Goal: Task Accomplishment & Management: Use online tool/utility

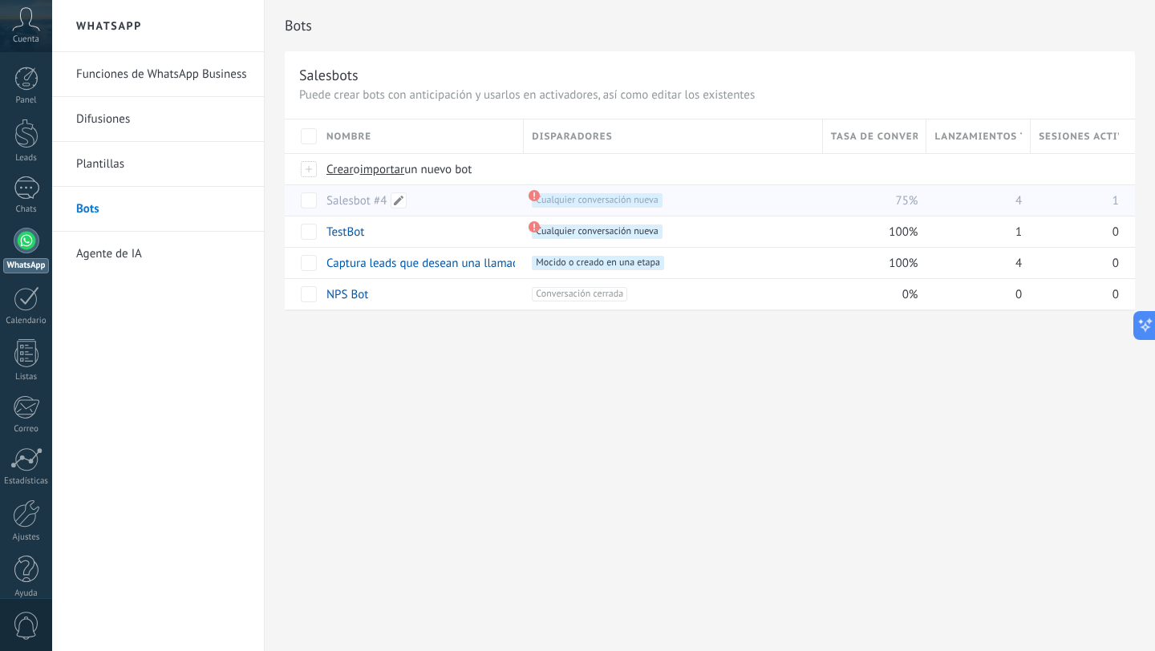
click at [368, 195] on link "Salesbot #4" at bounding box center [357, 200] width 60 height 15
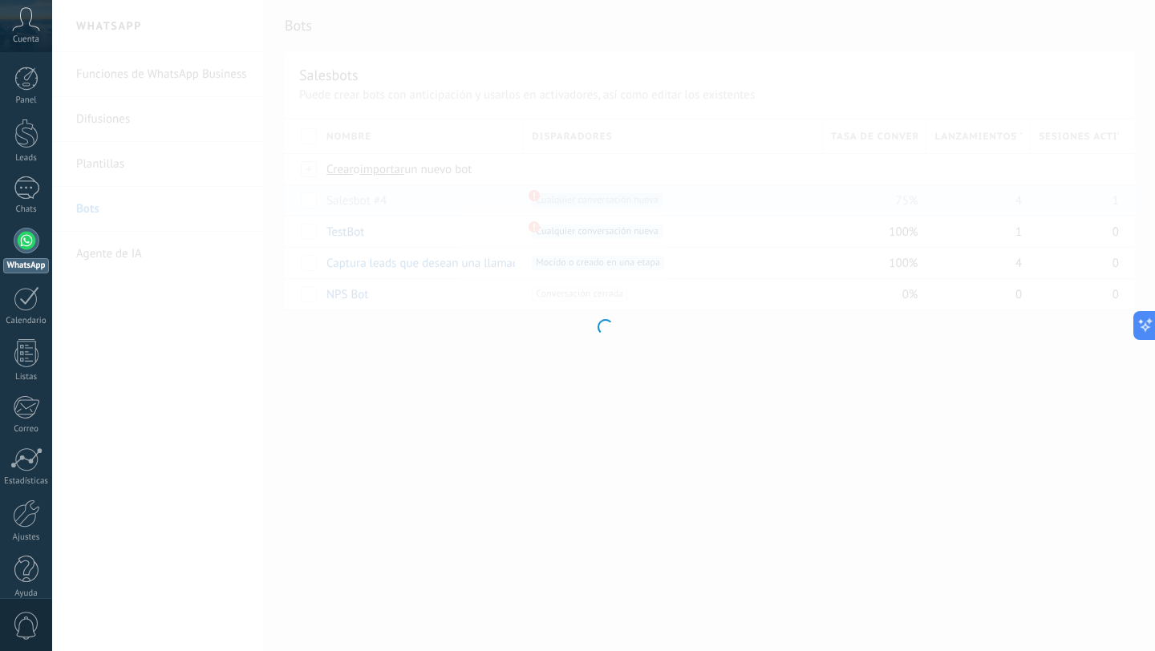
type input "**********"
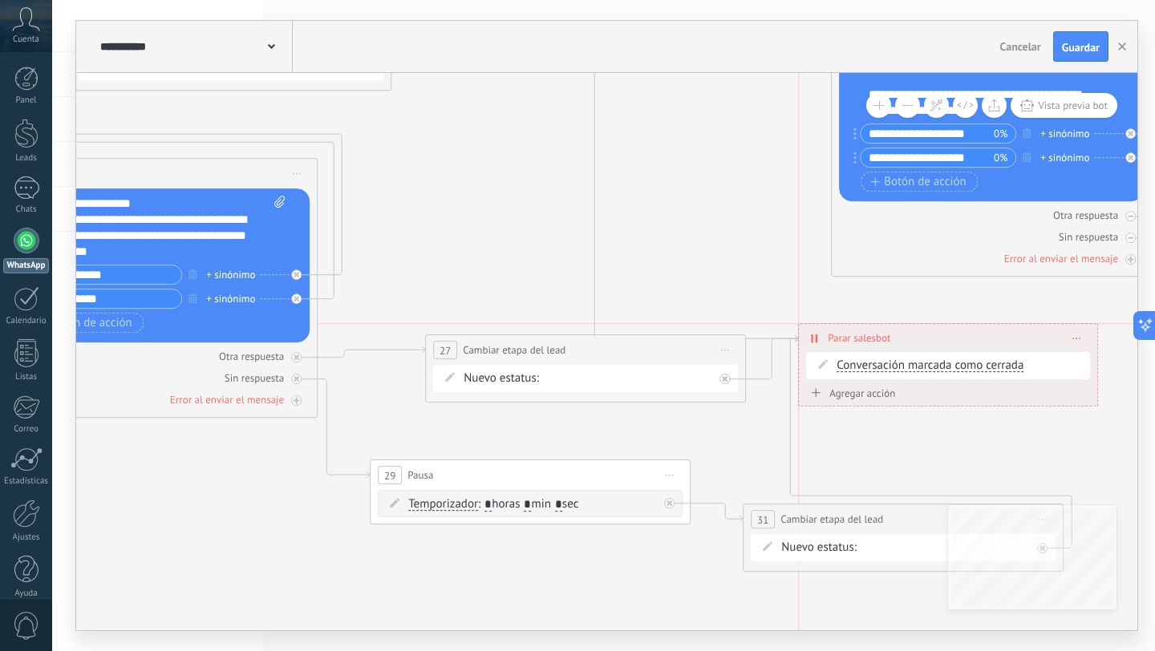
drag, startPoint x: 846, startPoint y: 396, endPoint x: 846, endPoint y: 335, distance: 60.2
click at [846, 335] on span "Parar salesbot" at bounding box center [859, 338] width 63 height 15
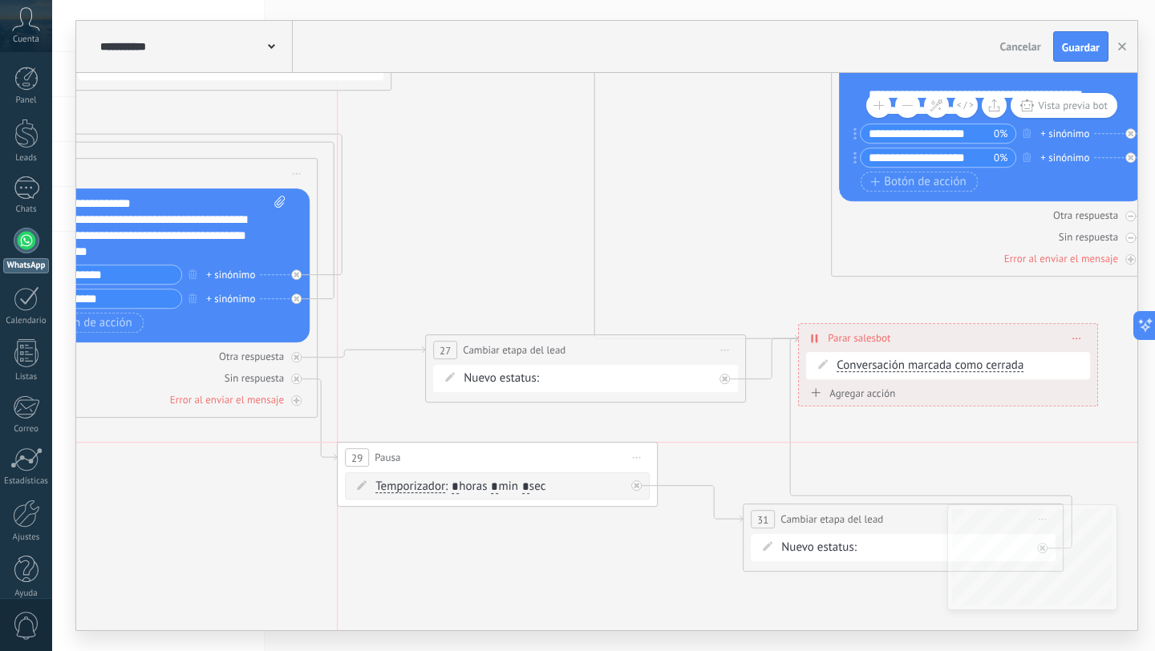
drag, startPoint x: 541, startPoint y: 478, endPoint x: 509, endPoint y: 455, distance: 39.0
click at [509, 455] on div "29 Pausa ***** Iniciar vista previa aquí Cambiar nombre Duplicar Borrar" at bounding box center [497, 458] width 319 height 30
drag, startPoint x: 798, startPoint y: 517, endPoint x: 743, endPoint y: 465, distance: 76.0
click at [743, 465] on span "Cambiar etapa del lead" at bounding box center [776, 467] width 103 height 15
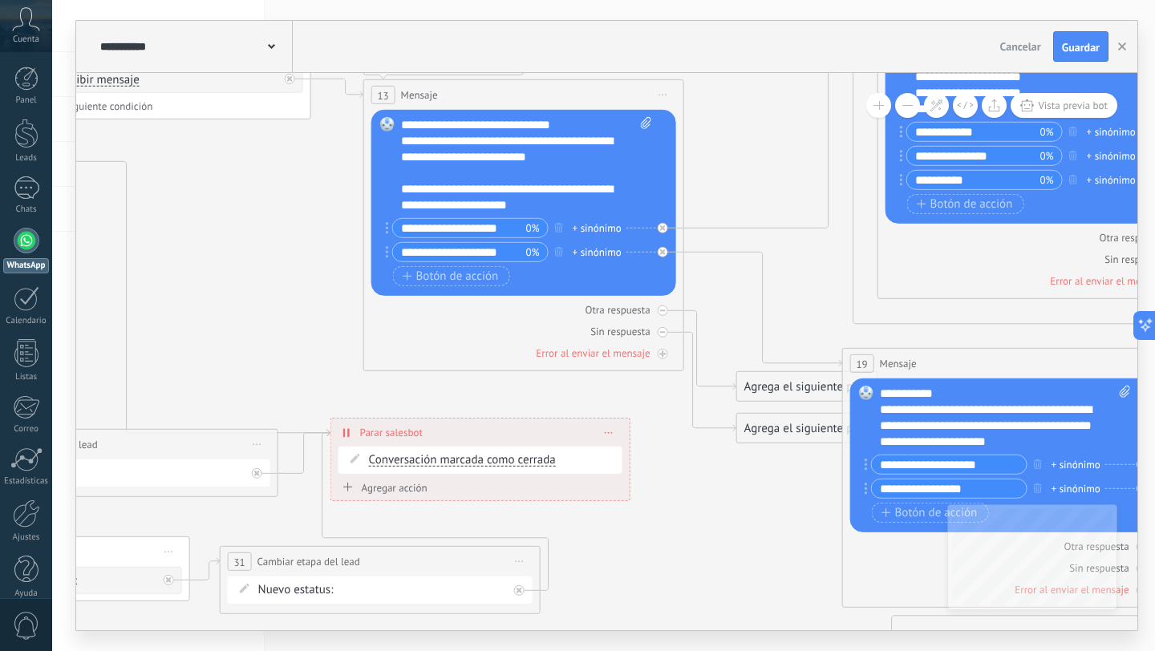
click at [505, 142] on div "**********" at bounding box center [526, 165] width 251 height 96
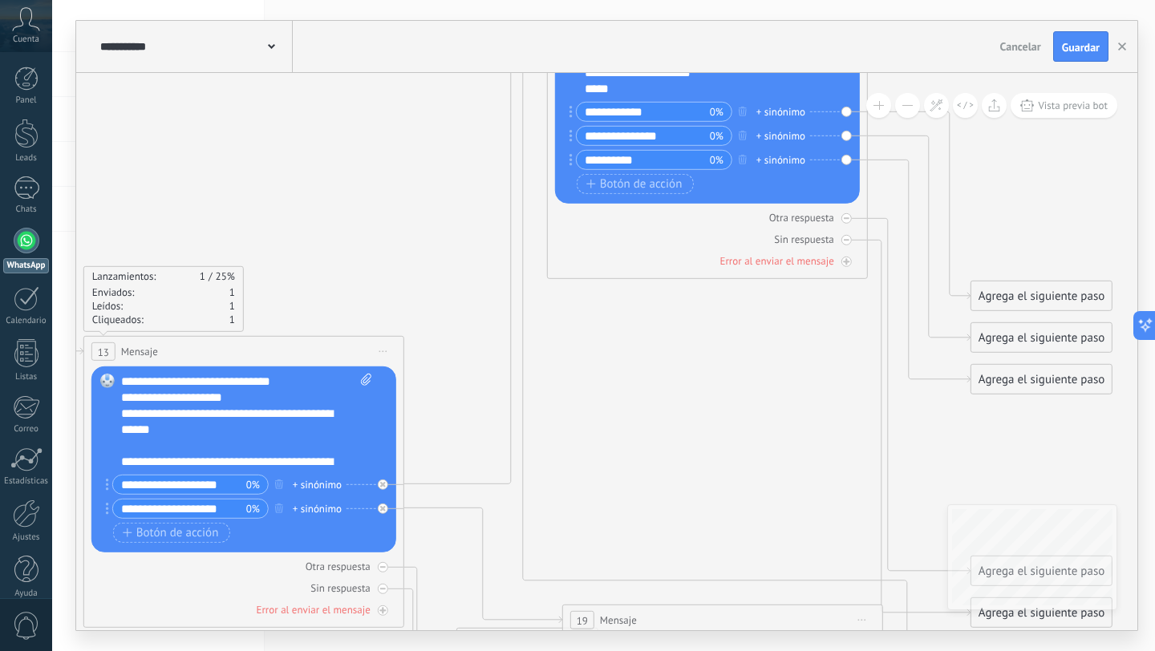
drag, startPoint x: 818, startPoint y: 241, endPoint x: 769, endPoint y: -34, distance: 279.6
click at [769, 0] on html ".abccls-1,.abccls-2{fill-rule:evenodd}.abccls-2{fill:#fff} .abfcls-1{fill:none}…" at bounding box center [577, 325] width 1155 height 651
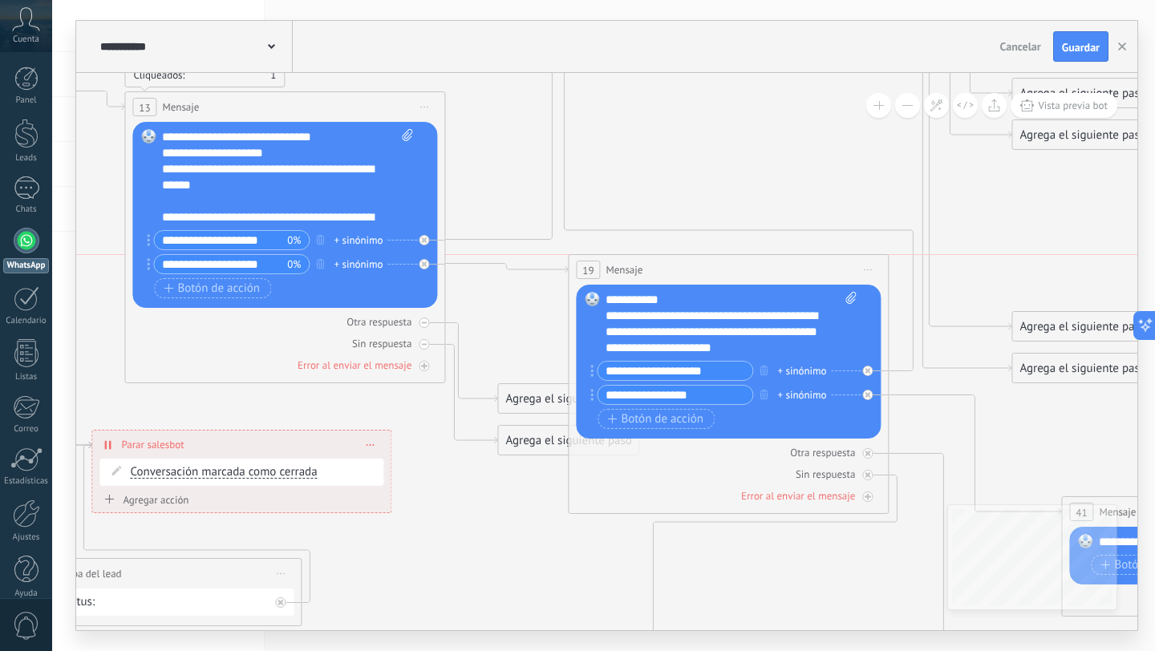
drag, startPoint x: 735, startPoint y: 384, endPoint x: 700, endPoint y: 272, distance: 117.5
click at [700, 272] on div "19 Mensaje ******* (a): Todos los contactos - canales seleccionados Todos los c…" at bounding box center [728, 270] width 319 height 30
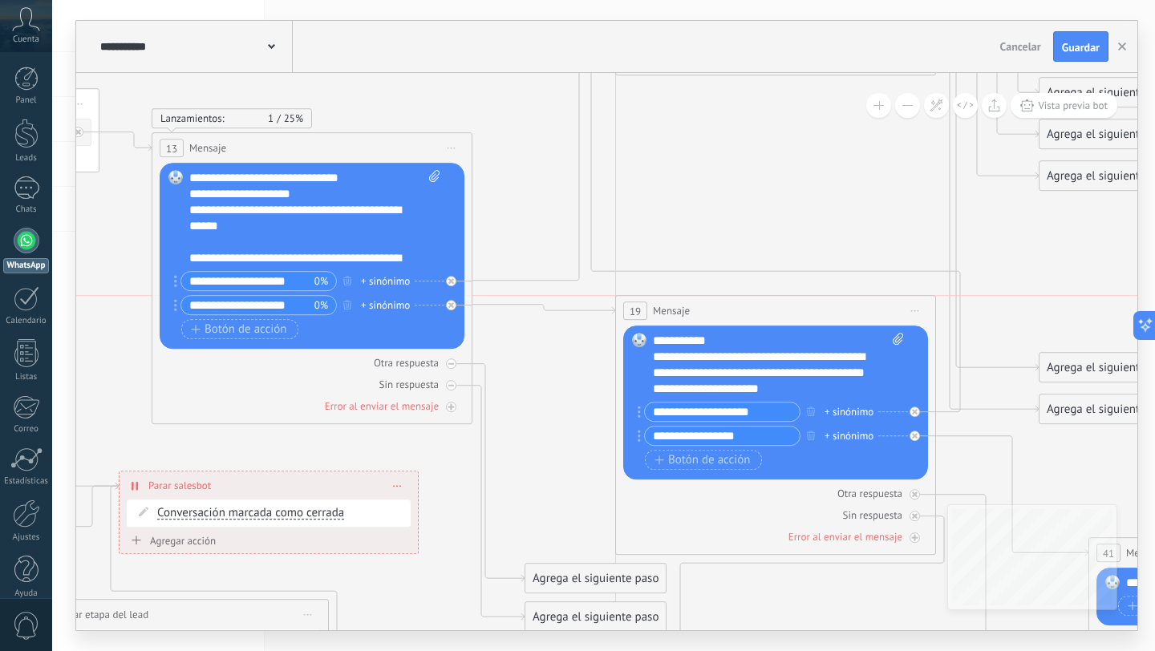
click at [743, 318] on div "19 Mensaje ******* (a): Todos los contactos - canales seleccionados Todos los c…" at bounding box center [775, 311] width 319 height 30
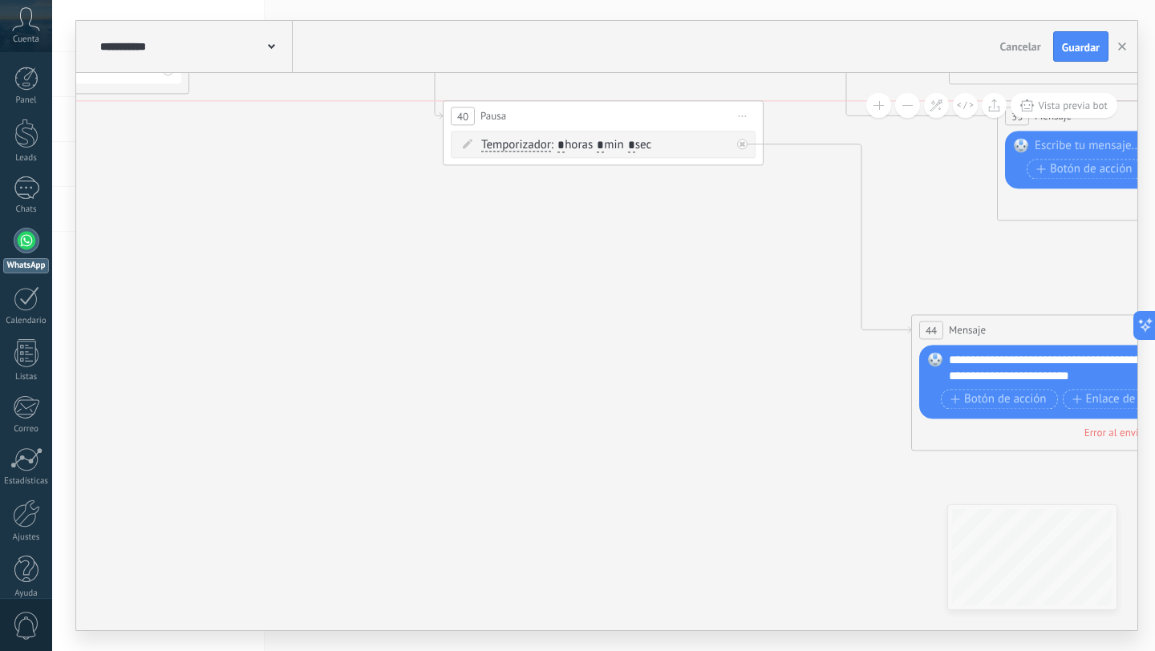
drag, startPoint x: 813, startPoint y: 308, endPoint x: 709, endPoint y: 110, distance: 223.9
click at [708, 110] on div "40 Pausa ***** Iniciar vista previa aquí Cambiar nombre Duplicar Borrar" at bounding box center [603, 116] width 319 height 30
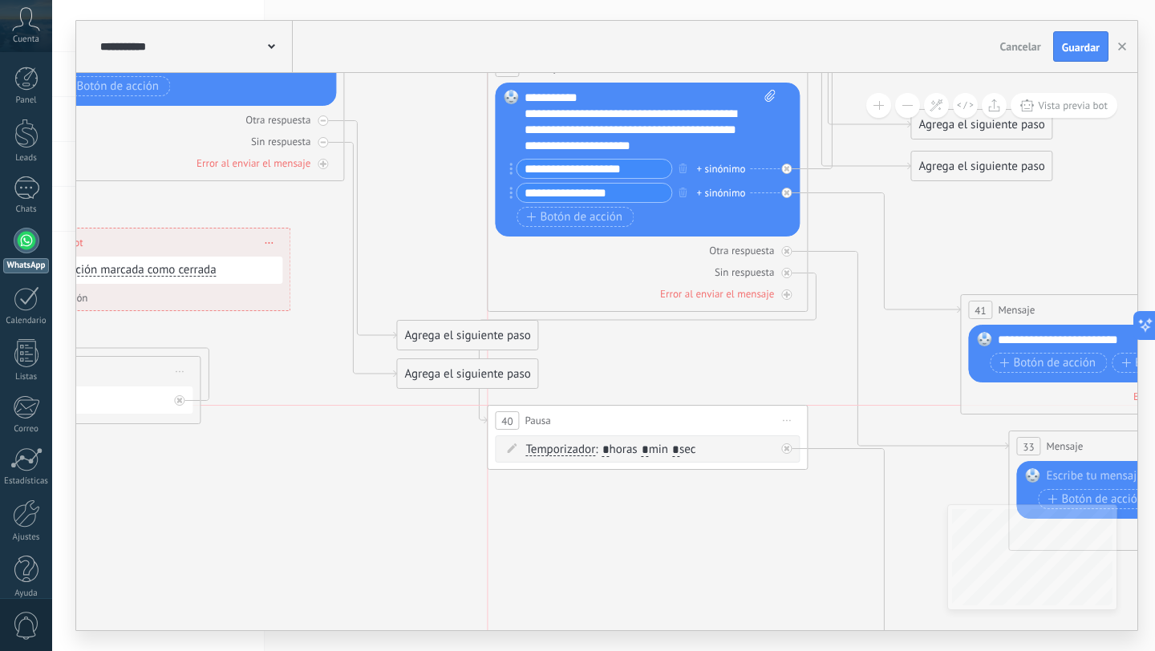
drag, startPoint x: 646, startPoint y: 396, endPoint x: 631, endPoint y: 420, distance: 27.8
click at [631, 420] on div "40 Pausa ***** Iniciar vista previa aquí Cambiar nombre Duplicar Borrar" at bounding box center [647, 421] width 319 height 30
drag, startPoint x: 419, startPoint y: 374, endPoint x: 416, endPoint y: 571, distance: 197.4
click at [416, 571] on div "Agrega el siguiente paso" at bounding box center [467, 571] width 140 height 26
drag, startPoint x: 440, startPoint y: 351, endPoint x: 433, endPoint y: 371, distance: 21.3
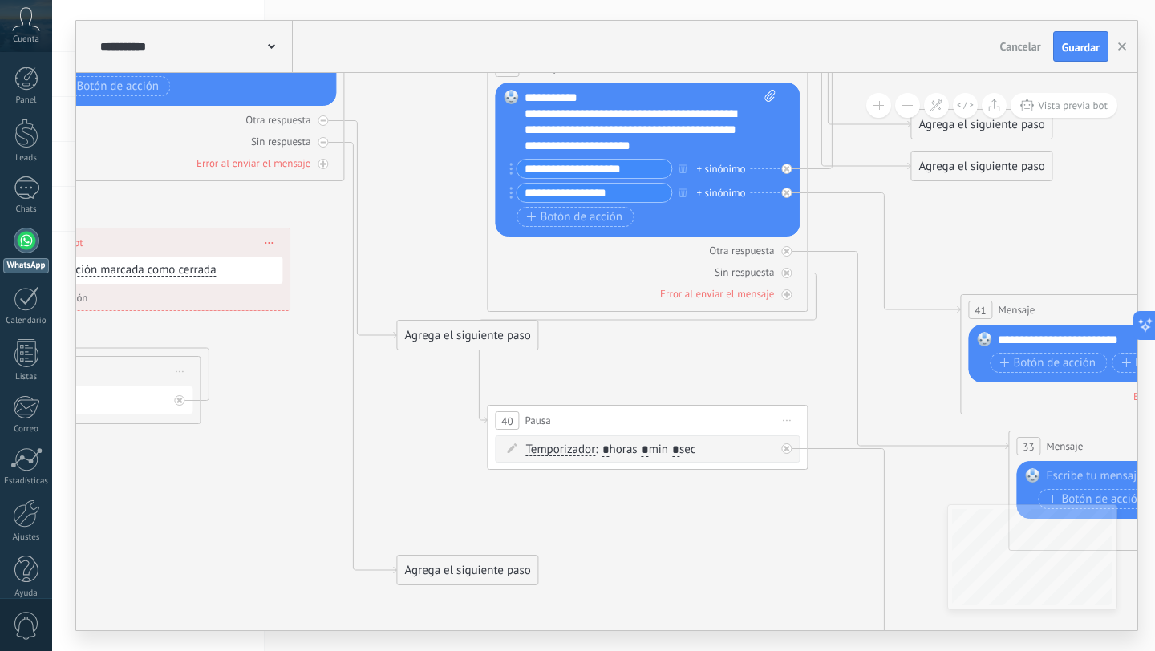
drag, startPoint x: 420, startPoint y: 327, endPoint x: 493, endPoint y: 519, distance: 205.2
click at [493, 519] on div "Agrega el siguiente paso" at bounding box center [538, 526] width 140 height 26
click at [469, 594] on icon at bounding box center [45, 195] width 4235 height 2320
drag, startPoint x: 468, startPoint y: 574, endPoint x: 540, endPoint y: 595, distance: 75.2
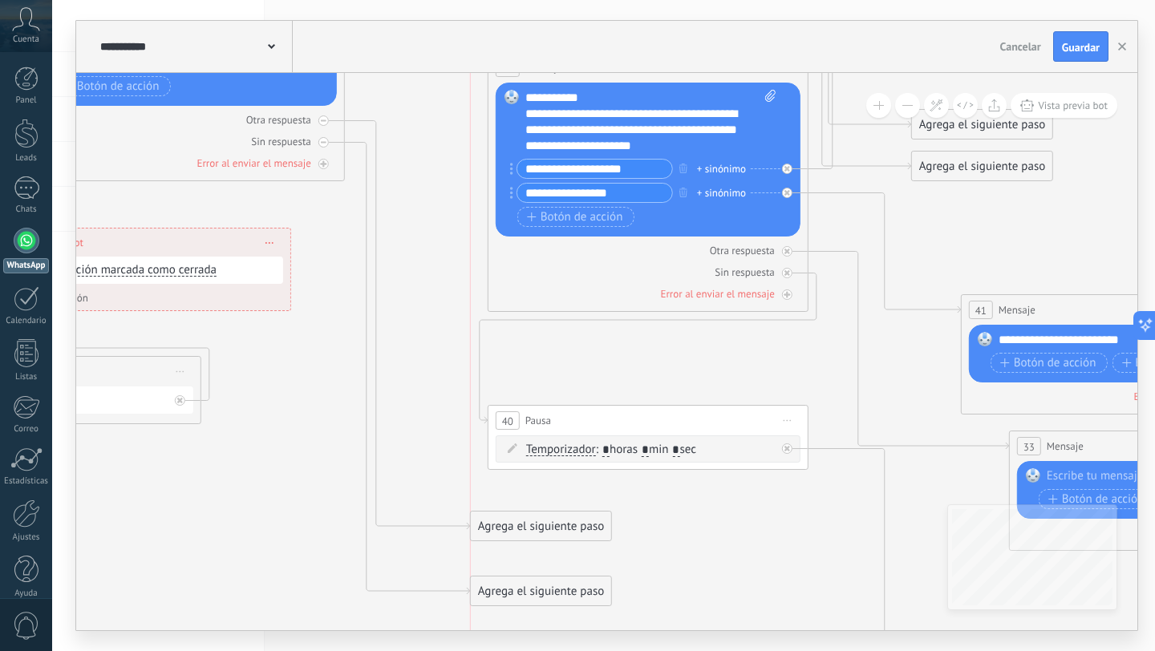
click at [540, 595] on div "Agrega el siguiente paso" at bounding box center [541, 591] width 140 height 26
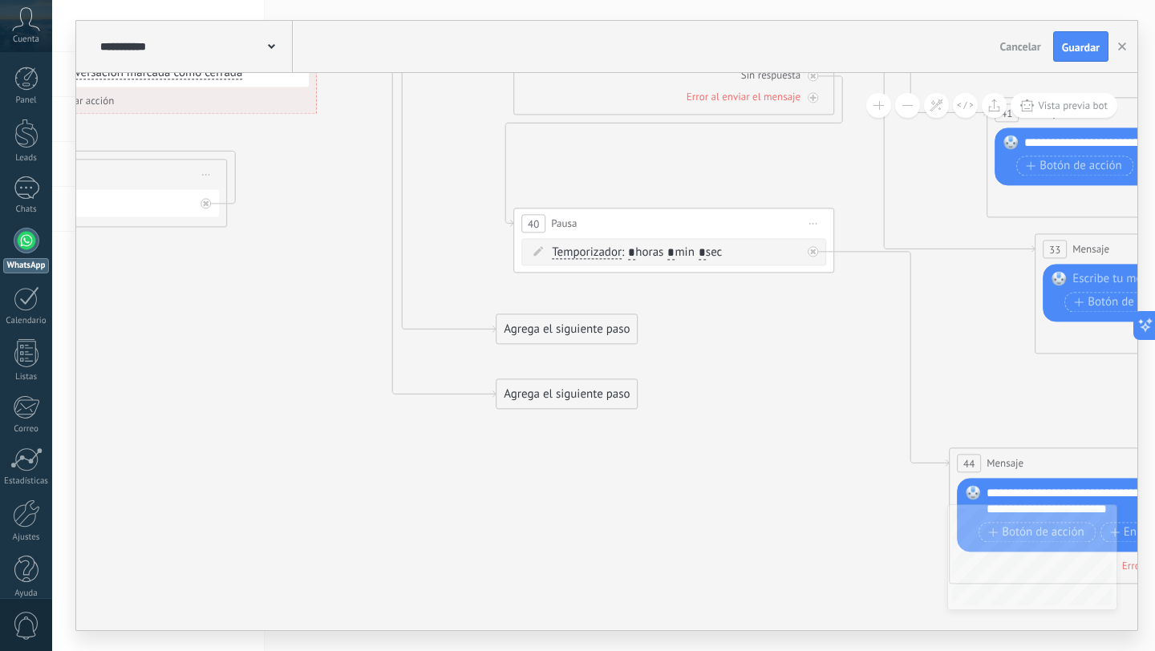
drag, startPoint x: 524, startPoint y: 382, endPoint x: 524, endPoint y: 460, distance: 78.6
drag, startPoint x: 524, startPoint y: 400, endPoint x: 529, endPoint y: 552, distance: 152.5
click at [529, 552] on div "Agrega el siguiente paso" at bounding box center [567, 544] width 140 height 26
drag, startPoint x: 560, startPoint y: 331, endPoint x: 561, endPoint y: 504, distance: 172.5
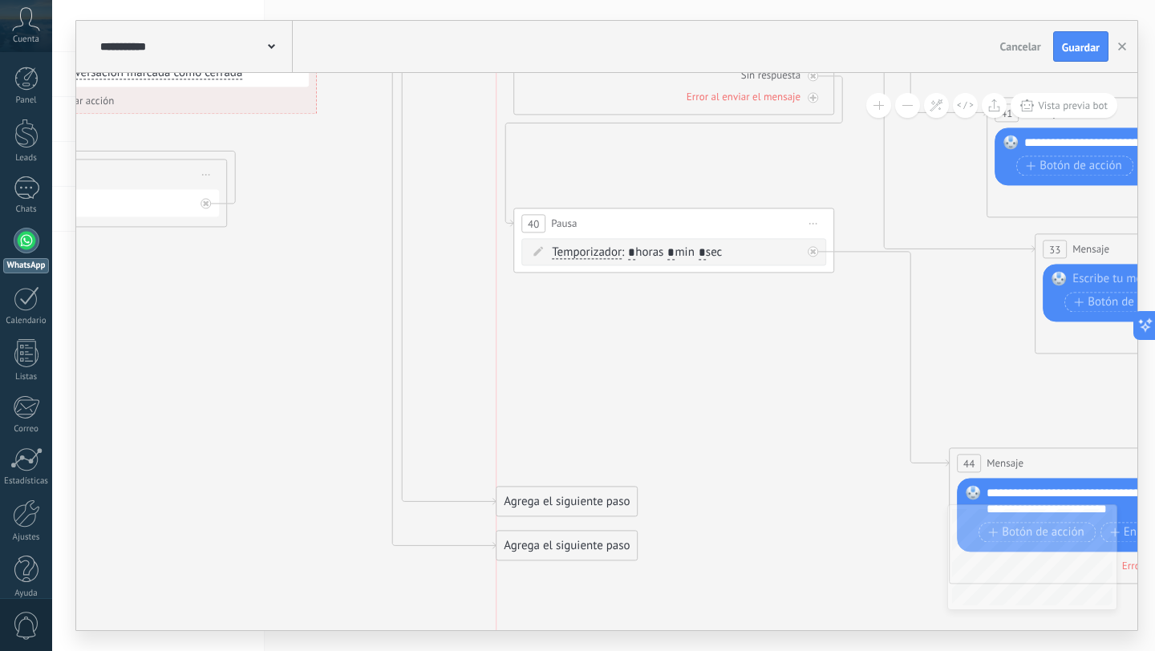
click at [561, 504] on div "Agrega el siguiente paso" at bounding box center [567, 502] width 140 height 26
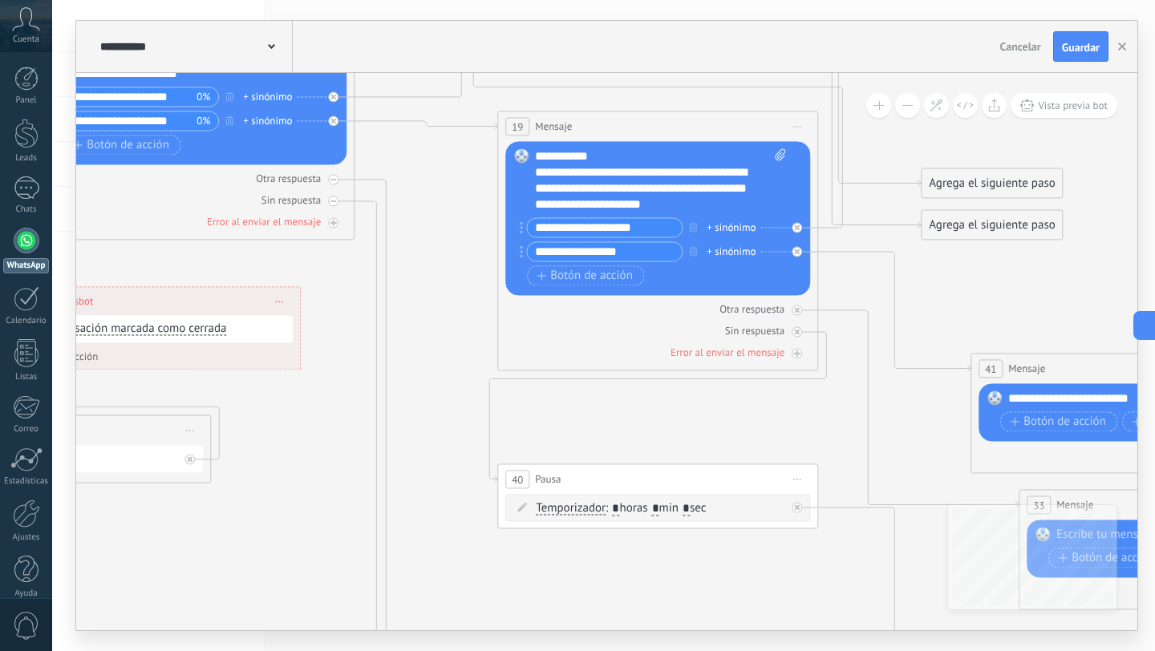
drag, startPoint x: 808, startPoint y: 478, endPoint x: 828, endPoint y: 472, distance: 21.1
click at [828, 472] on icon at bounding box center [54, 253] width 4235 height 2320
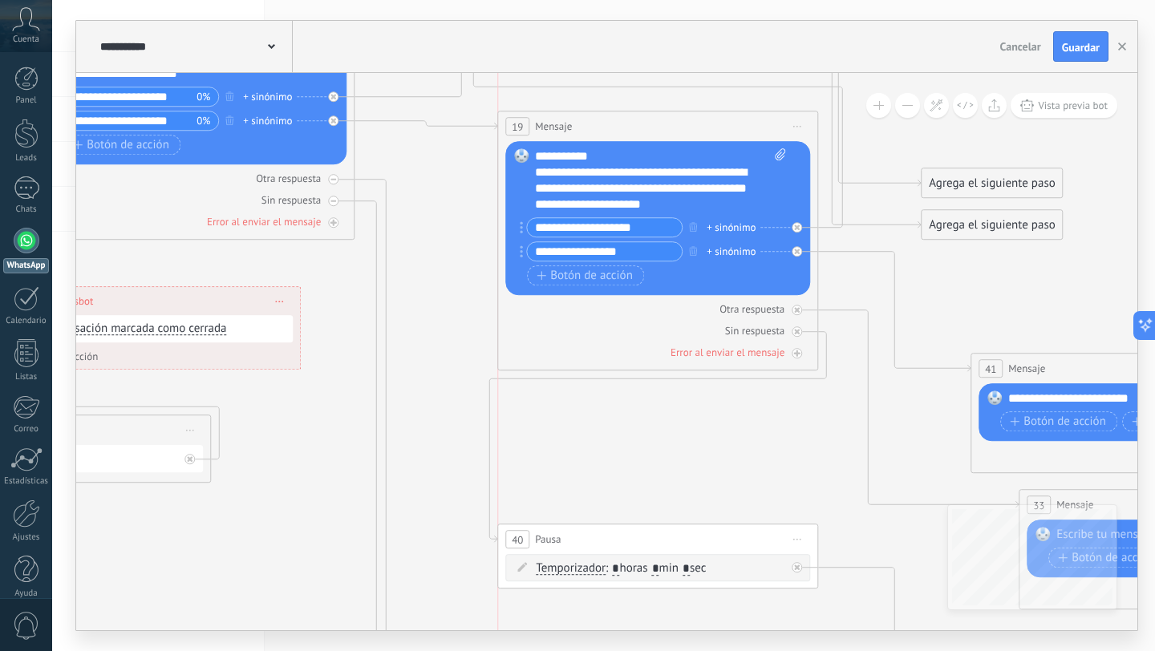
drag, startPoint x: 777, startPoint y: 483, endPoint x: 781, endPoint y: 542, distance: 58.7
click at [781, 543] on div "40 Pausa ***** Iniciar vista previa aquí Cambiar nombre Duplicar Borrar" at bounding box center [657, 540] width 319 height 30
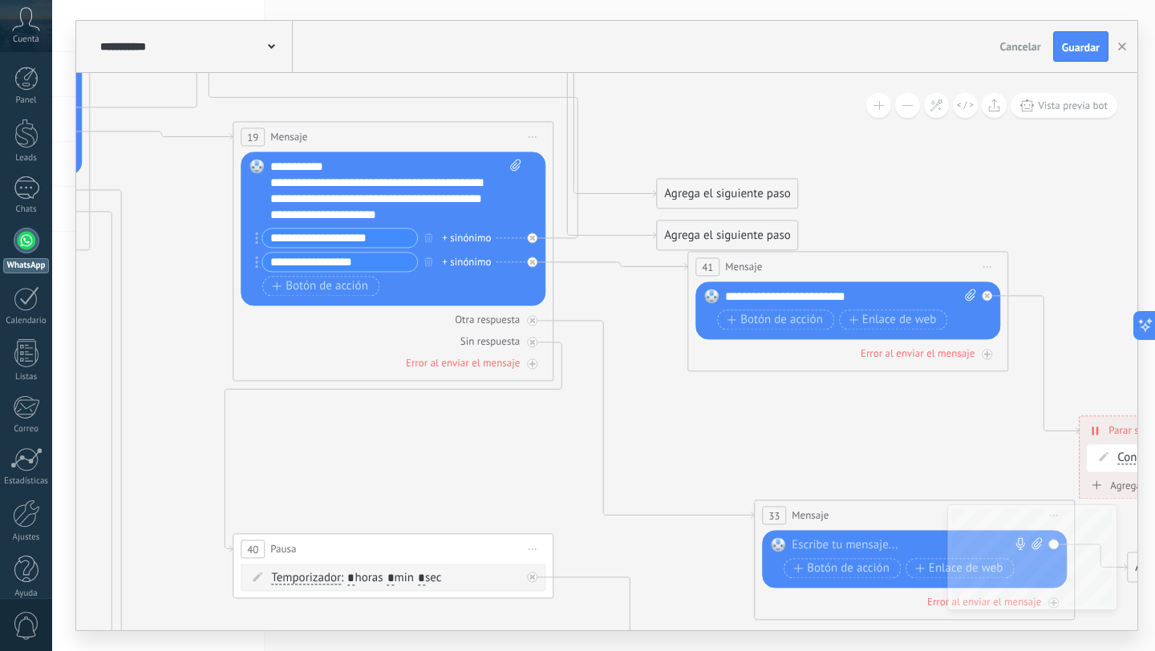
drag, startPoint x: 827, startPoint y: 375, endPoint x: 809, endPoint y: 263, distance: 113.0
click at [809, 263] on div "41 Mensaje ******* (a): Todos los contactos - canales seleccionados Todos los c…" at bounding box center [847, 267] width 319 height 30
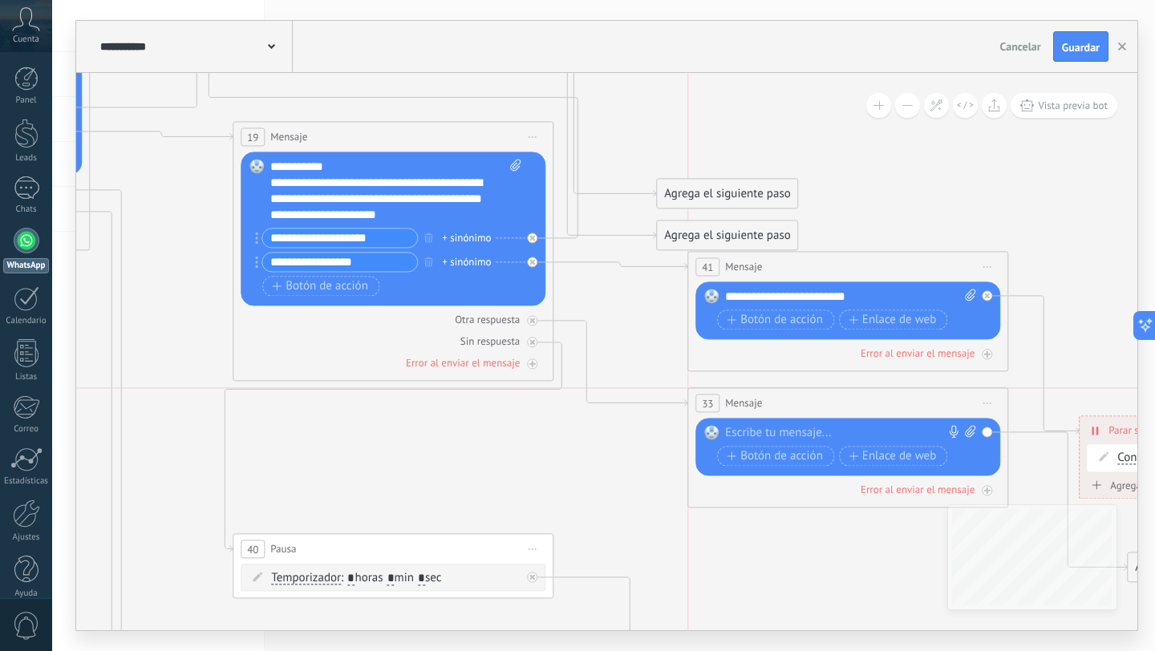
drag, startPoint x: 864, startPoint y: 513, endPoint x: 797, endPoint y: 398, distance: 133.3
click at [797, 398] on div "33 Mensaje ******* (a): Todos los contactos - canales seleccionados Todos los c…" at bounding box center [847, 403] width 319 height 30
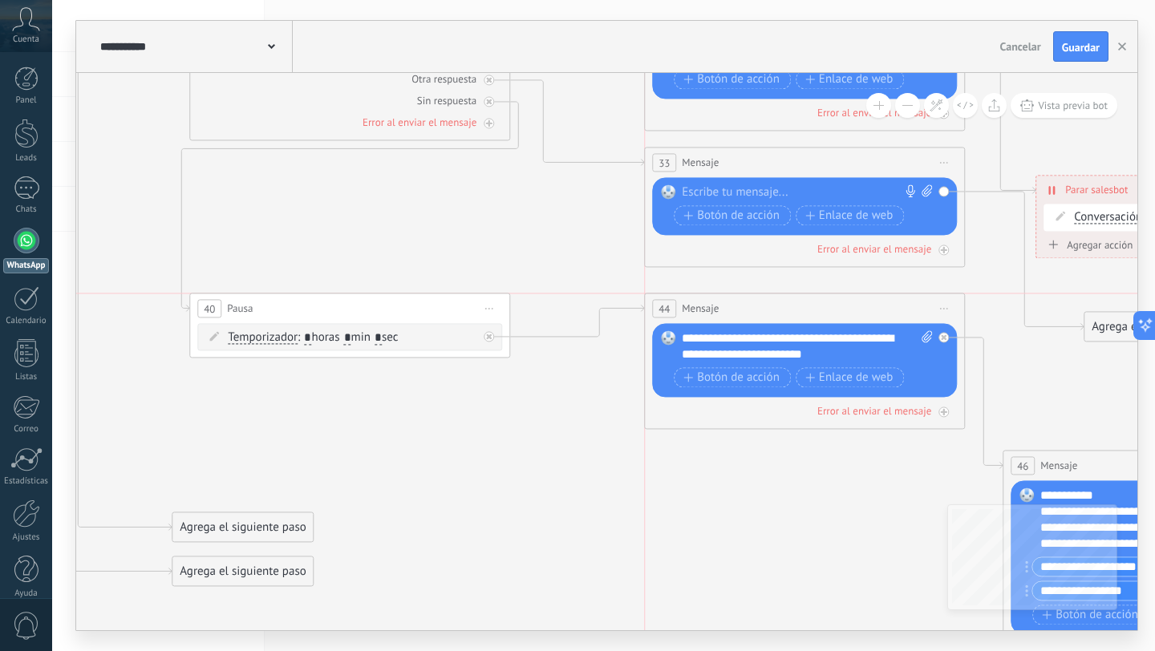
drag, startPoint x: 827, startPoint y: 485, endPoint x: 845, endPoint y: 305, distance: 180.6
click at [845, 305] on div "44 Mensaje ******* (a): Todos los contactos - canales seleccionados Todos los c…" at bounding box center [804, 309] width 319 height 30
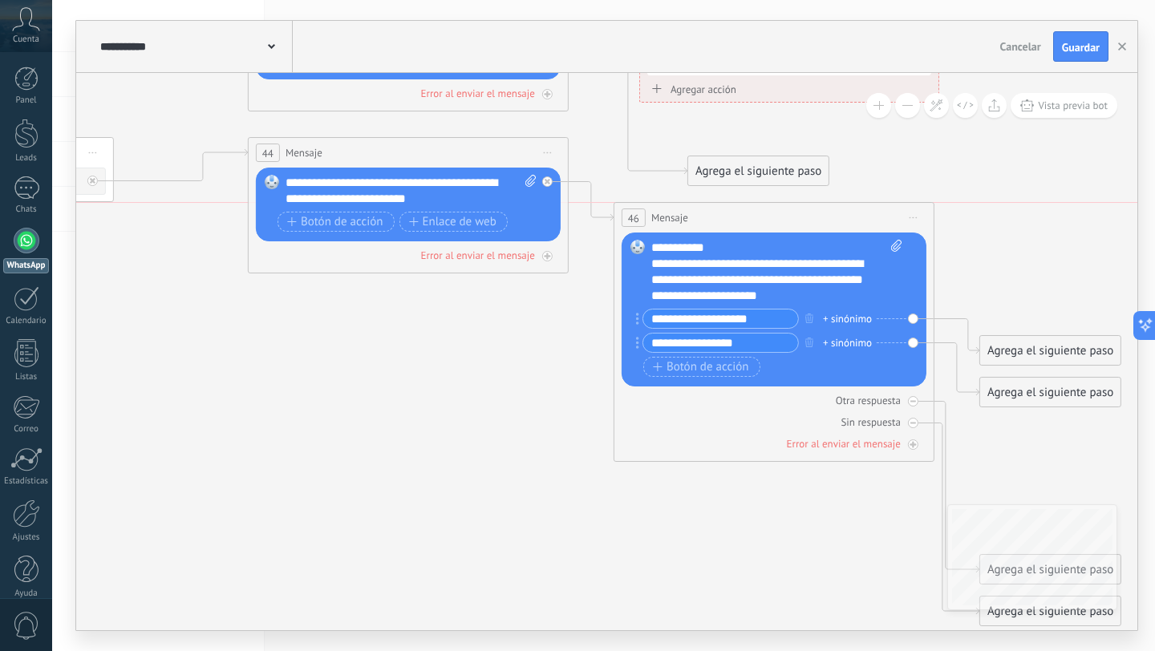
drag, startPoint x: 844, startPoint y: 302, endPoint x: 851, endPoint y: 204, distance: 98.9
click at [851, 204] on div "46 Mensaje ******* (a): Todos los contactos - canales seleccionados Todos los c…" at bounding box center [774, 218] width 319 height 30
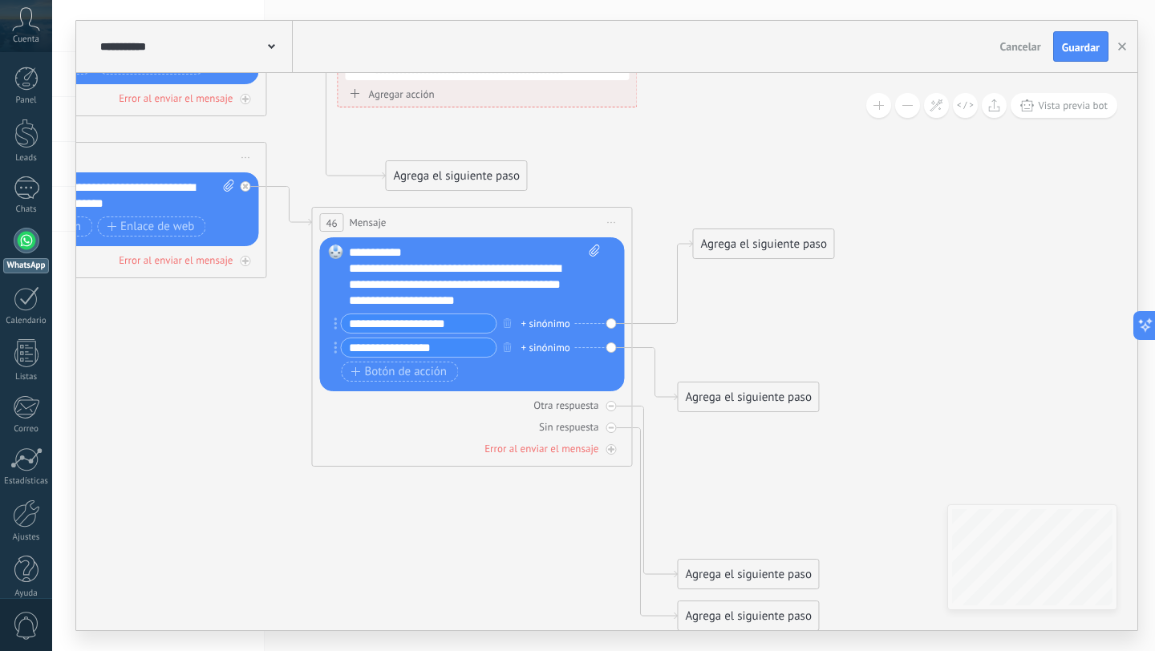
drag, startPoint x: 773, startPoint y: 352, endPoint x: 789, endPoint y: 241, distance: 112.7
click at [789, 241] on div "Agrega el siguiente paso" at bounding box center [763, 244] width 140 height 26
drag, startPoint x: 793, startPoint y: 396, endPoint x: 832, endPoint y: 388, distance: 40.0
click at [832, 388] on div "Agrega el siguiente paso" at bounding box center [796, 389] width 140 height 26
drag, startPoint x: 731, startPoint y: 574, endPoint x: 780, endPoint y: 446, distance: 137.4
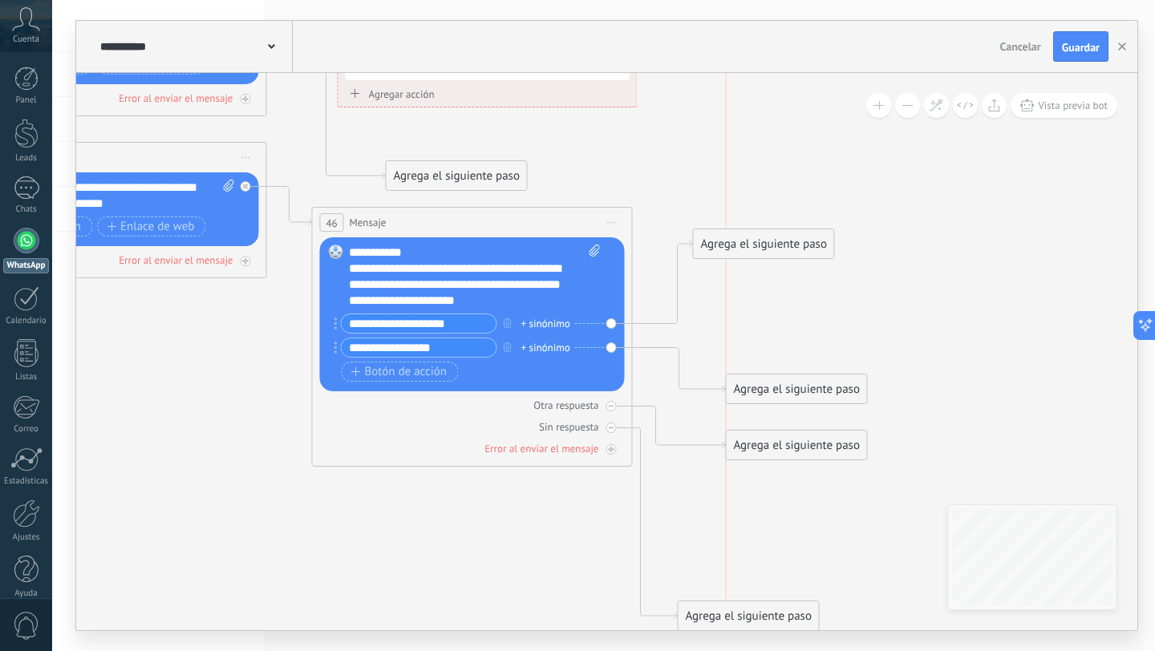
click at [780, 446] on div "Agrega el siguiente paso" at bounding box center [796, 445] width 140 height 26
drag, startPoint x: 749, startPoint y: 247, endPoint x: 779, endPoint y: 247, distance: 29.7
click at [779, 247] on div "Agrega el siguiente paso" at bounding box center [796, 244] width 140 height 26
drag, startPoint x: 718, startPoint y: 614, endPoint x: 765, endPoint y: 515, distance: 109.1
click at [765, 515] on div "Agrega el siguiente paso" at bounding box center [796, 517] width 140 height 26
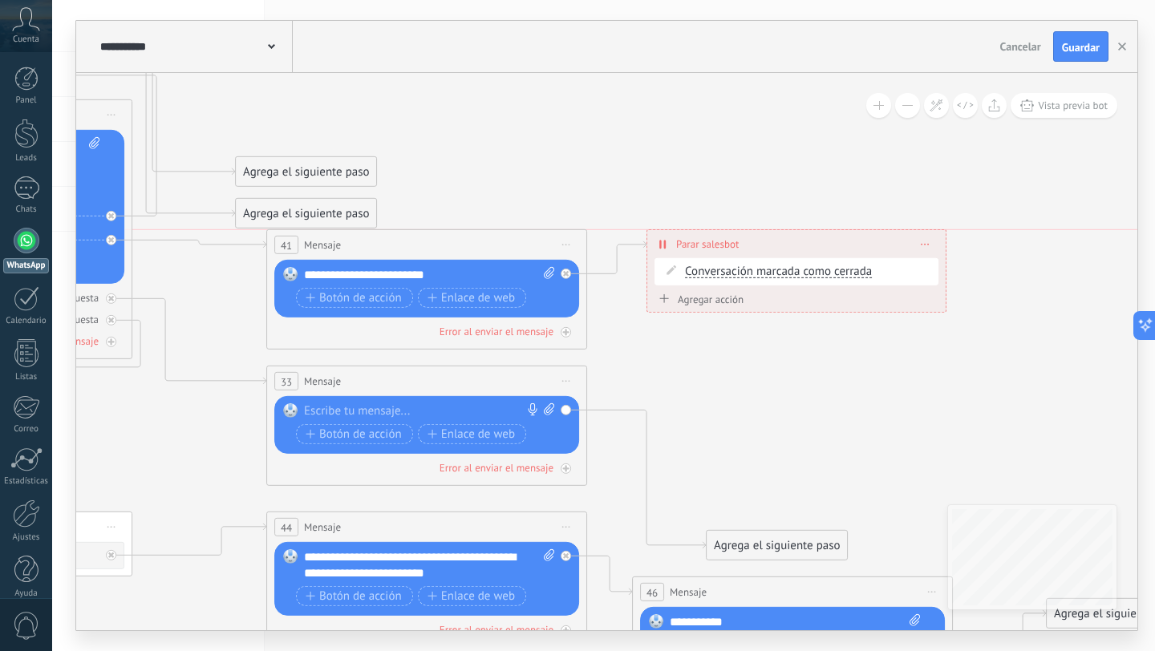
drag, startPoint x: 826, startPoint y: 408, endPoint x: 815, endPoint y: 246, distance: 161.6
click at [815, 246] on div "**********" at bounding box center [796, 244] width 298 height 28
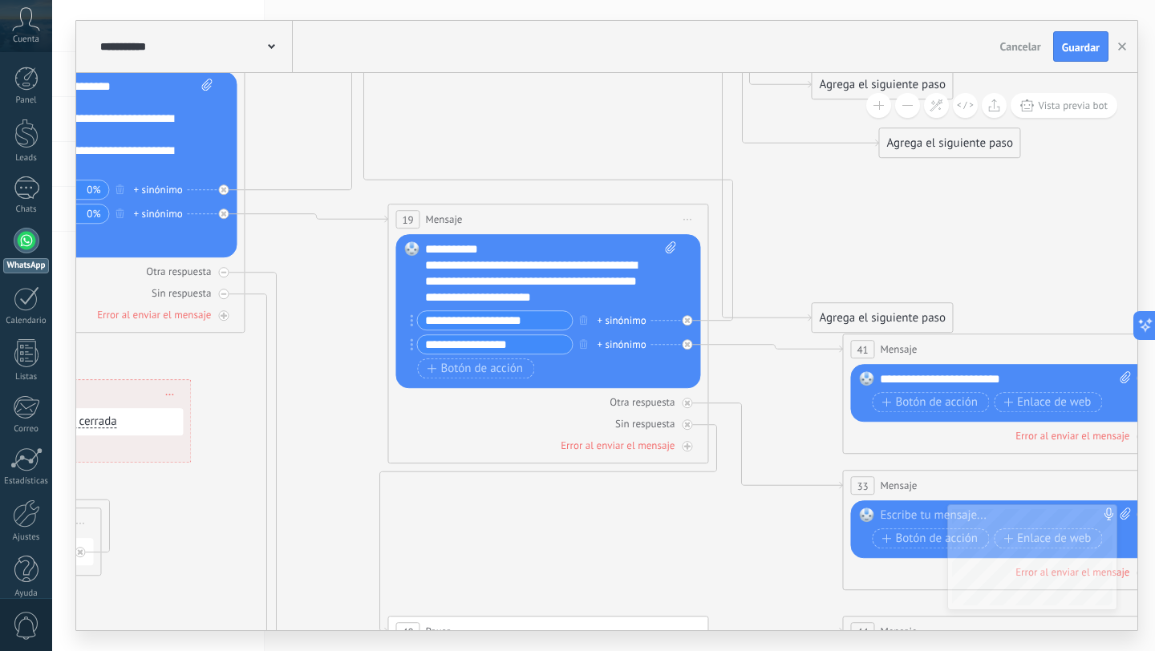
drag, startPoint x: 891, startPoint y: 254, endPoint x: 930, endPoint y: 143, distance: 118.0
click at [930, 143] on div "Agrega el siguiente paso" at bounding box center [949, 143] width 140 height 26
drag, startPoint x: 867, startPoint y: 310, endPoint x: 993, endPoint y: 176, distance: 184.5
click at [993, 176] on div "Agrega el siguiente paso" at bounding box center [1007, 189] width 140 height 26
drag, startPoint x: 972, startPoint y: 135, endPoint x: 1029, endPoint y: 136, distance: 57.8
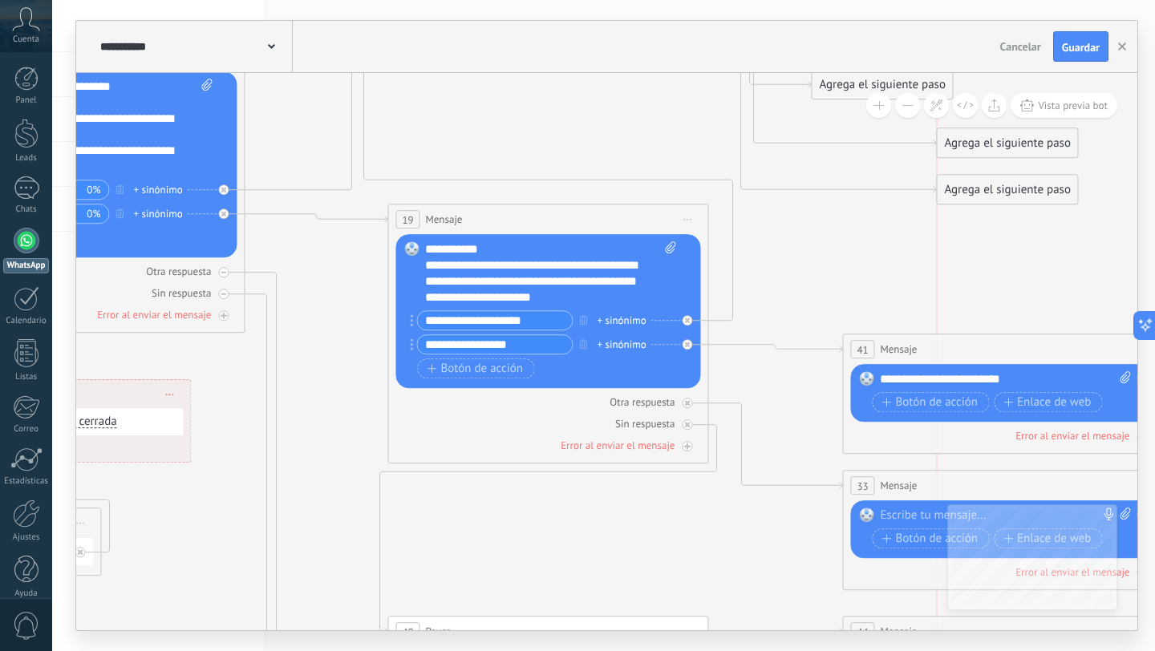
click at [1029, 136] on div "Agrega el siguiente paso" at bounding box center [1007, 143] width 140 height 26
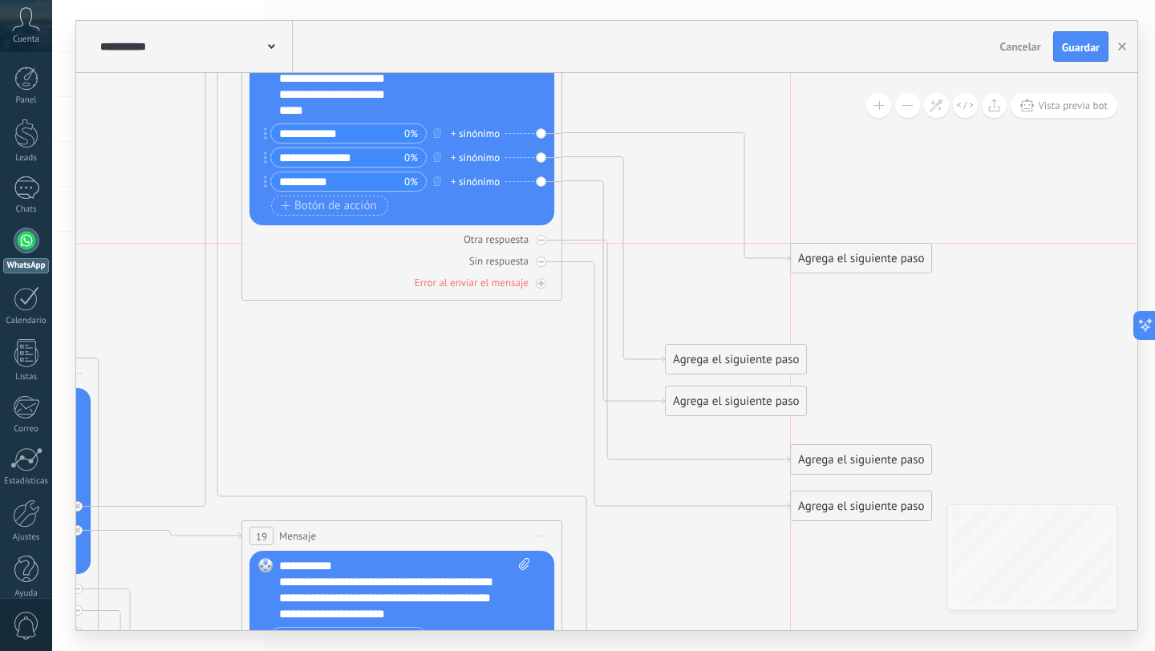
drag, startPoint x: 723, startPoint y: 307, endPoint x: 854, endPoint y: 249, distance: 143.3
click at [854, 249] on div "Agrega el siguiente paso" at bounding box center [861, 258] width 140 height 26
drag, startPoint x: 769, startPoint y: 364, endPoint x: 899, endPoint y: 315, distance: 138.1
click at [899, 315] on div "Agrega el siguiente paso" at bounding box center [861, 305] width 140 height 26
drag, startPoint x: 744, startPoint y: 387, endPoint x: 859, endPoint y: 376, distance: 115.2
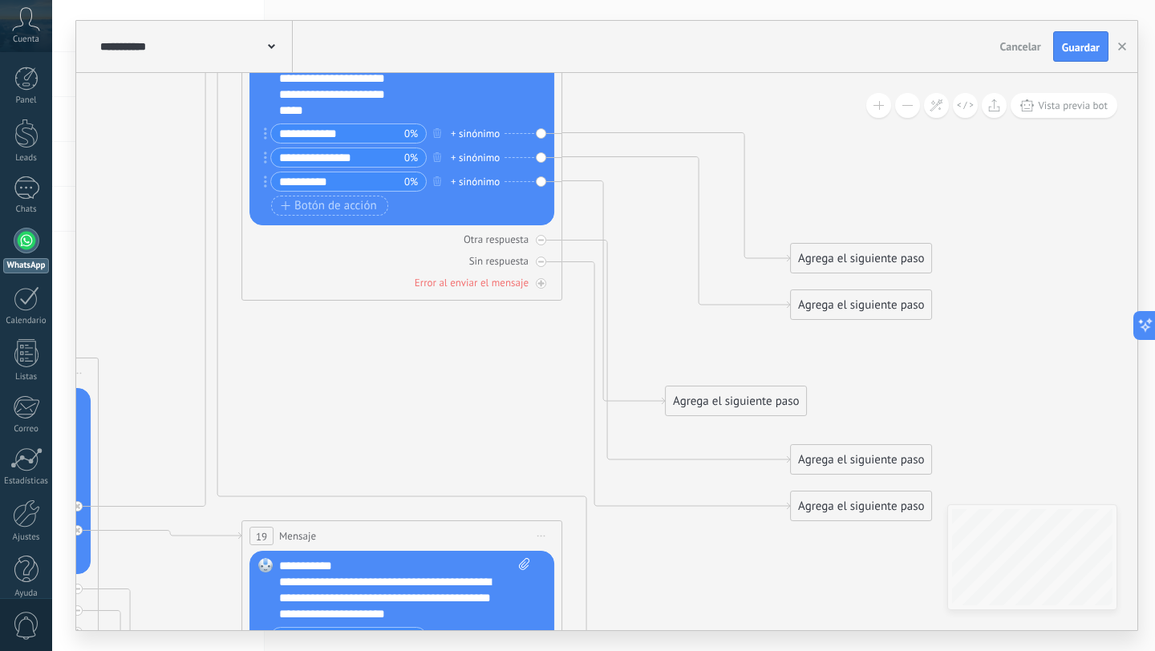
drag, startPoint x: 745, startPoint y: 401, endPoint x: 873, endPoint y: 361, distance: 133.7
click at [873, 361] on div "Agrega el siguiente paso" at bounding box center [861, 360] width 140 height 26
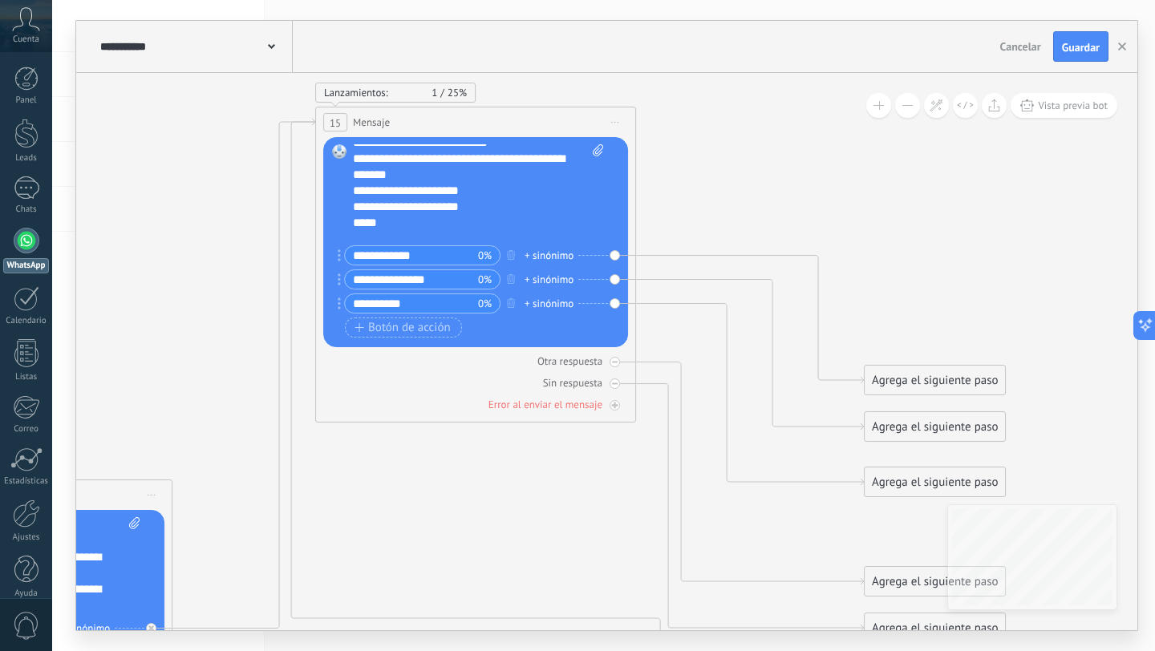
scroll to position [9, 0]
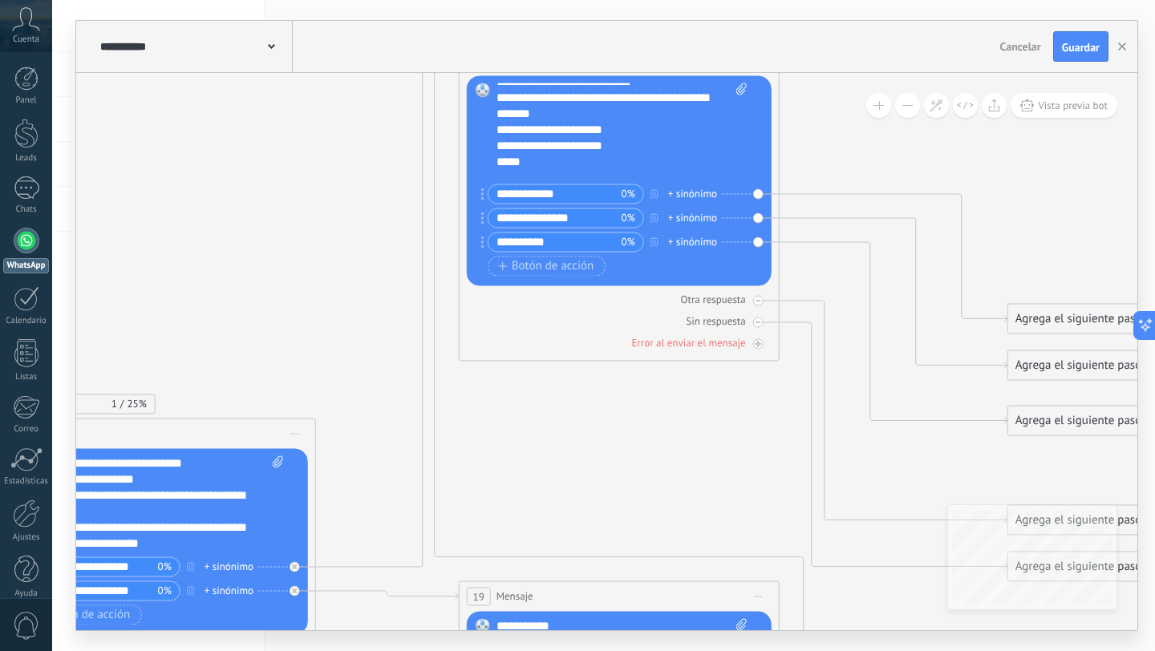
drag, startPoint x: 942, startPoint y: 200, endPoint x: 493, endPoint y: 359, distance: 475.8
click at [1112, 115] on div "**********" at bounding box center [606, 352] width 1061 height 558
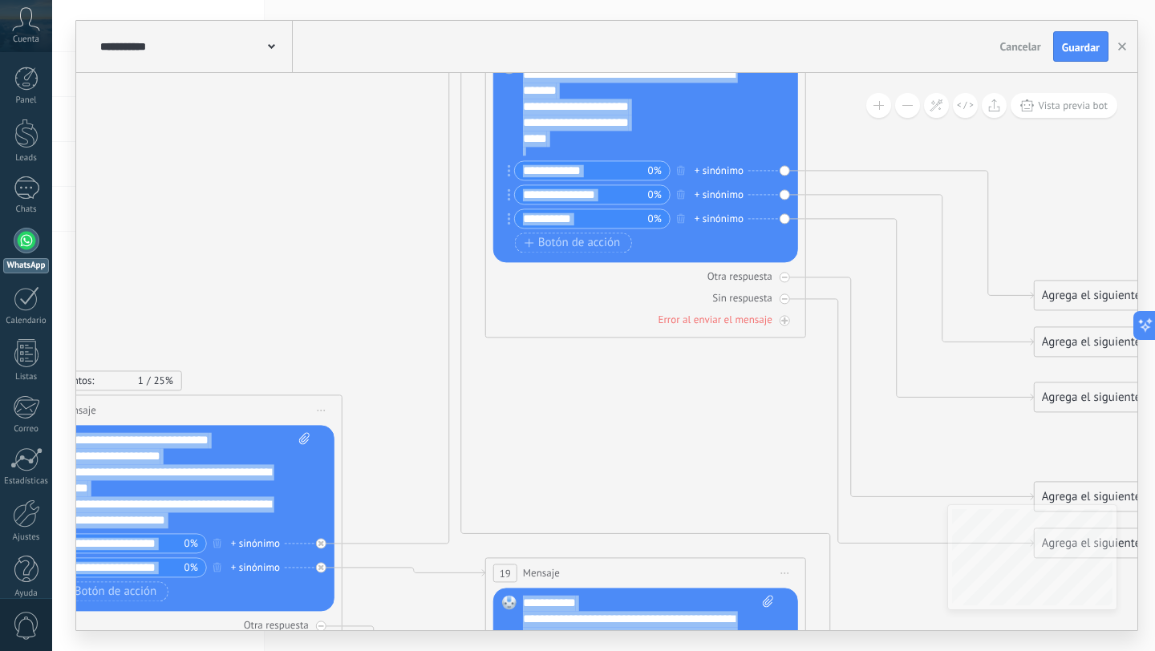
click at [677, 162] on icon at bounding box center [66, 650] width 4283 height 2221
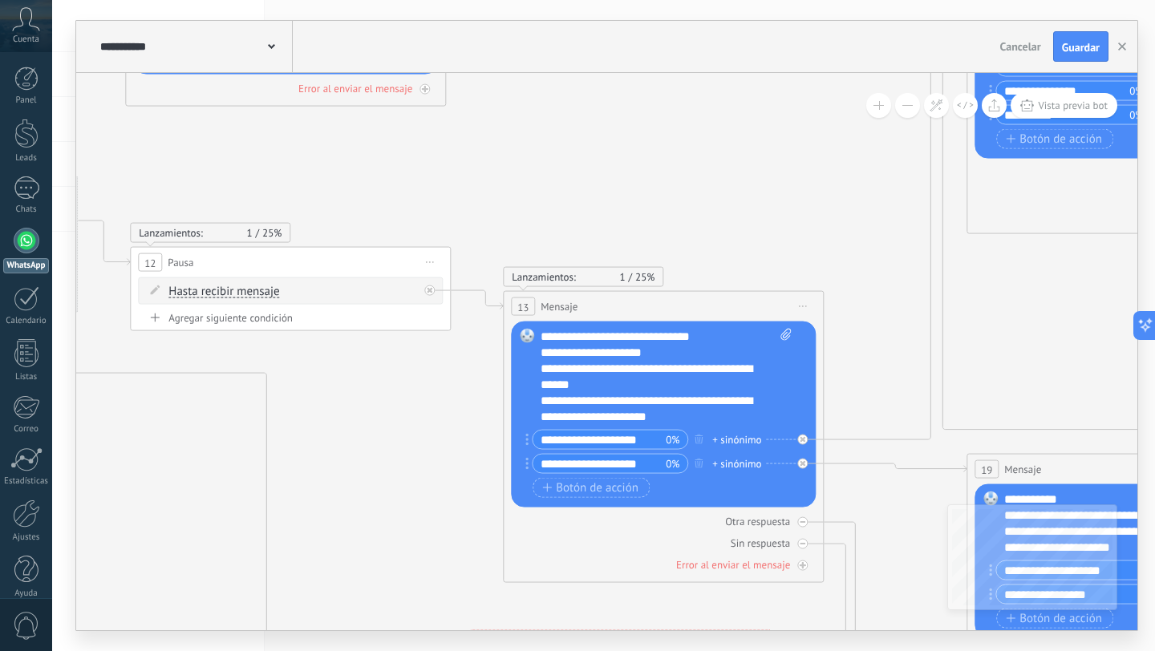
drag, startPoint x: 610, startPoint y: 148, endPoint x: 896, endPoint y: 124, distance: 287.4
click at [896, 124] on icon at bounding box center [548, 547] width 4283 height 2221
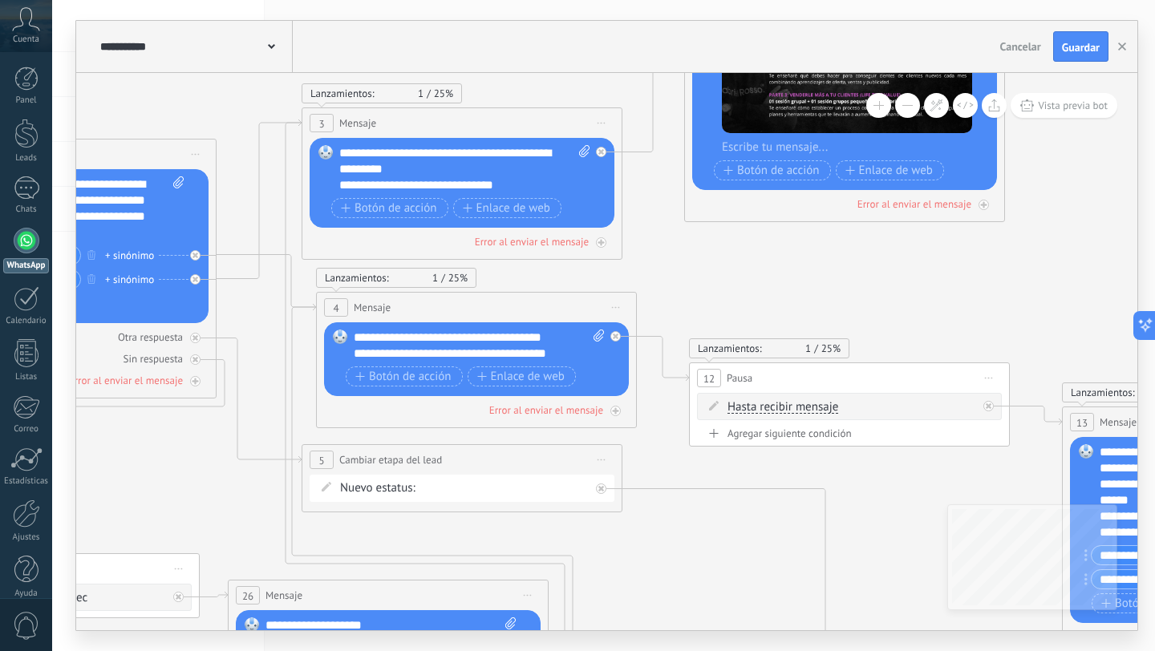
drag, startPoint x: 692, startPoint y: 149, endPoint x: 1103, endPoint y: 294, distance: 436.4
click at [1097, 294] on icon at bounding box center [1107, 662] width 4283 height 2221
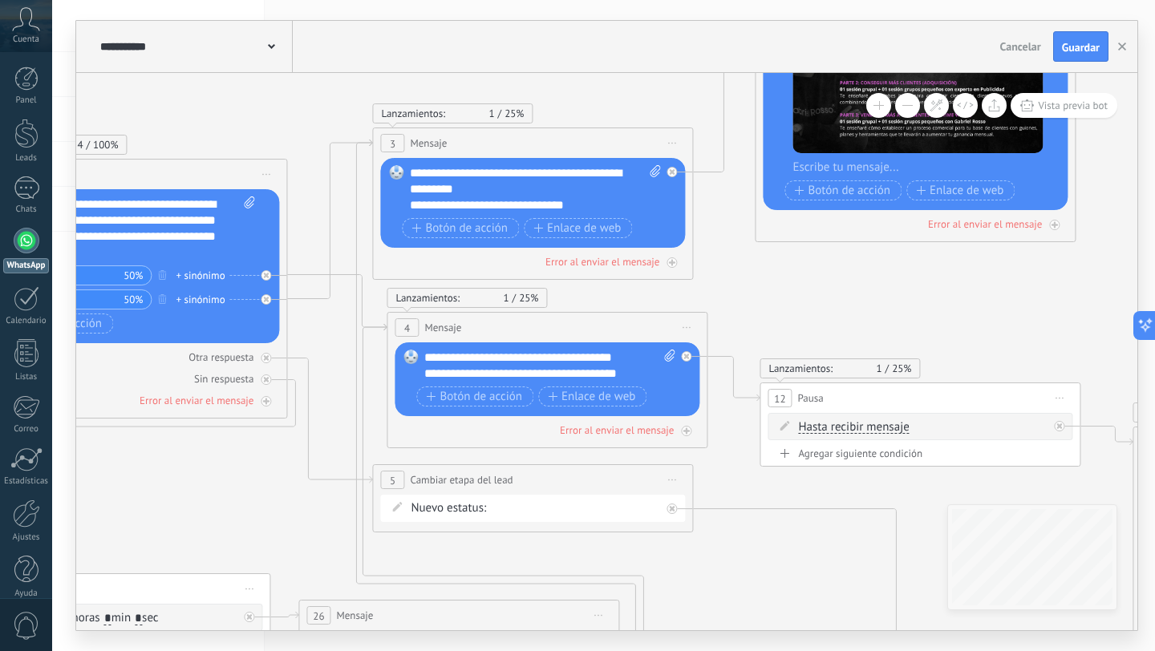
drag, startPoint x: 208, startPoint y: 523, endPoint x: 485, endPoint y: 489, distance: 278.9
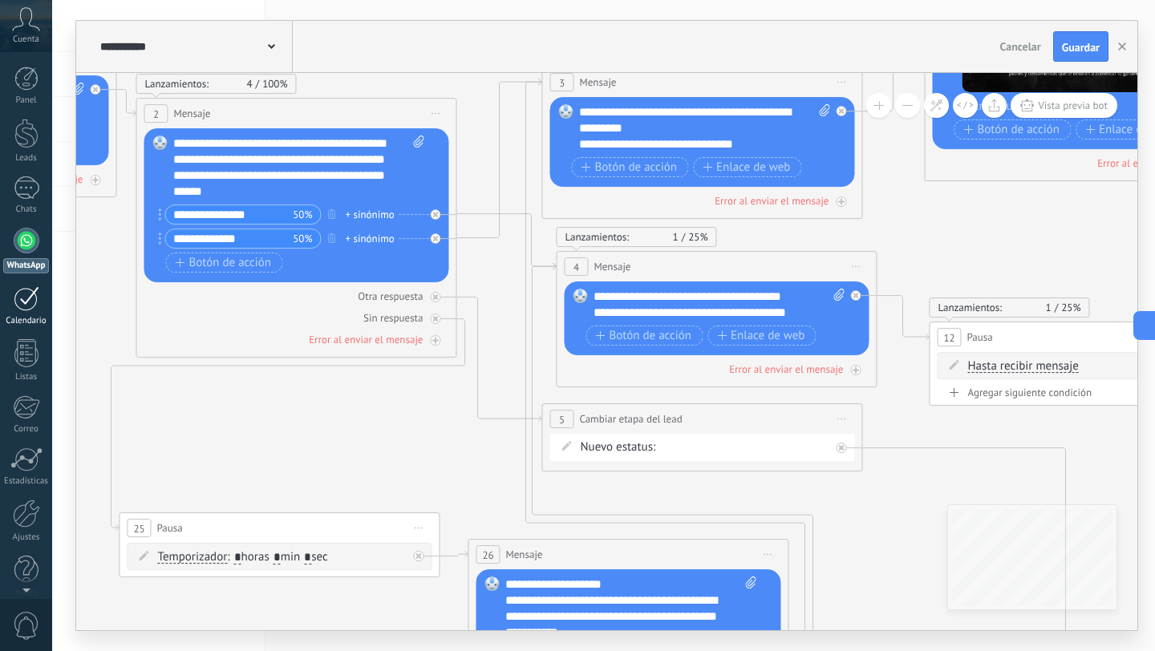
drag, startPoint x: 134, startPoint y: 302, endPoint x: 0, endPoint y: 310, distance: 134.2
click at [0, 303] on body ".abccls-1,.abccls-2{fill-rule:evenodd}.abccls-2{fill:#fff} .abfcls-1{fill:none}…" at bounding box center [577, 325] width 1155 height 651
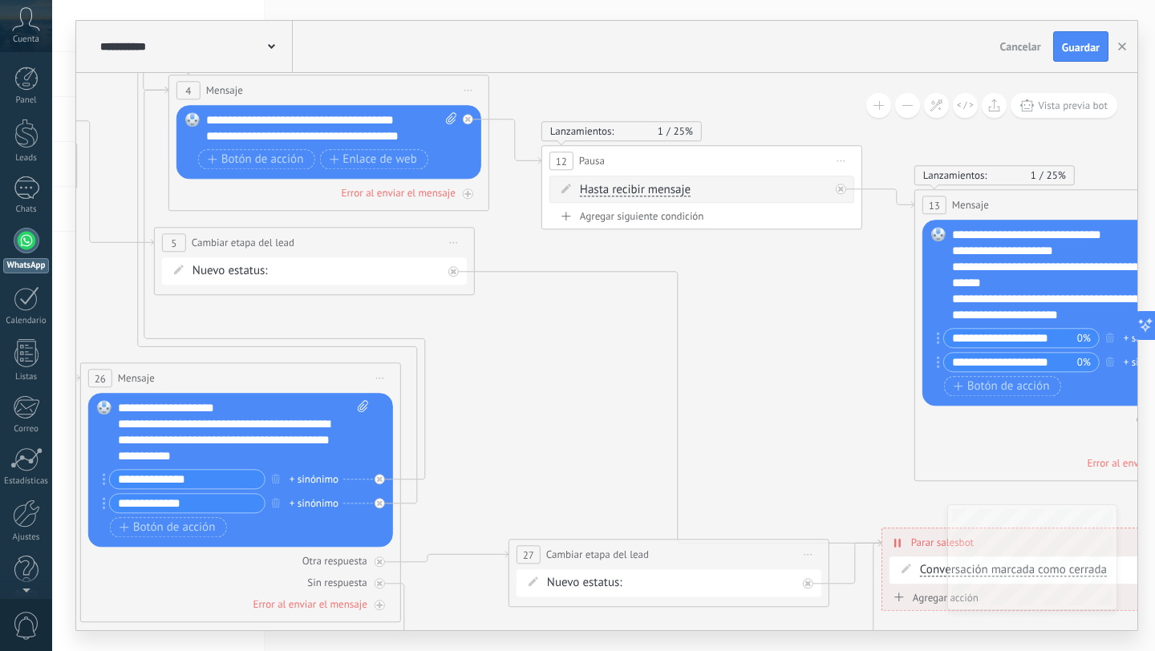
drag, startPoint x: 899, startPoint y: 436, endPoint x: 511, endPoint y: 233, distance: 437.8
click at [510, 231] on icon at bounding box center [959, 445] width 4283 height 2221
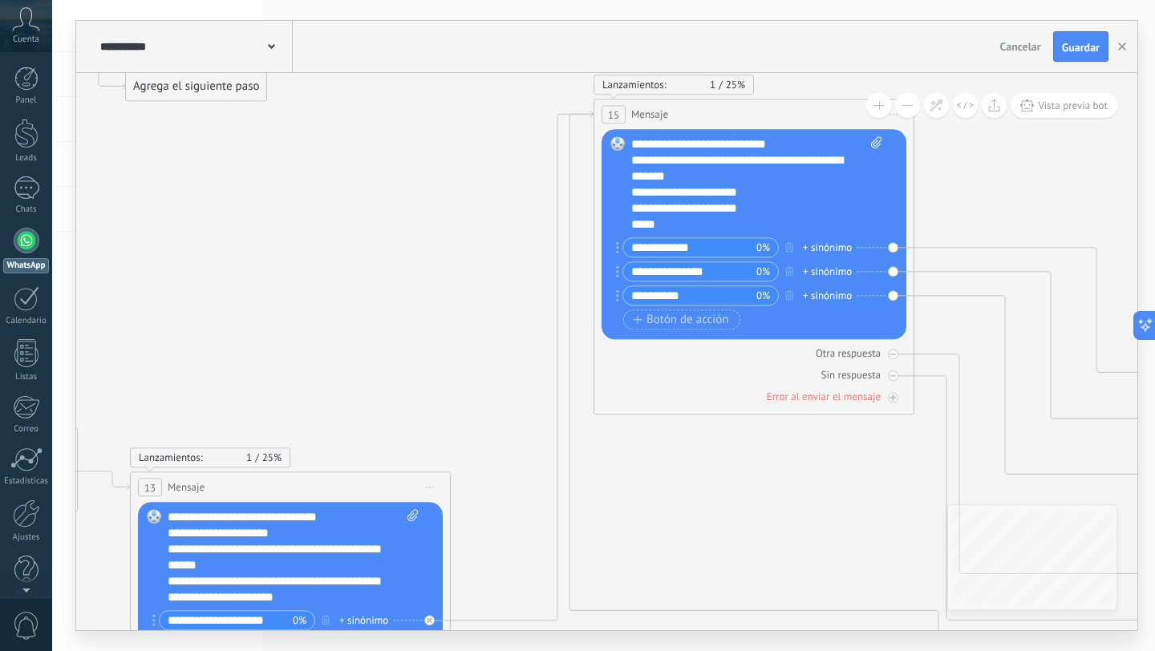
drag, startPoint x: 784, startPoint y: 287, endPoint x: 78, endPoint y: 579, distance: 764.0
click at [0, 570] on body ".abccls-1,.abccls-2{fill-rule:evenodd}.abccls-2{fill:#fff} .abfcls-1{fill:none}…" at bounding box center [577, 325] width 1155 height 651
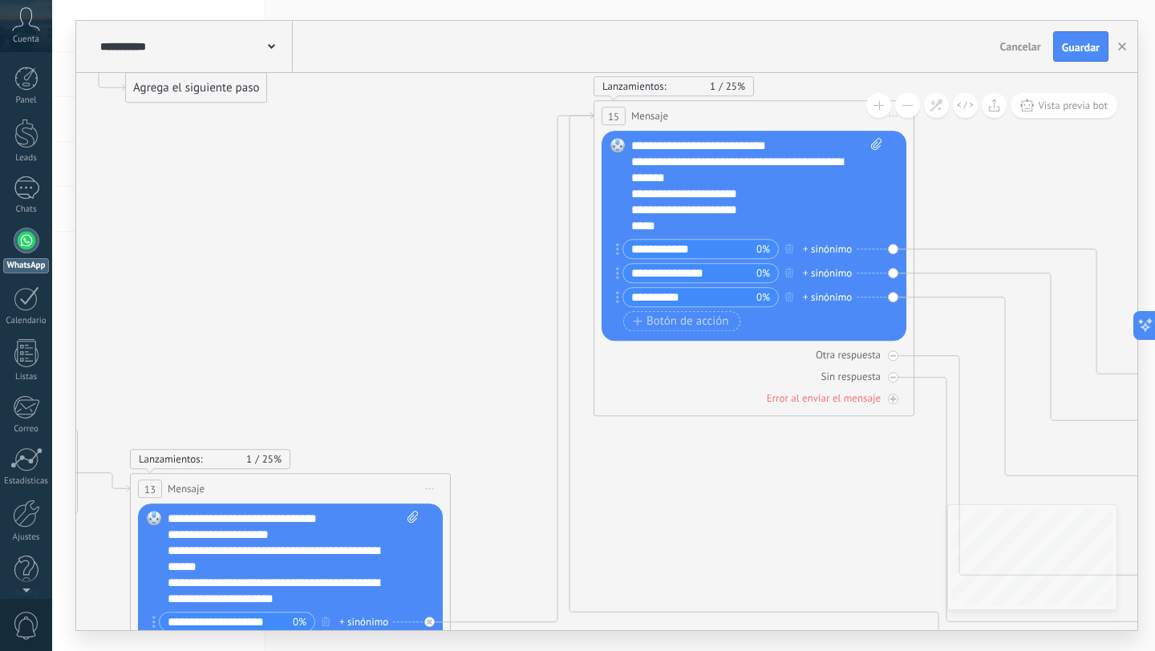
click at [702, 219] on div "**********" at bounding box center [756, 186] width 251 height 96
click at [684, 207] on div "**********" at bounding box center [756, 186] width 251 height 96
click at [685, 209] on div "**********" at bounding box center [756, 186] width 251 height 96
click at [717, 224] on div "**********" at bounding box center [756, 186] width 251 height 96
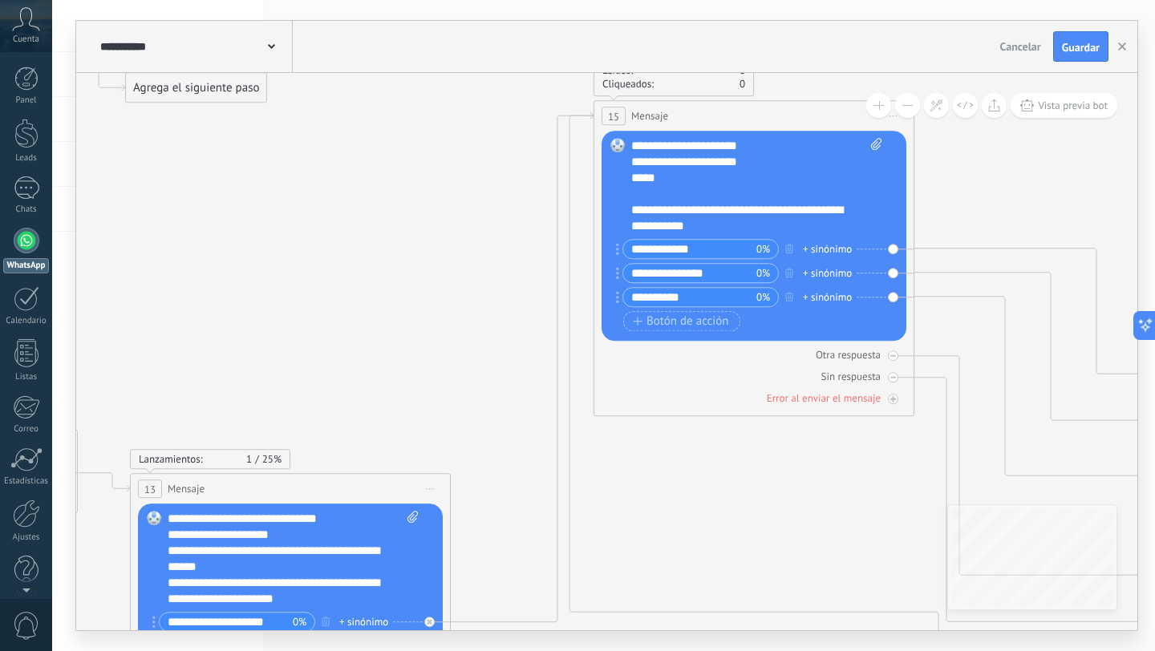
click at [831, 211] on div "**********" at bounding box center [756, 186] width 251 height 96
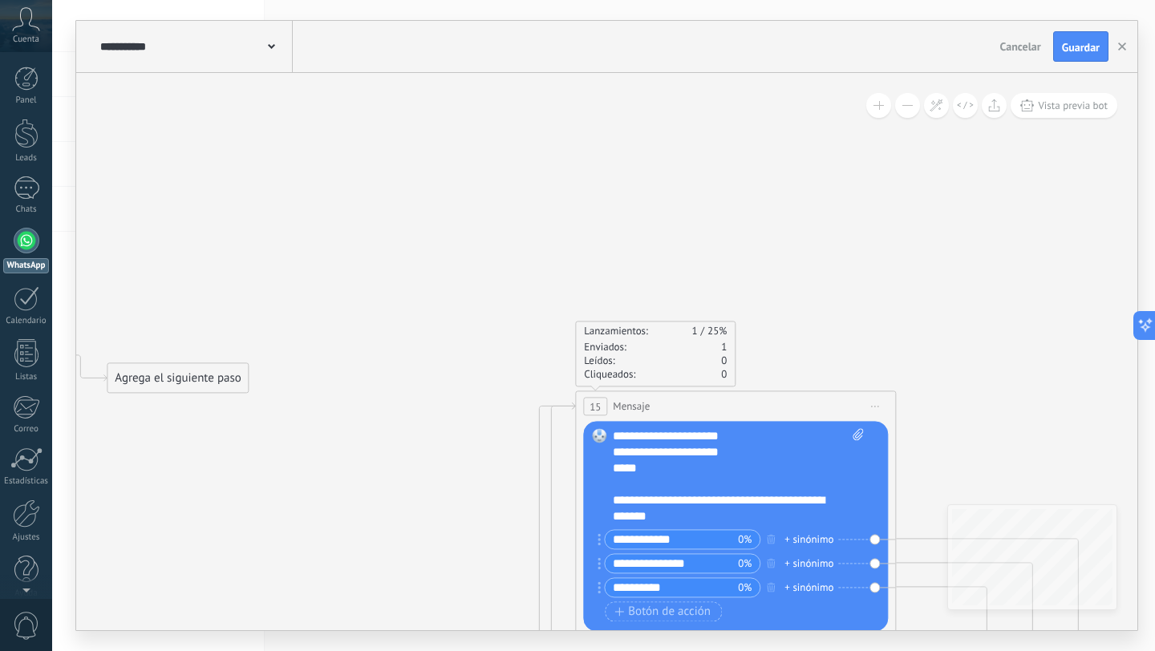
drag, startPoint x: 472, startPoint y: 323, endPoint x: 454, endPoint y: 613, distance: 291.0
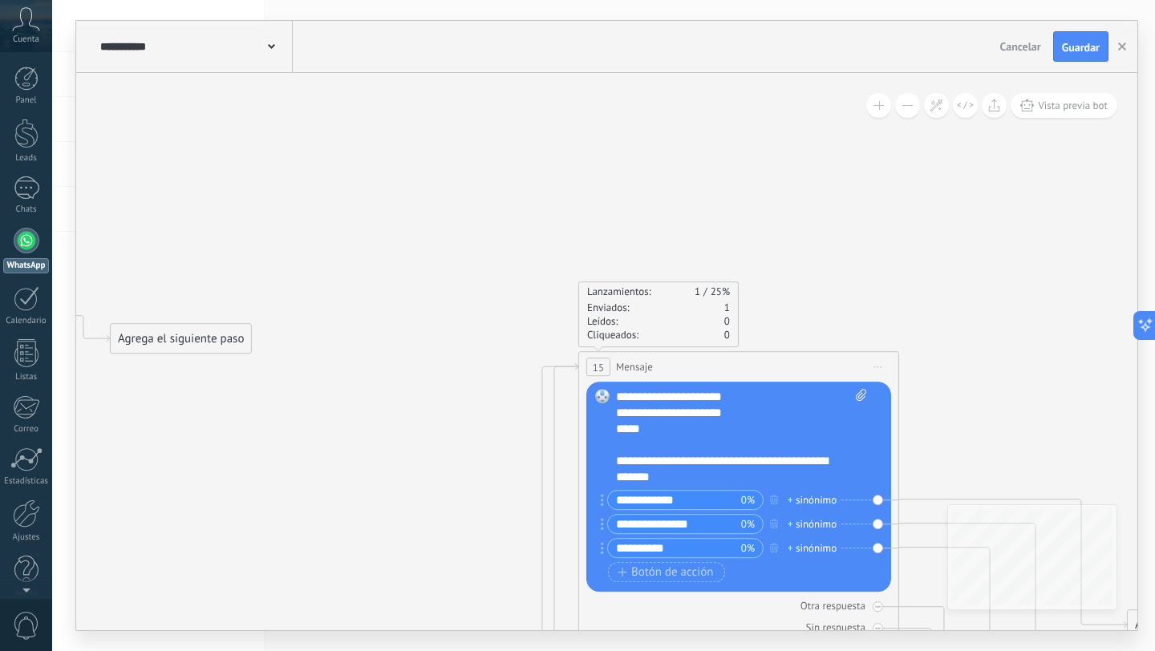
click at [691, 425] on div "**********" at bounding box center [741, 437] width 251 height 96
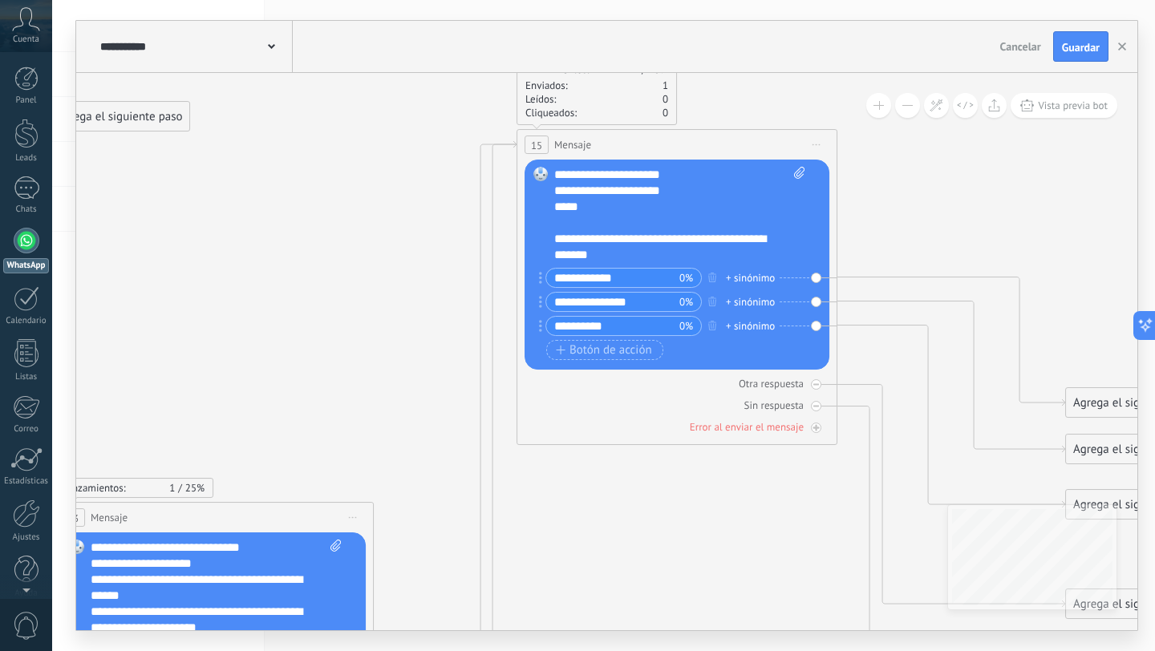
drag, startPoint x: 938, startPoint y: 262, endPoint x: 732, endPoint y: 589, distance: 386.4
click at [875, 45] on div "**********" at bounding box center [606, 326] width 1061 height 610
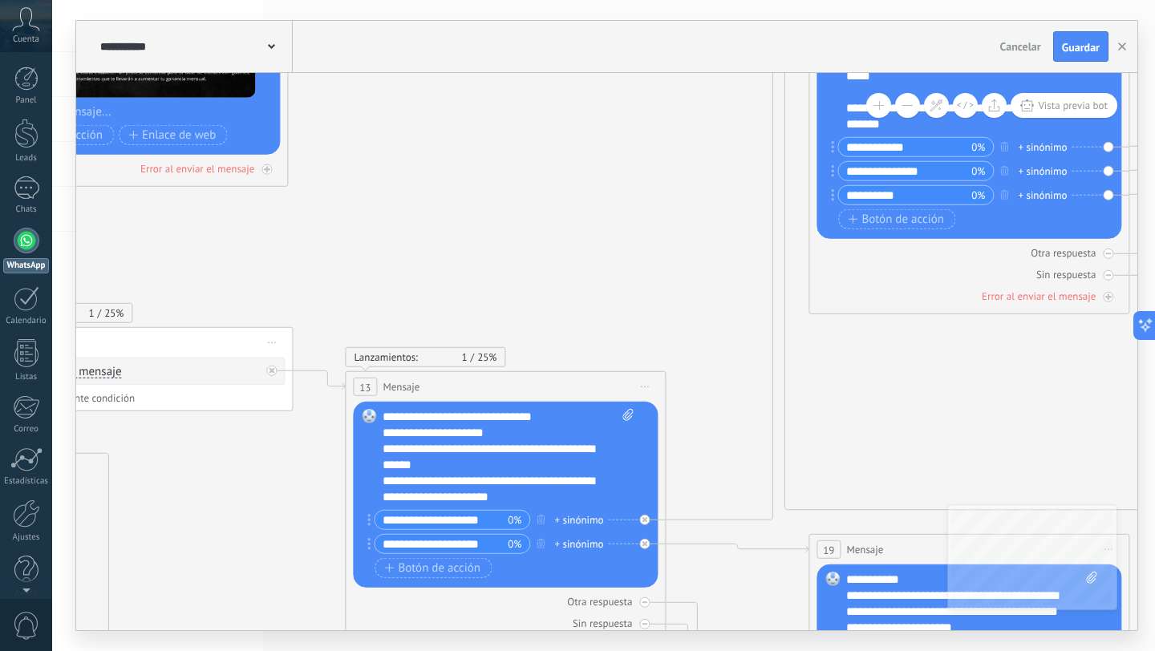
drag, startPoint x: 690, startPoint y: 542, endPoint x: 1138, endPoint y: 455, distance: 456.0
click at [1136, 452] on icon at bounding box center [390, 627] width 4283 height 2221
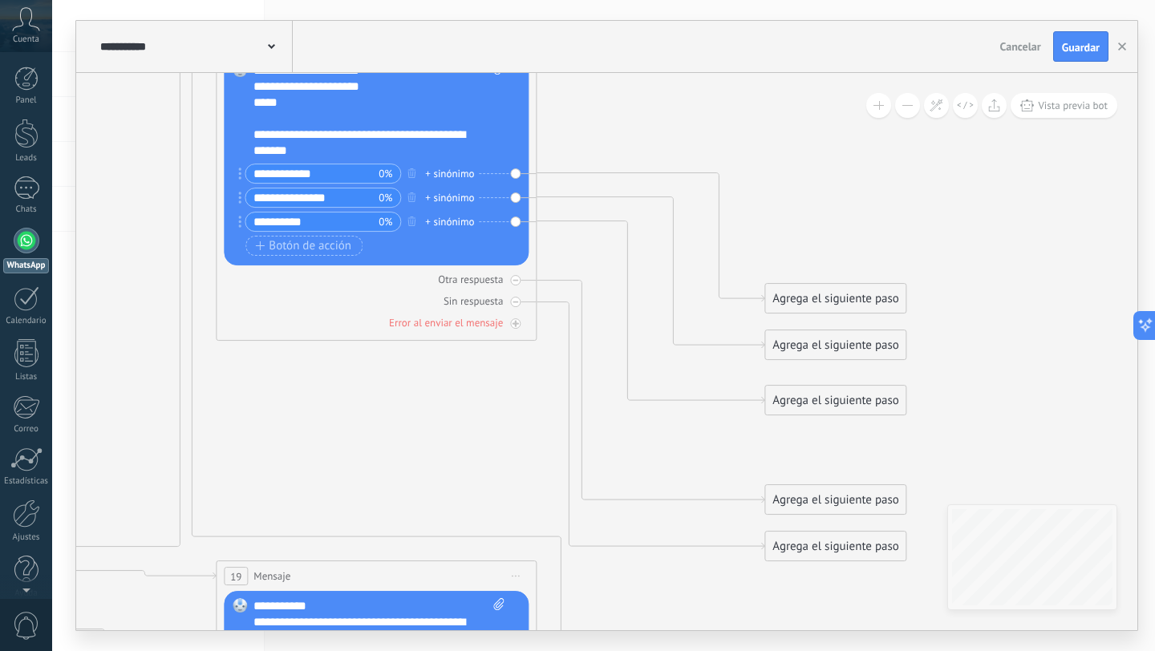
drag, startPoint x: 777, startPoint y: 265, endPoint x: 0, endPoint y: 276, distance: 777.5
click at [0, 276] on body ".abccls-1,.abccls-2{fill-rule:evenodd}.abccls-2{fill:#fff} .abfcls-1{fill:none}…" at bounding box center [577, 325] width 1155 height 651
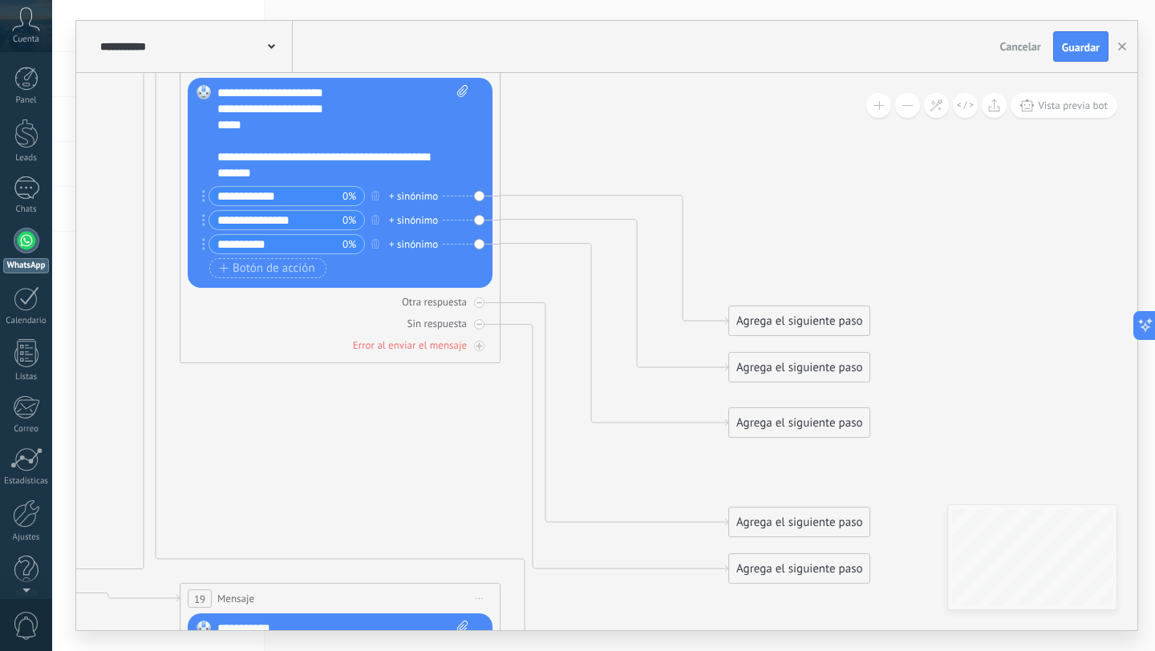
drag, startPoint x: 804, startPoint y: 306, endPoint x: 830, endPoint y: 118, distance: 190.4
drag, startPoint x: 789, startPoint y: 321, endPoint x: 787, endPoint y: 125, distance: 195.8
click at [787, 125] on div "Agrega el siguiente paso" at bounding box center [799, 131] width 140 height 26
drag, startPoint x: 793, startPoint y: 364, endPoint x: 788, endPoint y: 176, distance: 187.8
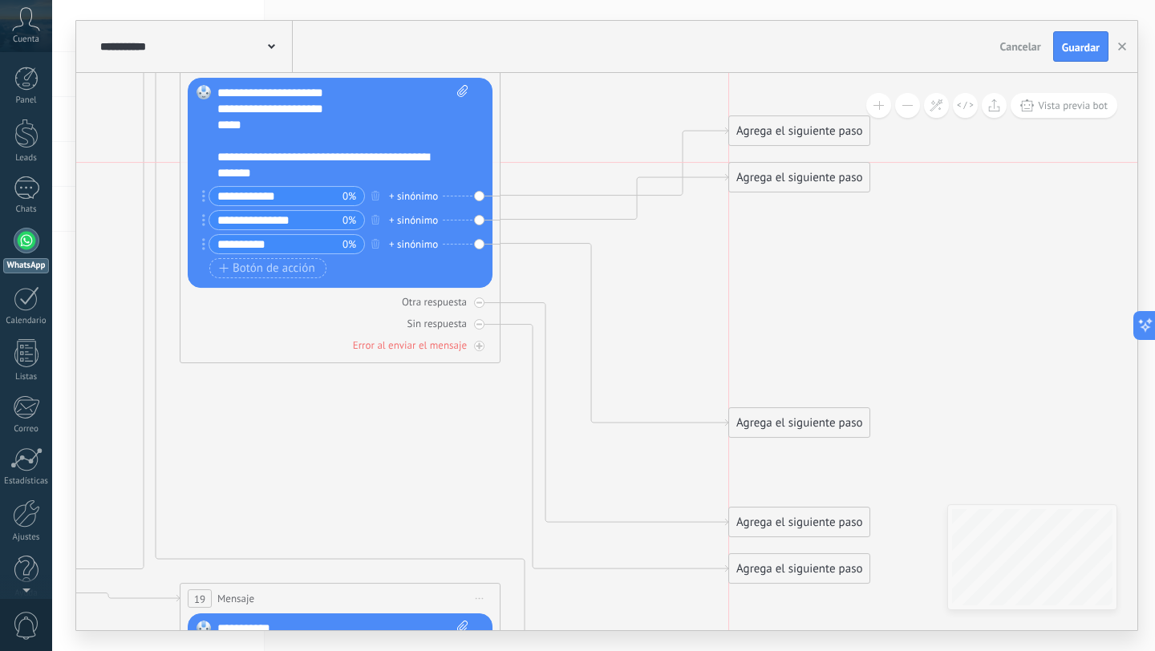
click at [788, 176] on div "Agrega el siguiente paso" at bounding box center [799, 177] width 140 height 26
drag, startPoint x: 801, startPoint y: 424, endPoint x: 798, endPoint y: 229, distance: 195.0
click at [798, 229] on div "Agrega el siguiente paso" at bounding box center [799, 224] width 140 height 26
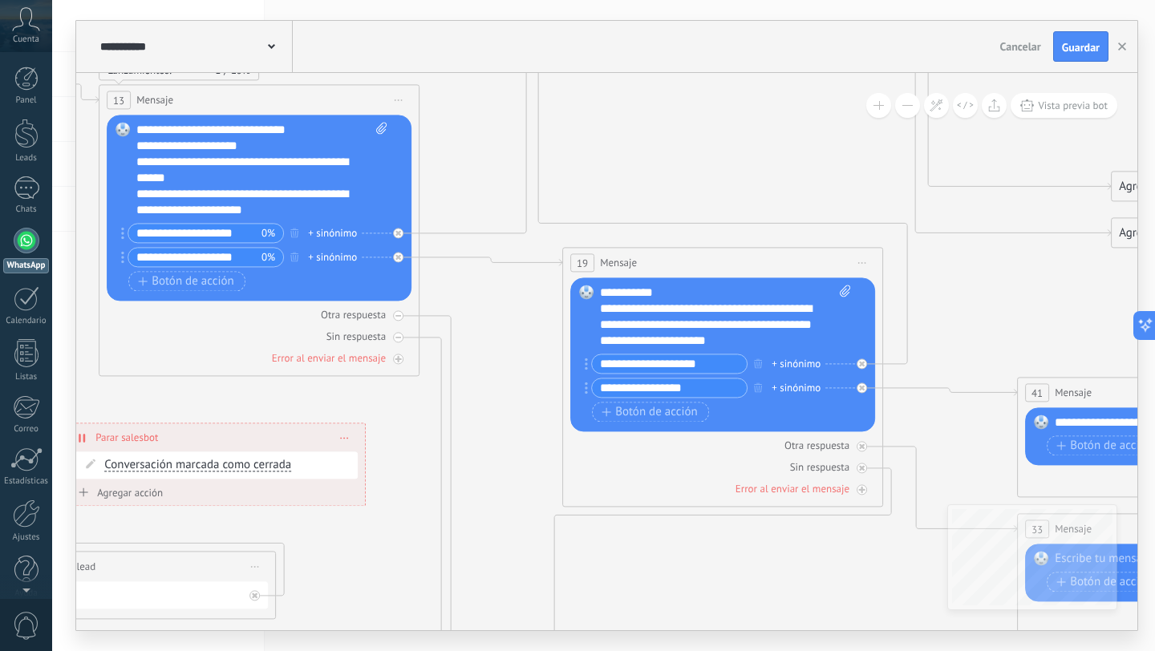
scroll to position [48, 0]
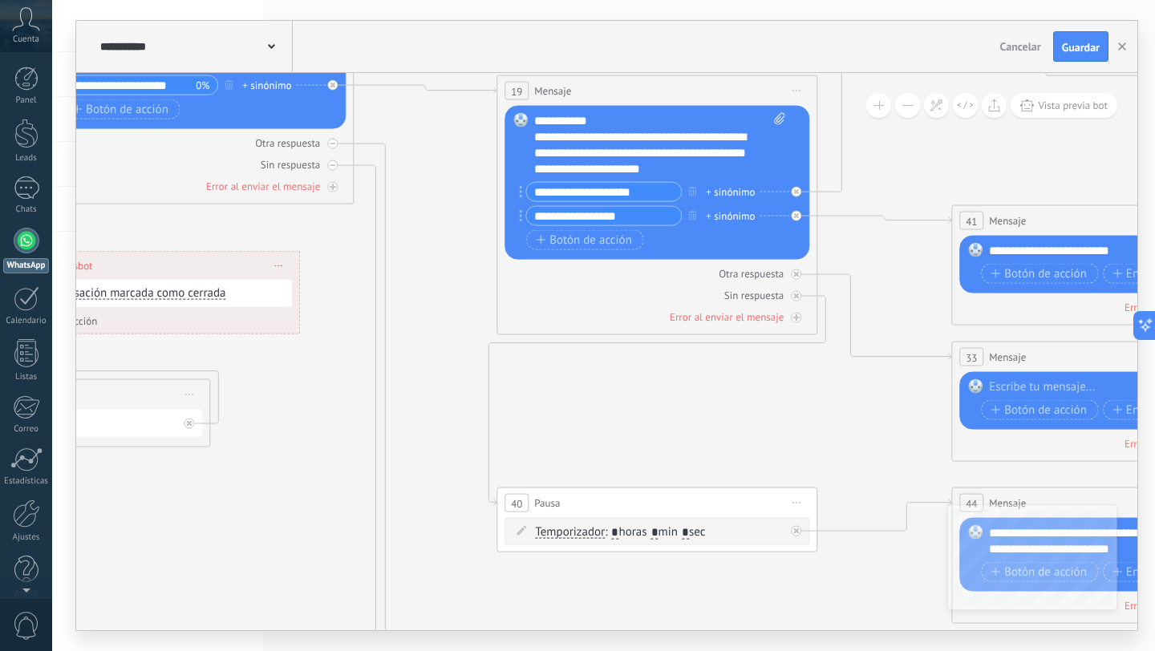
drag, startPoint x: 0, startPoint y: 0, endPoint x: 557, endPoint y: -71, distance: 561.2
click at [557, 0] on html ".abccls-1,.abccls-2{fill-rule:evenodd}.abccls-2{fill:#fff} .abfcls-1{fill:none}…" at bounding box center [577, 325] width 1155 height 651
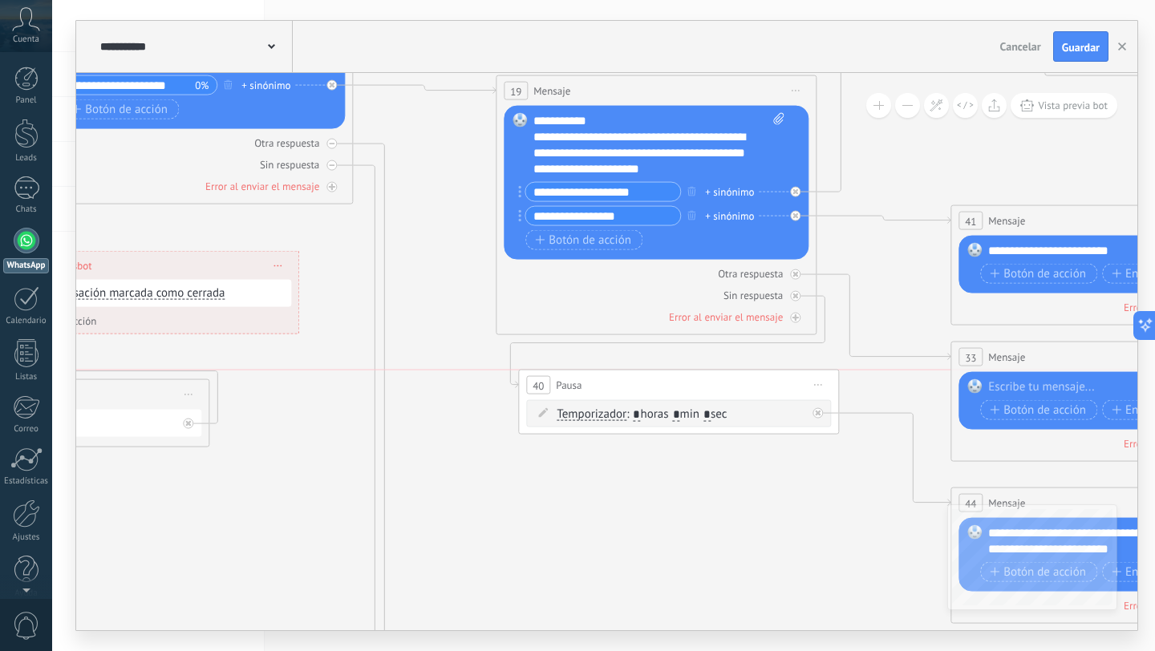
drag, startPoint x: 636, startPoint y: 503, endPoint x: 659, endPoint y: 383, distance: 121.6
click at [659, 383] on div "40 Pausa ***** Iniciar vista previa aquí Cambiar nombre Duplicar Borrar" at bounding box center [678, 386] width 319 height 30
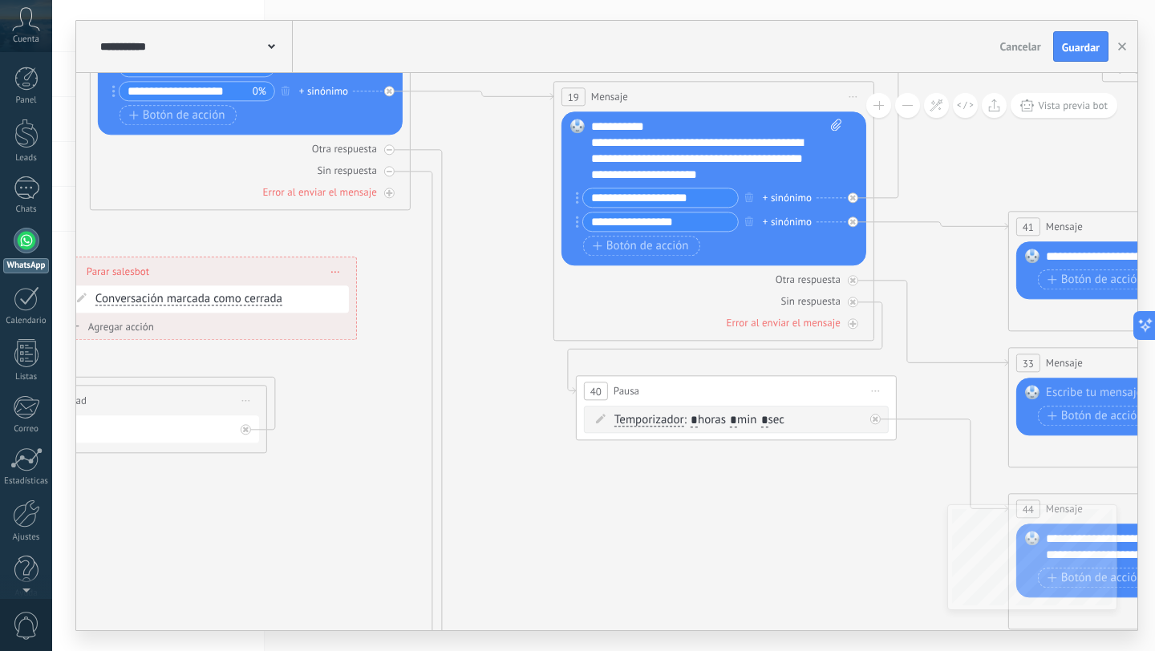
drag, startPoint x: 725, startPoint y: 516, endPoint x: 778, endPoint y: 522, distance: 53.3
click at [778, 522] on icon at bounding box center [135, 174] width 4283 height 2221
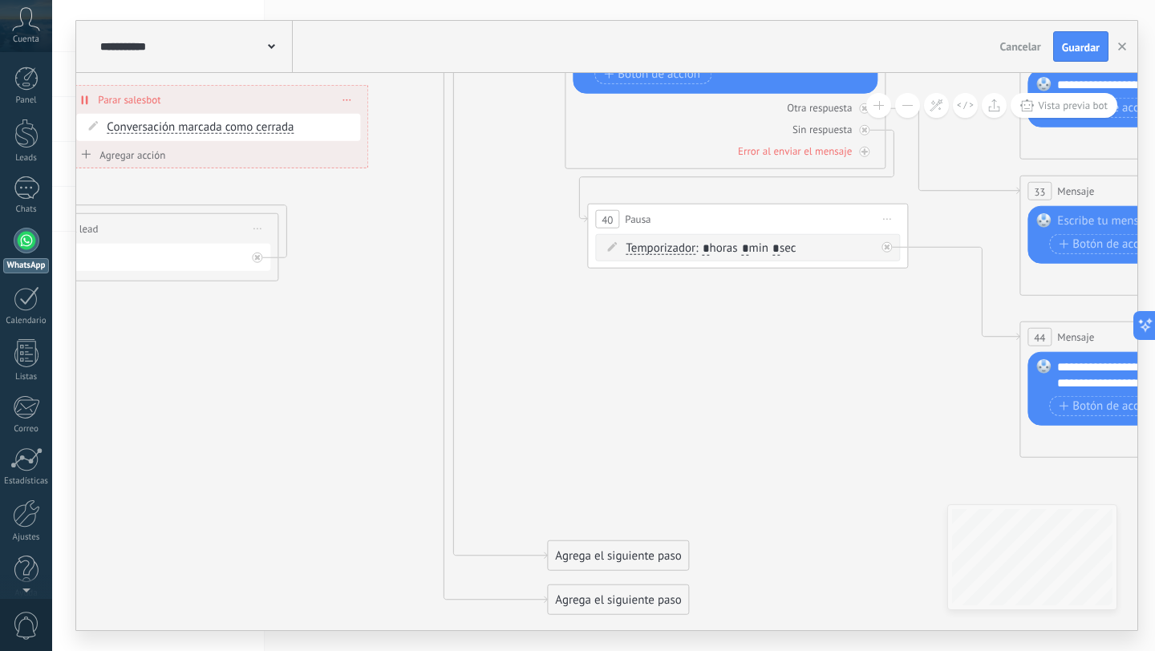
click at [484, 141] on icon at bounding box center [146, 2] width 4283 height 2221
drag, startPoint x: 602, startPoint y: 542, endPoint x: 626, endPoint y: 538, distance: 23.5
drag, startPoint x: 615, startPoint y: 554, endPoint x: 629, endPoint y: 345, distance: 209.0
click at [629, 345] on div "Agrega el siguiente paso" at bounding box center [636, 346] width 140 height 26
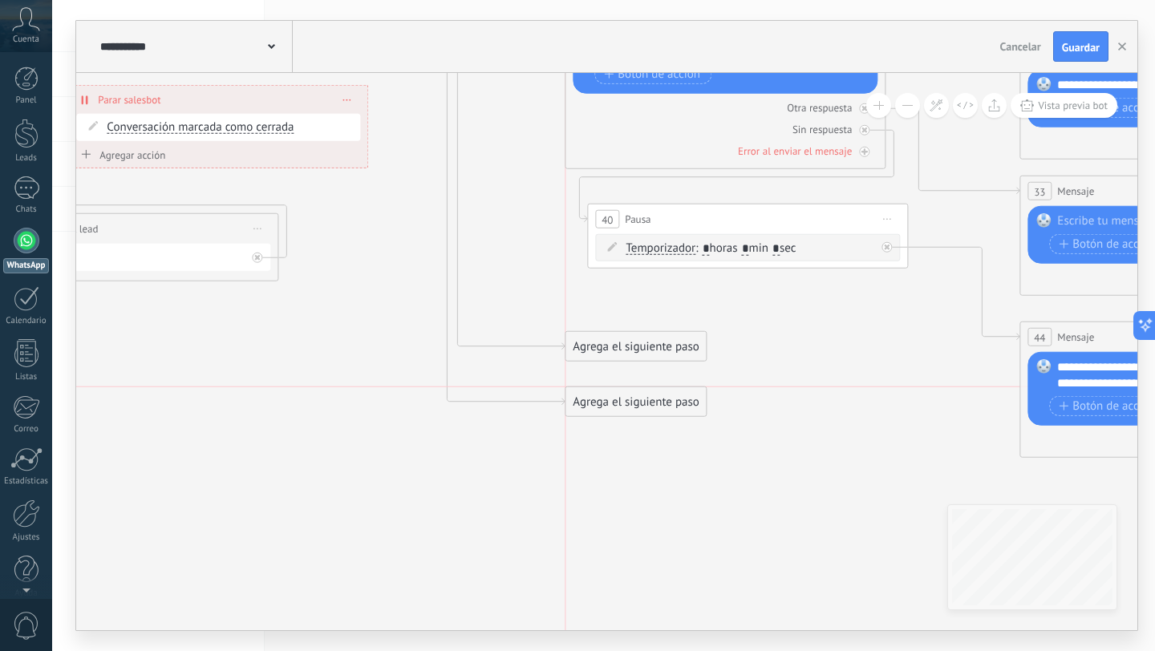
drag, startPoint x: 620, startPoint y: 598, endPoint x: 631, endPoint y: 395, distance: 204.1
click at [631, 395] on div "Agrega el siguiente paso" at bounding box center [636, 402] width 140 height 26
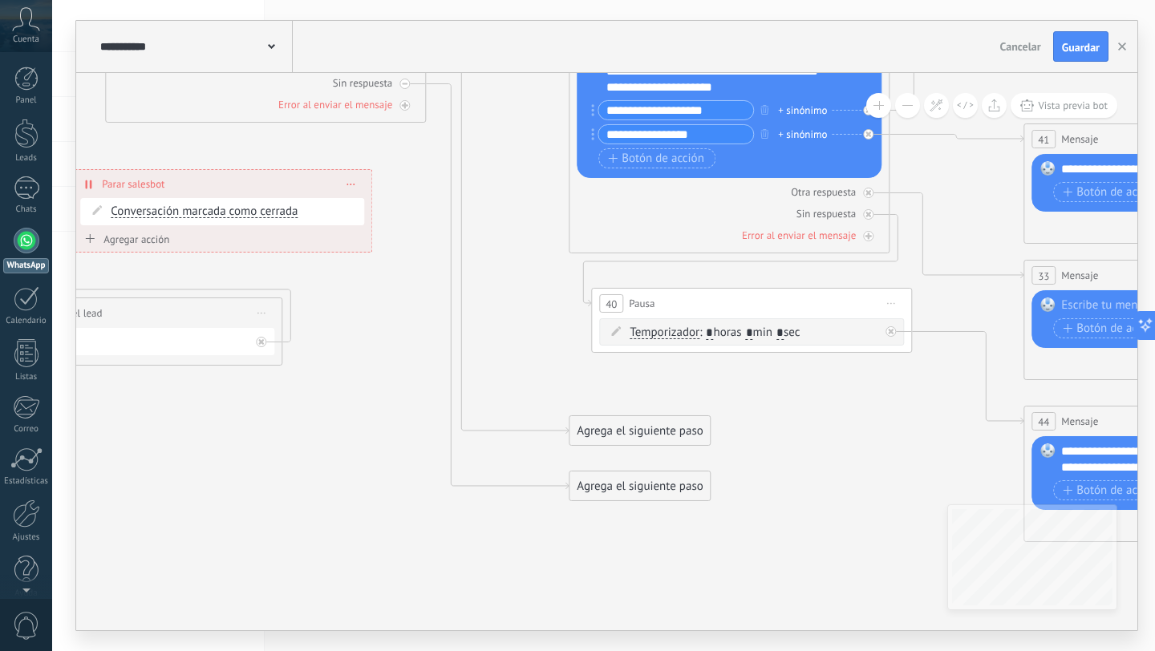
drag, startPoint x: 632, startPoint y: 497, endPoint x: 650, endPoint y: 651, distance: 154.2
click at [640, 651] on div "**********" at bounding box center [603, 325] width 1103 height 651
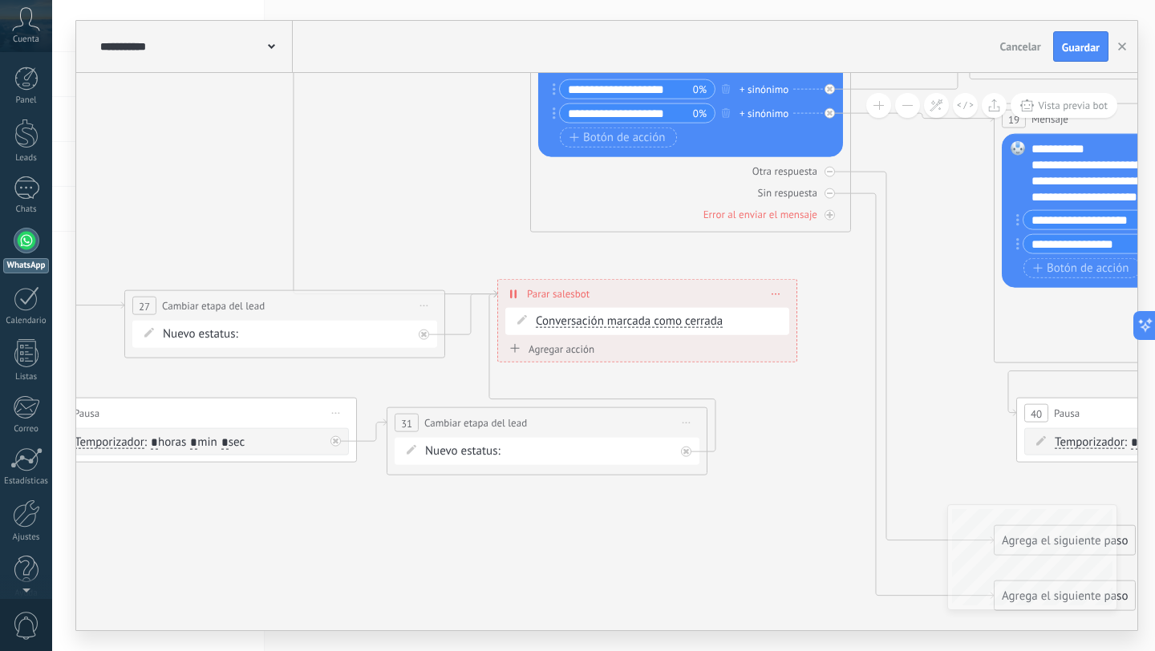
drag, startPoint x: 525, startPoint y: 345, endPoint x: 858, endPoint y: 397, distance: 337.0
click at [954, 379] on icon at bounding box center [575, 196] width 4283 height 2221
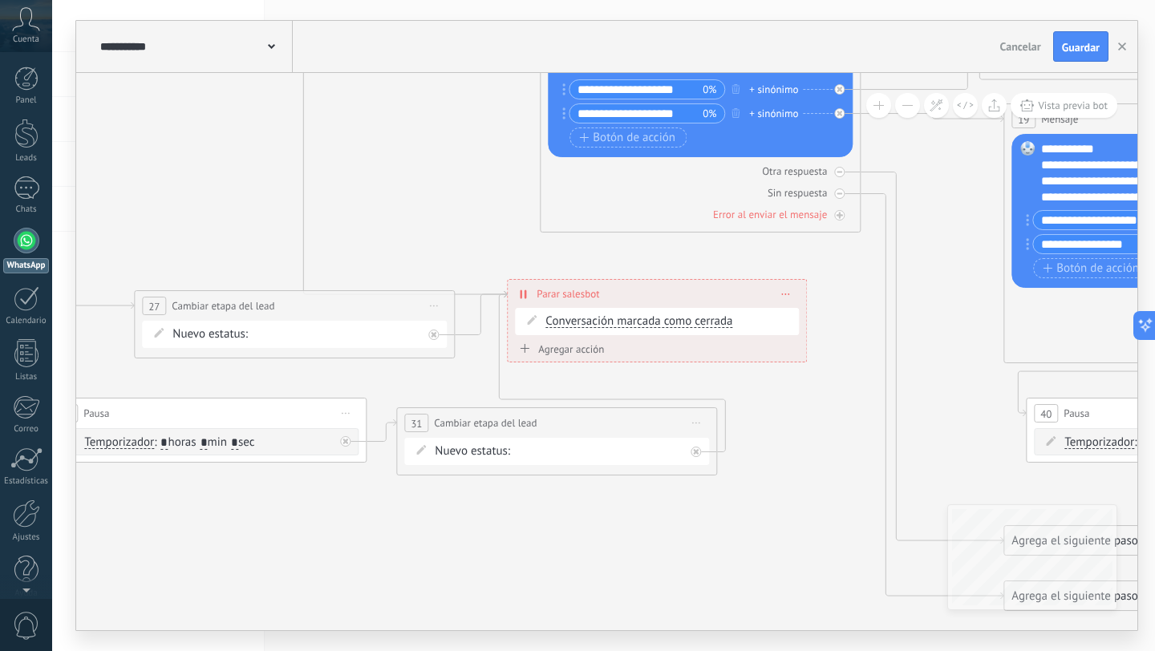
drag, startPoint x: 570, startPoint y: 507, endPoint x: 864, endPoint y: 493, distance: 294.8
click at [864, 493] on icon at bounding box center [585, 196] width 4283 height 2221
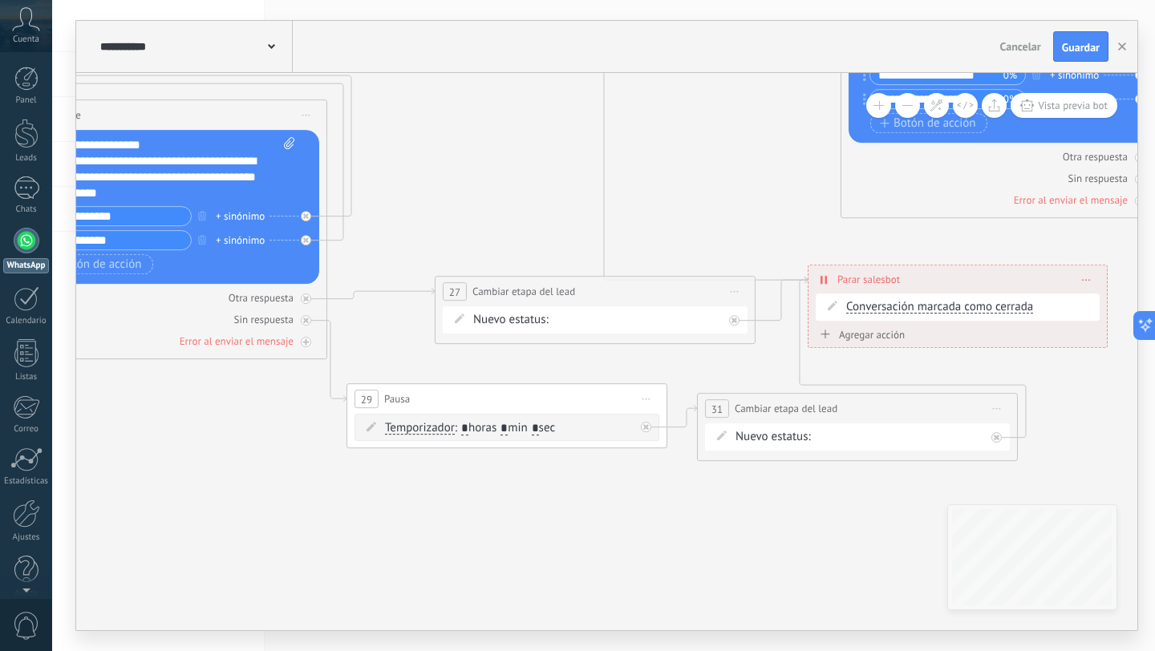
drag, startPoint x: 437, startPoint y: 533, endPoint x: 704, endPoint y: 505, distance: 267.7
click at [728, 537] on icon at bounding box center [885, 182] width 4283 height 2221
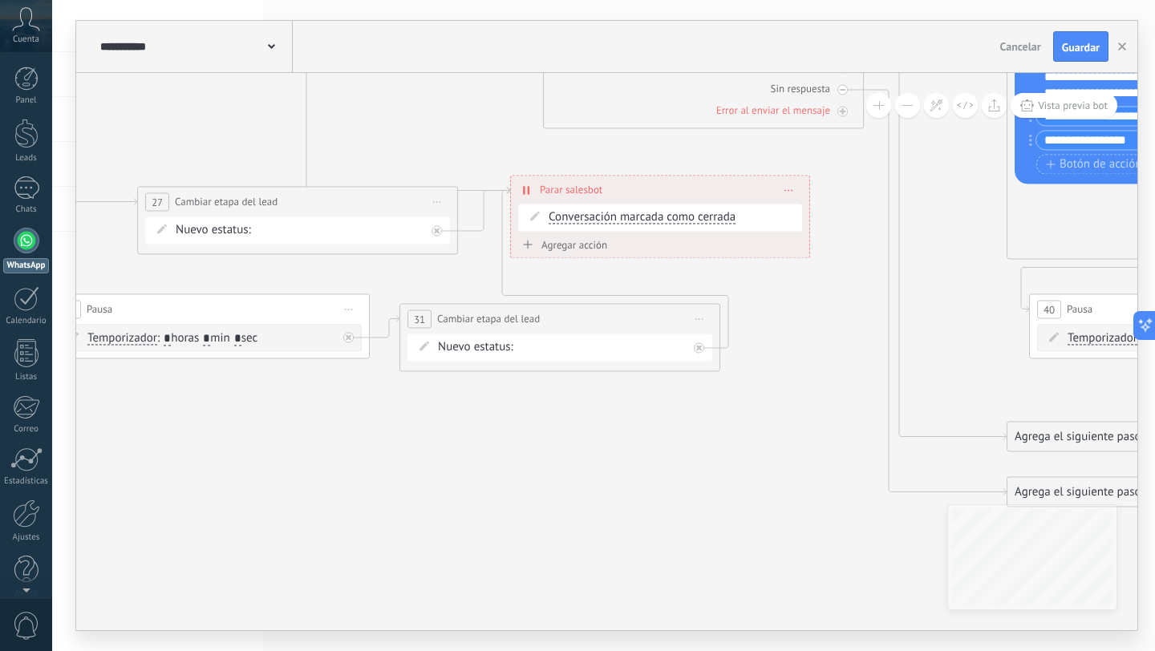
drag, startPoint x: 587, startPoint y: 421, endPoint x: 0, endPoint y: 335, distance: 593.5
click at [0, 330] on body ".abccls-1,.abccls-2{fill-rule:evenodd}.abccls-2{fill:#fff} .abfcls-1{fill:none}…" at bounding box center [577, 325] width 1155 height 651
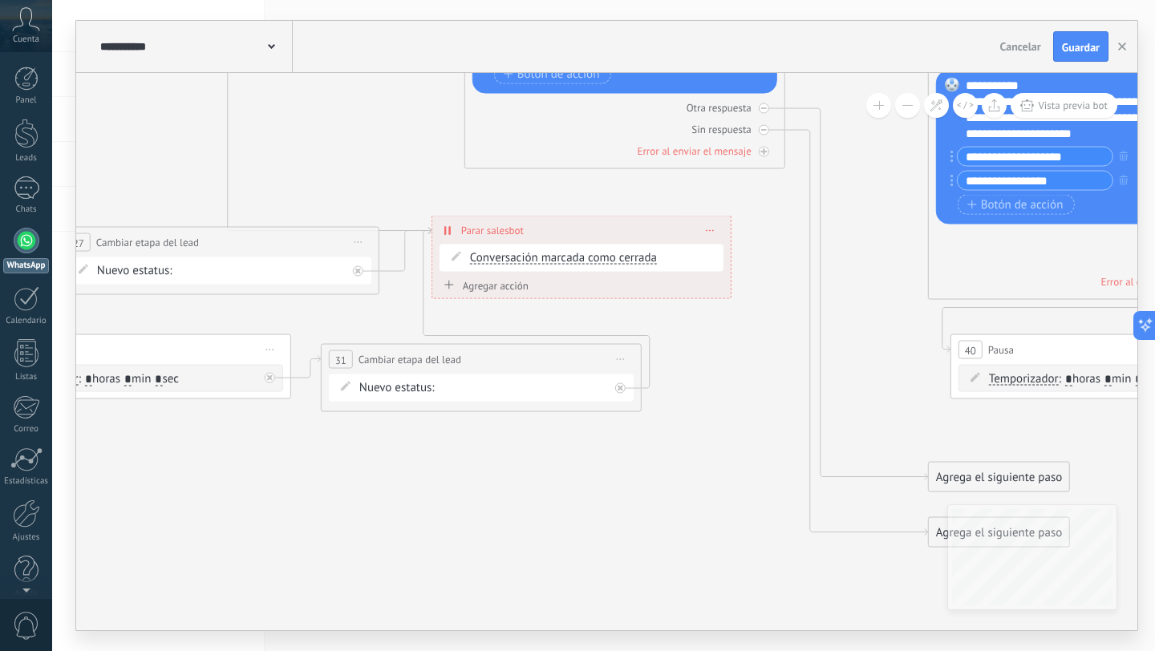
drag, startPoint x: 631, startPoint y: 439, endPoint x: 552, endPoint y: 476, distance: 86.9
click at [552, 476] on icon at bounding box center [509, 133] width 4283 height 2221
click at [450, 229] on icon at bounding box center [449, 230] width 2 height 9
click at [516, 265] on div "Conversación marcada como cerrada Conversación marcada como cerrada Iniciar Sal…" at bounding box center [594, 258] width 249 height 16
click at [511, 254] on span "Conversación marcada como cerrada" at bounding box center [563, 258] width 187 height 13
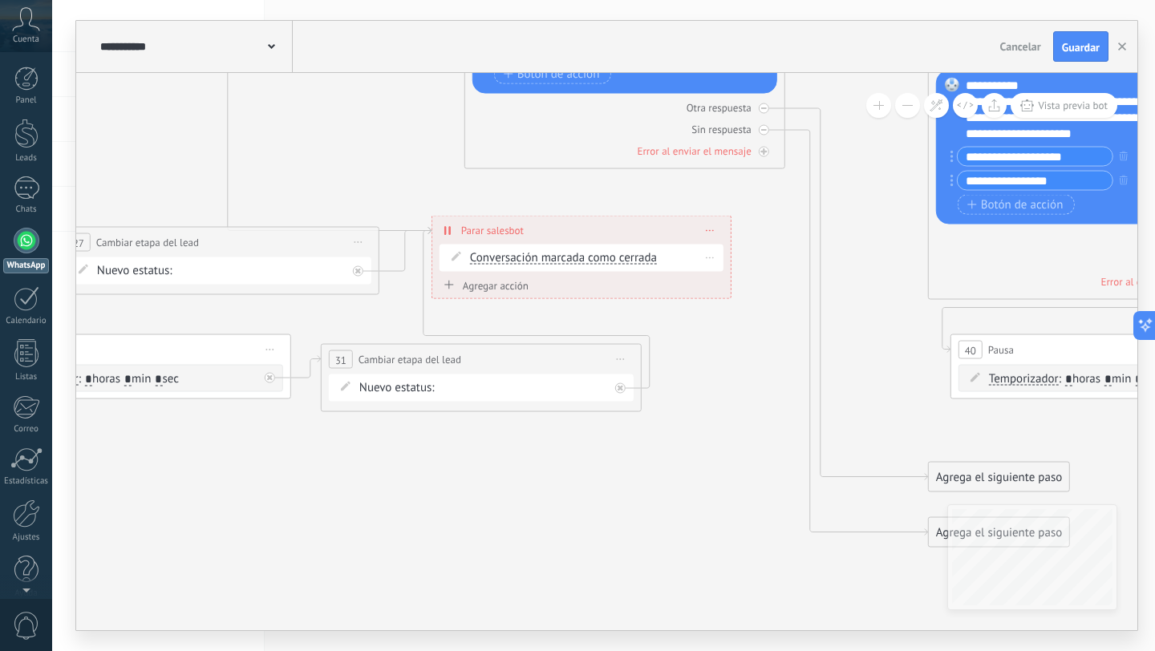
click at [511, 254] on button "Conversación marcada como cerrada" at bounding box center [562, 258] width 201 height 29
click at [507, 258] on span "Conversación marcada como cerrada" at bounding box center [549, 259] width 194 height 16
click at [704, 232] on div "**********" at bounding box center [581, 231] width 298 height 28
click at [713, 229] on icon at bounding box center [710, 230] width 8 height 2
click at [732, 253] on div "Borrar" at bounding box center [739, 253] width 71 height 27
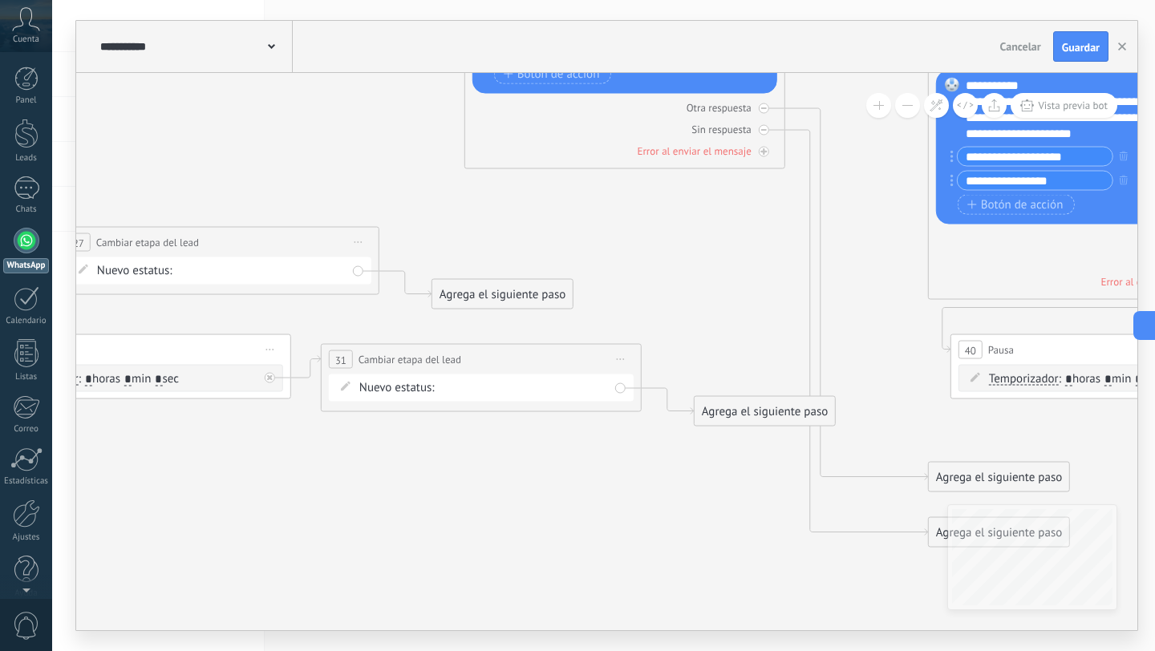
click at [490, 287] on div "Agrega el siguiente paso" at bounding box center [502, 295] width 140 height 26
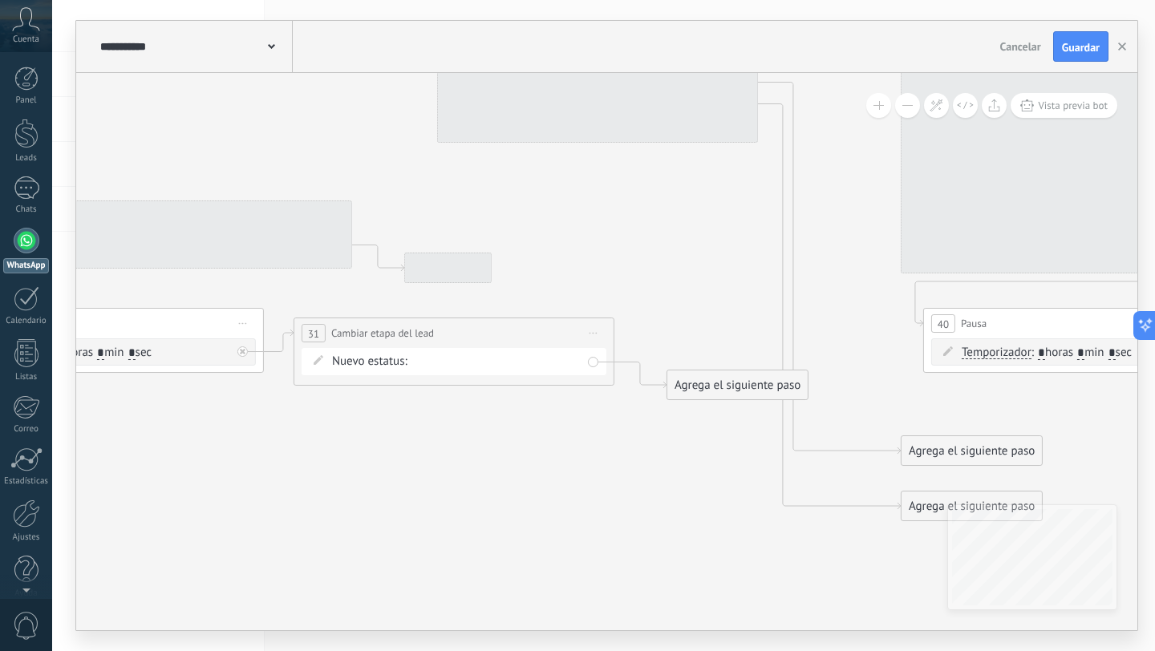
drag, startPoint x: 590, startPoint y: 651, endPoint x: 550, endPoint y: 427, distance: 227.4
click at [585, 647] on div "**********" at bounding box center [603, 325] width 1103 height 651
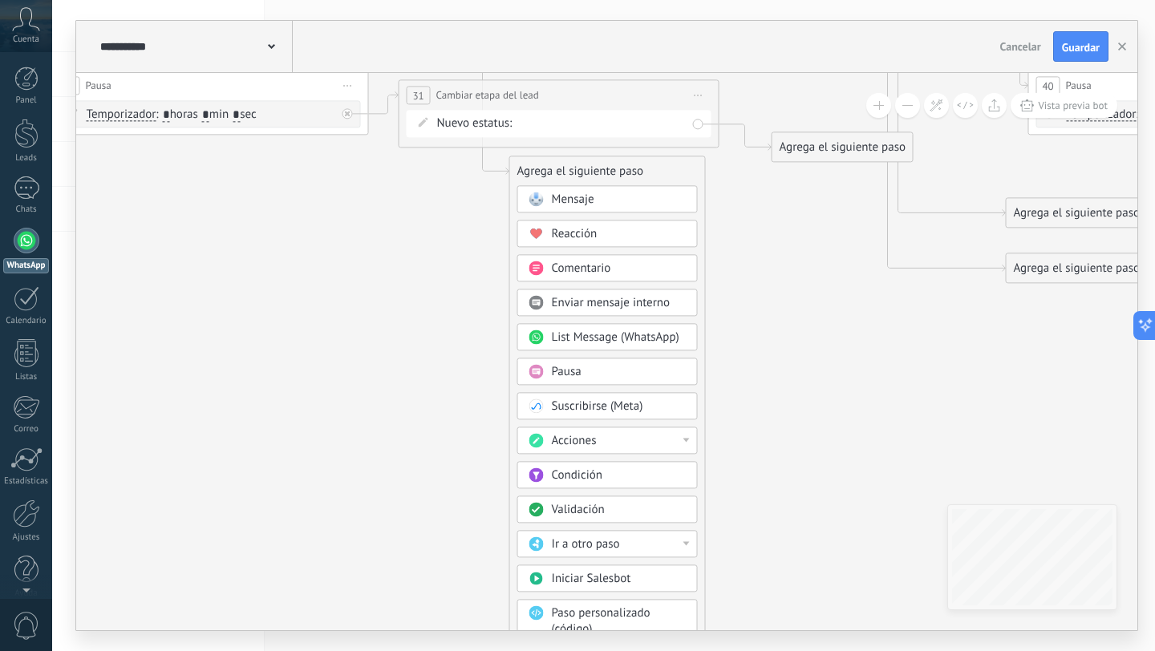
drag, startPoint x: 557, startPoint y: 421, endPoint x: 663, endPoint y: 187, distance: 257.1
click at [602, 376] on div "Pausa" at bounding box center [619, 372] width 135 height 16
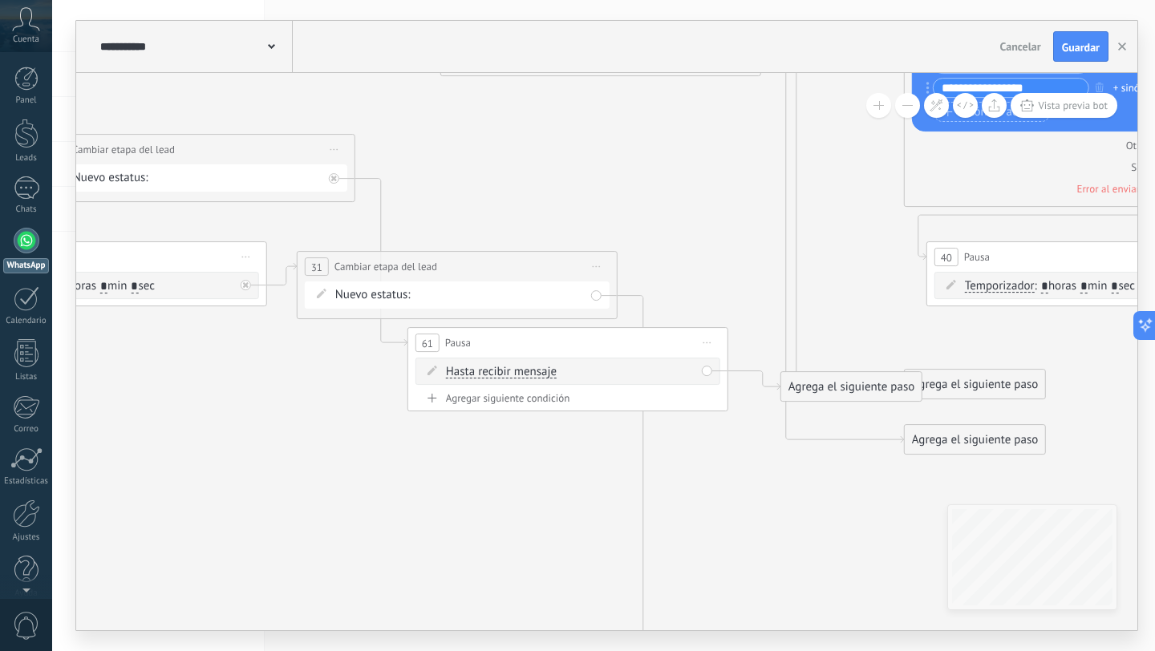
drag, startPoint x: 604, startPoint y: 378, endPoint x: 565, endPoint y: 539, distance: 166.0
click at [565, 539] on icon at bounding box center [485, 143] width 4283 height 2426
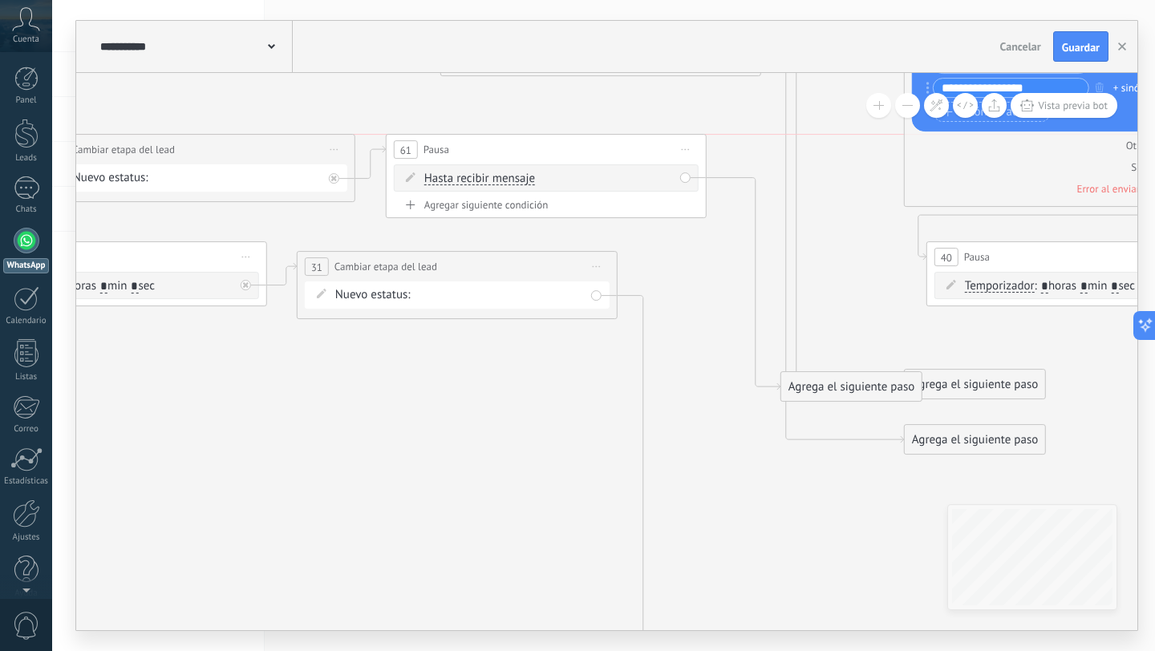
drag, startPoint x: 589, startPoint y: 346, endPoint x: 567, endPoint y: 155, distance: 192.2
click at [567, 155] on div "61 Pausa ***** Iniciar vista previa aquí Cambiar nombre Duplicar Borrar" at bounding box center [546, 150] width 319 height 30
click at [566, 151] on div "61 Pausa ***** Iniciar vista previa aquí Cambiar nombre Duplicar Borrar" at bounding box center [543, 150] width 319 height 30
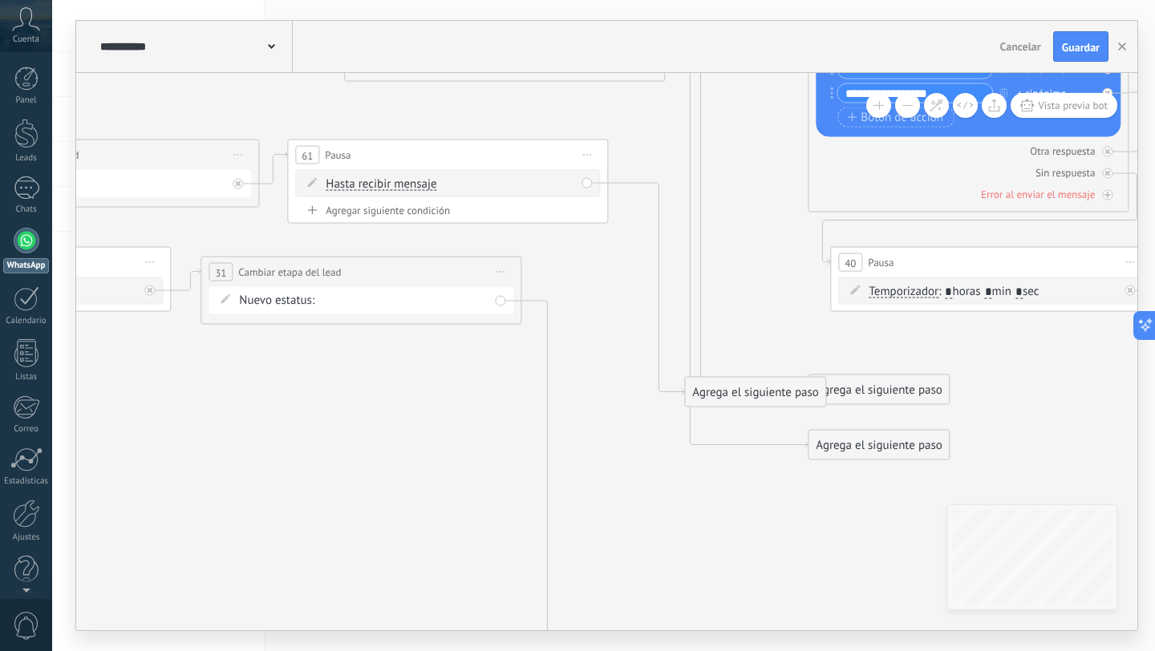
drag, startPoint x: 704, startPoint y: 274, endPoint x: 609, endPoint y: 280, distance: 95.6
click at [609, 280] on icon at bounding box center [389, 148] width 4283 height 2426
click at [588, 153] on span "Iniciar vista previa aquí Cambiar nombre Duplicar [GEOGRAPHIC_DATA]" at bounding box center [587, 155] width 26 height 23
drag, startPoint x: 637, startPoint y: 258, endPoint x: 627, endPoint y: 262, distance: 11.2
click at [635, 259] on div "Borrar" at bounding box center [660, 259] width 159 height 27
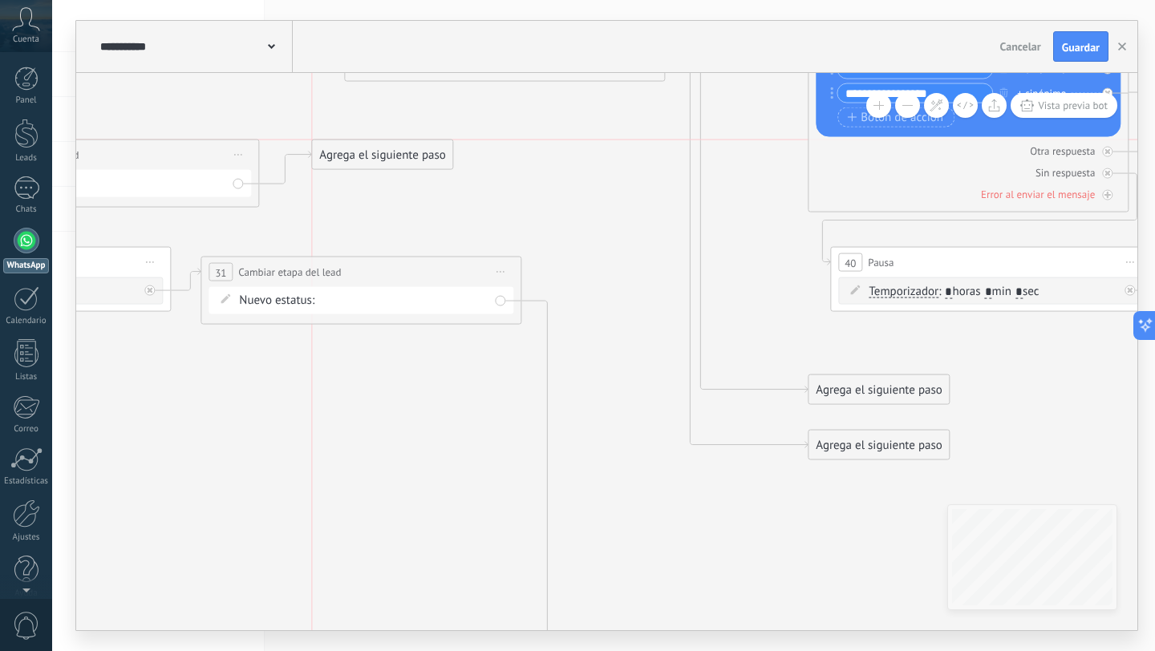
drag, startPoint x: 391, startPoint y: 204, endPoint x: 388, endPoint y: 148, distance: 55.4
click at [388, 148] on div "Agrega el siguiente paso" at bounding box center [382, 155] width 140 height 26
click at [349, 151] on div "Agrega el siguiente paso" at bounding box center [382, 155] width 140 height 26
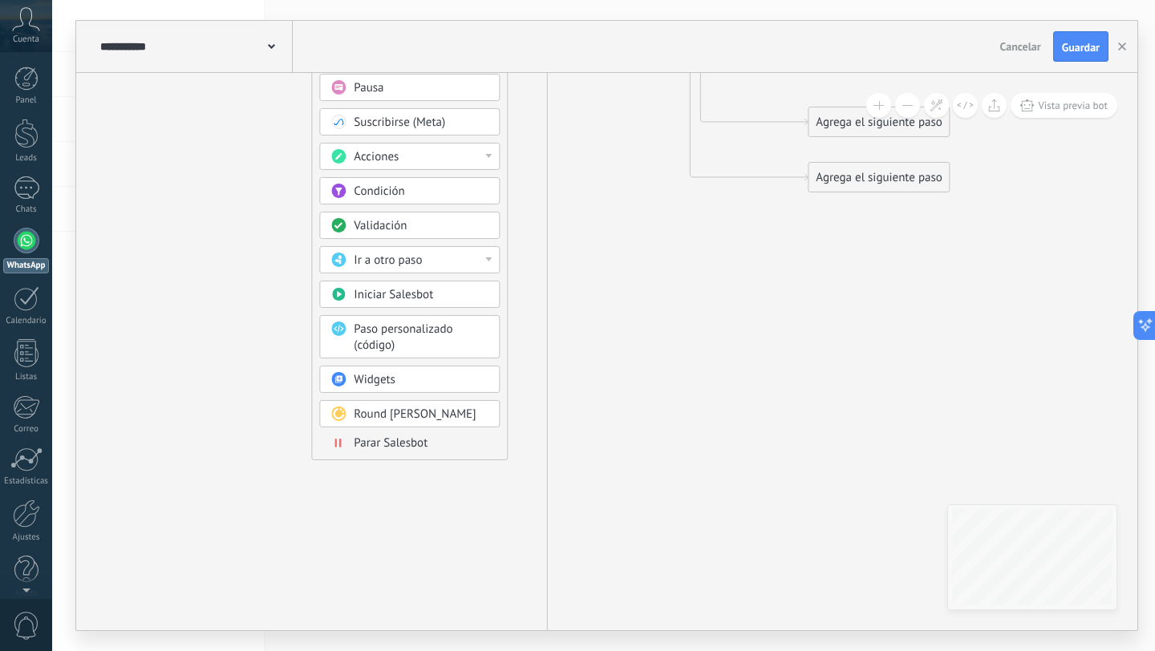
click at [414, 440] on span "Parar Salesbot" at bounding box center [391, 443] width 74 height 15
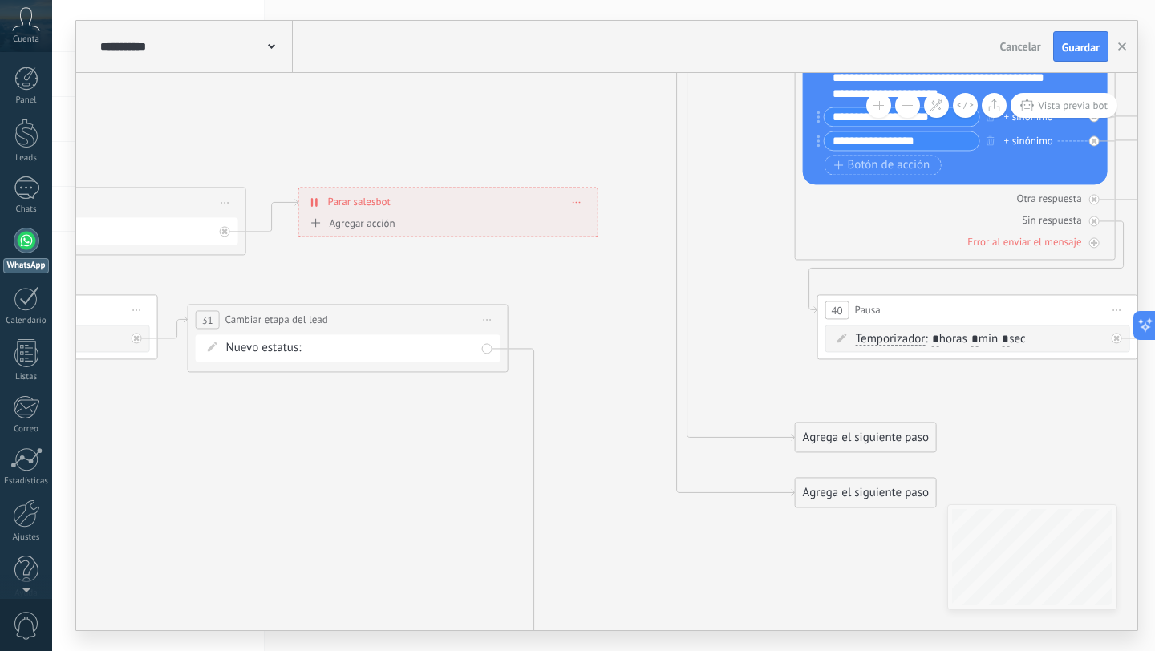
drag, startPoint x: 466, startPoint y: 234, endPoint x: 306, endPoint y: 559, distance: 362.0
click at [306, 559] on icon at bounding box center [376, 181] width 4283 height 2396
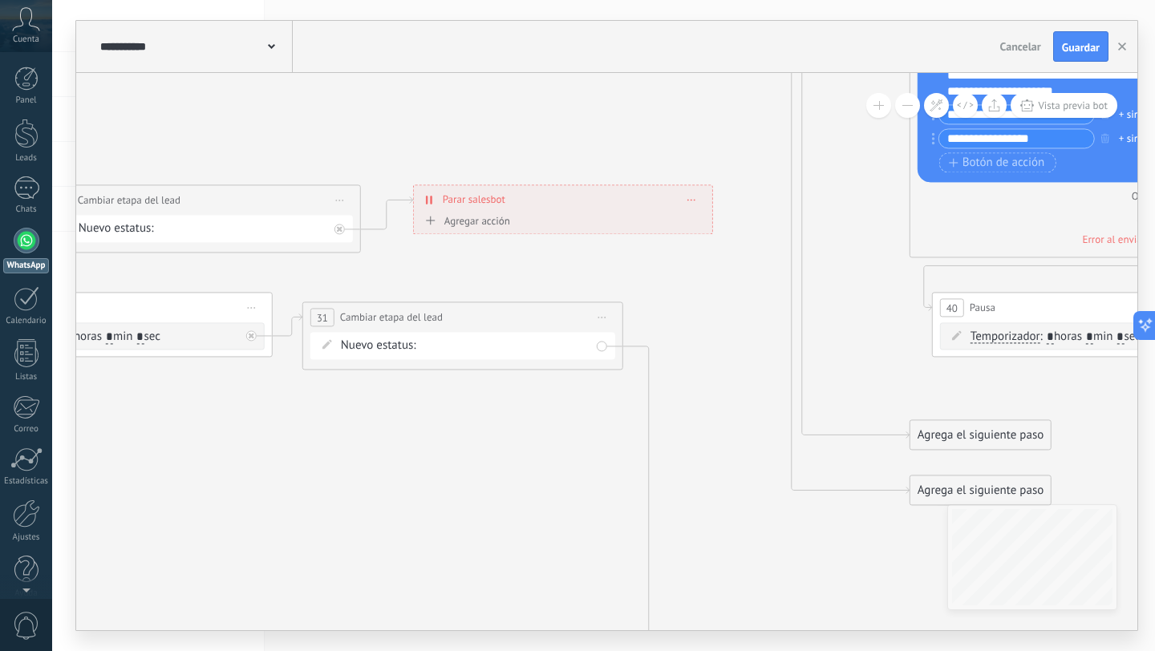
drag, startPoint x: 351, startPoint y: 286, endPoint x: 468, endPoint y: 274, distance: 116.9
click at [468, 274] on icon at bounding box center [491, 178] width 4283 height 2396
click at [432, 223] on icon at bounding box center [431, 220] width 10 height 9
click at [432, 223] on button "Conversación marcada como cerrada" at bounding box center [513, 221] width 201 height 29
click at [363, 266] on icon at bounding box center [491, 178] width 4283 height 2396
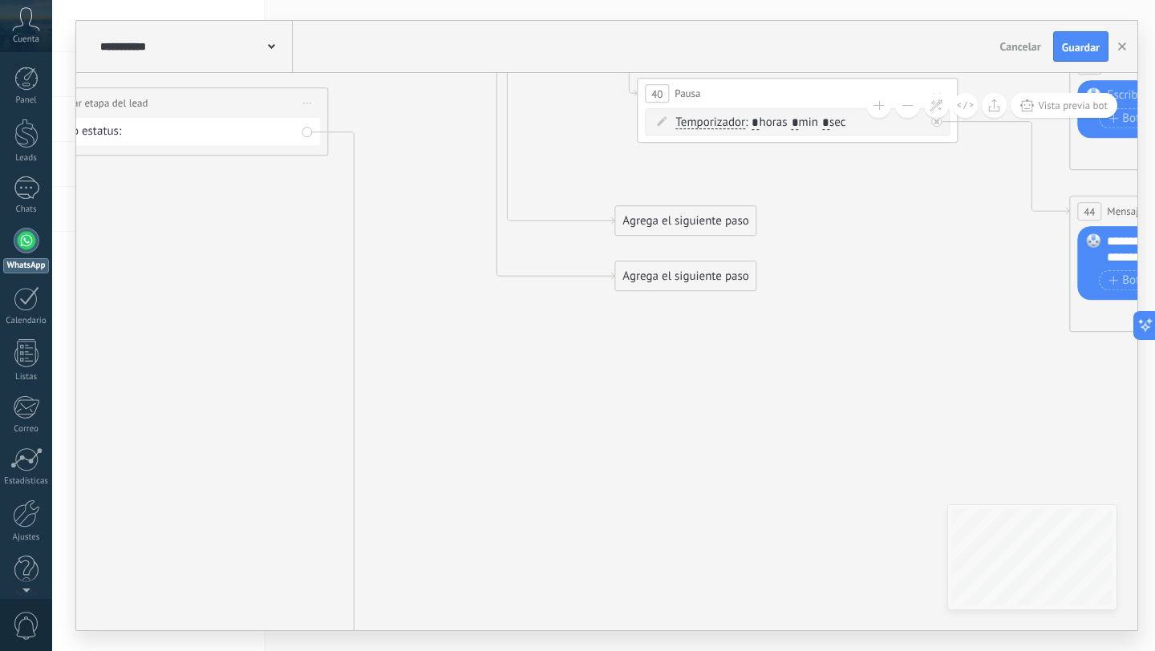
drag, startPoint x: 469, startPoint y: 270, endPoint x: 163, endPoint y: 67, distance: 366.9
click at [155, 55] on div "**********" at bounding box center [606, 326] width 1061 height 610
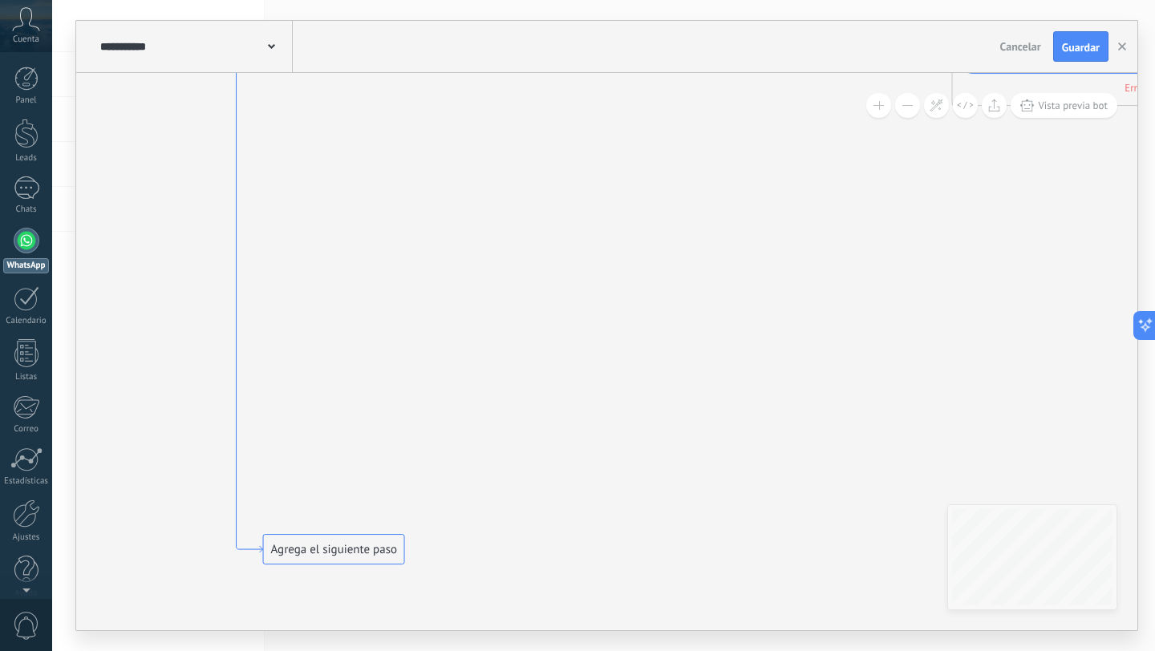
drag, startPoint x: 359, startPoint y: 339, endPoint x: 241, endPoint y: 123, distance: 245.5
drag, startPoint x: 343, startPoint y: 555, endPoint x: 440, endPoint y: 199, distance: 369.2
click at [443, 199] on div "Agrega el siguiente paso" at bounding box center [436, 193] width 140 height 26
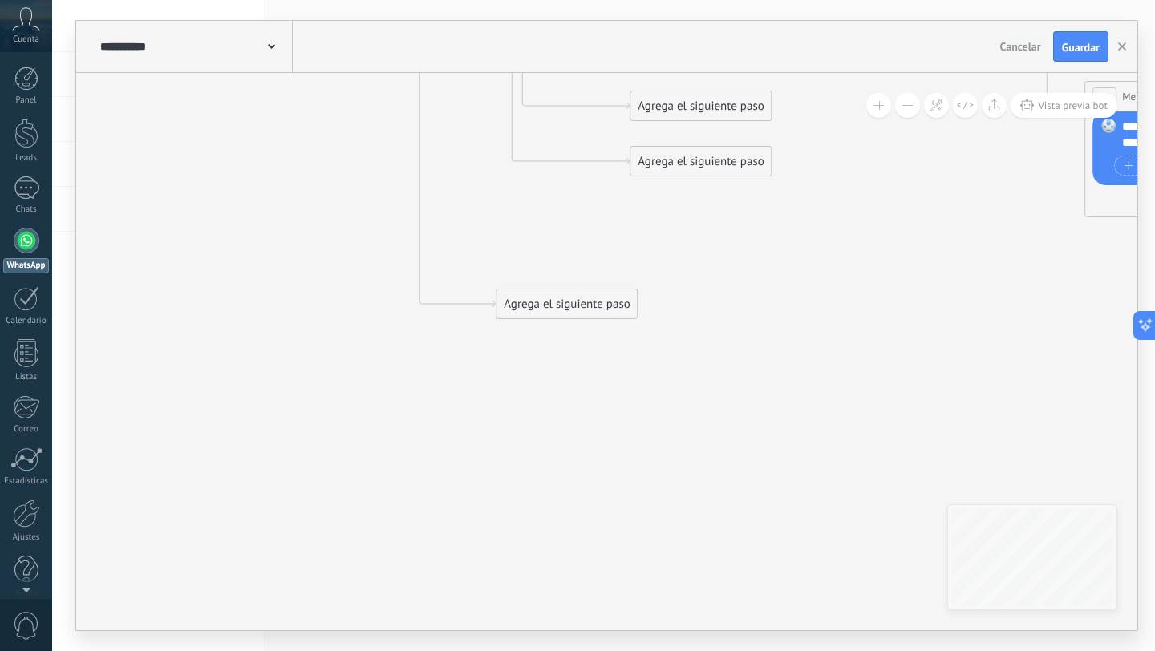
drag, startPoint x: 192, startPoint y: 249, endPoint x: 324, endPoint y: 355, distance: 169.5
drag, startPoint x: 588, startPoint y: 307, endPoint x: 598, endPoint y: 218, distance: 89.7
click at [598, 218] on div "Agrega el siguiente paso" at bounding box center [577, 208] width 140 height 26
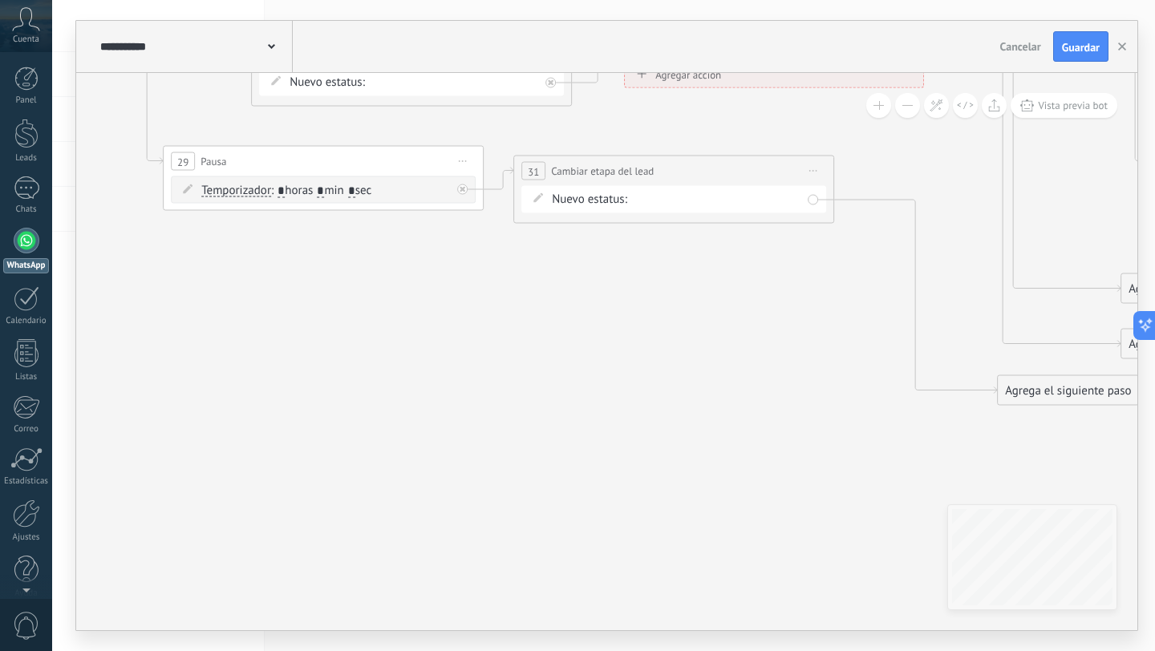
drag, startPoint x: 544, startPoint y: 310, endPoint x: 693, endPoint y: 368, distance: 160.0
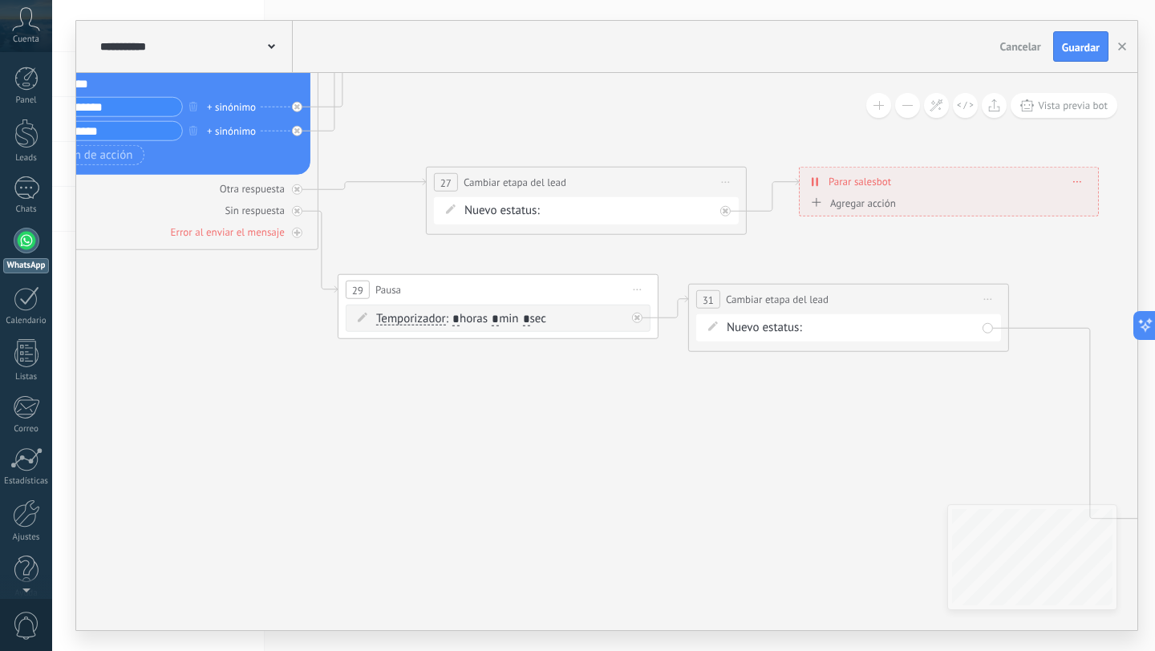
drag, startPoint x: 692, startPoint y: 367, endPoint x: 860, endPoint y: 489, distance: 208.0
click at [870, 496] on icon at bounding box center [877, 58] width 4283 height 2190
click at [839, 482] on icon at bounding box center [877, 58] width 4283 height 2190
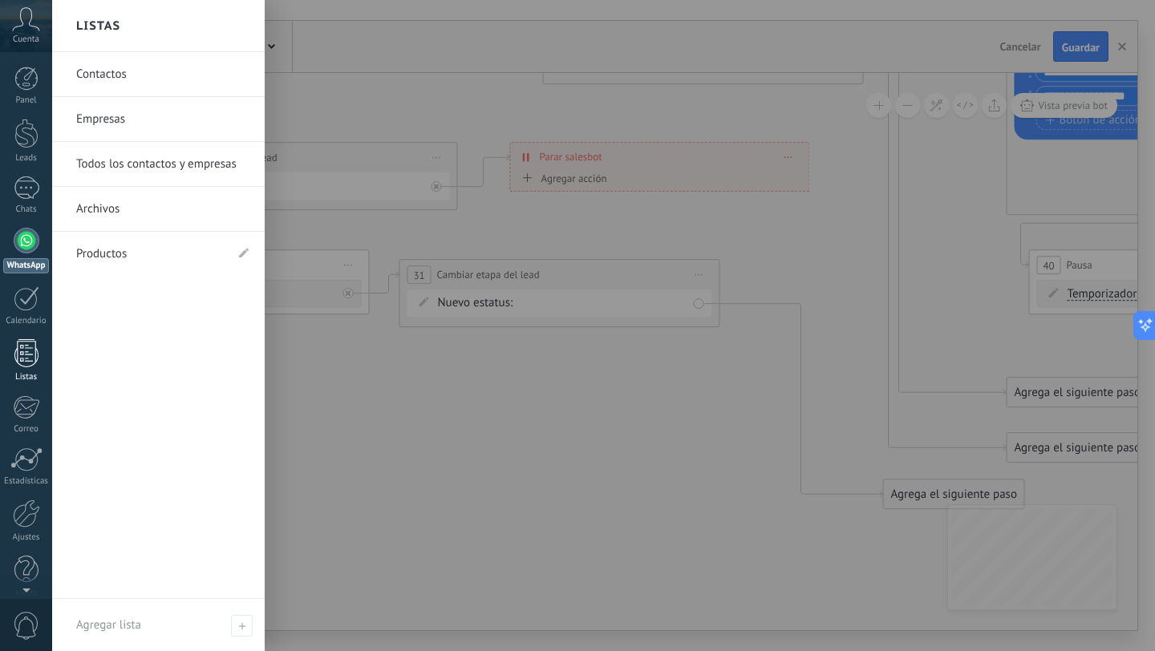
drag, startPoint x: 289, startPoint y: 380, endPoint x: 0, endPoint y: 355, distance: 289.9
click at [0, 355] on body ".abccls-1,.abccls-2{fill-rule:evenodd}.abccls-2{fill:#fff} .abfcls-1{fill:none}…" at bounding box center [577, 325] width 1155 height 651
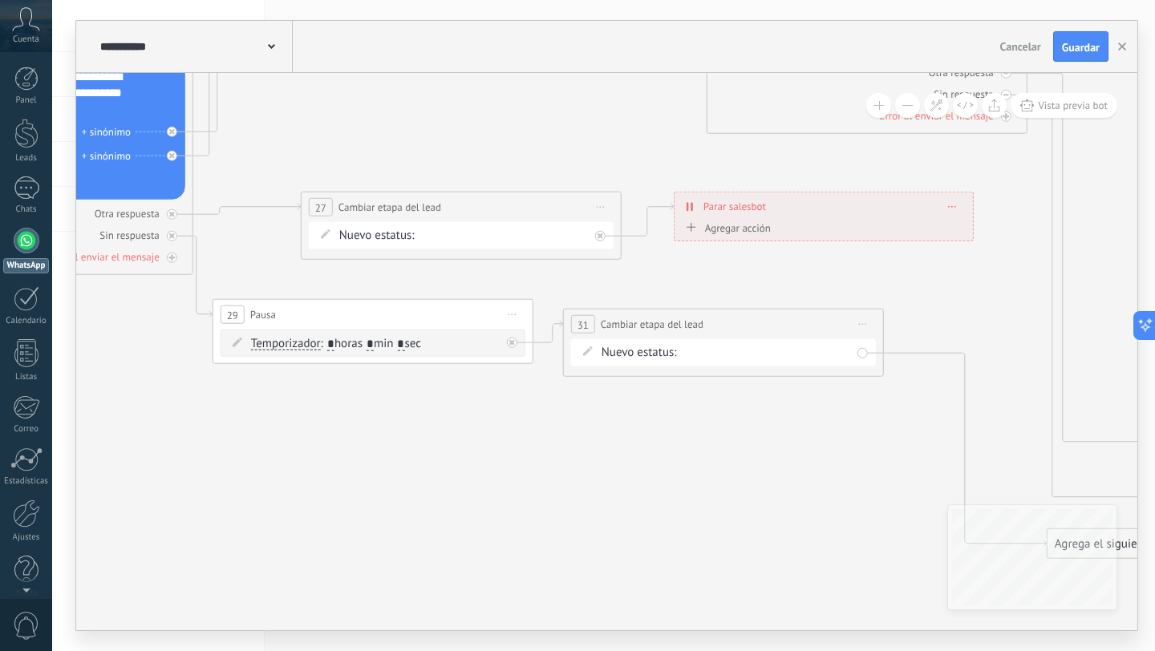
drag, startPoint x: 442, startPoint y: 441, endPoint x: 653, endPoint y: 493, distance: 217.2
click at [653, 493] on icon at bounding box center [751, 83] width 4283 height 2190
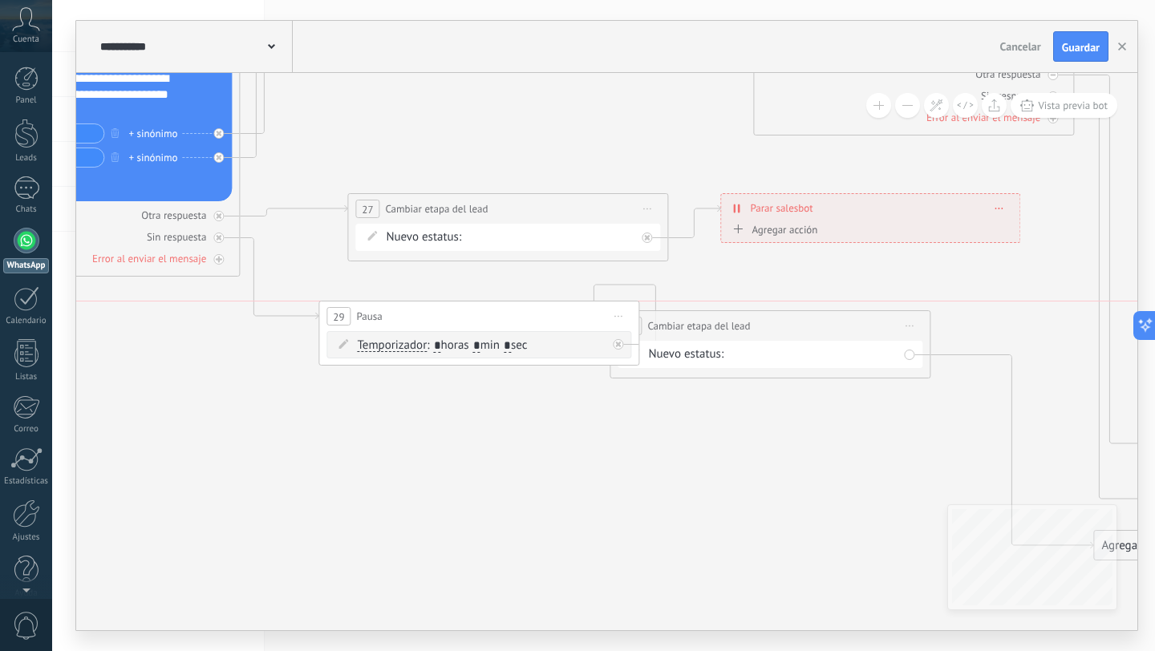
drag, startPoint x: 428, startPoint y: 317, endPoint x: 487, endPoint y: 317, distance: 59.4
click at [487, 317] on div "29 Pausa ***** Iniciar vista previa aquí Cambiar nombre Duplicar Borrar" at bounding box center [478, 317] width 319 height 30
drag, startPoint x: 763, startPoint y: 323, endPoint x: 827, endPoint y: 323, distance: 64.2
click at [827, 323] on div "**********" at bounding box center [834, 325] width 319 height 30
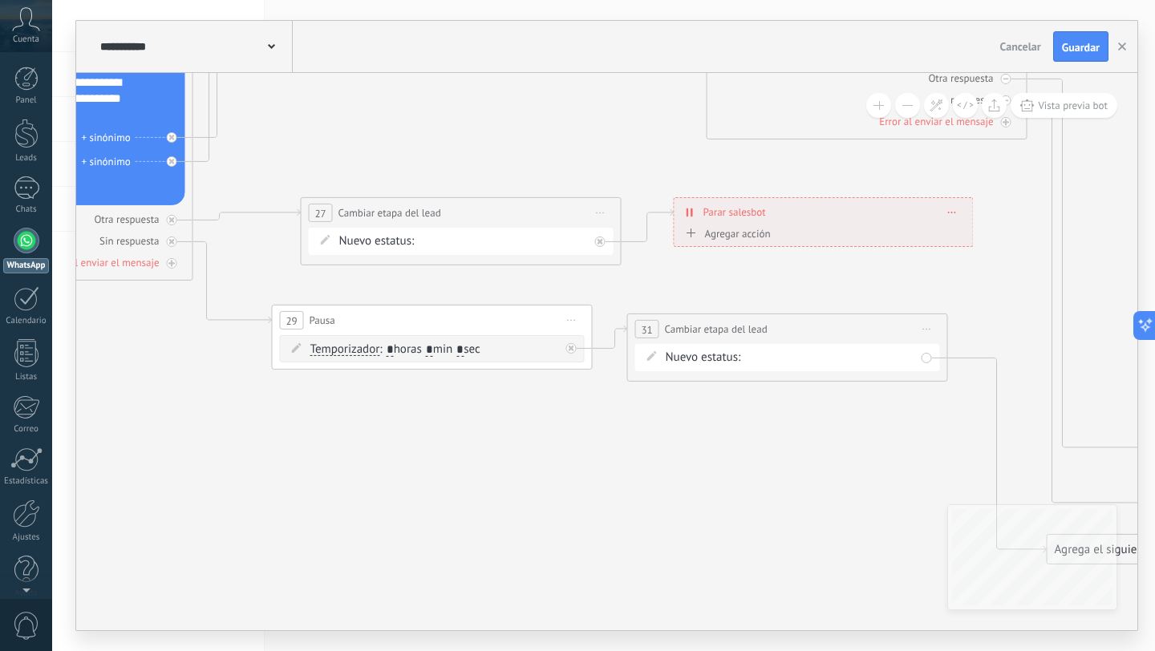
drag, startPoint x: 792, startPoint y: 462, endPoint x: 809, endPoint y: 483, distance: 26.8
click at [809, 483] on icon at bounding box center [751, 88] width 4283 height 2190
click at [516, 445] on icon at bounding box center [751, 88] width 4283 height 2190
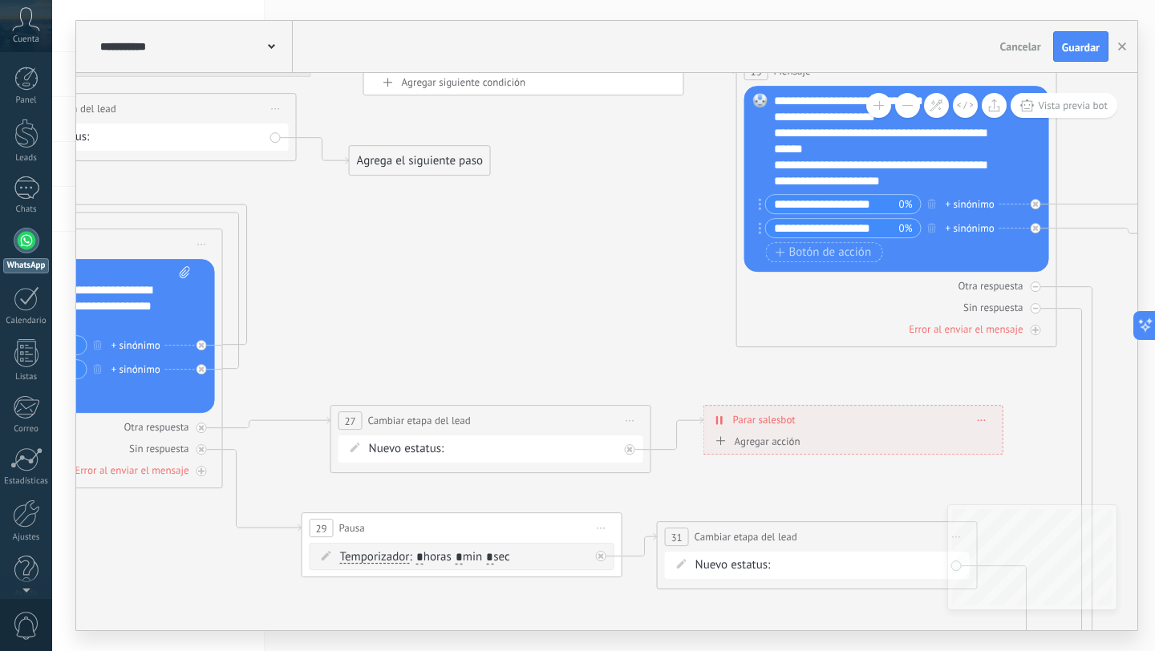
drag, startPoint x: 511, startPoint y: 442, endPoint x: 511, endPoint y: 582, distance: 139.6
click at [534, 646] on div "**********" at bounding box center [603, 325] width 1103 height 651
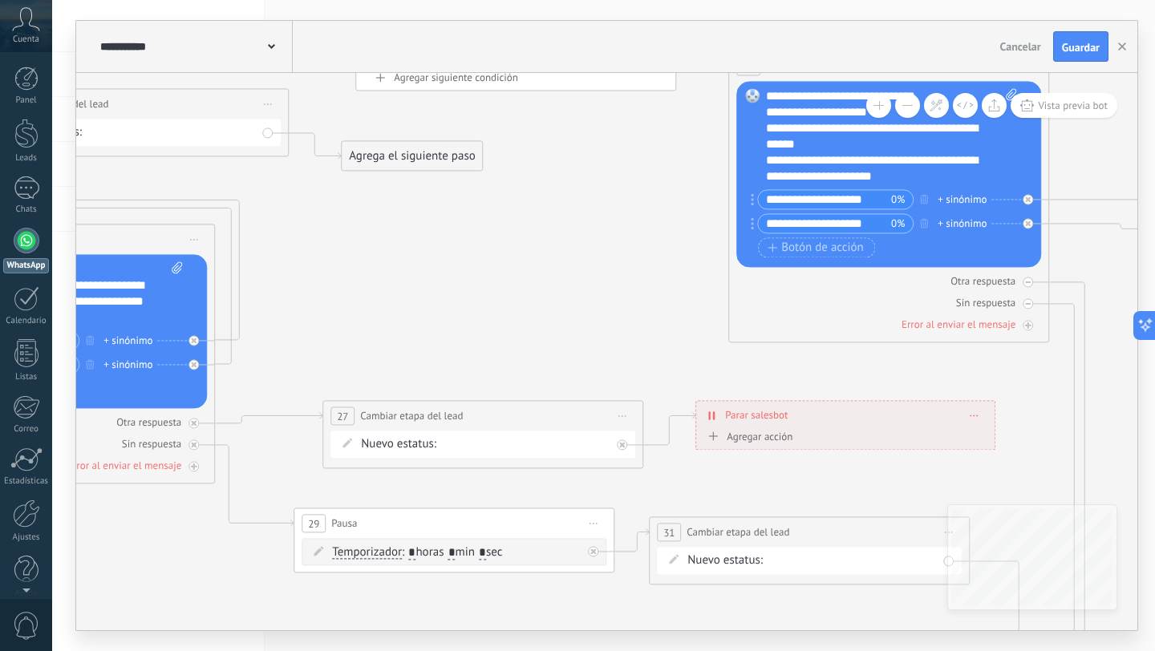
drag, startPoint x: 586, startPoint y: 284, endPoint x: 607, endPoint y: 512, distance: 228.8
click at [606, 510] on icon at bounding box center [773, 291] width 4283 height 2190
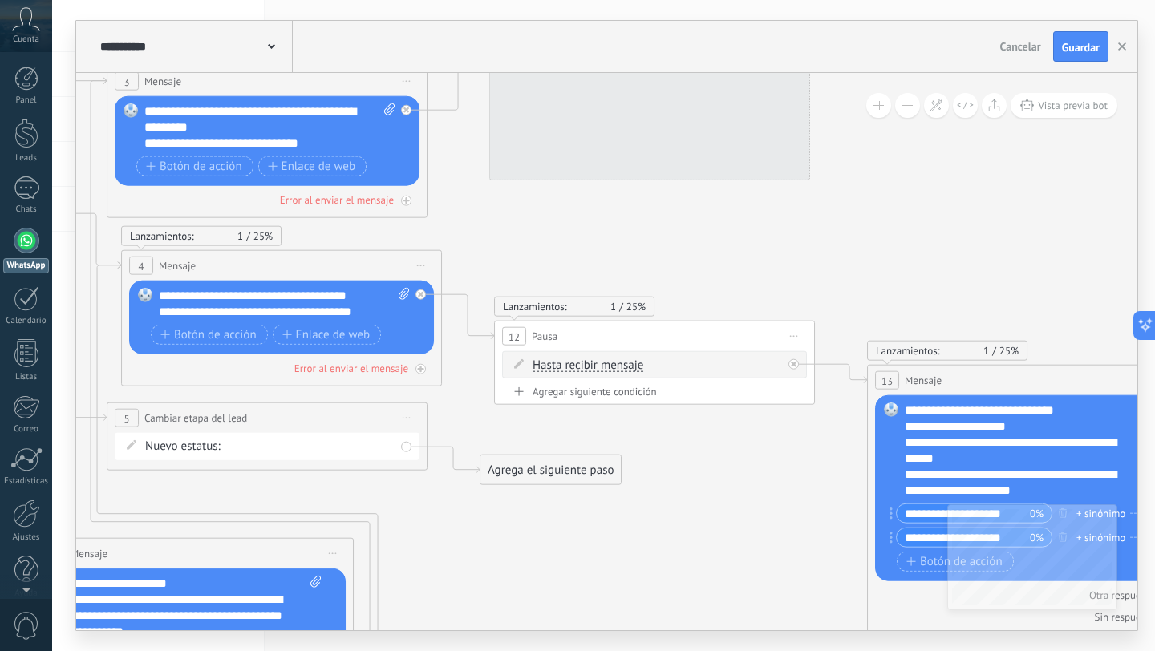
click at [728, 546] on icon at bounding box center [912, 606] width 4283 height 2190
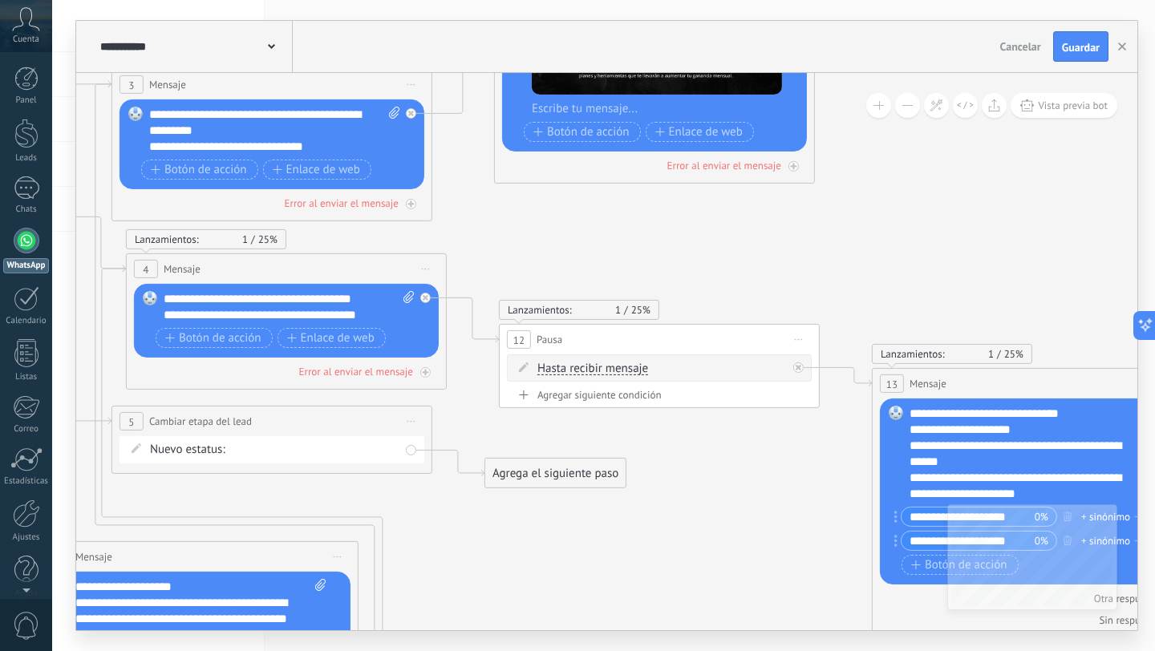
drag, startPoint x: 558, startPoint y: 385, endPoint x: 733, endPoint y: 478, distance: 198.8
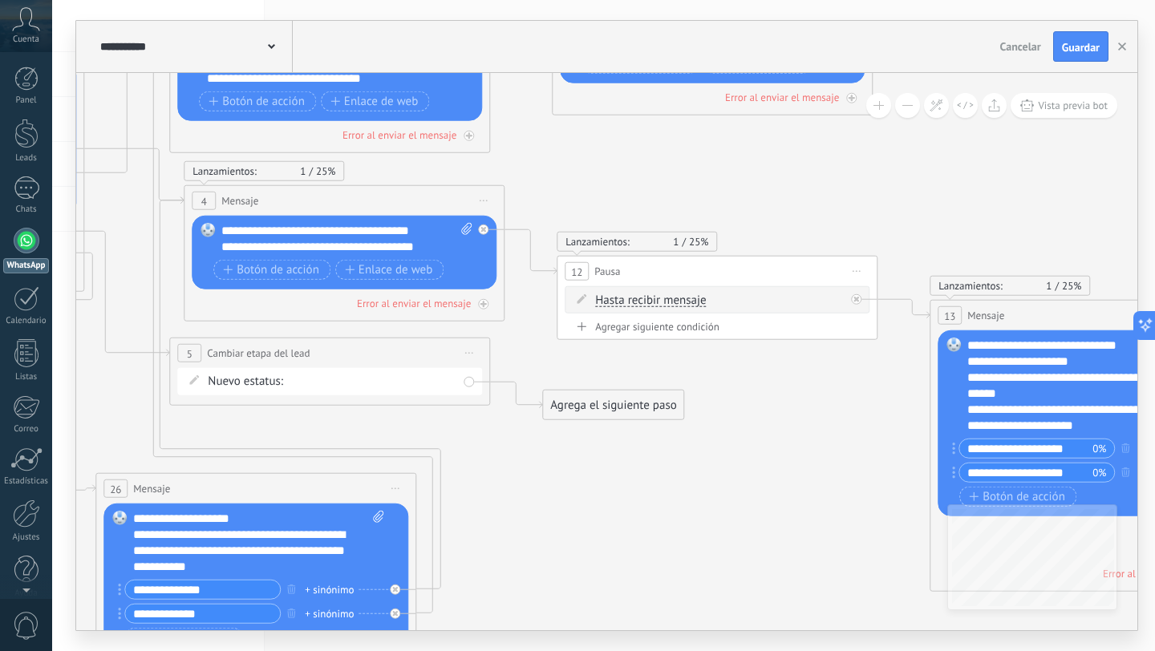
drag, startPoint x: 779, startPoint y: 495, endPoint x: 781, endPoint y: 410, distance: 85.1
click at [781, 410] on icon at bounding box center [975, 541] width 4283 height 2190
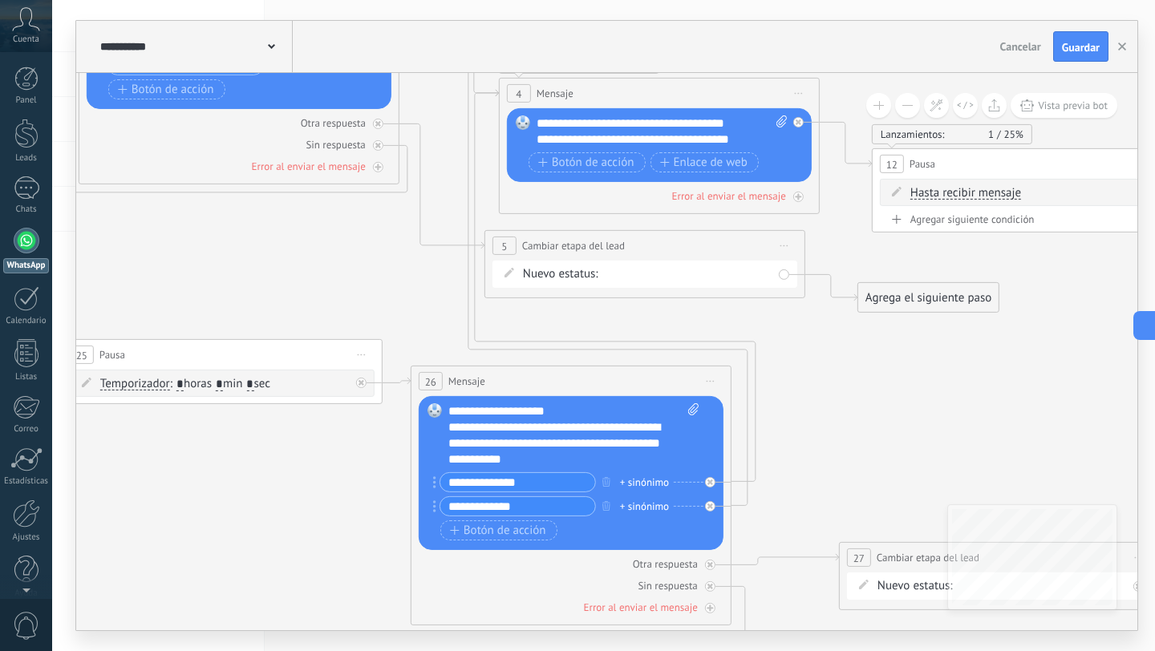
drag, startPoint x: 781, startPoint y: 410, endPoint x: 1154, endPoint y: 286, distance: 393.7
click at [1154, 286] on body ".abccls-1,.abccls-2{fill-rule:evenodd}.abccls-2{fill:#fff} .abfcls-1{fill:none}…" at bounding box center [577, 325] width 1155 height 651
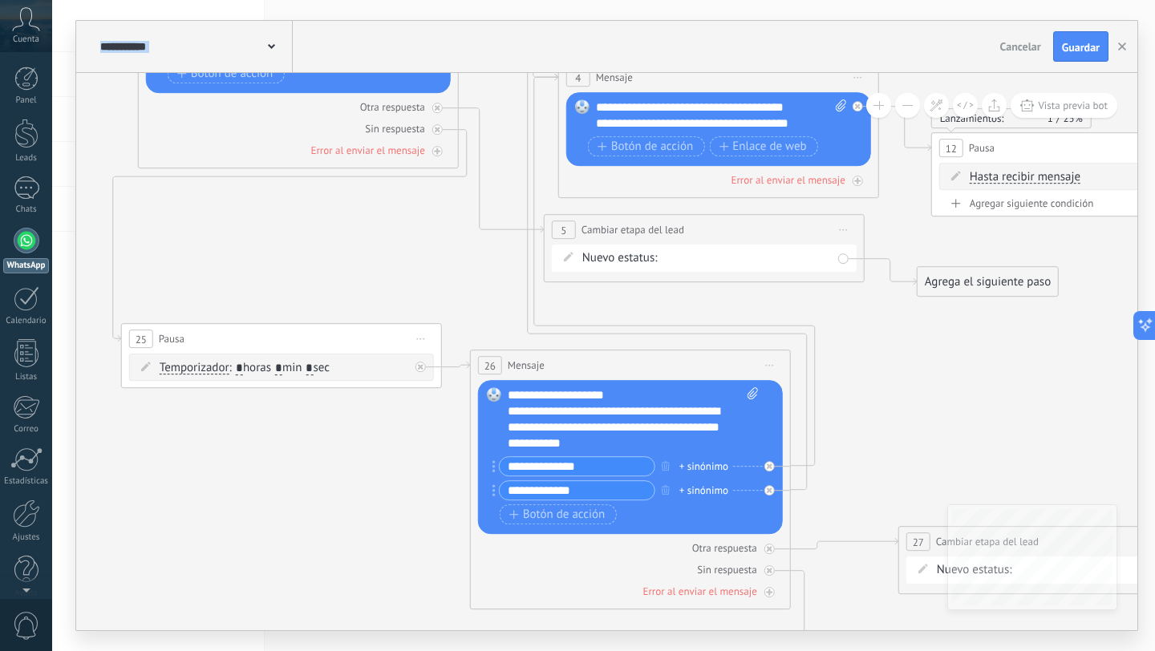
drag, startPoint x: 848, startPoint y: 273, endPoint x: 923, endPoint y: 346, distance: 105.0
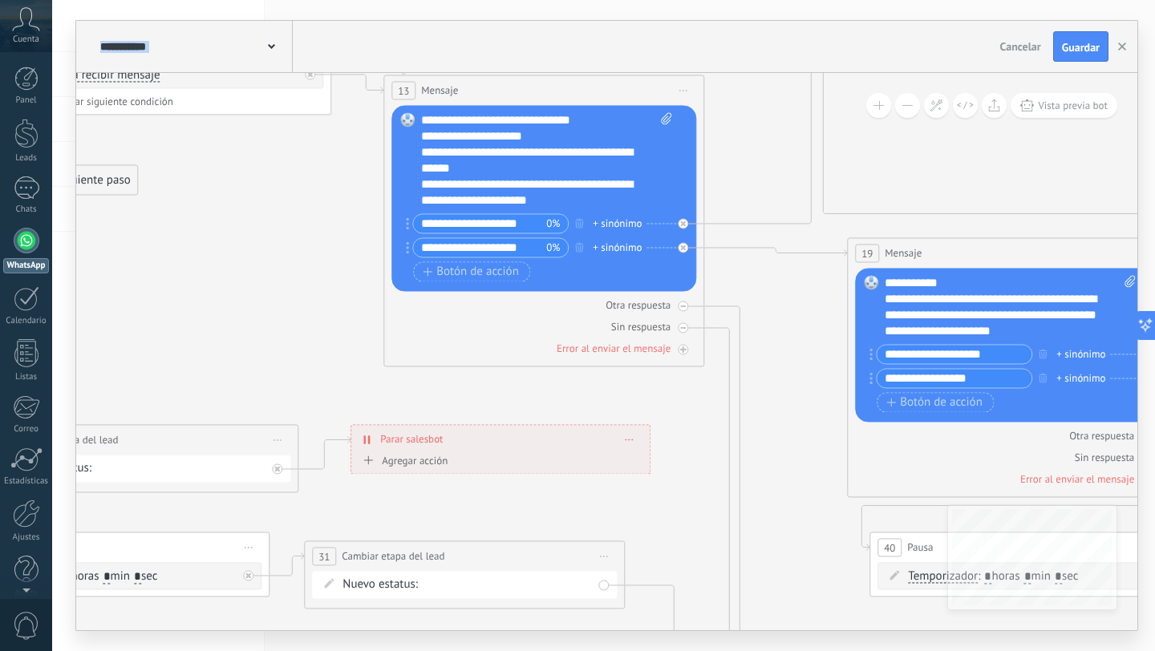
drag, startPoint x: 886, startPoint y: 347, endPoint x: 0, endPoint y: 239, distance: 893.0
click at [0, 239] on body ".abccls-1,.abccls-2{fill-rule:evenodd}.abccls-2{fill:#fff} .abfcls-1{fill:none}…" at bounding box center [577, 325] width 1155 height 651
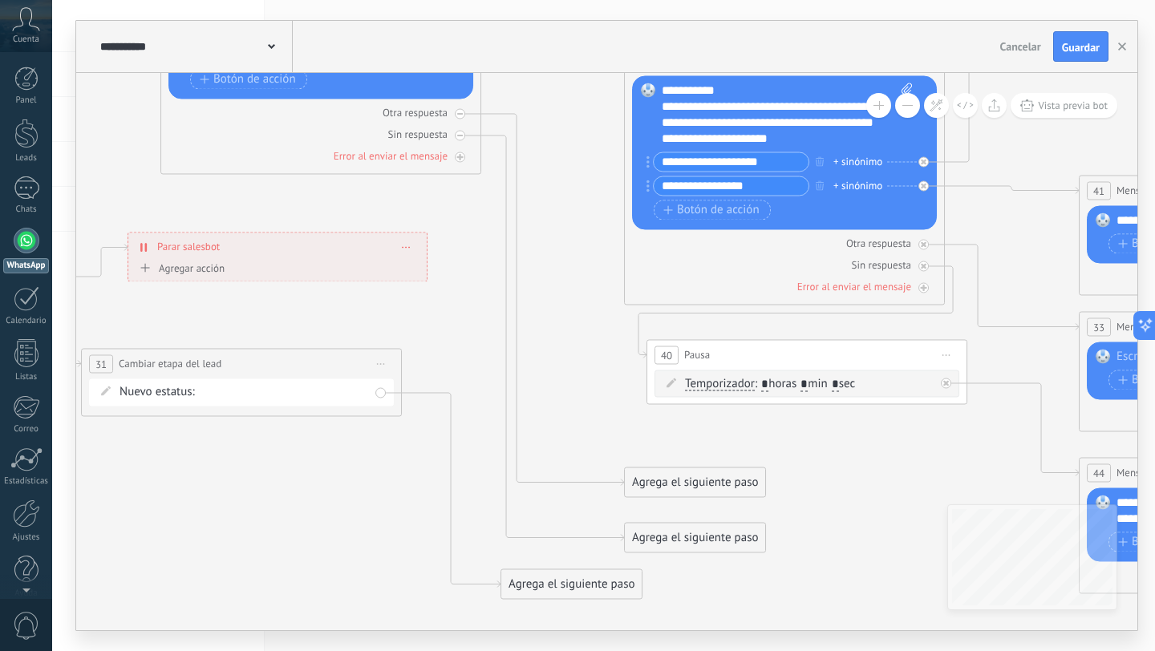
drag, startPoint x: 801, startPoint y: 398, endPoint x: 580, endPoint y: 189, distance: 304.8
click at [580, 189] on icon at bounding box center [205, 123] width 4283 height 2190
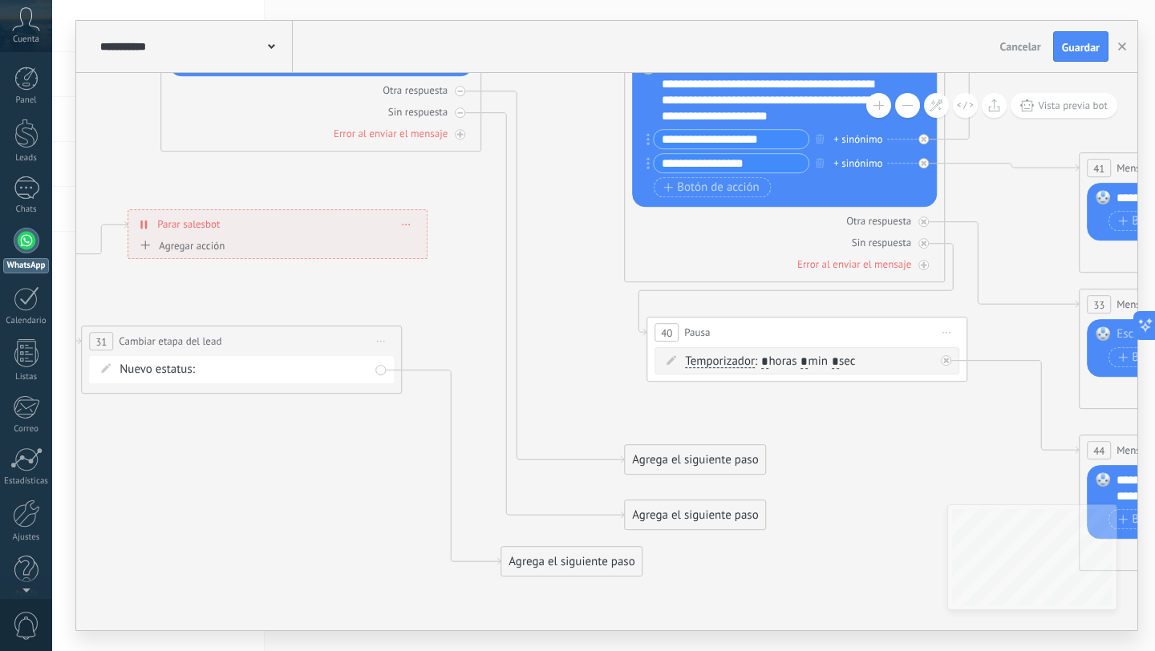
click at [682, 456] on div "Agrega el siguiente paso" at bounding box center [695, 460] width 140 height 26
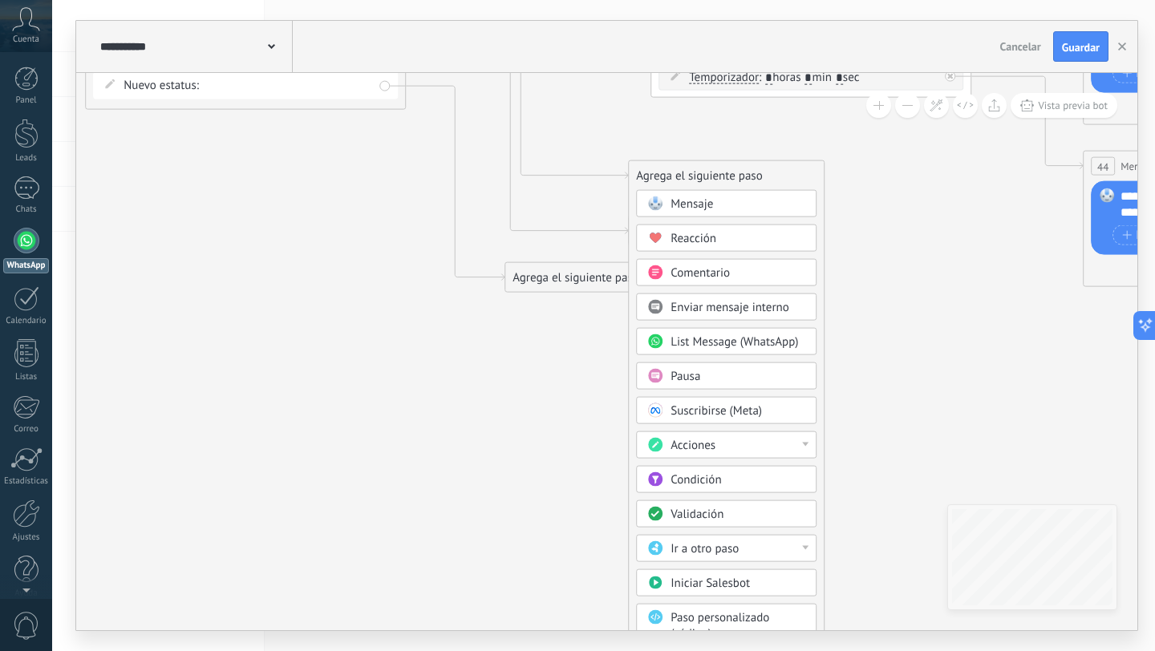
drag, startPoint x: 894, startPoint y: 515, endPoint x: 898, endPoint y: 230, distance: 284.8
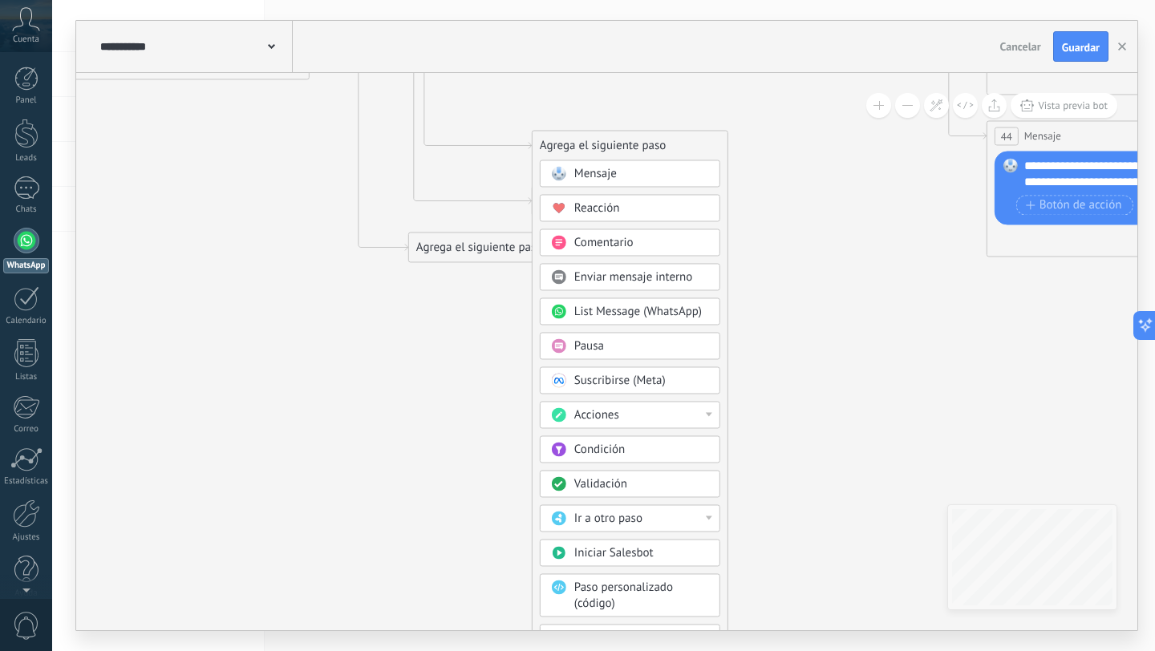
drag, startPoint x: 779, startPoint y: 416, endPoint x: 753, endPoint y: 443, distance: 38.0
click at [631, 416] on div "Acciones" at bounding box center [641, 416] width 135 height 16
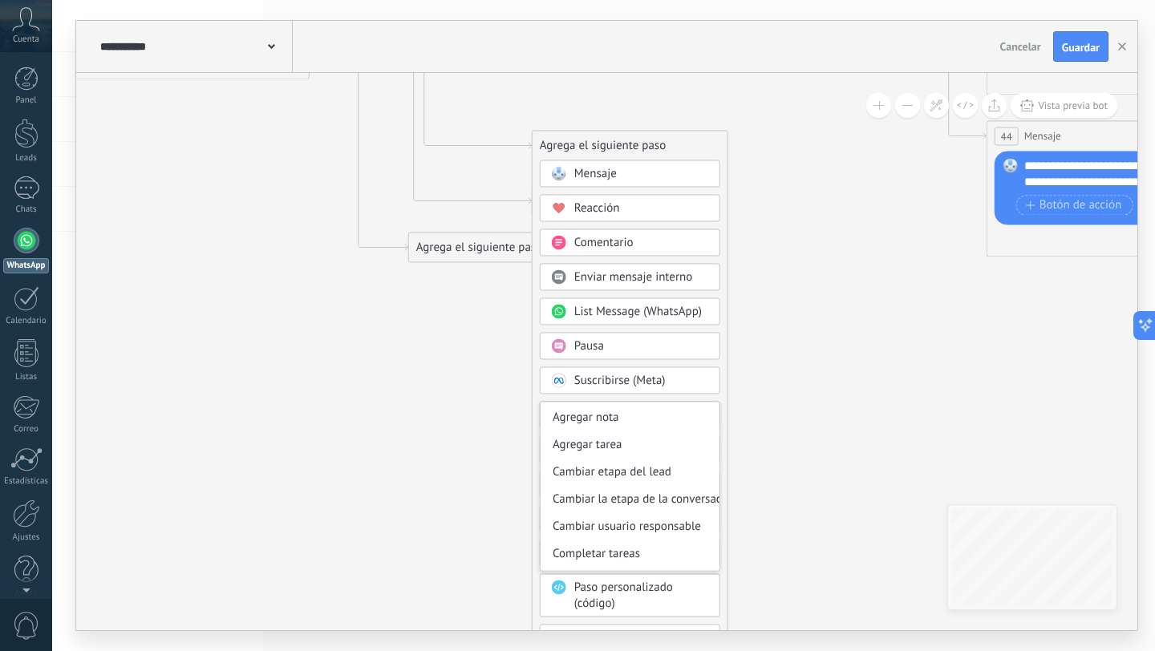
scroll to position [31, 0]
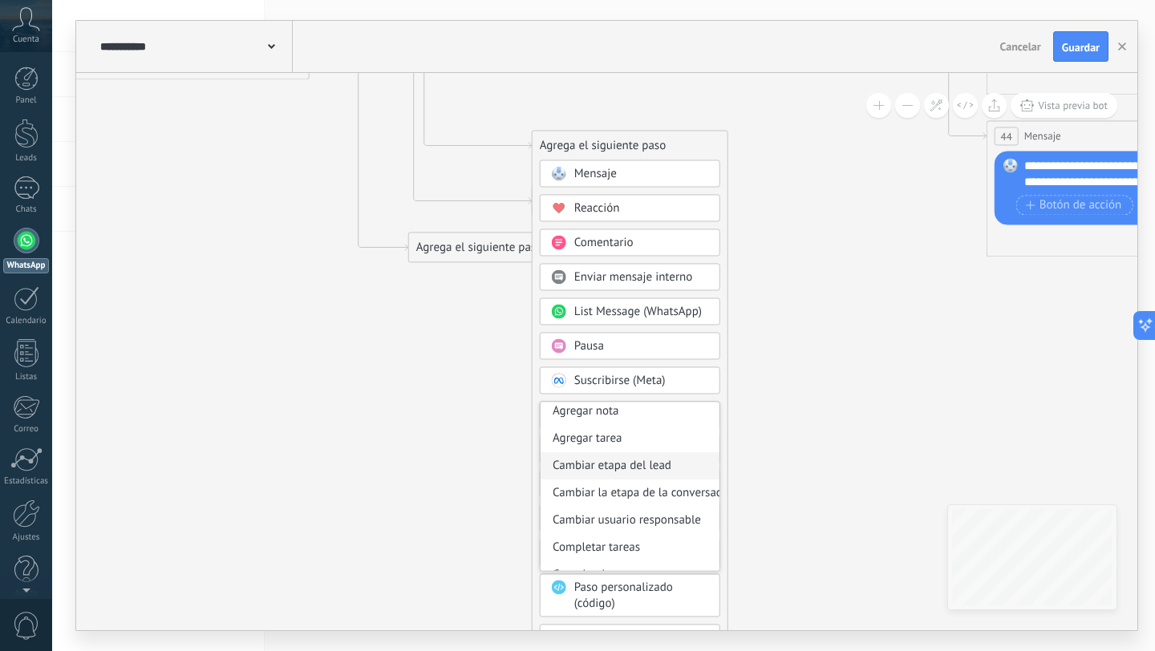
click at [660, 465] on div "Cambiar etapa del lead" at bounding box center [630, 465] width 179 height 27
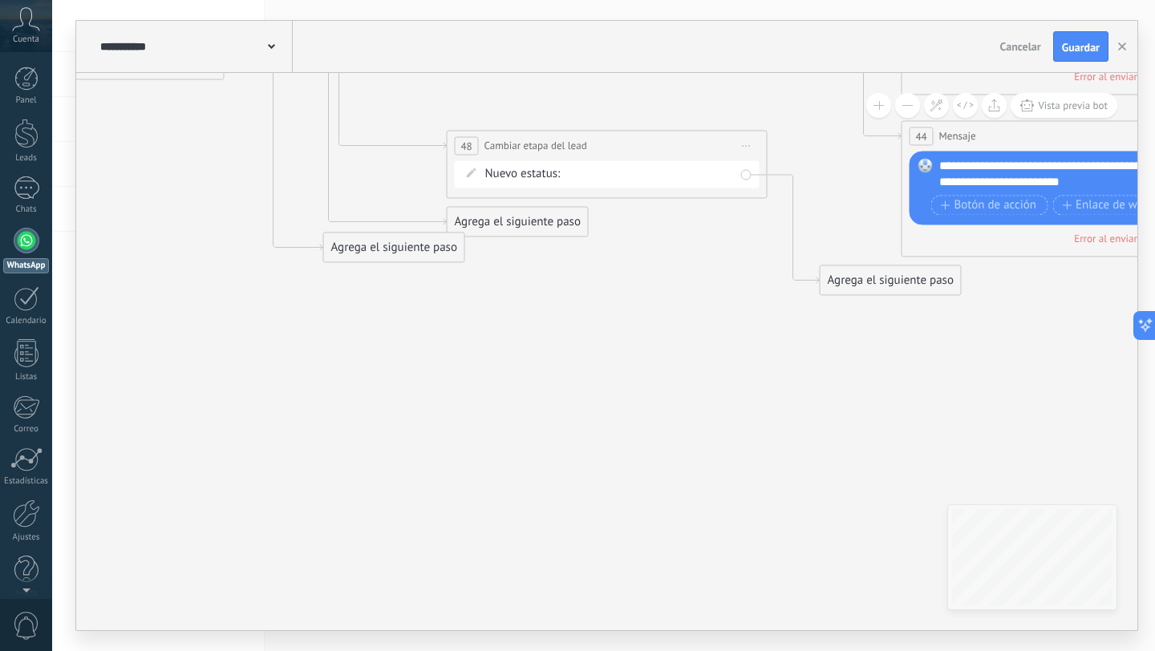
click at [0, 0] on div "Contacto inicial No responde (1er m) Se queda en proceso Llamada (1er m) Llamad…" at bounding box center [0, 0] width 0 height 0
click at [0, 0] on label "Se queda en proceso" at bounding box center [0, 0] width 0 height 0
drag, startPoint x: 586, startPoint y: 146, endPoint x: 565, endPoint y: 95, distance: 55.4
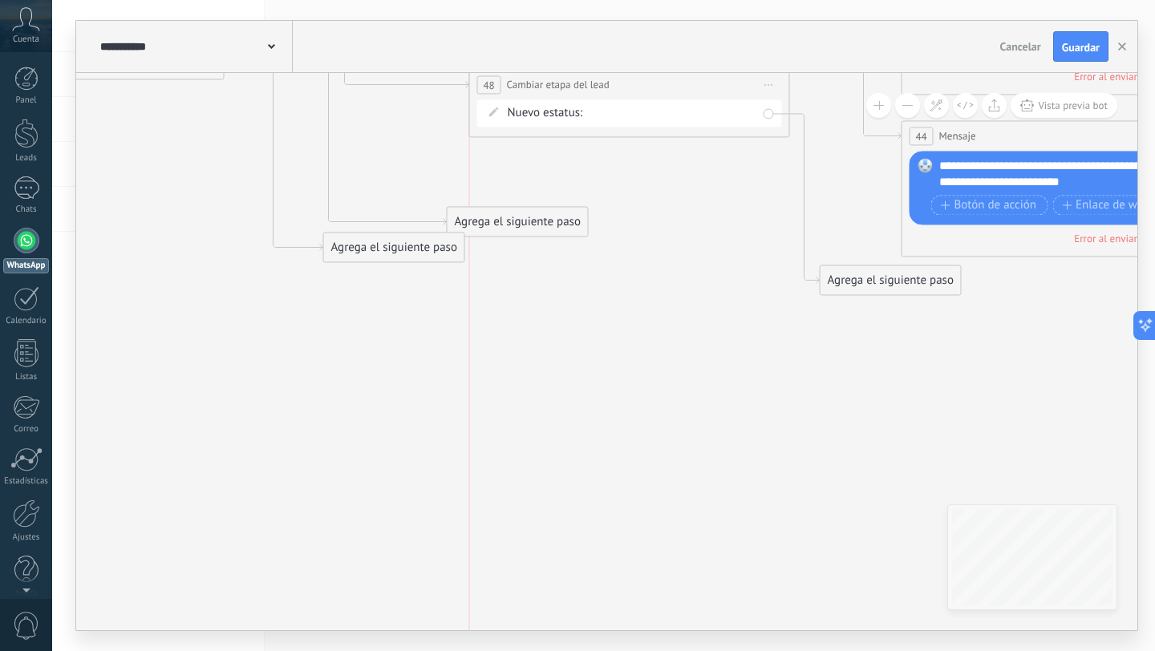
click at [582, 69] on div "**********" at bounding box center [606, 326] width 1061 height 610
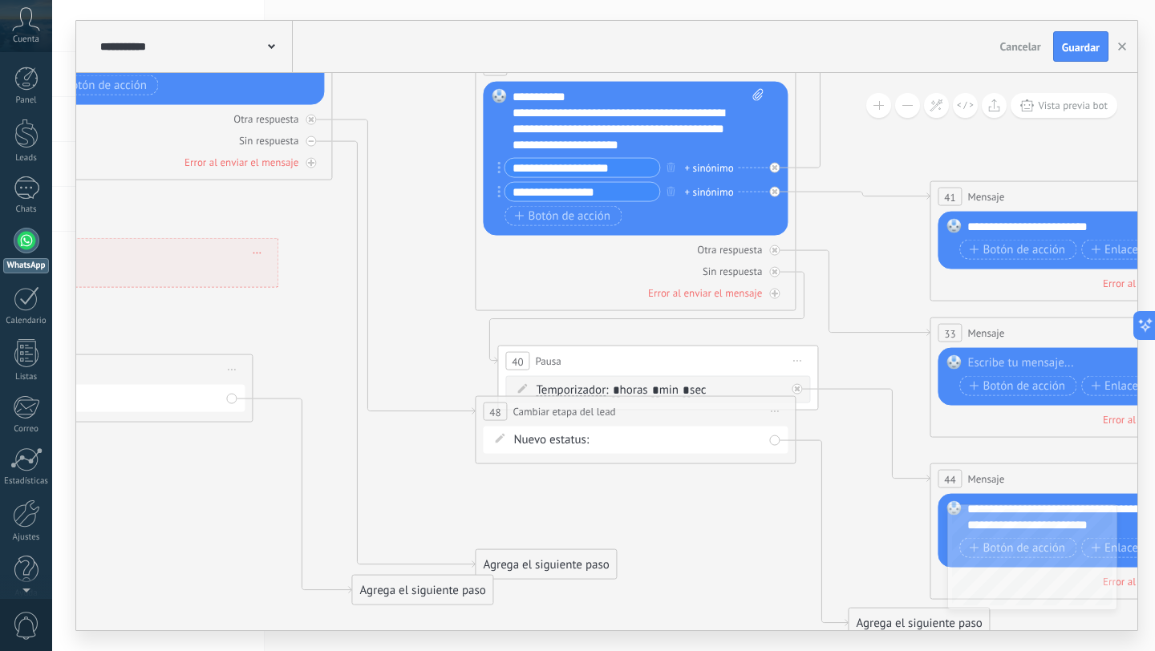
drag, startPoint x: 632, startPoint y: 251, endPoint x: 631, endPoint y: 515, distance: 263.9
click at [633, 517] on icon at bounding box center [56, 129] width 4283 height 2190
drag, startPoint x: 591, startPoint y: 445, endPoint x: 625, endPoint y: 465, distance: 38.8
drag, startPoint x: 625, startPoint y: 453, endPoint x: 627, endPoint y: 505, distance: 51.4
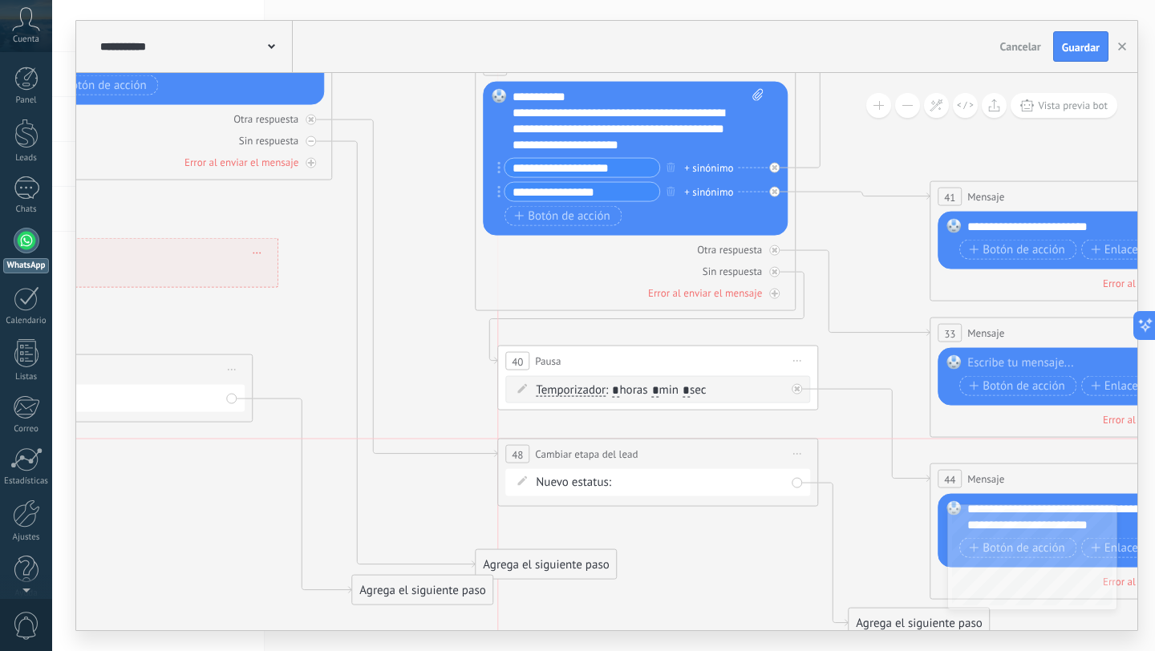
drag, startPoint x: 627, startPoint y: 410, endPoint x: 644, endPoint y: 460, distance: 52.8
click at [644, 460] on div "**********" at bounding box center [657, 455] width 319 height 30
drag, startPoint x: 785, startPoint y: 501, endPoint x: 841, endPoint y: 488, distance: 56.8
click at [841, 488] on icon at bounding box center [56, 129] width 4283 height 2190
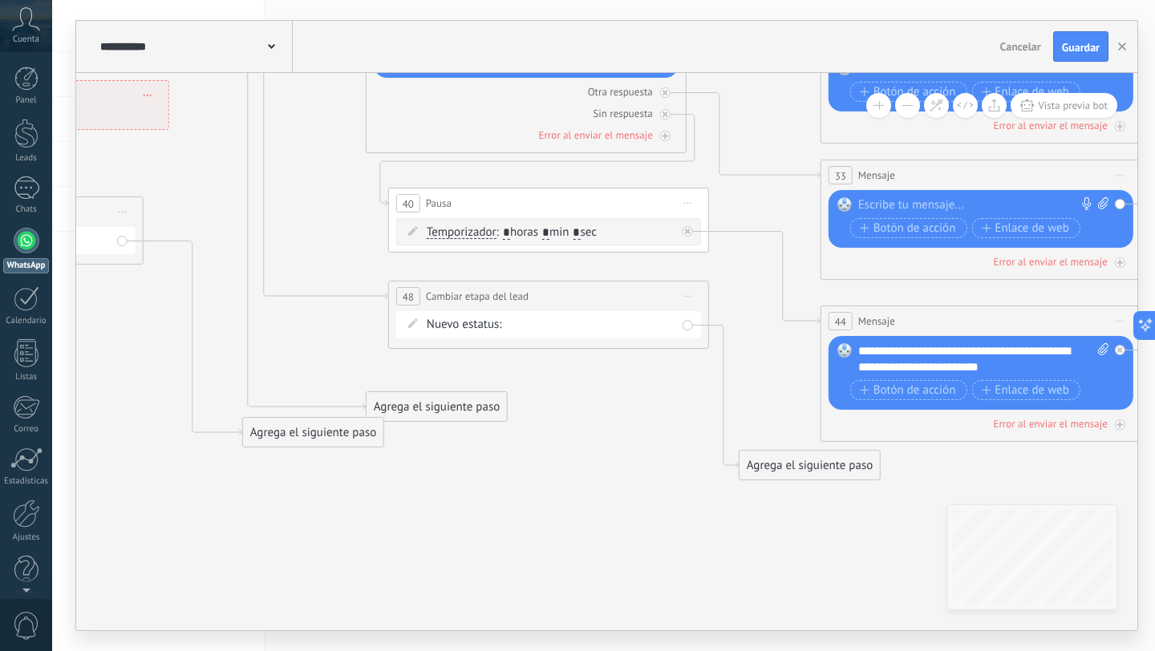
drag, startPoint x: 268, startPoint y: 534, endPoint x: 71, endPoint y: 436, distance: 219.2
click at [0, 436] on body ".abccls-1,.abccls-2{fill-rule:evenodd}.abccls-2{fill:#fff} .abfcls-1{fill:none}…" at bounding box center [577, 325] width 1155 height 651
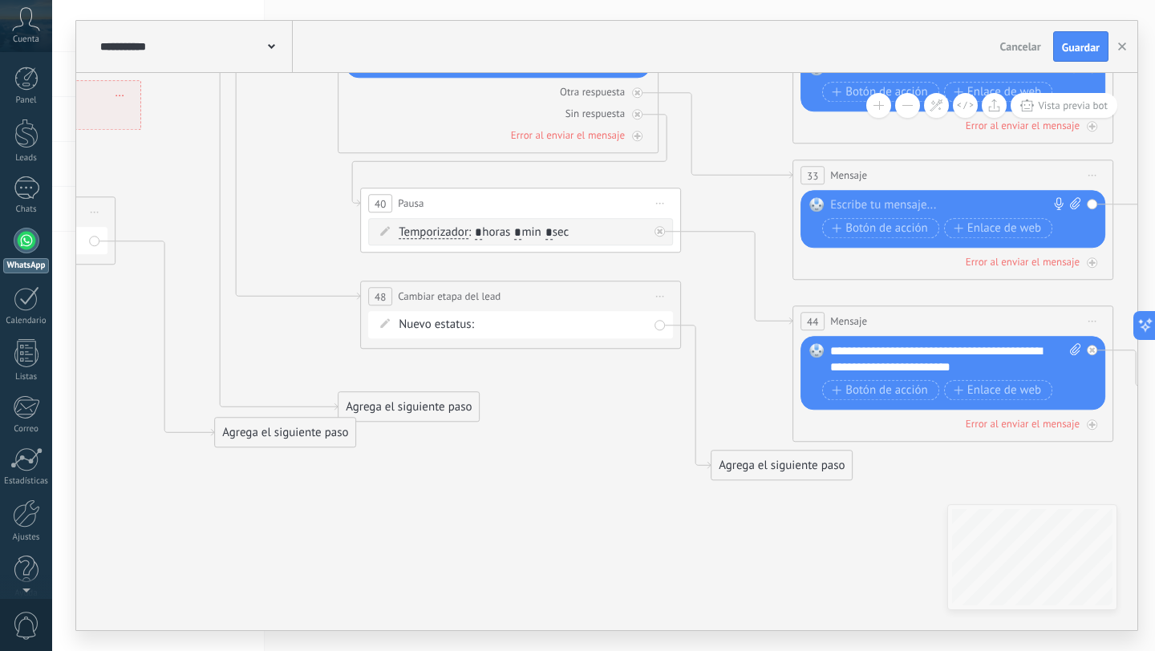
drag, startPoint x: 484, startPoint y: 534, endPoint x: 529, endPoint y: 535, distance: 45.7
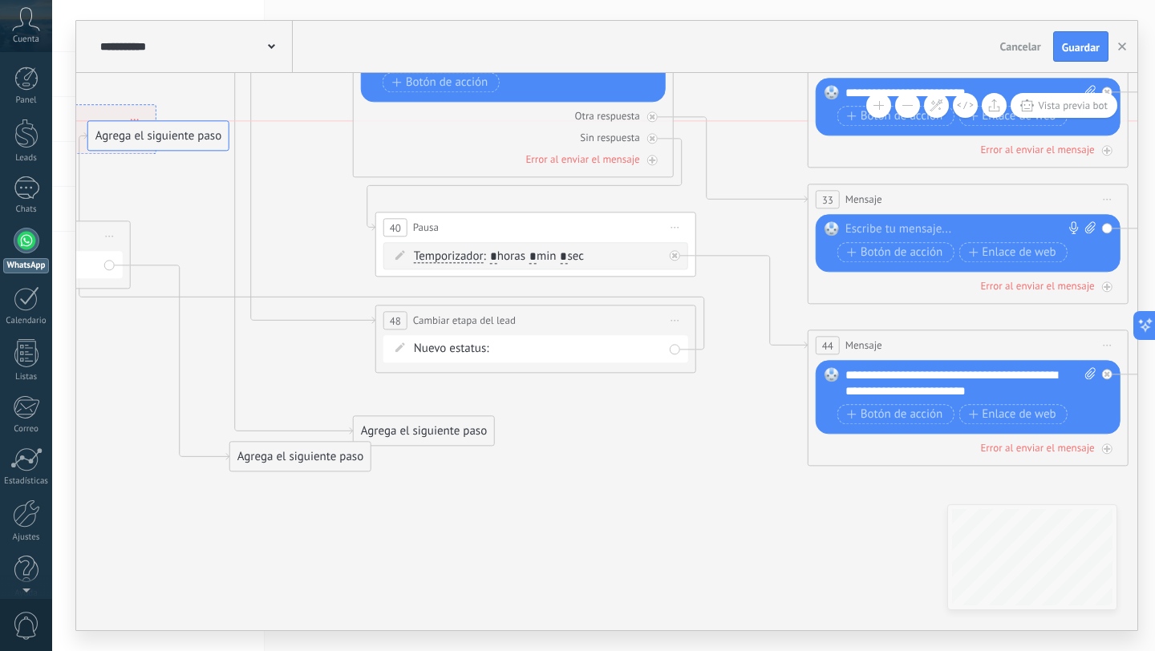
drag, startPoint x: 754, startPoint y: 495, endPoint x: 116, endPoint y: 141, distance: 730.1
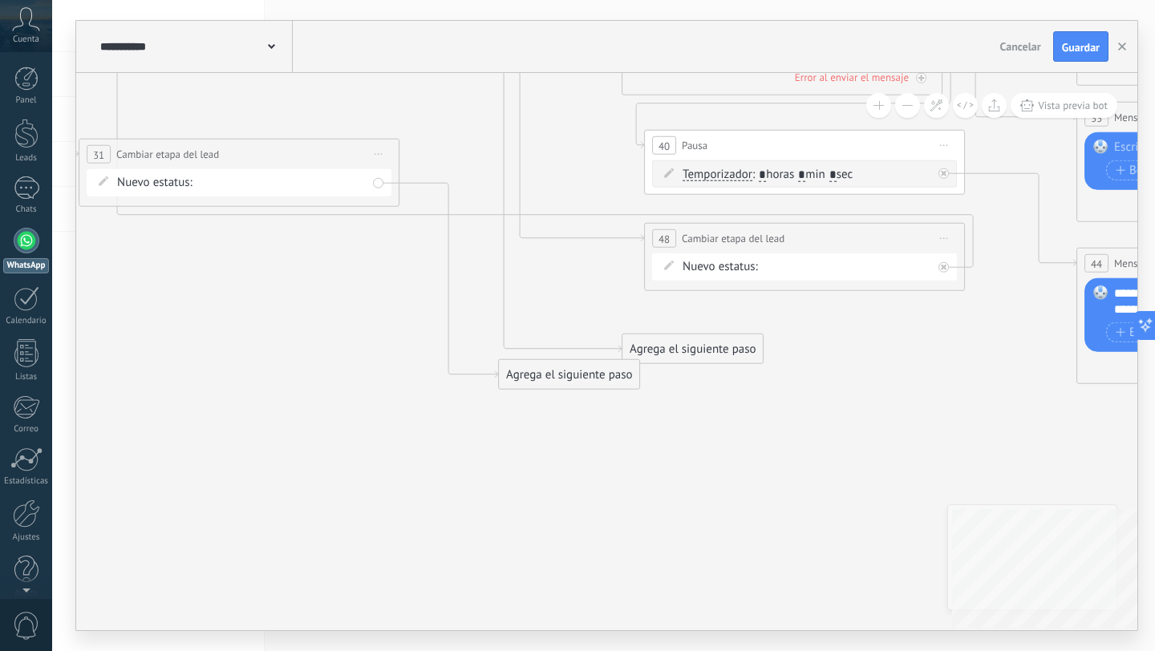
drag, startPoint x: 586, startPoint y: 425, endPoint x: 846, endPoint y: 335, distance: 275.3
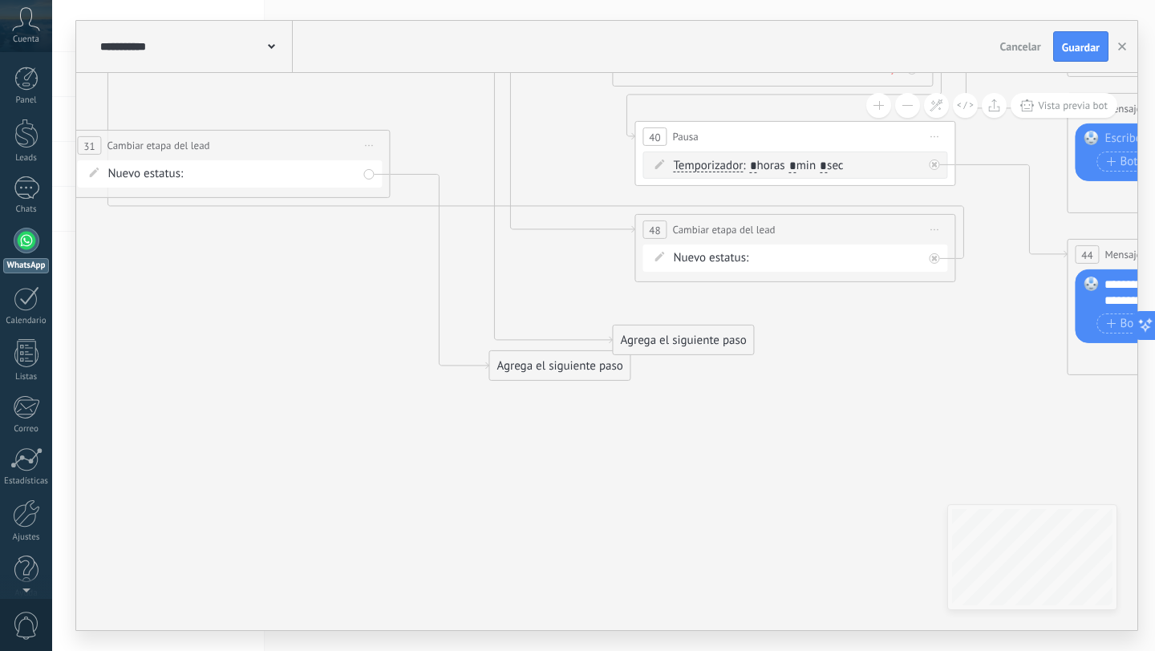
click at [683, 350] on div "Agrega el siguiente paso" at bounding box center [683, 340] width 140 height 26
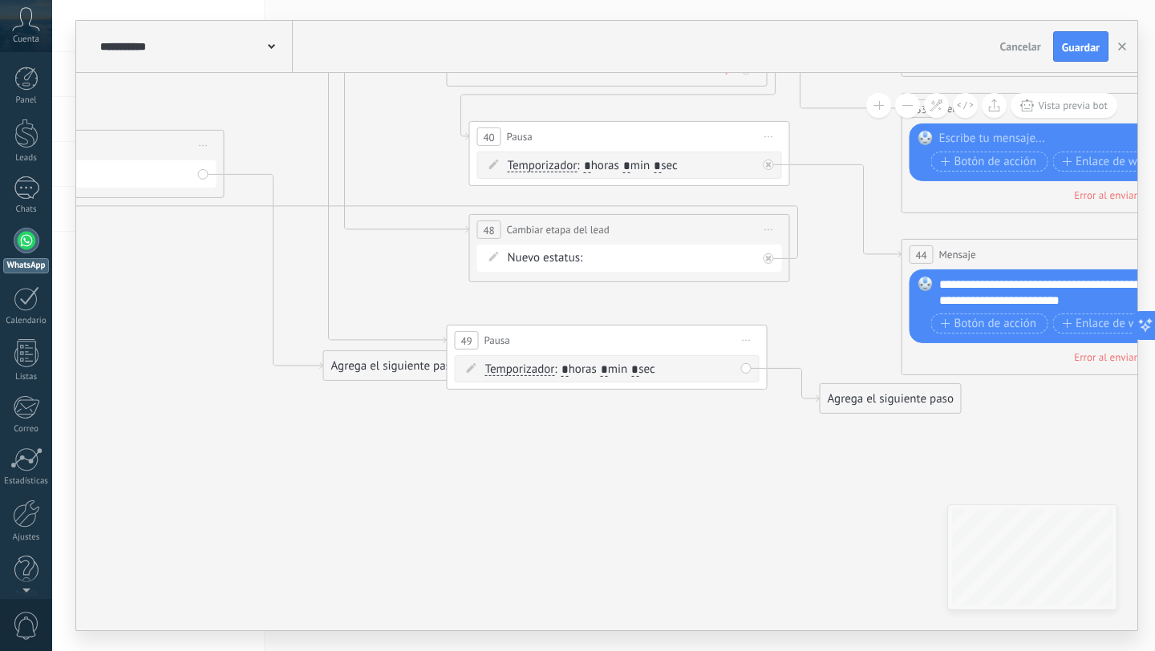
click at [623, 376] on div "Temporizador Temporizador Temporizador Temporizador : * horas * min * sec : Lu …" at bounding box center [610, 370] width 250 height 16
click at [617, 373] on span ": * horas * min * sec" at bounding box center [604, 369] width 100 height 15
click at [608, 373] on input "*" at bounding box center [604, 369] width 7 height 13
type input "*"
click at [898, 398] on div "Agrega el siguiente paso" at bounding box center [891, 399] width 140 height 26
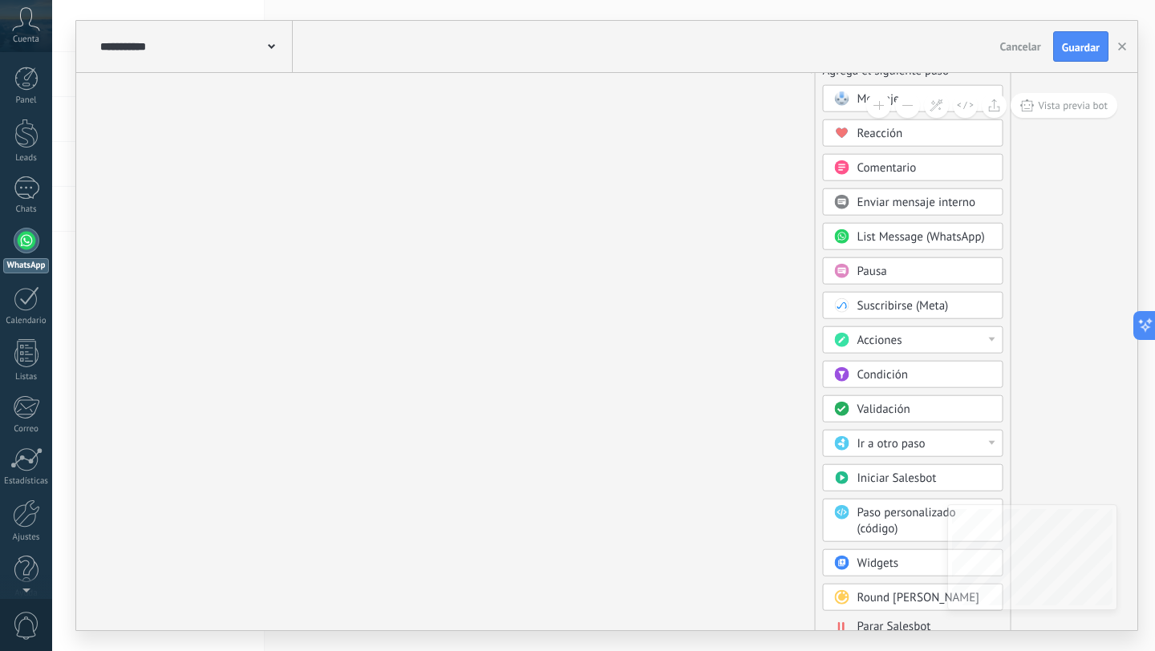
click at [895, 347] on span "Acciones" at bounding box center [880, 340] width 45 height 15
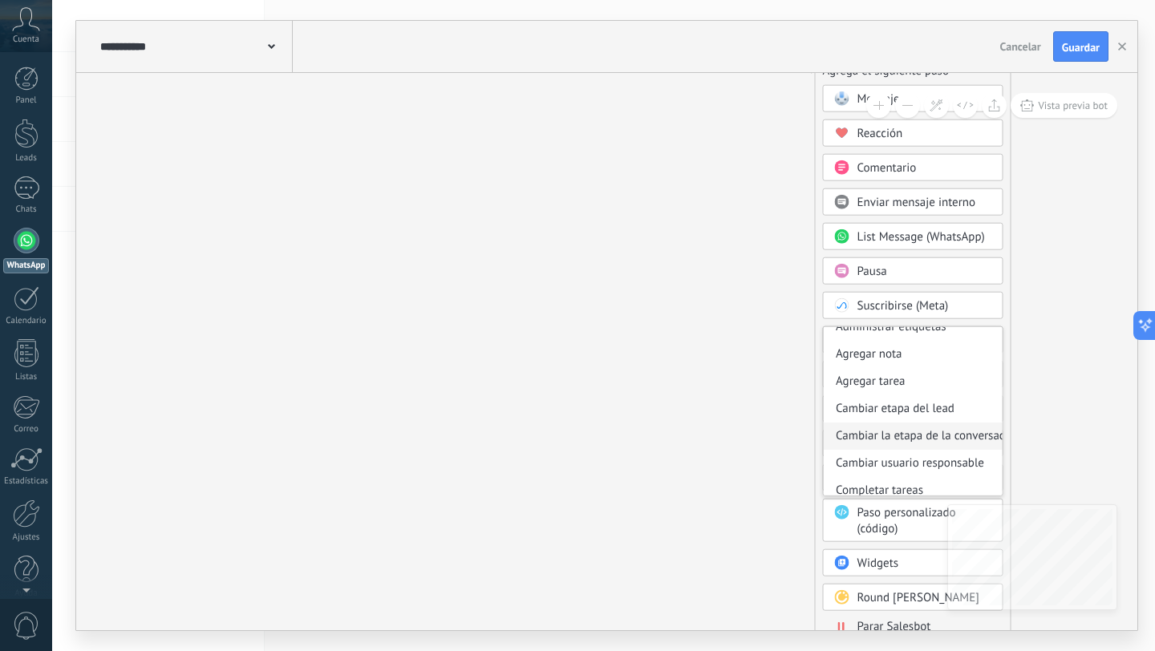
scroll to position [18, 0]
click at [904, 399] on div "Cambiar etapa del lead" at bounding box center [913, 405] width 179 height 27
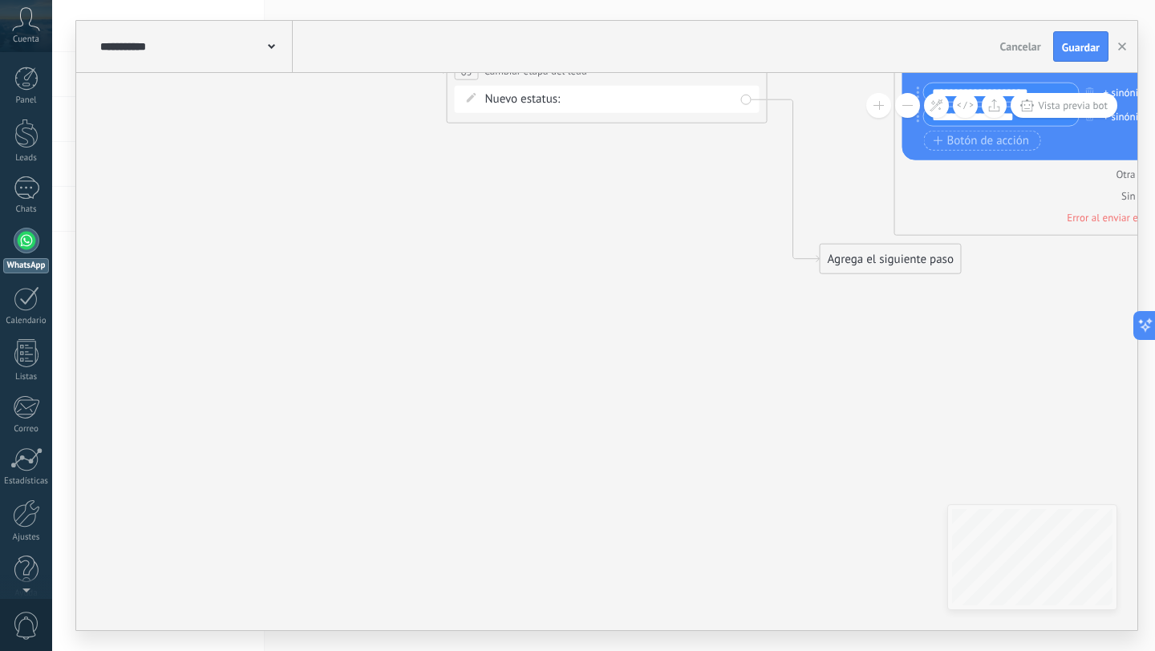
click at [0, 0] on div "Contacto inicial No responde (1er m) Se queda en proceso Llamada (1er m) Llamad…" at bounding box center [0, 0] width 0 height 0
drag, startPoint x: 649, startPoint y: 152, endPoint x: 680, endPoint y: 174, distance: 37.9
click at [0, 0] on ul "Contacto inicial No responde (1er m) Se queda en proceso Llamada (1er m) Llamad…" at bounding box center [0, 0] width 0 height 0
click at [0, 0] on label "Se queda en proceso" at bounding box center [0, 0] width 0 height 0
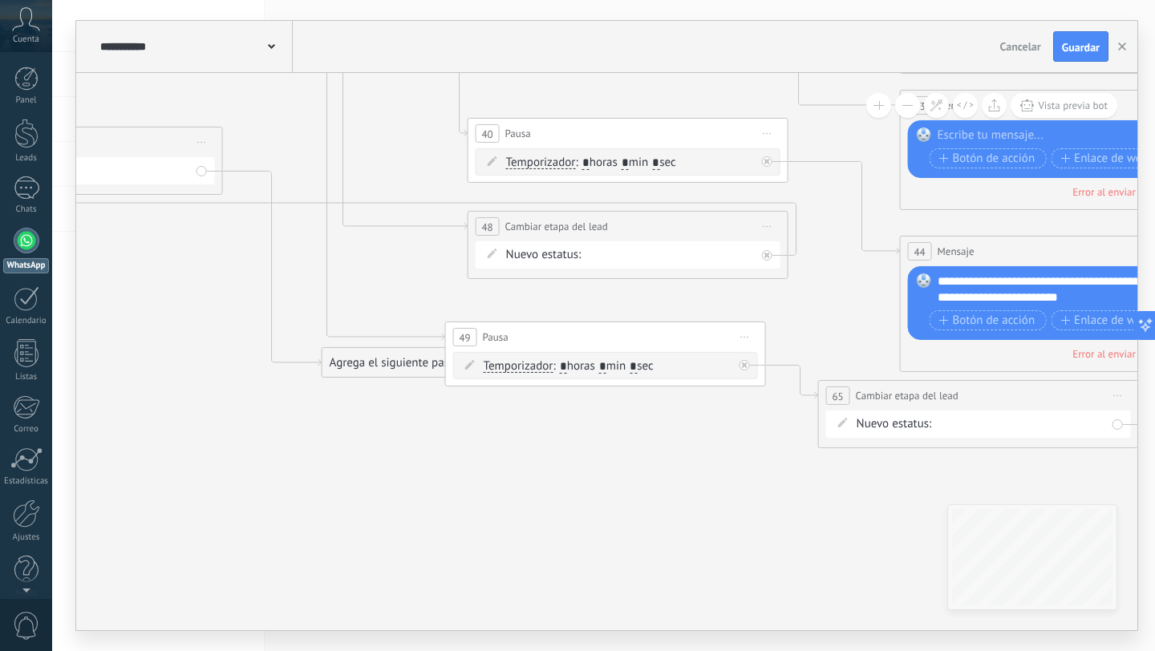
drag, startPoint x: 563, startPoint y: 300, endPoint x: 910, endPoint y: 499, distance: 399.6
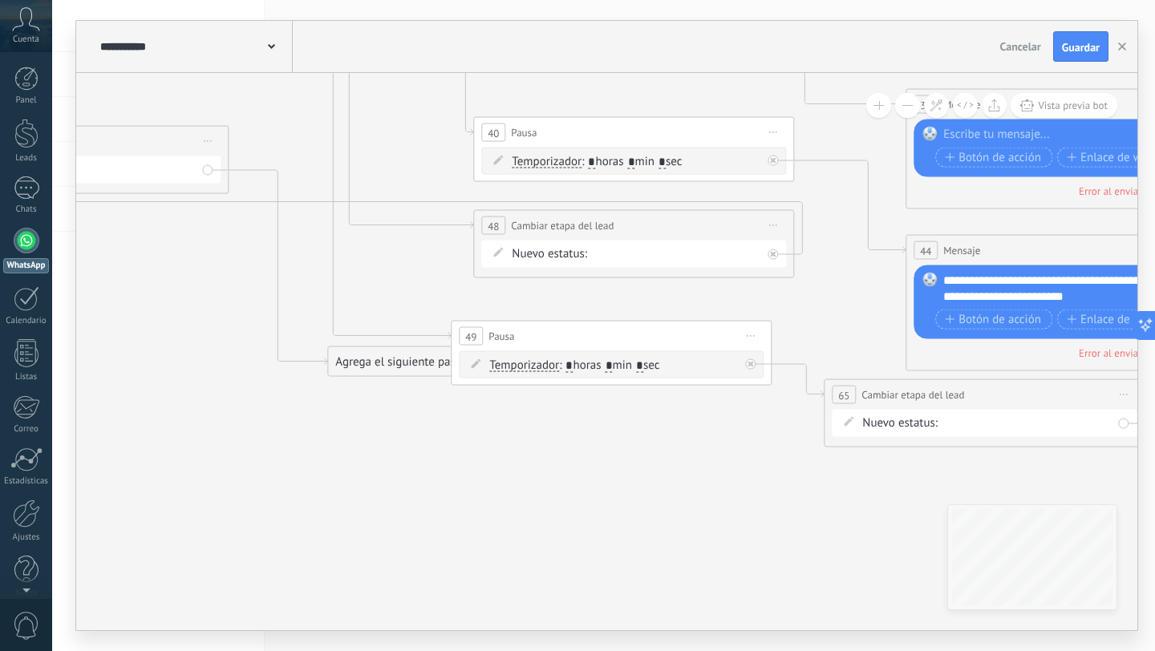
drag, startPoint x: 480, startPoint y: 428, endPoint x: 823, endPoint y: 433, distance: 343.4
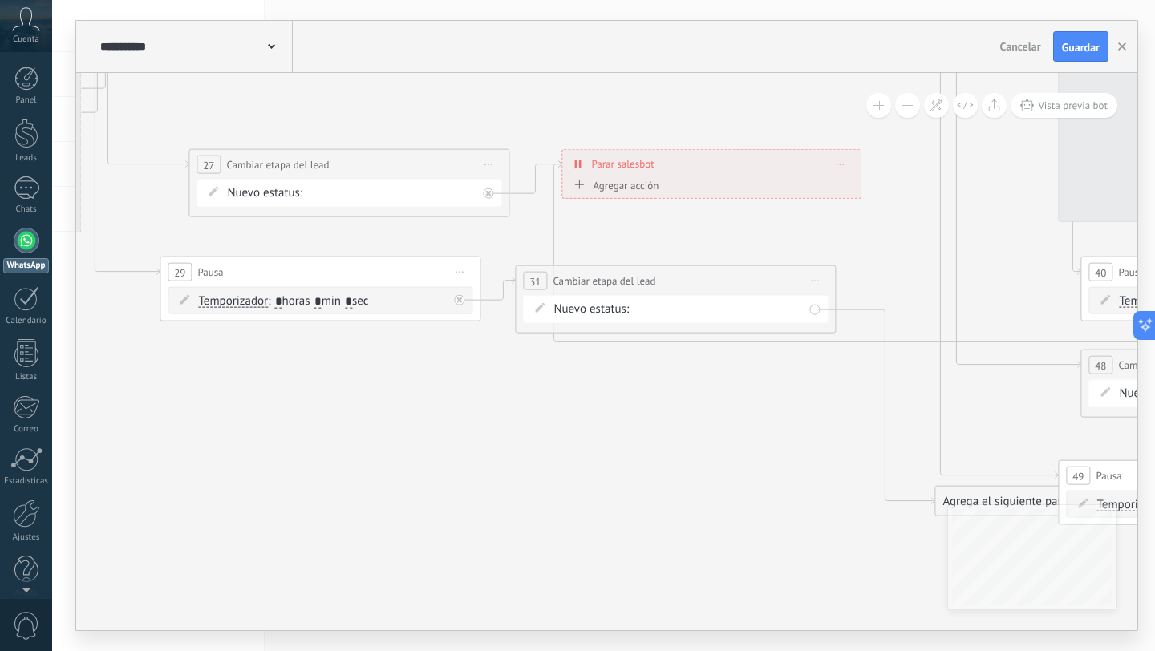
drag, startPoint x: 426, startPoint y: 335, endPoint x: 692, endPoint y: 469, distance: 298.1
click at [692, 469] on icon at bounding box center [639, 42] width 4283 height 2194
click at [331, 300] on span ": * horas * min * sec" at bounding box center [318, 301] width 100 height 15
click at [322, 302] on input "*" at bounding box center [317, 301] width 7 height 13
type input "*"
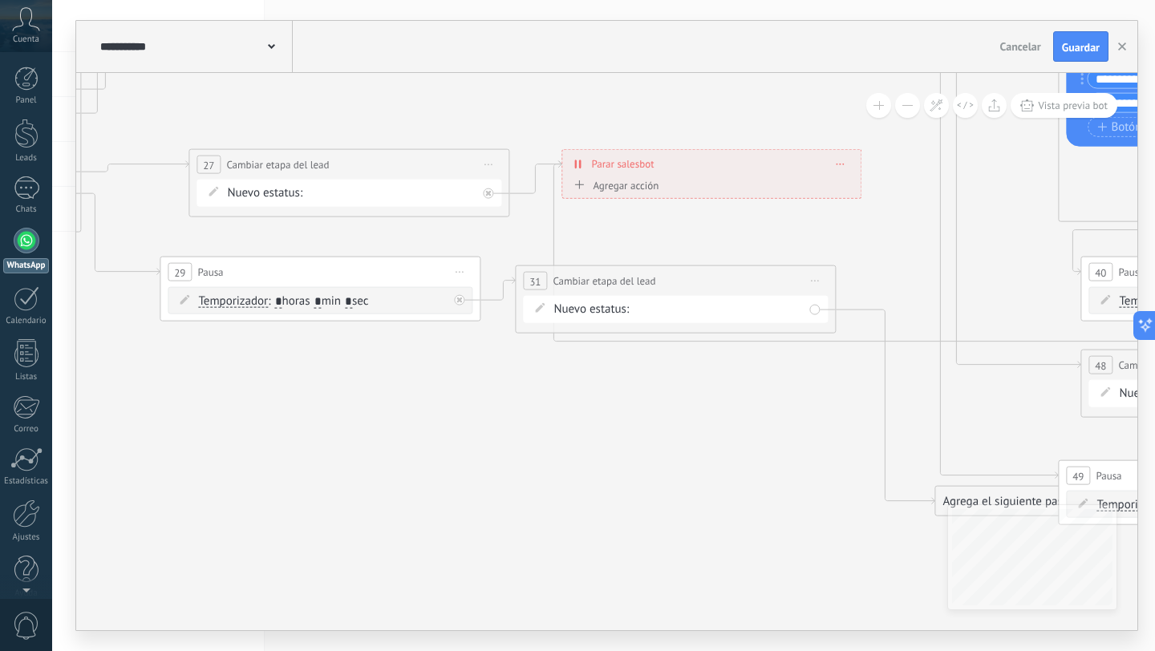
click at [505, 404] on icon at bounding box center [639, 42] width 4283 height 2194
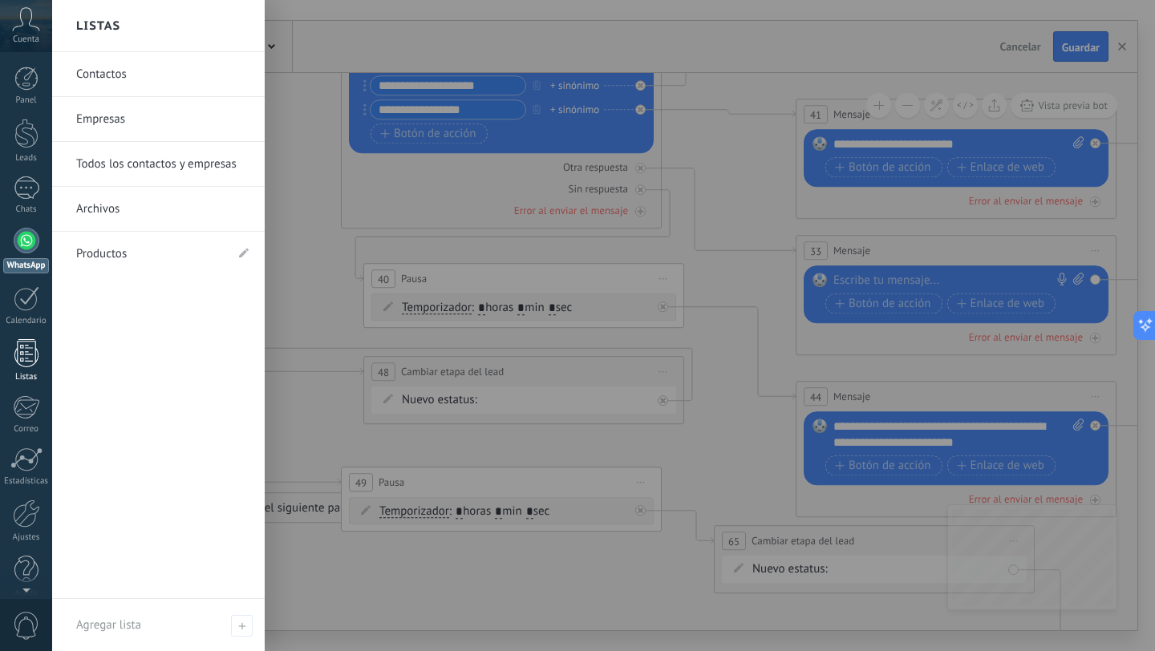
drag, startPoint x: 495, startPoint y: 438, endPoint x: 29, endPoint y: 378, distance: 470.0
click at [29, 378] on body ".abccls-1,.abccls-2{fill-rule:evenodd}.abccls-2{fill:#fff} .abfcls-1{fill:none}…" at bounding box center [577, 325] width 1155 height 651
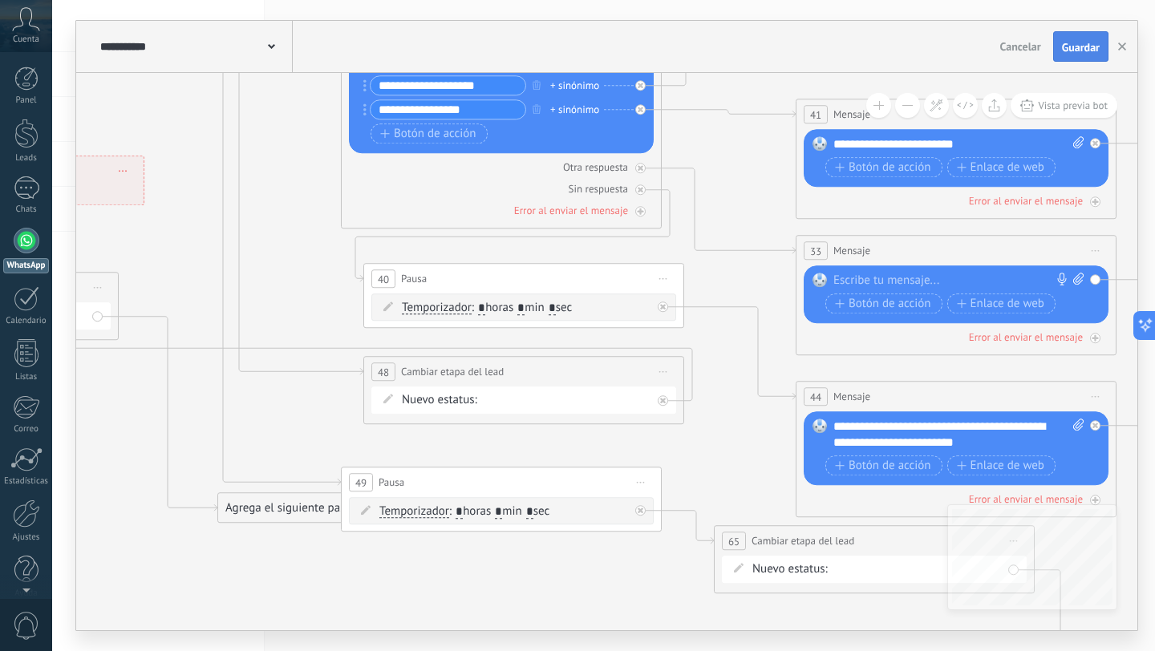
click at [1081, 37] on button "Guardar" at bounding box center [1080, 46] width 55 height 30
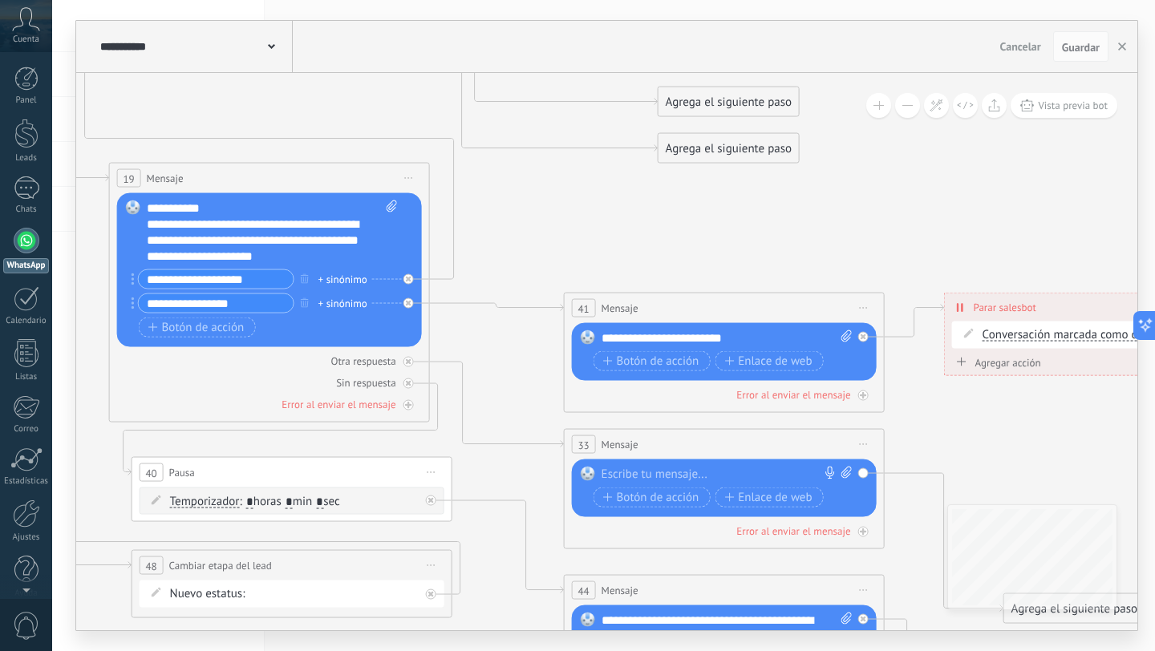
drag, startPoint x: 700, startPoint y: 457, endPoint x: 465, endPoint y: 651, distance: 304.4
click at [465, 651] on div "**********" at bounding box center [603, 325] width 1103 height 651
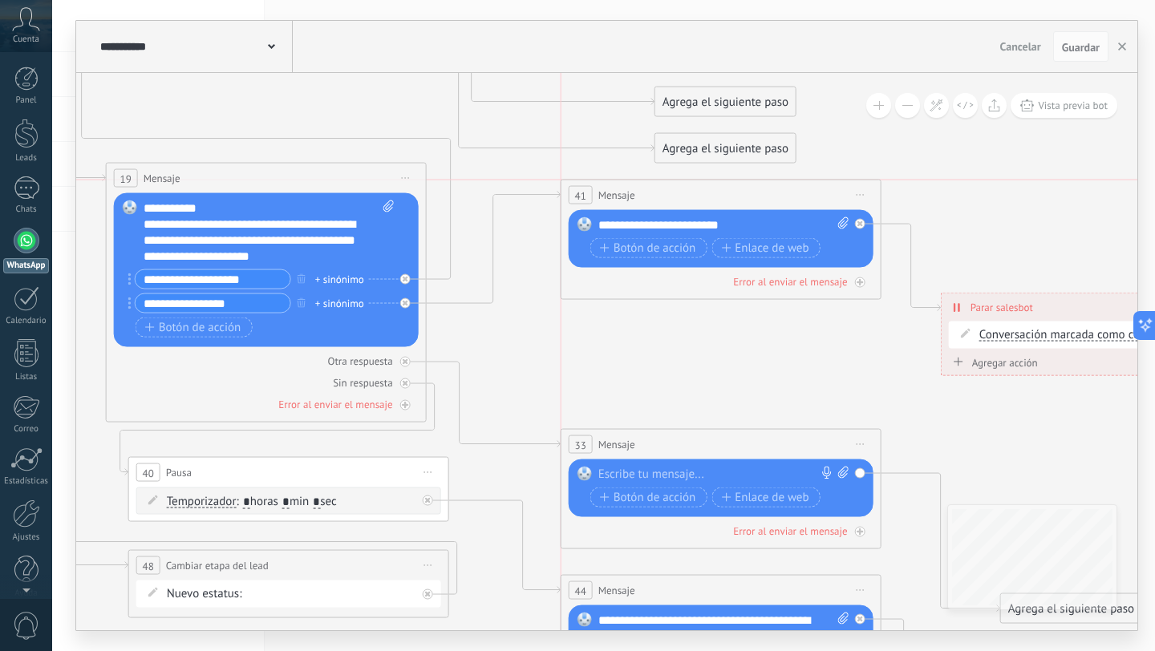
drag, startPoint x: 741, startPoint y: 301, endPoint x: 744, endPoint y: 185, distance: 115.6
click at [744, 185] on div "41 Mensaje ******* (a): Todos los contactos - canales seleccionados Todos los c…" at bounding box center [721, 196] width 319 height 30
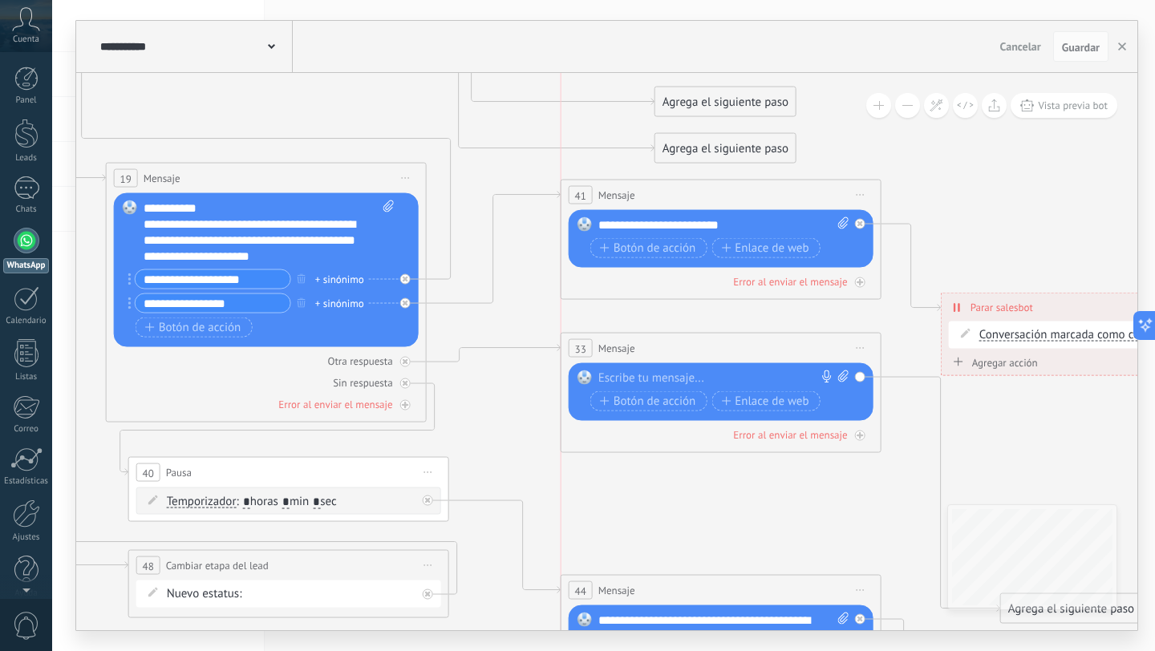
drag, startPoint x: 720, startPoint y: 441, endPoint x: 726, endPoint y: 360, distance: 81.2
click at [726, 361] on div "33 Mensaje ******* (a): Todos los contactos - canales seleccionados Todos los c…" at bounding box center [721, 349] width 319 height 30
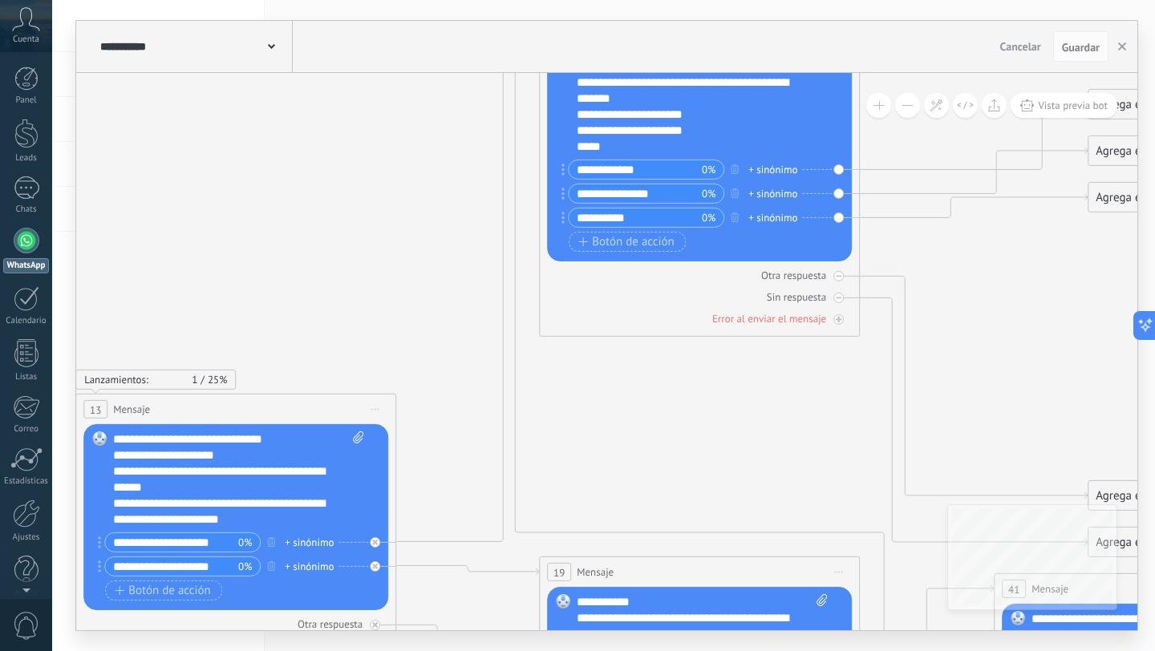
drag, startPoint x: 472, startPoint y: 257, endPoint x: 894, endPoint y: 651, distance: 577.3
click at [894, 651] on div "**********" at bounding box center [603, 325] width 1103 height 651
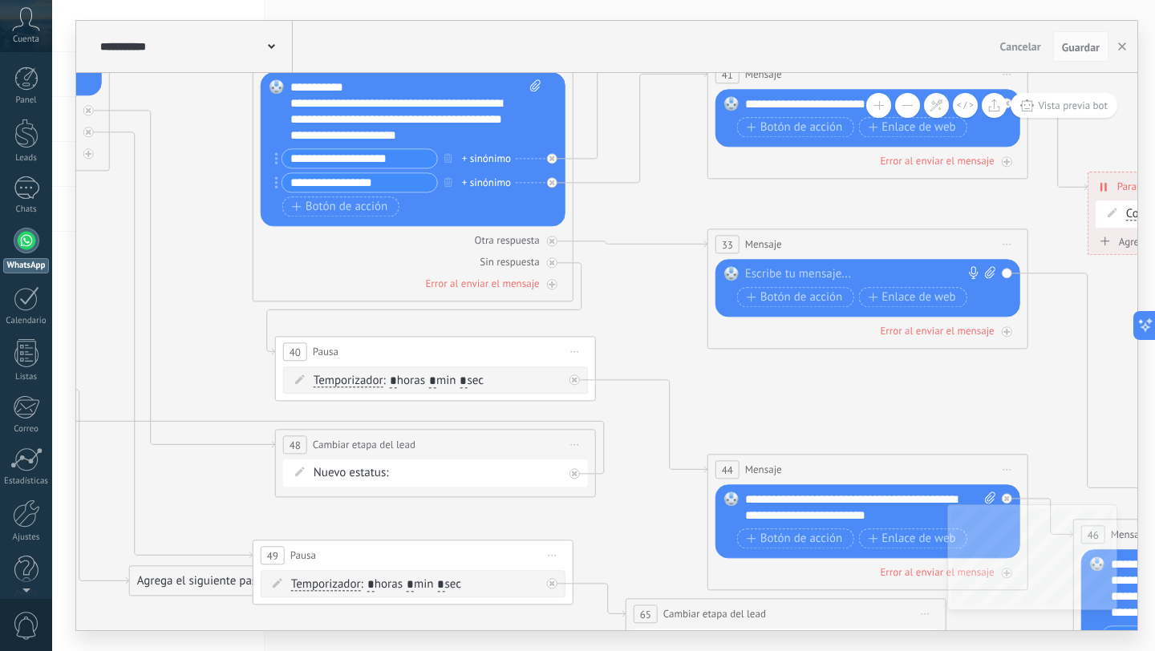
click at [400, 0] on html ".abccls-1,.abccls-2{fill-rule:evenodd}.abccls-2{fill:#fff} .abfcls-1{fill:none}…" at bounding box center [577, 325] width 1155 height 651
click at [1013, 241] on span "Iniciar vista previa aquí Cambiar nombre Duplicar [GEOGRAPHIC_DATA]" at bounding box center [1008, 244] width 26 height 23
click at [1029, 347] on div "Borrar" at bounding box center [1080, 348] width 159 height 27
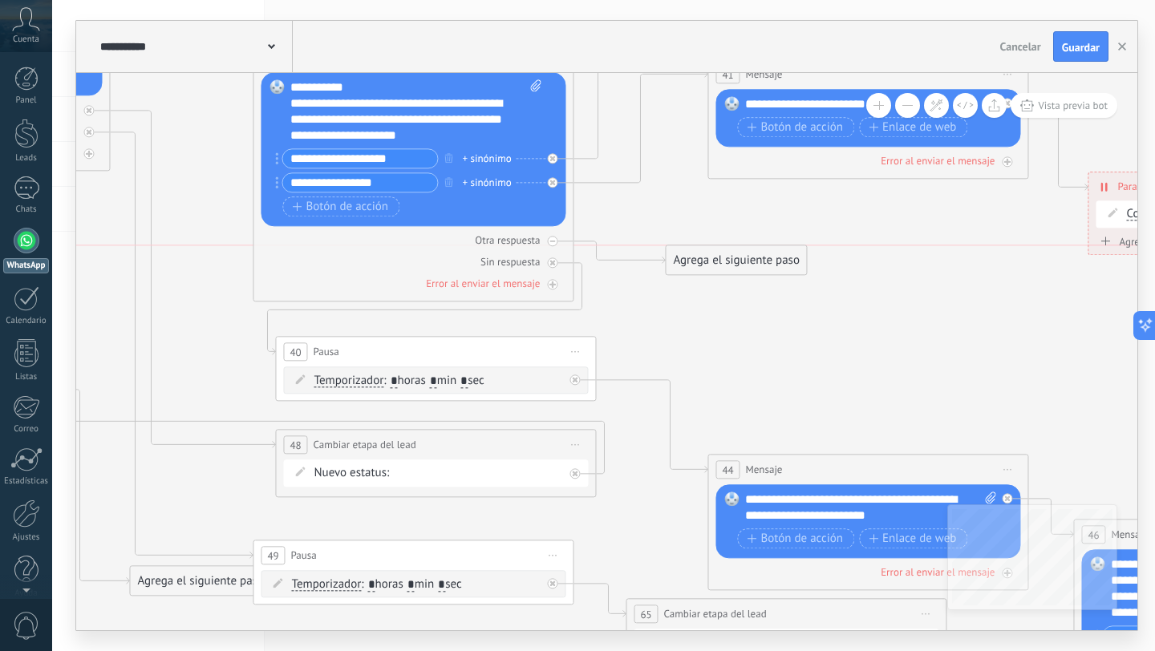
drag, startPoint x: 692, startPoint y: 209, endPoint x: 730, endPoint y: 269, distance: 71.4
click at [730, 270] on div "Agrega el siguiente paso" at bounding box center [736, 260] width 140 height 26
click at [730, 269] on div "Agrega el siguiente paso" at bounding box center [735, 260] width 140 height 26
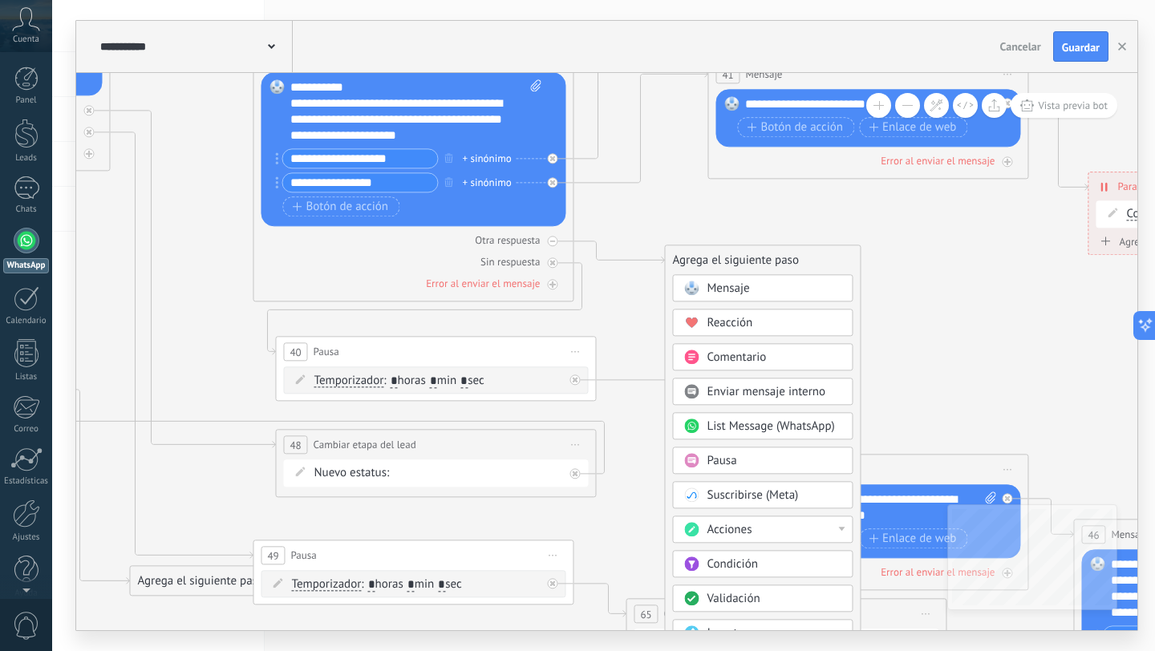
click at [764, 527] on div "Acciones" at bounding box center [774, 530] width 135 height 16
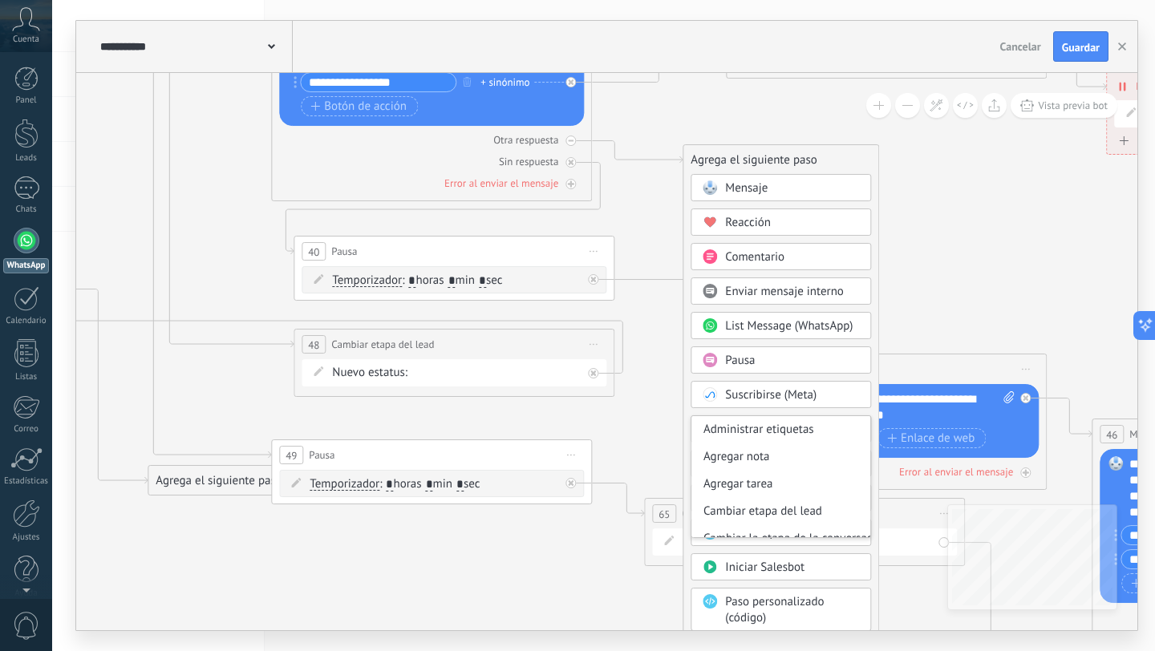
drag, startPoint x: 933, startPoint y: 337, endPoint x: 976, endPoint y: 144, distance: 198.0
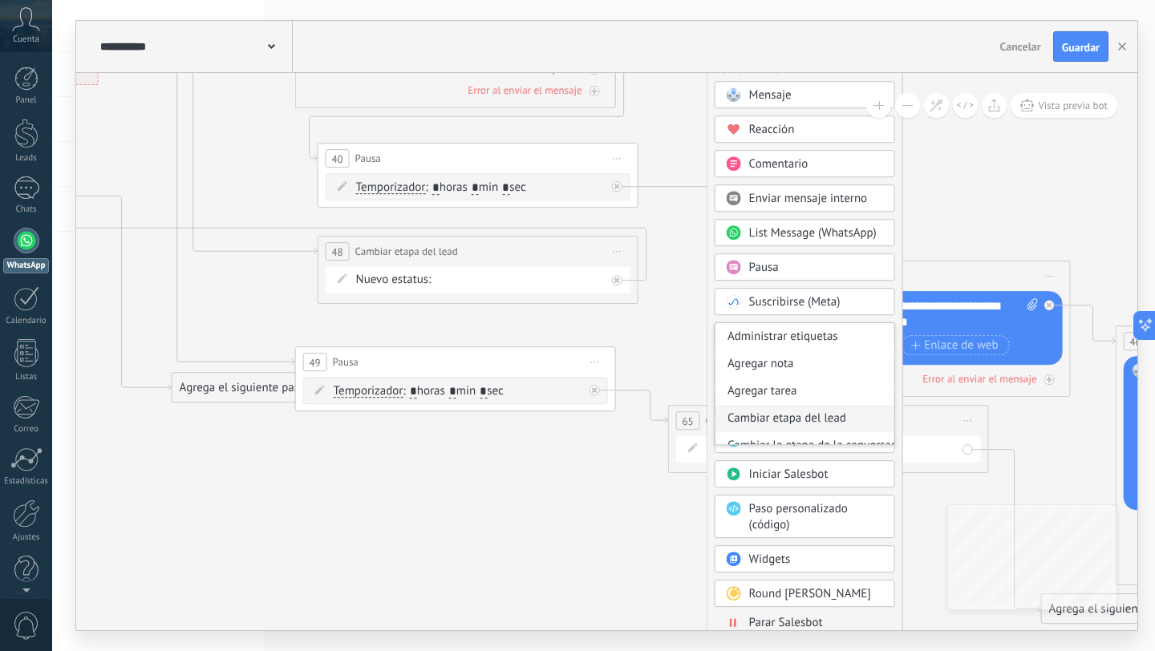
click at [824, 416] on div "Cambiar etapa del lead" at bounding box center [805, 418] width 179 height 27
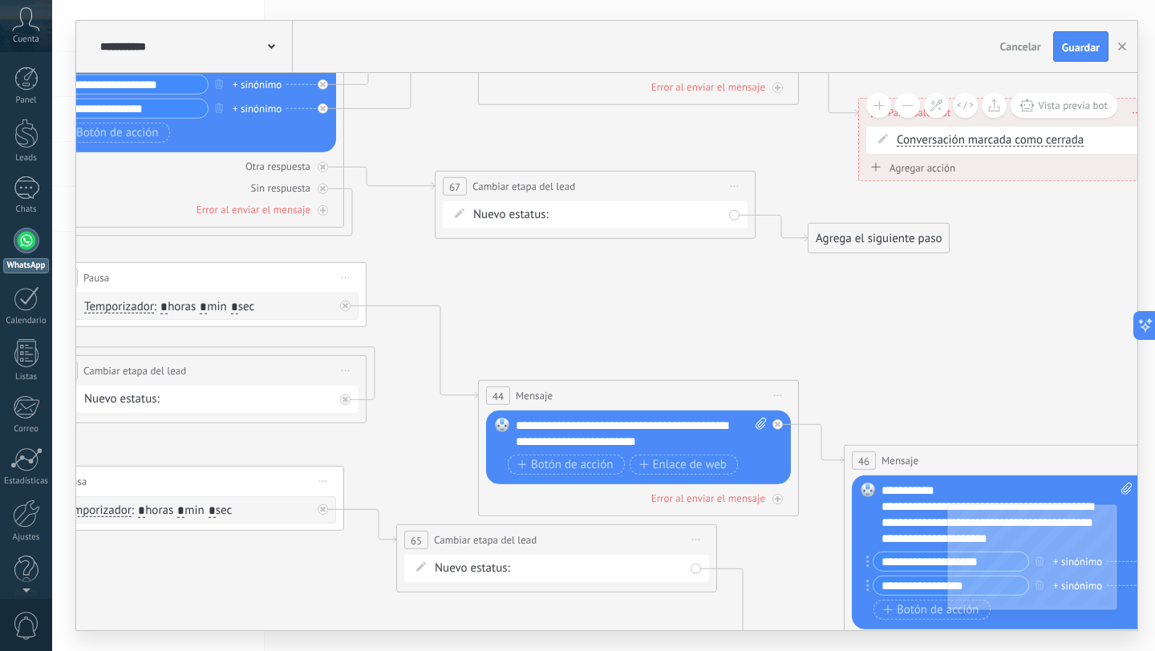
drag, startPoint x: 640, startPoint y: 140, endPoint x: 628, endPoint y: 254, distance: 114.6
click at [0, 0] on div "Contacto inicial No responde (1er m) Se queda en proceso Llamada (1er m) Llamad…" at bounding box center [0, 0] width 0 height 0
click at [0, 0] on label "Se queda en proceso" at bounding box center [0, 0] width 0 height 0
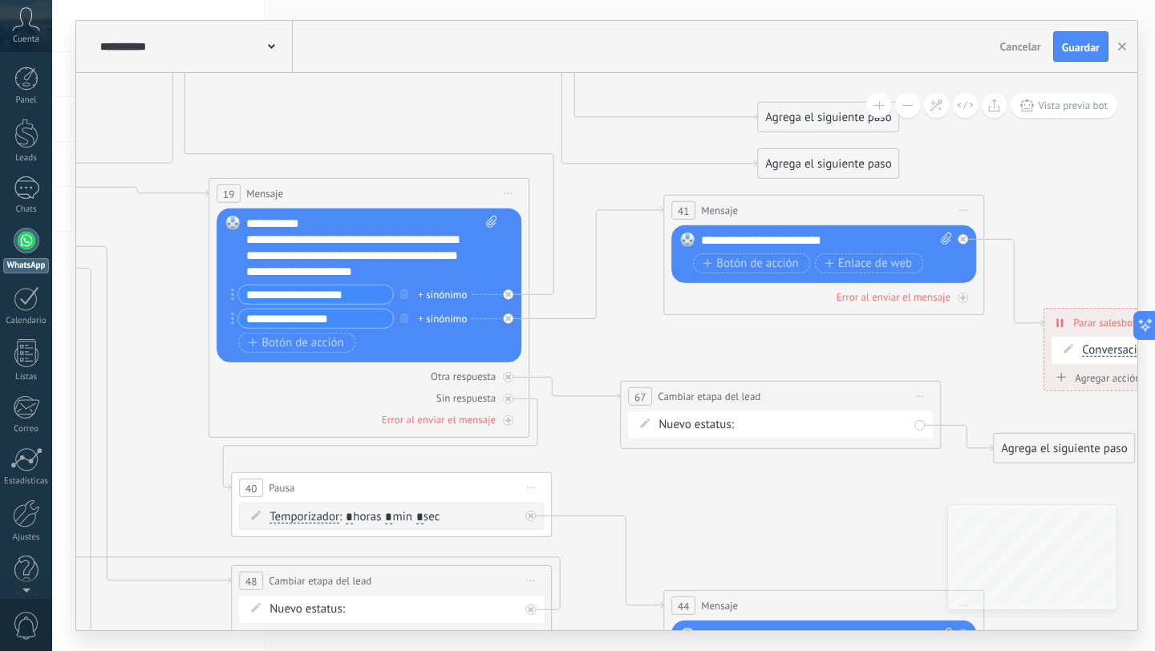
drag, startPoint x: 714, startPoint y: 281, endPoint x: 884, endPoint y: 607, distance: 368.2
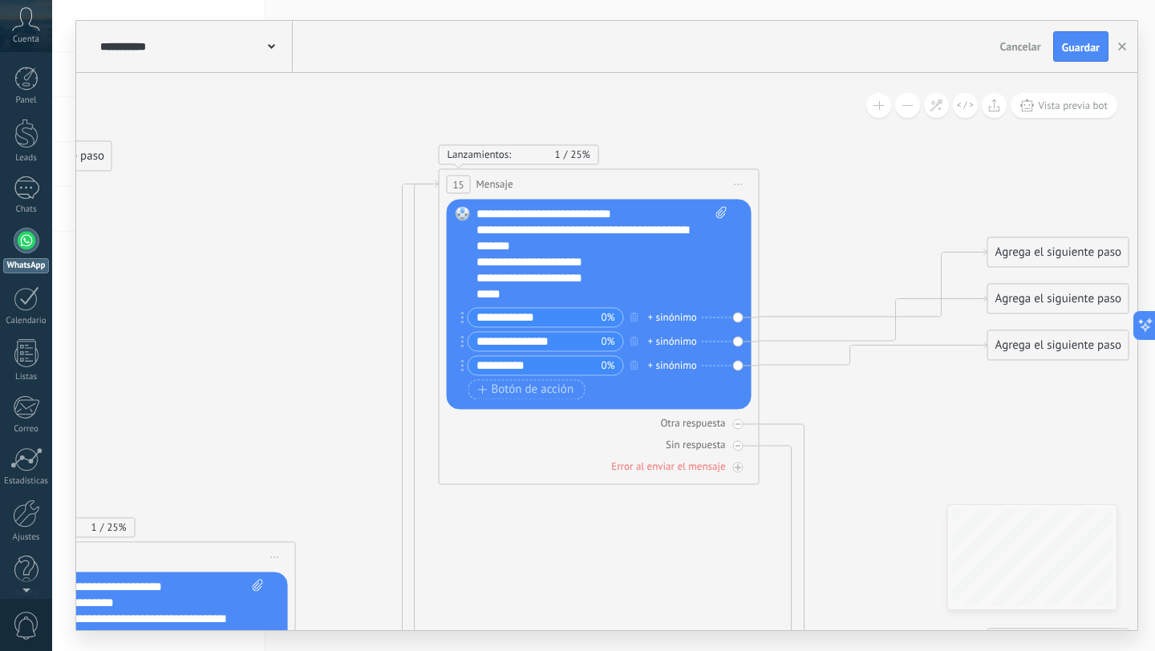
drag, startPoint x: 788, startPoint y: 335, endPoint x: 883, endPoint y: 525, distance: 213.5
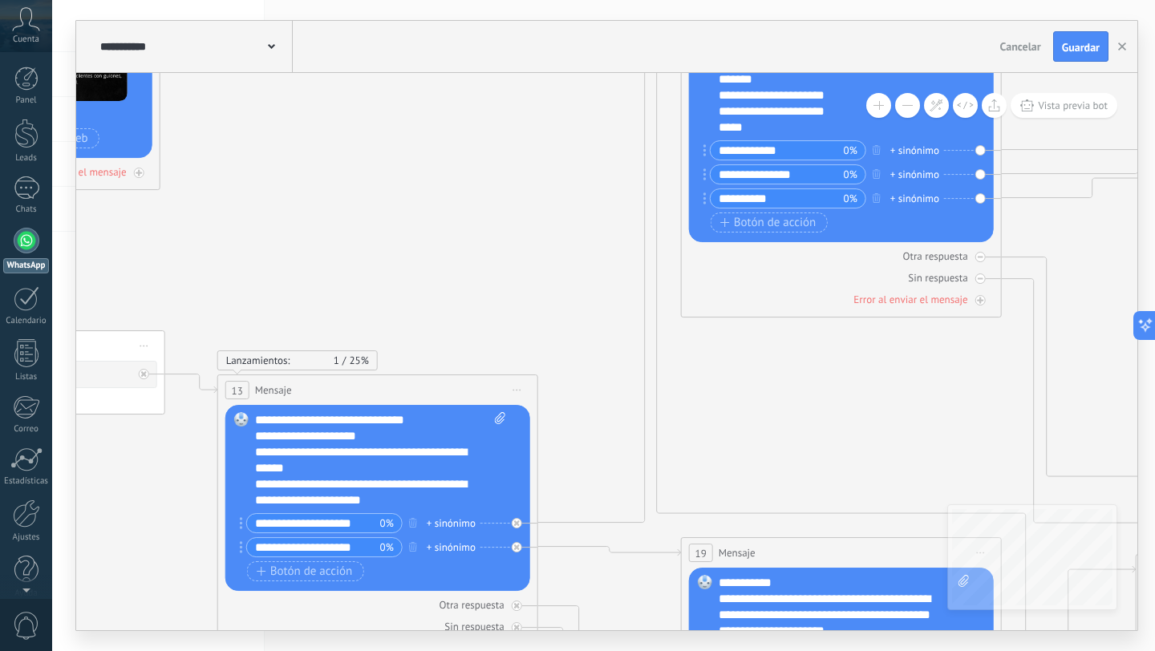
drag, startPoint x: 859, startPoint y: 416, endPoint x: 1134, endPoint y: 269, distance: 312.3
click at [1133, 270] on icon at bounding box center [262, 617] width 4283 height 2194
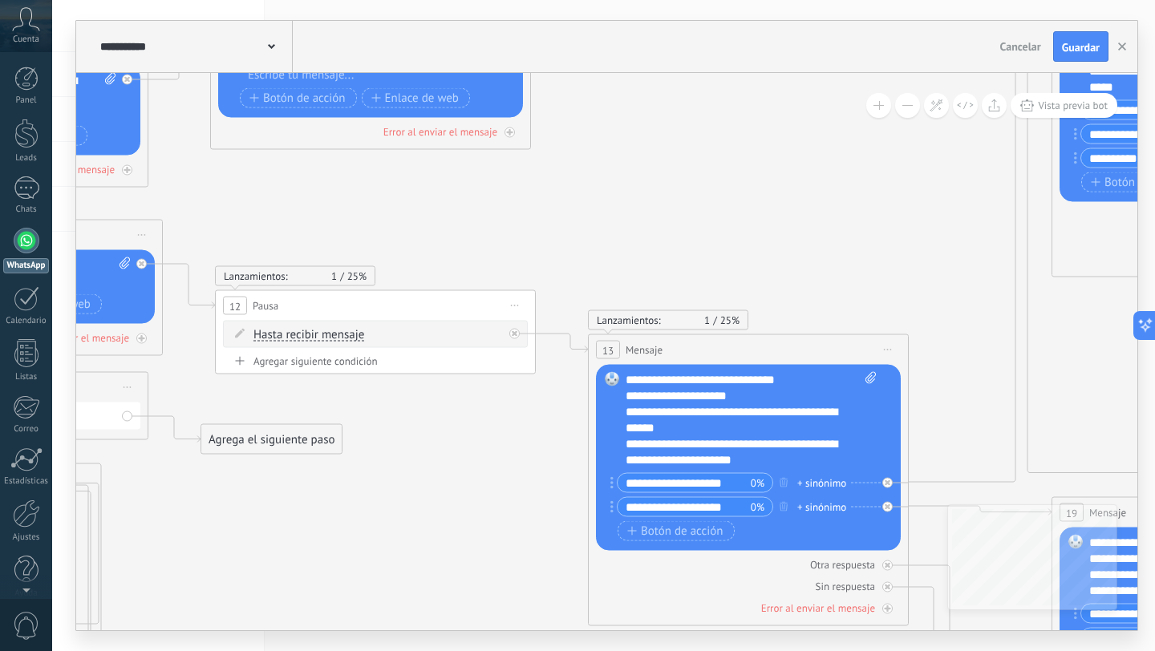
drag, startPoint x: 436, startPoint y: 301, endPoint x: 796, endPoint y: 270, distance: 360.8
click at [796, 273] on icon at bounding box center [633, 577] width 4283 height 2194
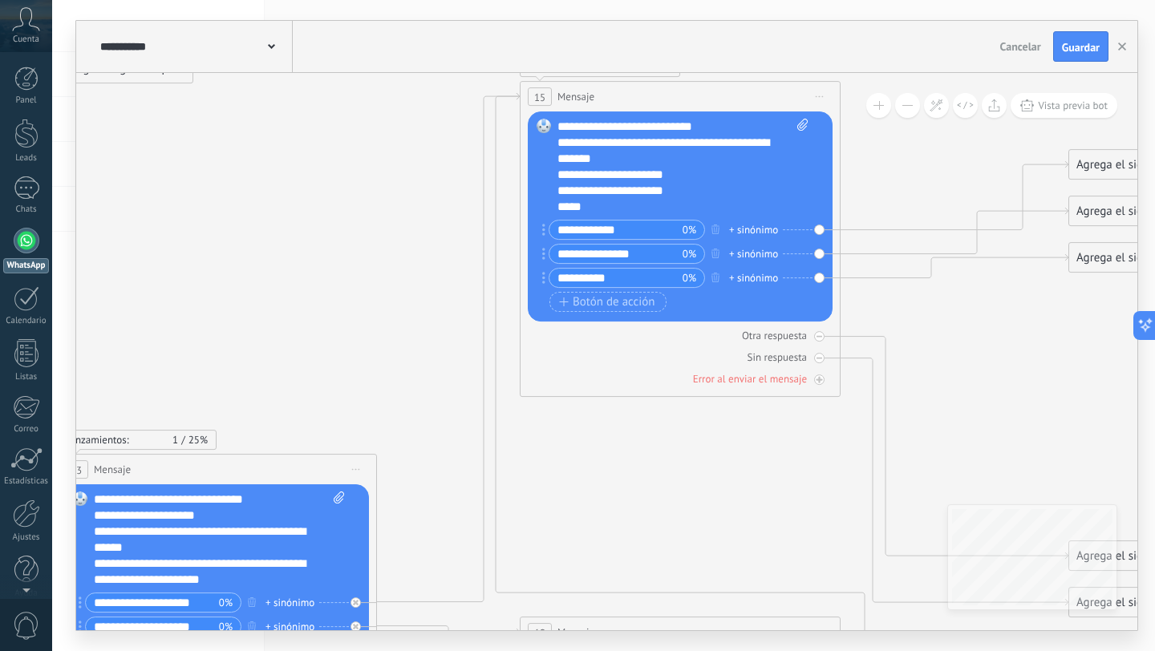
drag, startPoint x: 655, startPoint y: 198, endPoint x: 88, endPoint y: 315, distance: 578.4
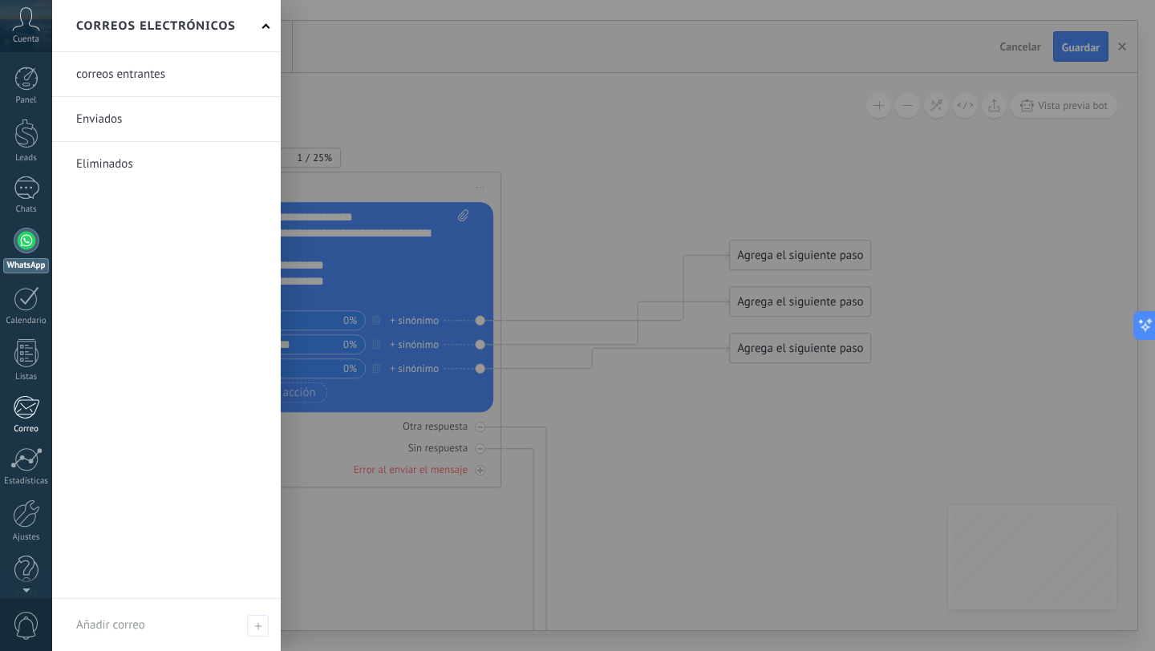
drag, startPoint x: 339, startPoint y: 338, endPoint x: 0, endPoint y: 428, distance: 350.5
click at [0, 428] on body ".abccls-1,.abccls-2{fill-rule:evenodd}.abccls-2{fill:#fff} .abfcls-1{fill:none}…" at bounding box center [577, 325] width 1155 height 651
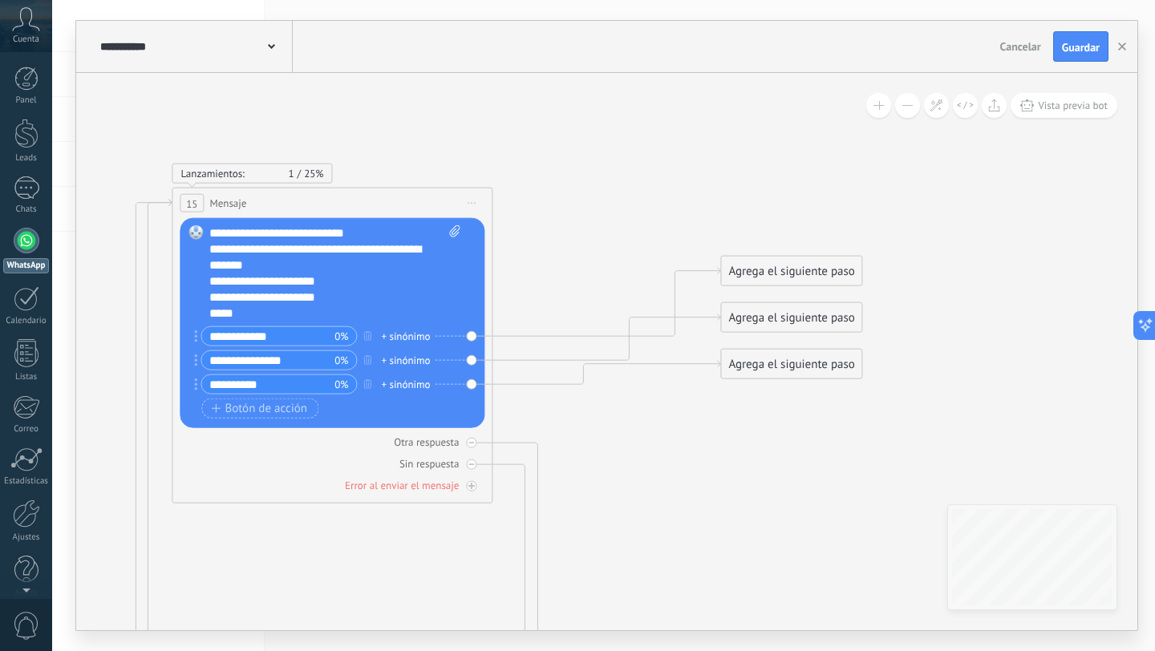
drag, startPoint x: 748, startPoint y: 450, endPoint x: 727, endPoint y: 468, distance: 27.3
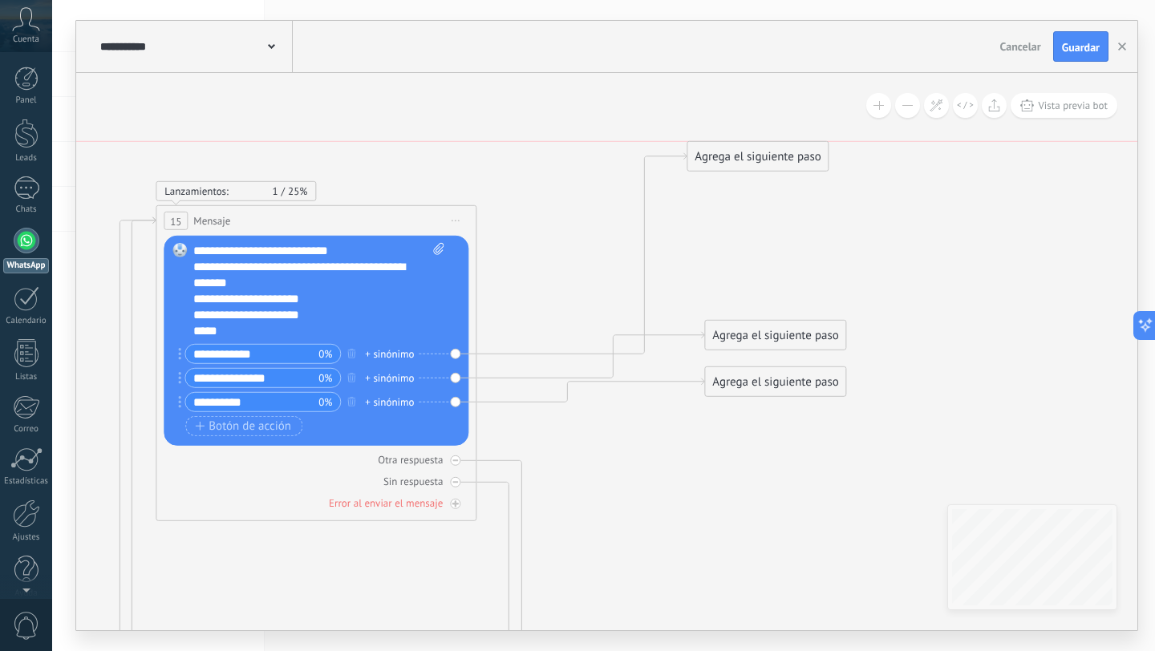
drag, startPoint x: 770, startPoint y: 289, endPoint x: 753, endPoint y: 152, distance: 137.5
click at [753, 152] on div "Agrega el siguiente paso" at bounding box center [758, 157] width 140 height 26
drag, startPoint x: 732, startPoint y: 338, endPoint x: 712, endPoint y: 229, distance: 110.3
click at [712, 229] on div "Agrega el siguiente paso" at bounding box center [758, 221] width 140 height 26
drag, startPoint x: 729, startPoint y: 375, endPoint x: 759, endPoint y: 347, distance: 40.9
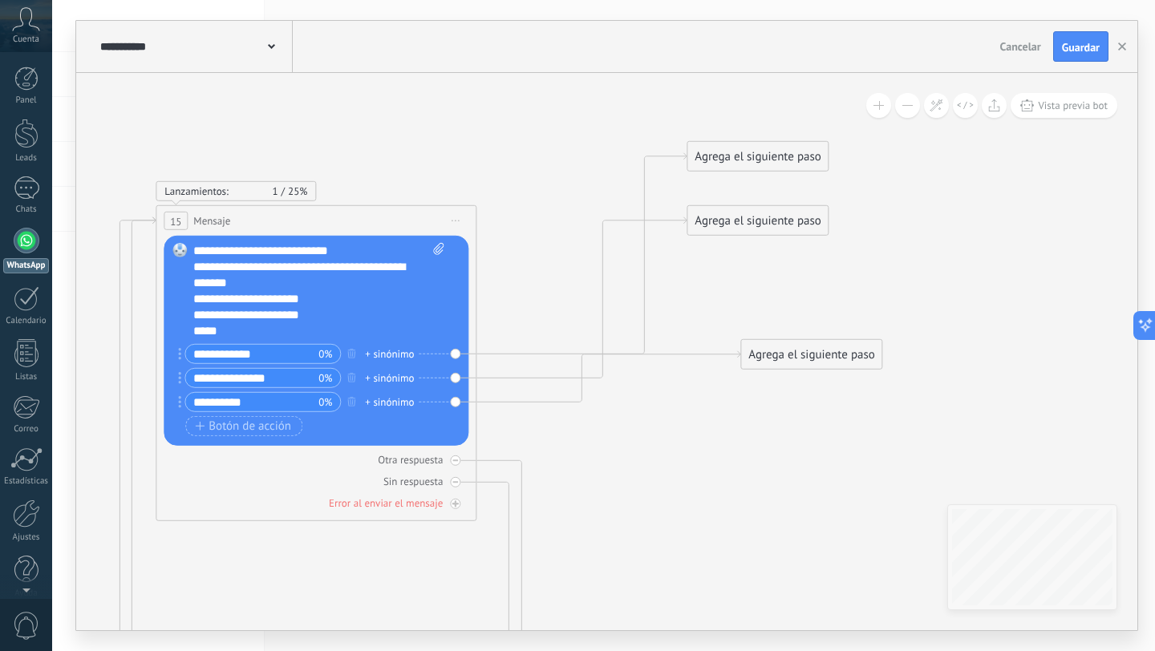
click at [760, 348] on div "Agrega el siguiente paso" at bounding box center [811, 355] width 140 height 26
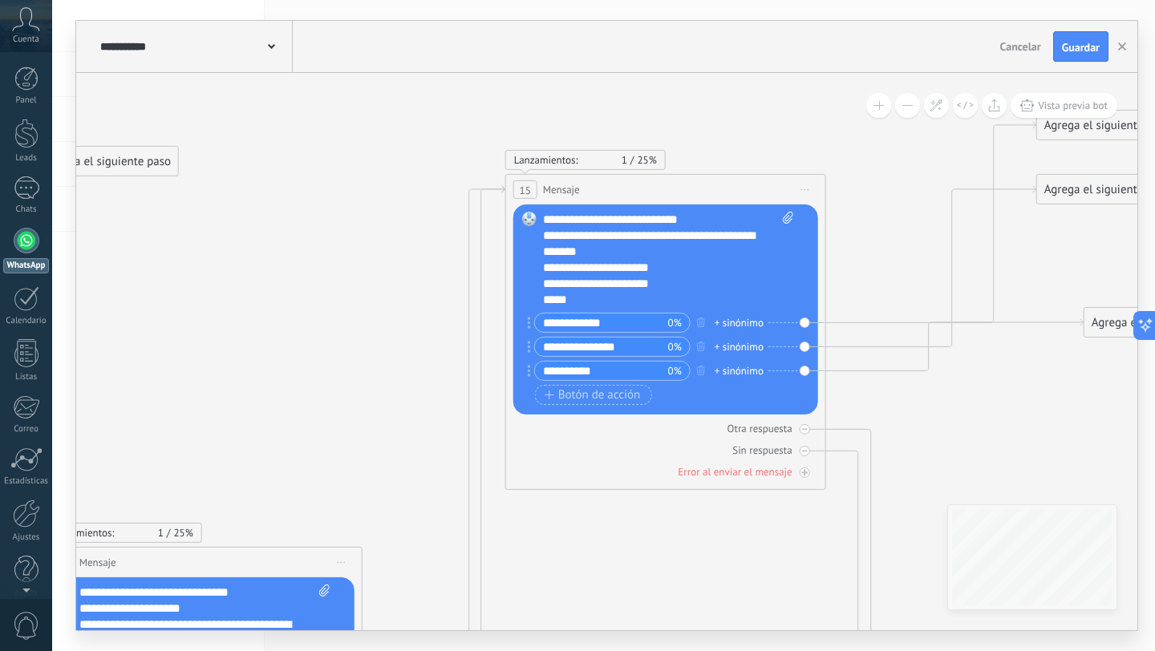
drag, startPoint x: 286, startPoint y: 329, endPoint x: 922, endPoint y: 344, distance: 635.6
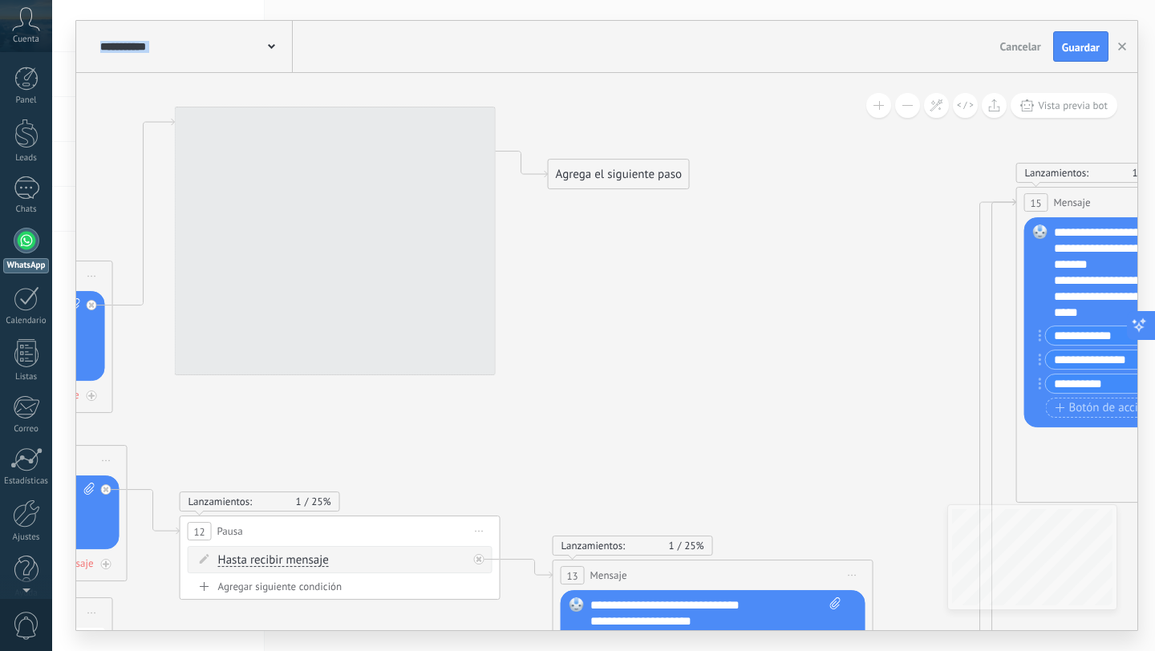
drag, startPoint x: 1138, startPoint y: 314, endPoint x: 1154, endPoint y: 317, distance: 17.2
click at [1154, 317] on body ".abccls-1,.abccls-2{fill-rule:evenodd}.abccls-2{fill:#fff} .abfcls-1{fill:none}…" at bounding box center [577, 325] width 1155 height 651
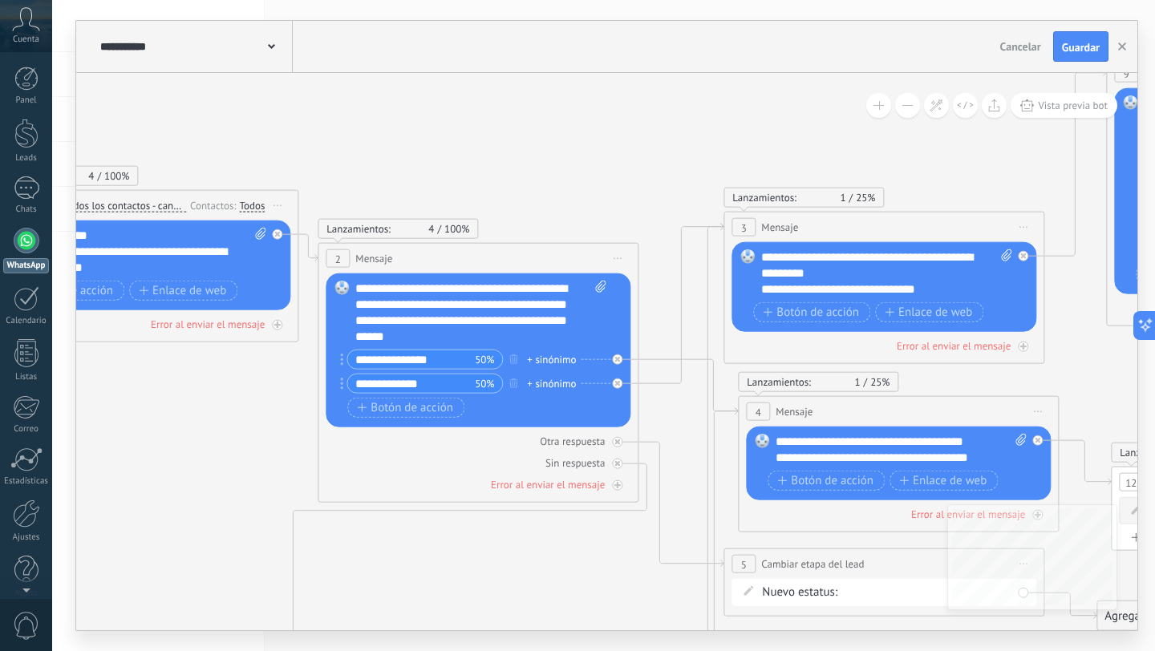
drag, startPoint x: 371, startPoint y: 173, endPoint x: 806, endPoint y: 90, distance: 443.5
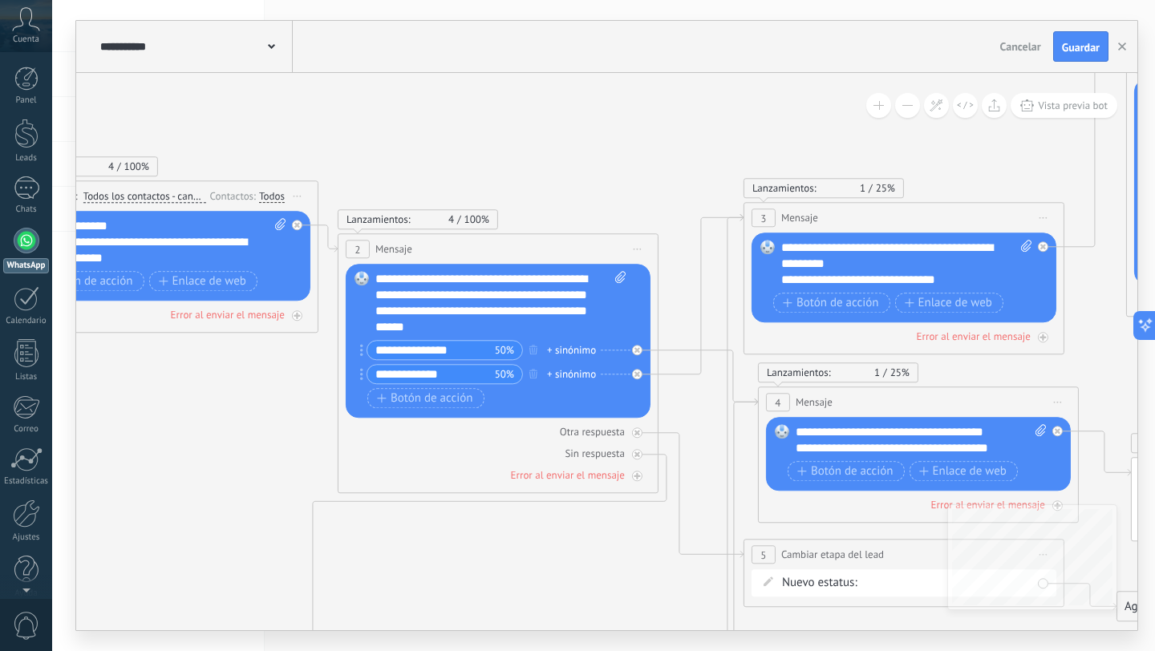
drag, startPoint x: 477, startPoint y: 152, endPoint x: 927, endPoint y: 103, distance: 453.5
click at [897, 104] on div "**********" at bounding box center [606, 352] width 1061 height 558
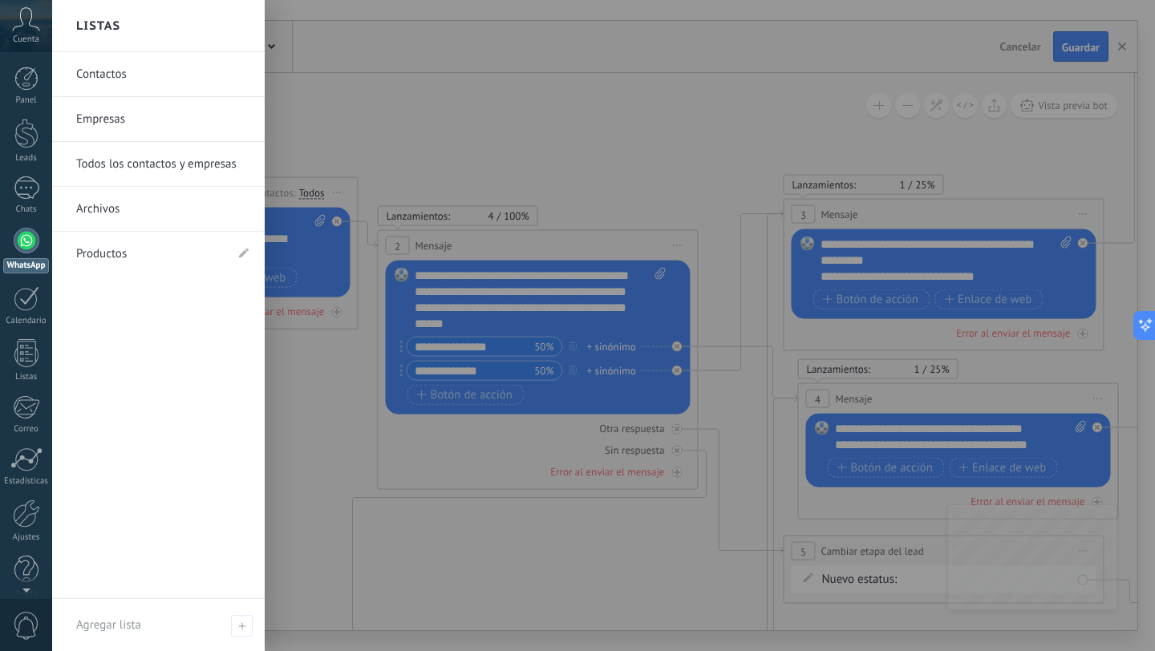
drag, startPoint x: 549, startPoint y: 342, endPoint x: 213, endPoint y: 399, distance: 340.1
click at [213, 399] on body ".abccls-1,.abccls-2{fill-rule:evenodd}.abccls-2{fill:#fff} .abfcls-1{fill:none}…" at bounding box center [577, 325] width 1155 height 651
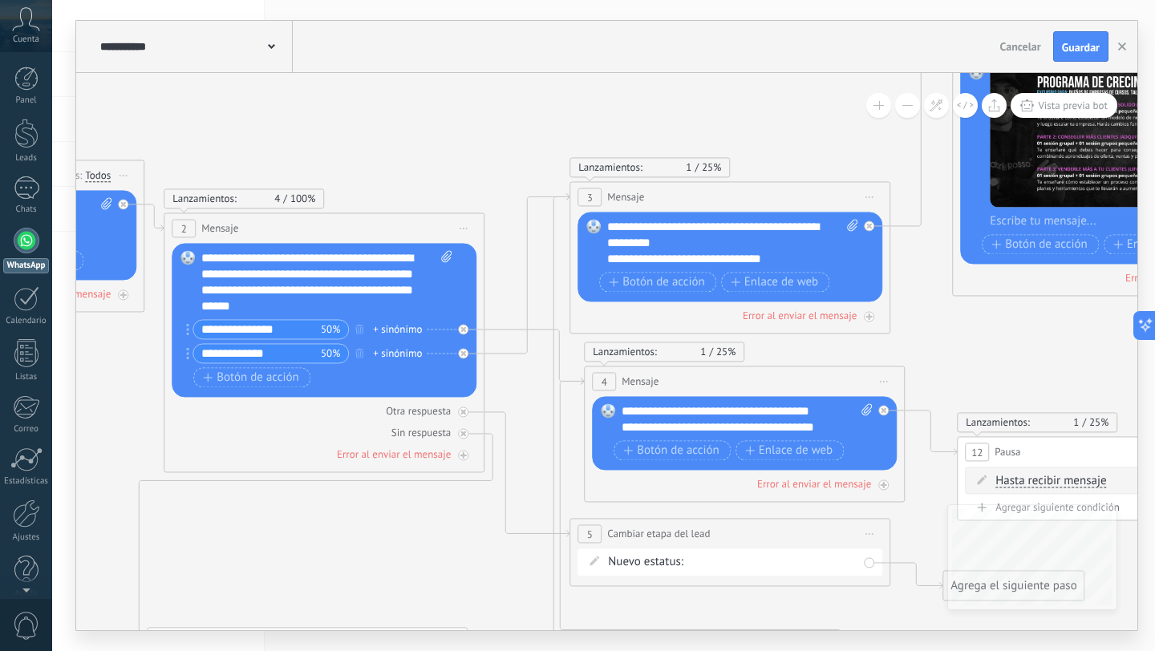
drag, startPoint x: 723, startPoint y: 152, endPoint x: 513, endPoint y: 128, distance: 210.8
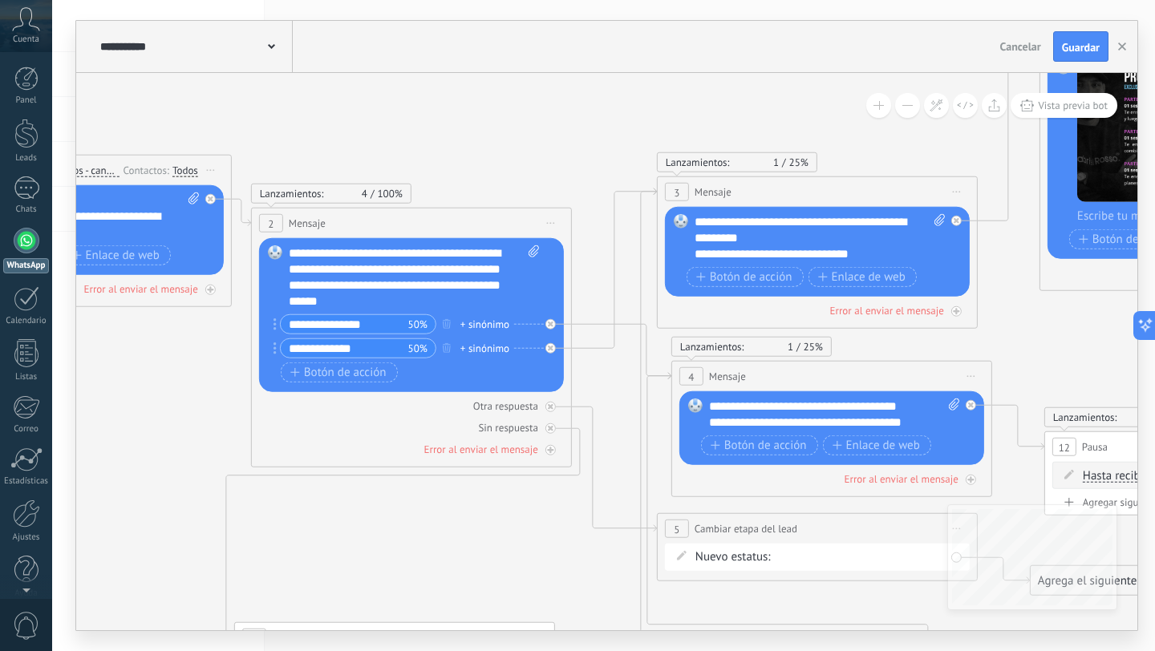
drag, startPoint x: 945, startPoint y: 346, endPoint x: 1009, endPoint y: 340, distance: 64.4
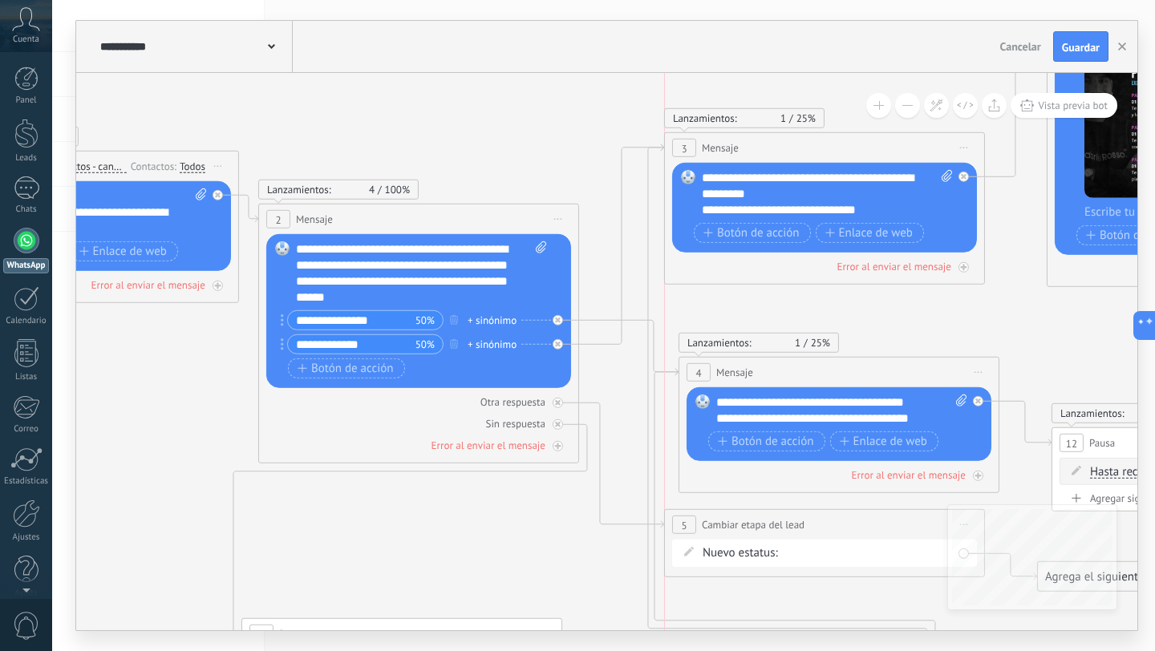
drag, startPoint x: 885, startPoint y: 172, endPoint x: 888, endPoint y: 132, distance: 40.2
click at [888, 133] on div "3 Mensaje ******* (a): Todos los contactos - canales seleccionados Todos los co…" at bounding box center [824, 148] width 319 height 30
click at [961, 141] on span "Iniciar vista previa aquí Cambiar nombre Duplicar [GEOGRAPHIC_DATA]" at bounding box center [964, 147] width 26 height 23
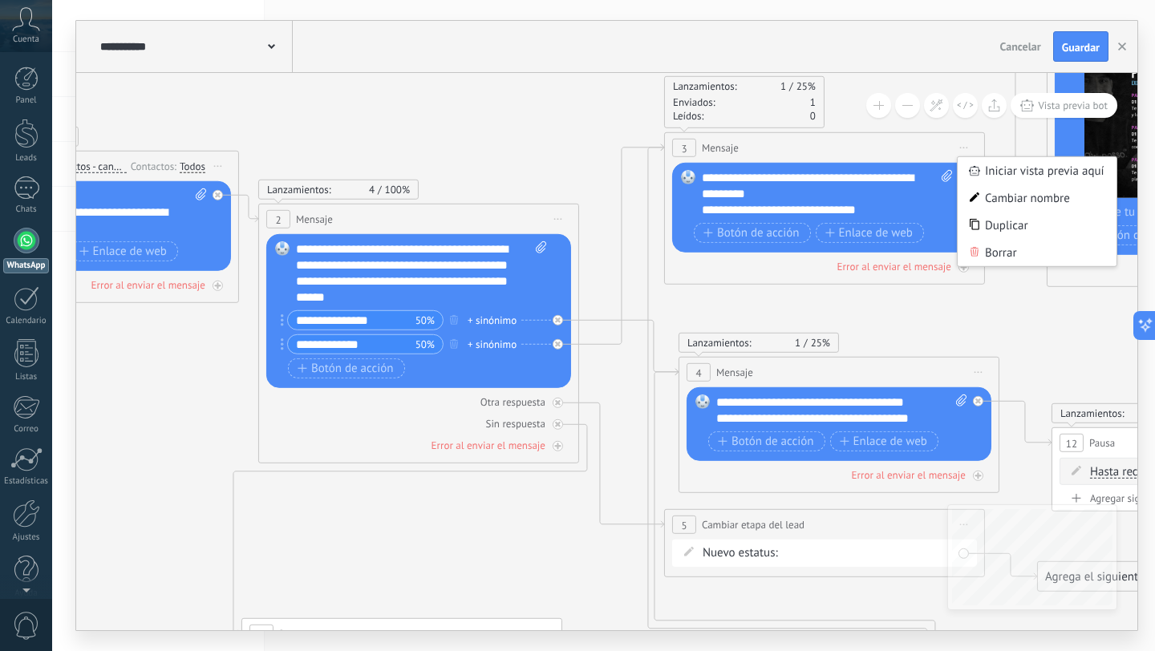
click at [842, 122] on div "Lanzamientos: 1 25% Enviados: 1 Leídos: 0" at bounding box center [824, 102] width 321 height 52
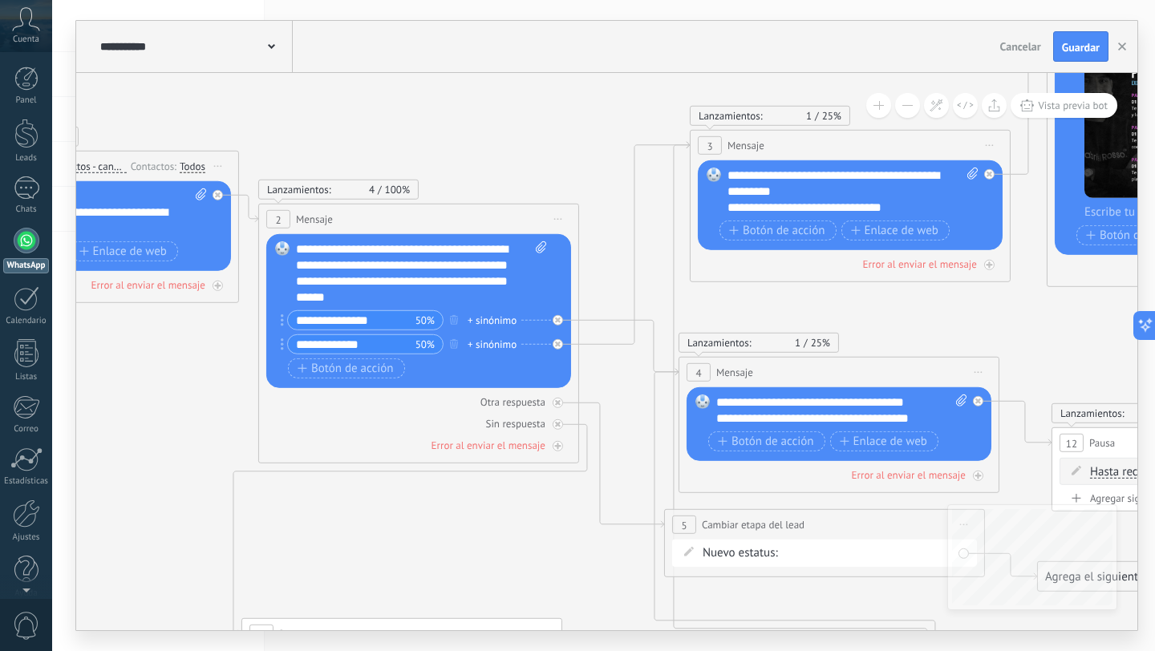
drag, startPoint x: 830, startPoint y: 152, endPoint x: 856, endPoint y: 149, distance: 25.8
click at [856, 149] on div "3 Mensaje ******* (a): Todos los contactos - canales seleccionados Todos los co…" at bounding box center [850, 146] width 319 height 30
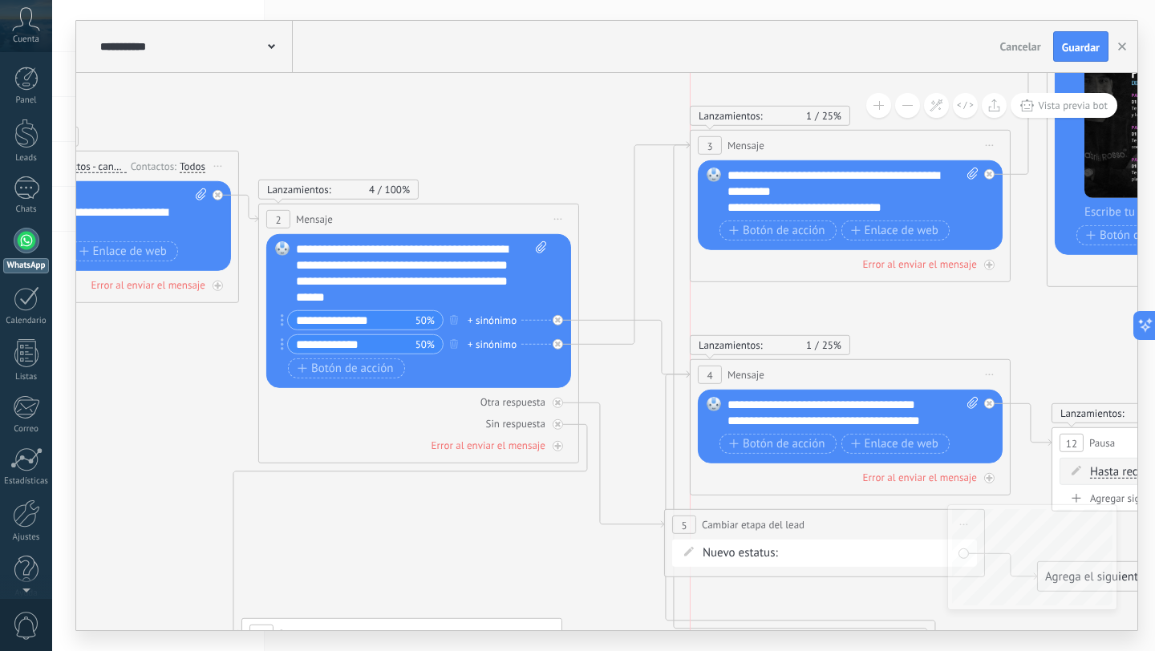
drag, startPoint x: 908, startPoint y: 363, endPoint x: 921, endPoint y: 364, distance: 12.9
click at [922, 366] on div "4 Mensaje ******* (a): Todos los contactos - canales seleccionados Todos los co…" at bounding box center [850, 375] width 319 height 30
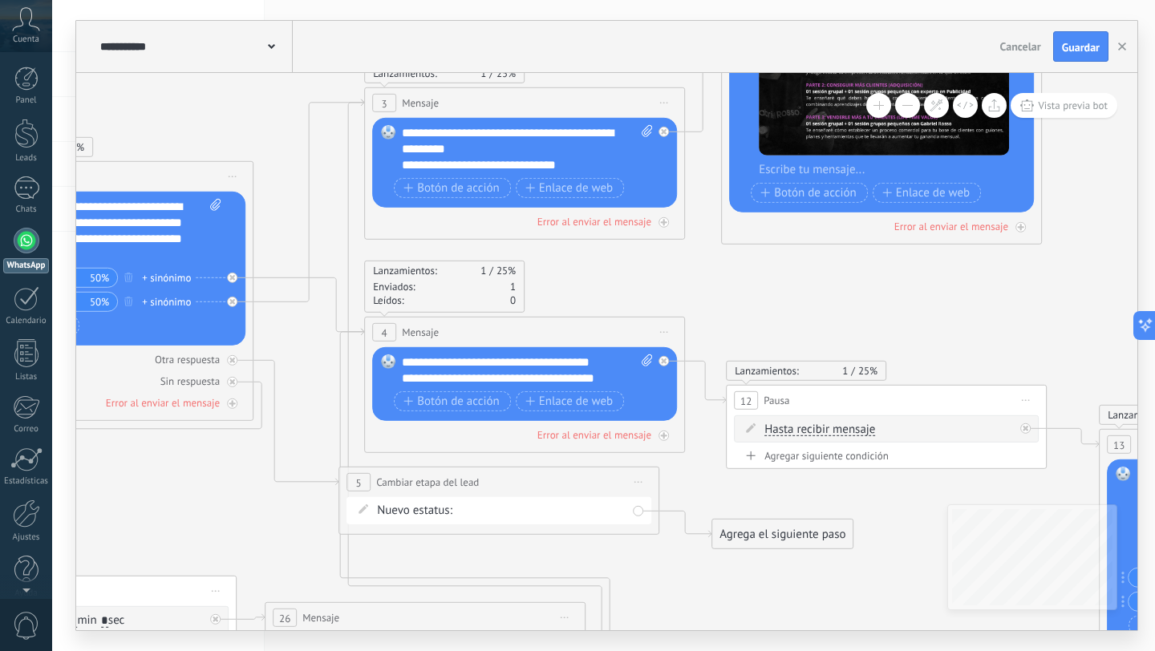
drag, startPoint x: 1033, startPoint y: 323, endPoint x: 402, endPoint y: 445, distance: 642.3
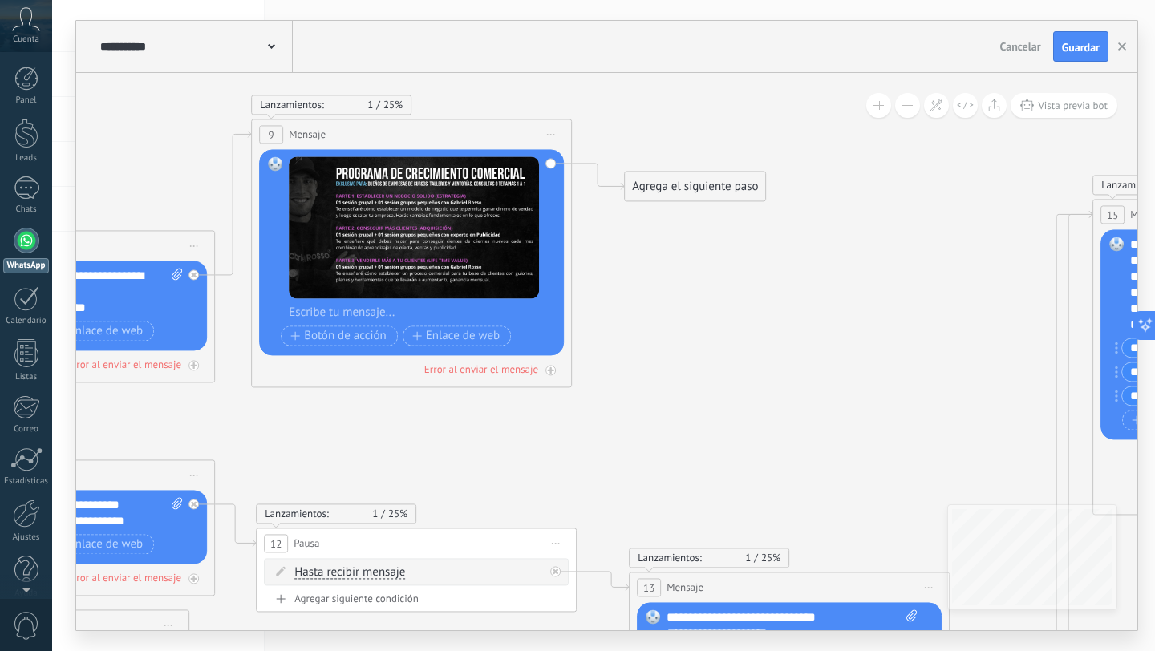
drag, startPoint x: 541, startPoint y: 415, endPoint x: 204, endPoint y: 299, distance: 356.2
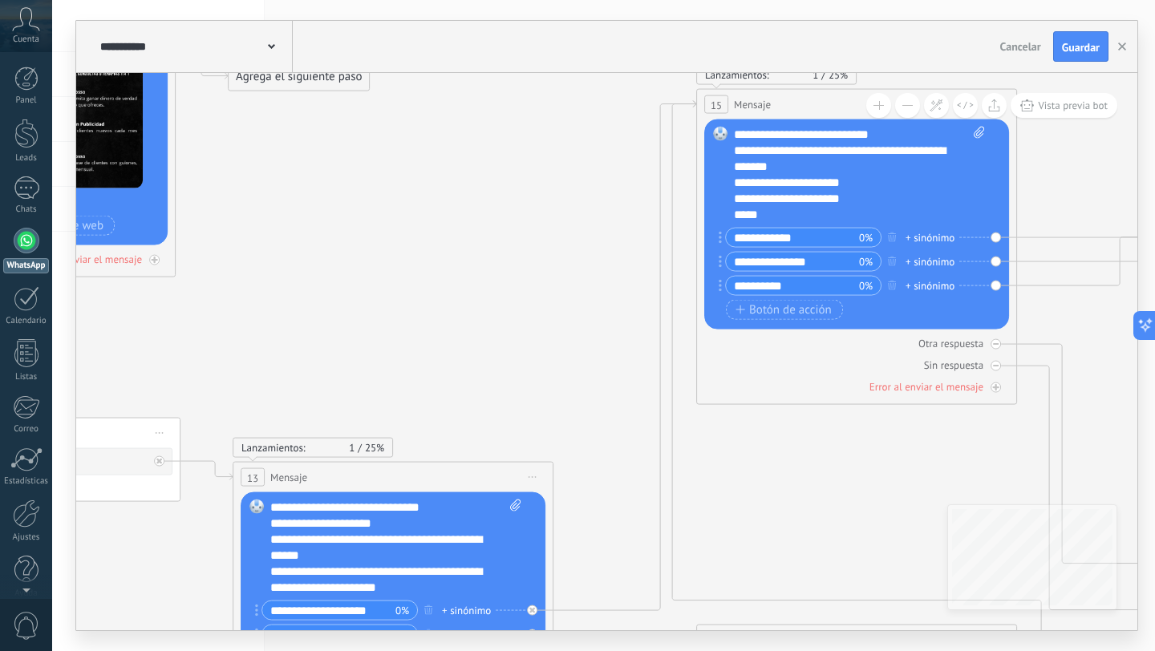
drag, startPoint x: 570, startPoint y: 393, endPoint x: 172, endPoint y: 334, distance: 402.3
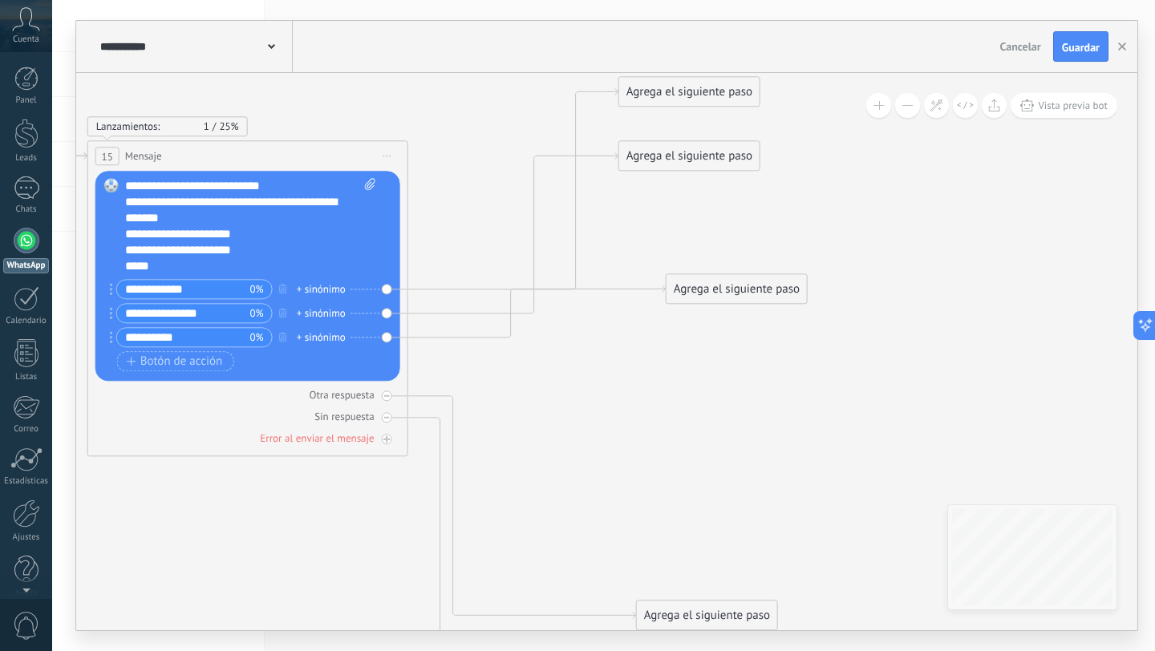
drag, startPoint x: 664, startPoint y: 403, endPoint x: 345, endPoint y: 517, distance: 339.0
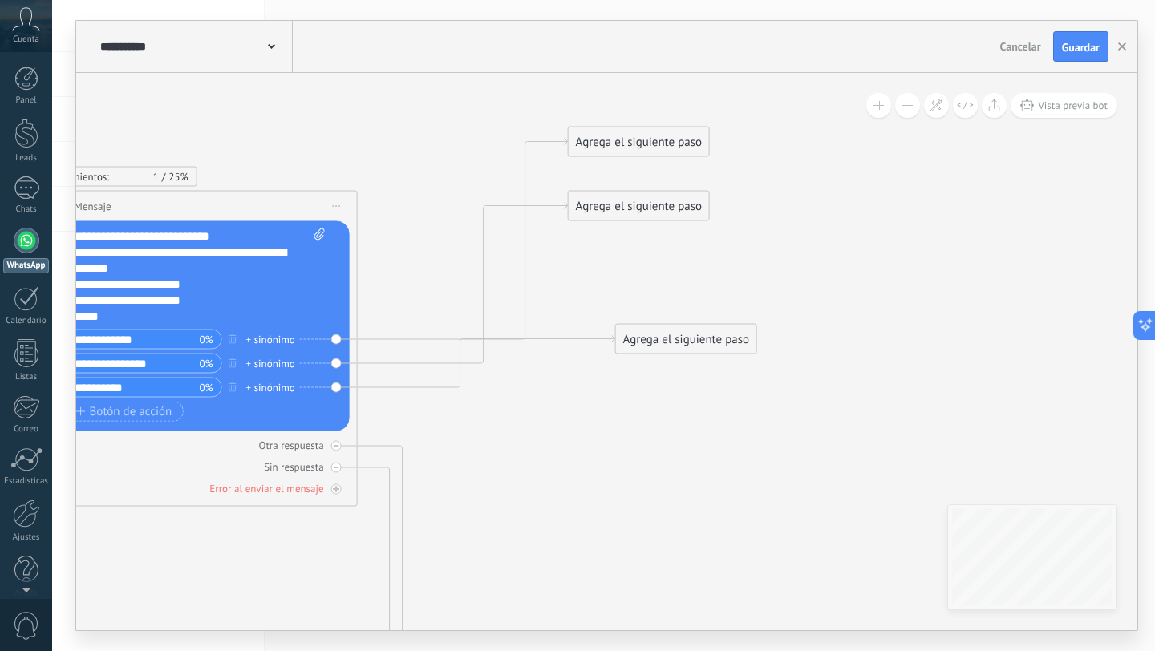
drag, startPoint x: 618, startPoint y: 400, endPoint x: 575, endPoint y: 445, distance: 61.9
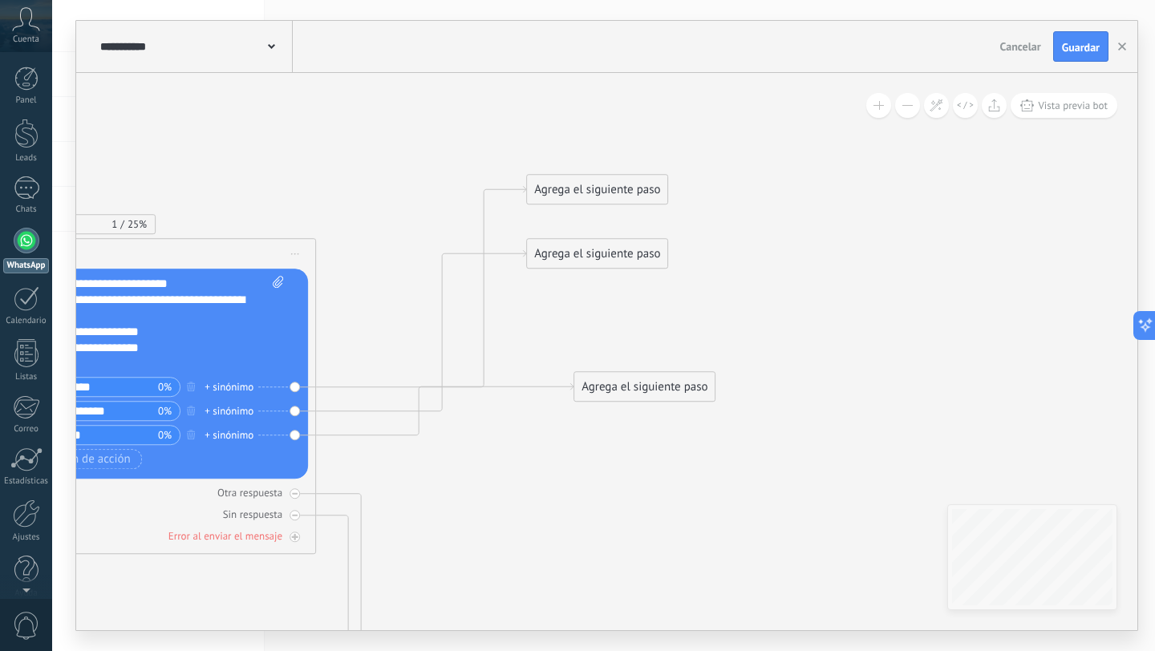
click at [572, 196] on div "Agrega el siguiente paso" at bounding box center [597, 189] width 140 height 26
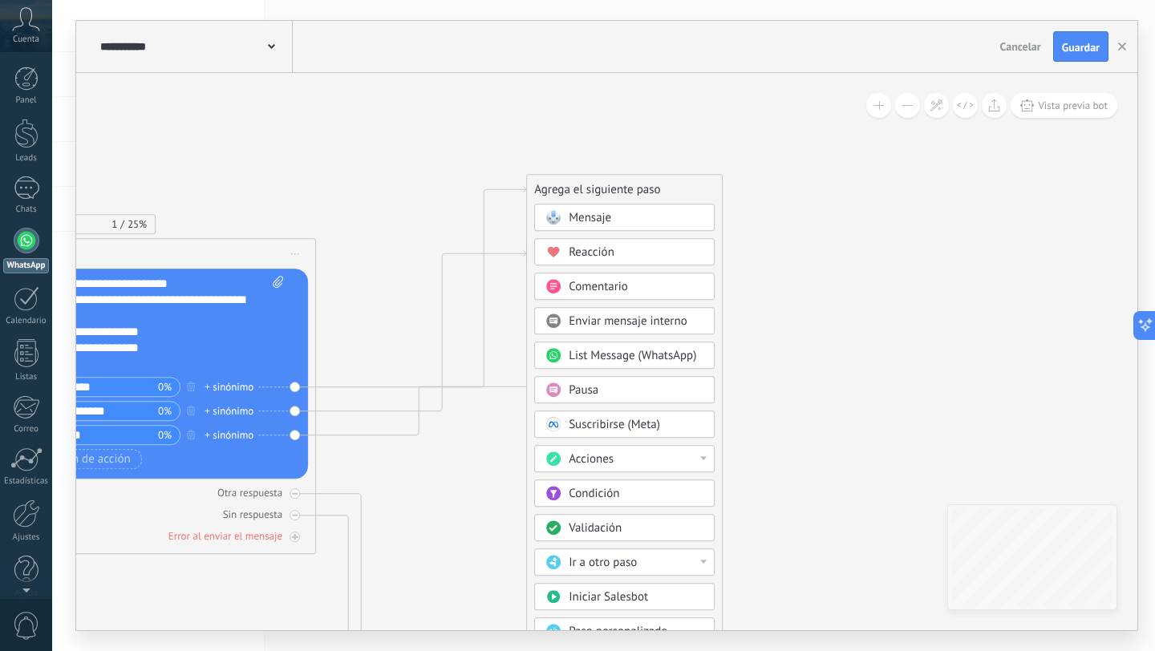
click at [569, 250] on span "Reacción" at bounding box center [592, 252] width 46 height 15
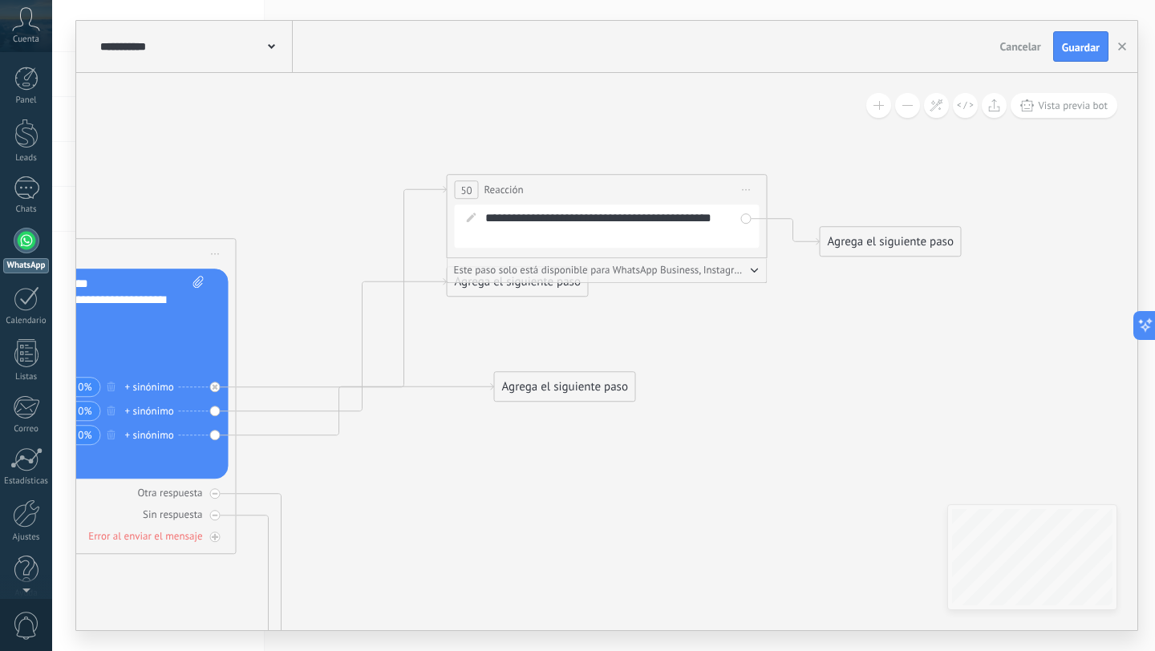
click at [602, 225] on div "**********" at bounding box center [618, 226] width 266 height 32
click at [582, 225] on div "**********" at bounding box center [618, 226] width 266 height 32
click at [582, 219] on div "**********" at bounding box center [618, 226] width 266 height 32
click at [753, 269] on icon "button" at bounding box center [755, 270] width 8 height 5
click at [752, 273] on button "button" at bounding box center [755, 269] width 8 height 12
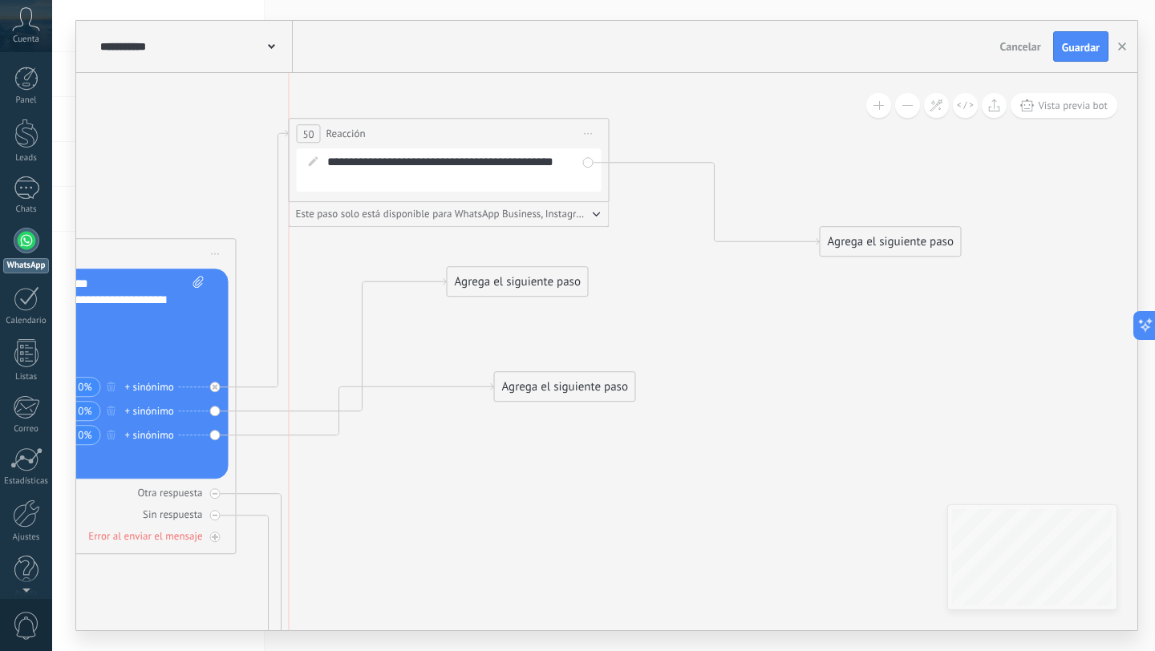
drag, startPoint x: 693, startPoint y: 193, endPoint x: 532, endPoint y: 138, distance: 170.5
click at [532, 138] on div "50 Reacción ******** Iniciar vista previa aquí Cambiar nombre Duplicar Borrar" at bounding box center [449, 134] width 319 height 30
drag, startPoint x: 854, startPoint y: 236, endPoint x: 773, endPoint y: 158, distance: 112.3
click at [773, 158] on div "Agrega el siguiente paso" at bounding box center [807, 164] width 140 height 26
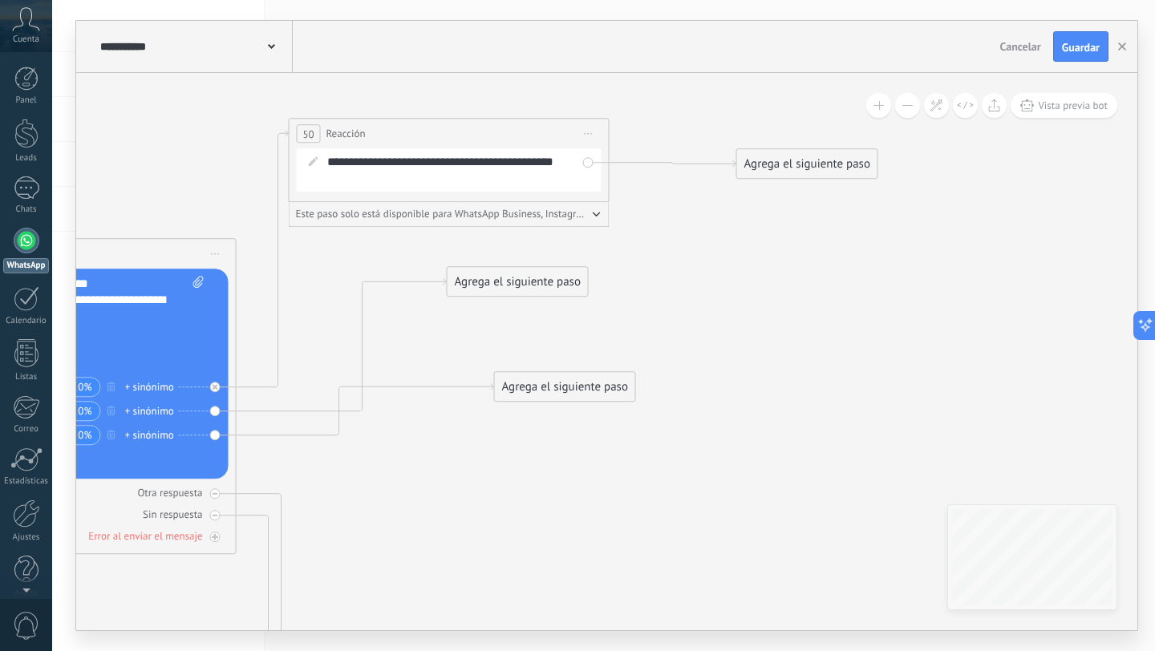
click at [766, 164] on div "Agrega el siguiente paso" at bounding box center [807, 164] width 140 height 26
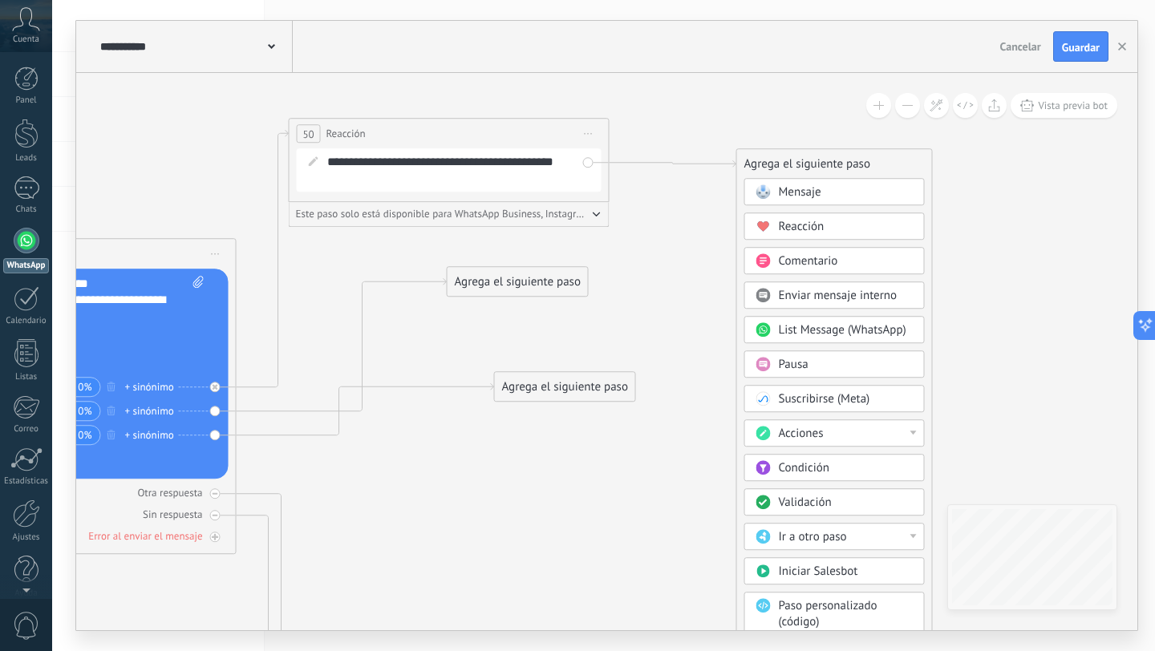
click at [789, 189] on span "Mensaje" at bounding box center [800, 192] width 43 height 15
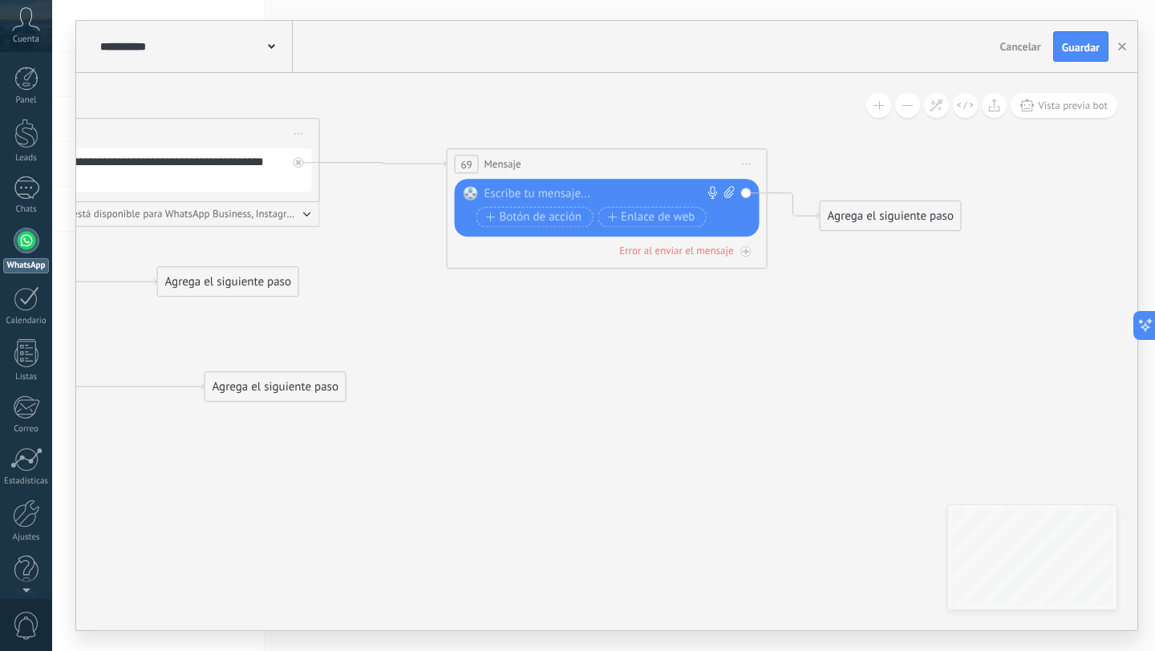
click at [659, 189] on div at bounding box center [604, 194] width 238 height 16
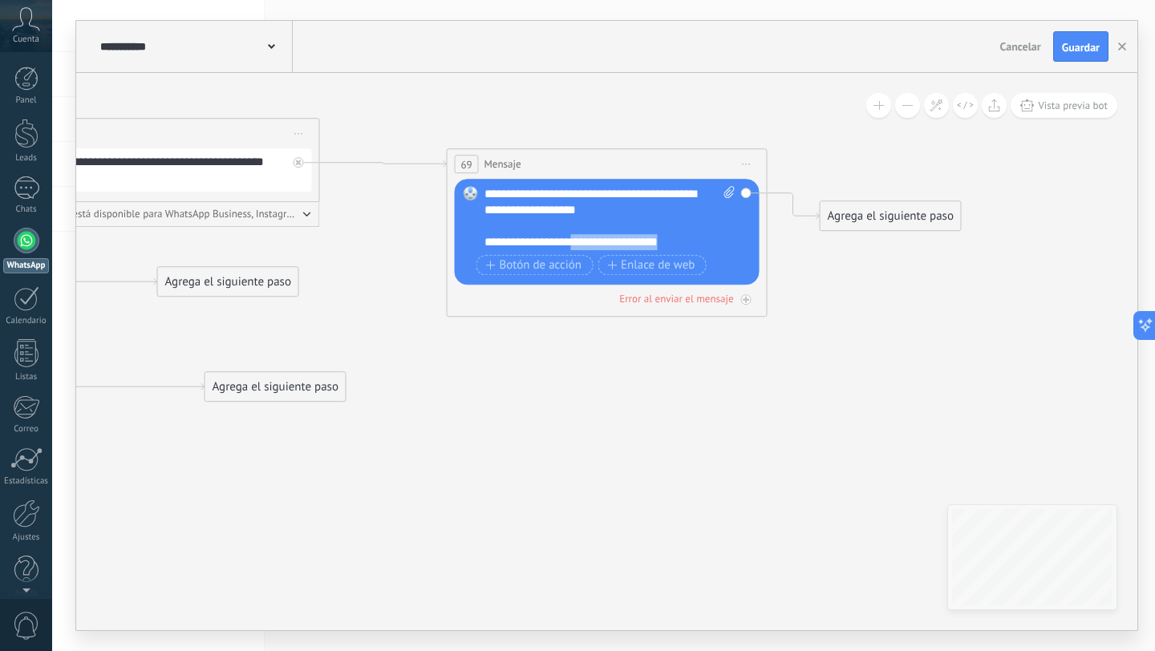
drag, startPoint x: 704, startPoint y: 241, endPoint x: 585, endPoint y: 245, distance: 118.8
click at [585, 245] on div "**********" at bounding box center [610, 218] width 251 height 64
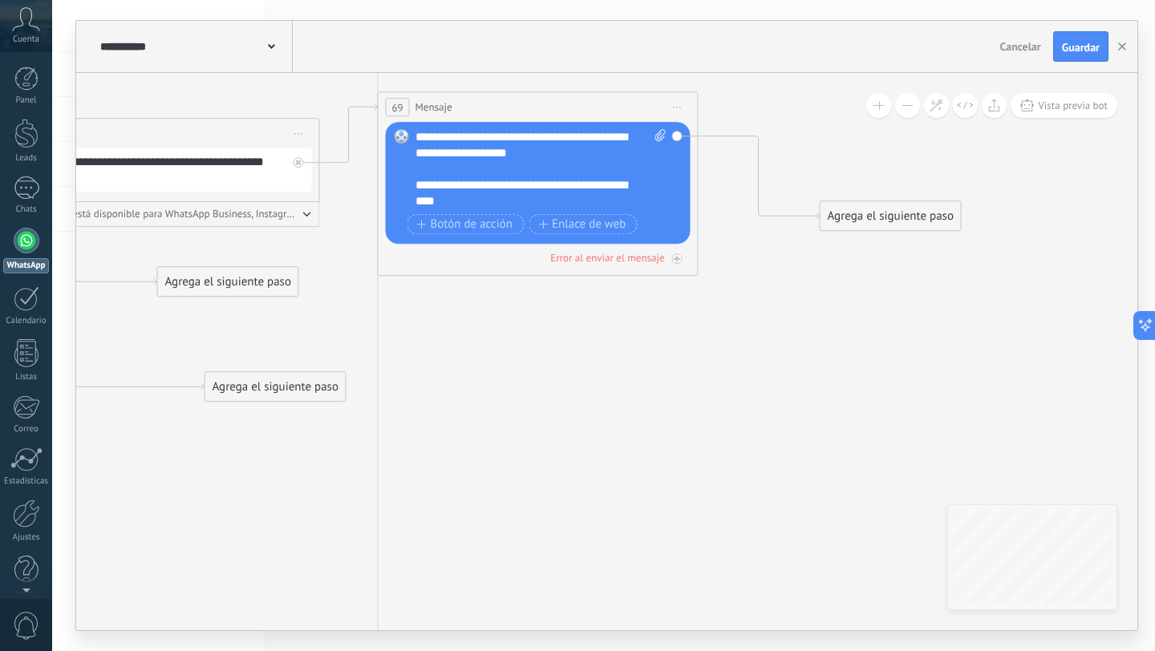
drag, startPoint x: 538, startPoint y: 123, endPoint x: 465, endPoint y: 103, distance: 75.7
click at [465, 103] on div "69 Mensaje ******* (a): Todos los contactos - canales seleccionados Todos los c…" at bounding box center [538, 107] width 319 height 30
click at [508, 202] on div "**********" at bounding box center [541, 169] width 251 height 80
click at [417, 177] on div "**********" at bounding box center [541, 169] width 251 height 80
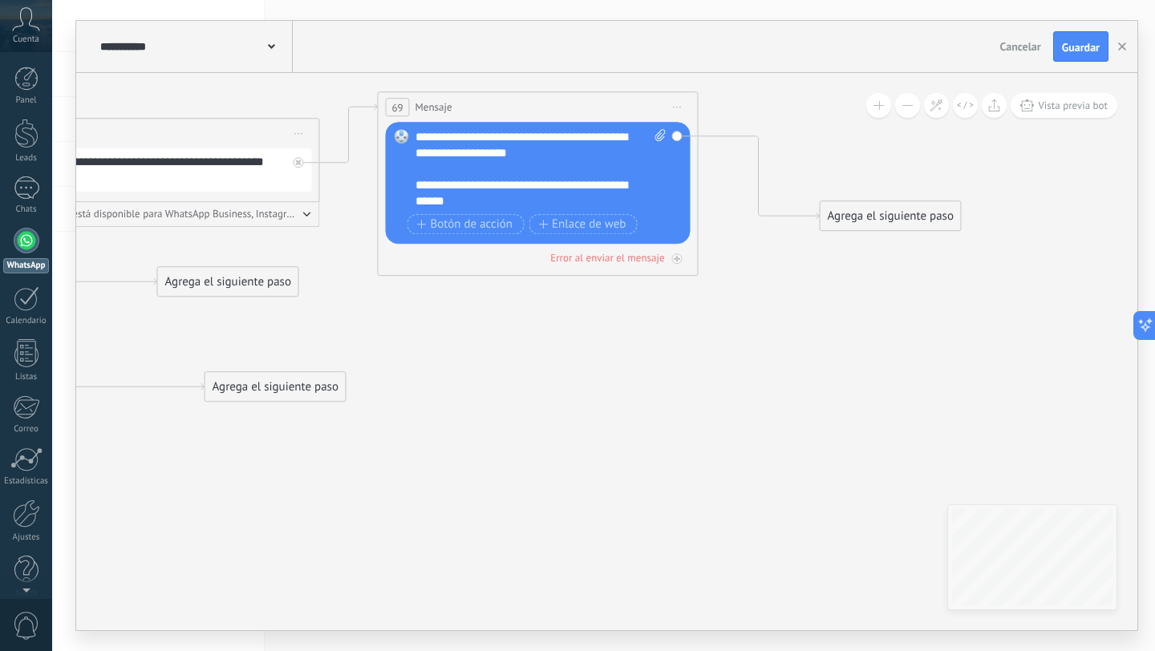
click at [578, 206] on div "**********" at bounding box center [541, 169] width 251 height 80
drag, startPoint x: 890, startPoint y: 221, endPoint x: 834, endPoint y: 147, distance: 92.7
click at [834, 147] on div "Agrega el siguiente paso" at bounding box center [835, 142] width 140 height 26
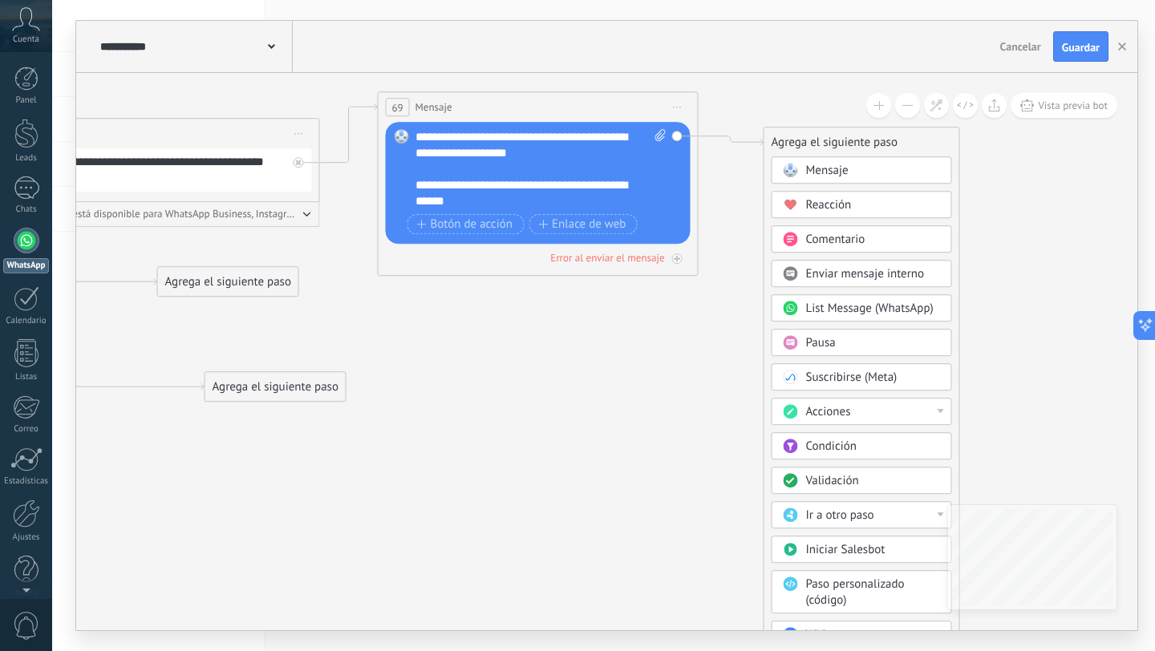
click at [822, 179] on div "Mensaje" at bounding box center [862, 169] width 181 height 27
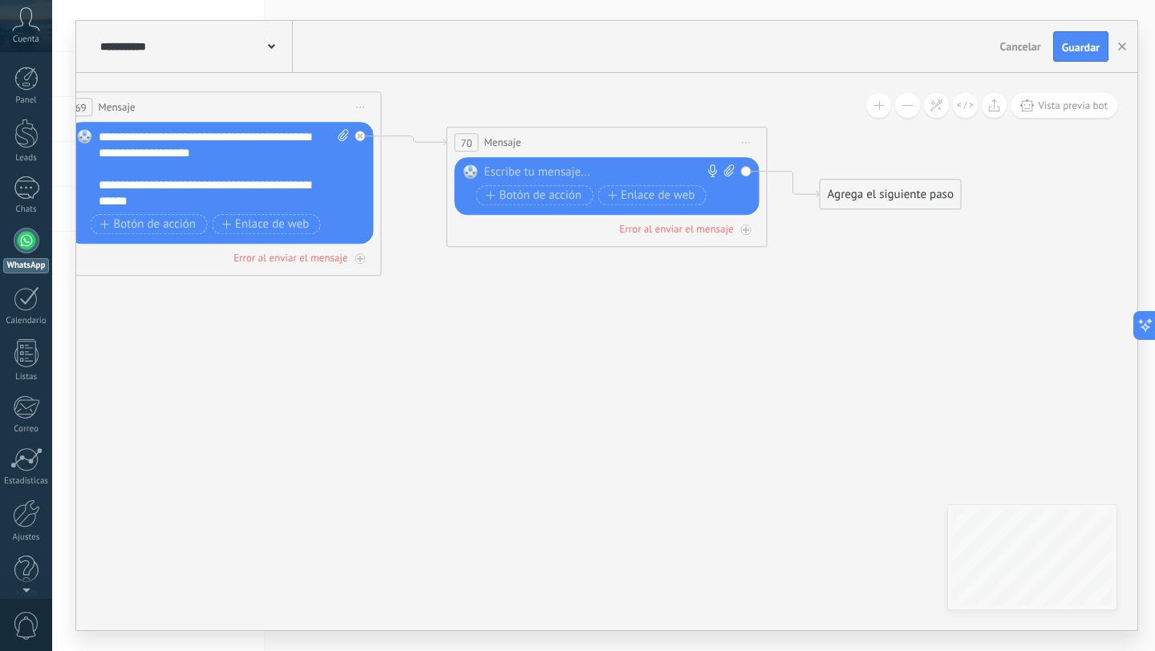
click at [645, 167] on div at bounding box center [604, 172] width 238 height 16
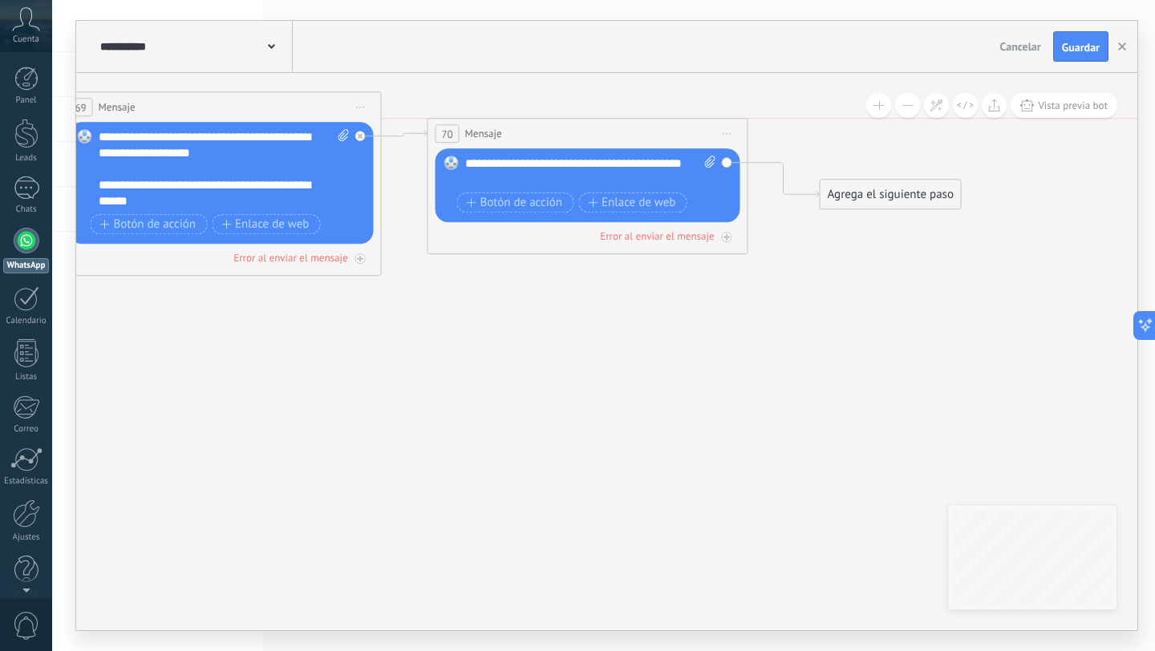
drag, startPoint x: 669, startPoint y: 135, endPoint x: 647, endPoint y: 120, distance: 27.1
click at [649, 120] on div "70 Mensaje ******* (a): Todos los contactos - canales seleccionados Todos los c…" at bounding box center [587, 134] width 319 height 30
click at [524, 181] on div "**********" at bounding box center [589, 172] width 251 height 32
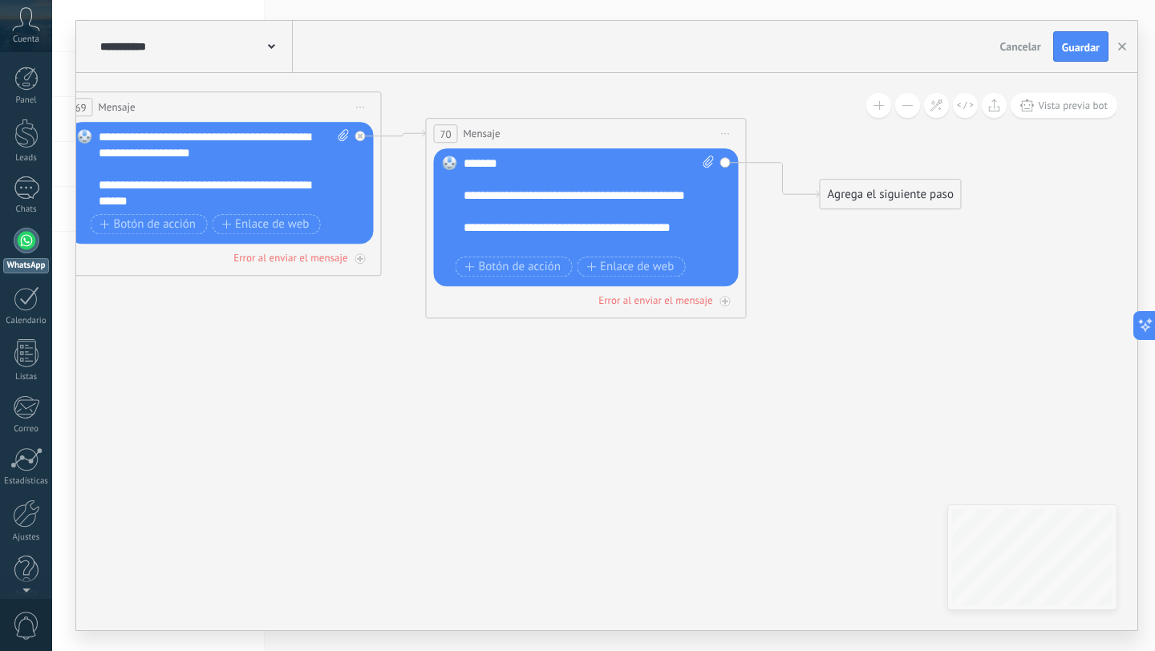
scroll to position [80, 0]
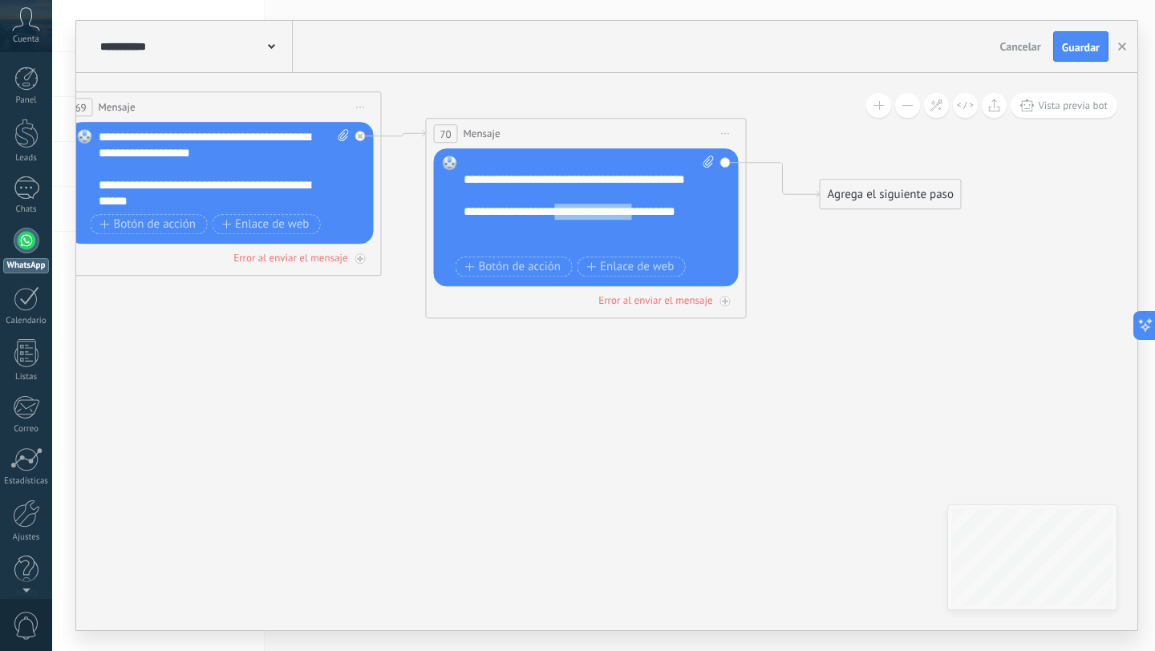
drag, startPoint x: 522, startPoint y: 243, endPoint x: 556, endPoint y: 233, distance: 35.0
click at [556, 233] on div "**********" at bounding box center [575, 212] width 223 height 80
click at [558, 245] on div "**********" at bounding box center [575, 212] width 223 height 80
drag, startPoint x: 509, startPoint y: 249, endPoint x: 462, endPoint y: 232, distance: 49.5
click at [464, 232] on div "**********" at bounding box center [575, 212] width 223 height 80
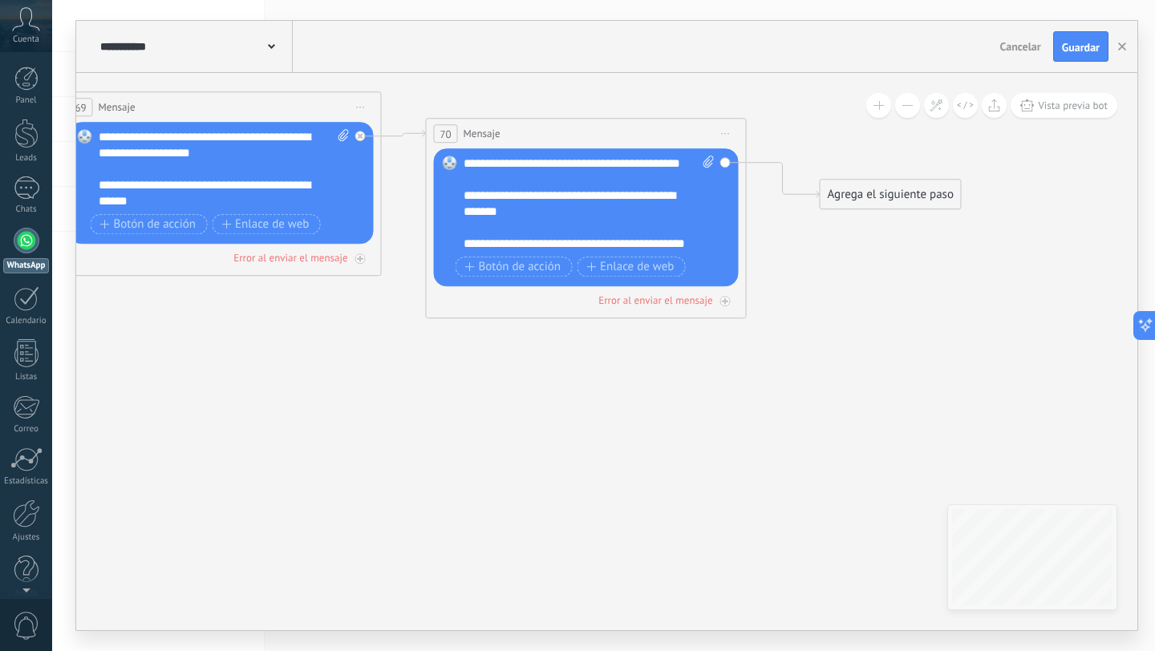
scroll to position [96, 0]
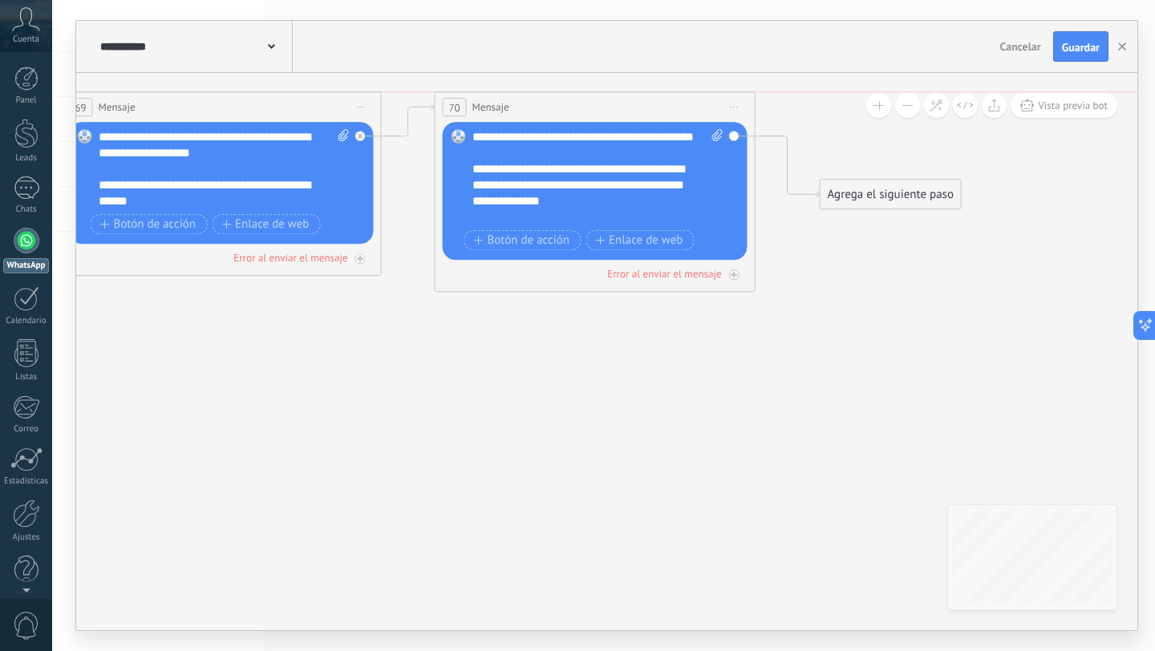
drag, startPoint x: 570, startPoint y: 126, endPoint x: 578, endPoint y: 100, distance: 27.1
click at [578, 100] on div "70 Mensaje ******* (a): Todos los contactos - canales seleccionados Todos los c…" at bounding box center [595, 107] width 319 height 30
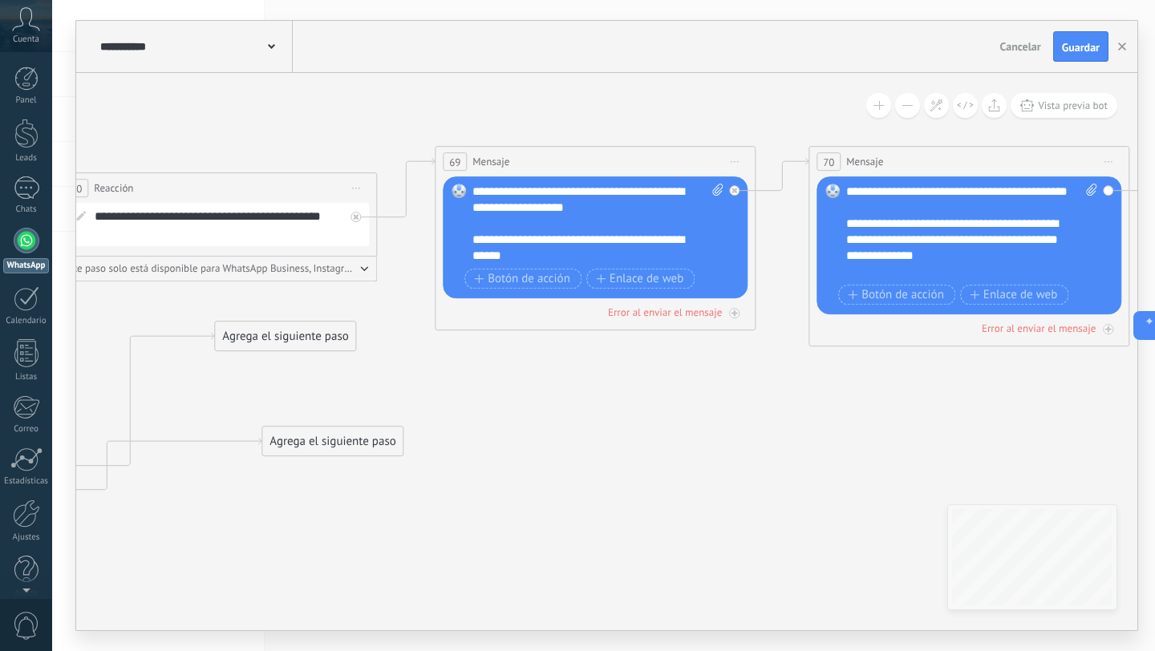
drag, startPoint x: 749, startPoint y: 367, endPoint x: 784, endPoint y: 428, distance: 70.1
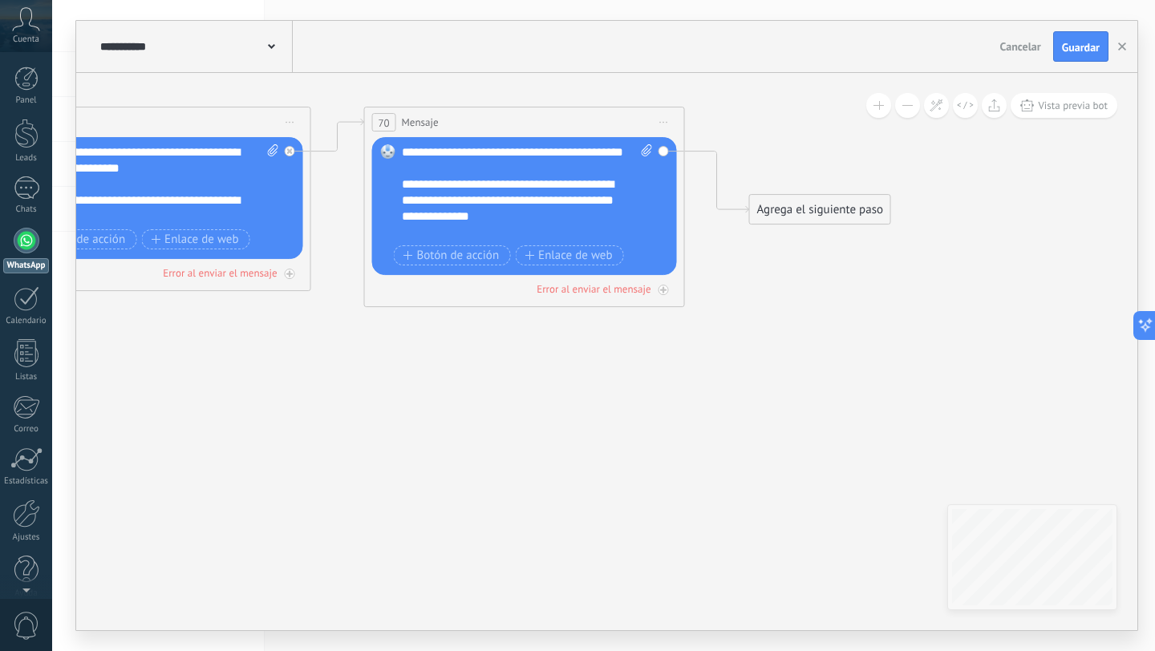
drag, startPoint x: 707, startPoint y: 412, endPoint x: 278, endPoint y: 373, distance: 430.9
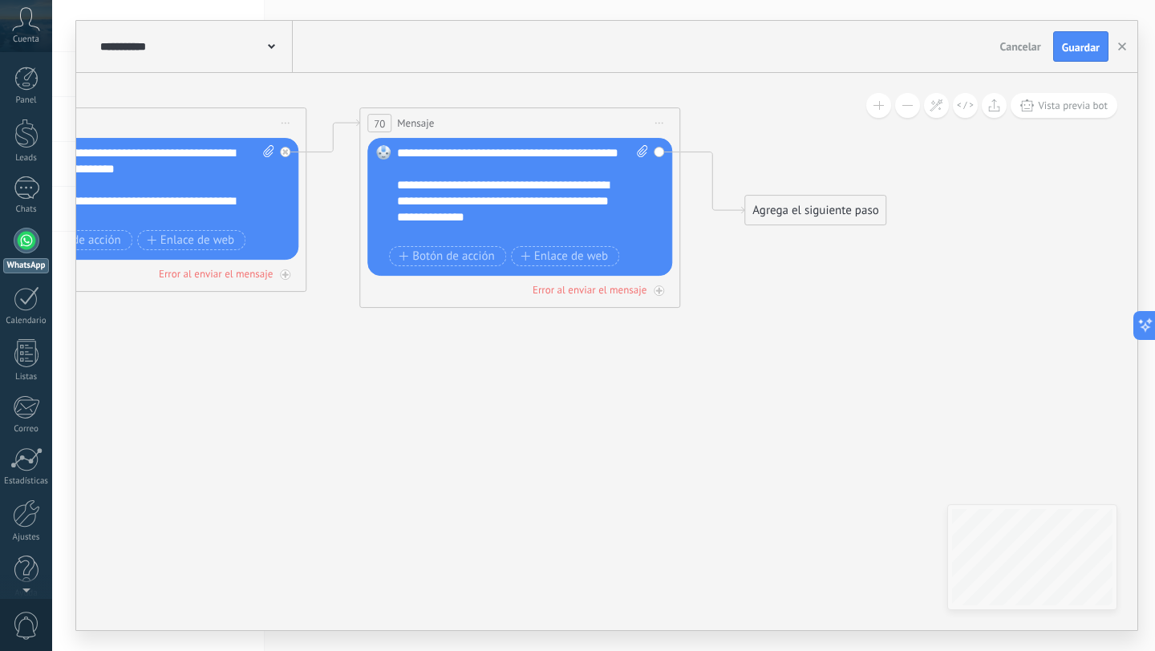
click at [811, 209] on div "Agrega el siguiente paso" at bounding box center [815, 210] width 140 height 26
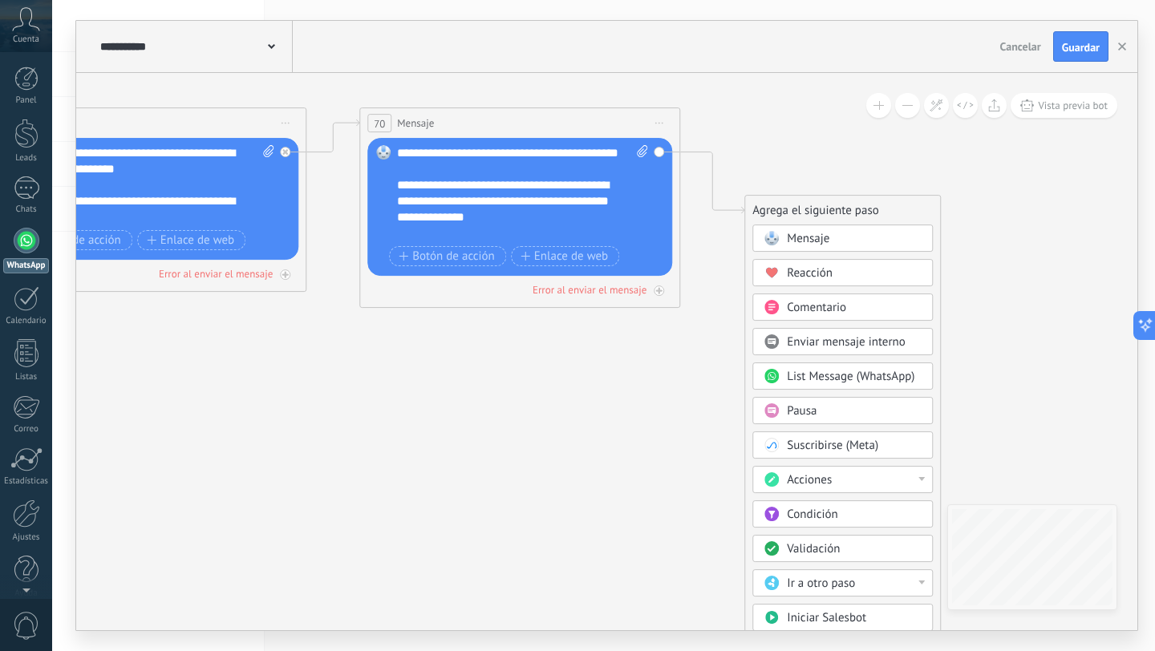
click at [805, 231] on span "Mensaje" at bounding box center [808, 238] width 43 height 15
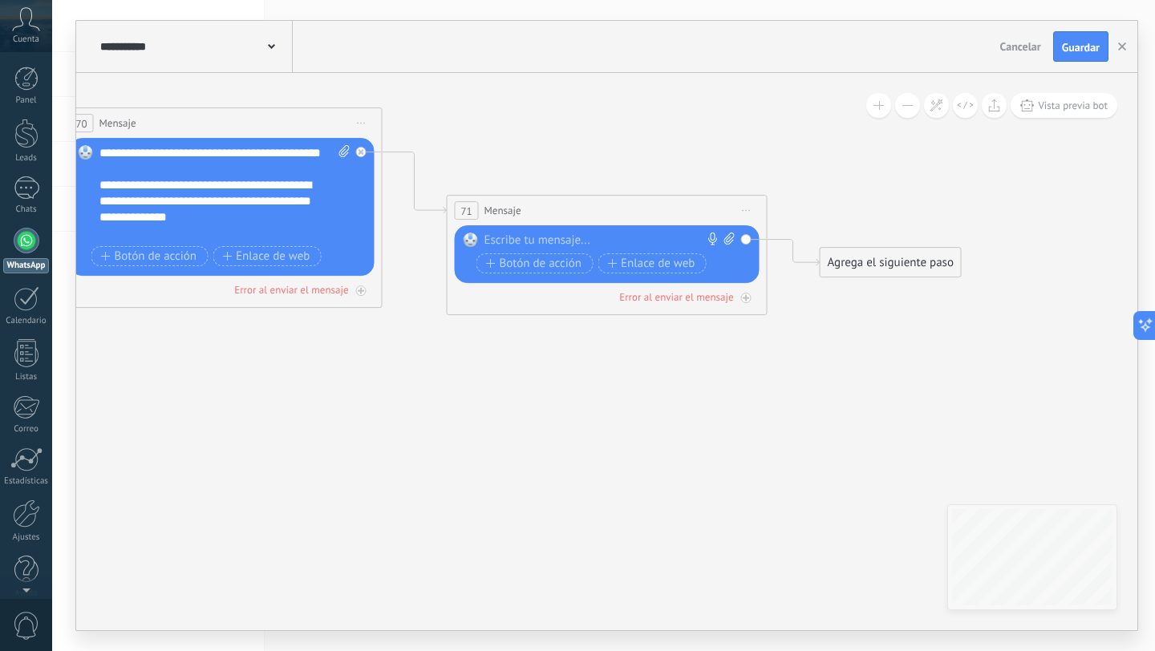
click at [629, 239] on div at bounding box center [604, 241] width 238 height 16
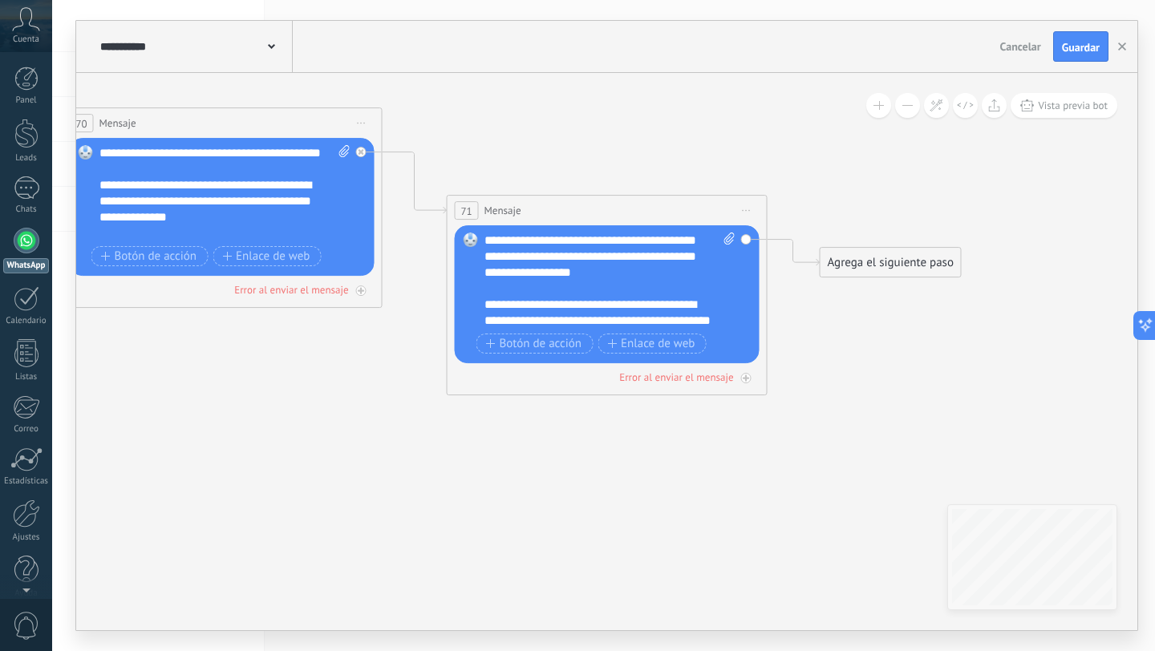
scroll to position [0, 0]
click at [518, 308] on div "**********" at bounding box center [610, 281] width 251 height 96
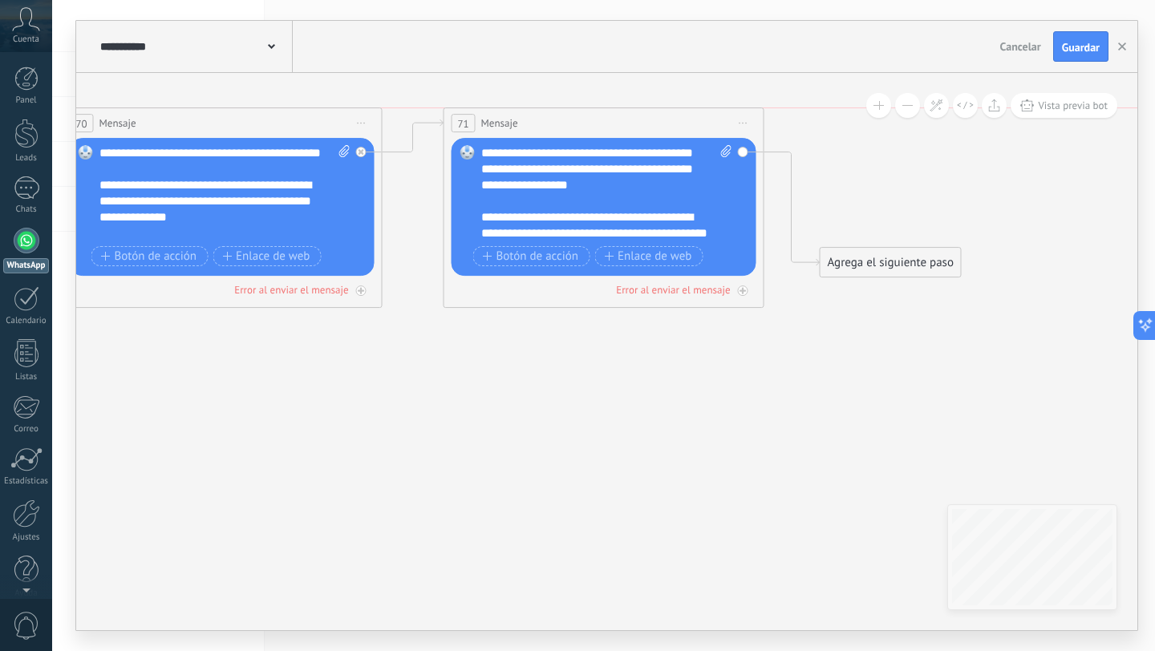
drag, startPoint x: 587, startPoint y: 153, endPoint x: 578, endPoint y: 117, distance: 37.2
click at [578, 117] on div "71 Mensaje ******* (a): Todos los contactos - canales seleccionados Todos los c…" at bounding box center [603, 123] width 319 height 30
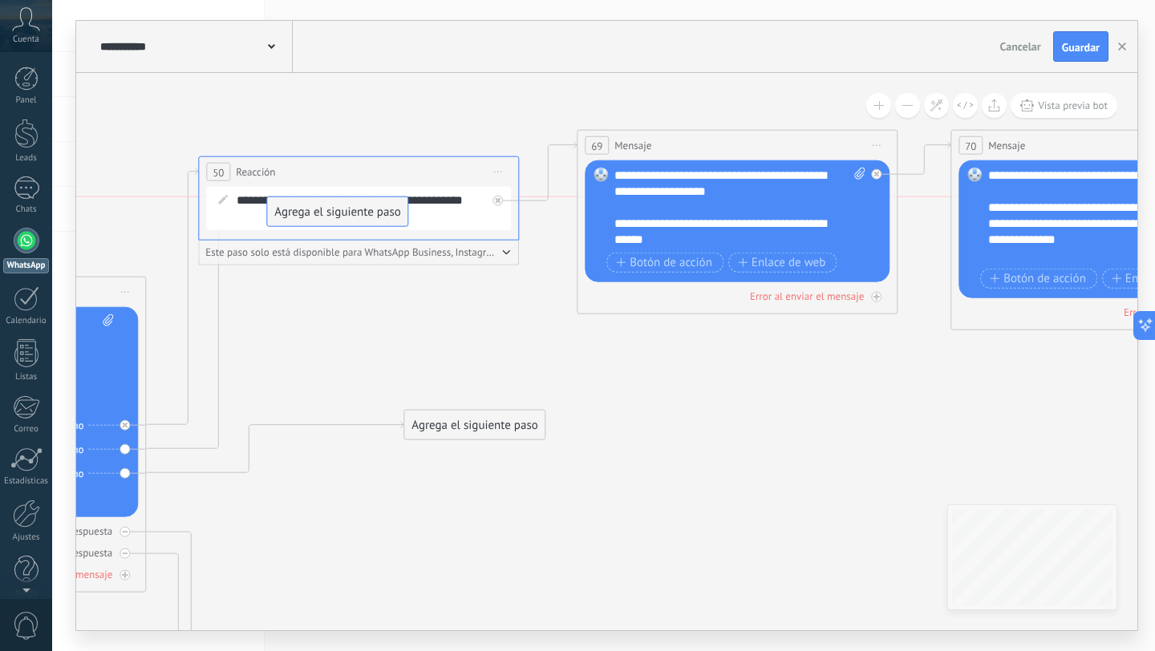
drag, startPoint x: 407, startPoint y: 315, endPoint x: 318, endPoint y: 201, distance: 144.6
drag, startPoint x: 450, startPoint y: 429, endPoint x: 323, endPoint y: 229, distance: 237.3
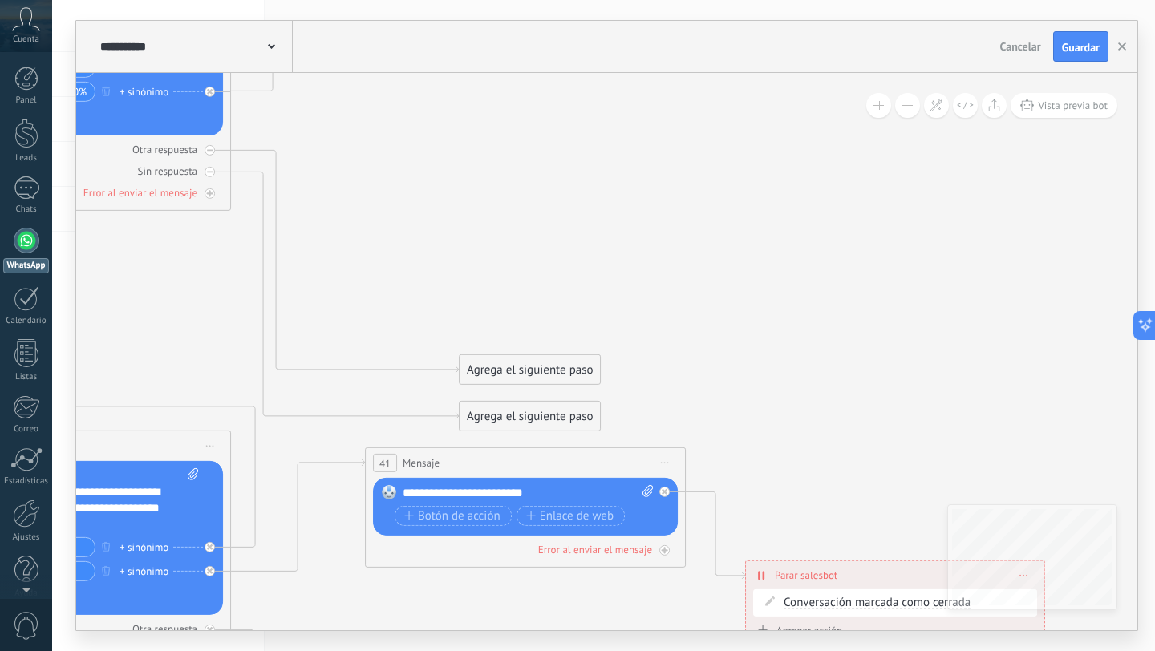
drag, startPoint x: 458, startPoint y: 380, endPoint x: 466, endPoint y: 37, distance: 343.5
click at [466, 6] on div "**********" at bounding box center [603, 325] width 1103 height 651
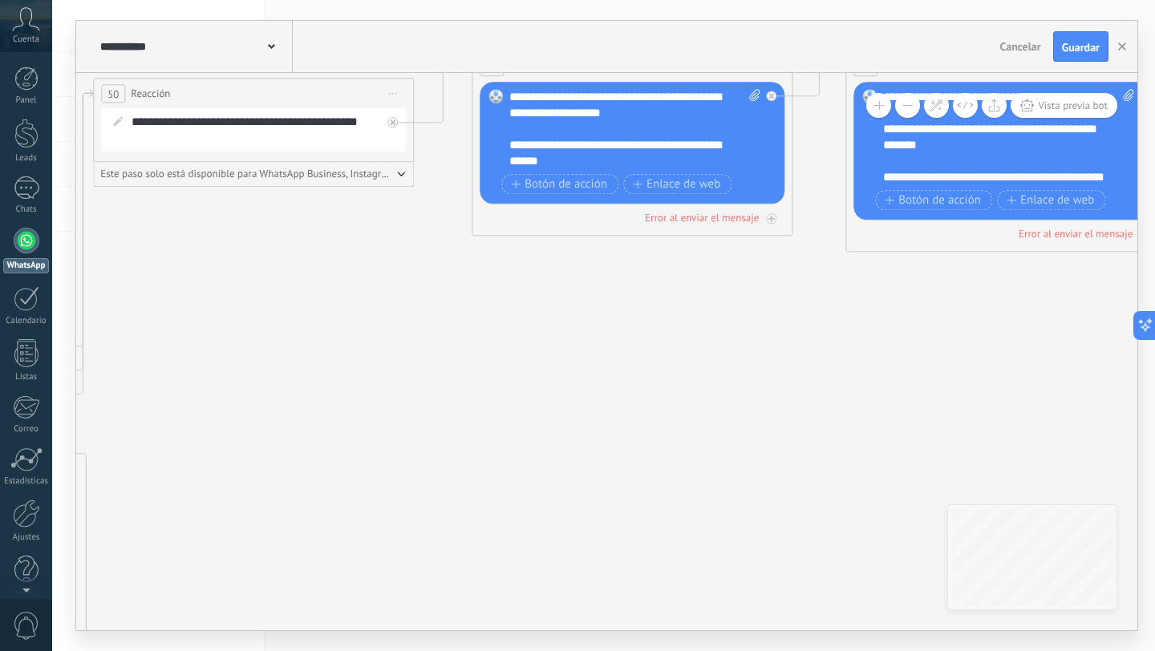
drag, startPoint x: 505, startPoint y: 188, endPoint x: 349, endPoint y: 530, distance: 376.3
drag, startPoint x: 542, startPoint y: 215, endPoint x: 412, endPoint y: 282, distance: 146.7
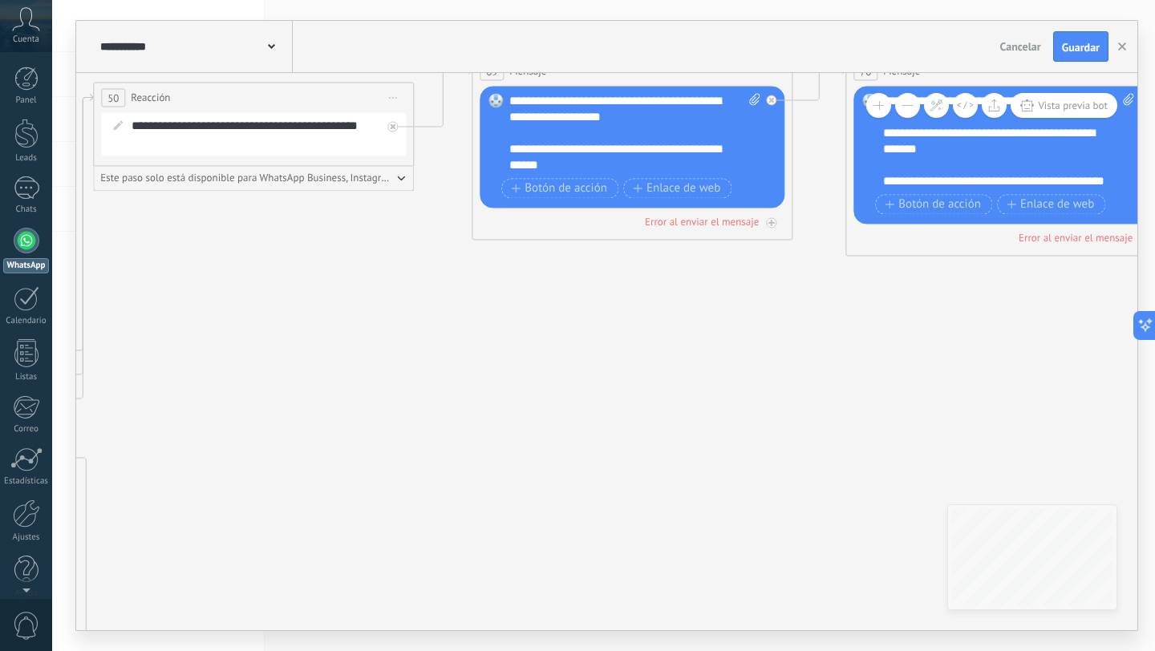
drag, startPoint x: 573, startPoint y: 296, endPoint x: 600, endPoint y: 156, distance: 142.2
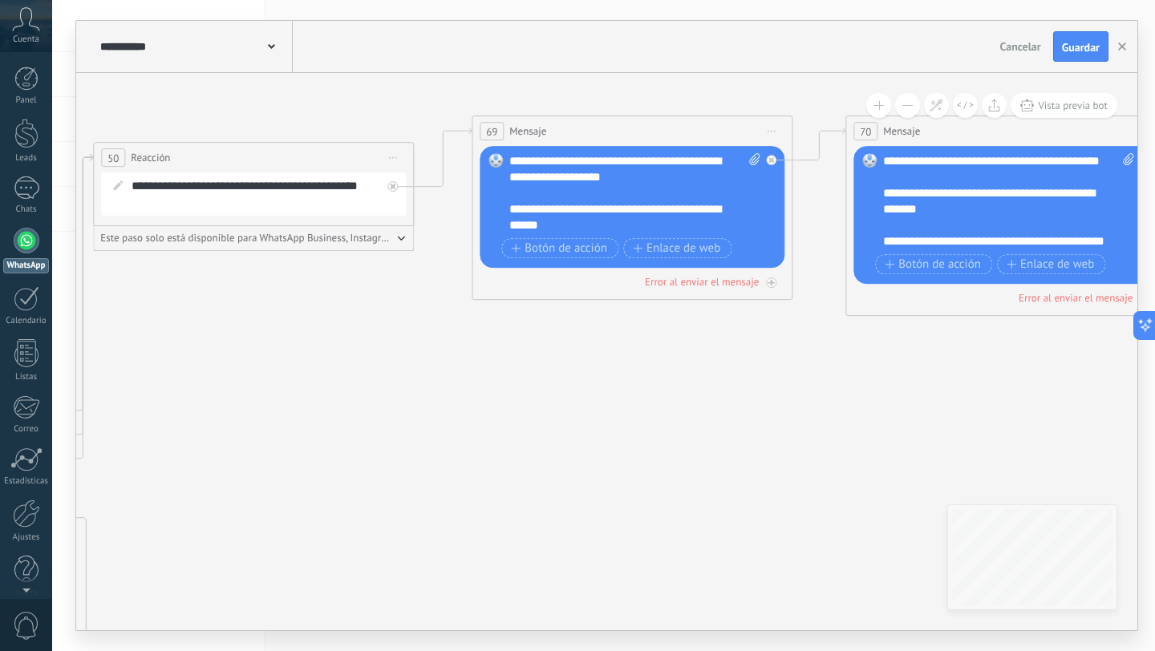
drag, startPoint x: 595, startPoint y: 115, endPoint x: 469, endPoint y: 178, distance: 141.0
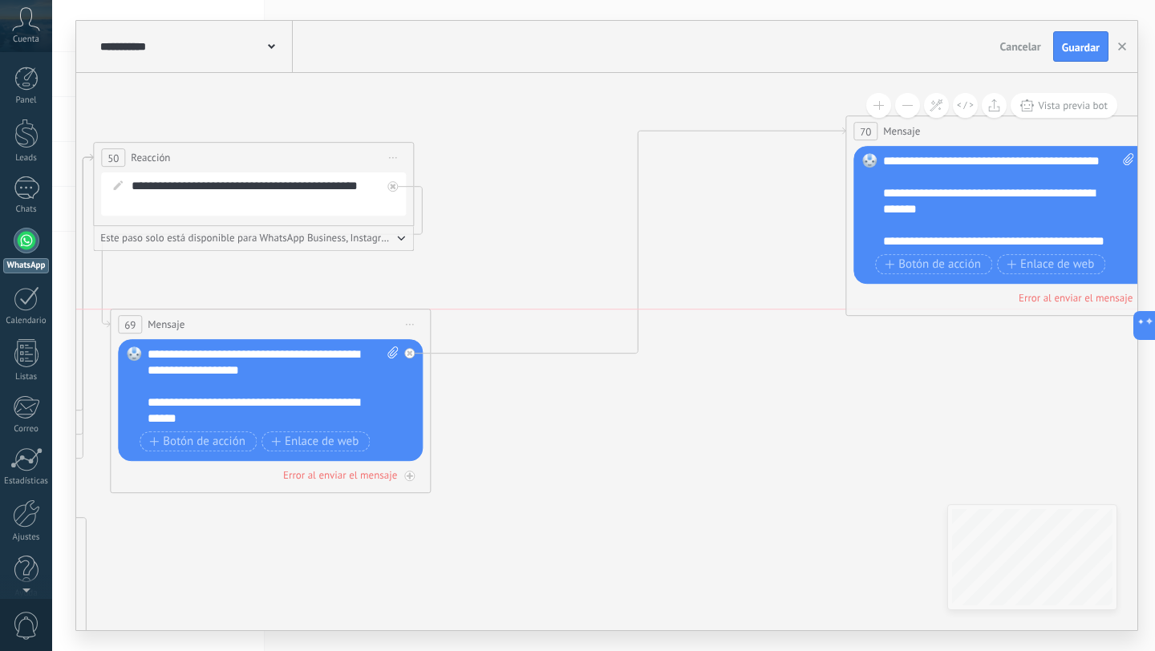
drag, startPoint x: 628, startPoint y: 123, endPoint x: 266, endPoint y: 310, distance: 407.3
click at [266, 310] on div "69 Mensaje ******* (a): Todos los contactos - canales seleccionados Todos los c…" at bounding box center [270, 325] width 319 height 30
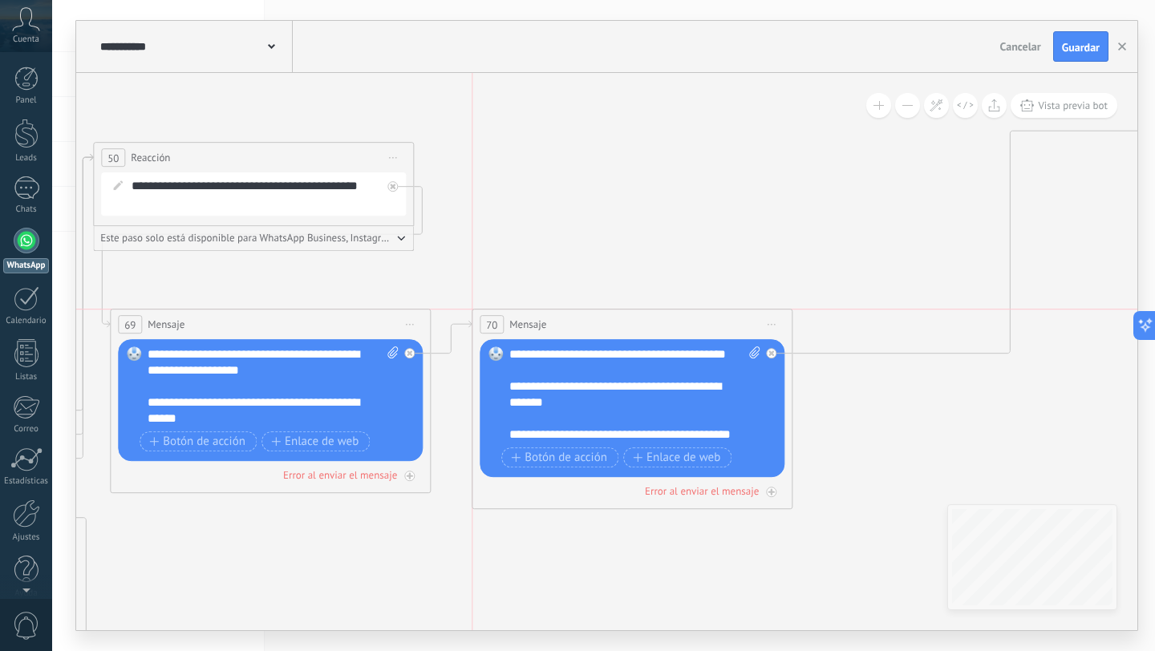
drag, startPoint x: 994, startPoint y: 136, endPoint x: 621, endPoint y: 334, distance: 422.4
click at [621, 334] on div "70 Mensaje ******* (a): Todos los contactos - canales seleccionados Todos los c…" at bounding box center [632, 325] width 319 height 30
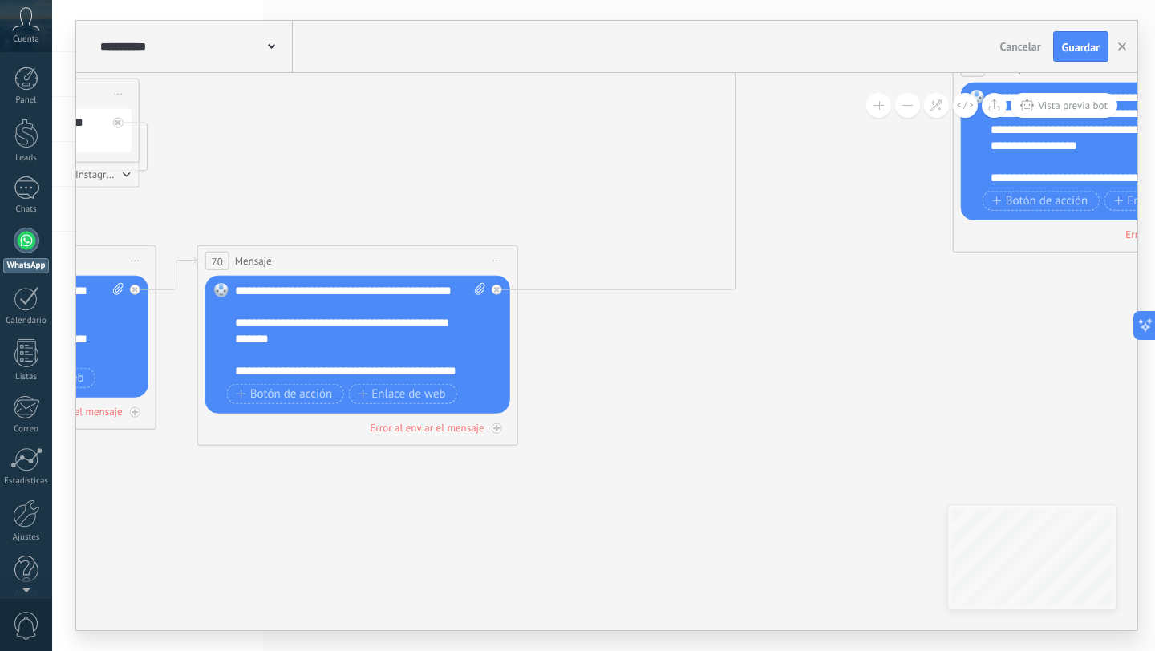
drag, startPoint x: 925, startPoint y: 206, endPoint x: 643, endPoint y: 142, distance: 288.8
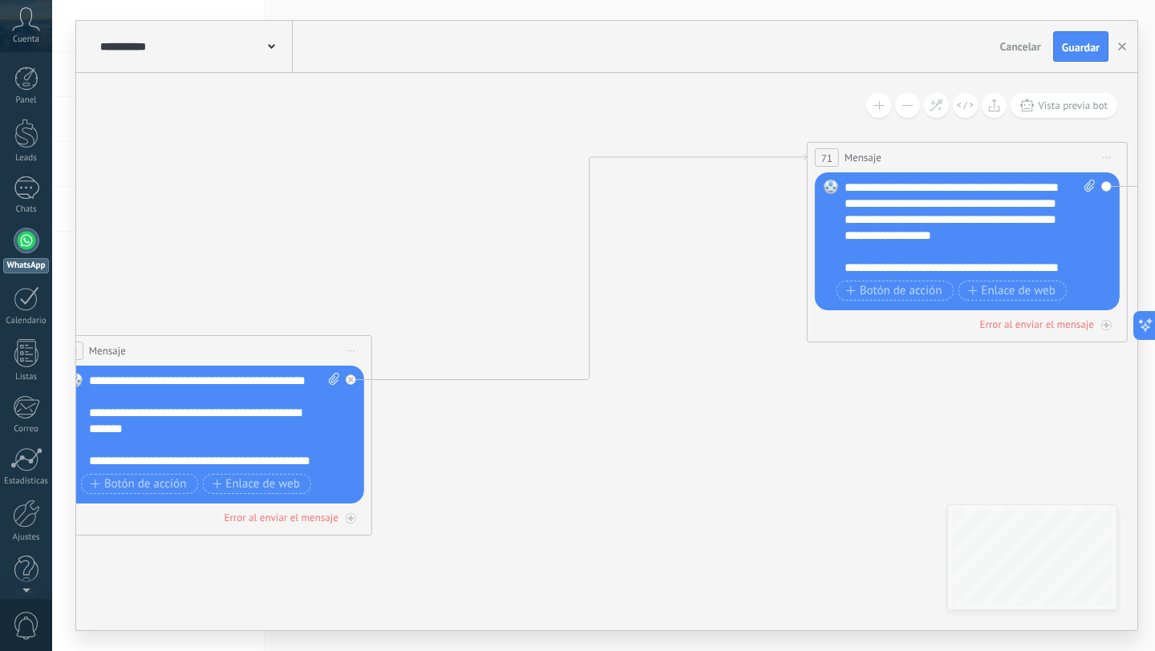
drag, startPoint x: 789, startPoint y: 266, endPoint x: 722, endPoint y: 303, distance: 76.8
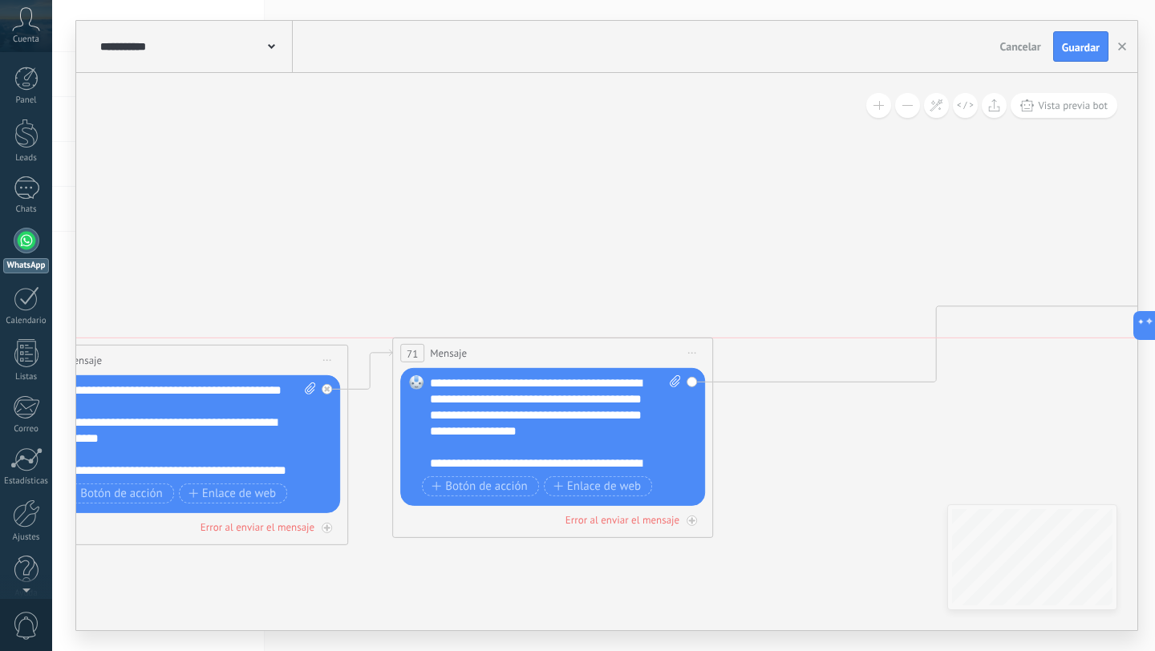
drag, startPoint x: 962, startPoint y: 163, endPoint x: 579, endPoint y: 351, distance: 426.6
click at [574, 350] on div "71 Mensaje ******* (a): Todos los contactos - canales seleccionados Todos los c…" at bounding box center [552, 354] width 319 height 30
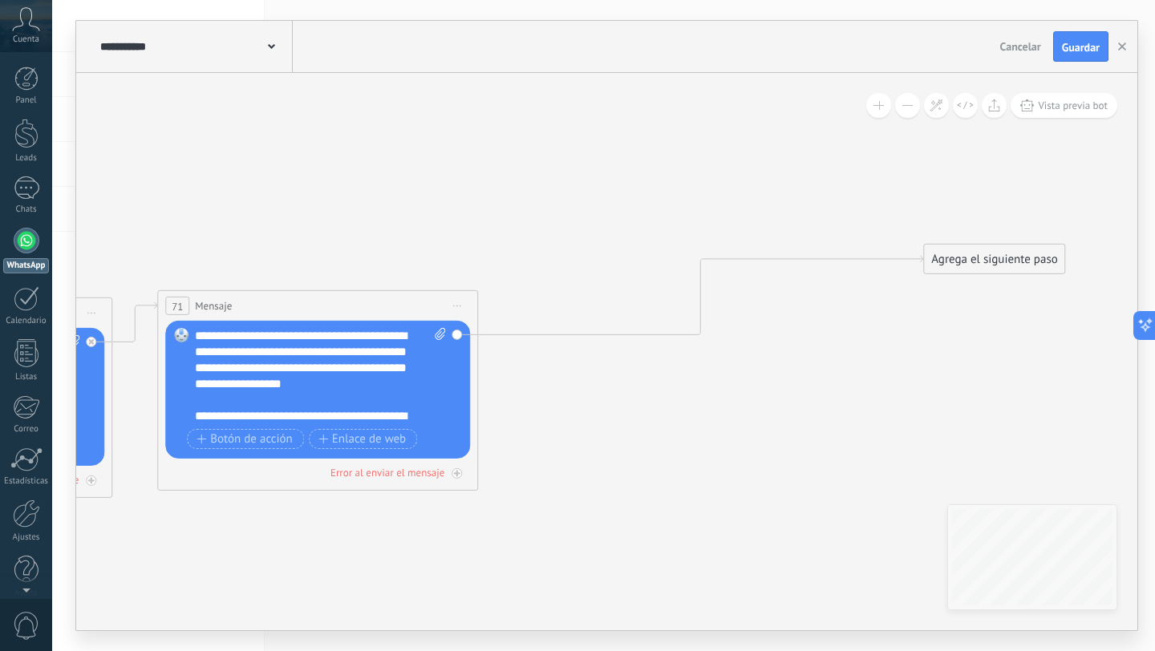
drag, startPoint x: 848, startPoint y: 279, endPoint x: 534, endPoint y: 222, distance: 318.8
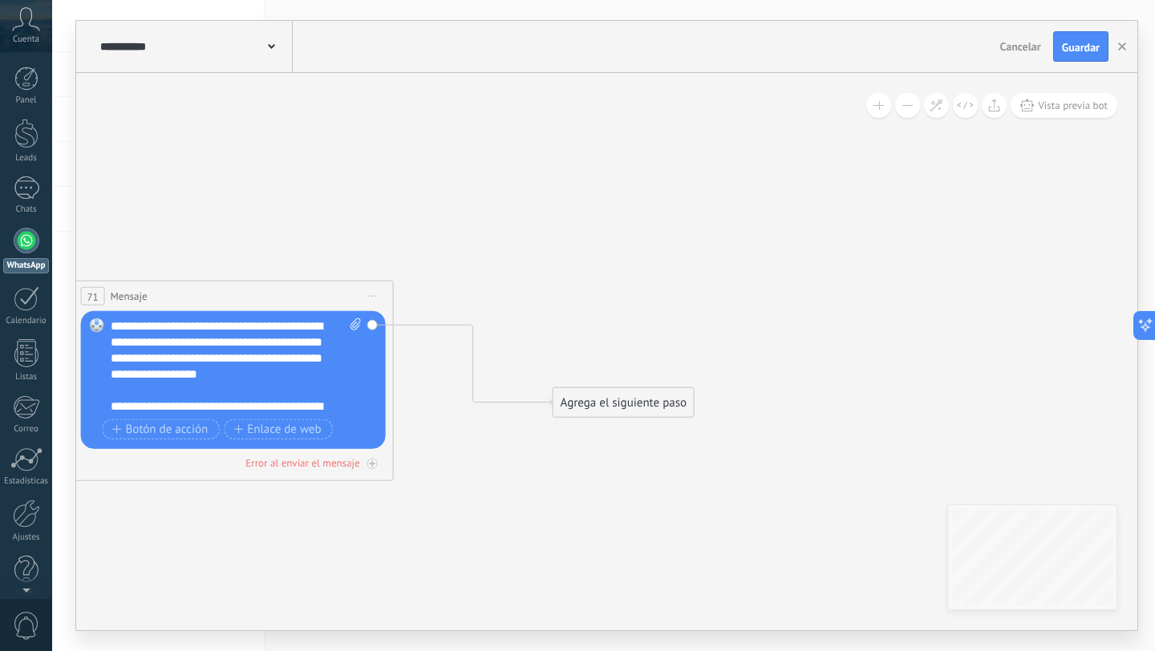
drag, startPoint x: 873, startPoint y: 256, endPoint x: 570, endPoint y: 407, distance: 338.7
click at [570, 407] on div "Agrega el siguiente paso" at bounding box center [624, 403] width 140 height 26
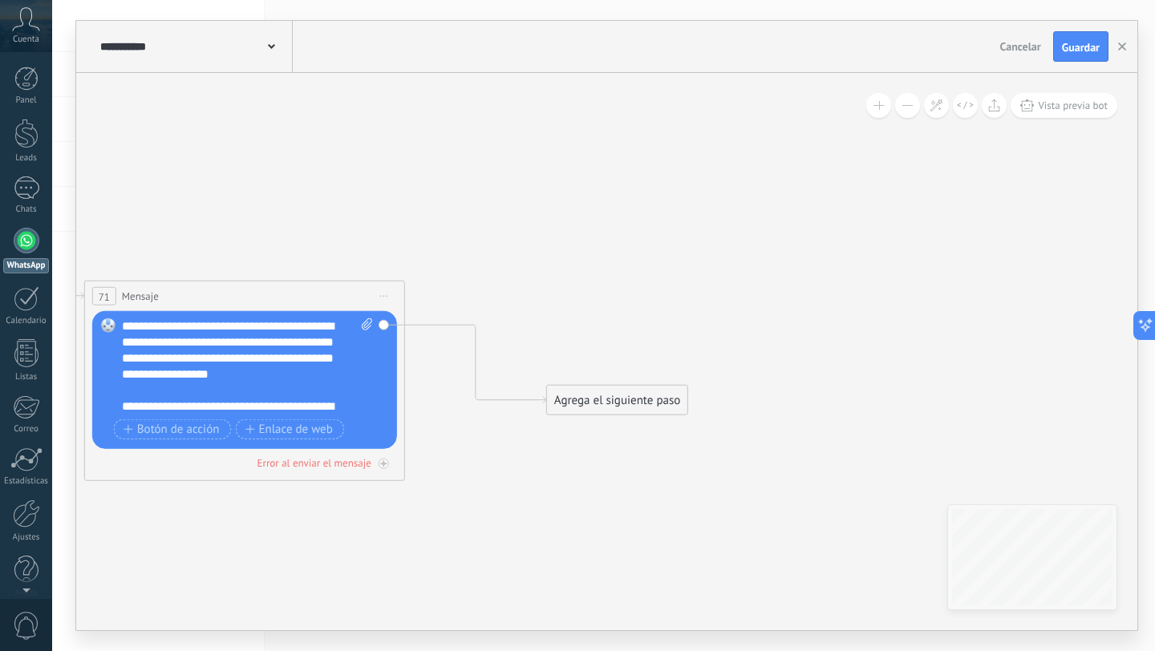
drag, startPoint x: 516, startPoint y: 459, endPoint x: 857, endPoint y: 354, distance: 356.8
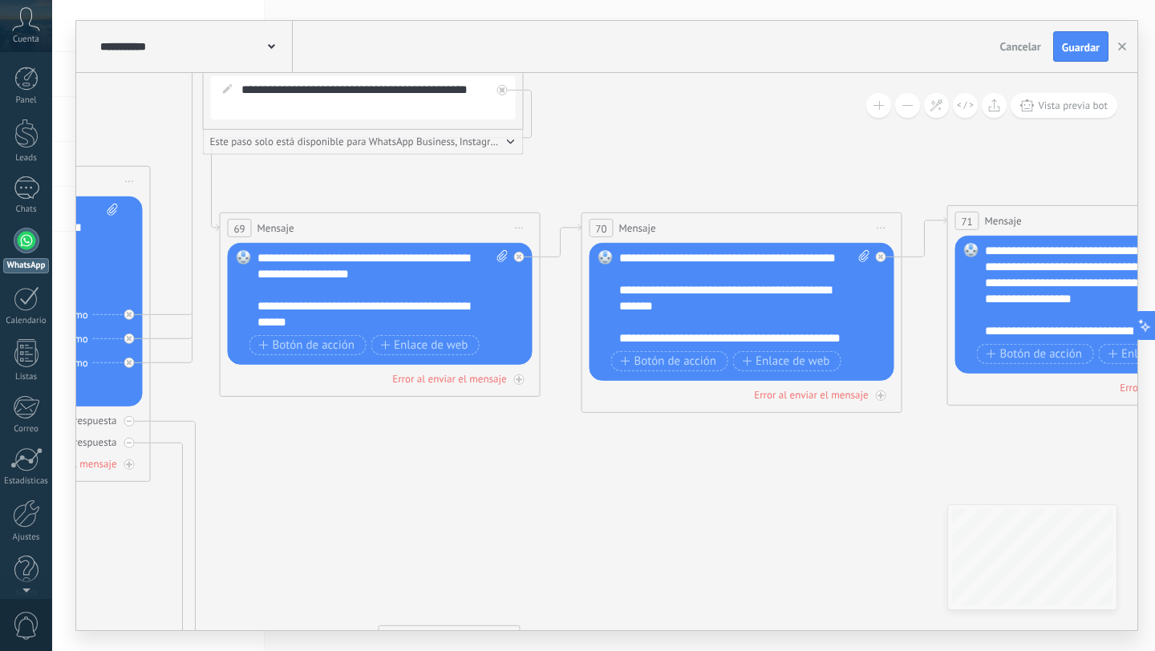
drag, startPoint x: 663, startPoint y: 438, endPoint x: 760, endPoint y: 459, distance: 99.3
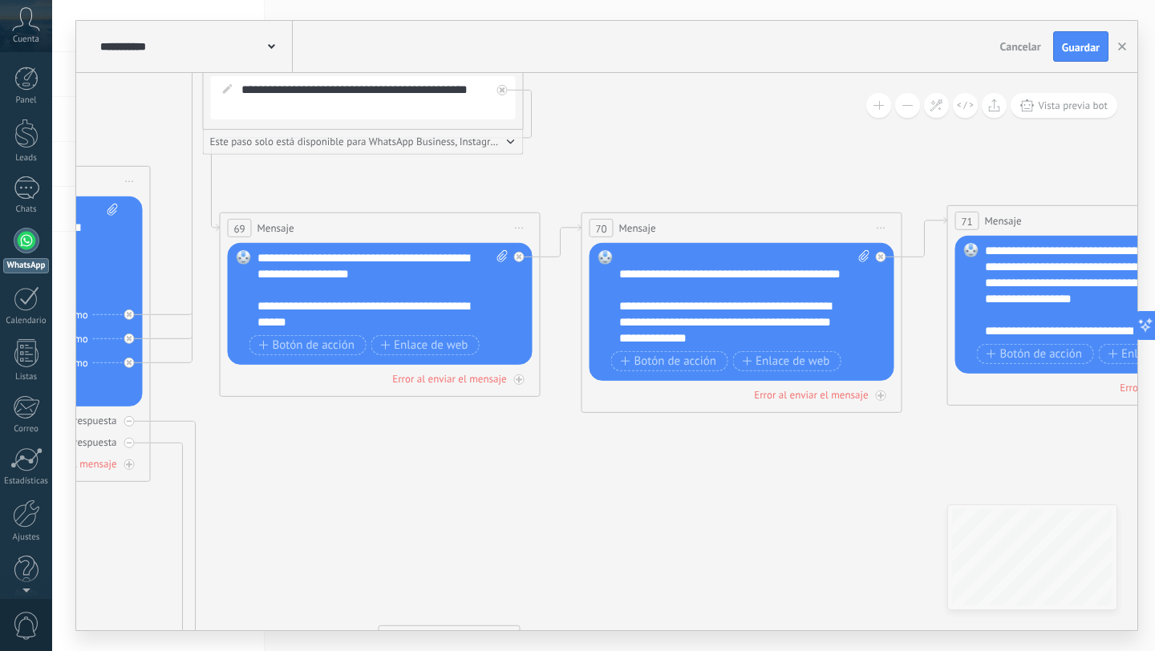
scroll to position [96, 0]
drag, startPoint x: 689, startPoint y: 320, endPoint x: 736, endPoint y: 306, distance: 49.3
click at [736, 309] on div "**********" at bounding box center [744, 298] width 251 height 96
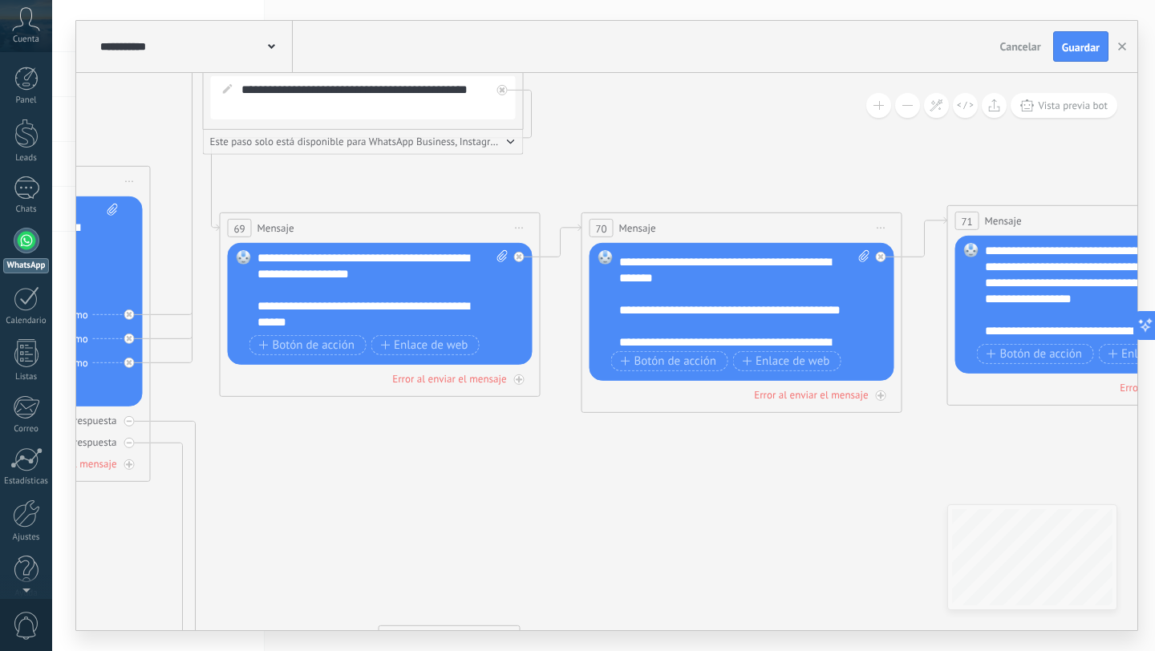
scroll to position [25, 0]
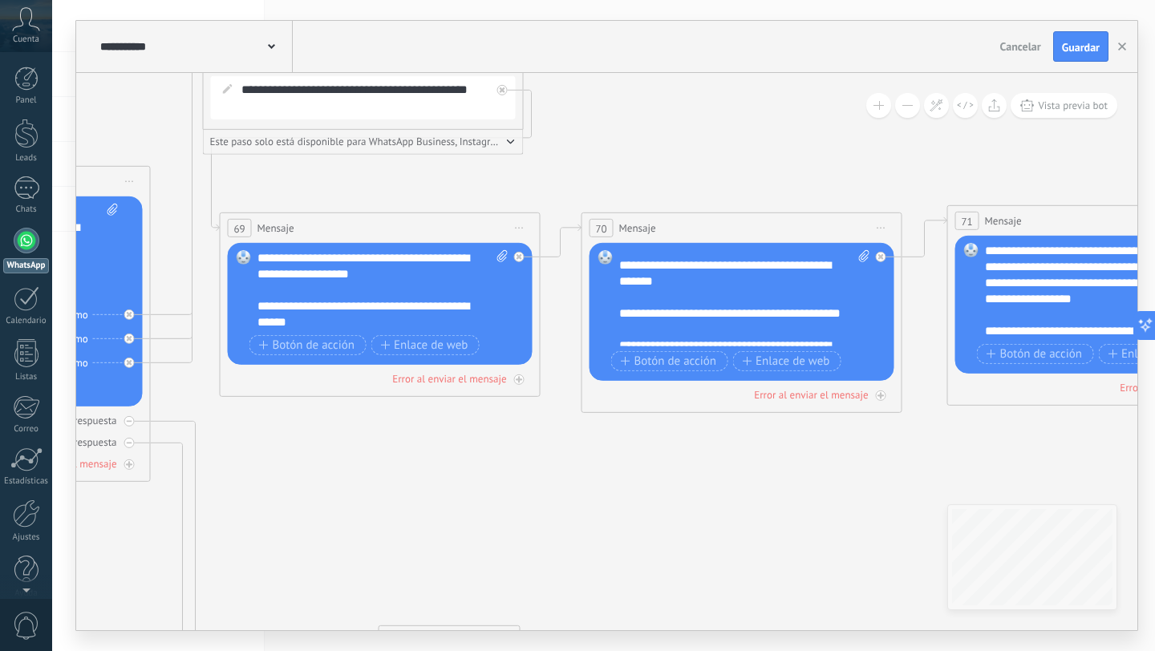
click at [624, 332] on div "**********" at bounding box center [744, 298] width 251 height 96
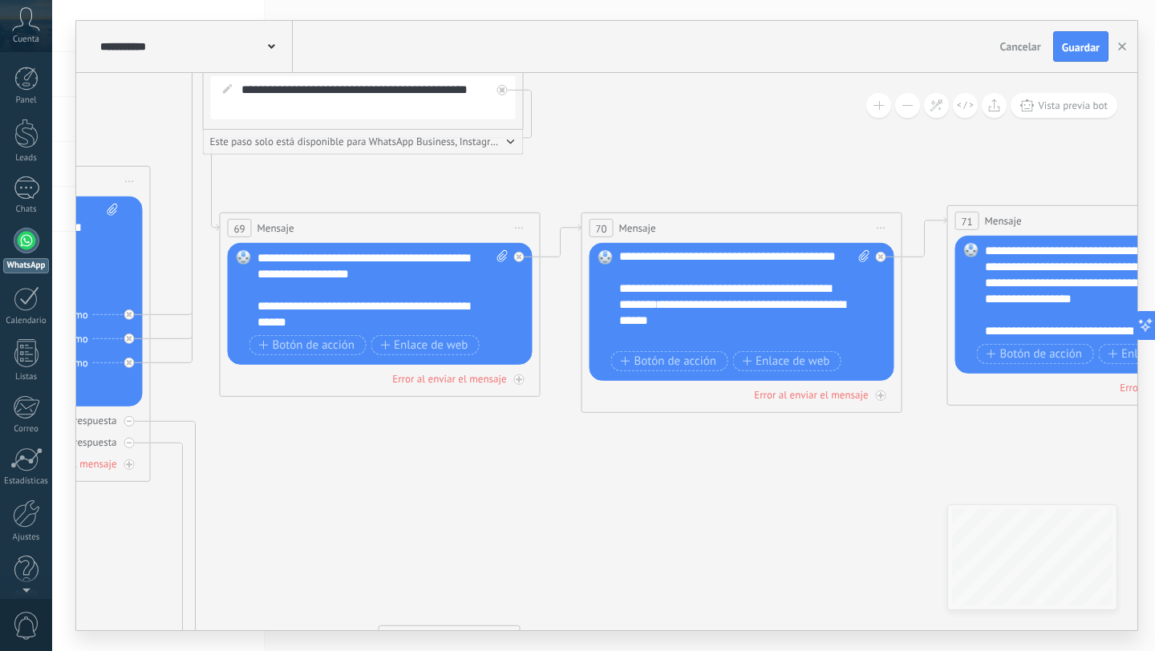
scroll to position [0, 0]
click at [793, 306] on div "**********" at bounding box center [744, 298] width 251 height 96
click at [649, 323] on div "**********" at bounding box center [744, 298] width 251 height 96
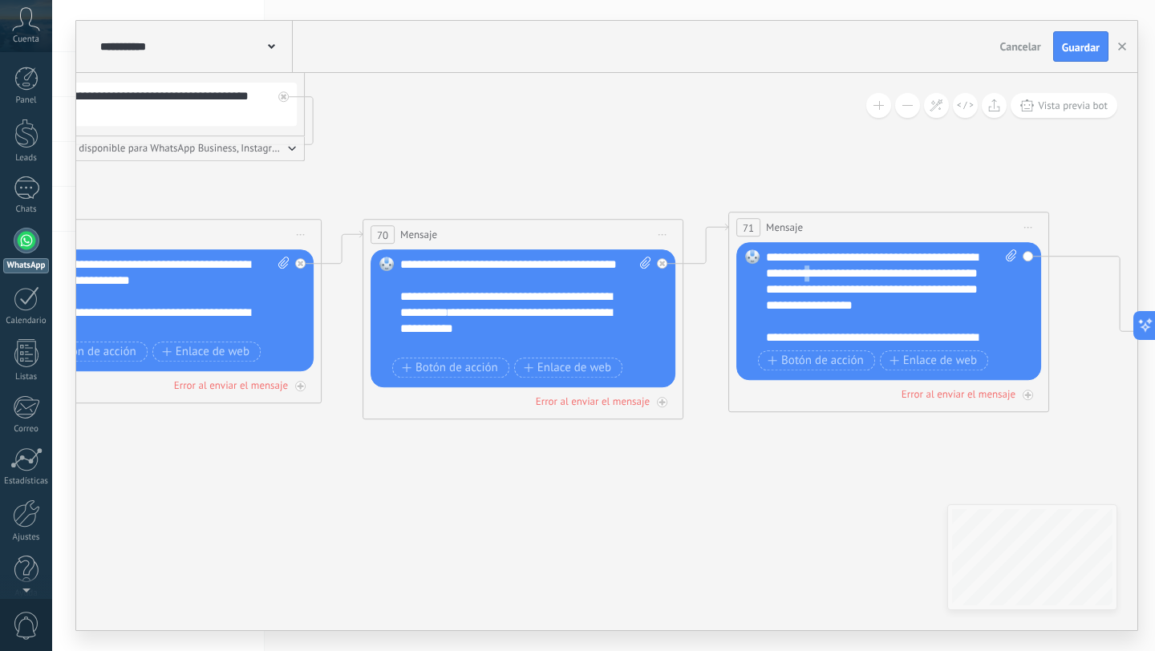
click at [877, 272] on div "**********" at bounding box center [891, 298] width 251 height 96
click at [844, 327] on div "**********" at bounding box center [891, 298] width 251 height 96
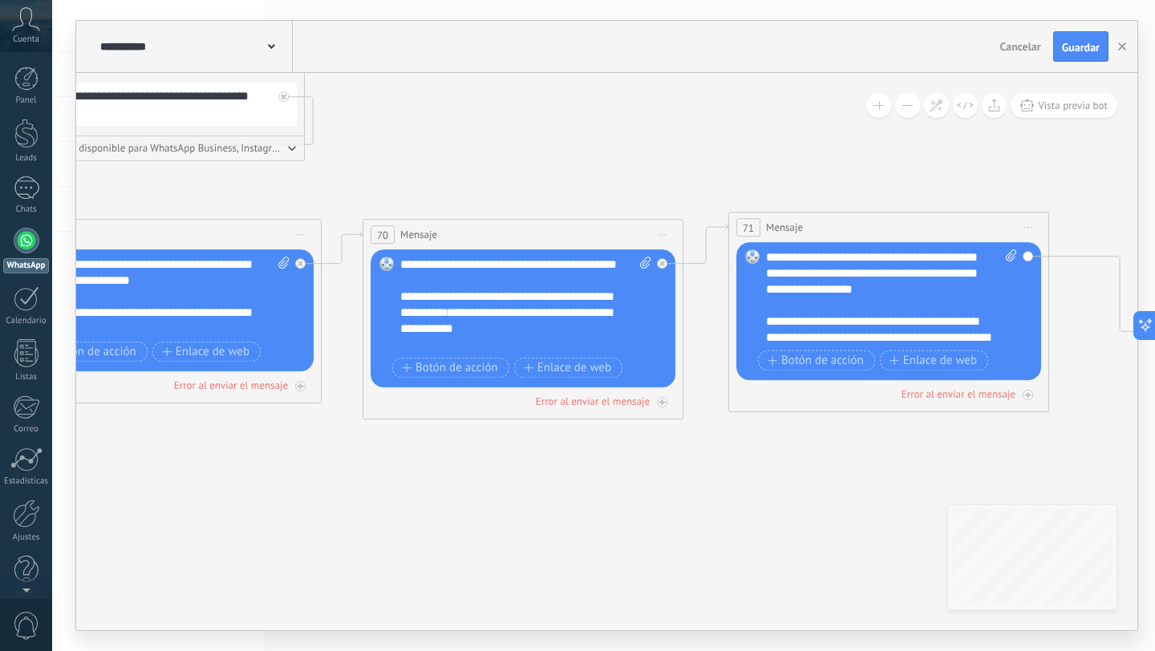
scroll to position [48, 0]
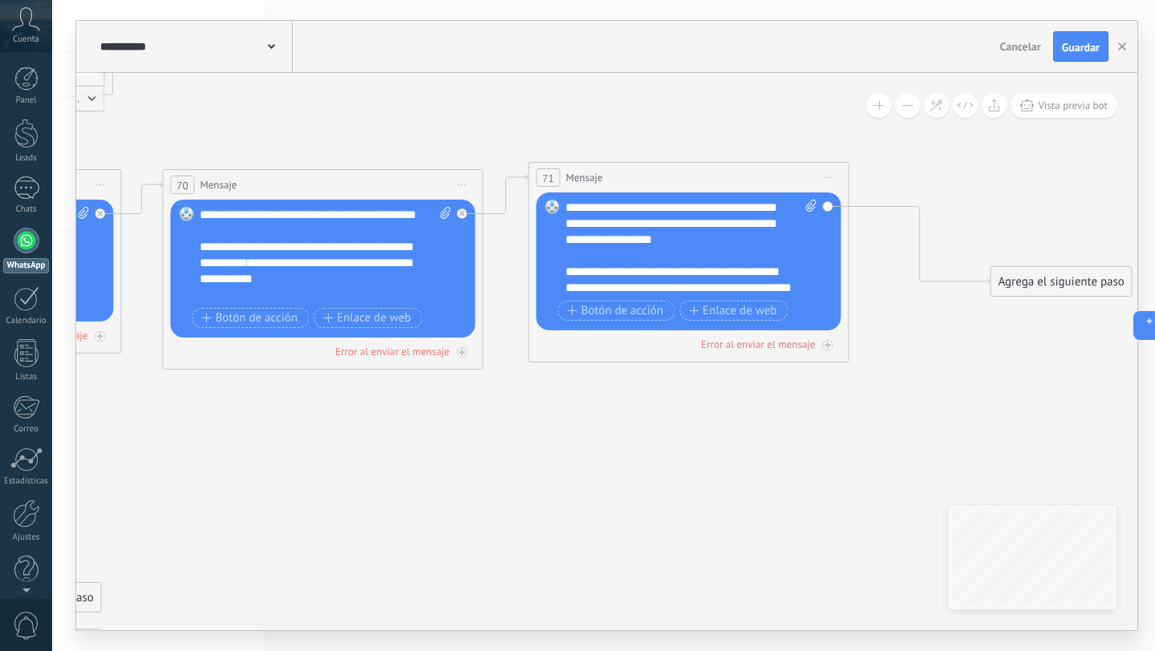
drag, startPoint x: 842, startPoint y: 421, endPoint x: 642, endPoint y: 371, distance: 206.8
click at [667, 286] on div "**********" at bounding box center [691, 248] width 251 height 96
click at [618, 275] on div "**********" at bounding box center [691, 248] width 251 height 96
click at [570, 270] on div "**********" at bounding box center [691, 248] width 251 height 96
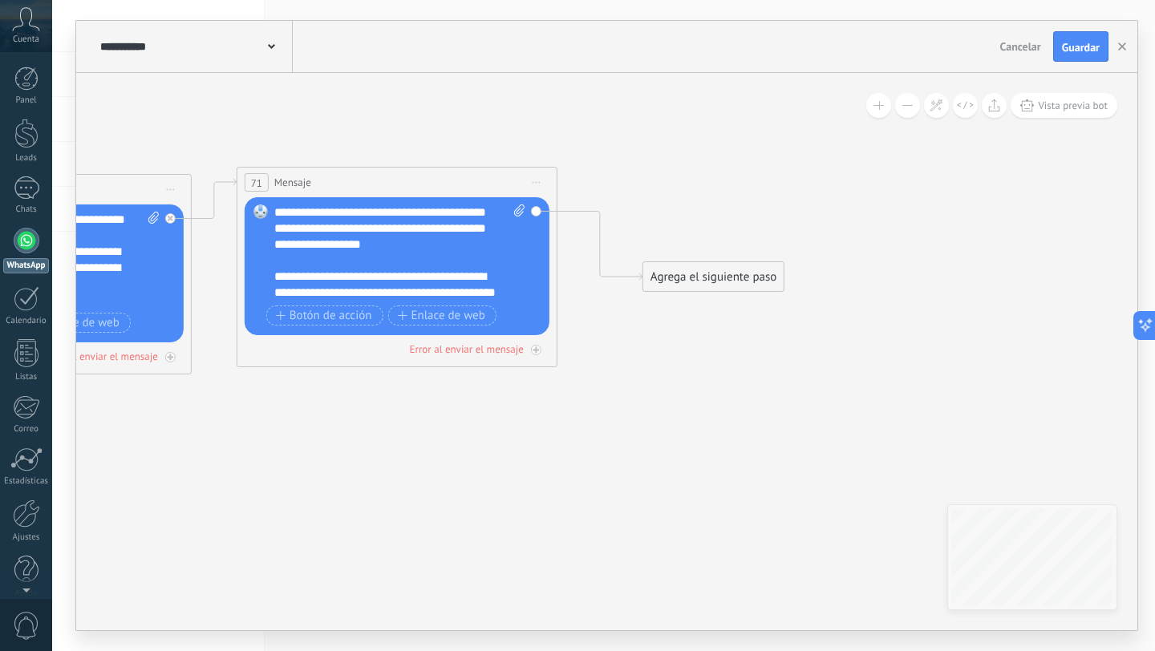
drag, startPoint x: 739, startPoint y: 281, endPoint x: 675, endPoint y: 209, distance: 96.6
click at [675, 264] on div "Agrega el siguiente paso" at bounding box center [713, 277] width 140 height 26
click at [675, 209] on div "Agrega el siguiente paso" at bounding box center [705, 211] width 140 height 26
click at [671, 202] on div "Agrega el siguiente paso" at bounding box center [705, 211] width 140 height 26
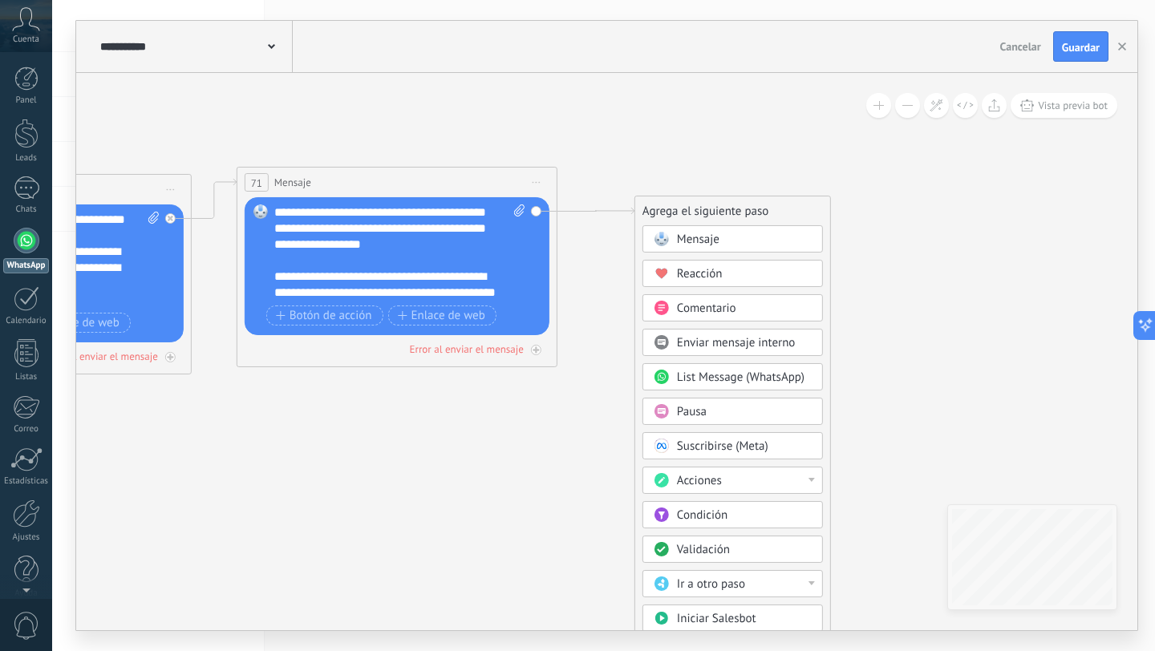
click at [671, 241] on span at bounding box center [661, 239] width 31 height 13
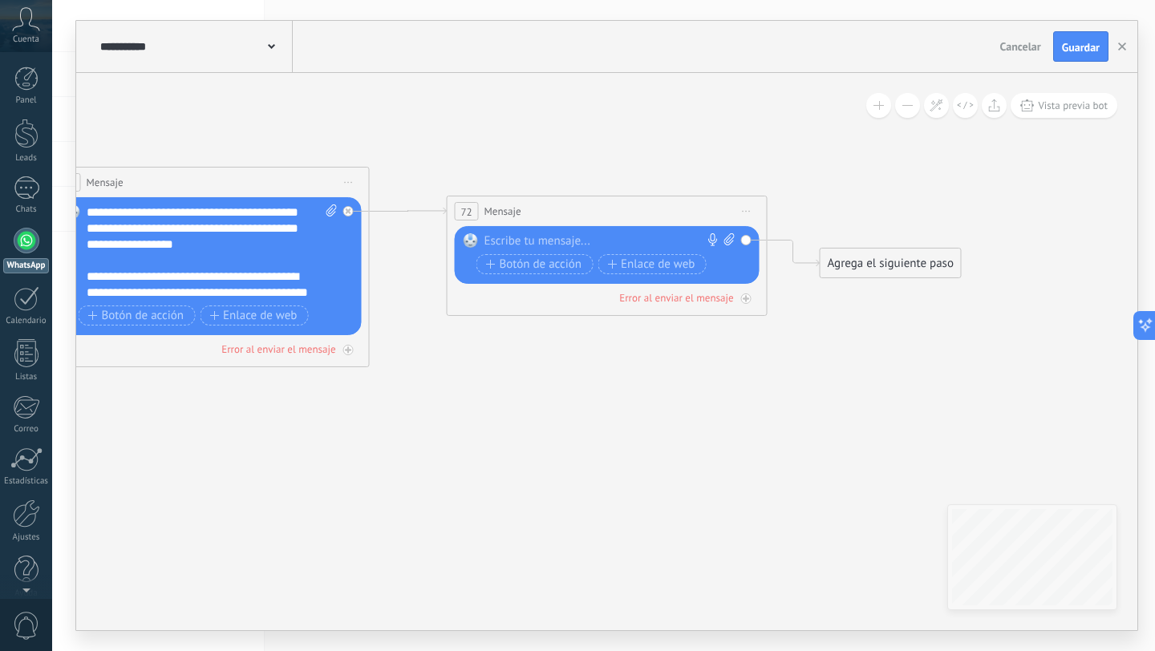
click at [649, 241] on div at bounding box center [604, 241] width 238 height 16
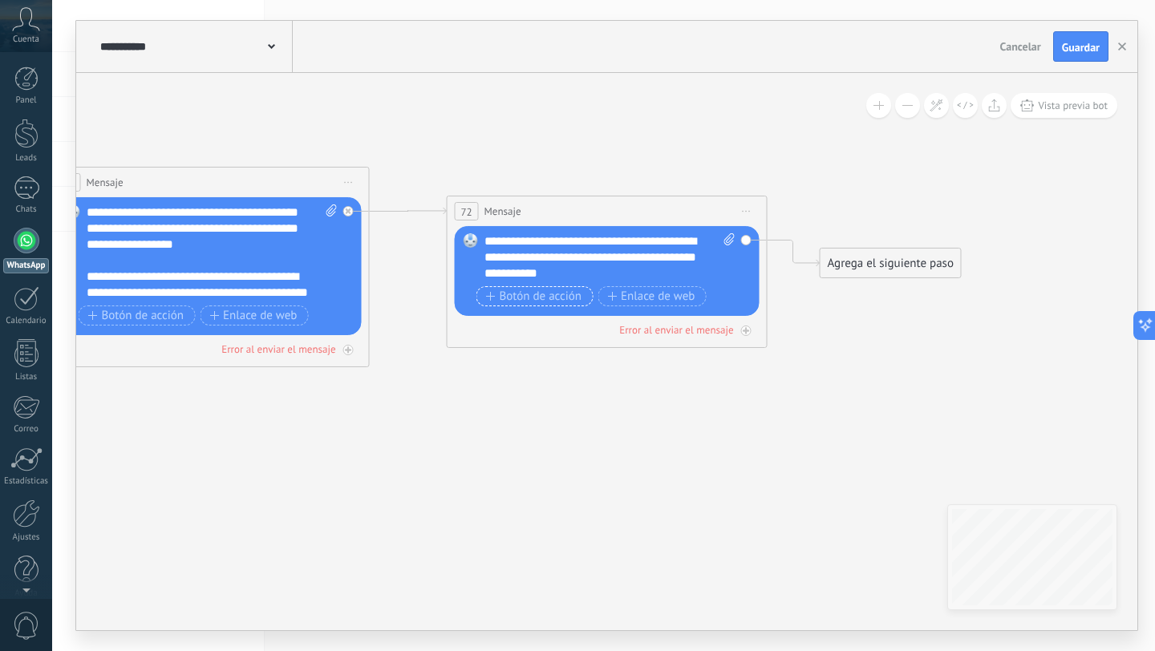
click at [568, 290] on span "Botón de acción" at bounding box center [534, 296] width 96 height 13
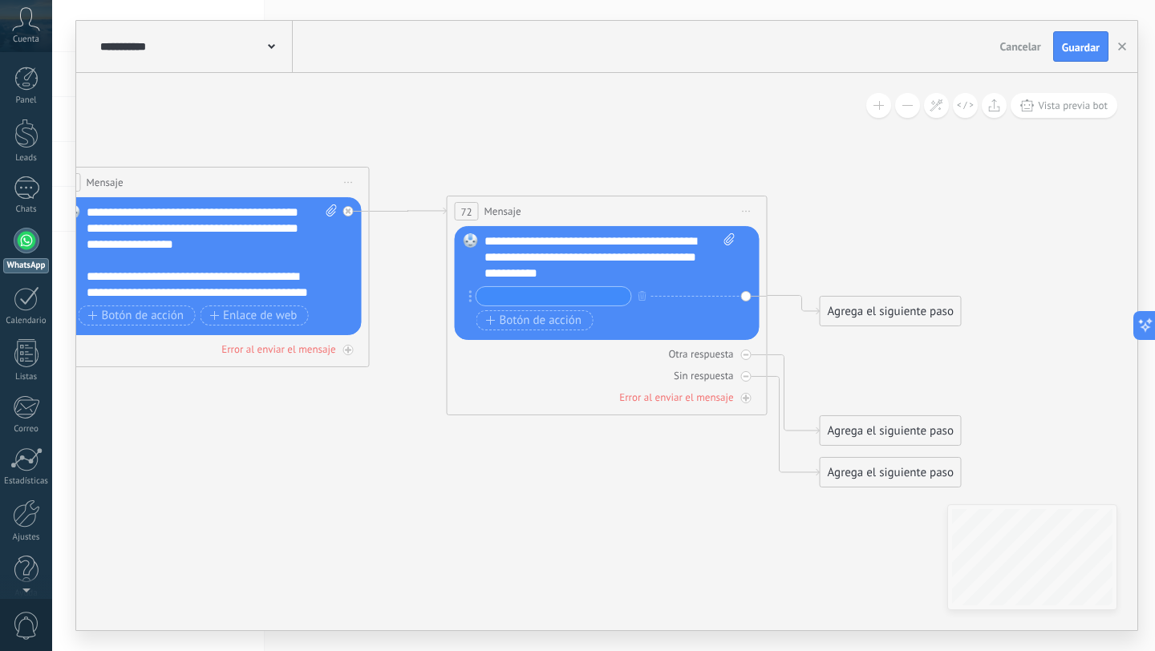
click at [538, 297] on input "text" at bounding box center [554, 296] width 155 height 18
type input "**********"
click at [509, 315] on span "Botón de acción" at bounding box center [534, 320] width 96 height 13
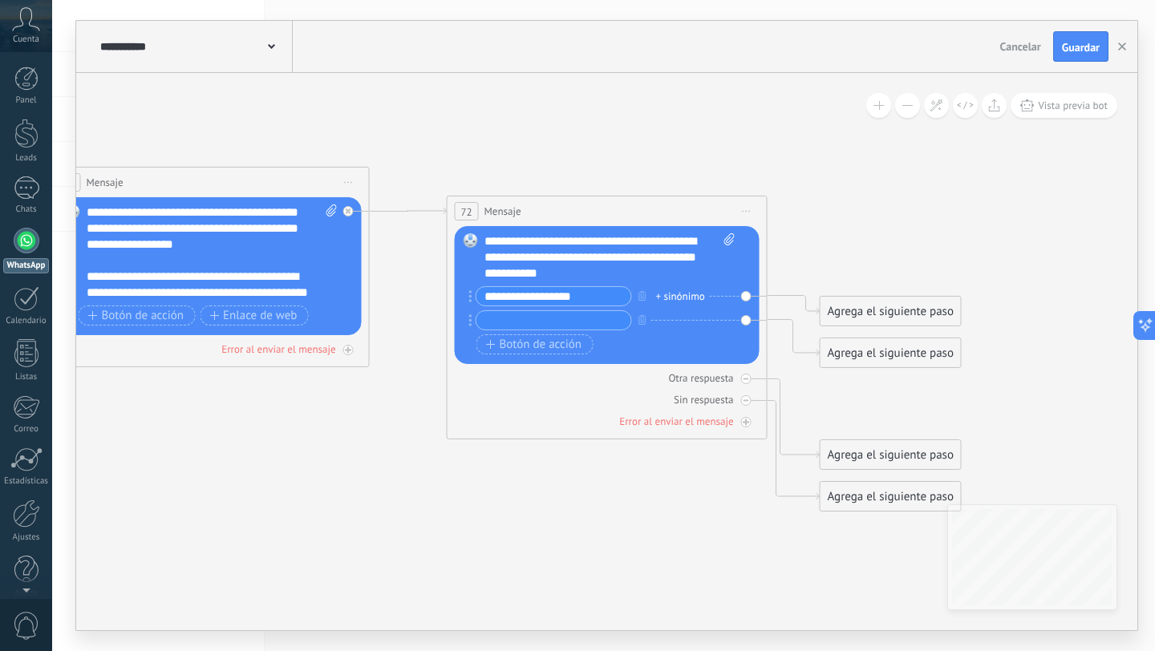
click at [502, 323] on input "text" at bounding box center [554, 320] width 155 height 18
type input "**********"
drag, startPoint x: 878, startPoint y: 310, endPoint x: 887, endPoint y: 280, distance: 31.0
click at [898, 225] on div "Agrega el siguiente paso" at bounding box center [934, 238] width 140 height 26
drag, startPoint x: 871, startPoint y: 355, endPoint x: 896, endPoint y: 358, distance: 25.1
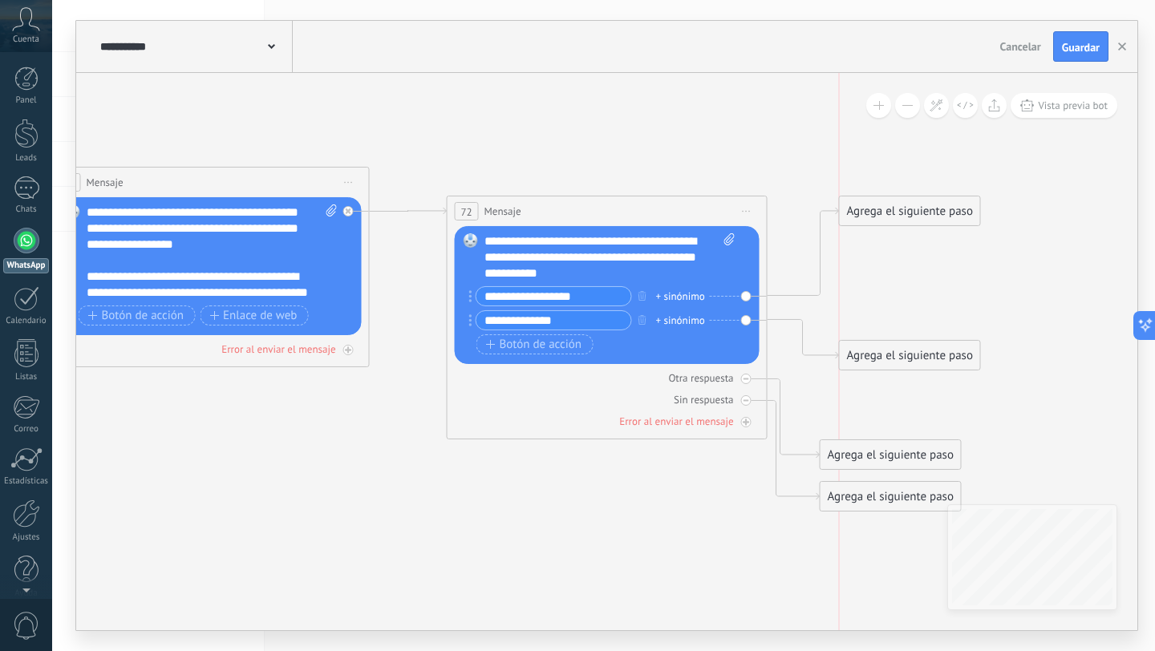
click at [896, 358] on div "Agrega el siguiente paso" at bounding box center [910, 356] width 140 height 26
drag, startPoint x: 857, startPoint y: 467, endPoint x: 885, endPoint y: 448, distance: 33.6
click at [885, 448] on div "Agrega el siguiente paso" at bounding box center [923, 436] width 140 height 26
drag, startPoint x: 881, startPoint y: 503, endPoint x: 911, endPoint y: 503, distance: 30.5
click at [911, 503] on div "Agrega el siguiente paso" at bounding box center [919, 497] width 140 height 26
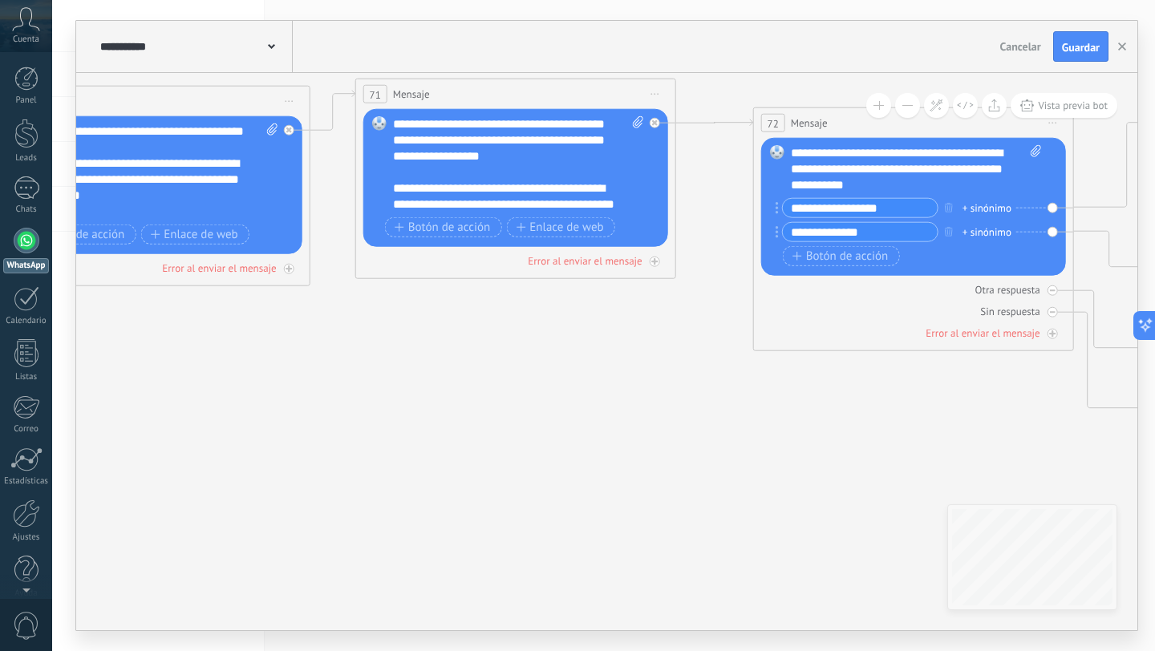
drag, startPoint x: 704, startPoint y: 552, endPoint x: 1011, endPoint y: 464, distance: 318.9
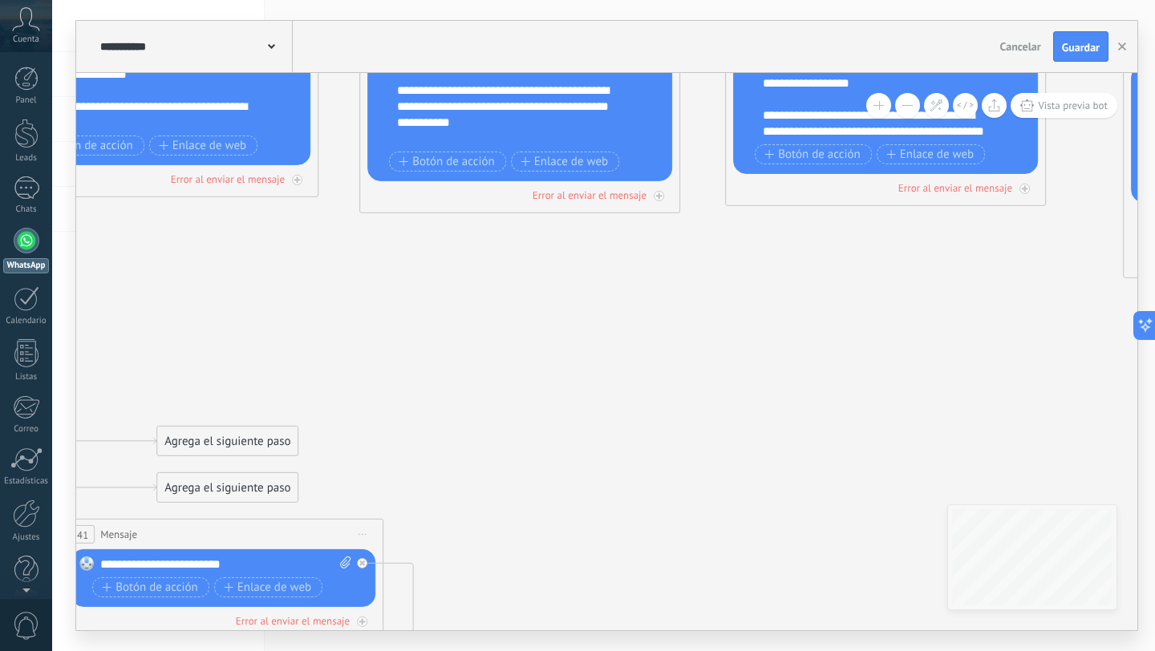
drag, startPoint x: 606, startPoint y: 433, endPoint x: 692, endPoint y: 308, distance: 151.8
drag, startPoint x: 645, startPoint y: 271, endPoint x: 923, endPoint y: 210, distance: 285.0
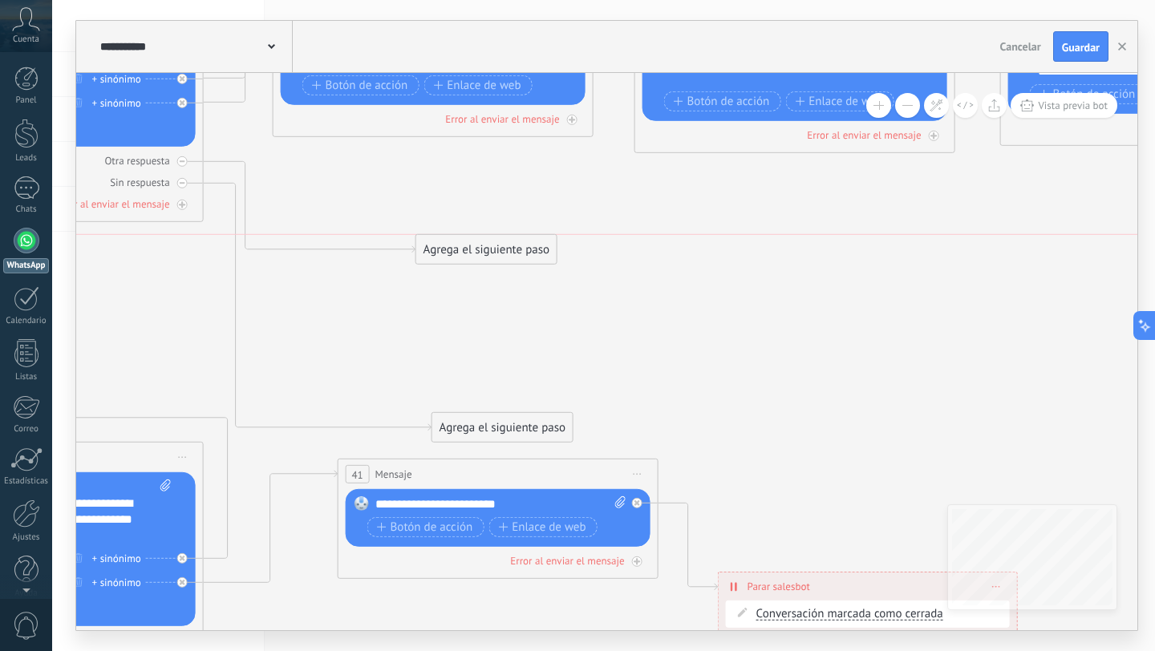
drag, startPoint x: 494, startPoint y: 385, endPoint x: 478, endPoint y: 255, distance: 131.0
click at [478, 255] on div "Agrega el siguiente paso" at bounding box center [486, 250] width 140 height 26
drag, startPoint x: 490, startPoint y: 426, endPoint x: 469, endPoint y: 319, distance: 108.9
click at [469, 318] on div "Agrega el siguiente paso" at bounding box center [486, 322] width 140 height 26
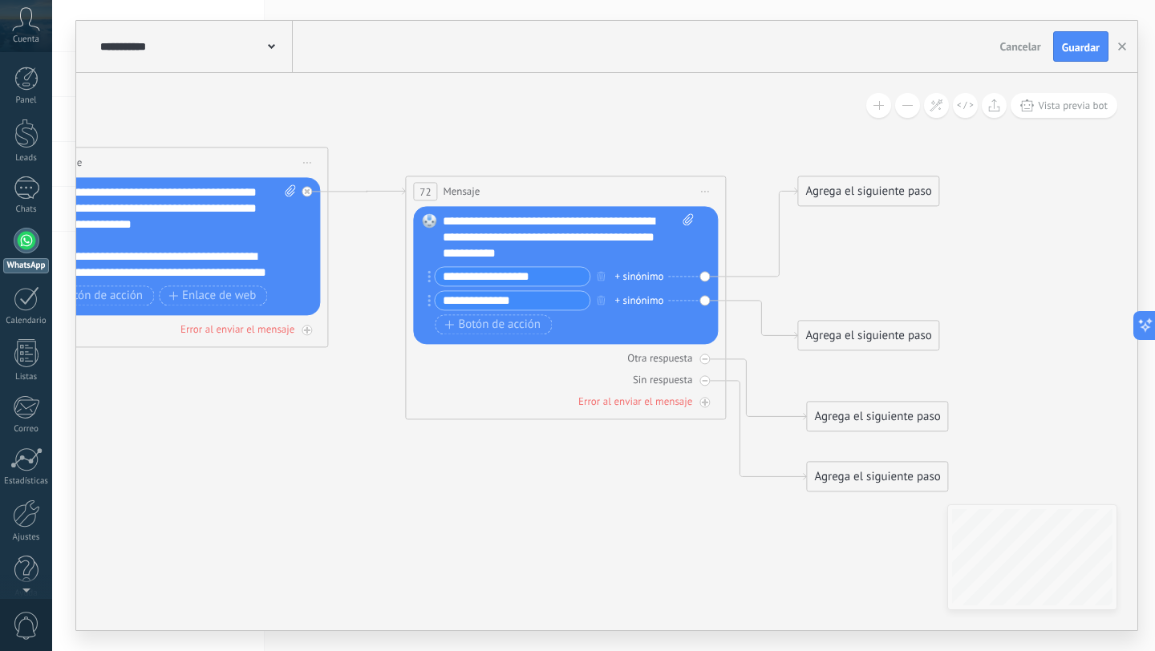
click at [558, 301] on input "**********" at bounding box center [512, 300] width 155 height 18
paste input "**"
type input "**********"
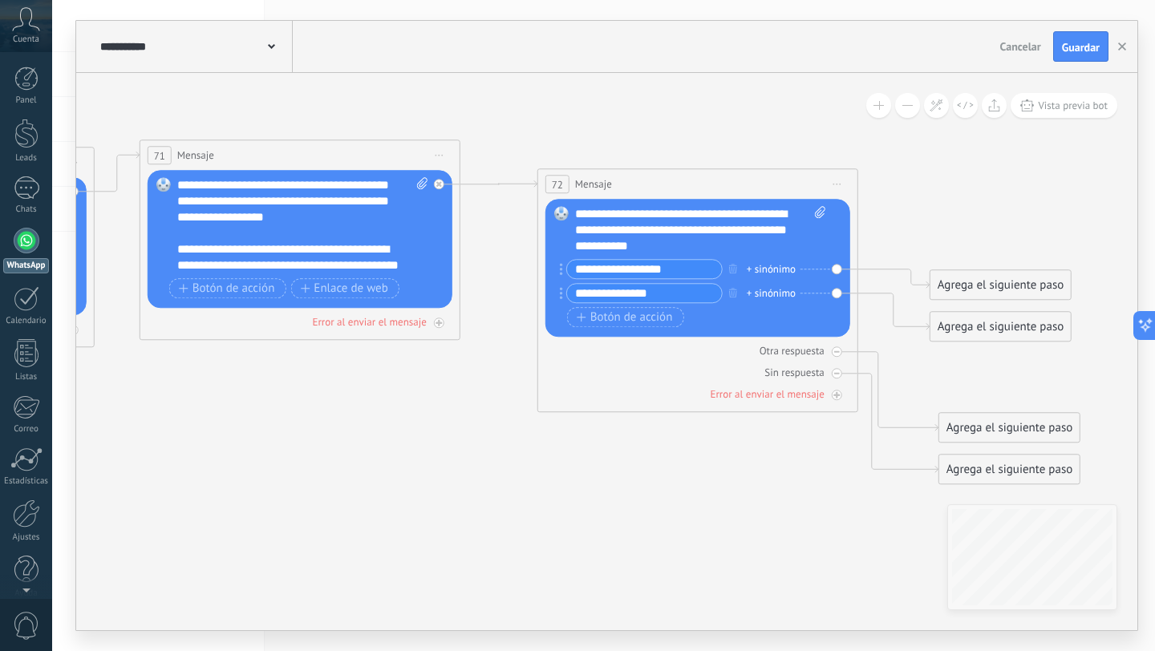
drag, startPoint x: 628, startPoint y: 493, endPoint x: 753, endPoint y: 485, distance: 124.6
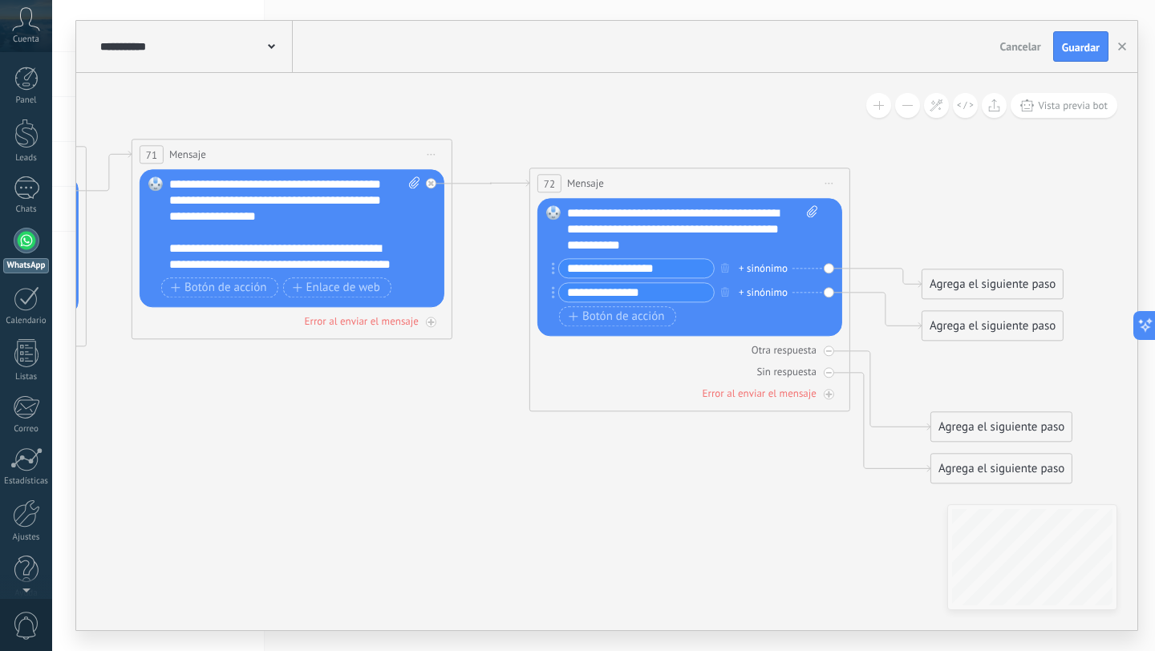
scroll to position [0, 0]
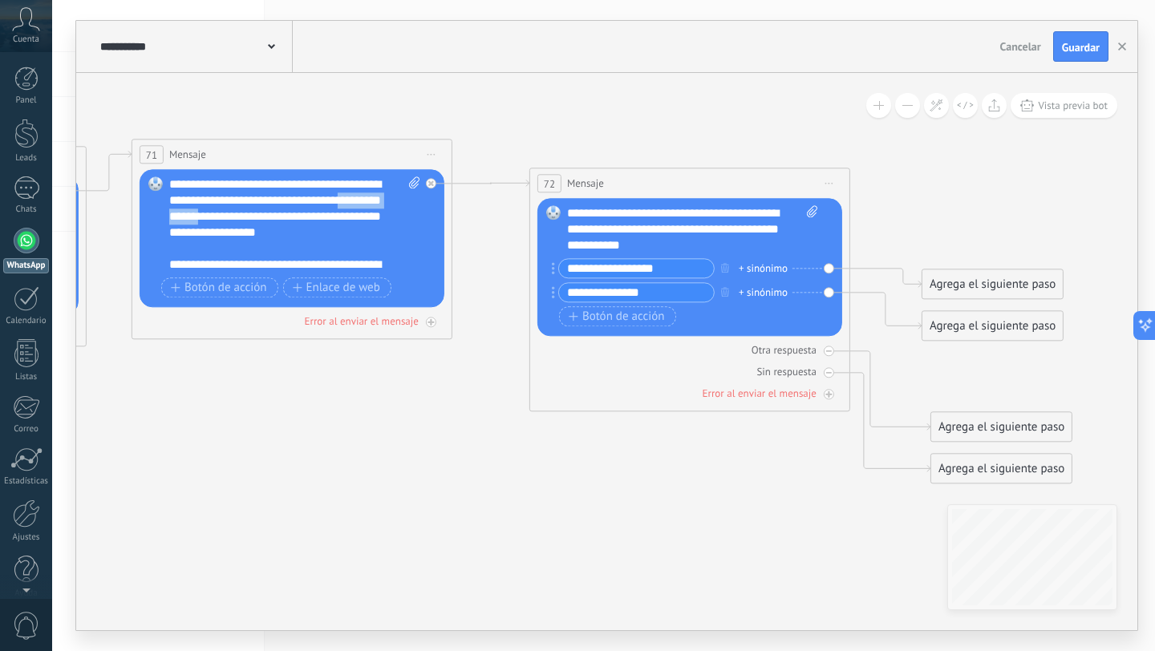
drag, startPoint x: 296, startPoint y: 221, endPoint x: 214, endPoint y: 221, distance: 81.8
click at [214, 221] on div "**********" at bounding box center [294, 224] width 251 height 96
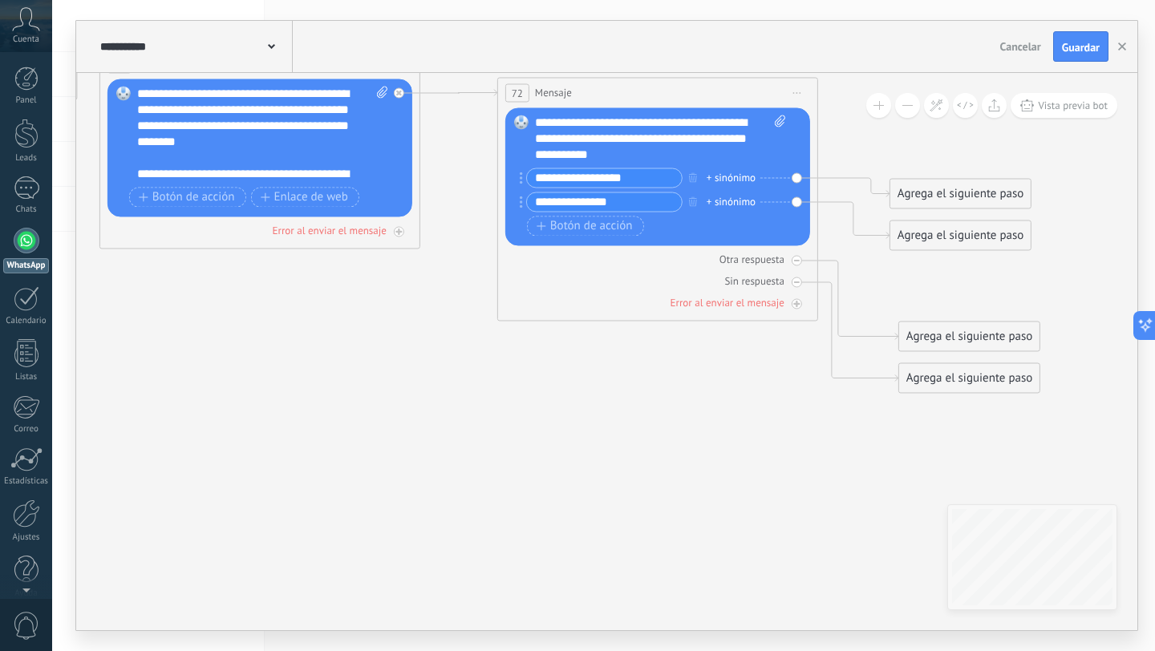
drag, startPoint x: 607, startPoint y: 497, endPoint x: 651, endPoint y: 430, distance: 80.6
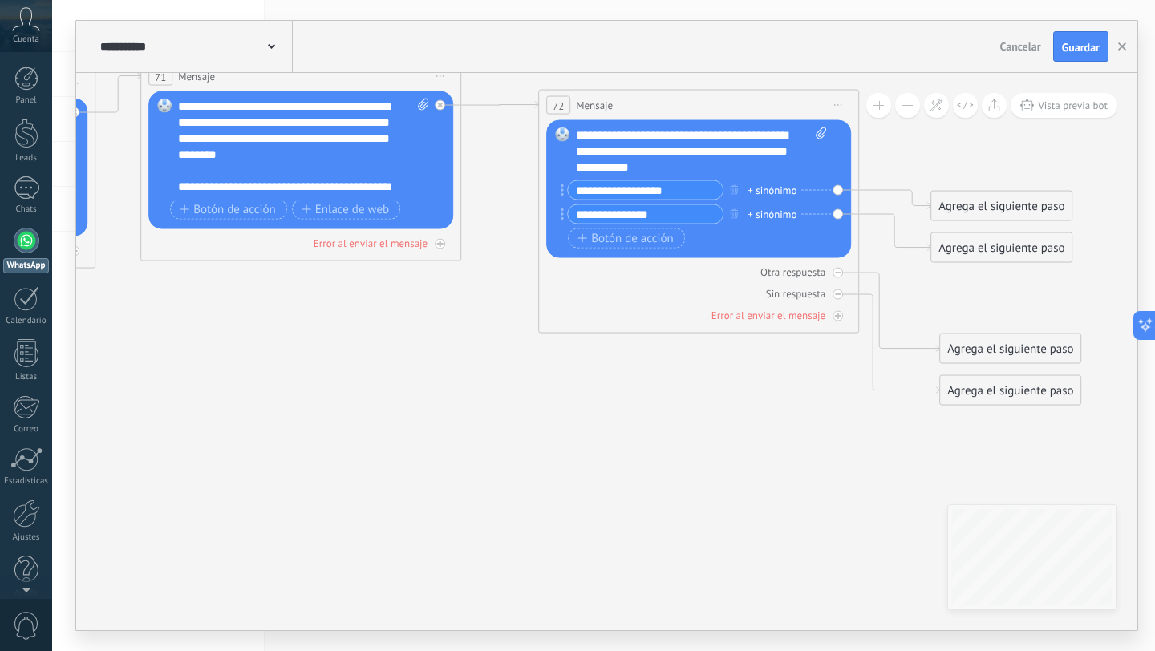
scroll to position [32, 0]
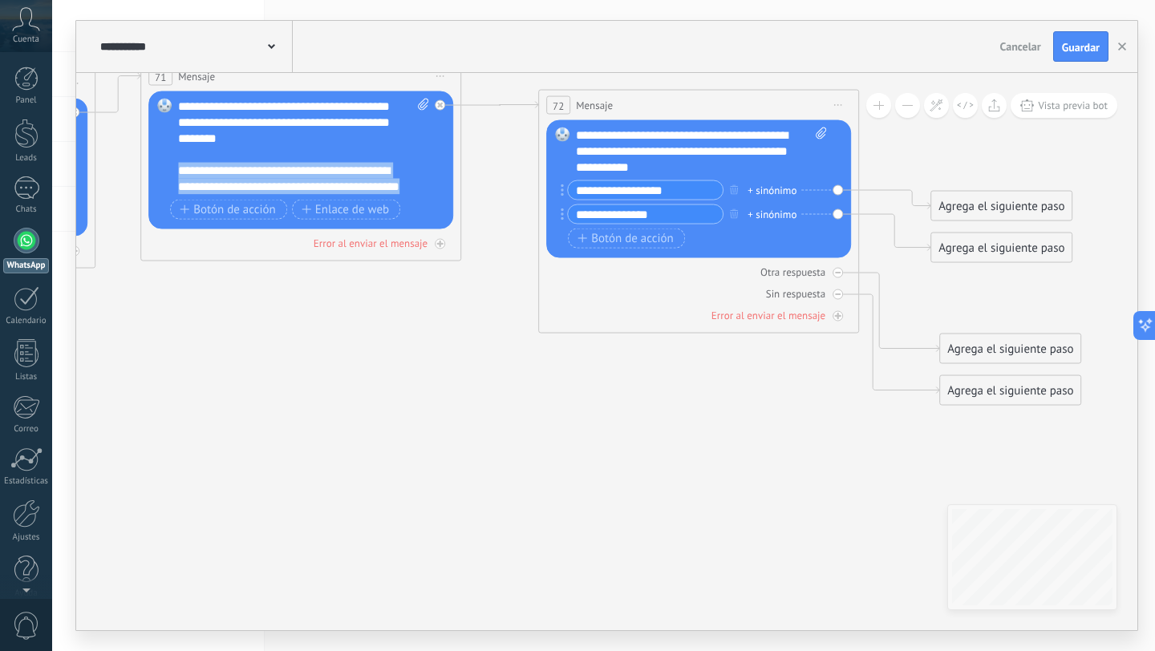
drag, startPoint x: 278, startPoint y: 185, endPoint x: 177, endPoint y: 158, distance: 103.9
click at [175, 156] on div "Reemplazar Quitar Convertir a mensaje de voz Arrastre la imagen aquí para adjun…" at bounding box center [300, 160] width 305 height 138
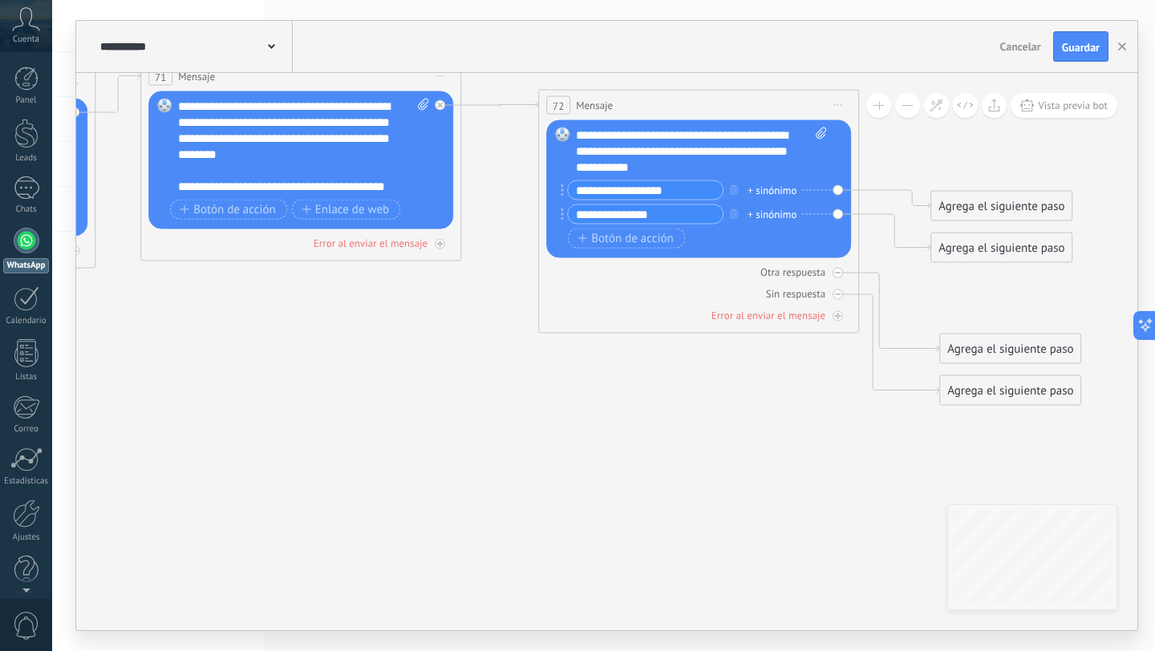
scroll to position [15, 0]
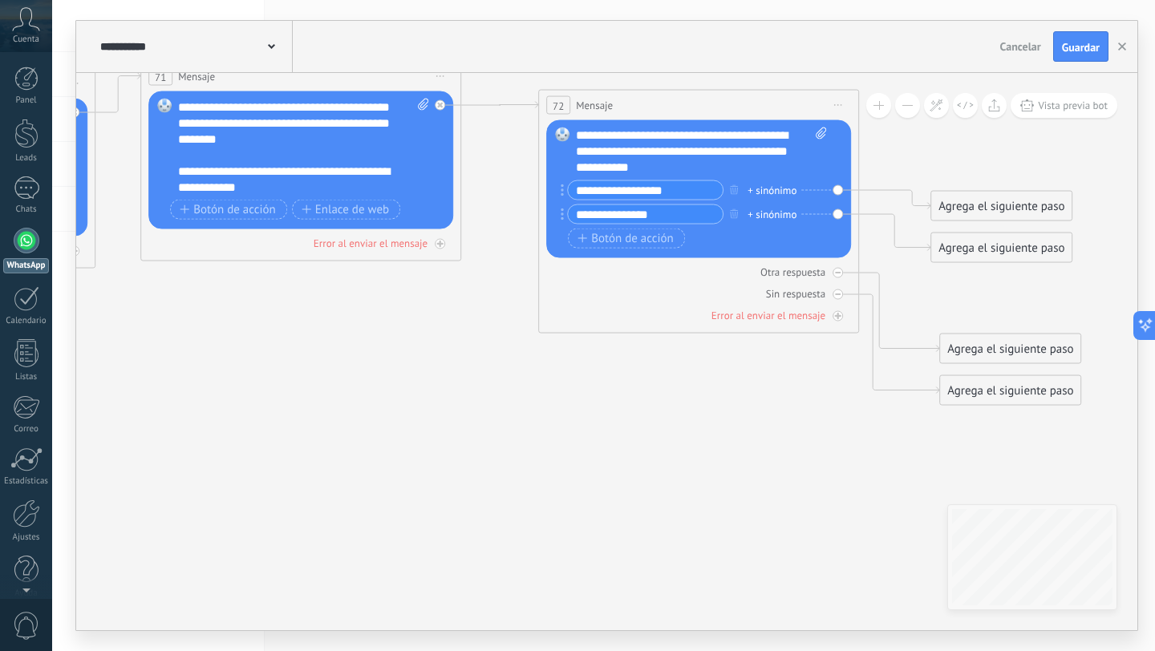
click at [181, 169] on div "**********" at bounding box center [303, 147] width 251 height 96
click at [315, 185] on div "**********" at bounding box center [303, 147] width 251 height 96
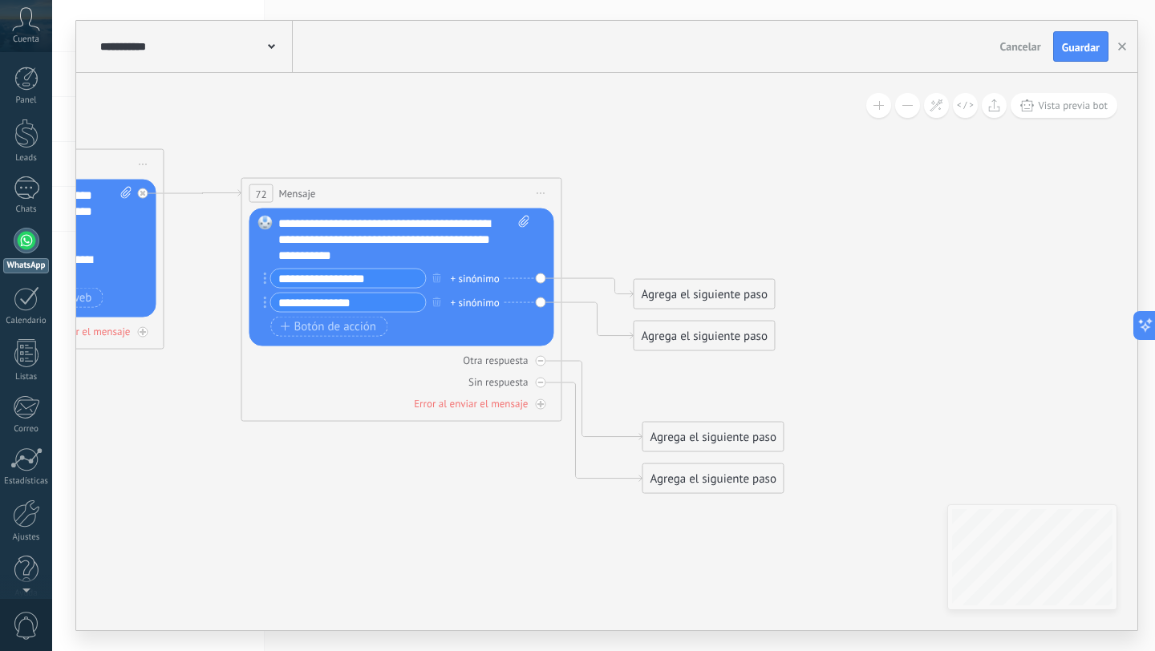
drag, startPoint x: 534, startPoint y: 444, endPoint x: 237, endPoint y: 537, distance: 310.8
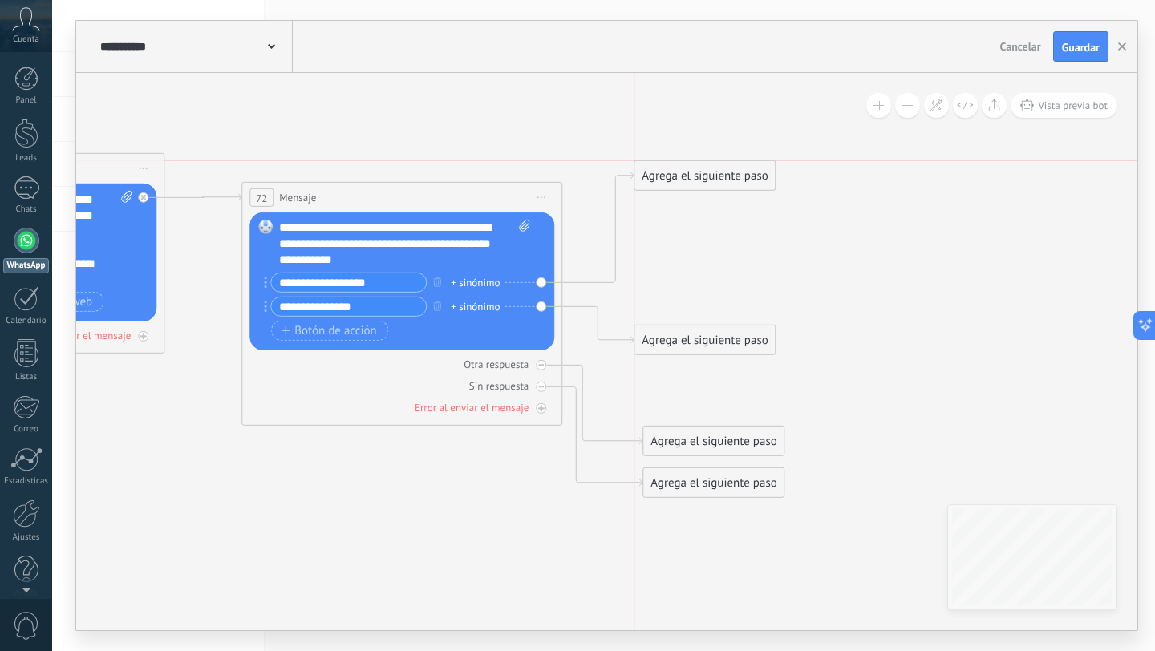
drag, startPoint x: 687, startPoint y: 293, endPoint x: 688, endPoint y: 173, distance: 119.5
click at [688, 173] on div "Agrega el siguiente paso" at bounding box center [705, 176] width 140 height 26
click at [670, 175] on div "Agrega el siguiente paso" at bounding box center [705, 176] width 140 height 26
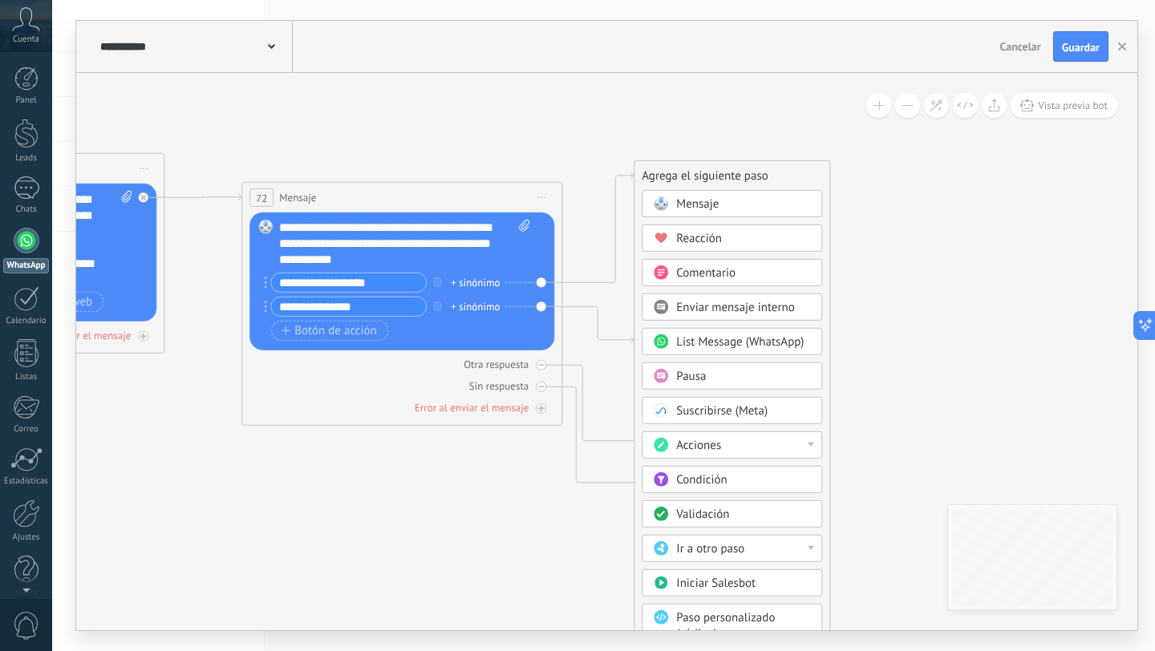
click at [668, 201] on span at bounding box center [660, 203] width 31 height 13
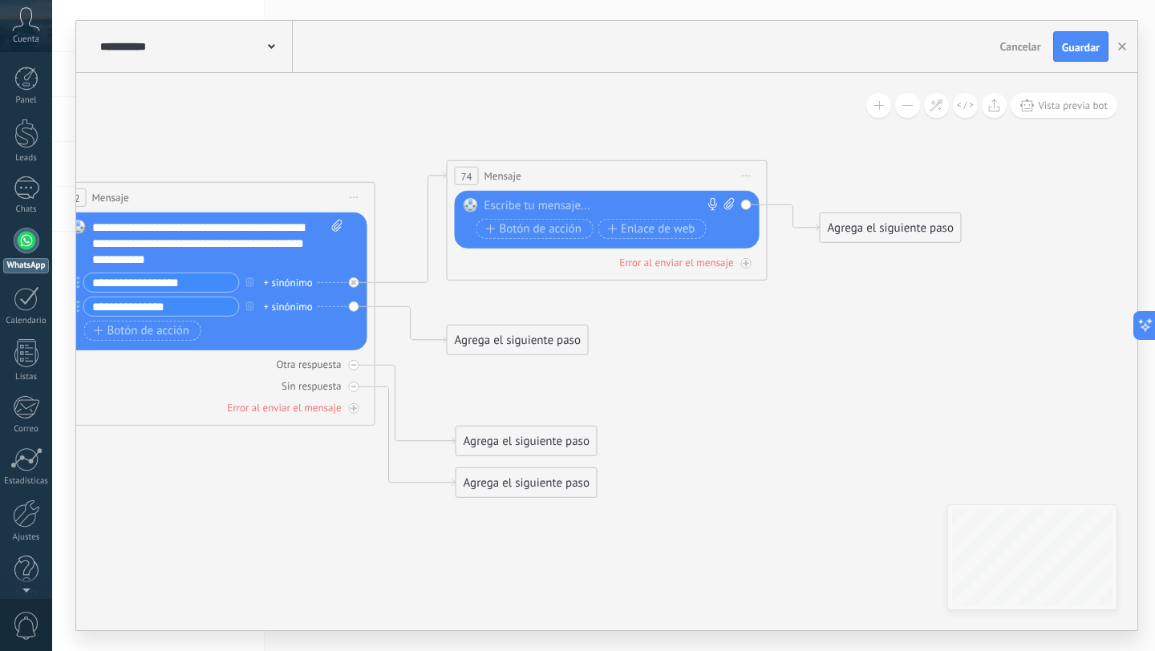
click at [632, 201] on div at bounding box center [604, 206] width 238 height 16
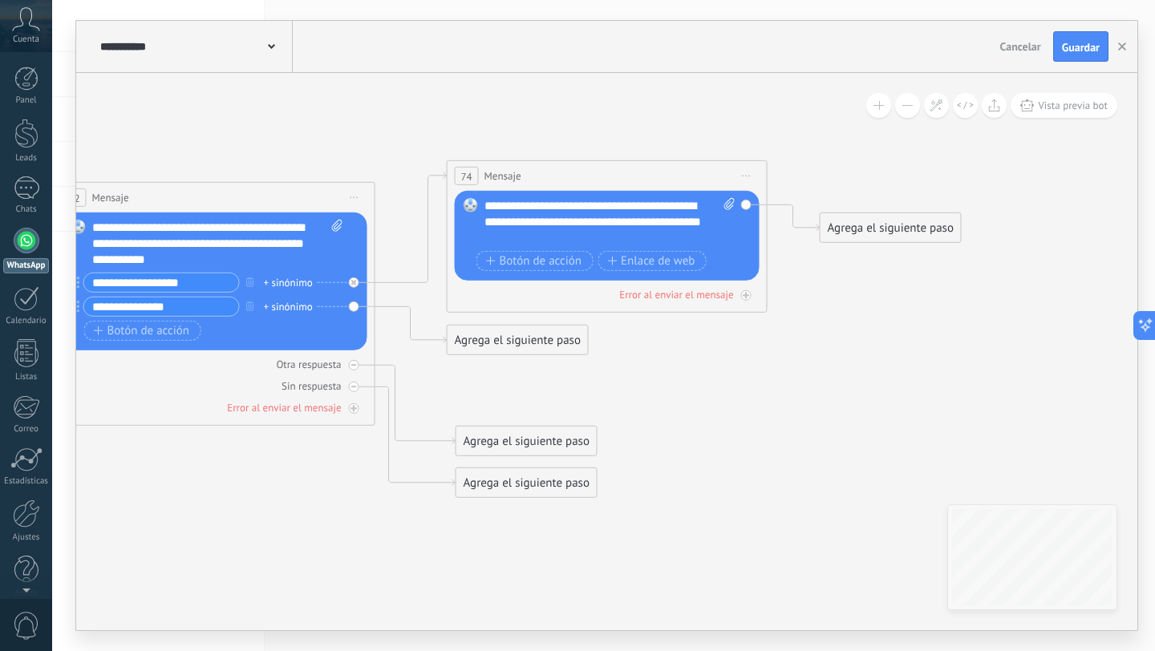
drag, startPoint x: 599, startPoint y: 234, endPoint x: 638, endPoint y: 243, distance: 39.5
click at [639, 243] on div "**********" at bounding box center [610, 222] width 251 height 48
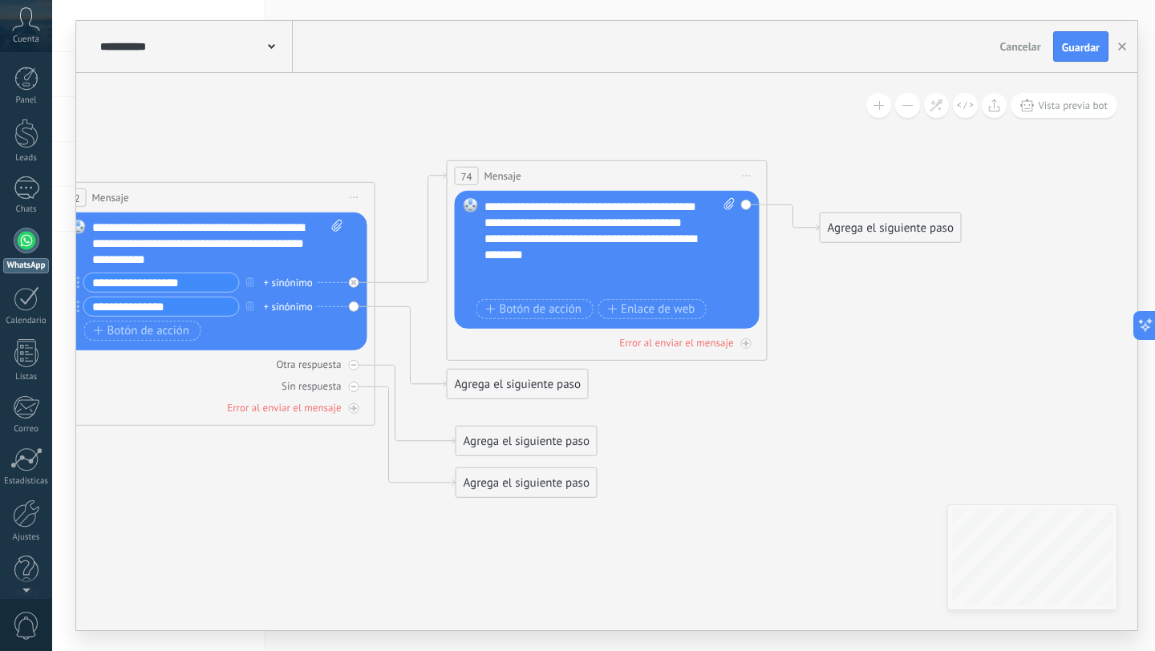
scroll to position [31, 0]
click at [485, 288] on div "**********" at bounding box center [610, 246] width 251 height 96
click at [704, 286] on div "**********" at bounding box center [610, 246] width 251 height 96
click at [487, 266] on div "**********" at bounding box center [610, 246] width 251 height 96
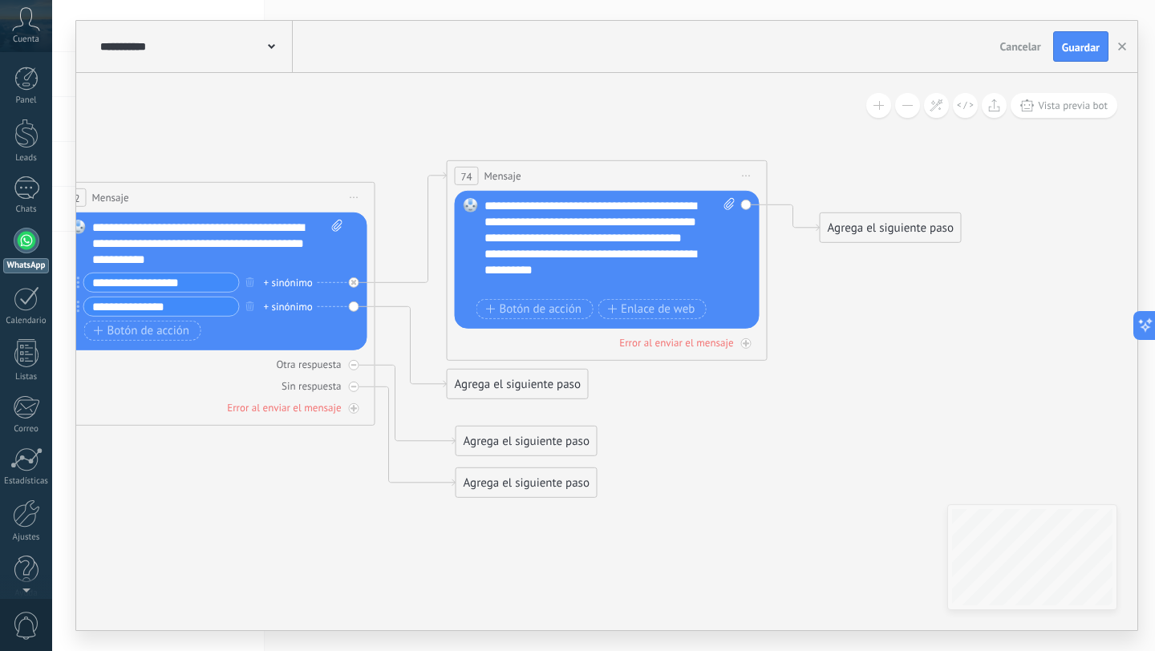
scroll to position [32, 0]
drag, startPoint x: 676, startPoint y: 205, endPoint x: 611, endPoint y: 206, distance: 65.8
click at [611, 206] on div "**********" at bounding box center [610, 246] width 251 height 96
click at [556, 253] on div "**********" at bounding box center [610, 246] width 251 height 96
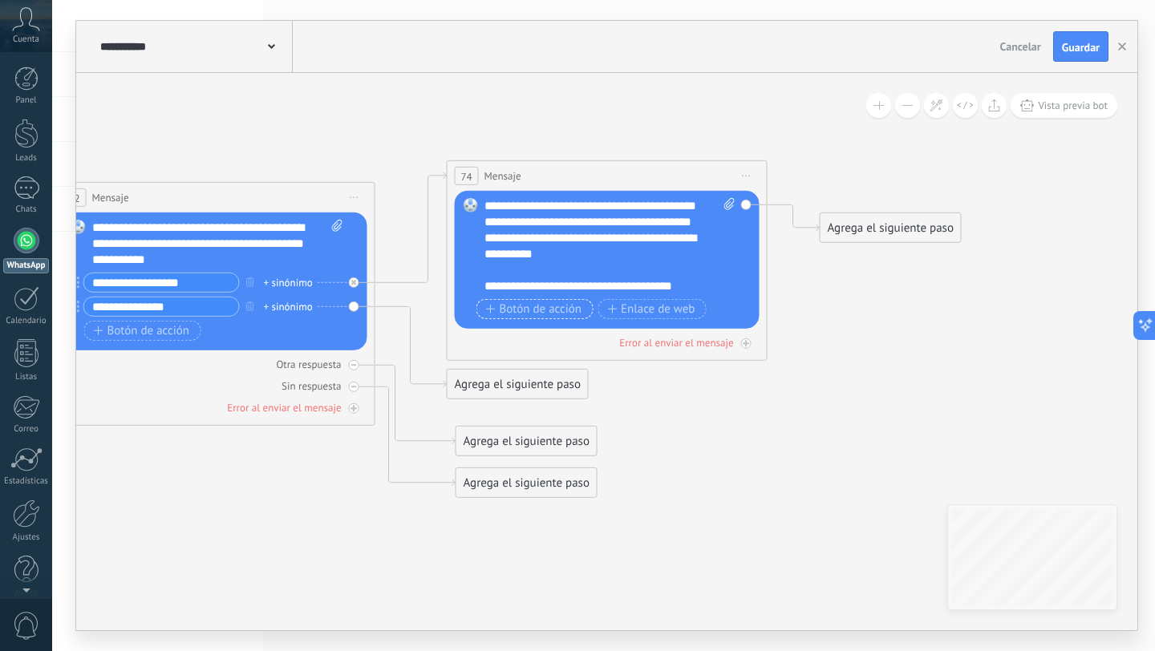
click at [546, 311] on span "Botón de acción" at bounding box center [534, 308] width 96 height 13
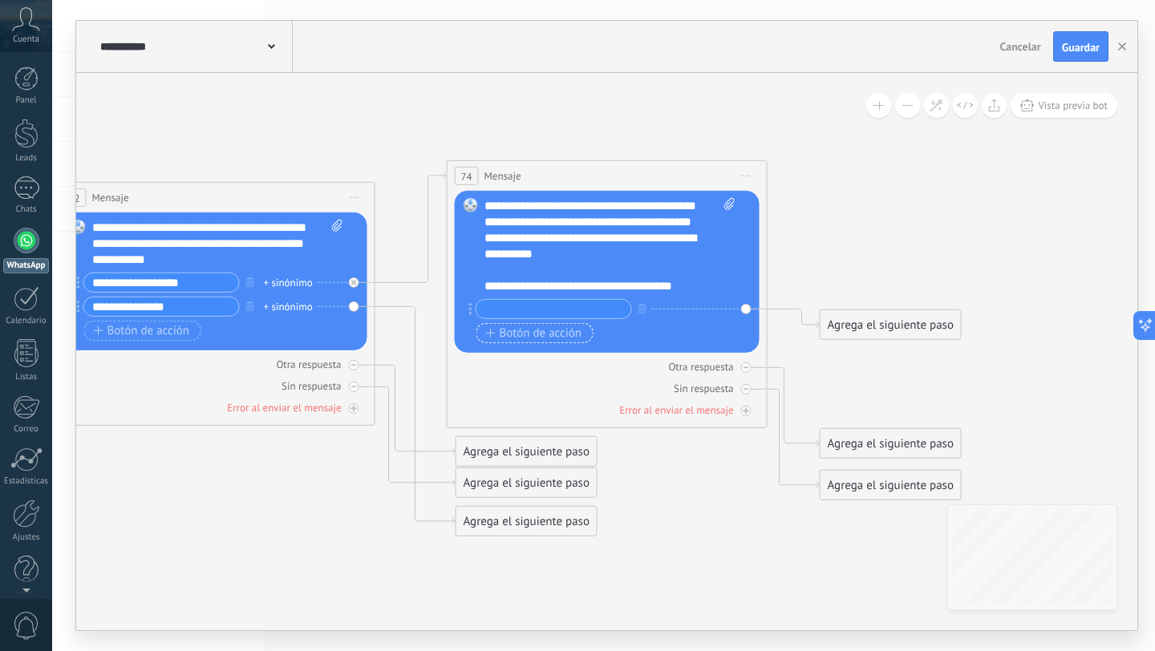
click at [525, 311] on input "text" at bounding box center [554, 309] width 155 height 18
type input "**********"
click at [523, 334] on span "Botón de acción" at bounding box center [534, 333] width 96 height 13
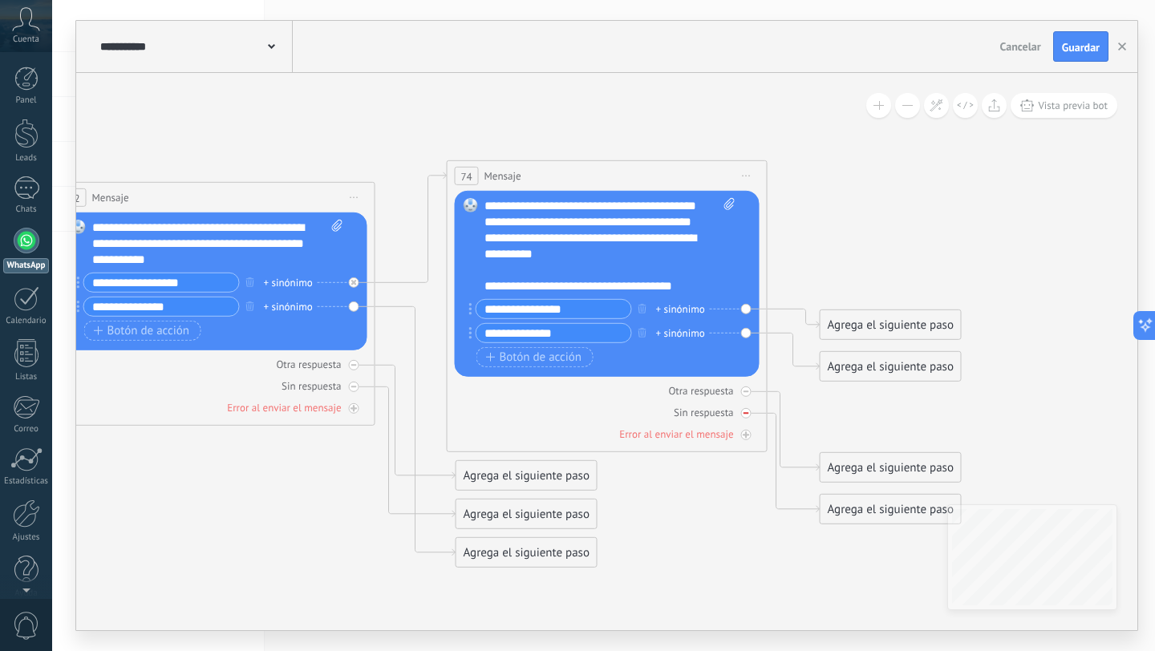
paste input "**"
type input "**********"
click at [1061, 56] on button "Guardar" at bounding box center [1080, 46] width 55 height 30
drag, startPoint x: 895, startPoint y: 328, endPoint x: 902, endPoint y: 217, distance: 110.9
click at [902, 217] on div "Agrega el siguiente paso" at bounding box center [891, 214] width 140 height 26
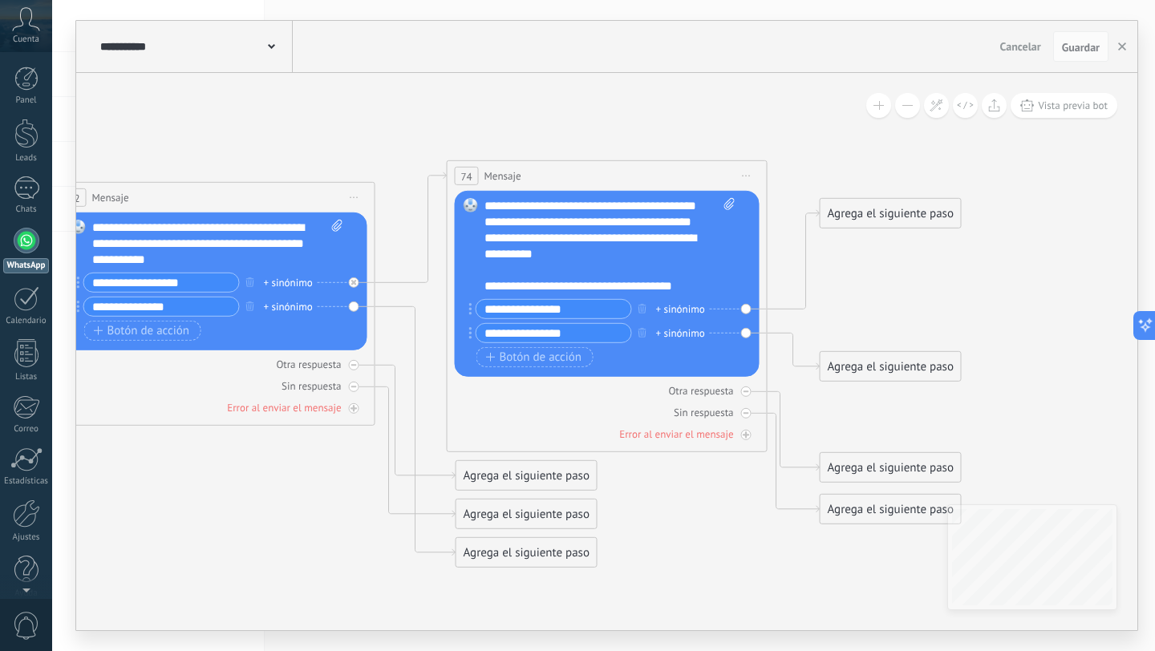
click at [902, 217] on div "Agrega el siguiente paso" at bounding box center [891, 214] width 140 height 26
click at [874, 217] on div "Agrega el siguiente paso" at bounding box center [891, 214] width 140 height 26
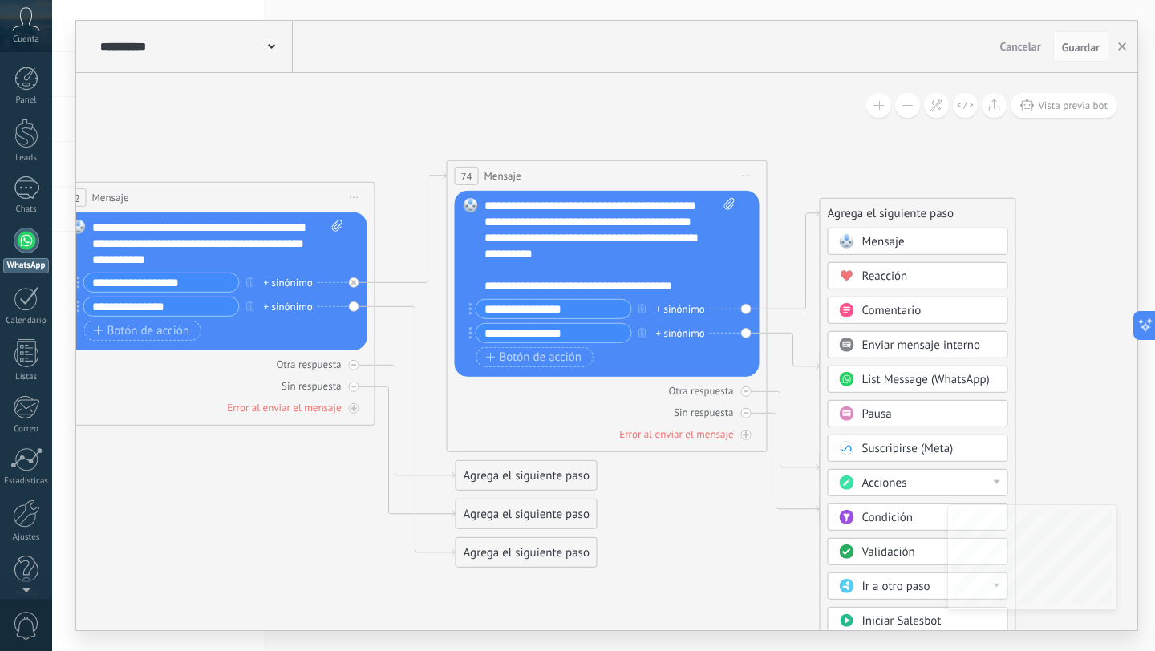
click at [913, 478] on div "Acciones" at bounding box center [929, 484] width 135 height 16
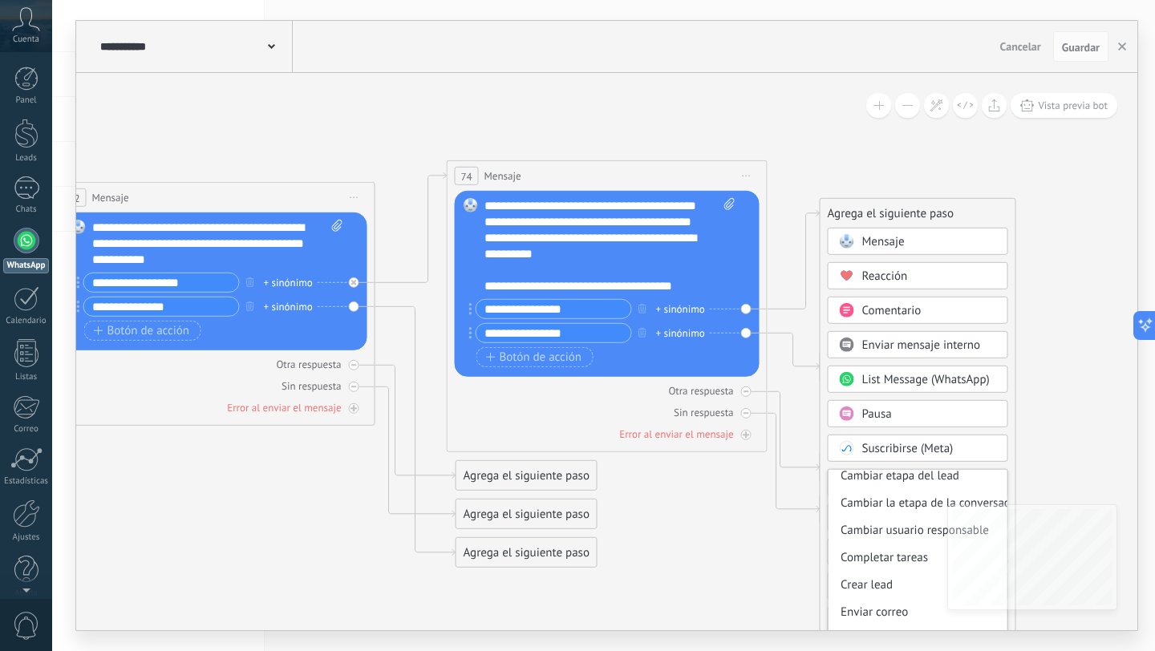
scroll to position [90, 0]
click at [905, 483] on div "Cambiar etapa del lead" at bounding box center [918, 475] width 179 height 27
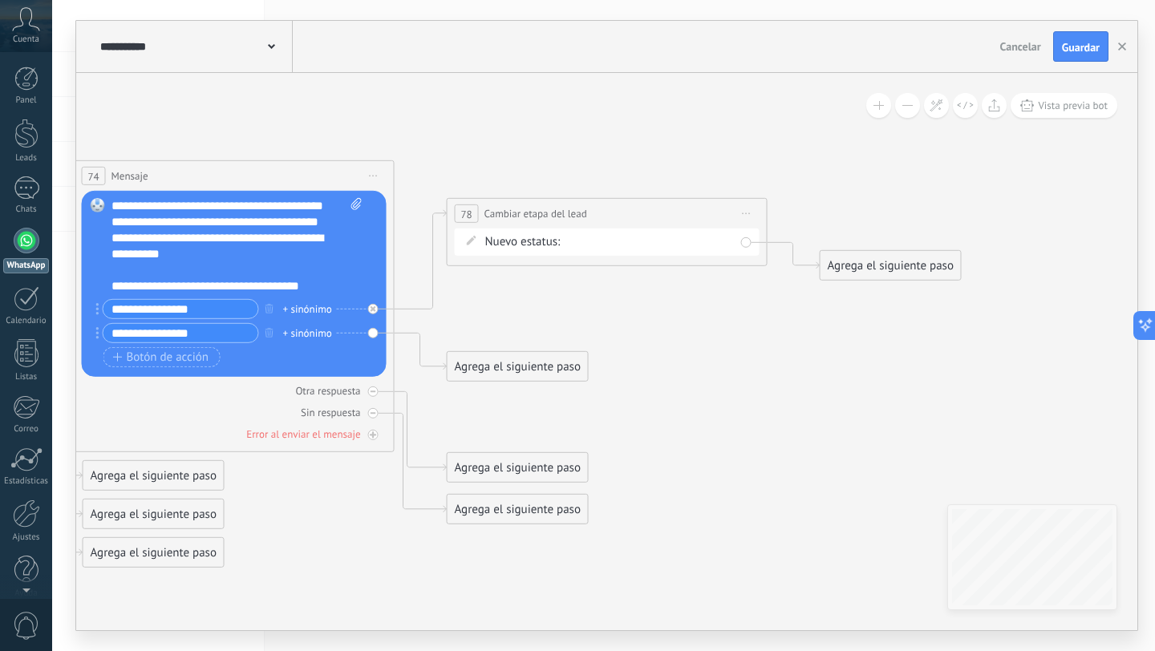
click at [0, 0] on div "Contacto inicial No responde (1er m) Se queda en proceso Llamada (1er m) Llamad…" at bounding box center [0, 0] width 0 height 0
click at [0, 0] on label "Llamada gratuita" at bounding box center [0, 0] width 0 height 0
drag, startPoint x: 554, startPoint y: 364, endPoint x: 570, endPoint y: 356, distance: 17.9
click at [570, 356] on div "Agrega el siguiente paso" at bounding box center [539, 360] width 140 height 26
click at [570, 356] on div "Agrega el siguiente paso" at bounding box center [534, 359] width 140 height 26
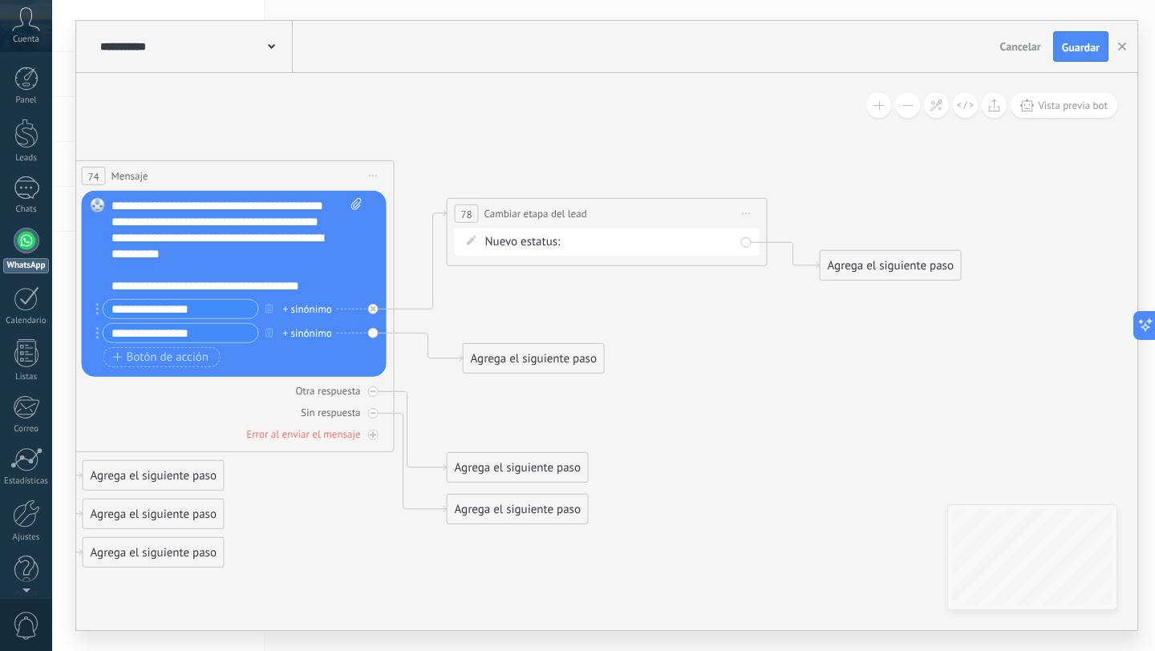
click at [556, 360] on div "Agrega el siguiente paso" at bounding box center [534, 359] width 140 height 26
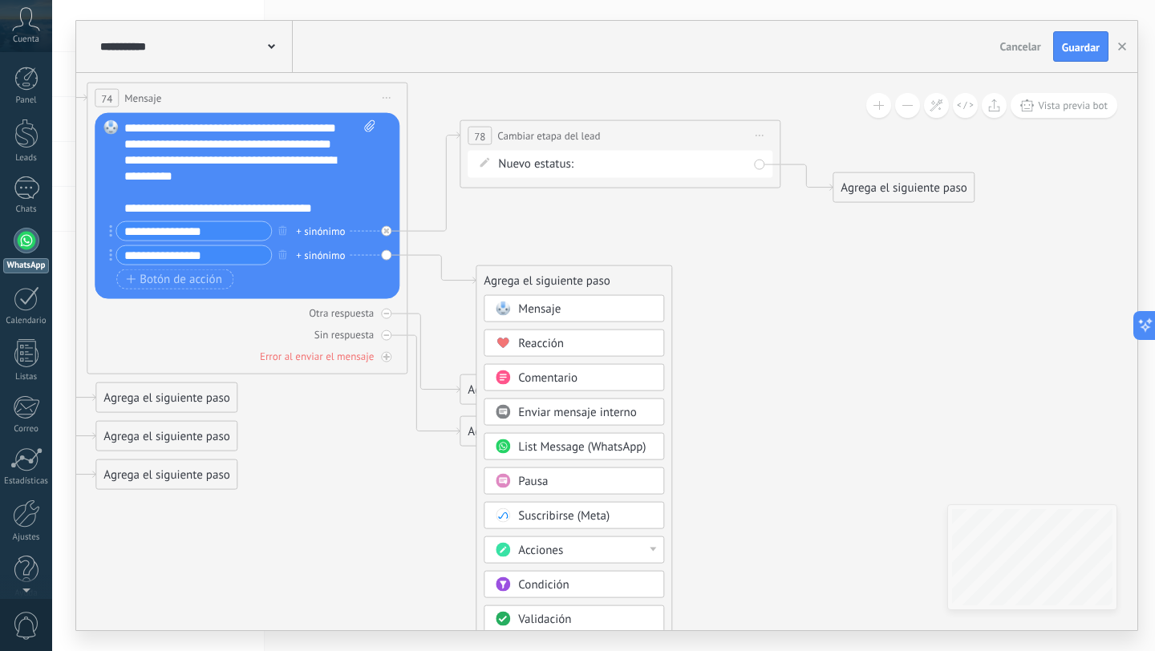
click at [581, 532] on div "Mensaje Mensaje Mensaje Reacción Comentario Enviar mensaje interno" at bounding box center [574, 574] width 181 height 558
click at [574, 547] on div "Acciones" at bounding box center [585, 551] width 135 height 16
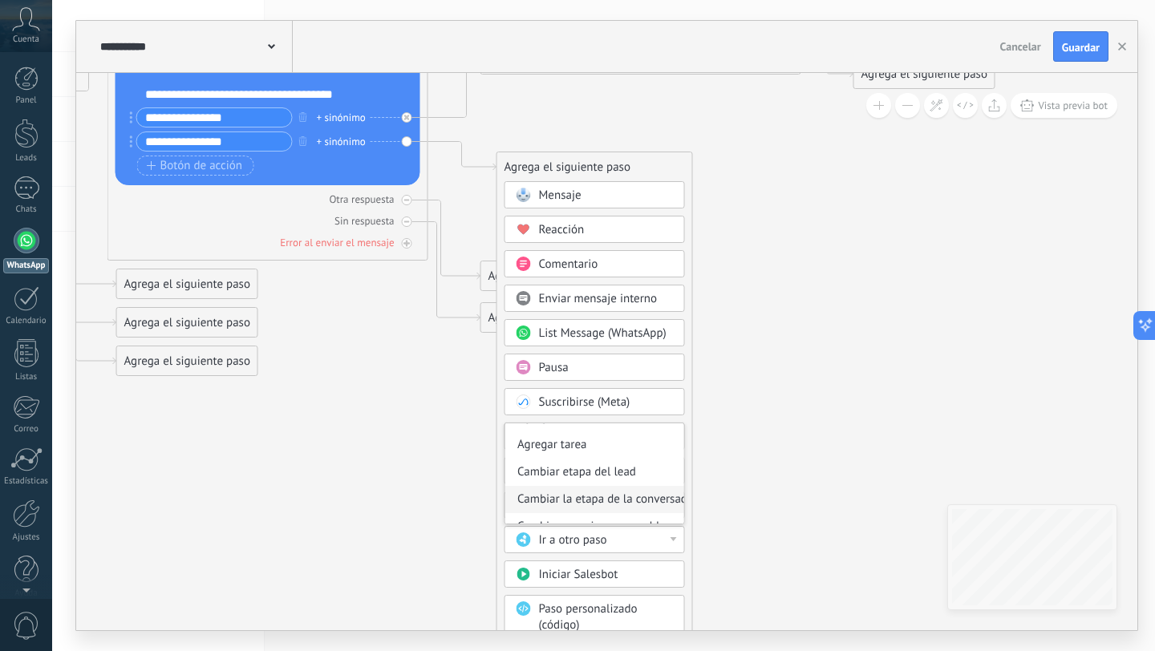
scroll to position [47, 0]
click at [606, 471] on div "Cambiar etapa del lead" at bounding box center [594, 471] width 179 height 27
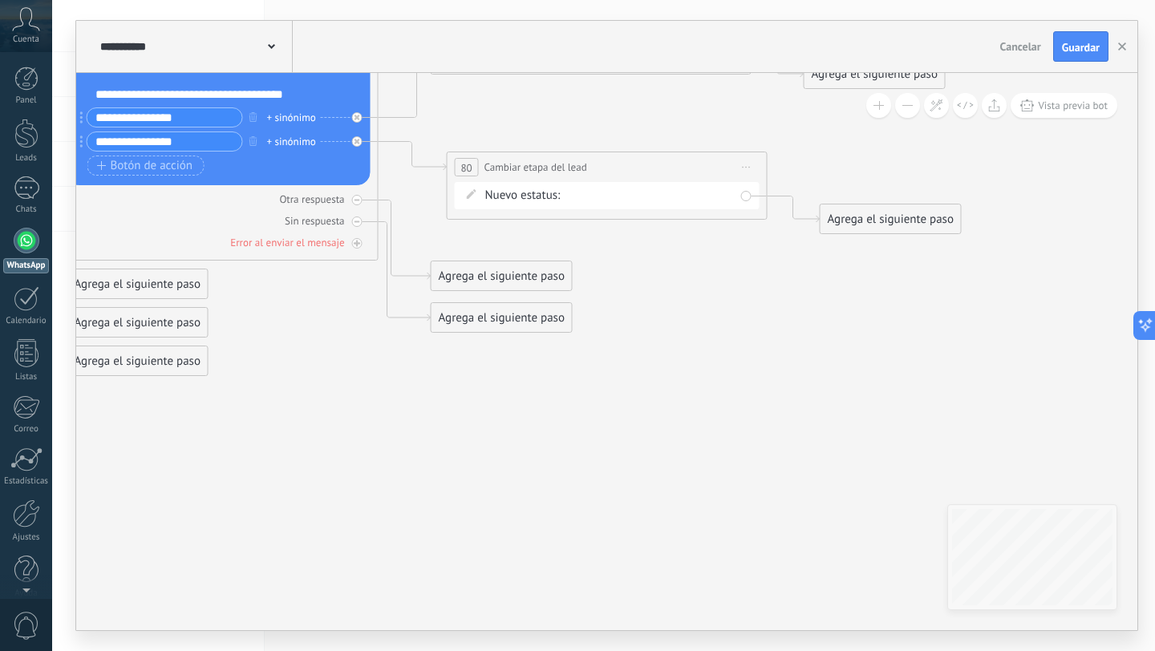
click at [0, 0] on div "Contacto inicial No responde (1er m) Se queda en proceso Llamada (1er m) Llamad…" at bounding box center [0, 0] width 0 height 0
click at [0, 0] on label "Llamada en 10 min gratuita" at bounding box center [0, 0] width 0 height 0
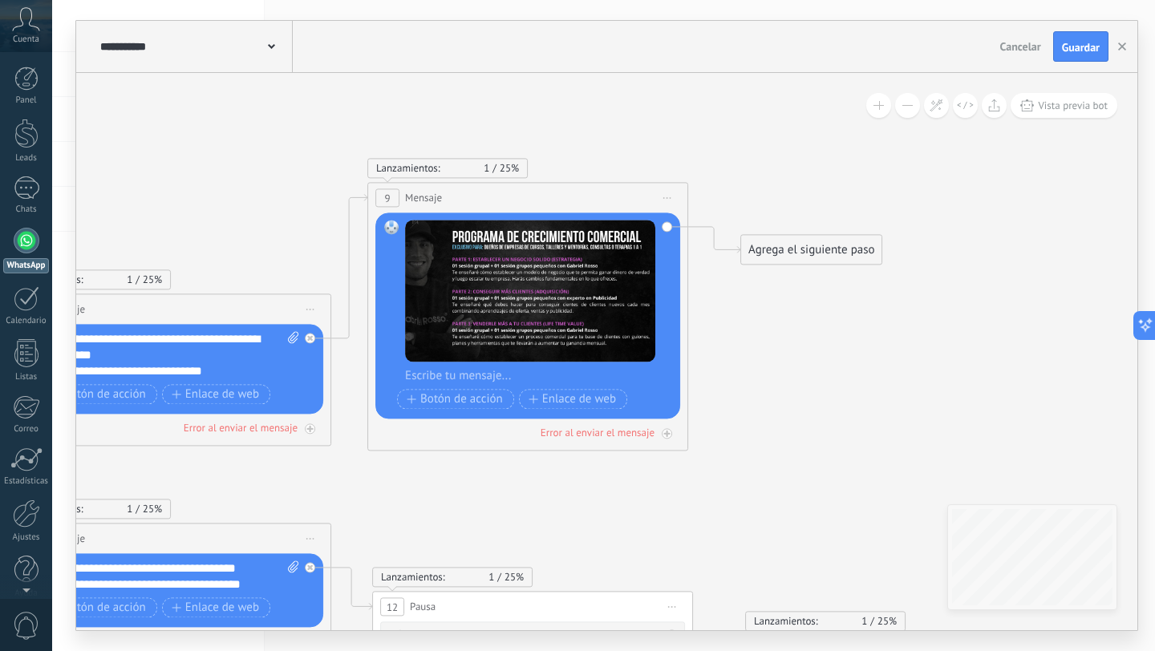
click at [805, 235] on div "Agrega el siguiente paso Mensaje Mensaje Mensaje Reacción Comentario Enviar men…" at bounding box center [811, 249] width 142 height 30
click at [789, 241] on div "Agrega el siguiente paso" at bounding box center [811, 250] width 140 height 26
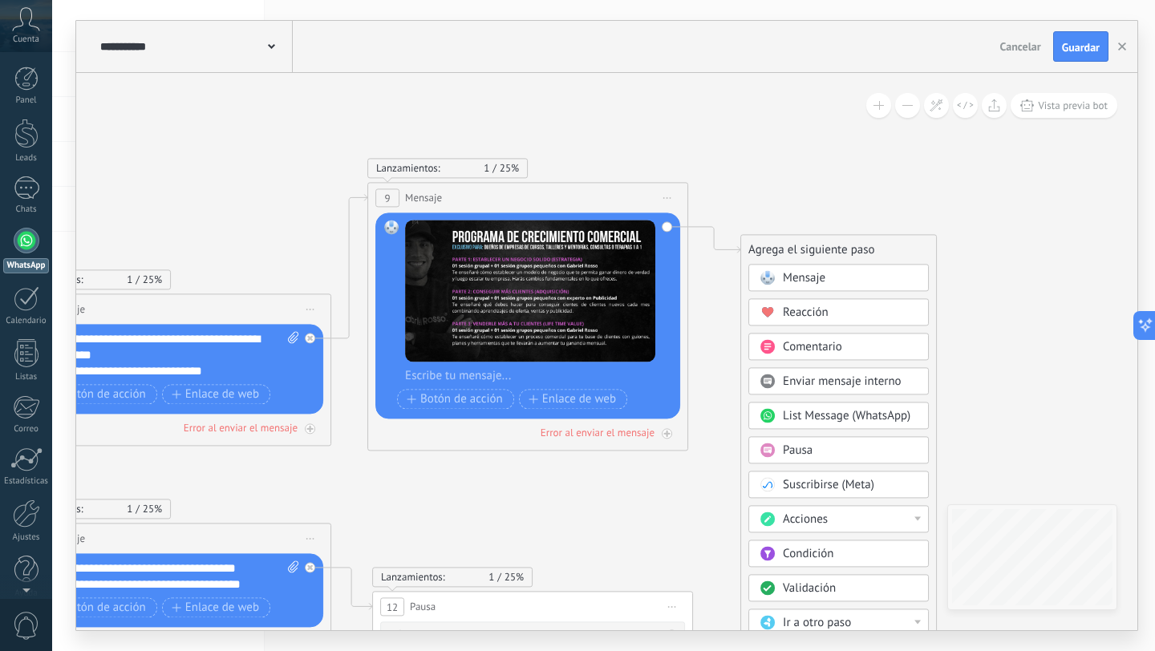
click at [802, 513] on span "Acciones" at bounding box center [805, 519] width 45 height 15
click at [811, 550] on div "Cambiar etapa del lead" at bounding box center [838, 551] width 179 height 27
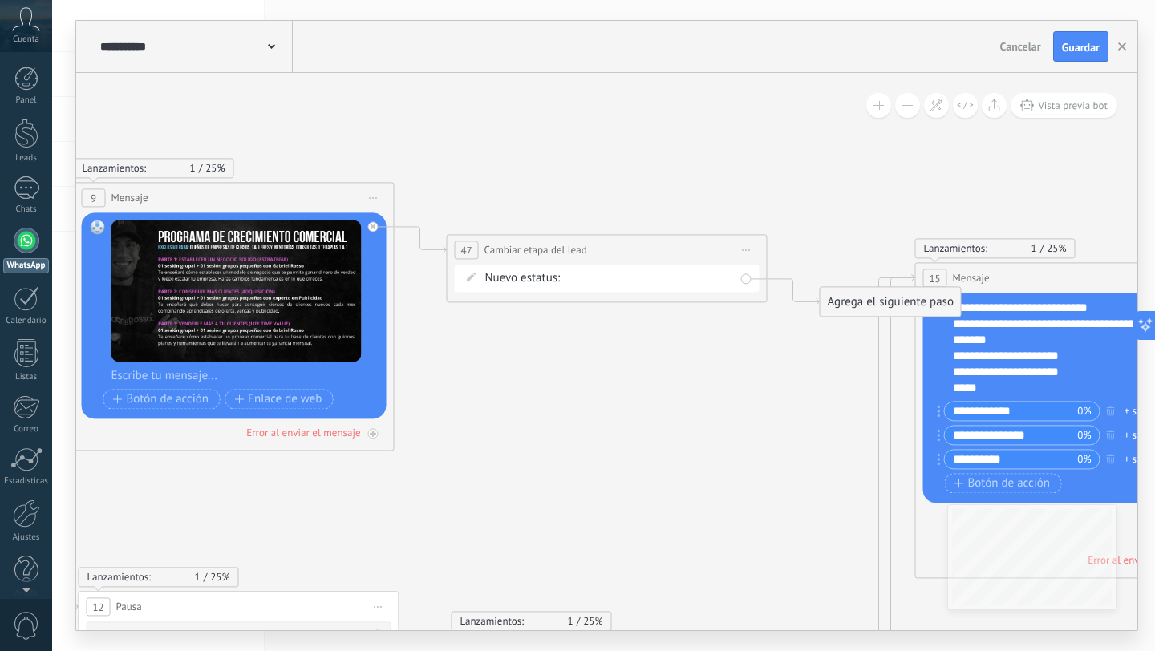
click at [0, 0] on div "Contacto inicial No responde (1er m) Se queda en proceso Llamada (1er m) Llamad…" at bounding box center [0, 0] width 0 height 0
click at [0, 0] on label "Llamada (1er m)" at bounding box center [0, 0] width 0 height 0
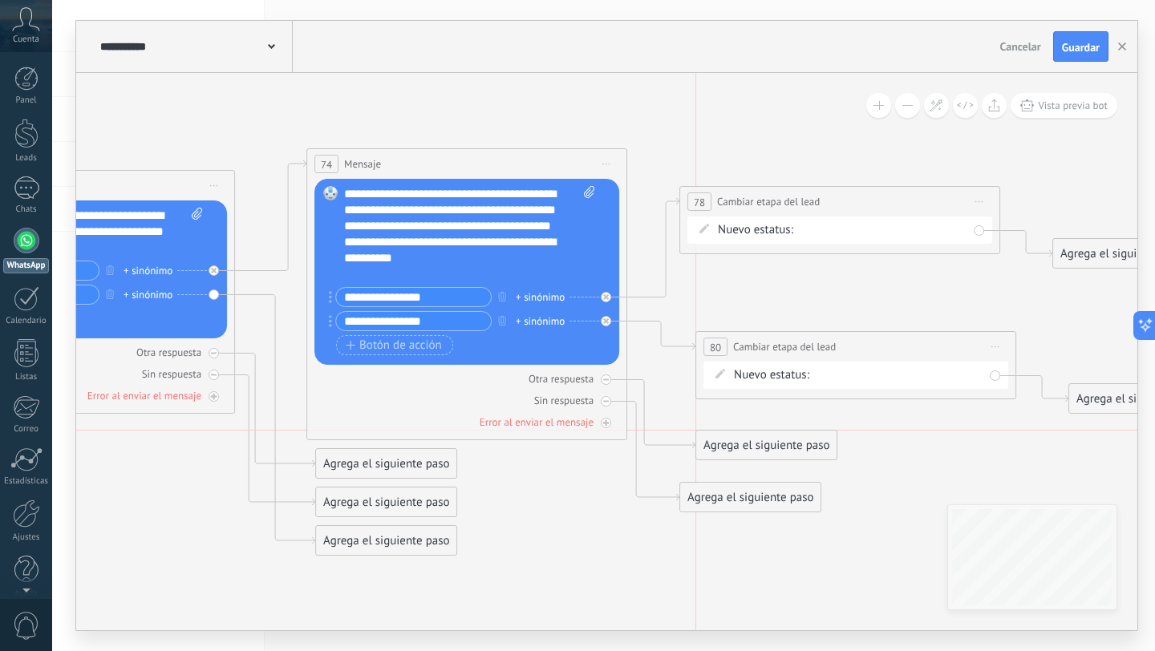
drag, startPoint x: 726, startPoint y: 446, endPoint x: 741, endPoint y: 433, distance: 19.9
click at [741, 433] on div "Agrega el siguiente paso" at bounding box center [766, 445] width 140 height 26
drag, startPoint x: 726, startPoint y: 509, endPoint x: 748, endPoint y: 524, distance: 26.0
click at [748, 524] on div "Agrega el siguiente paso Mensaje Mensaje Mensaje Reacción Comentario Enviar men…" at bounding box center [767, 510] width 142 height 30
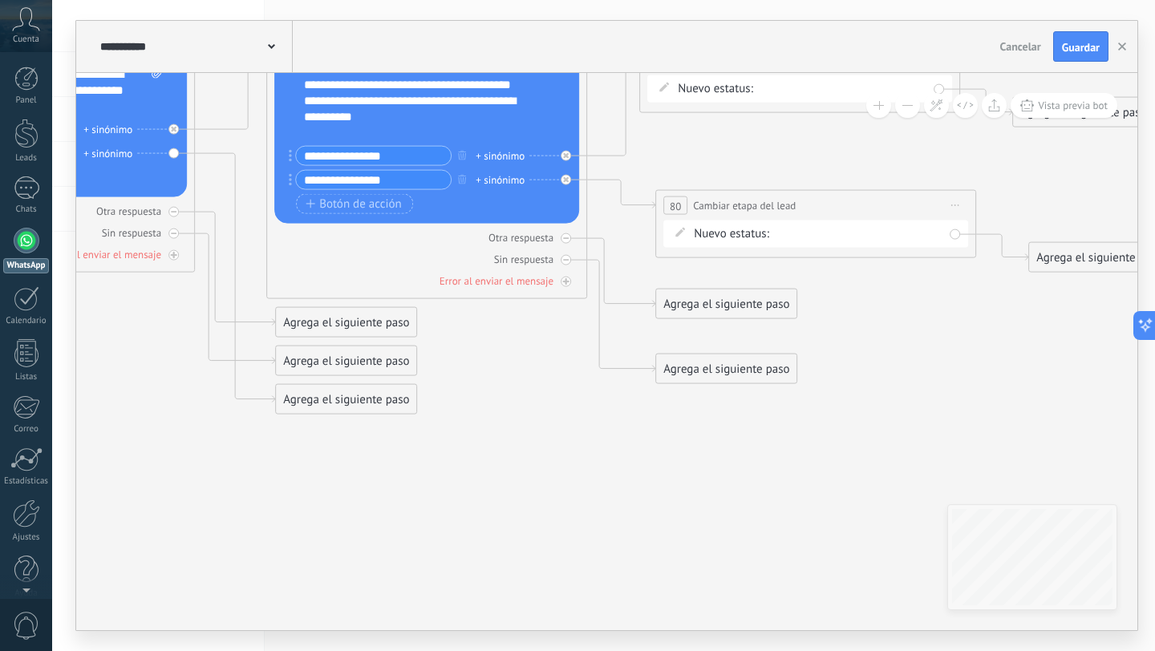
drag, startPoint x: 899, startPoint y: 450, endPoint x: 858, endPoint y: 309, distance: 146.8
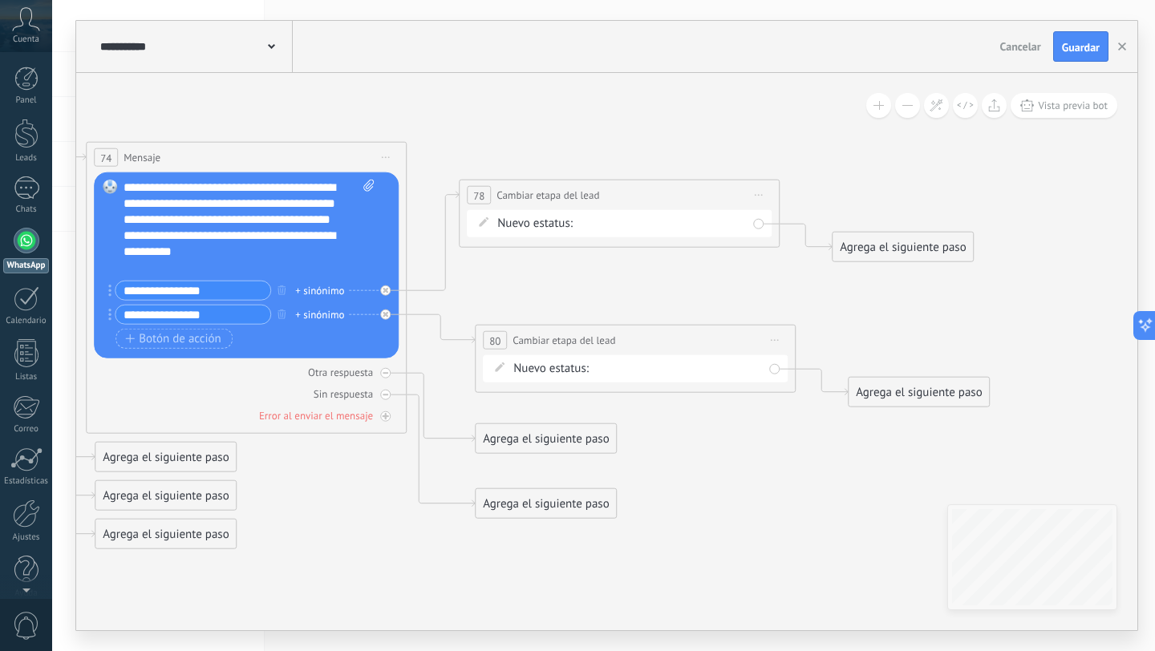
drag, startPoint x: 971, startPoint y: 331, endPoint x: 786, endPoint y: 482, distance: 238.8
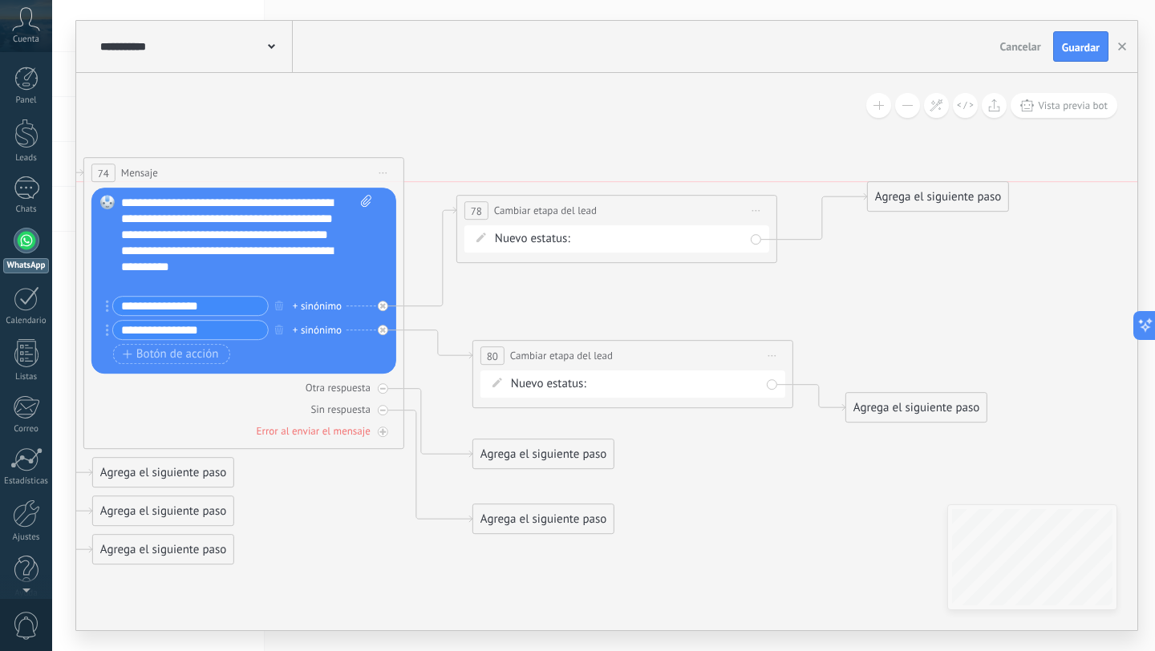
drag, startPoint x: 834, startPoint y: 254, endPoint x: 866, endPoint y: 174, distance: 86.0
click at [868, 184] on div "Agrega el siguiente paso" at bounding box center [938, 197] width 140 height 26
click at [866, 174] on div "Agrega el siguiente paso" at bounding box center [934, 181] width 140 height 26
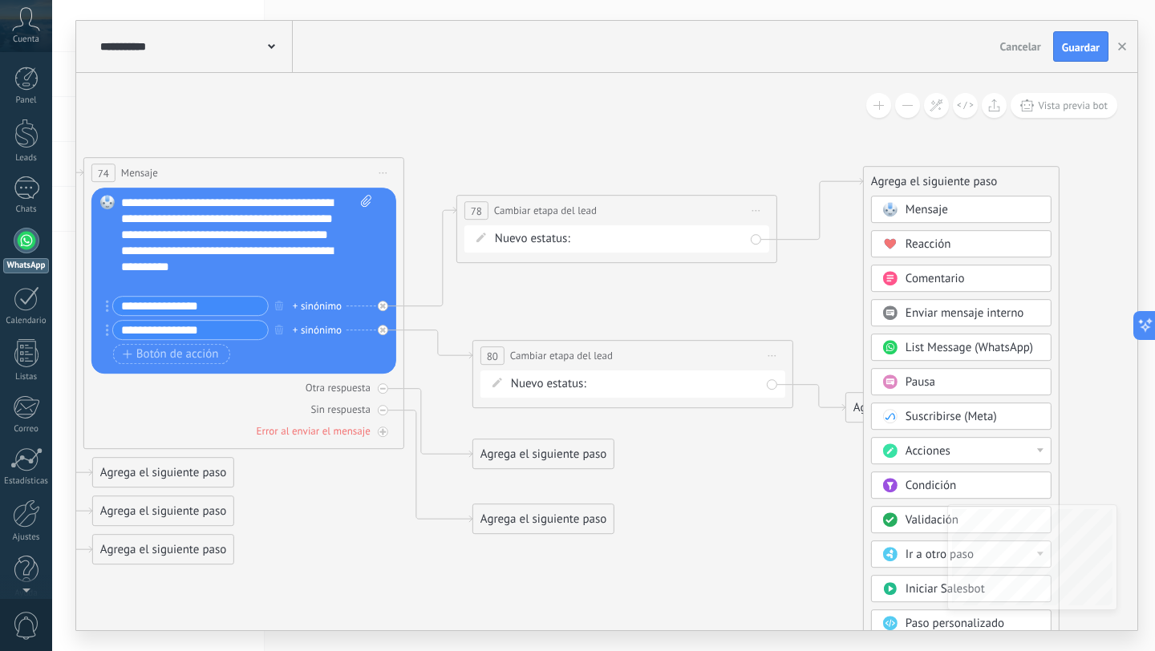
click at [920, 216] on span "Mensaje" at bounding box center [927, 209] width 43 height 15
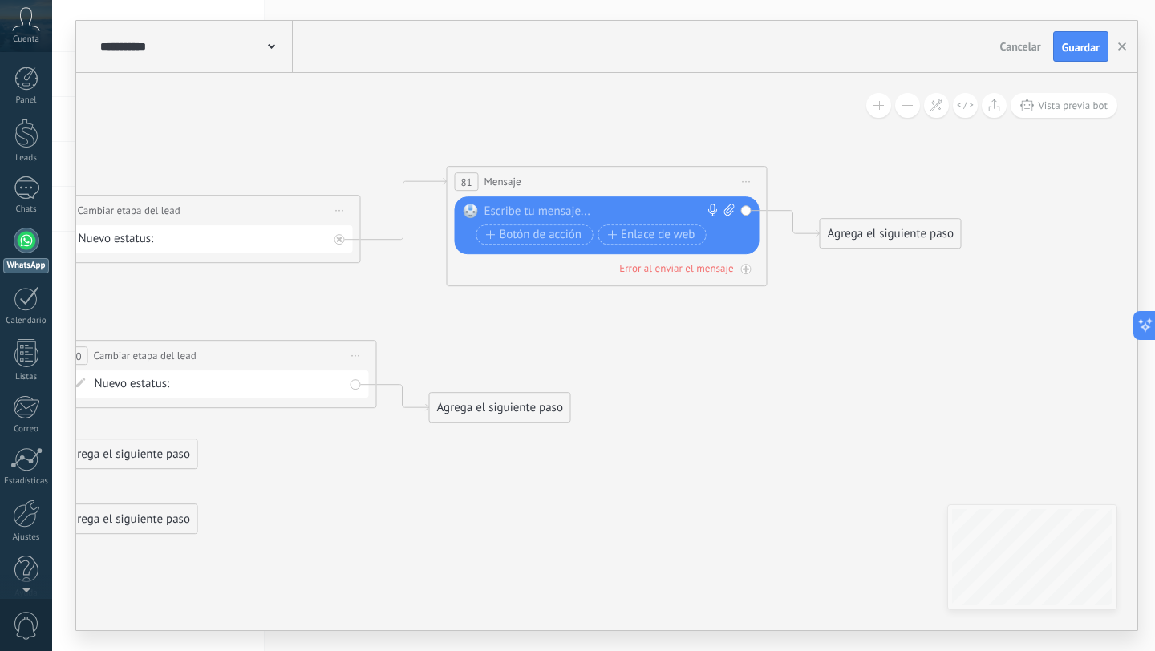
click at [752, 187] on span "Iniciar vista previa aquí Cambiar nombre Duplicar [GEOGRAPHIC_DATA]" at bounding box center [747, 181] width 26 height 23
click at [761, 294] on div "Borrar" at bounding box center [819, 286] width 159 height 27
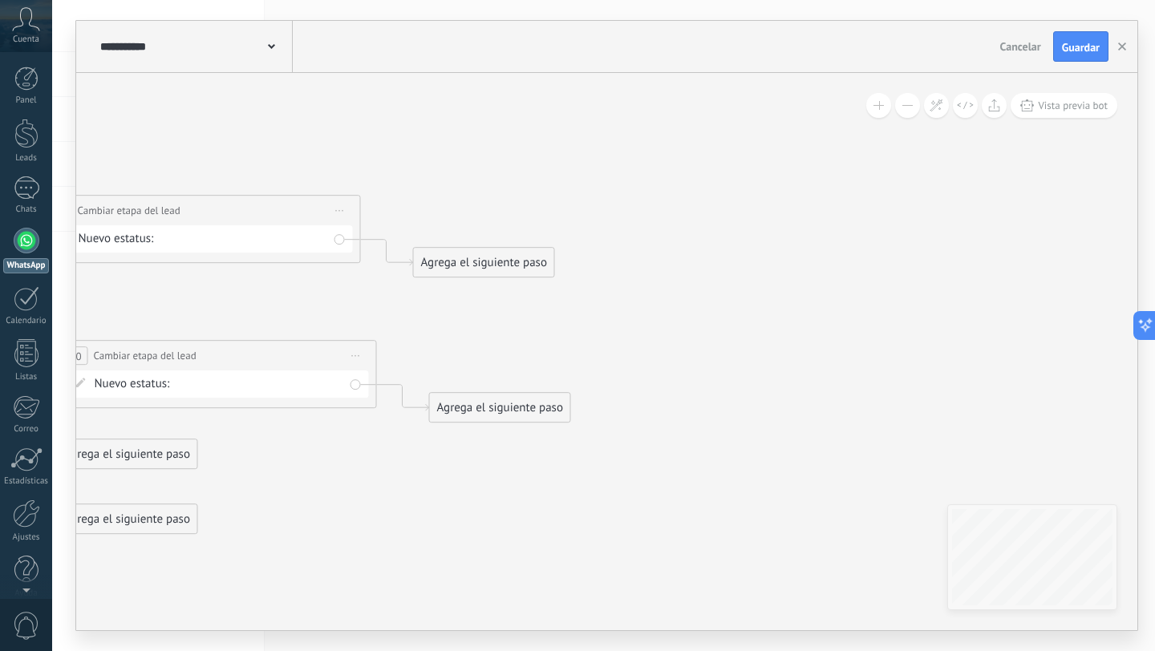
click at [421, 269] on div "Agrega el siguiente paso" at bounding box center [484, 263] width 140 height 26
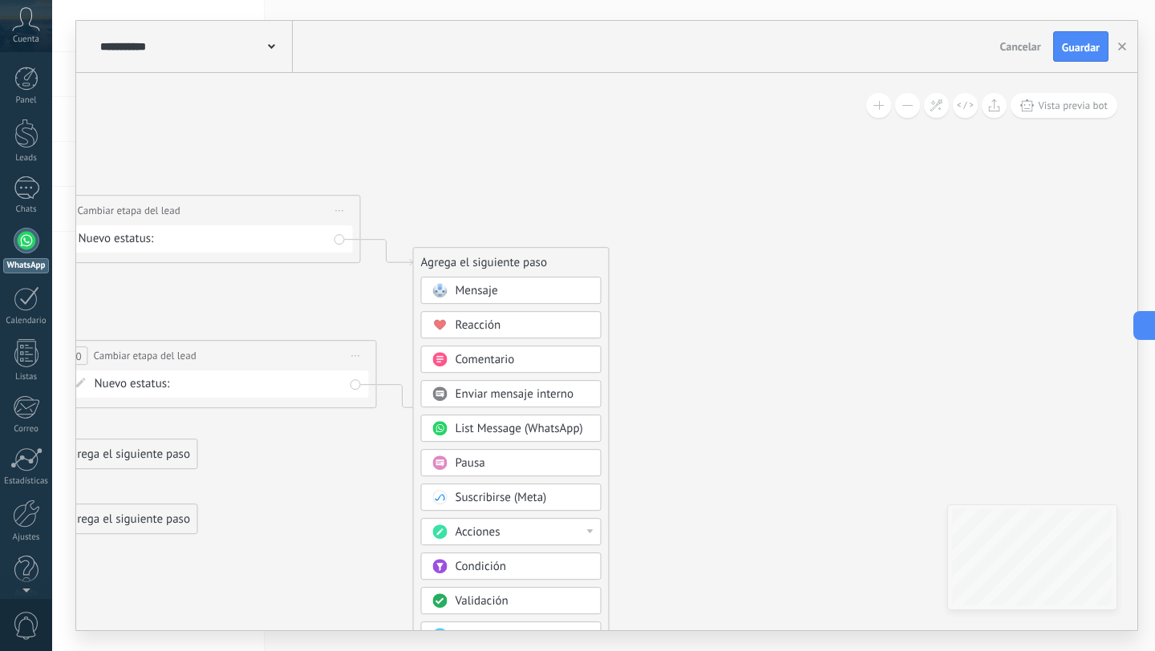
click at [486, 331] on span "Reacción" at bounding box center [479, 325] width 46 height 15
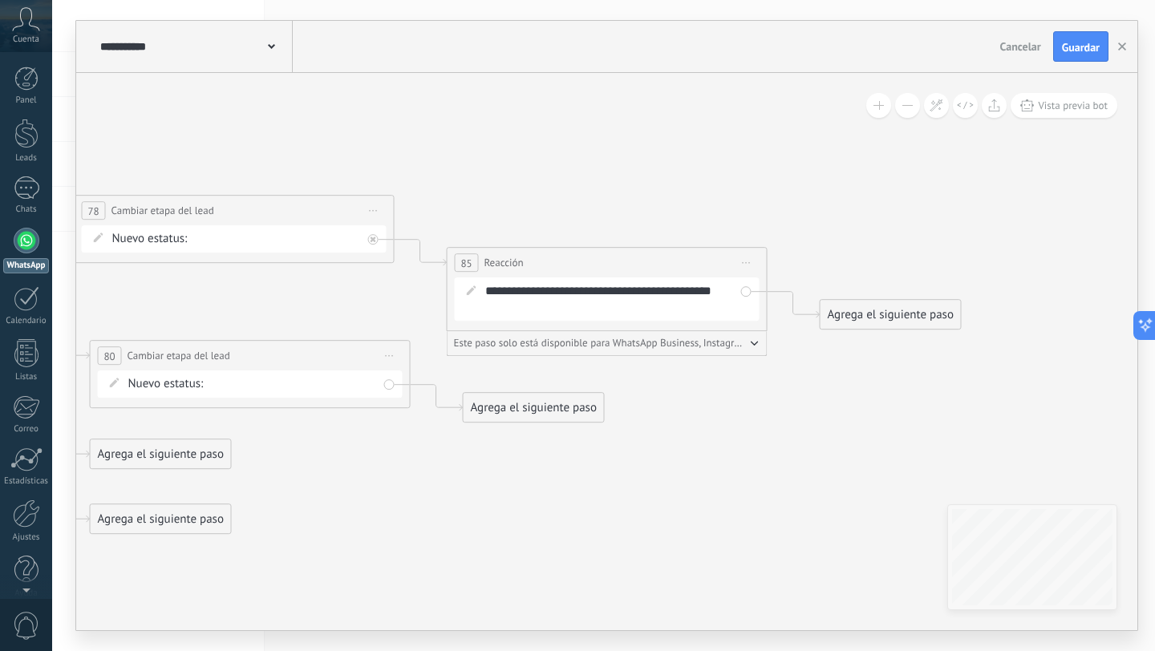
click at [872, 321] on div "Agrega el siguiente paso" at bounding box center [891, 315] width 140 height 26
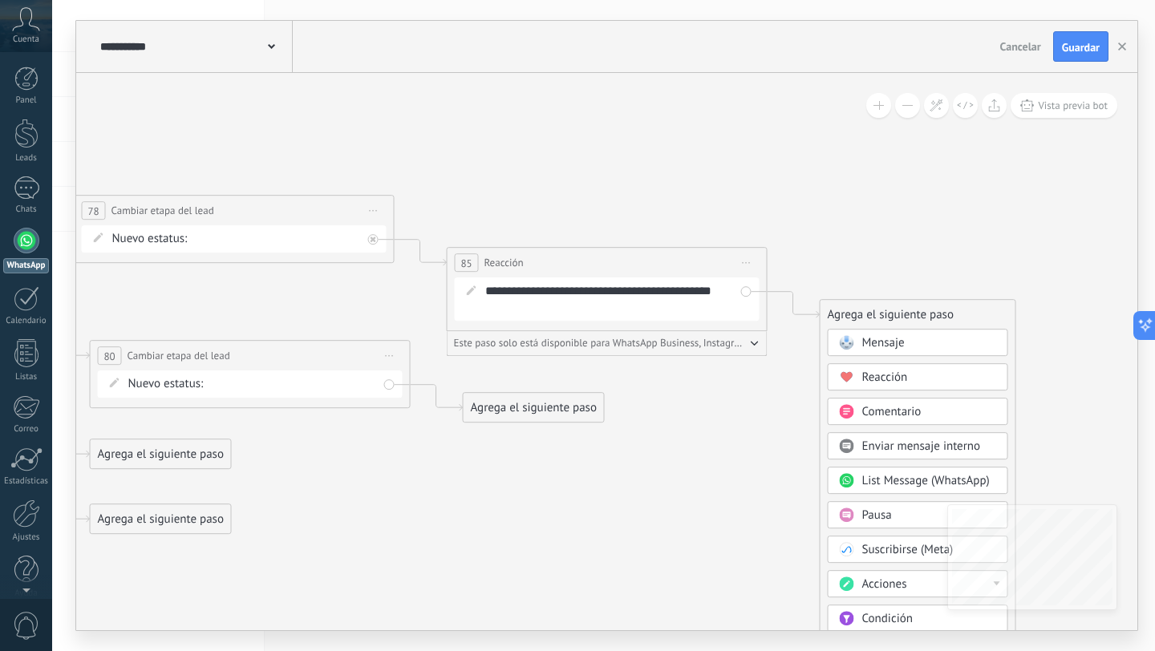
click at [887, 349] on span "Mensaje" at bounding box center [883, 342] width 43 height 15
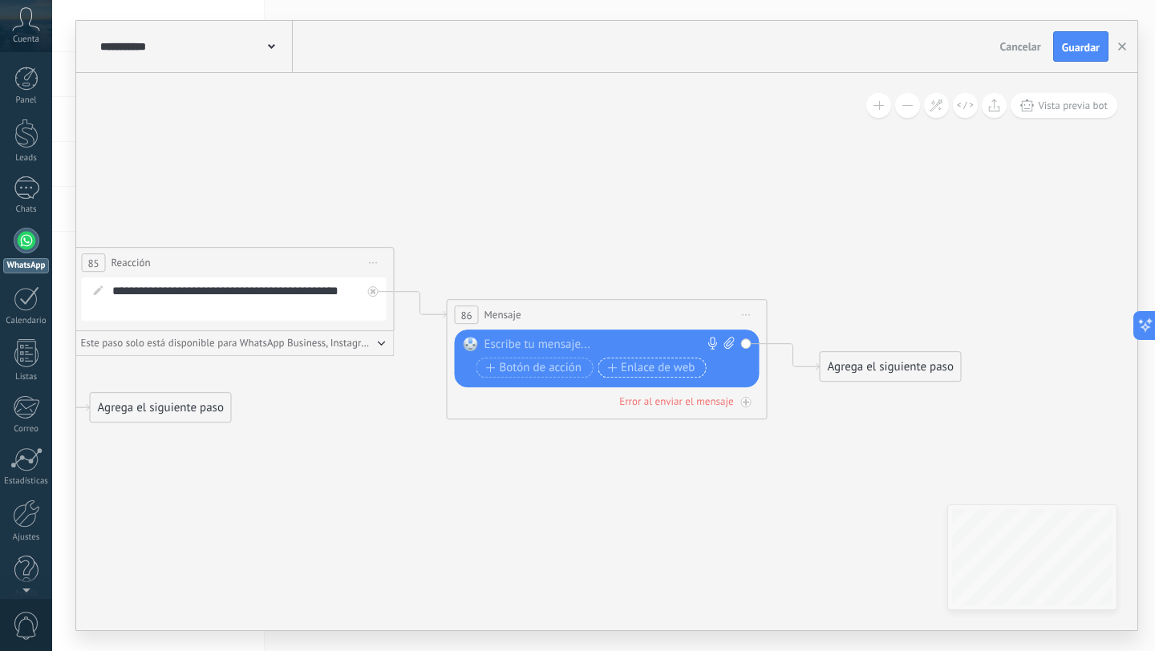
click at [652, 359] on button "Enlace de web" at bounding box center [652, 368] width 108 height 20
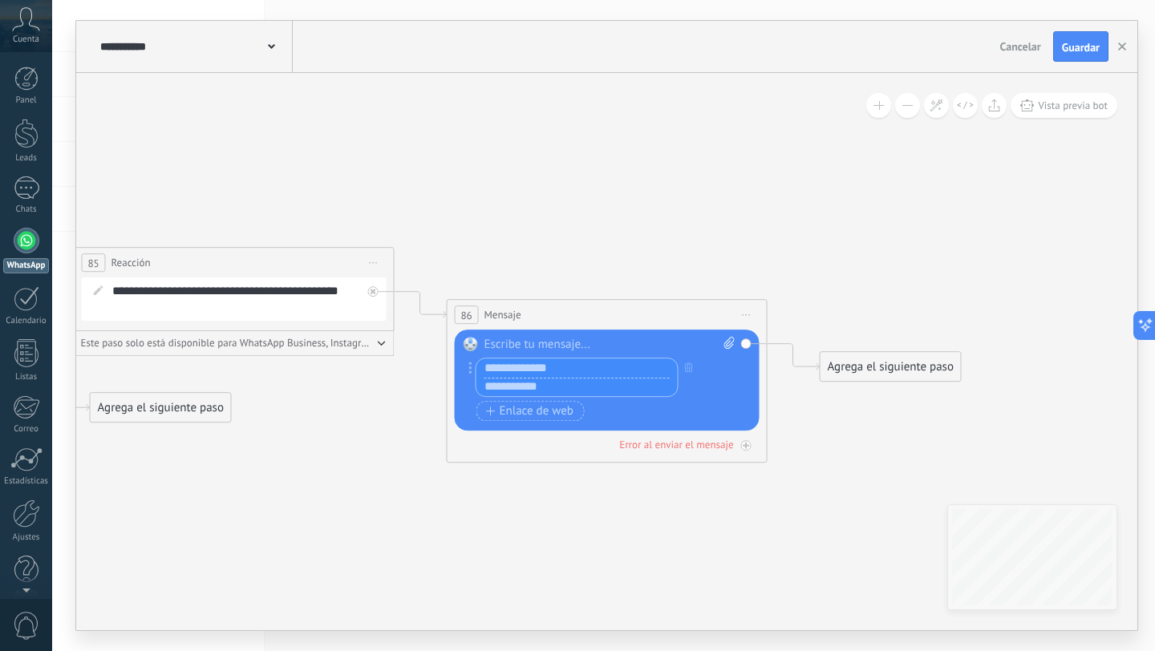
click at [544, 341] on div at bounding box center [610, 345] width 251 height 16
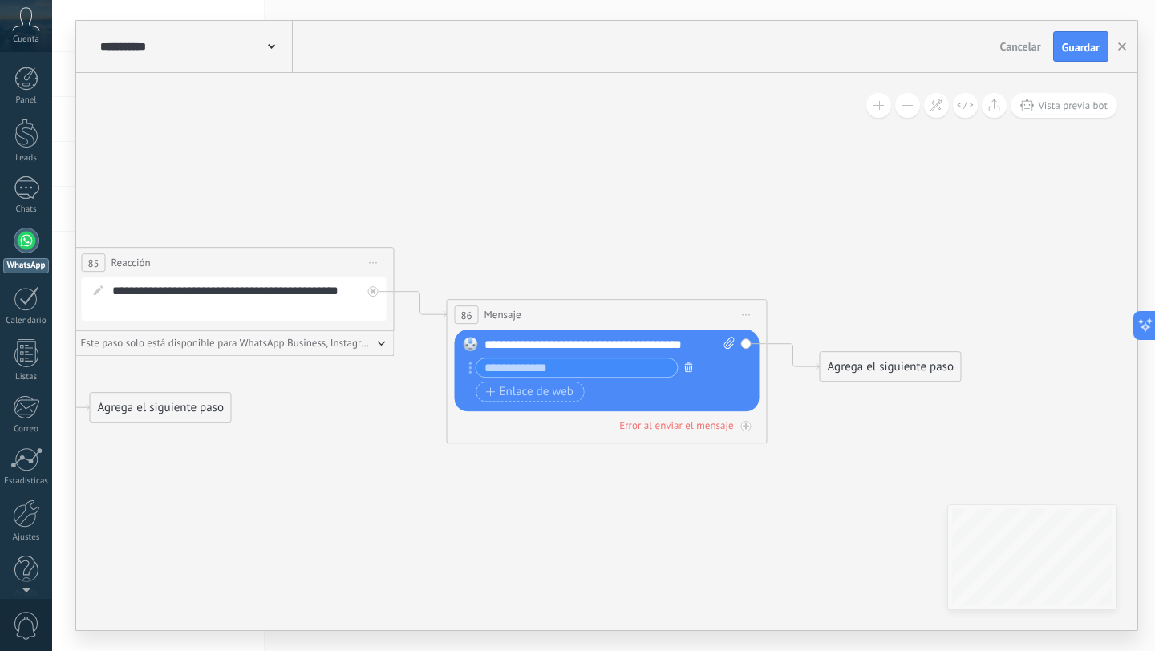
click at [686, 368] on icon "button" at bounding box center [689, 368] width 8 height 10
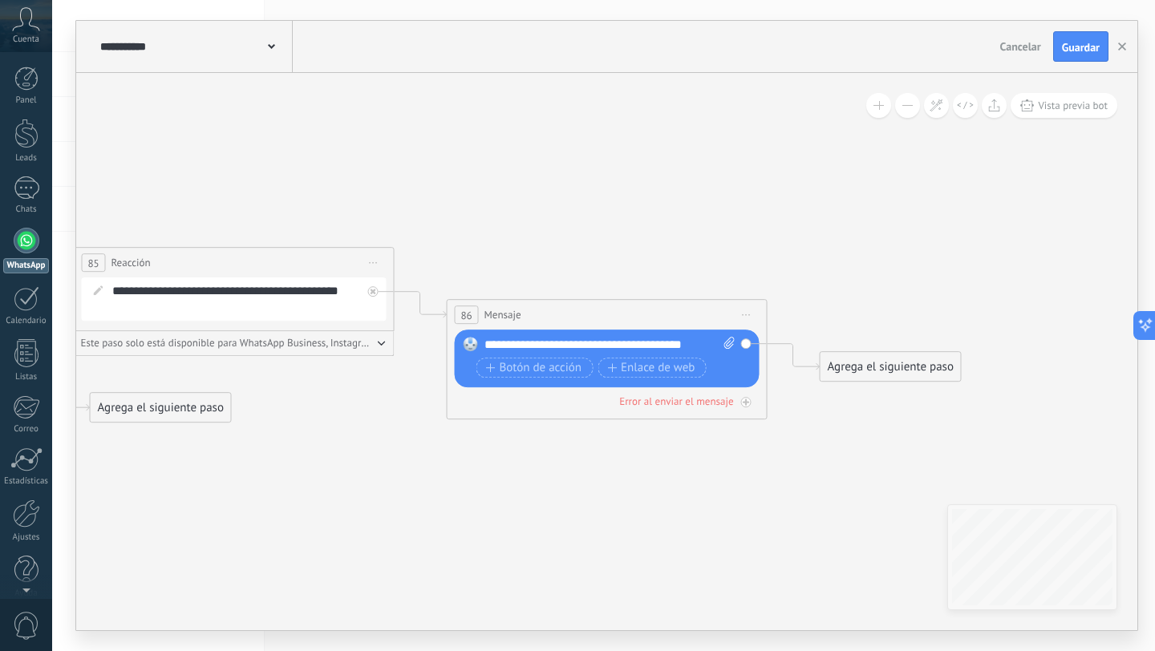
click at [702, 347] on div "**********" at bounding box center [610, 345] width 251 height 16
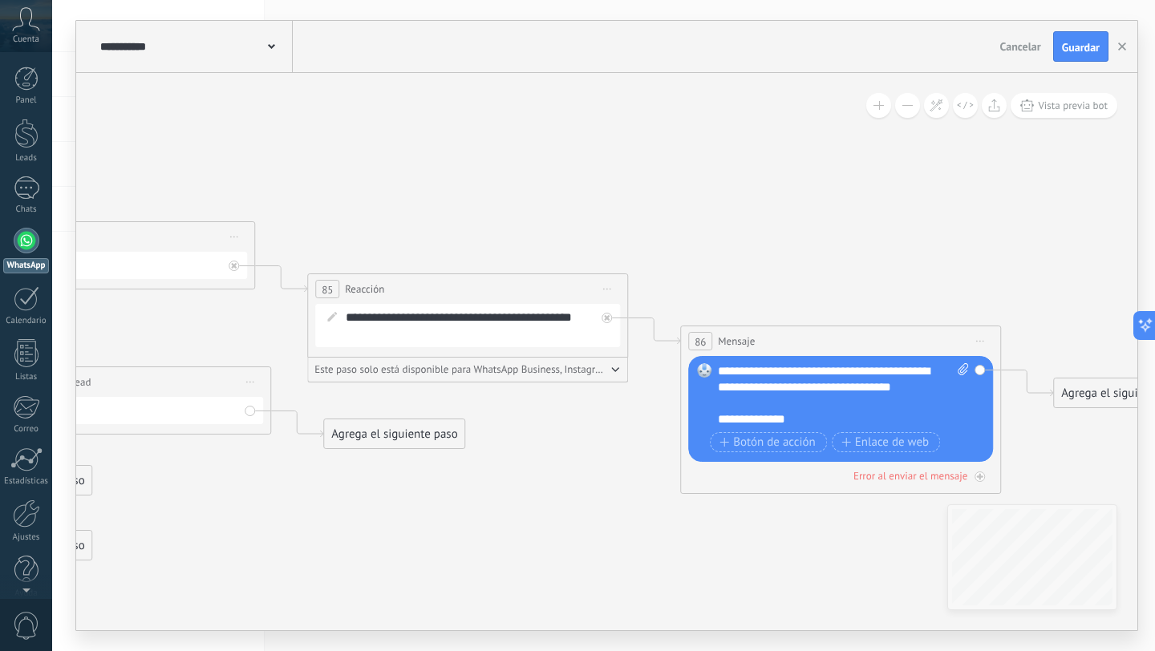
drag, startPoint x: 503, startPoint y: 514, endPoint x: 723, endPoint y: 542, distance: 221.6
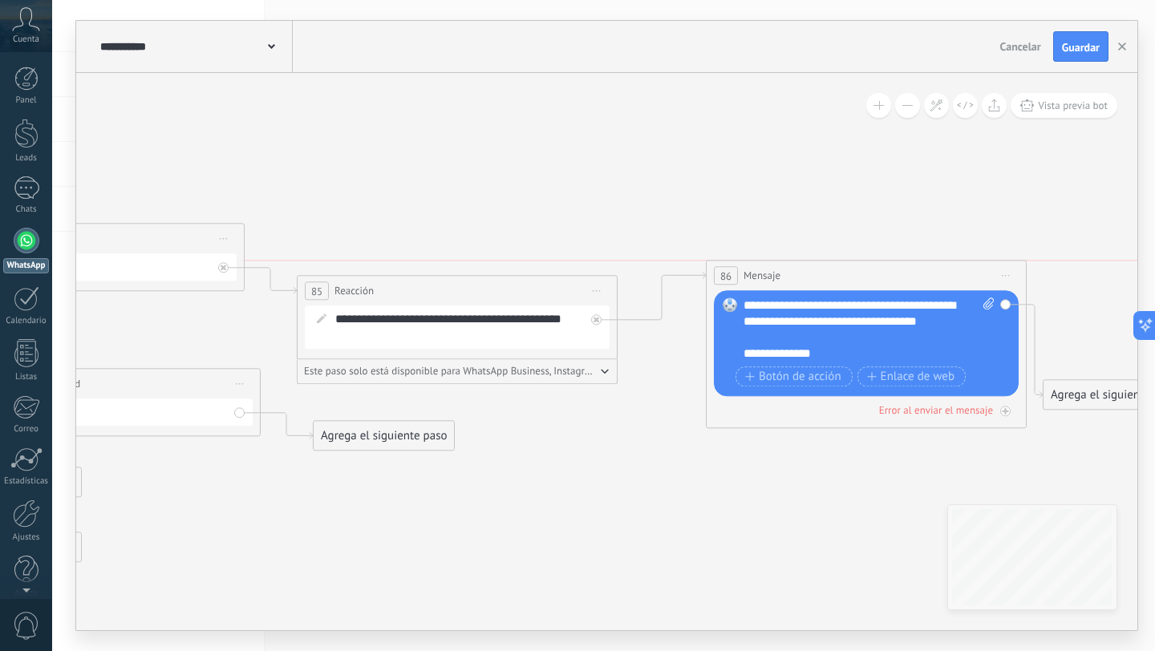
drag, startPoint x: 799, startPoint y: 333, endPoint x: 838, endPoint y: 270, distance: 74.2
click at [836, 270] on div "86 Mensaje ******* (a): Todos los contactos - canales seleccionados Todos los c…" at bounding box center [866, 276] width 319 height 30
drag, startPoint x: 353, startPoint y: 446, endPoint x: 371, endPoint y: 331, distance: 116.1
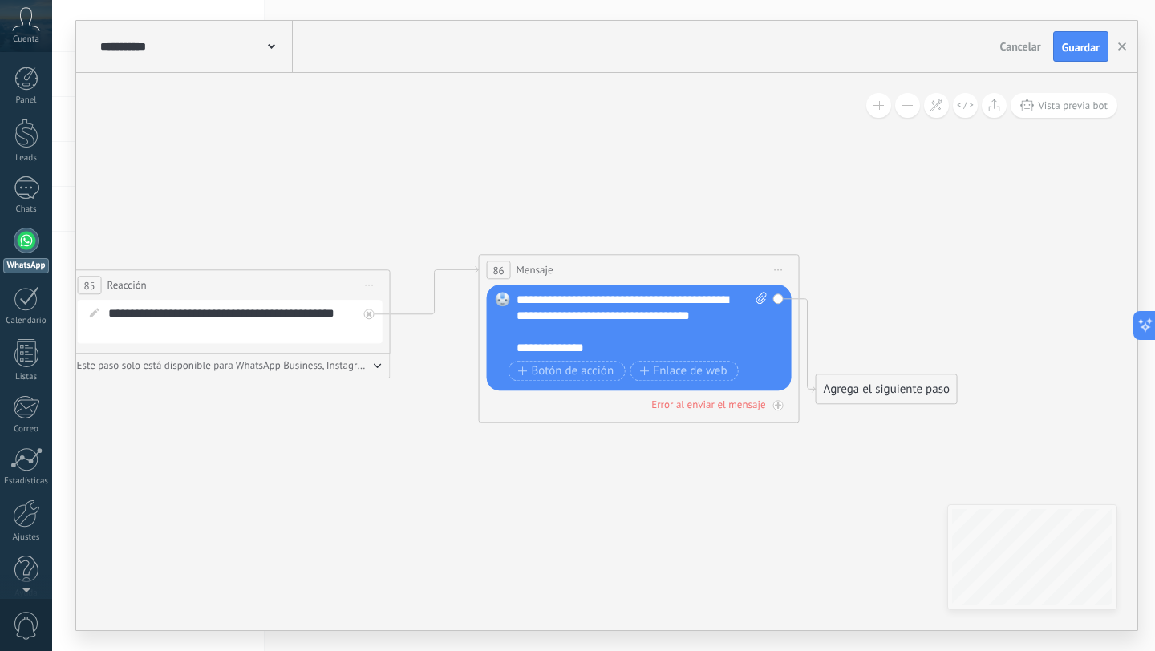
drag, startPoint x: 424, startPoint y: 456, endPoint x: 197, endPoint y: 451, distance: 227.1
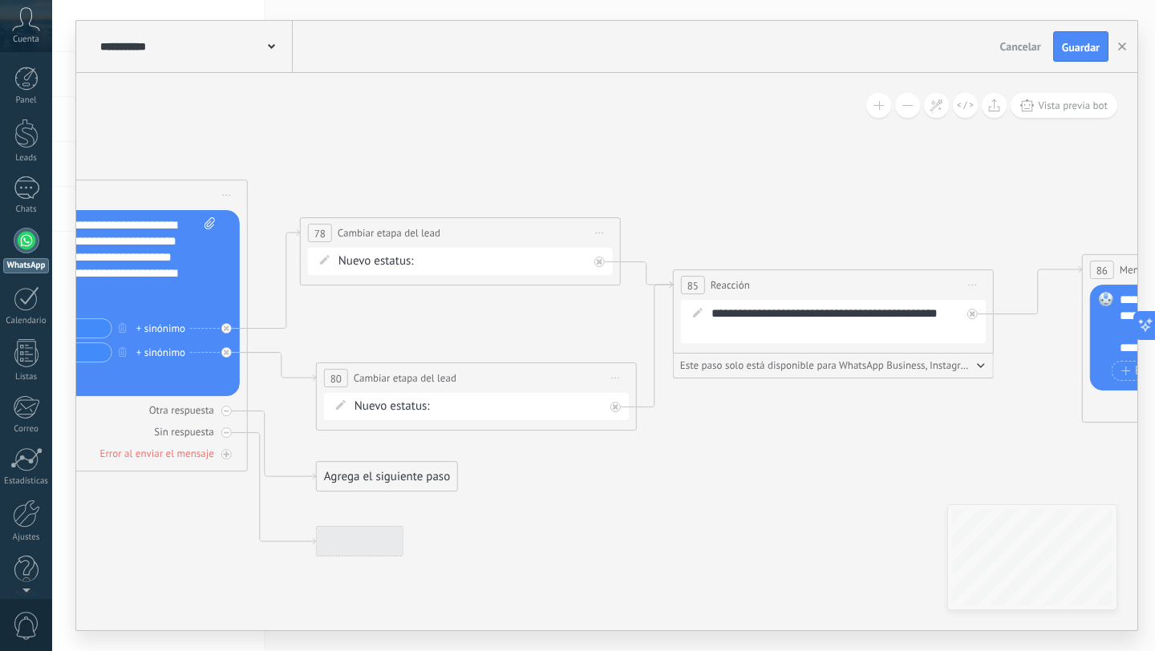
drag, startPoint x: 501, startPoint y: 447, endPoint x: 805, endPoint y: 445, distance: 304.1
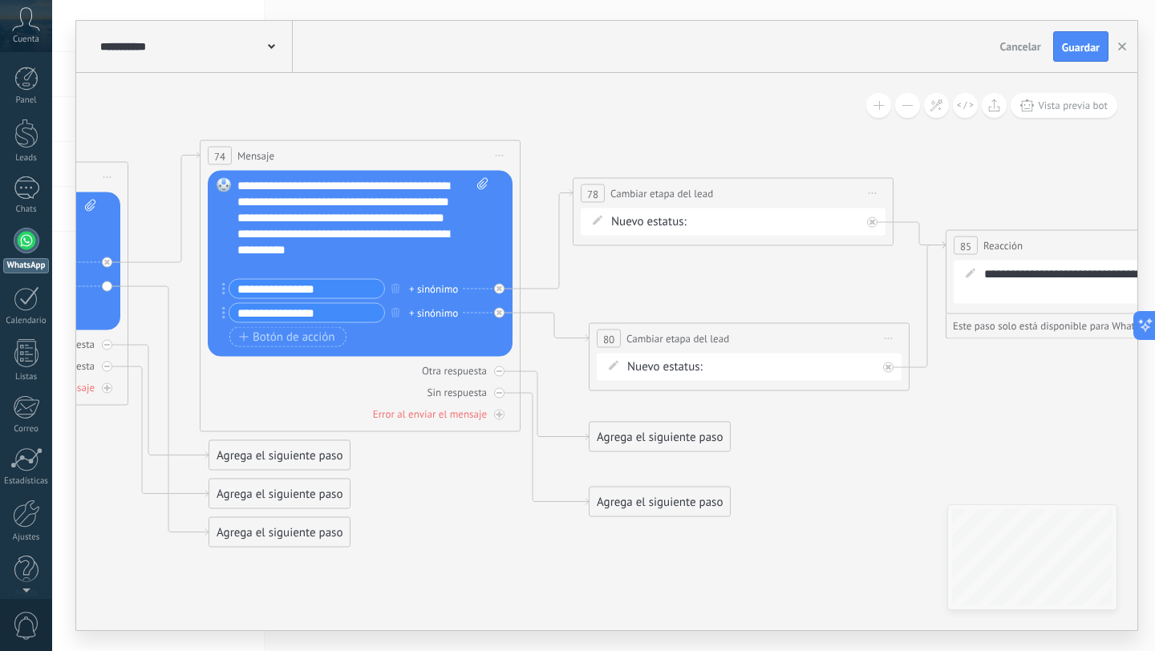
drag, startPoint x: 661, startPoint y: 452, endPoint x: 913, endPoint y: 403, distance: 256.8
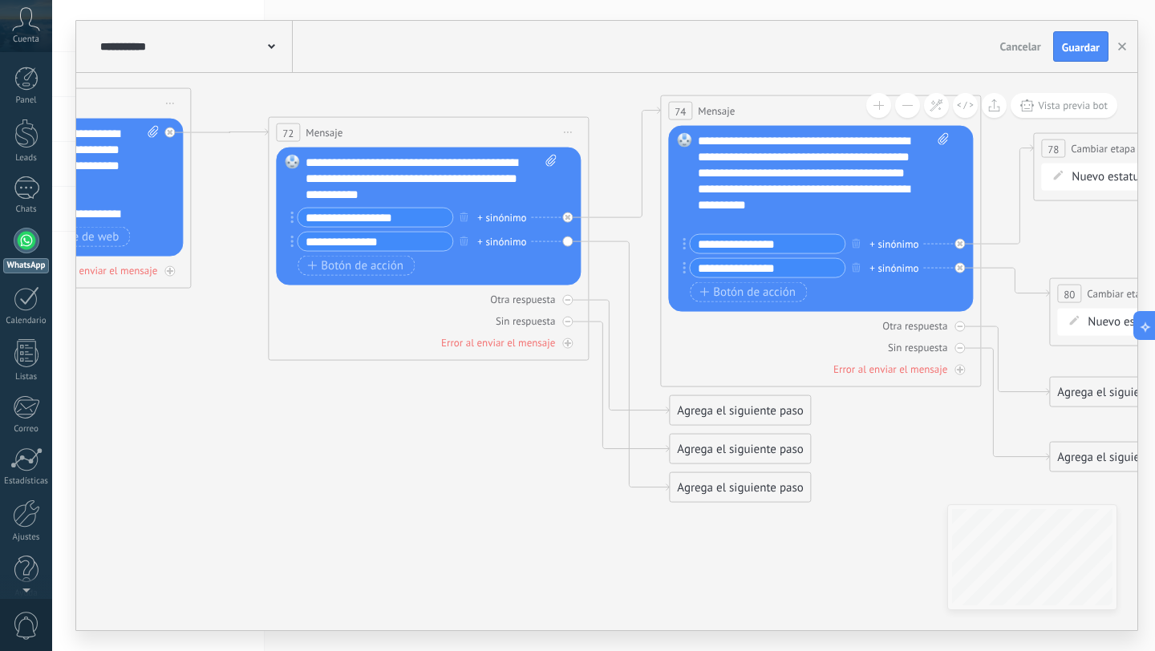
drag, startPoint x: 552, startPoint y: 539, endPoint x: 1059, endPoint y: 379, distance: 531.6
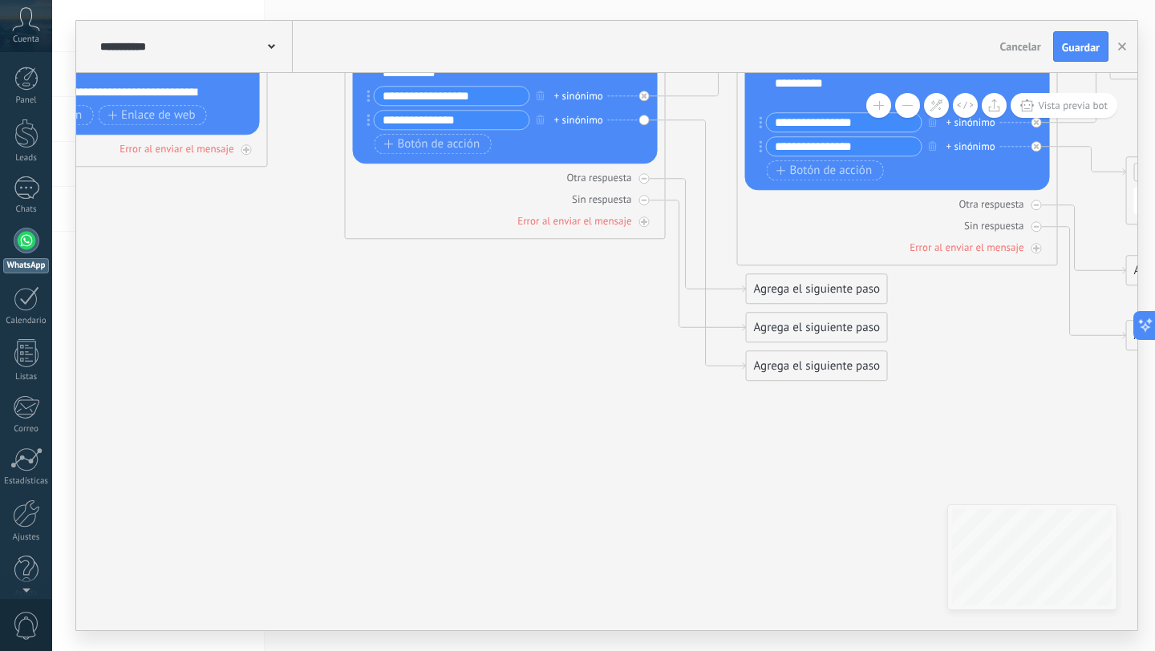
drag, startPoint x: 609, startPoint y: 410, endPoint x: 908, endPoint y: 438, distance: 300.6
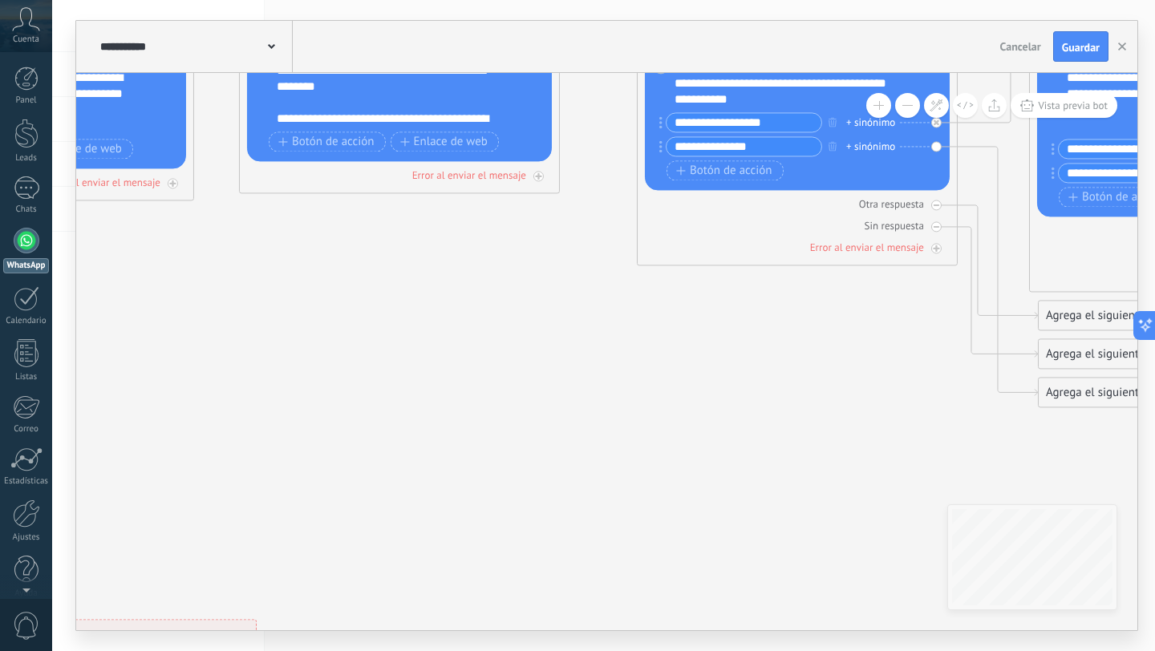
drag, startPoint x: 667, startPoint y: 362, endPoint x: 842, endPoint y: 446, distance: 193.4
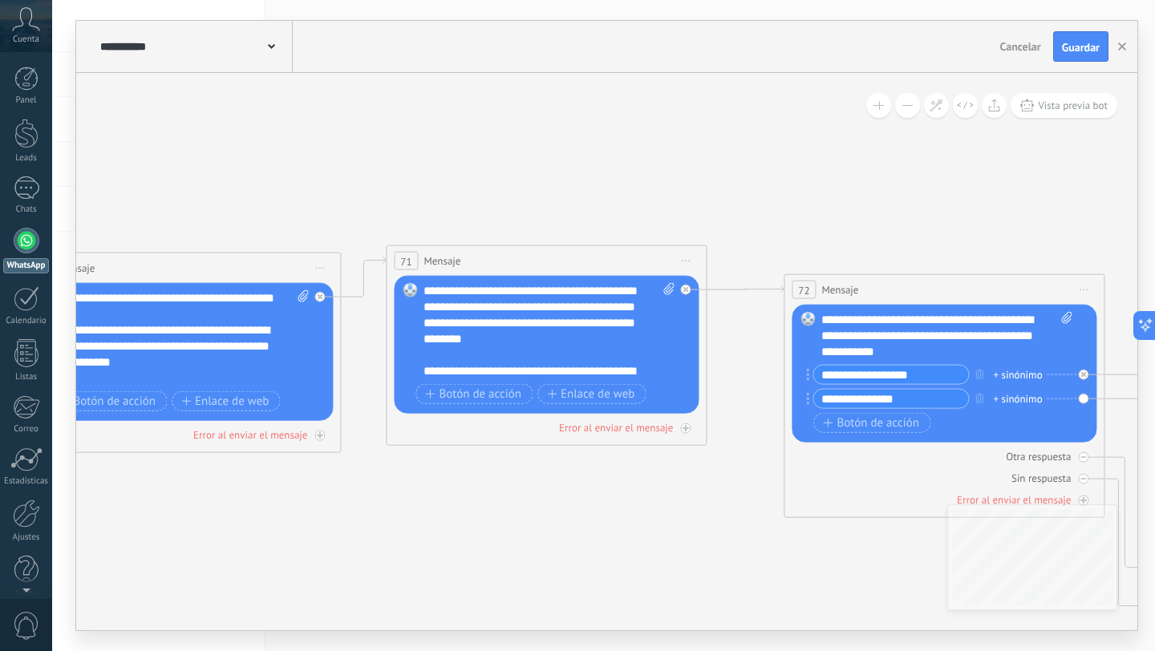
drag, startPoint x: 531, startPoint y: 347, endPoint x: 497, endPoint y: 512, distance: 168.8
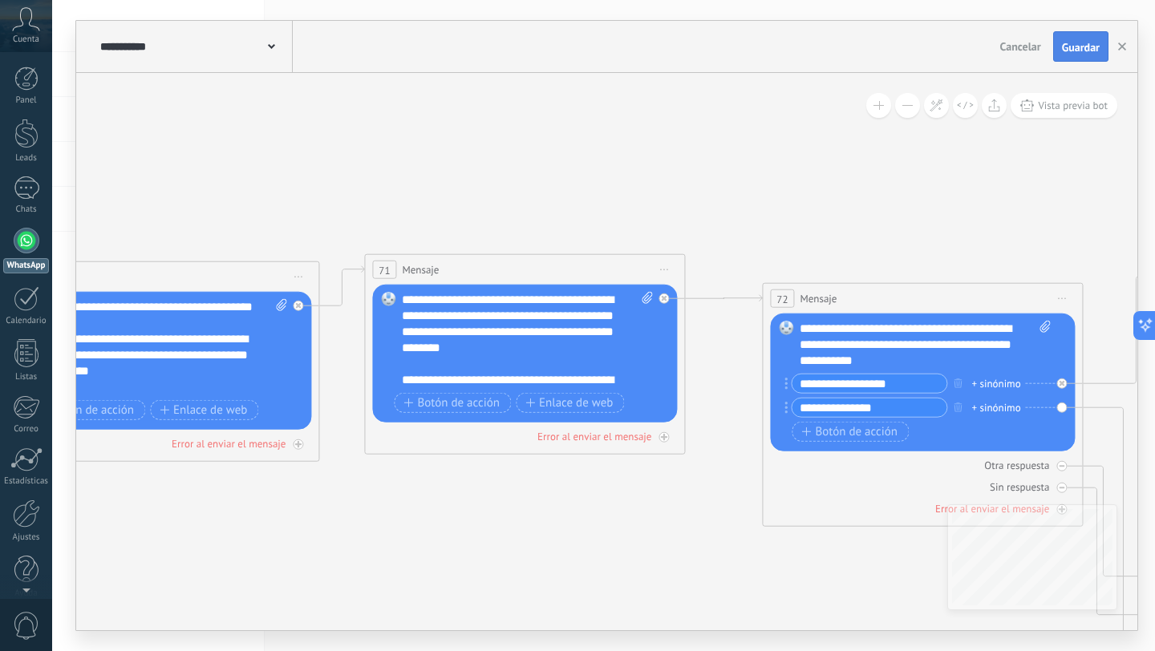
click at [1078, 48] on span "Guardar" at bounding box center [1081, 47] width 38 height 11
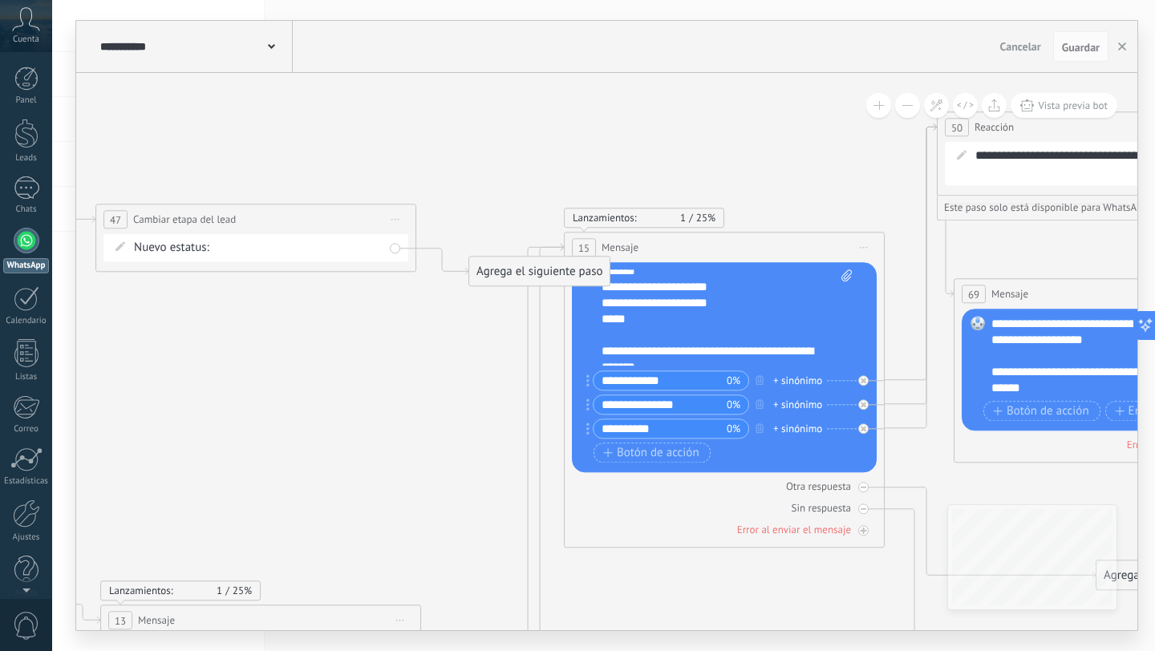
scroll to position [48, 0]
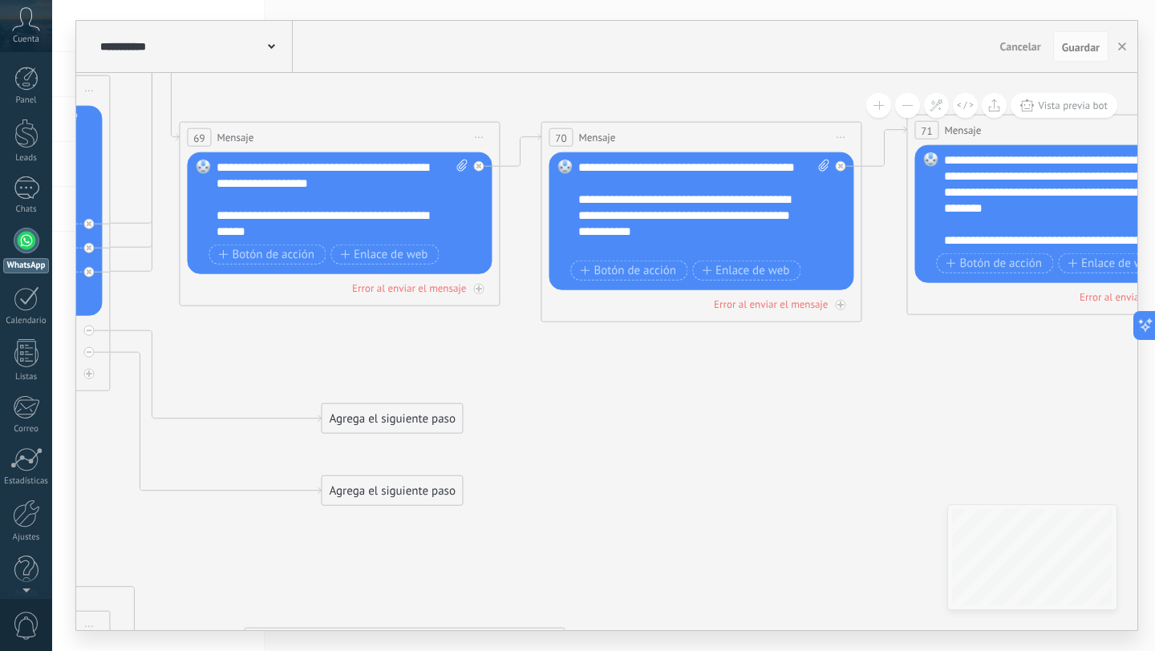
click at [694, 228] on div "**********" at bounding box center [703, 208] width 251 height 96
click at [720, 242] on div "**********" at bounding box center [703, 208] width 251 height 96
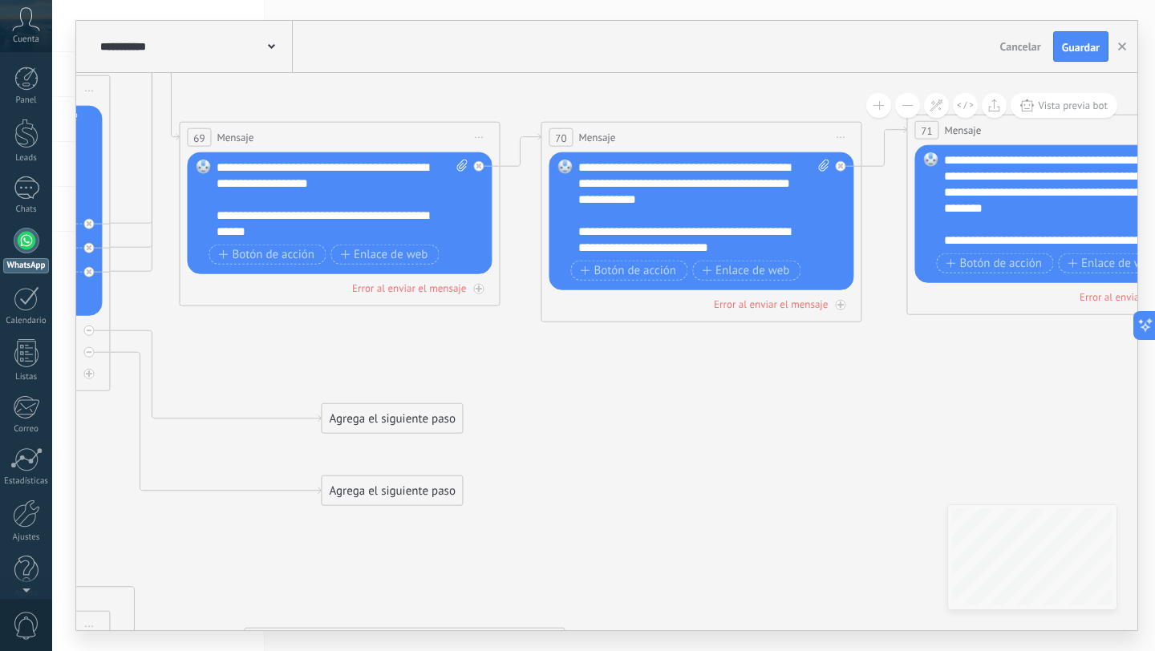
scroll to position [0, 0]
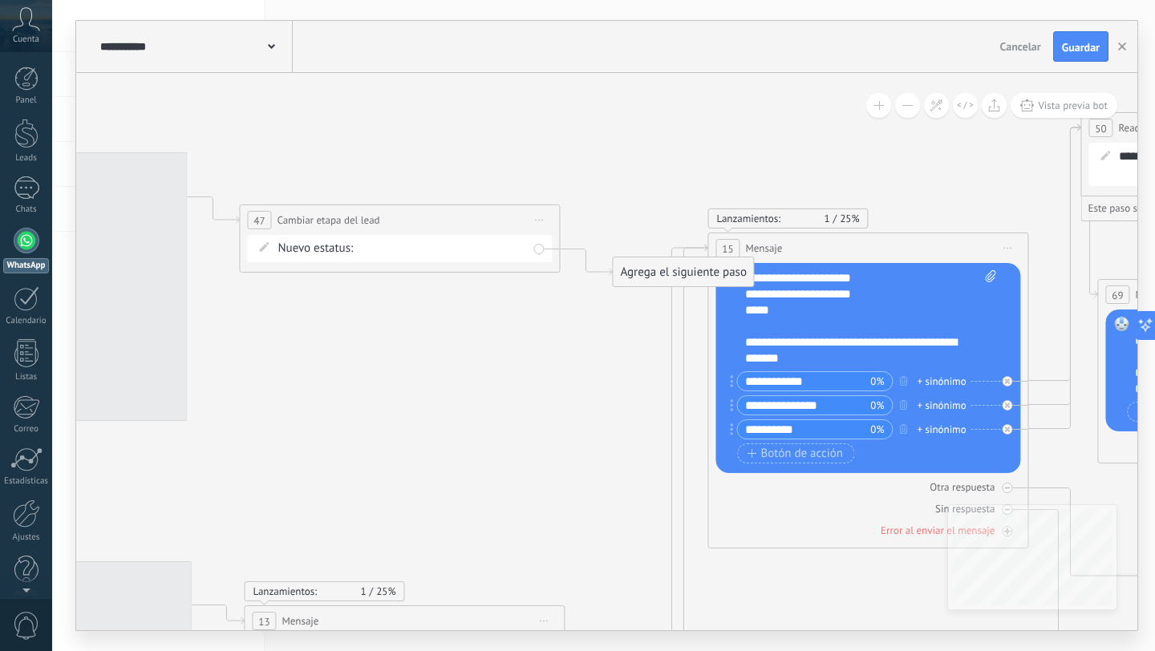
drag, startPoint x: 410, startPoint y: 274, endPoint x: 937, endPoint y: 400, distance: 541.9
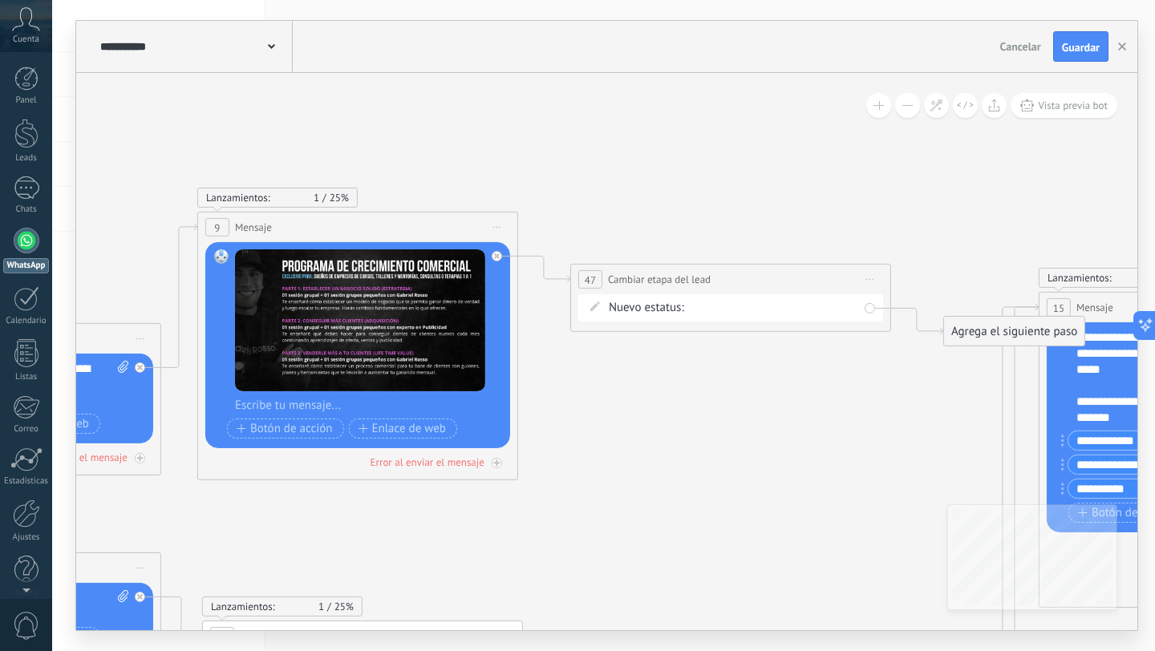
click at [0, 0] on icon at bounding box center [0, 0] width 0 height 0
click at [501, 228] on span "Iniciar vista previa aquí Cambiar nombre Duplicar [GEOGRAPHIC_DATA]" at bounding box center [498, 227] width 26 height 23
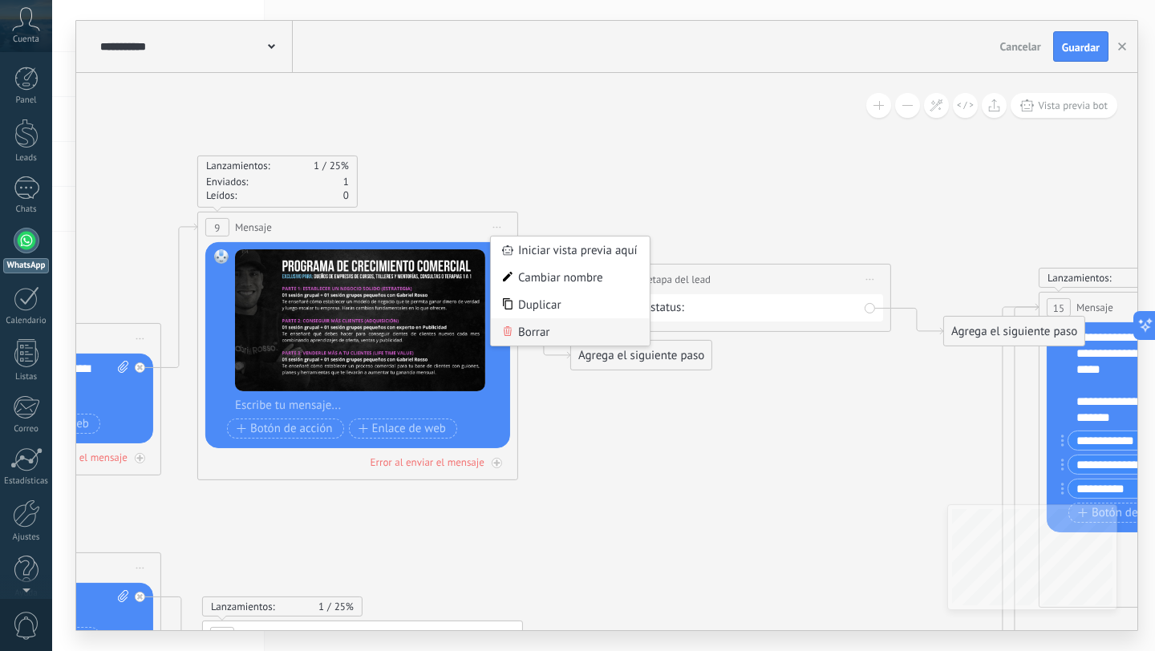
click at [513, 331] on div "Borrar" at bounding box center [570, 331] width 159 height 27
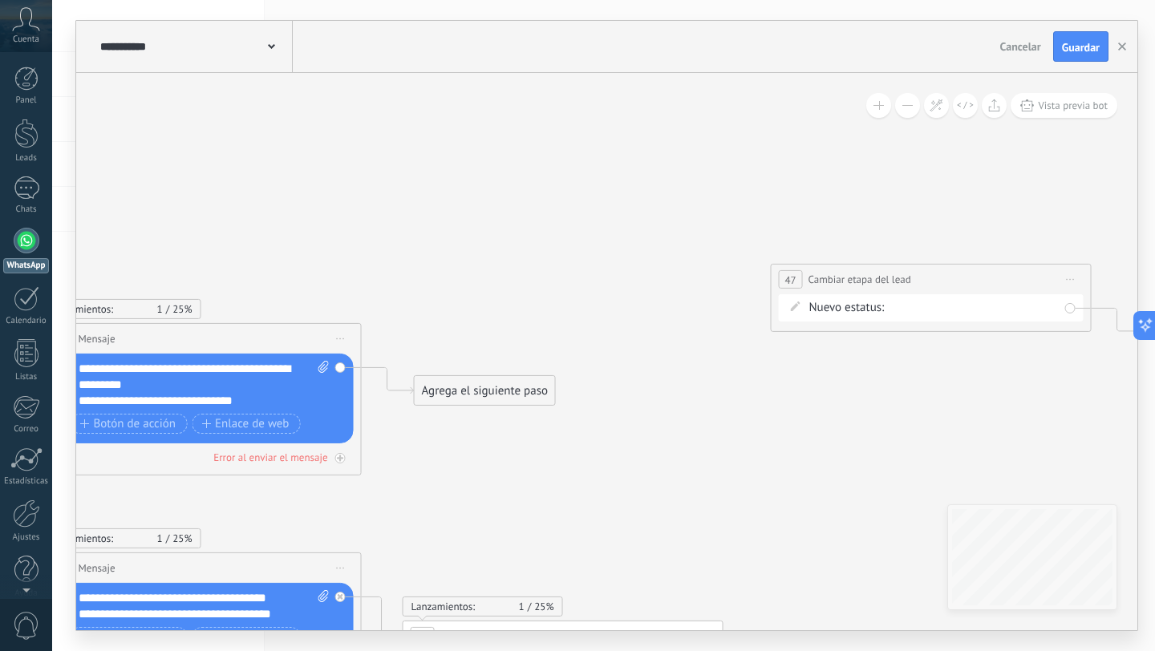
drag, startPoint x: 502, startPoint y: 401, endPoint x: 739, endPoint y: 403, distance: 236.7
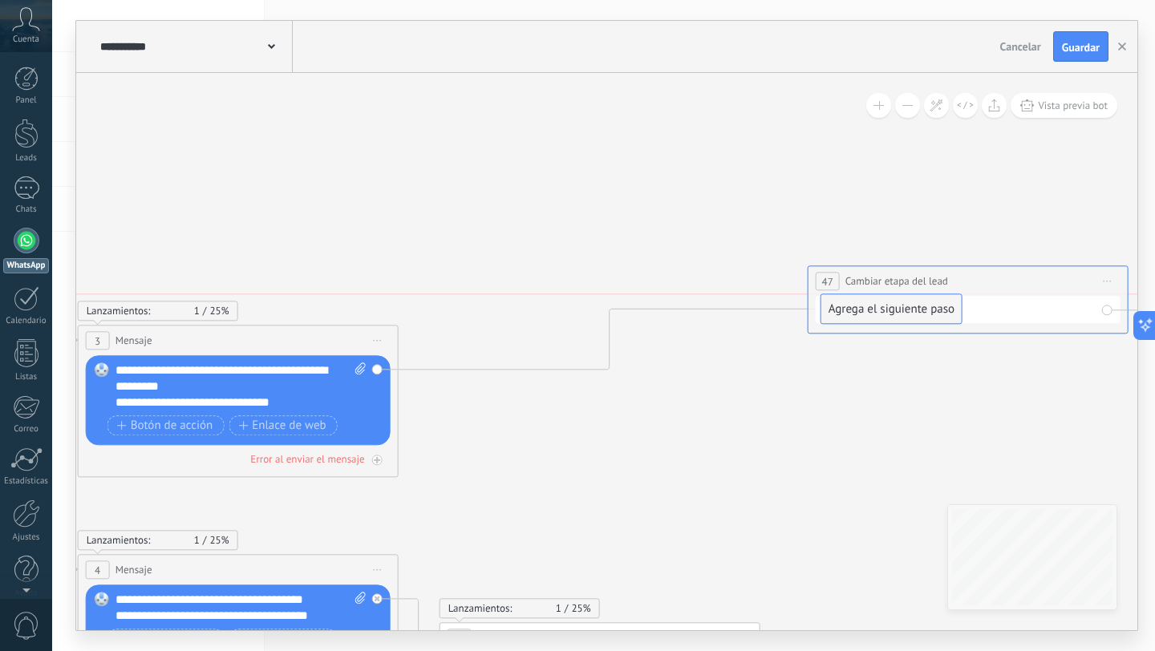
drag, startPoint x: 538, startPoint y: 399, endPoint x: 907, endPoint y: 308, distance: 380.8
click at [230, 398] on div "**********" at bounding box center [241, 387] width 251 height 48
drag, startPoint x: 300, startPoint y: 404, endPoint x: 274, endPoint y: 404, distance: 25.7
click at [274, 404] on div "**********" at bounding box center [241, 387] width 251 height 48
click at [295, 403] on div "**********" at bounding box center [241, 387] width 251 height 48
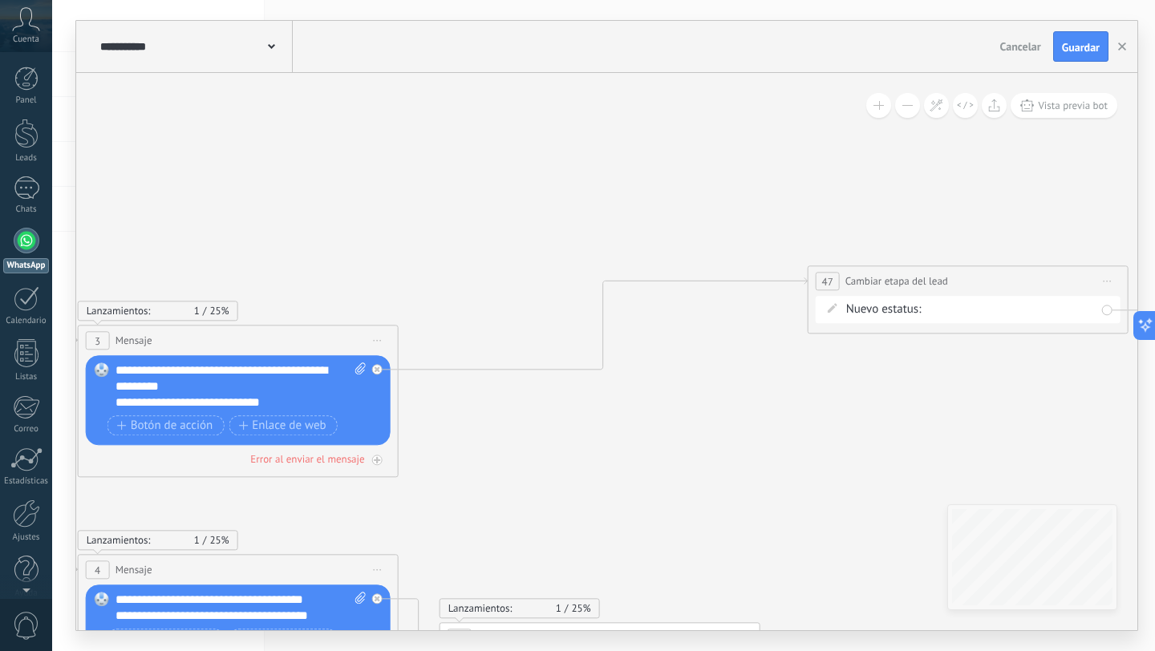
click at [360, 371] on icon at bounding box center [360, 369] width 10 height 12
click input "Subir" at bounding box center [0, 0] width 0 height 0
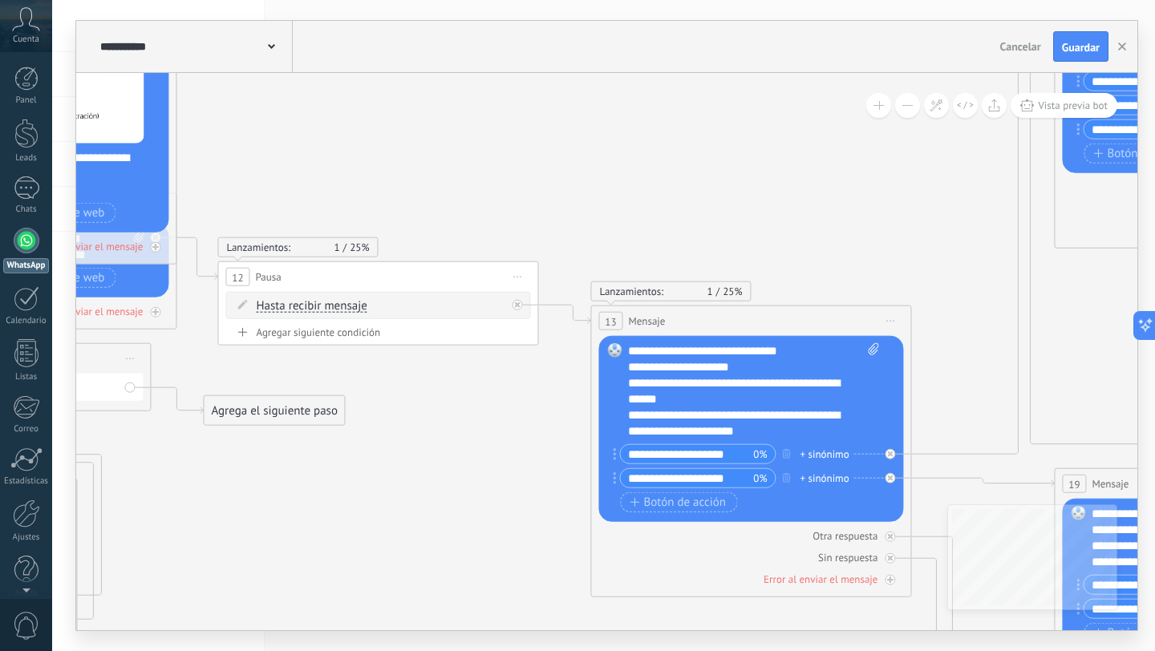
drag, startPoint x: 737, startPoint y: 441, endPoint x: 513, endPoint y: 78, distance: 427.2
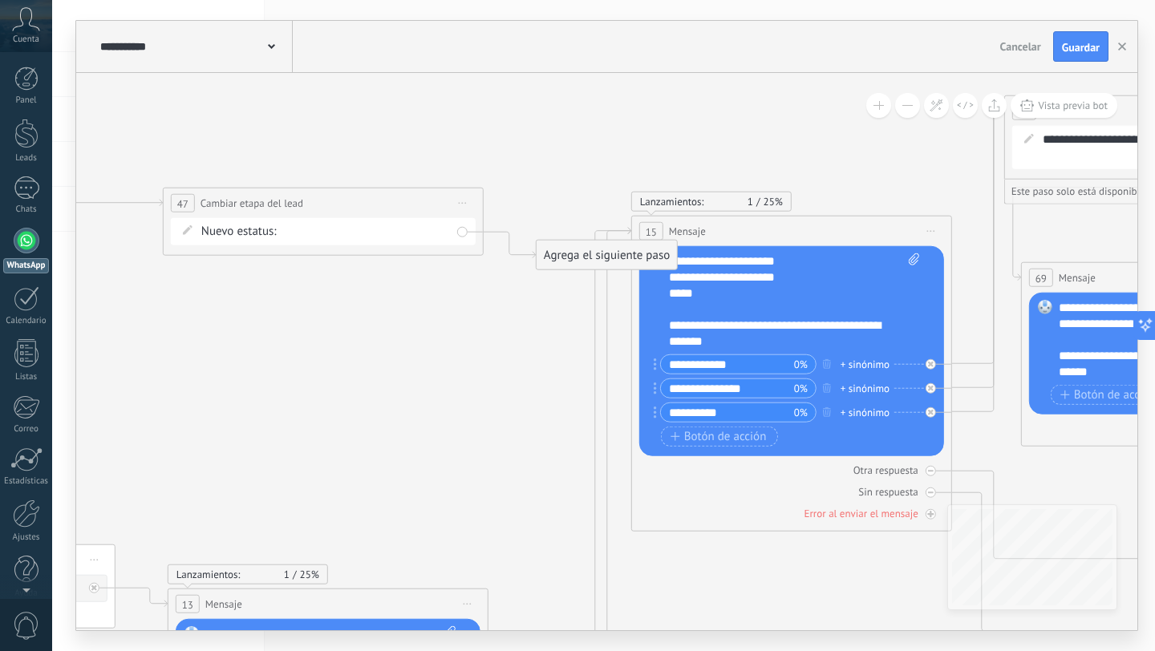
drag, startPoint x: 504, startPoint y: 210, endPoint x: 133, endPoint y: 432, distance: 432.2
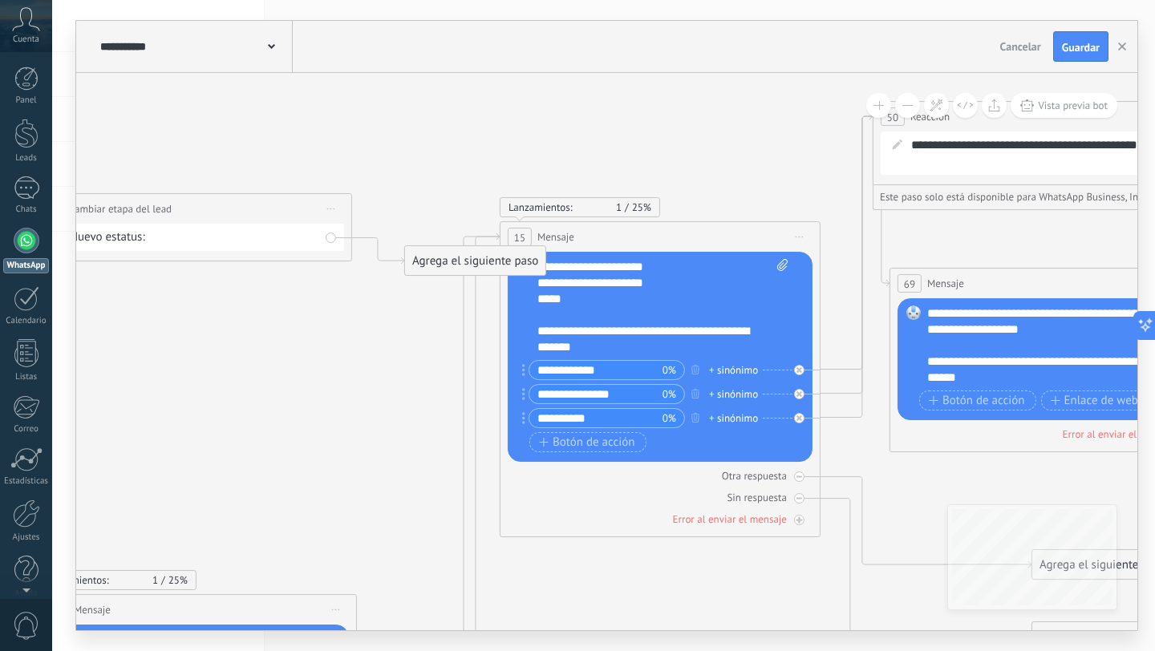
drag, startPoint x: 371, startPoint y: 506, endPoint x: 272, endPoint y: 513, distance: 99.7
click at [789, 264] on div "Reemplazar Quitar Convertir a mensaje de voz Arrastre la imagen aquí para adjun…" at bounding box center [660, 357] width 305 height 210
click at [785, 266] on icon at bounding box center [782, 265] width 10 height 12
click input "Subir" at bounding box center [0, 0] width 0 height 0
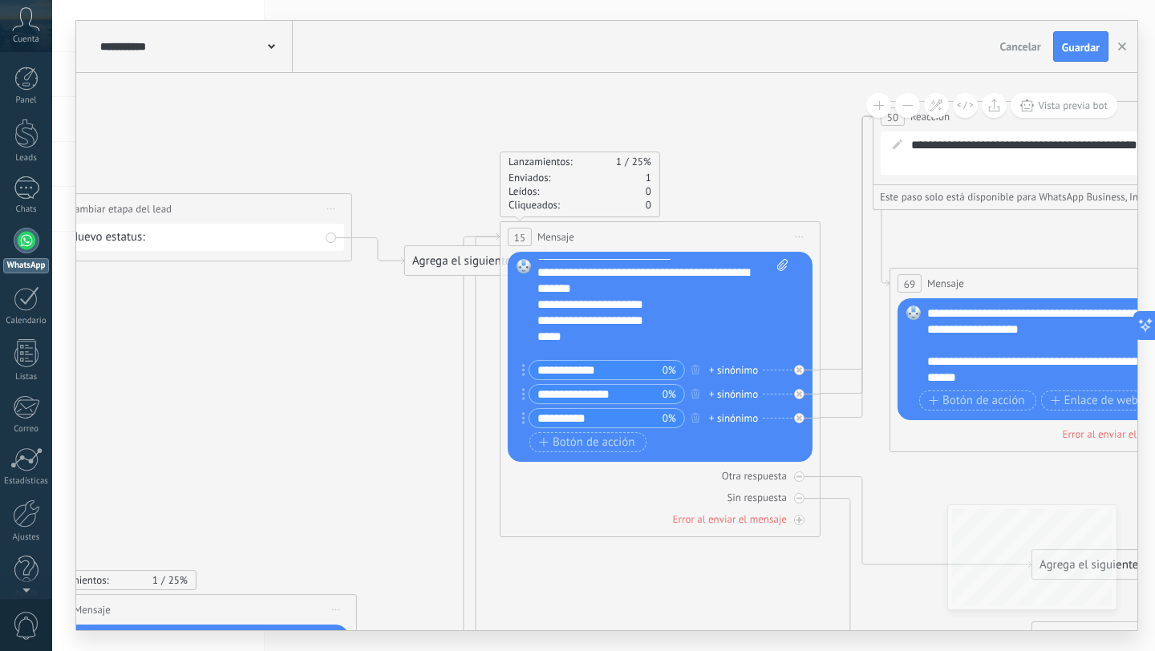
scroll to position [8, 0]
click at [784, 265] on icon at bounding box center [782, 265] width 10 height 12
click input "Subir" at bounding box center [0, 0] width 0 height 0
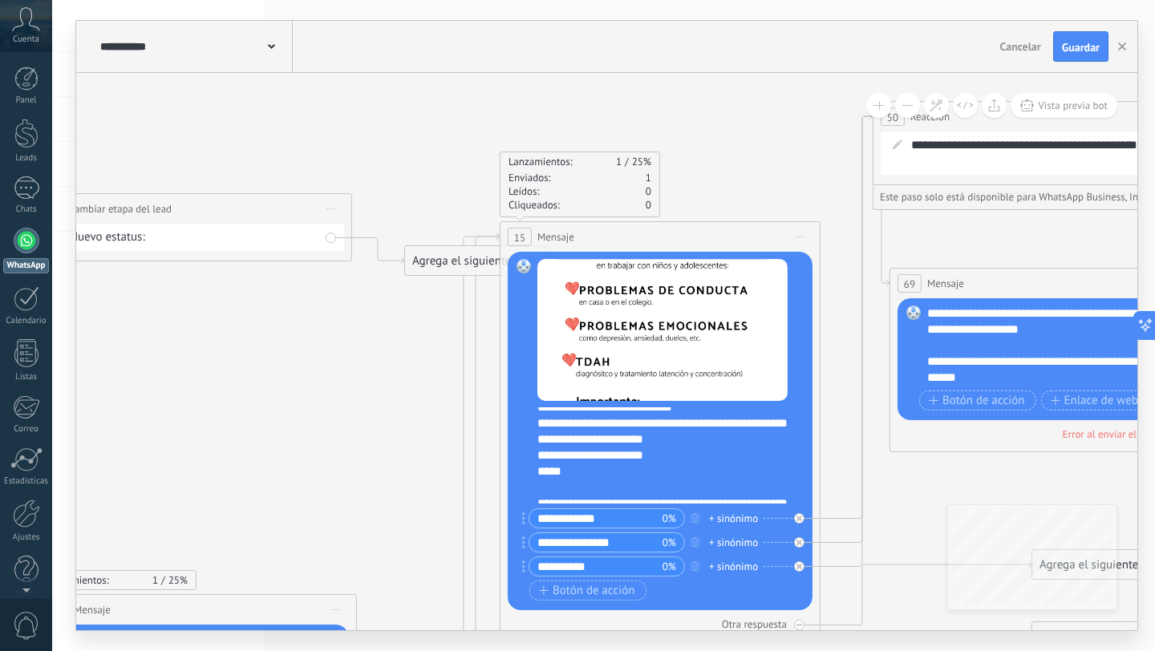
scroll to position [0, 0]
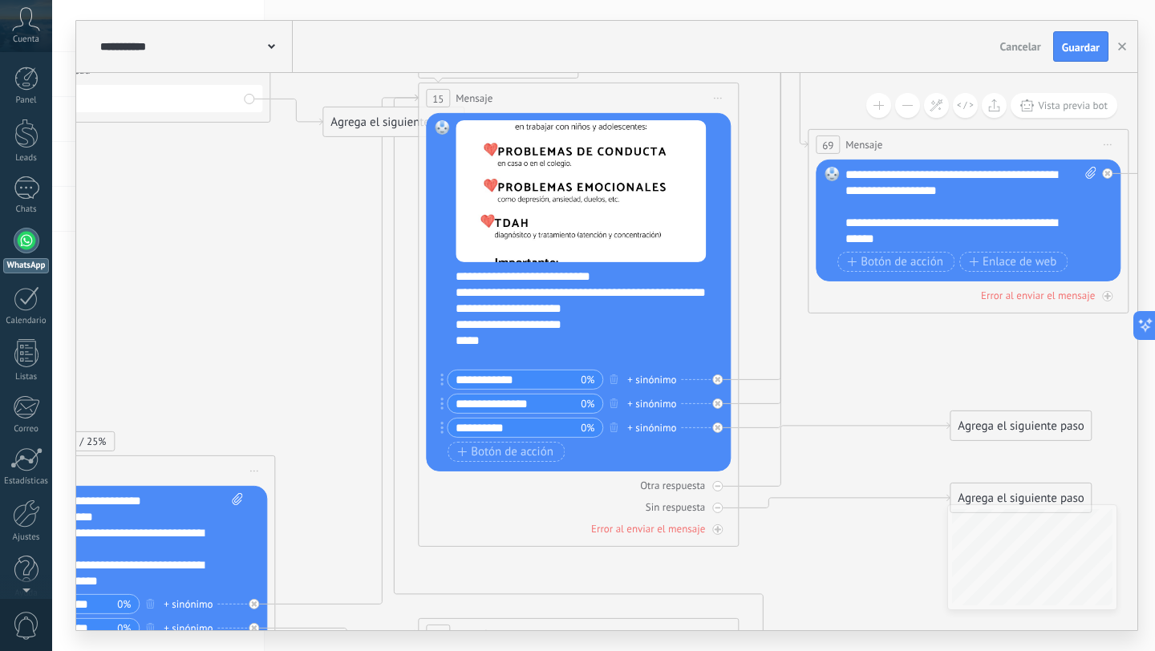
drag, startPoint x: 420, startPoint y: 402, endPoint x: 266, endPoint y: 253, distance: 214.5
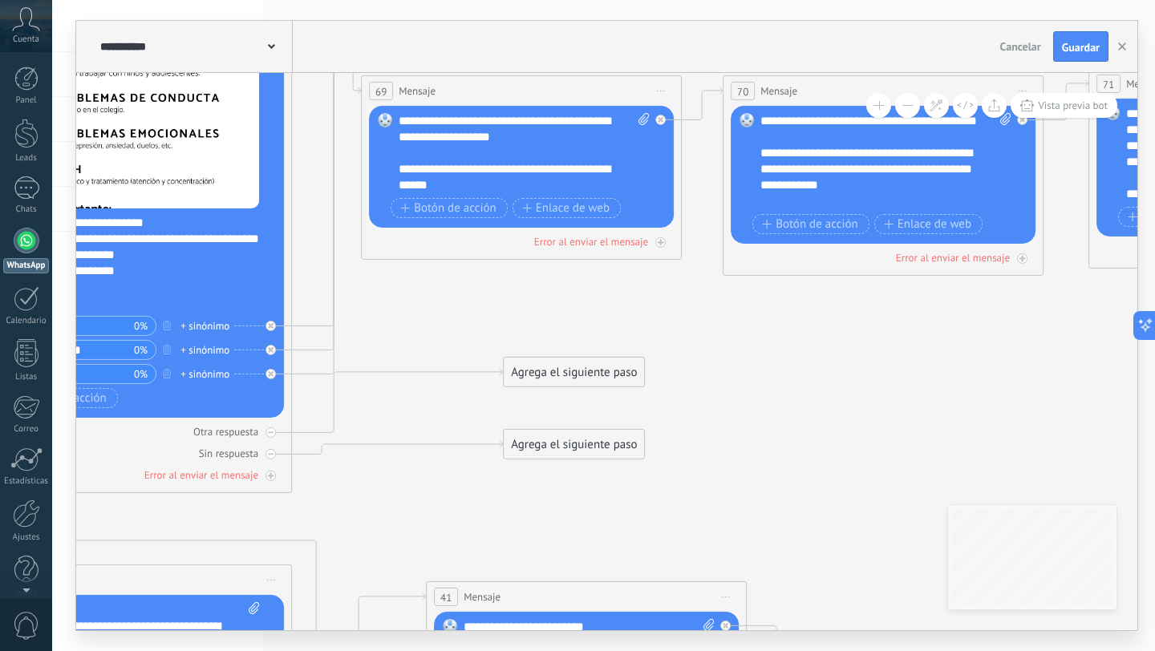
drag, startPoint x: 606, startPoint y: 288, endPoint x: 299, endPoint y: 317, distance: 307.8
click at [294, 315] on icon at bounding box center [635, 622] width 6449 height 2230
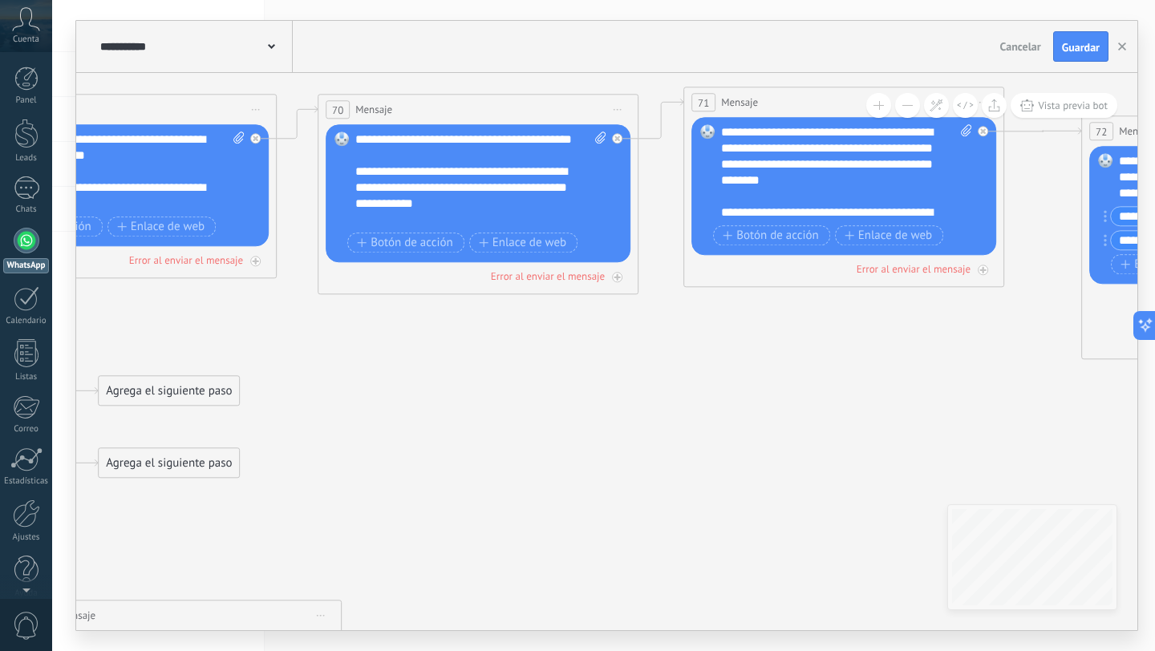
drag, startPoint x: 644, startPoint y: 375, endPoint x: 340, endPoint y: 369, distance: 304.1
click at [340, 369] on icon at bounding box center [230, 641] width 6449 height 2230
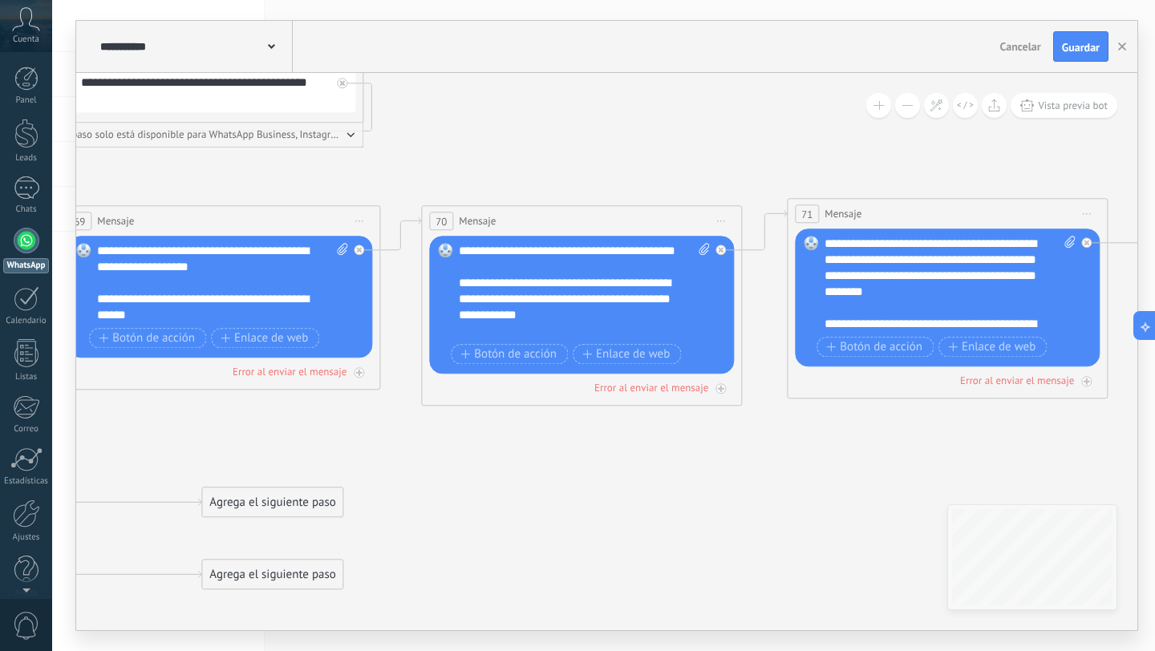
drag, startPoint x: 434, startPoint y: 444, endPoint x: 621, endPoint y: 521, distance: 201.9
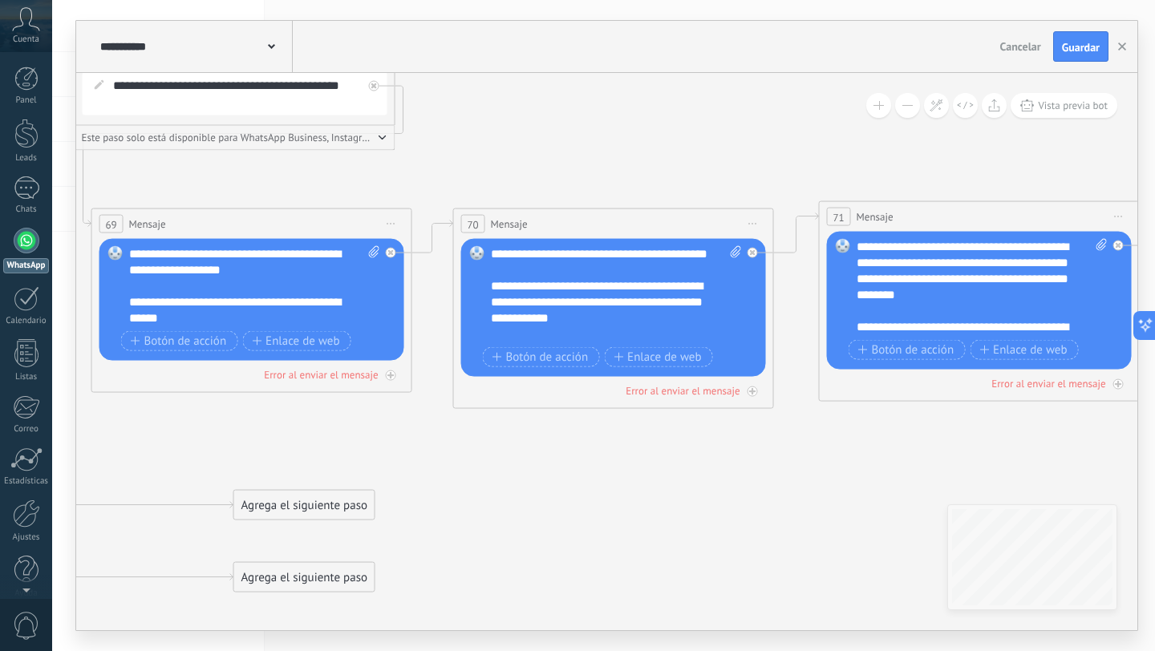
click at [731, 253] on icon at bounding box center [736, 252] width 10 height 12
click input "Subir" at bounding box center [0, 0] width 0 height 0
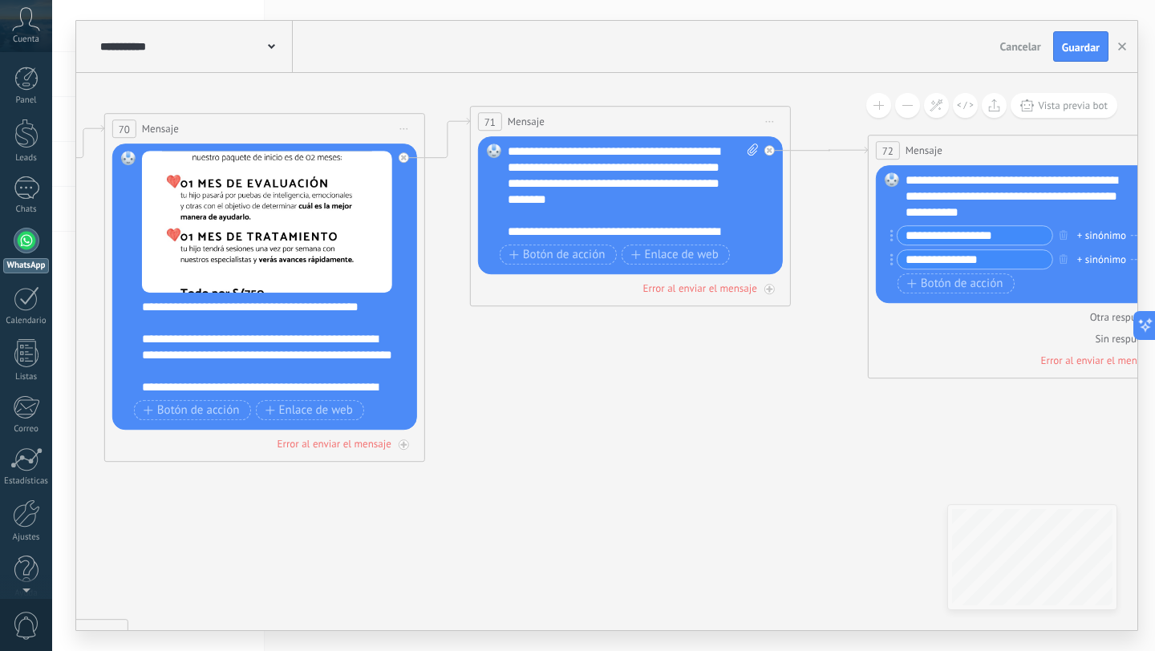
drag, startPoint x: 673, startPoint y: 382, endPoint x: 512, endPoint y: 366, distance: 162.1
click at [512, 366] on icon at bounding box center [17, 660] width 6449 height 2230
click at [1072, 57] on button "Guardar" at bounding box center [1080, 46] width 55 height 30
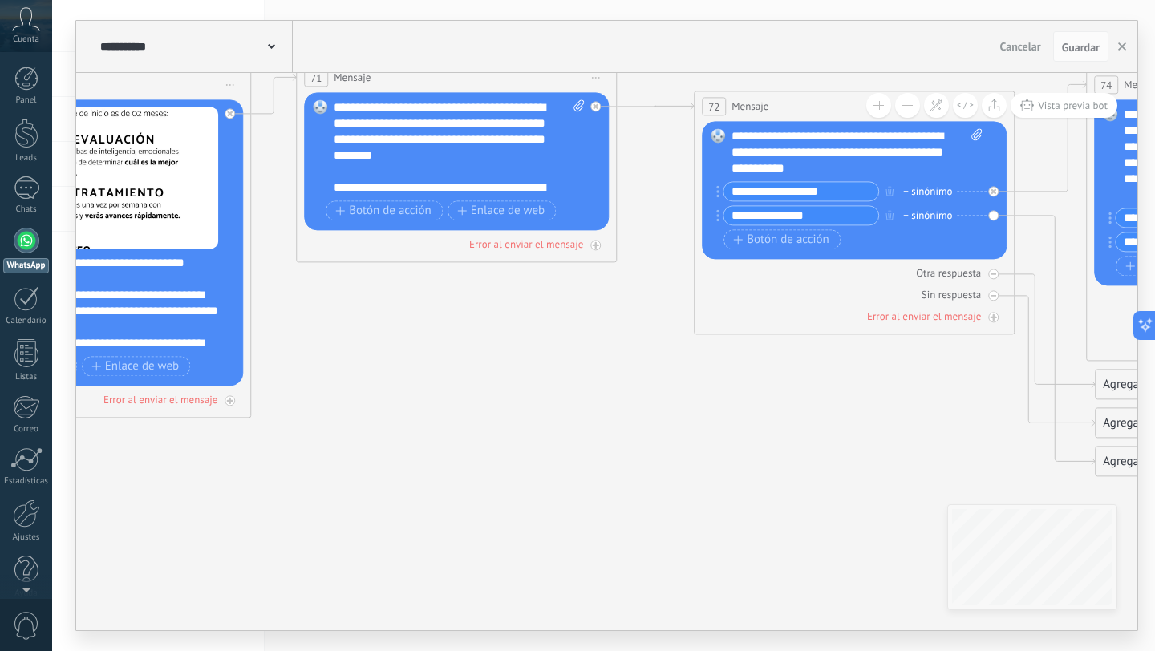
drag, startPoint x: 781, startPoint y: 422, endPoint x: 590, endPoint y: 385, distance: 194.5
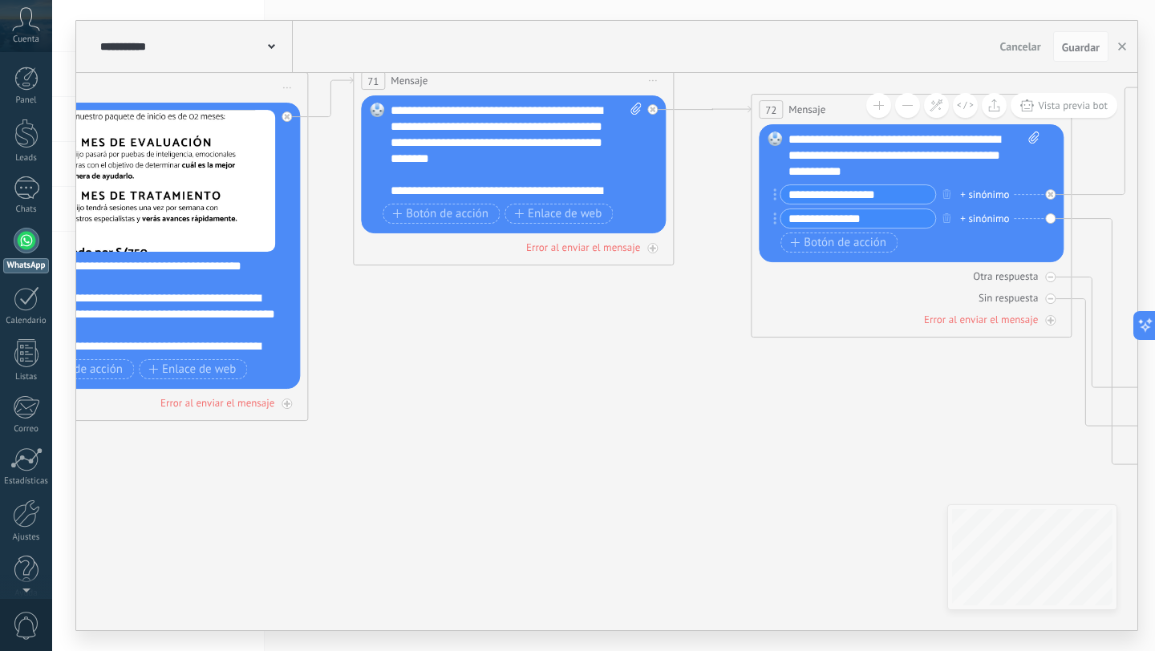
drag, startPoint x: 525, startPoint y: 396, endPoint x: 781, endPoint y: 396, distance: 255.1
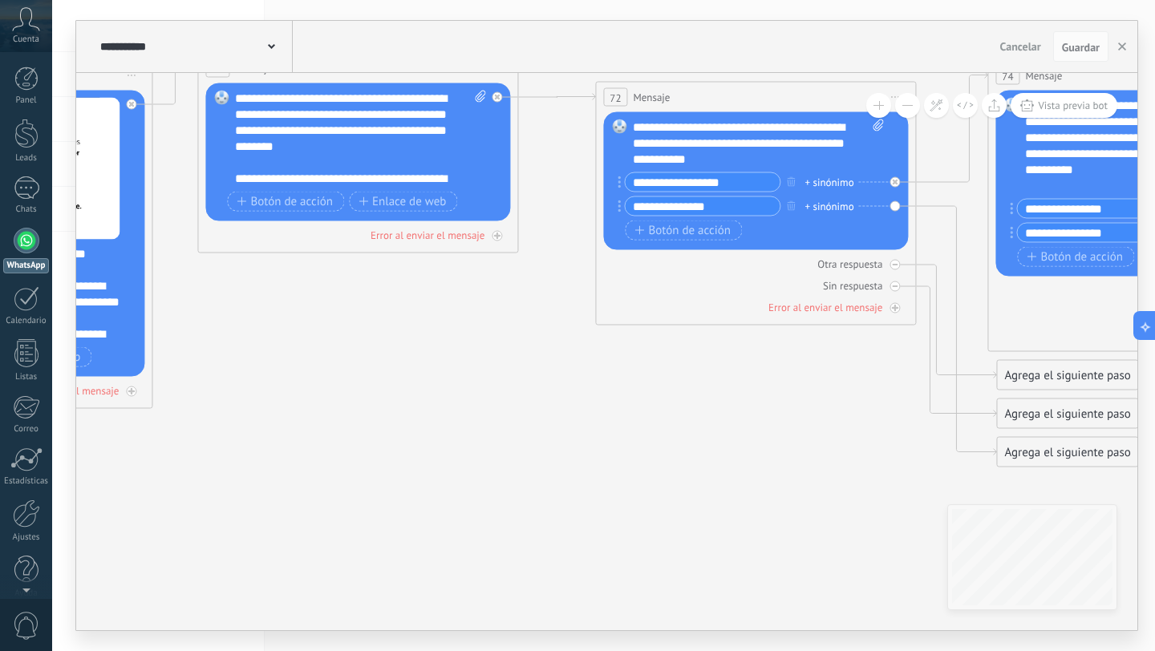
drag, startPoint x: 832, startPoint y: 411, endPoint x: 424, endPoint y: 401, distance: 408.5
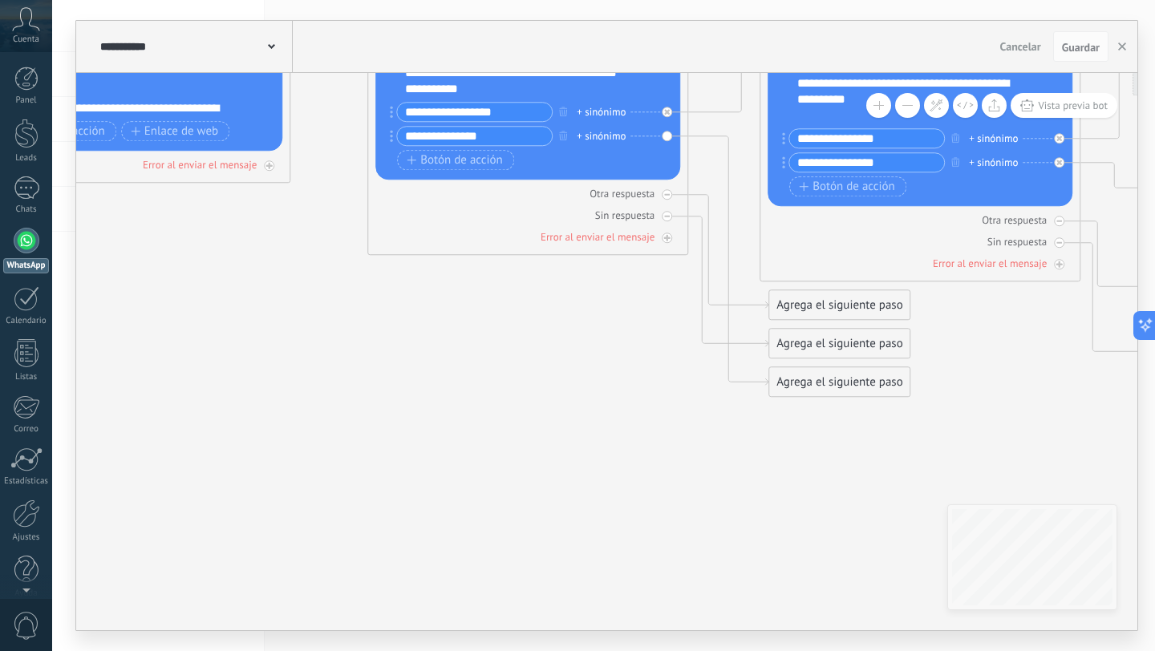
drag, startPoint x: 615, startPoint y: 425, endPoint x: 351, endPoint y: 345, distance: 275.9
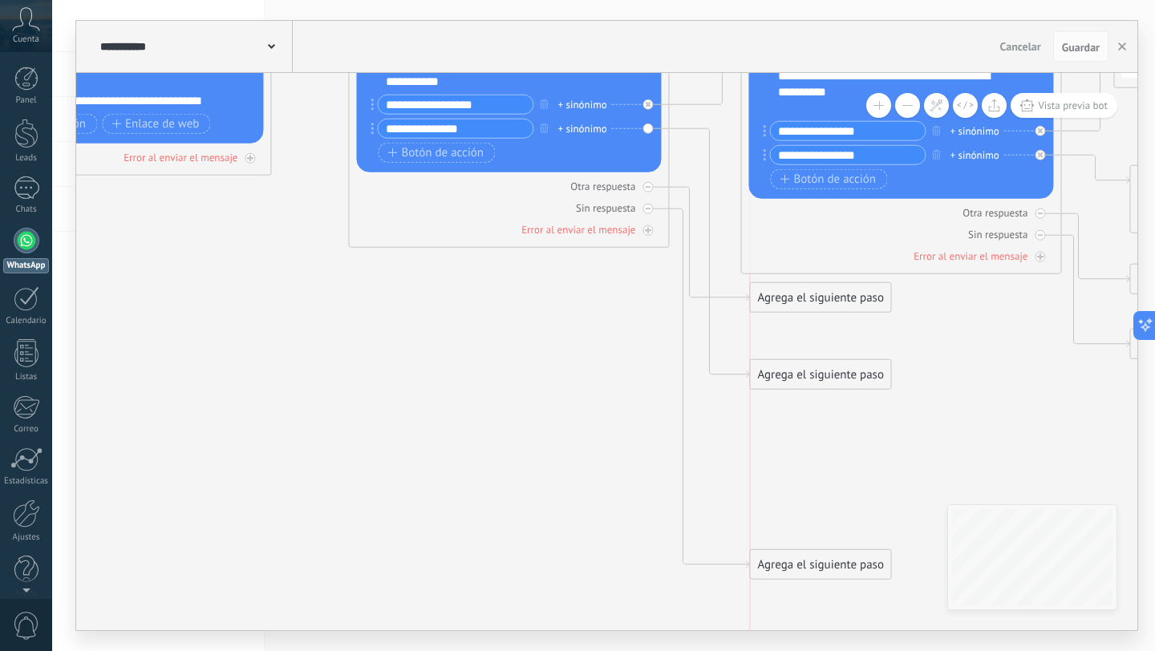
drag, startPoint x: 807, startPoint y: 341, endPoint x: 805, endPoint y: 570, distance: 229.5
click at [805, 570] on div "Agrega el siguiente paso" at bounding box center [820, 565] width 140 height 26
drag, startPoint x: 839, startPoint y: 477, endPoint x: 976, endPoint y: 410, distance: 151.8
click at [976, 410] on div "Agrega el siguiente paso" at bounding box center [961, 414] width 140 height 26
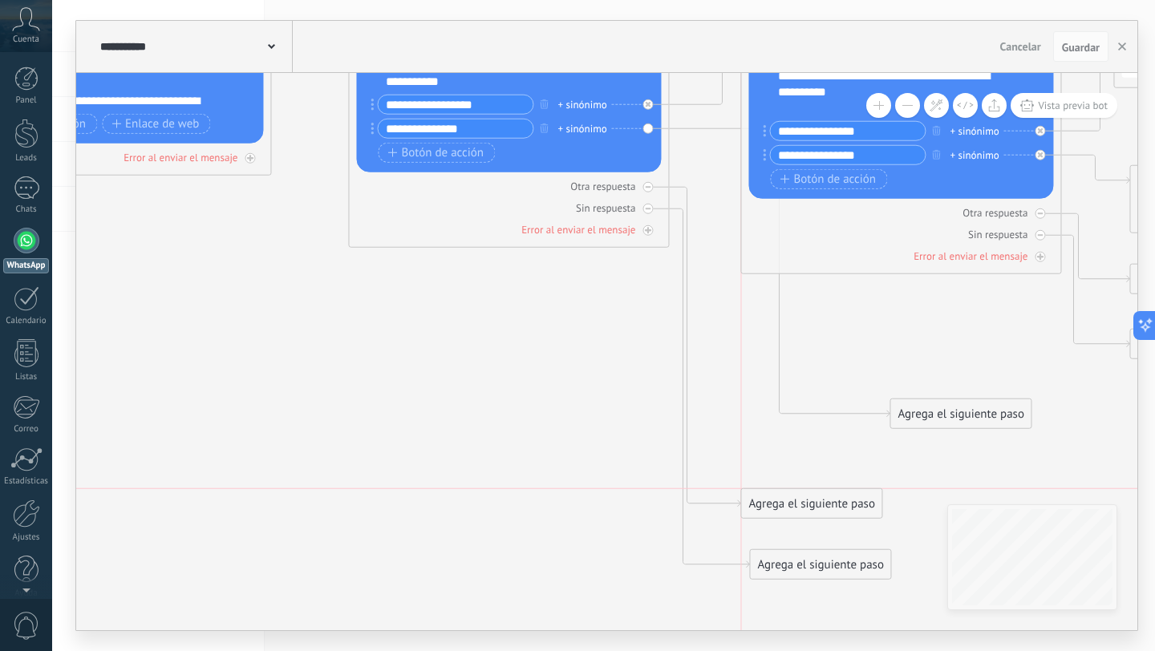
drag, startPoint x: 843, startPoint y: 294, endPoint x: 833, endPoint y: 521, distance: 228.1
click at [830, 517] on div "Agrega el siguiente paso" at bounding box center [811, 504] width 140 height 26
drag, startPoint x: 943, startPoint y: 415, endPoint x: 850, endPoint y: 417, distance: 93.1
click at [850, 417] on div "Agrega el siguiente paso" at bounding box center [859, 414] width 140 height 26
click at [850, 417] on div "Agrega el siguiente paso" at bounding box center [867, 414] width 140 height 26
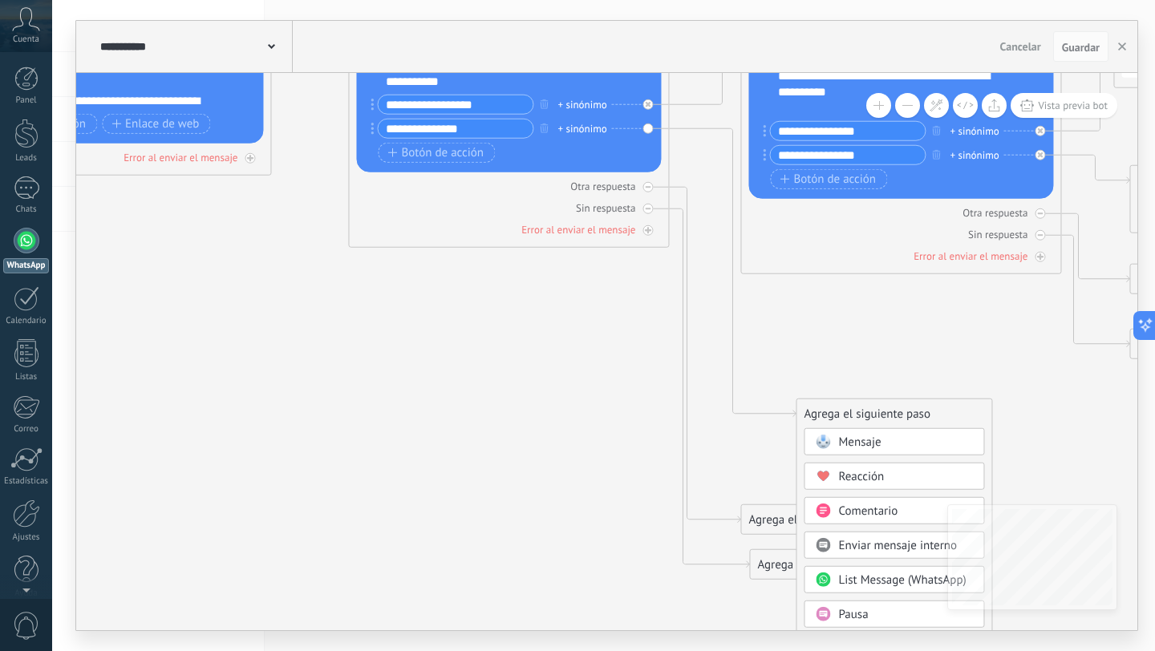
click at [854, 440] on span "Mensaje" at bounding box center [859, 442] width 43 height 15
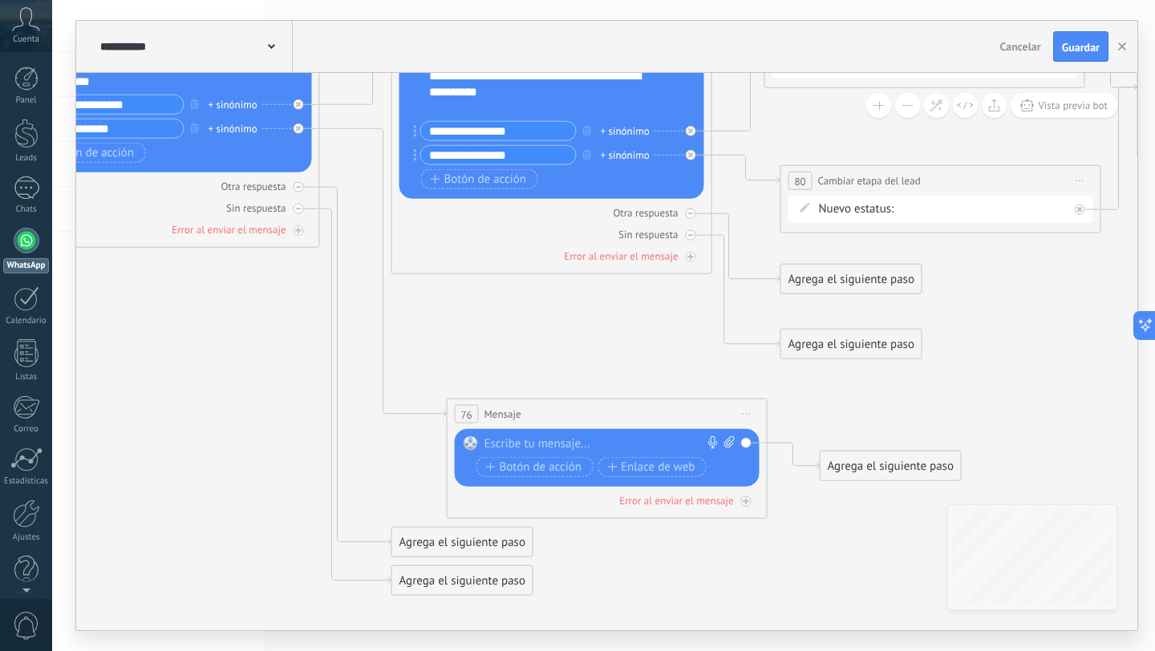
click at [627, 443] on div at bounding box center [604, 444] width 238 height 16
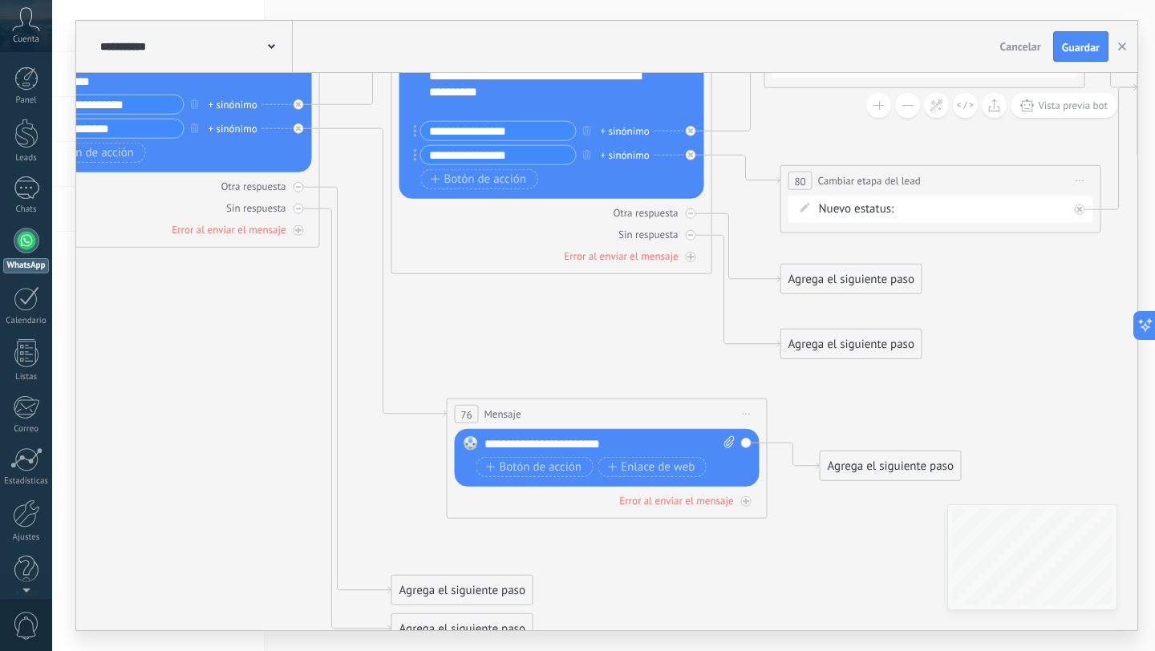
click at [866, 473] on div "Agrega el siguiente paso" at bounding box center [891, 466] width 140 height 26
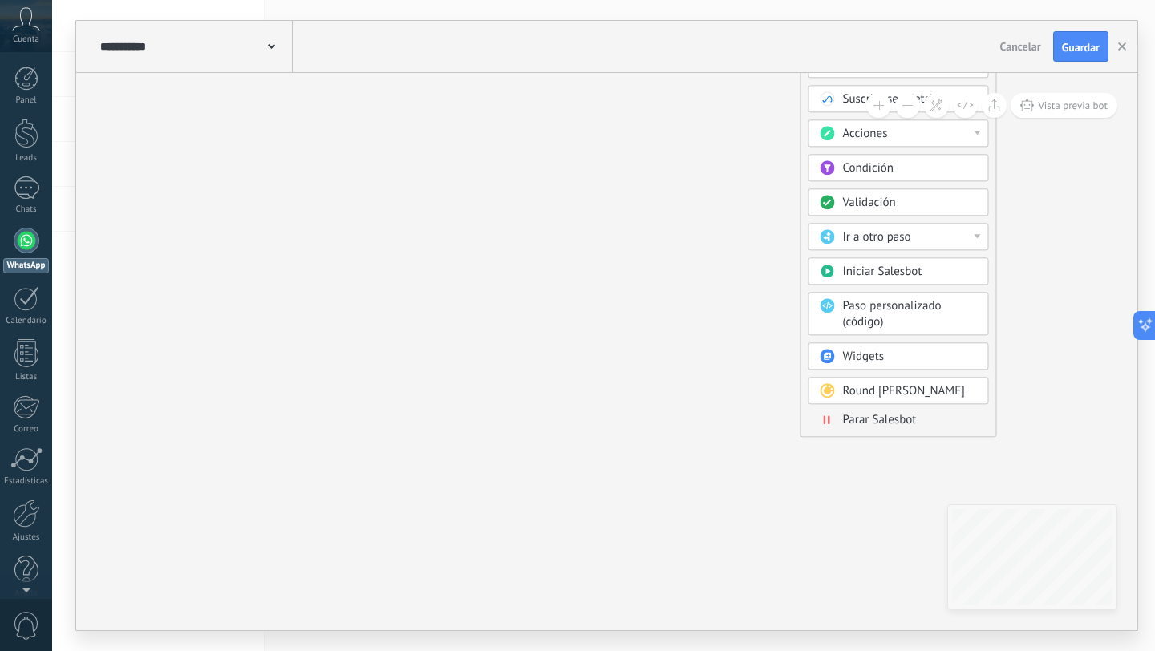
click at [854, 416] on span "Parar Salesbot" at bounding box center [880, 419] width 74 height 15
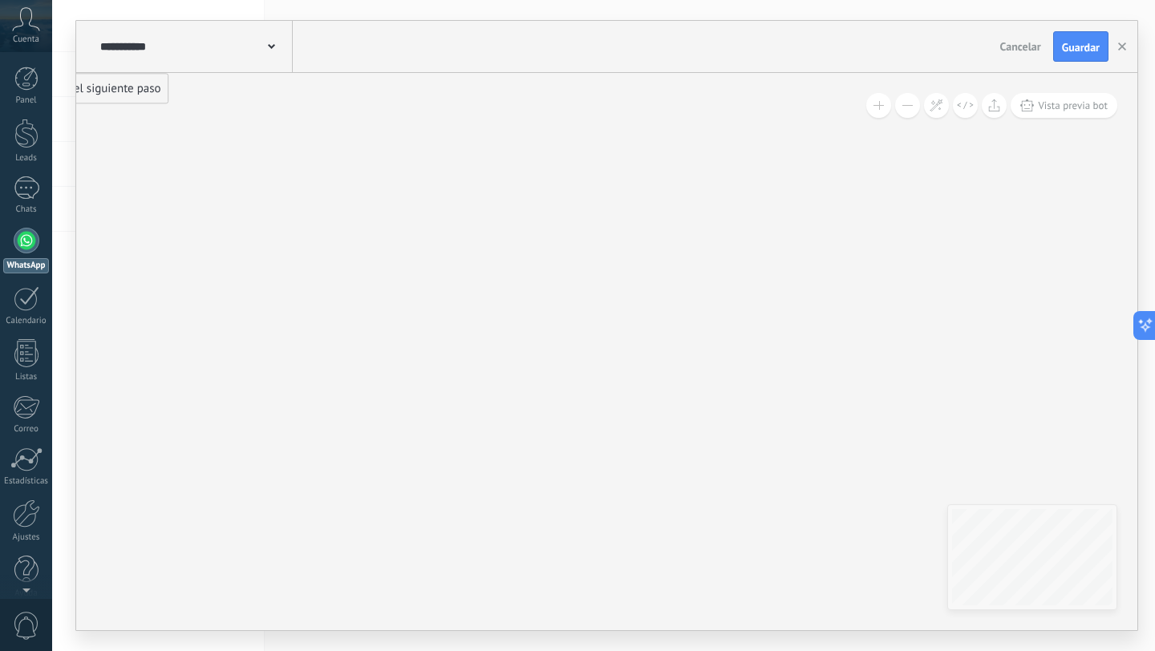
drag, startPoint x: 854, startPoint y: 416, endPoint x: 879, endPoint y: 578, distance: 164.1
drag, startPoint x: 785, startPoint y: 320, endPoint x: 846, endPoint y: 577, distance: 263.9
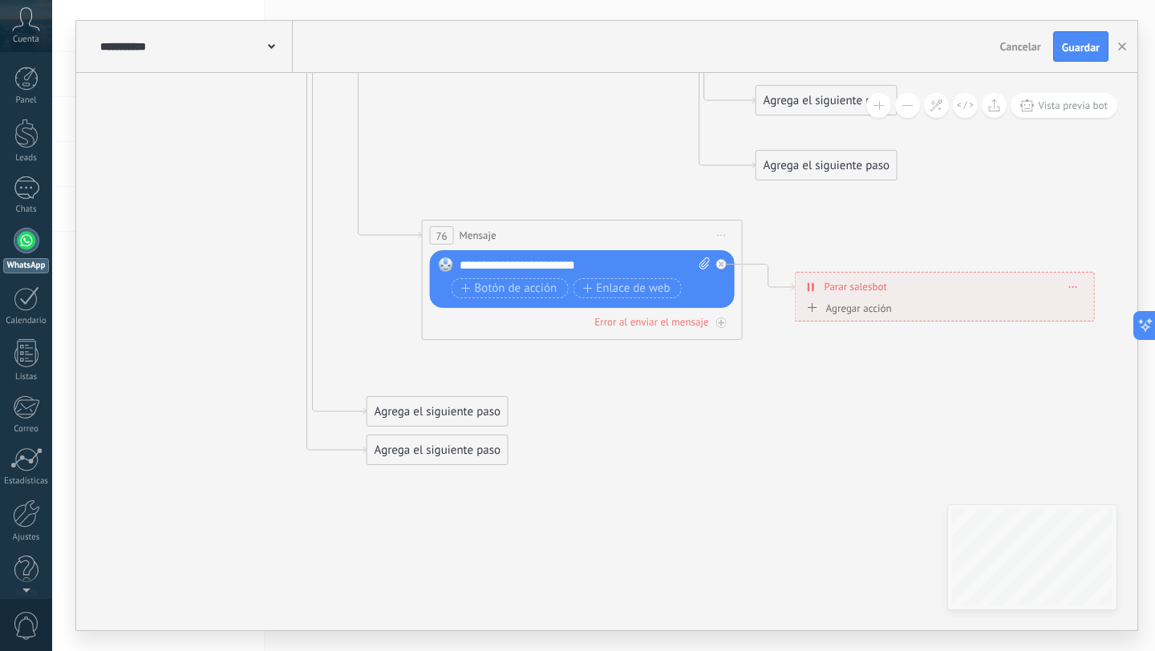
drag, startPoint x: 730, startPoint y: 465, endPoint x: 1005, endPoint y: 461, distance: 275.2
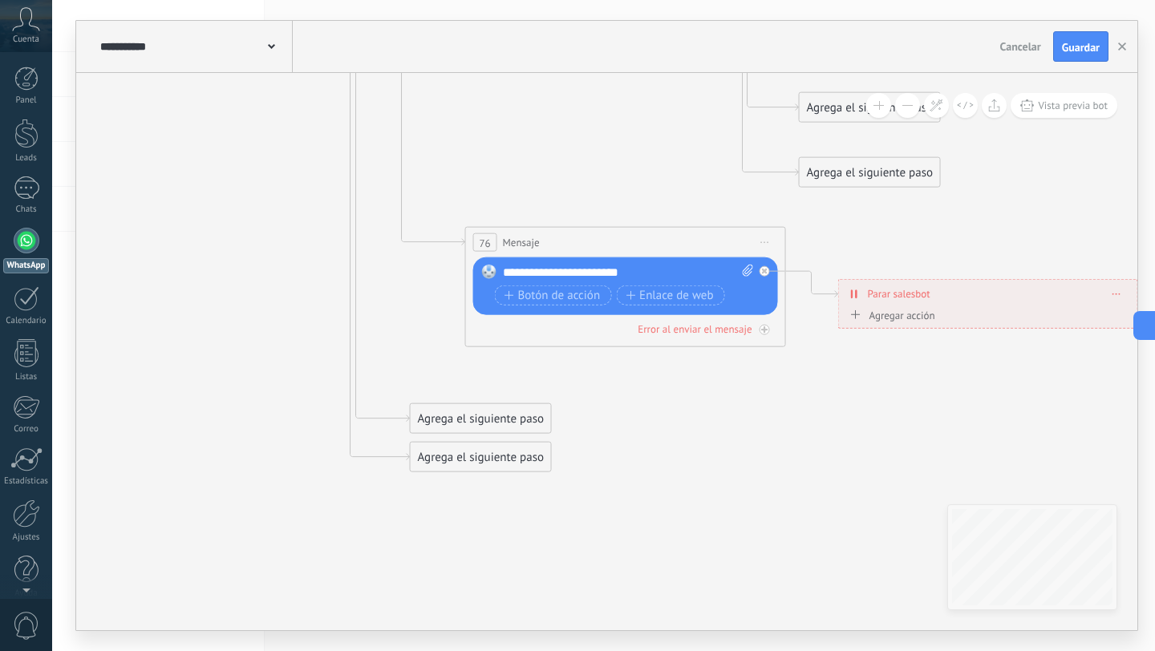
drag, startPoint x: 736, startPoint y: 387, endPoint x: 1082, endPoint y: 400, distance: 346.8
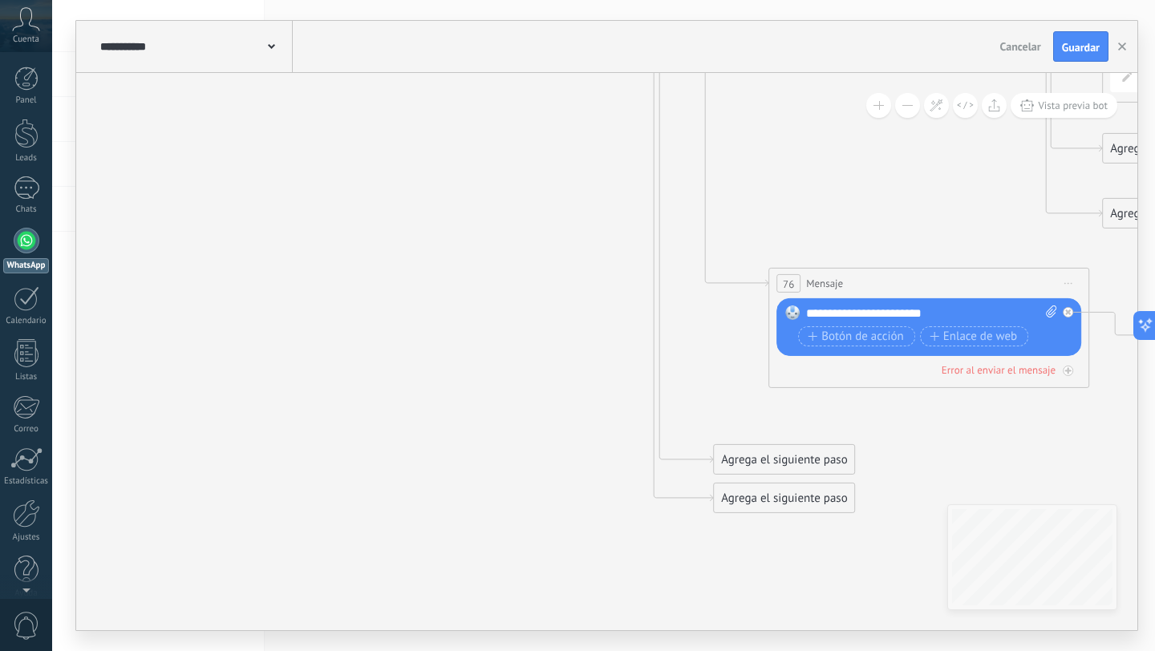
drag, startPoint x: 664, startPoint y: 262, endPoint x: 944, endPoint y: 385, distance: 306.0
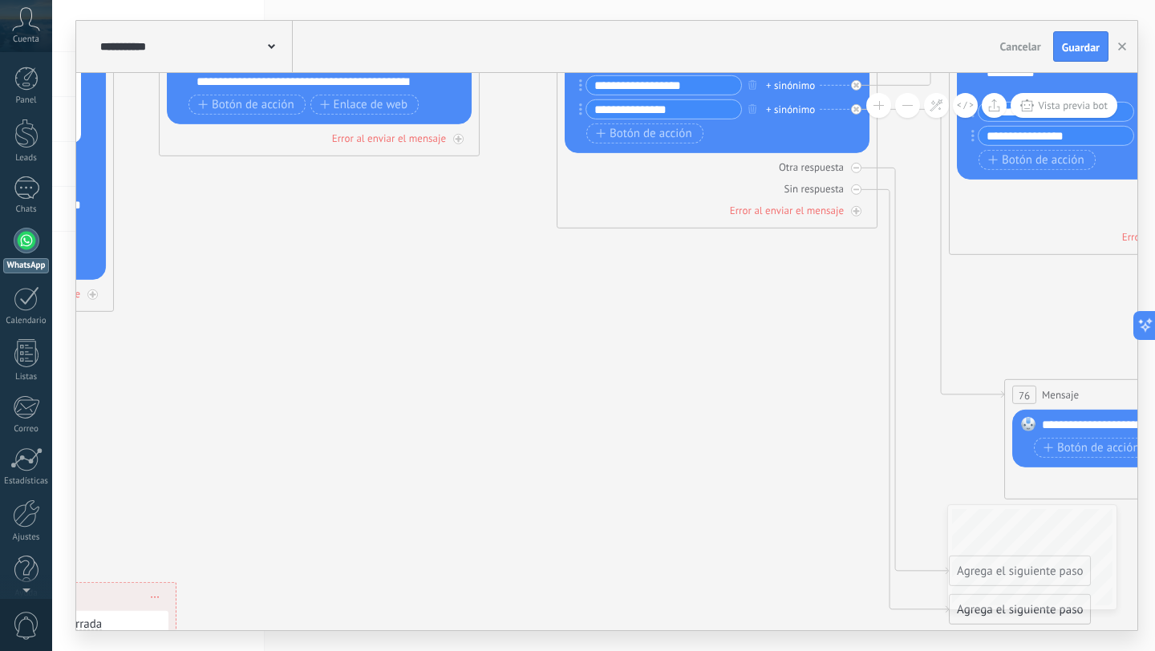
drag, startPoint x: 705, startPoint y: 304, endPoint x: 855, endPoint y: 472, distance: 225.0
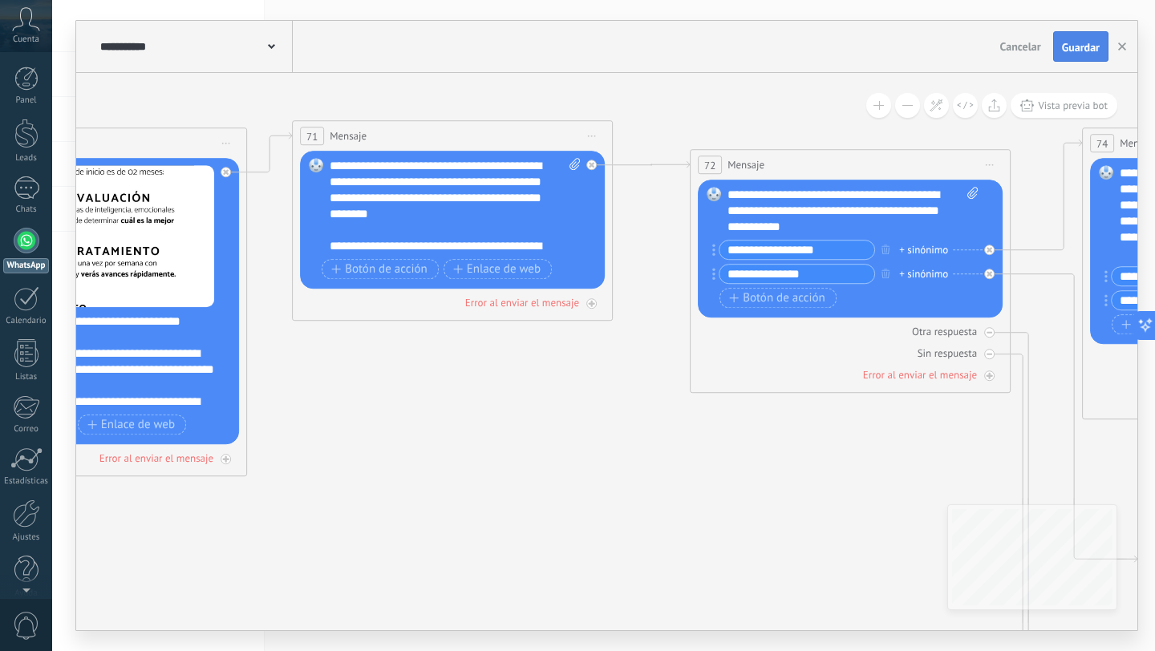
click at [1057, 44] on button "Guardar" at bounding box center [1080, 46] width 55 height 30
click at [26, 236] on div at bounding box center [27, 241] width 26 height 26
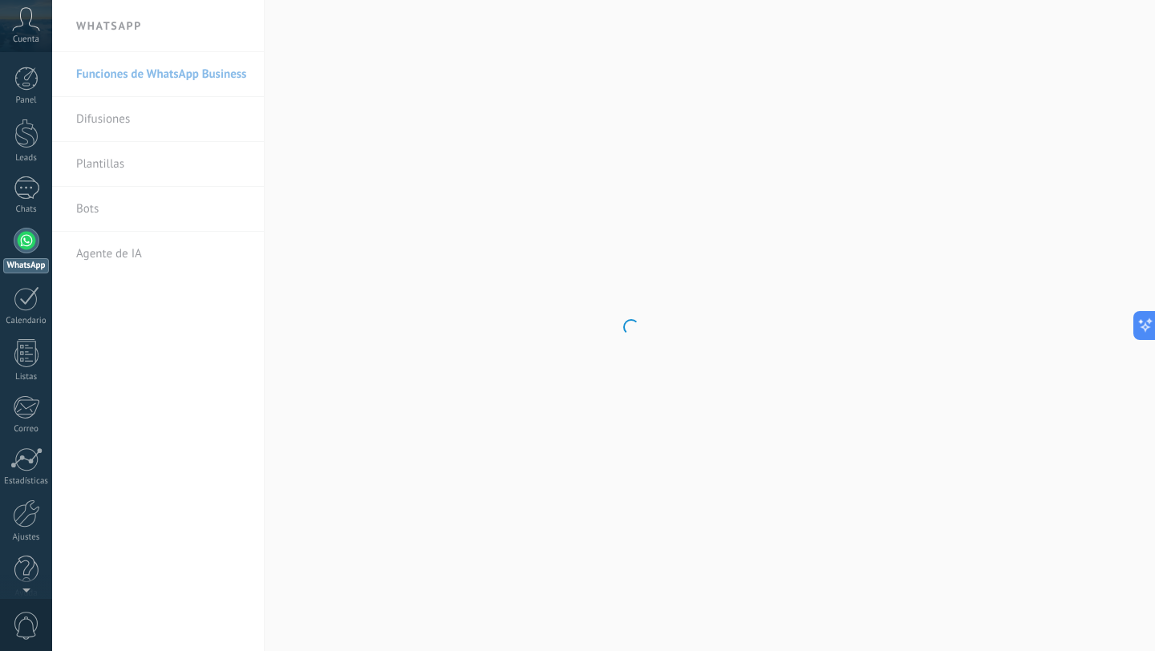
click at [90, 209] on body ".abccls-1,.abccls-2{fill-rule:evenodd}.abccls-2{fill:#fff} .abfcls-1{fill:none}…" at bounding box center [577, 325] width 1155 height 651
click at [97, 213] on link "Bots" at bounding box center [162, 209] width 172 height 45
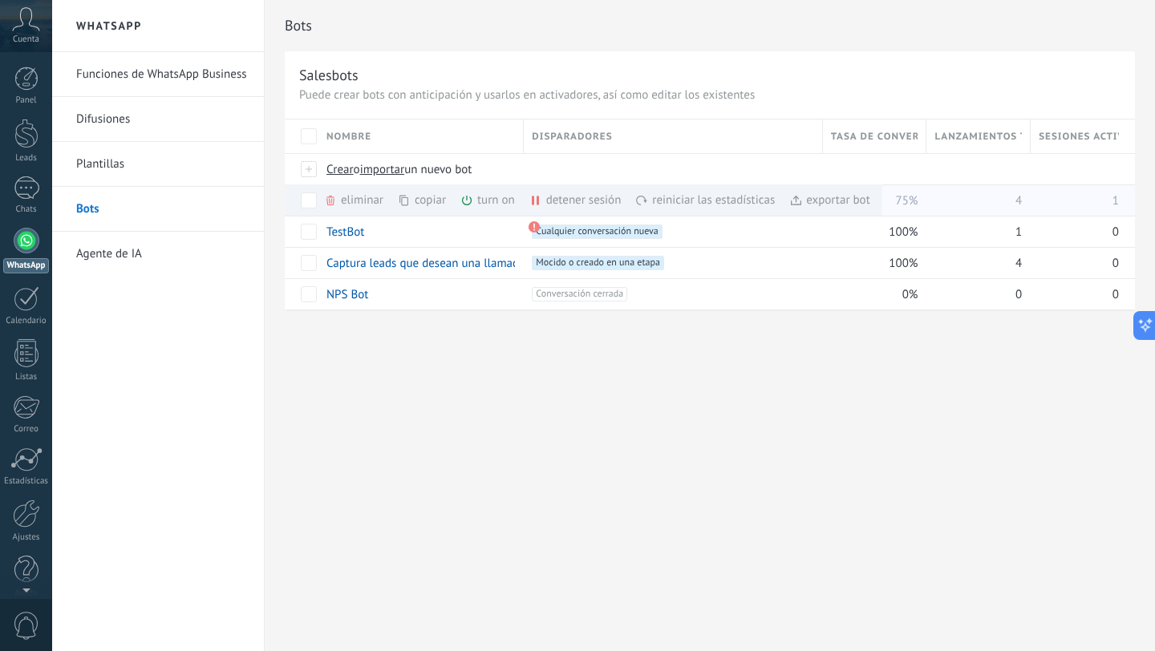
click at [495, 203] on div "turn on màs" at bounding box center [514, 200] width 109 height 31
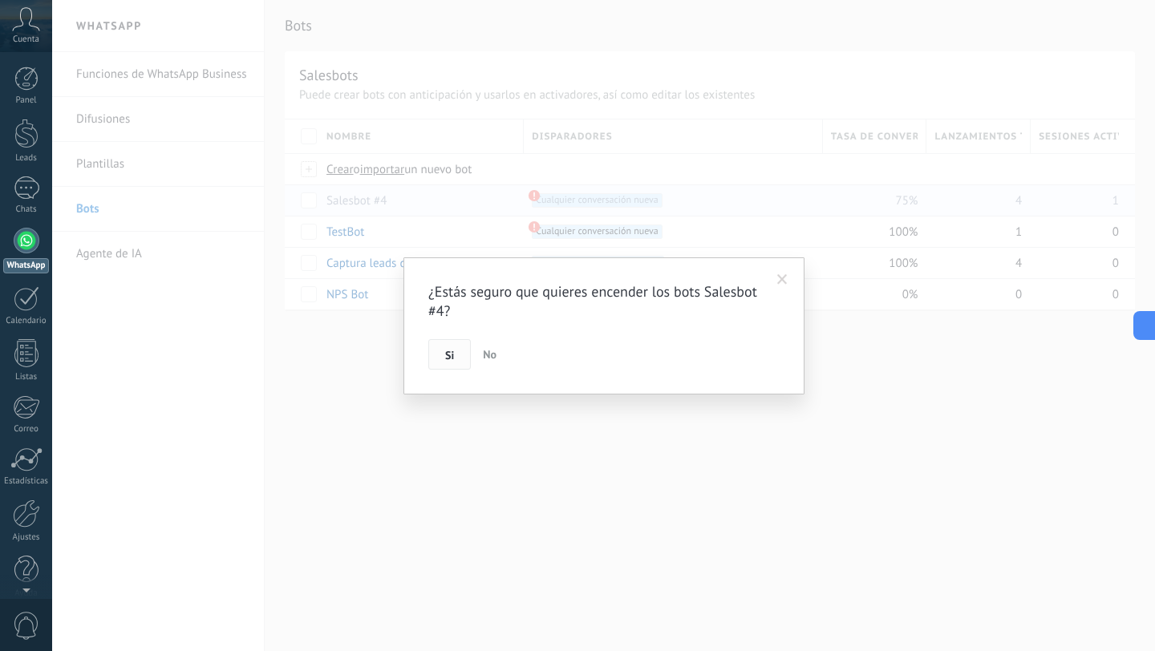
click at [444, 359] on button "Si" at bounding box center [449, 354] width 43 height 30
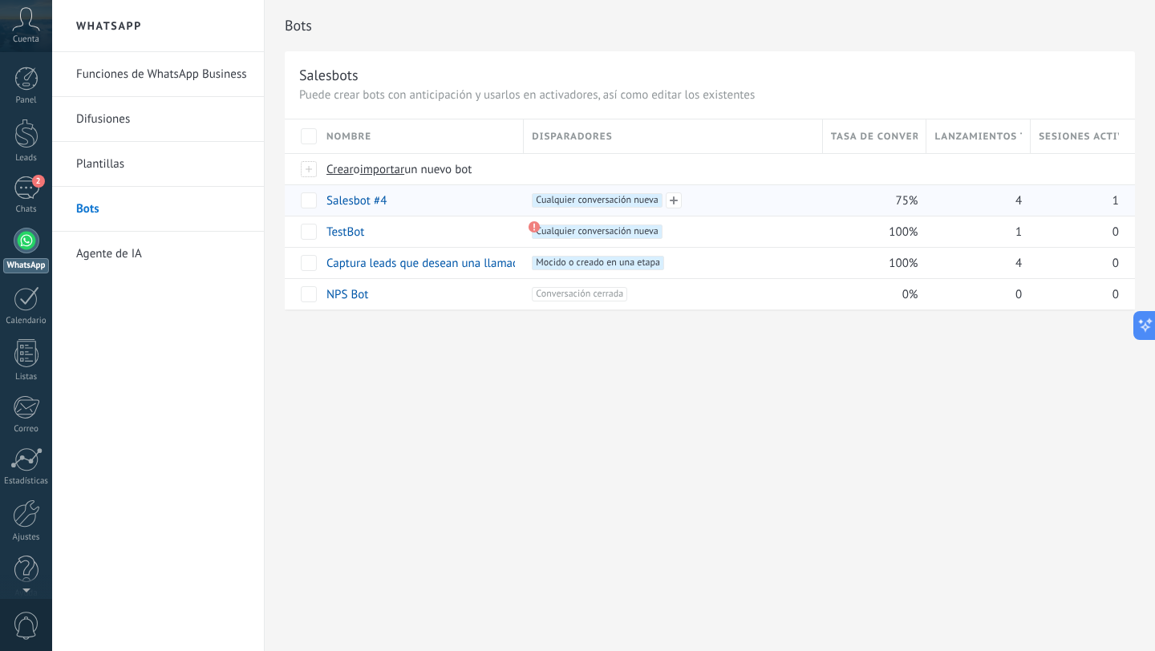
click at [557, 201] on span "Cualquier conversación nueva +0" at bounding box center [597, 200] width 130 height 14
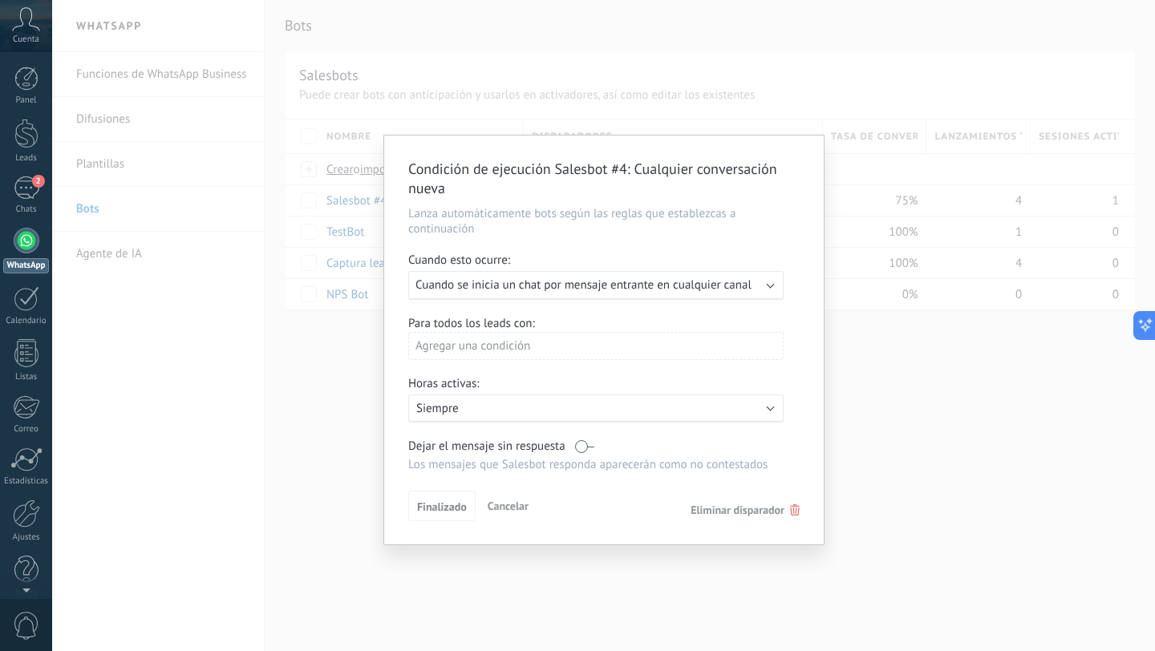
click at [328, 384] on div "Condición de ejecución Salesbot #4 : Cualquier conversación nueva Lanza automát…" at bounding box center [603, 325] width 1103 height 651
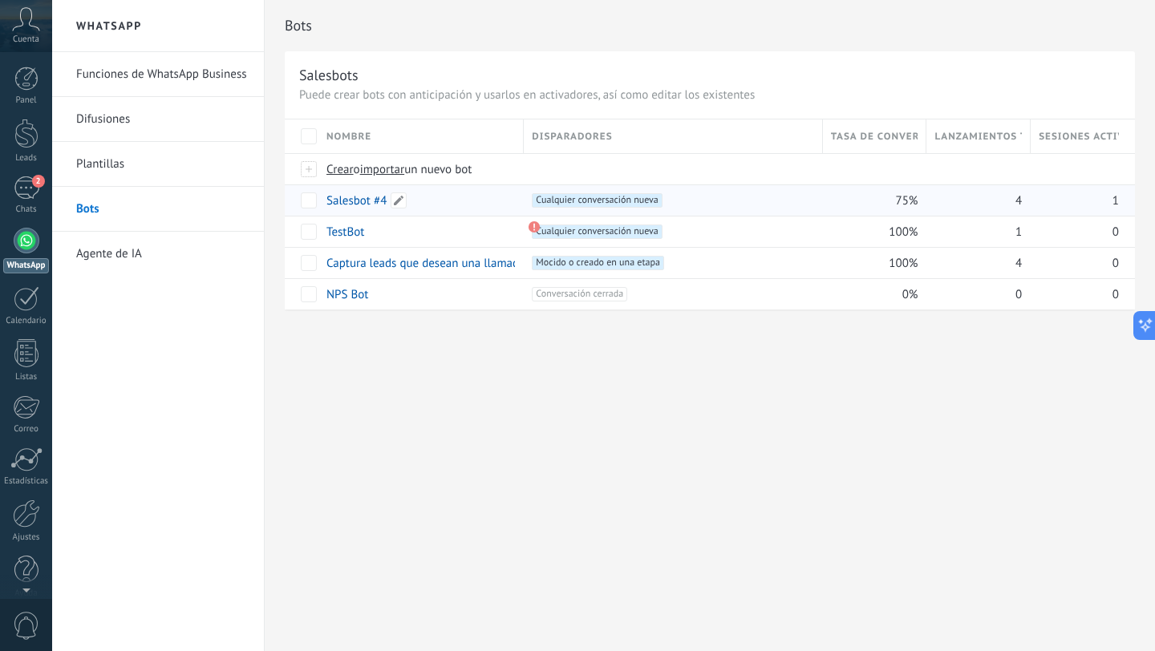
click at [366, 191] on div "Salesbot #4" at bounding box center [416, 200] width 197 height 30
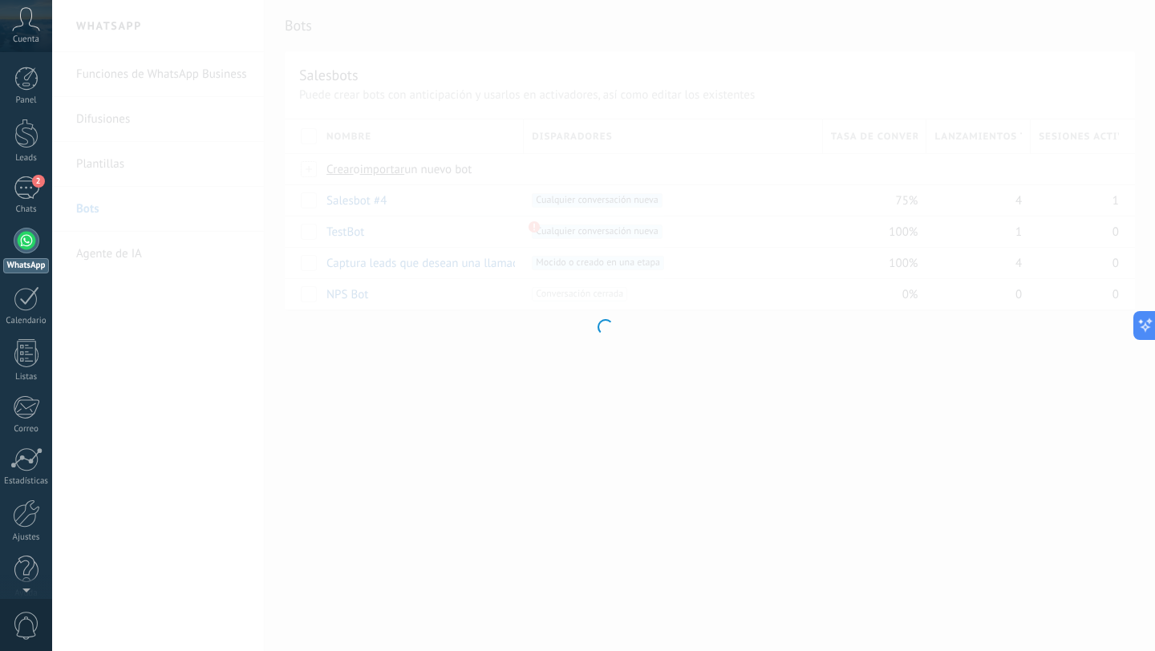
type input "**********"
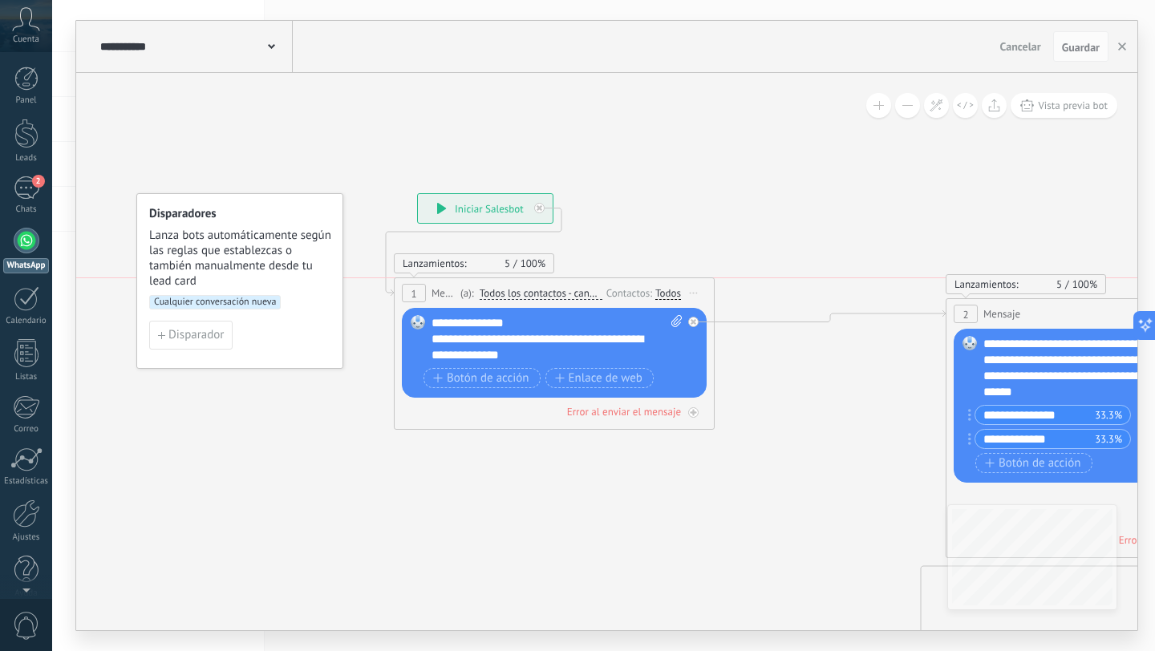
drag, startPoint x: 804, startPoint y: 250, endPoint x: 593, endPoint y: 284, distance: 213.8
click at [593, 284] on div "1 Mensaje ******* (a): Todos los contactos - canales seleccionados Todos los co…" at bounding box center [554, 293] width 319 height 30
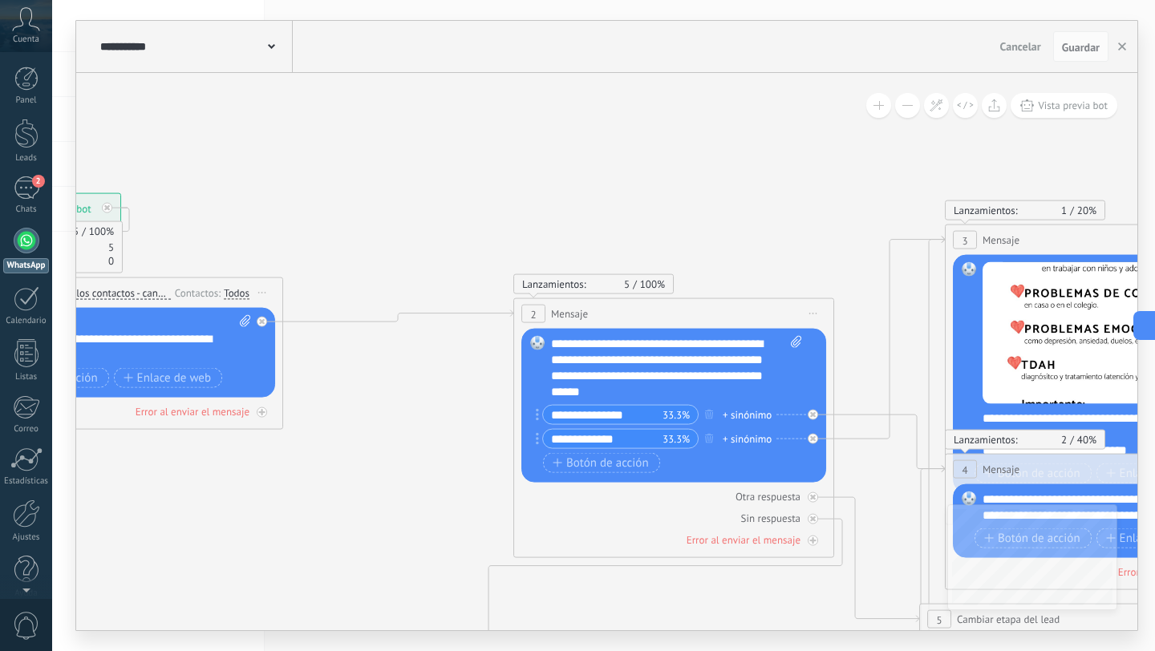
drag, startPoint x: 826, startPoint y: 436, endPoint x: 388, endPoint y: 432, distance: 438.1
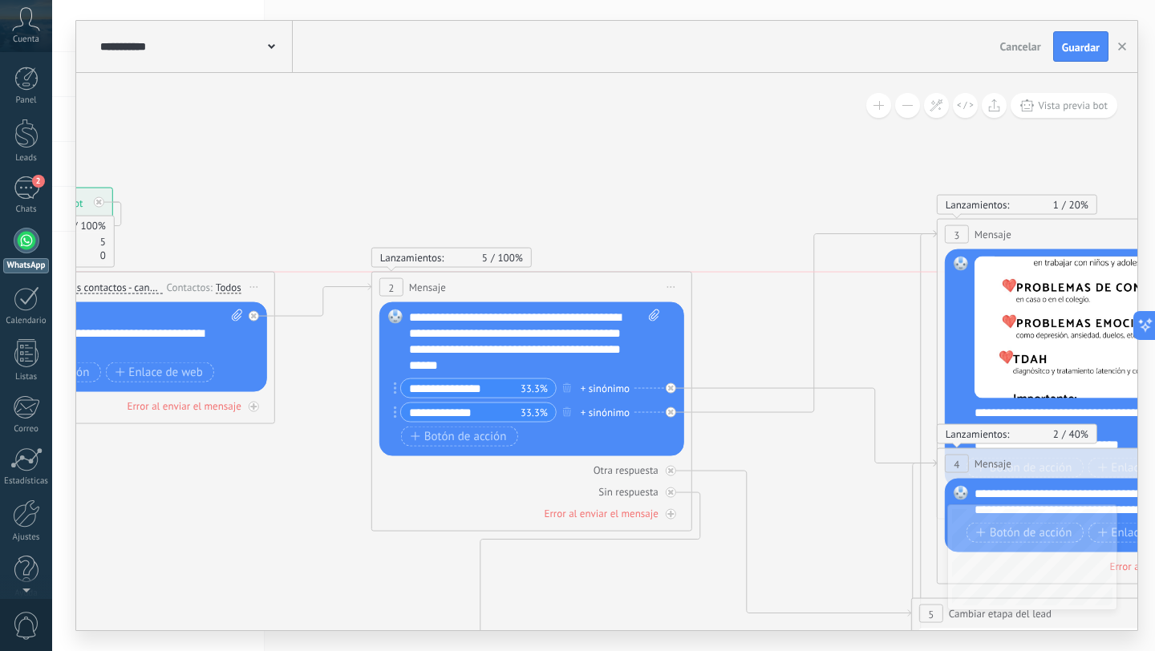
drag, startPoint x: 681, startPoint y: 307, endPoint x: 550, endPoint y: 294, distance: 132.2
click at [550, 294] on div "2 Mensaje ******* (a): Todos los contactos - canales seleccionados Todos los co…" at bounding box center [531, 288] width 319 height 30
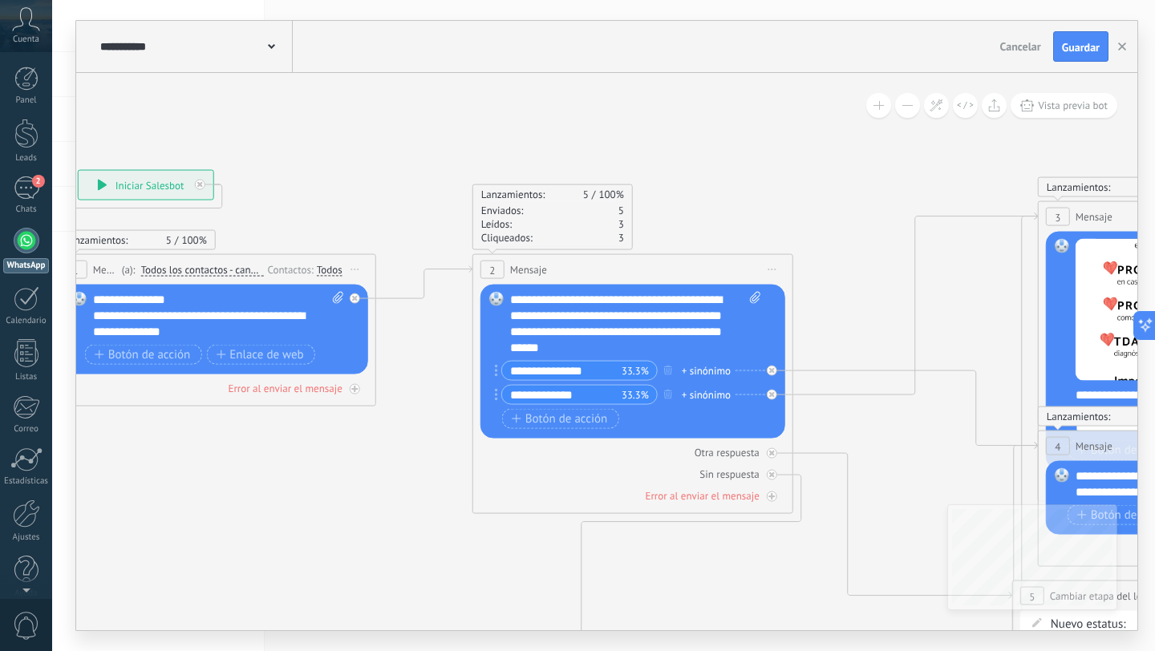
drag, startPoint x: 735, startPoint y: 456, endPoint x: 907, endPoint y: 446, distance: 172.8
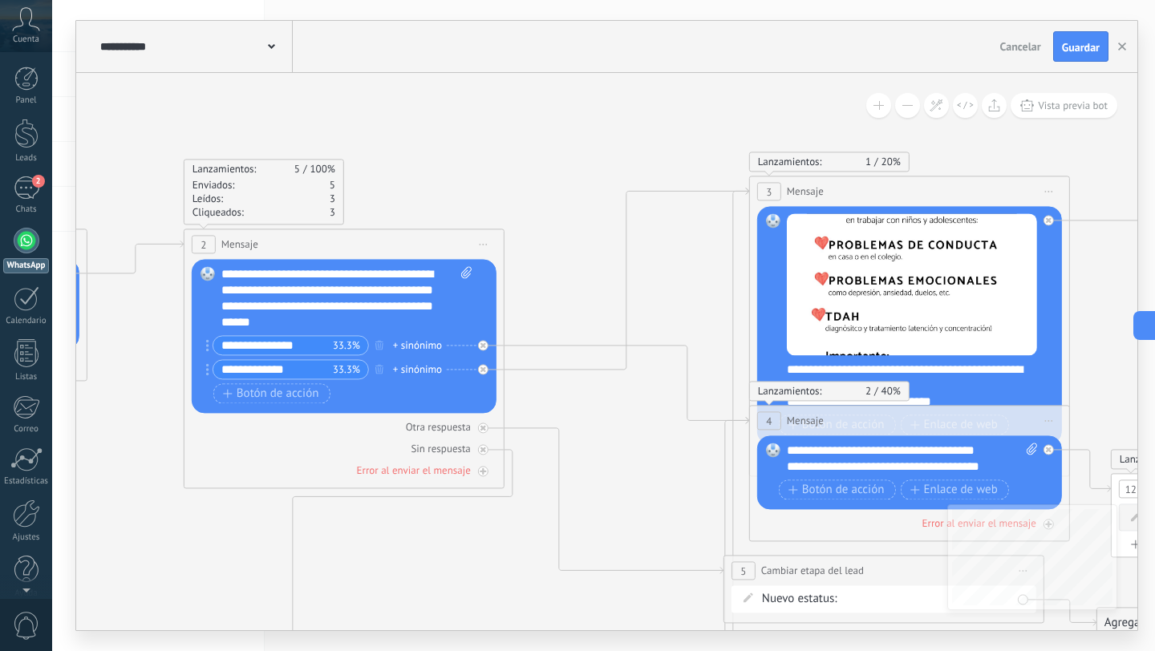
drag, startPoint x: 700, startPoint y: 250, endPoint x: 515, endPoint y: 253, distance: 184.5
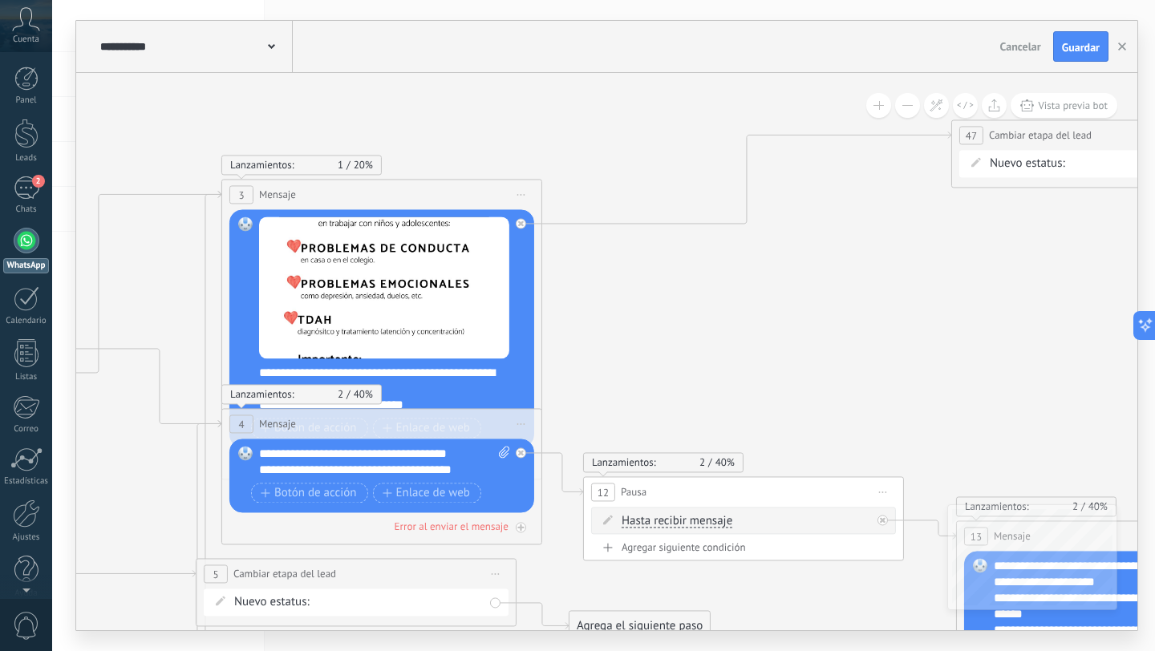
drag, startPoint x: 1033, startPoint y: 281, endPoint x: 591, endPoint y: 281, distance: 441.2
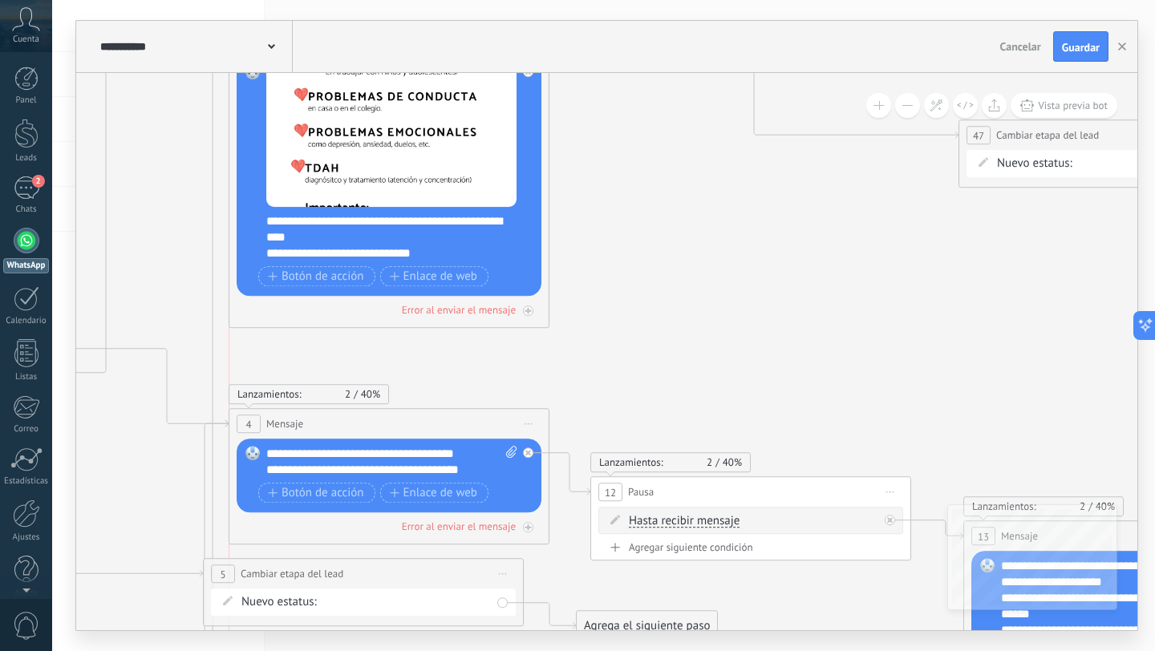
drag, startPoint x: 426, startPoint y: 193, endPoint x: 426, endPoint y: 37, distance: 156.4
click at [426, 36] on div "**********" at bounding box center [606, 326] width 1061 height 610
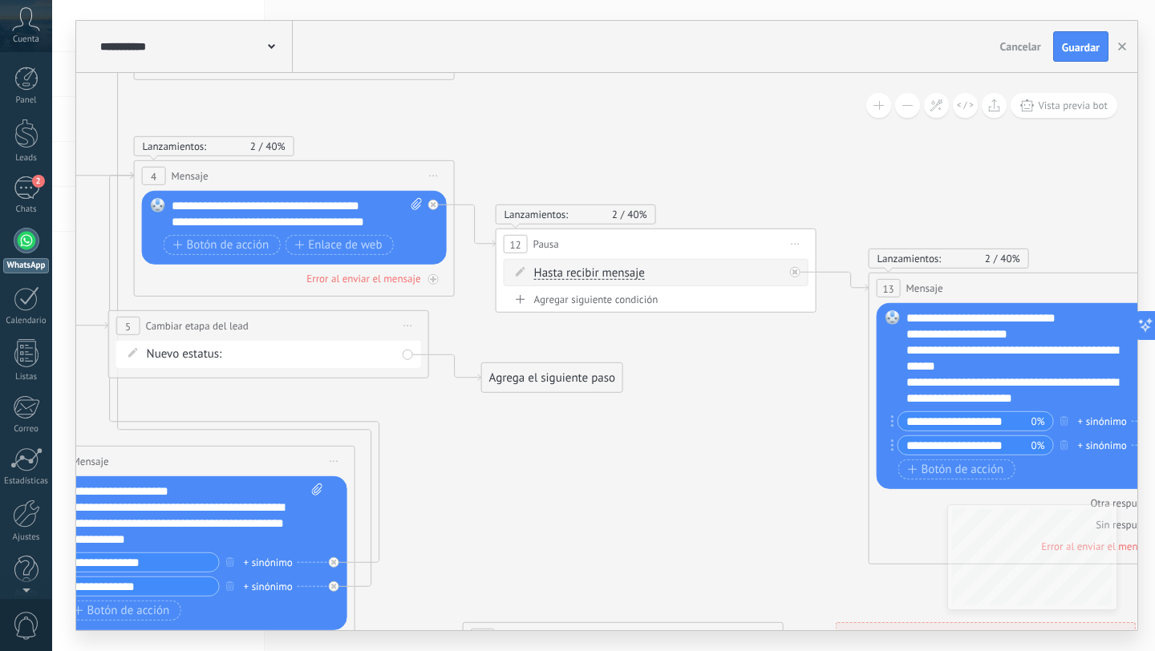
drag, startPoint x: 687, startPoint y: 173, endPoint x: 635, endPoint y: 34, distance: 149.0
click at [635, 34] on div "**********" at bounding box center [606, 326] width 1061 height 610
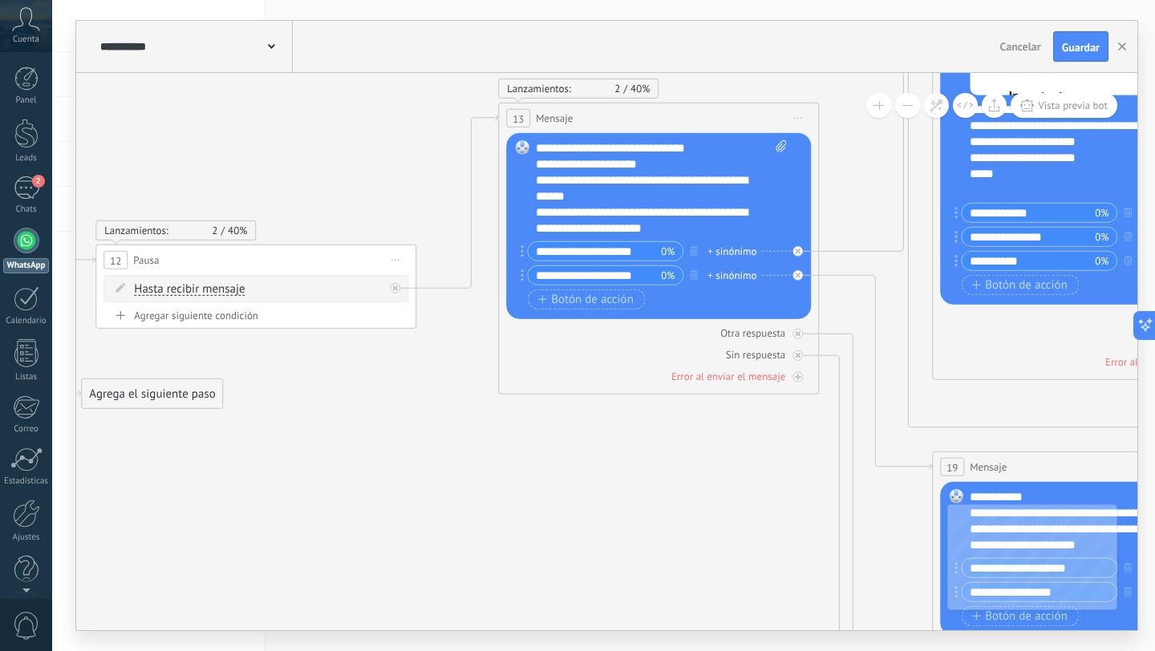
drag, startPoint x: 656, startPoint y: 298, endPoint x: 687, endPoint y: 112, distance: 187.8
click at [687, 112] on div "13 Mensaje ******* (a): Todos los contactos - canales seleccionados Todos los c…" at bounding box center [658, 118] width 319 height 30
click at [711, 237] on div "**********" at bounding box center [661, 226] width 250 height 173
click at [712, 235] on div "**********" at bounding box center [661, 188] width 251 height 96
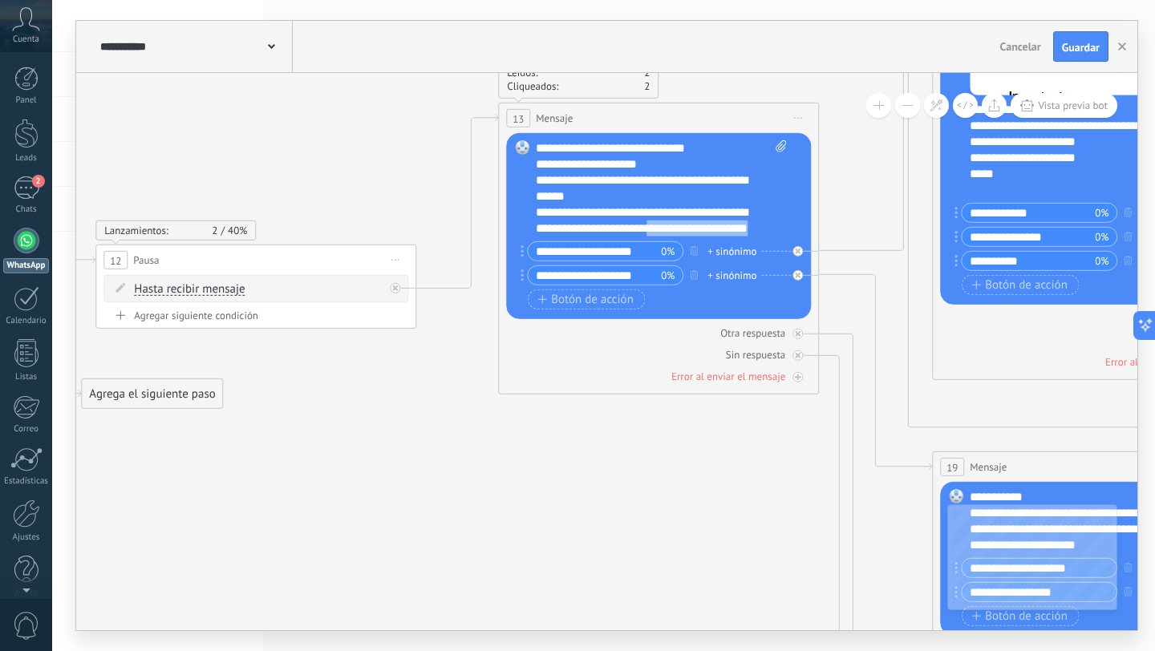
drag, startPoint x: 665, startPoint y: 228, endPoint x: 700, endPoint y: 216, distance: 37.3
click at [700, 216] on div "**********" at bounding box center [661, 188] width 251 height 96
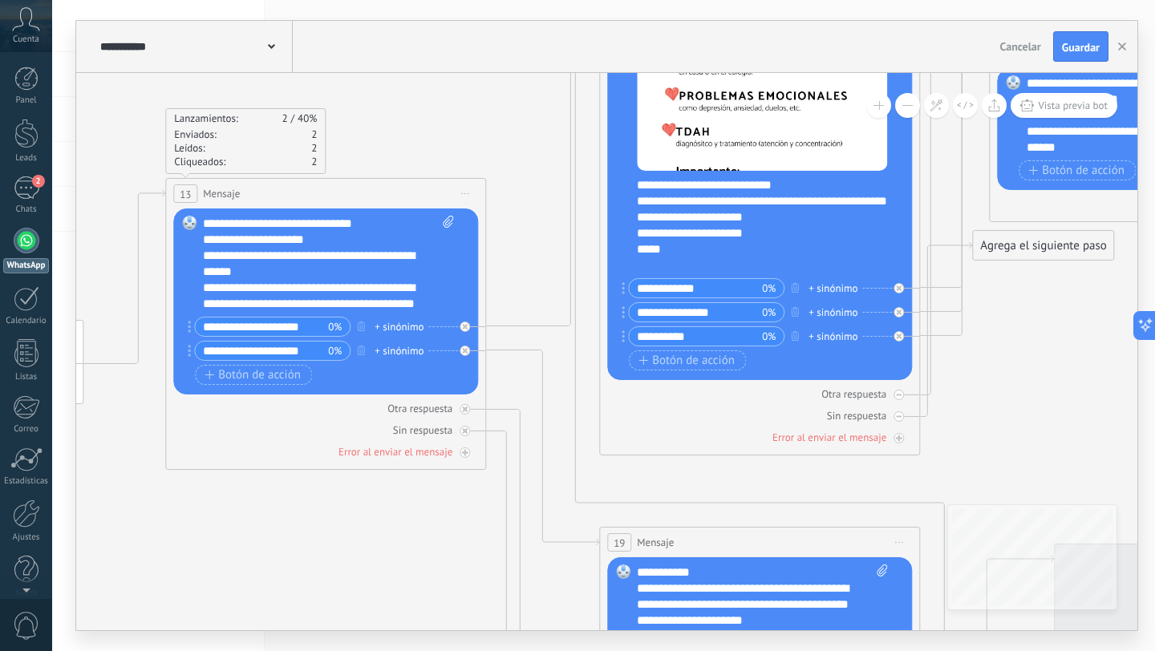
drag, startPoint x: 565, startPoint y: 468, endPoint x: 389, endPoint y: 549, distance: 193.5
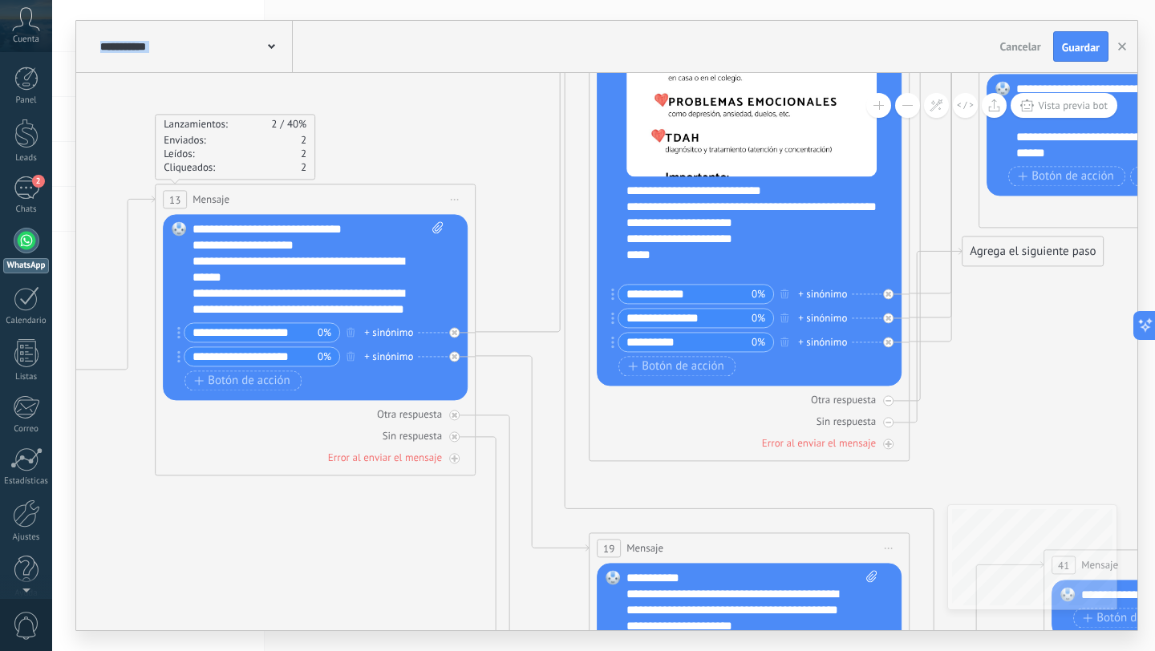
scroll to position [48, 0]
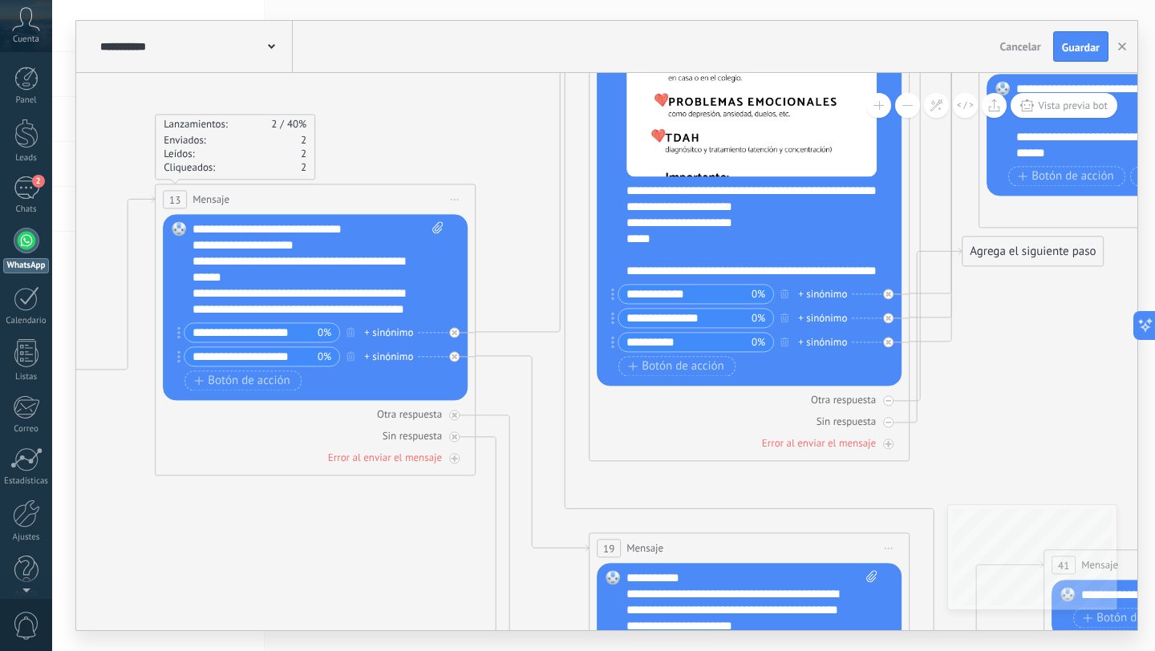
click at [693, 272] on div "**********" at bounding box center [760, 231] width 266 height 96
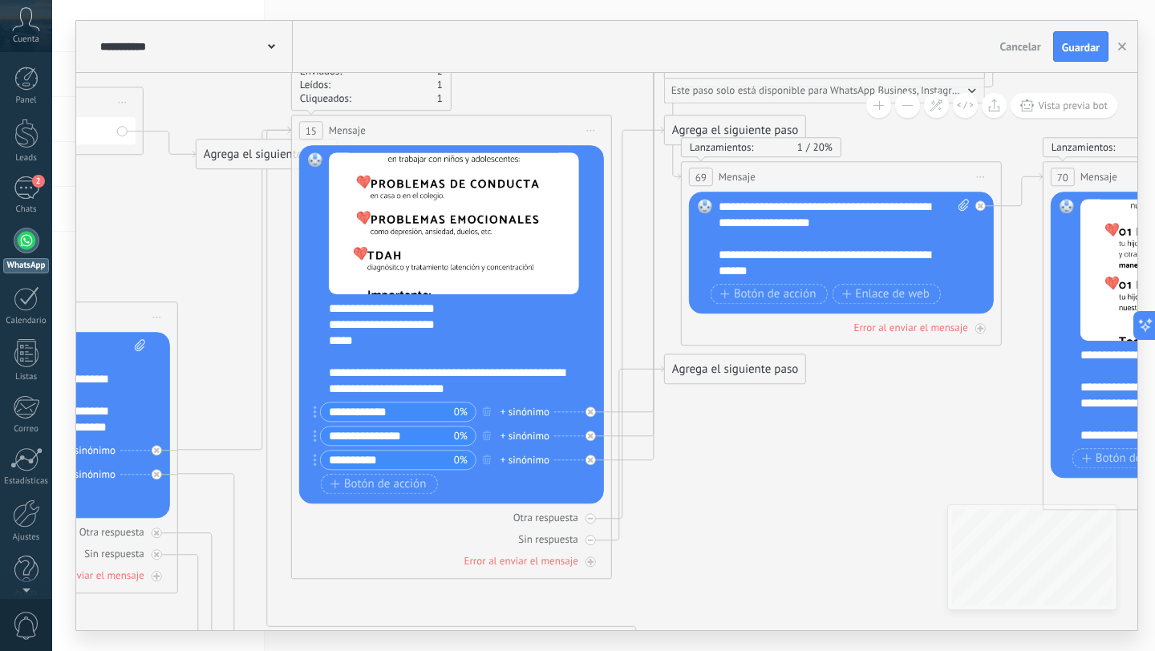
drag, startPoint x: 979, startPoint y: 385, endPoint x: 656, endPoint y: 511, distance: 346.2
click at [658, 509] on icon at bounding box center [893, 600] width 6368 height 2015
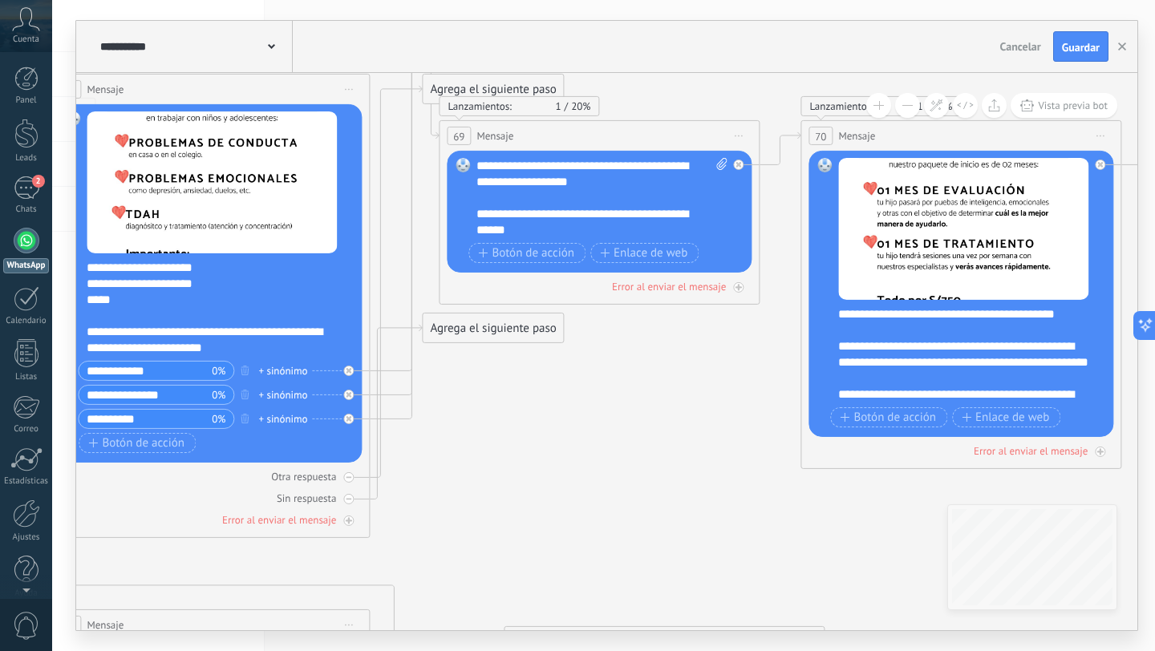
drag, startPoint x: 793, startPoint y: 452, endPoint x: 407, endPoint y: 465, distance: 386.1
click at [408, 462] on icon at bounding box center [650, 559] width 6368 height 2015
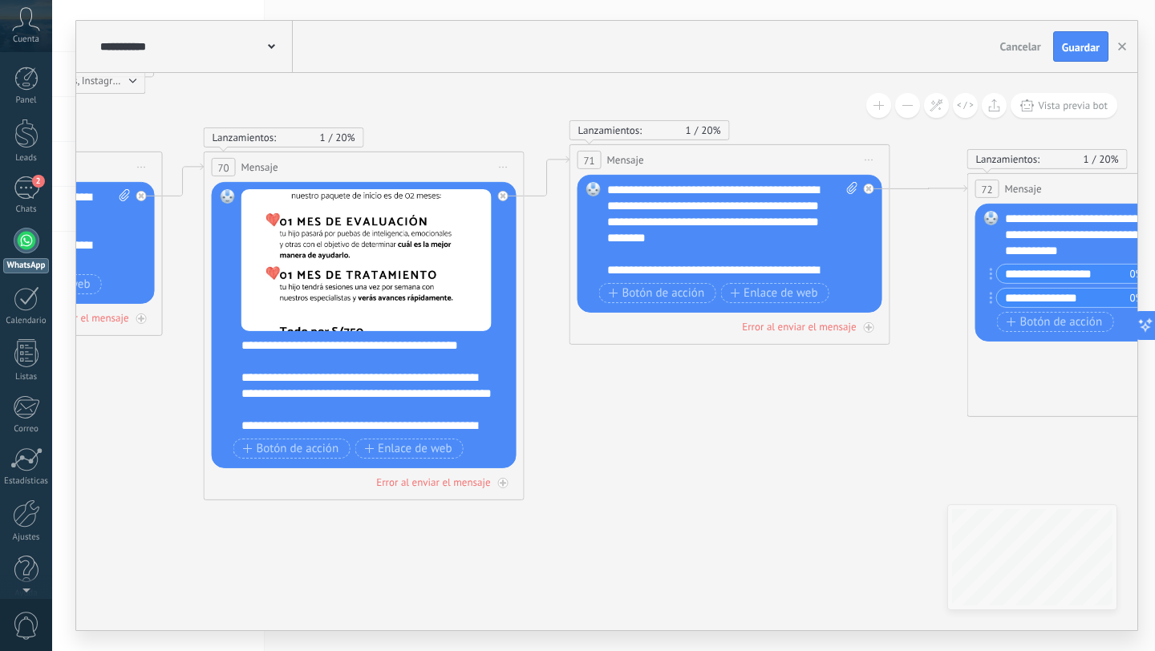
drag, startPoint x: 952, startPoint y: 379, endPoint x: 323, endPoint y: 375, distance: 629.0
click at [324, 375] on icon at bounding box center [54, 591] width 6368 height 2015
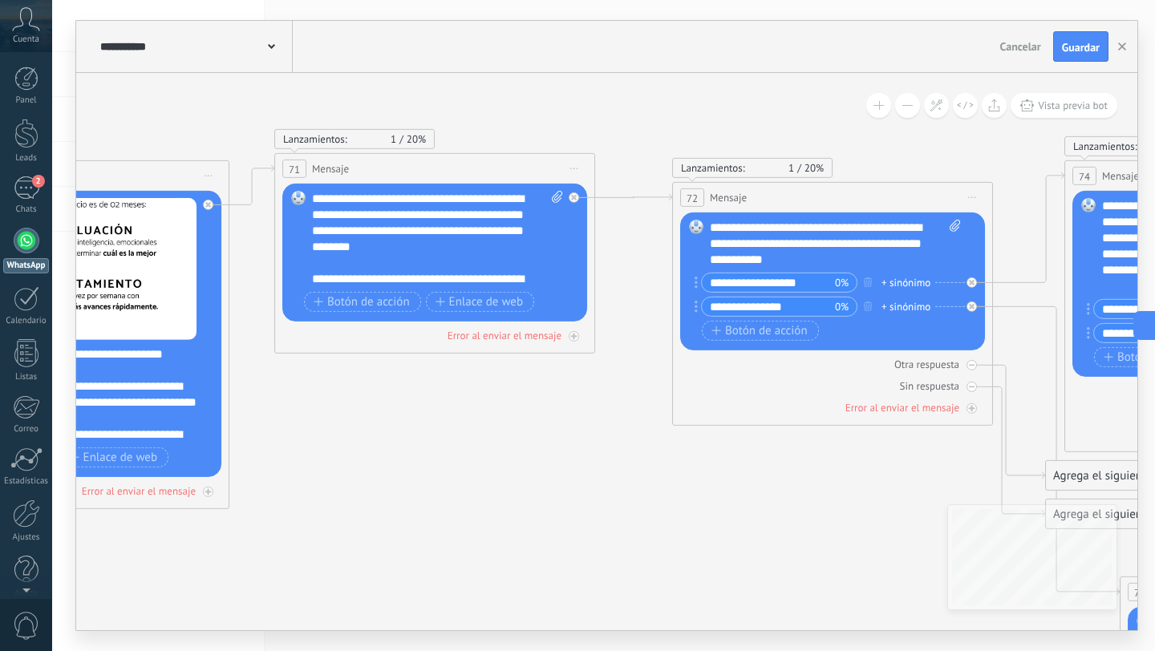
click at [822, 258] on div "**********" at bounding box center [835, 244] width 251 height 48
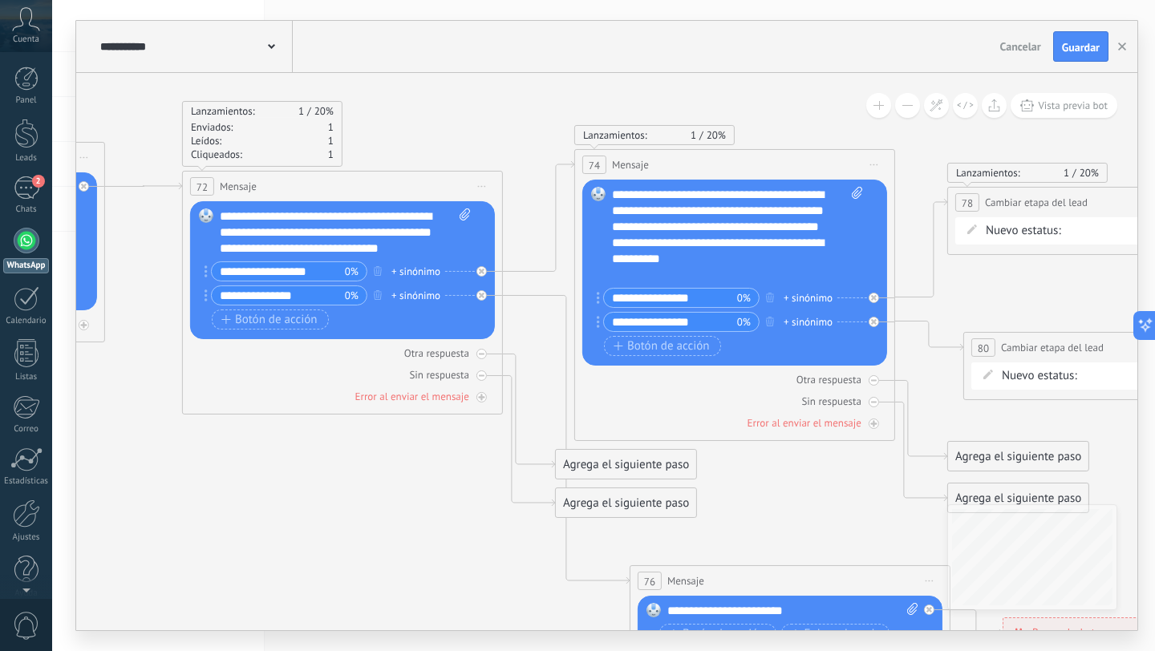
drag, startPoint x: 777, startPoint y: 471, endPoint x: 292, endPoint y: 459, distance: 484.7
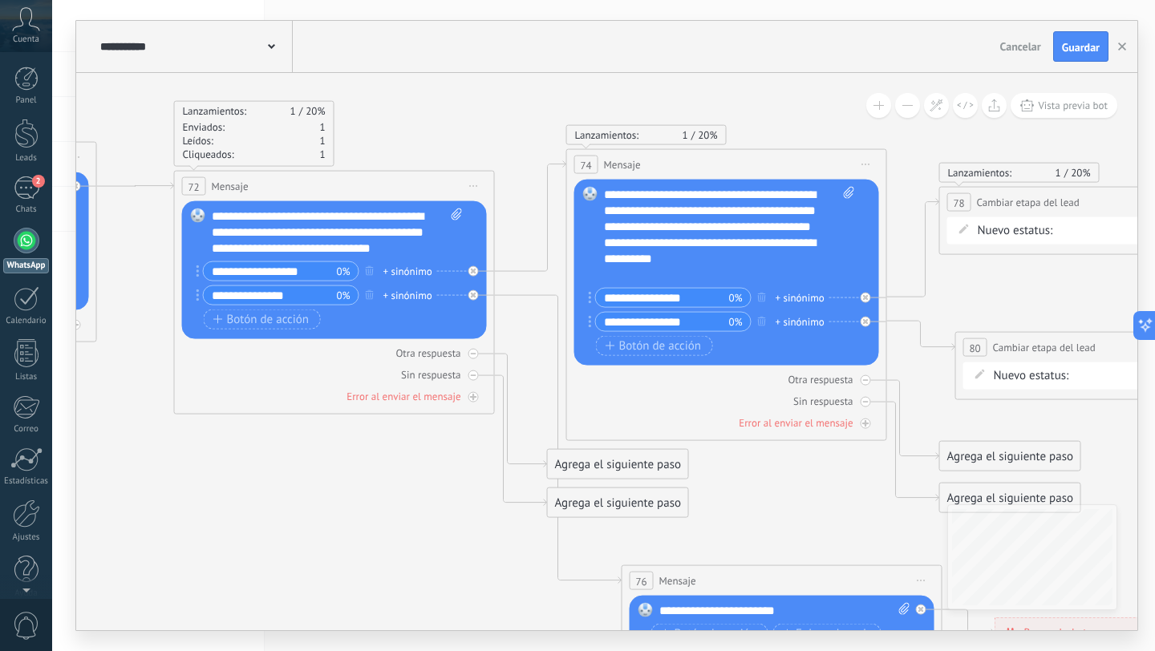
click at [764, 270] on div "**********" at bounding box center [729, 235] width 251 height 96
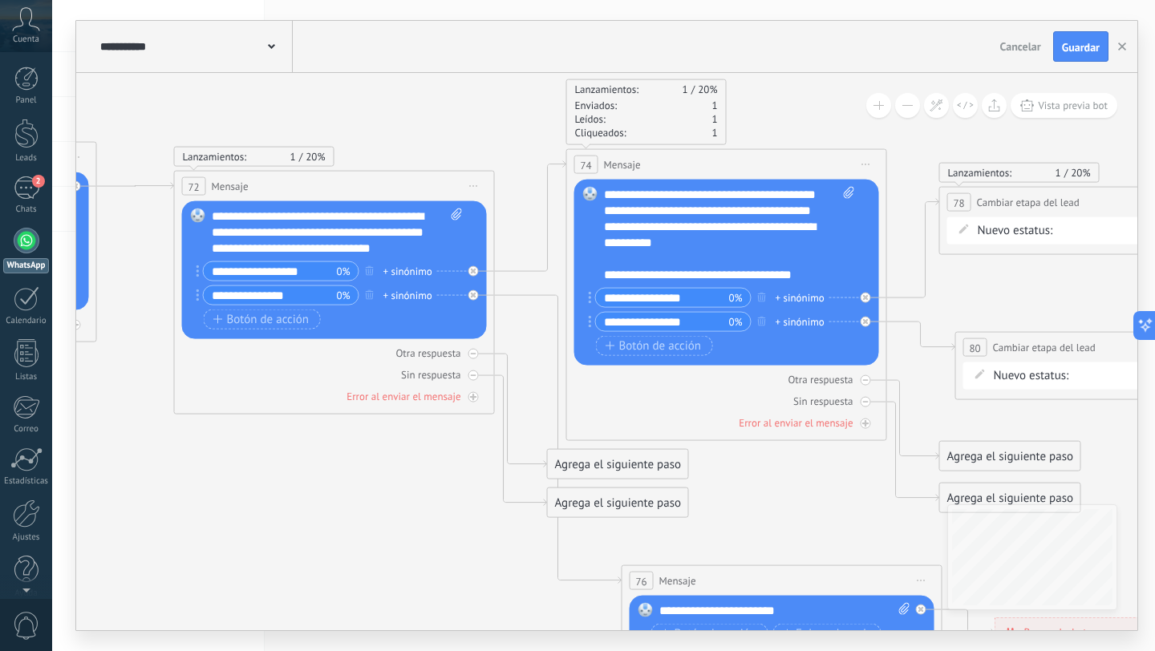
click at [835, 280] on div "**********" at bounding box center [729, 235] width 251 height 96
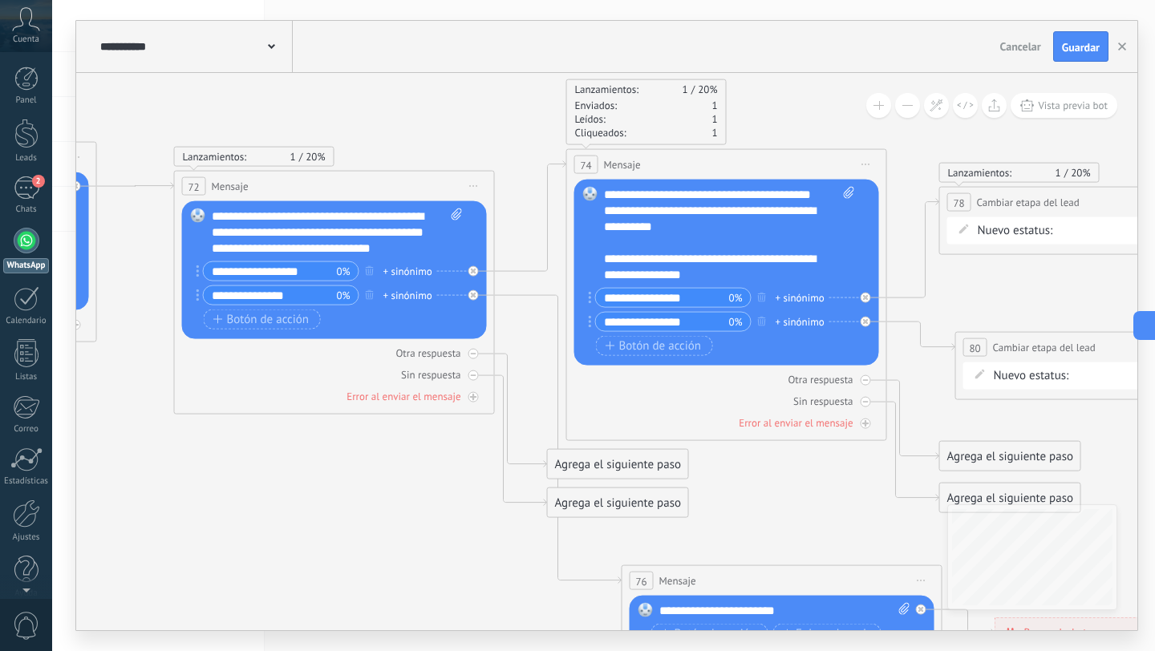
scroll to position [48, 0]
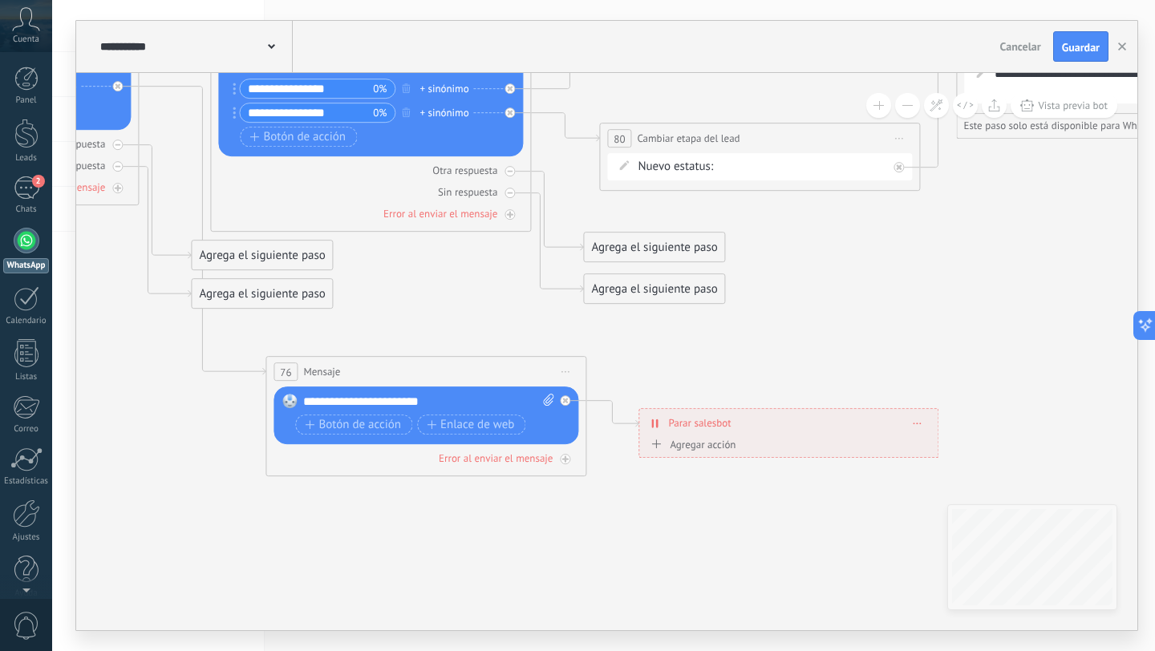
drag, startPoint x: 735, startPoint y: 465, endPoint x: 806, endPoint y: 274, distance: 203.9
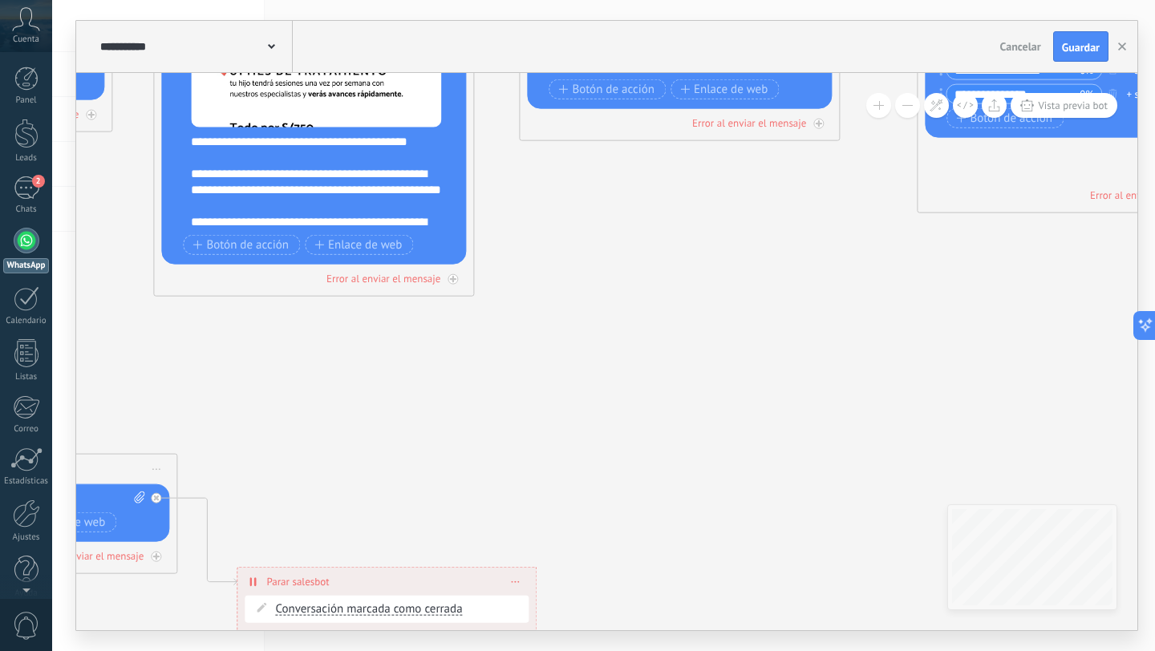
click at [1071, 269] on icon at bounding box center [3, 387] width 6368 height 2015
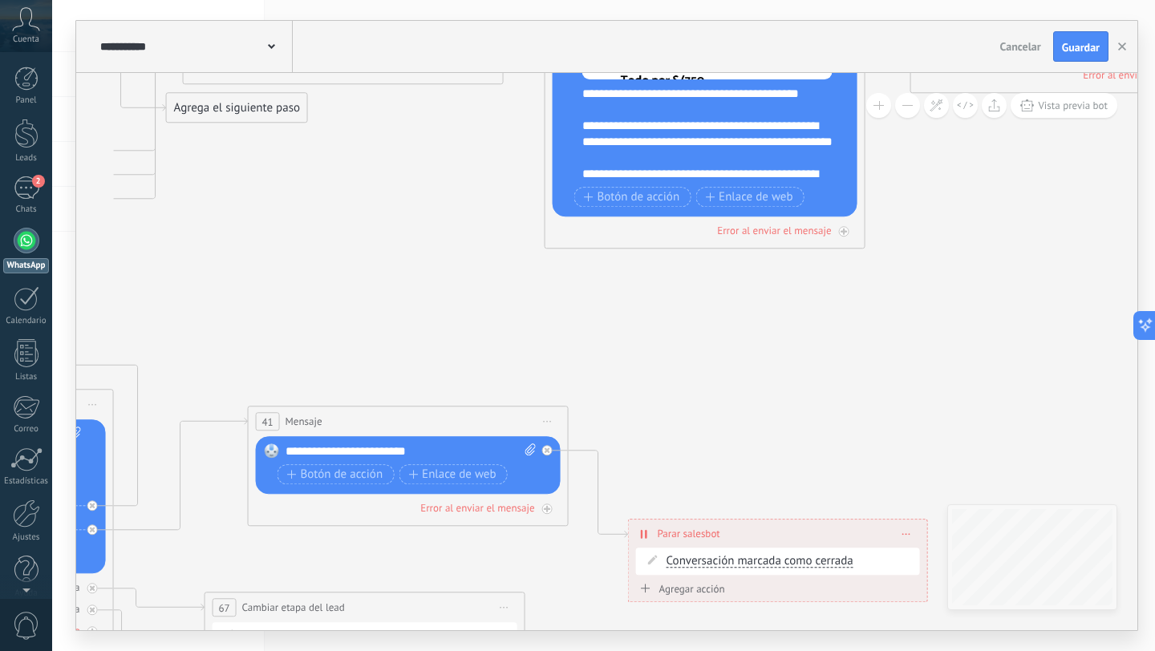
click at [1100, 289] on icon at bounding box center [395, 339] width 6368 height 2015
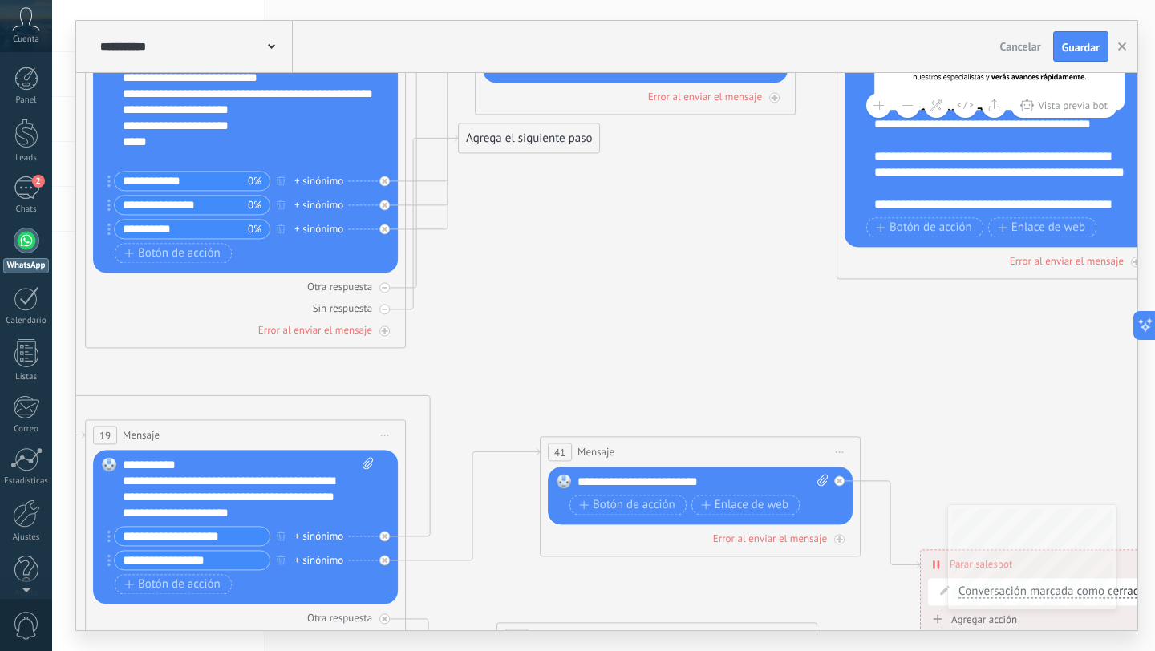
drag, startPoint x: 1098, startPoint y: 419, endPoint x: 1154, endPoint y: 432, distance: 57.6
click at [1154, 432] on body ".abccls-1,.abccls-2{fill-rule:evenodd}.abccls-2{fill:#fff} .abfcls-1{fill:none}…" at bounding box center [577, 325] width 1155 height 651
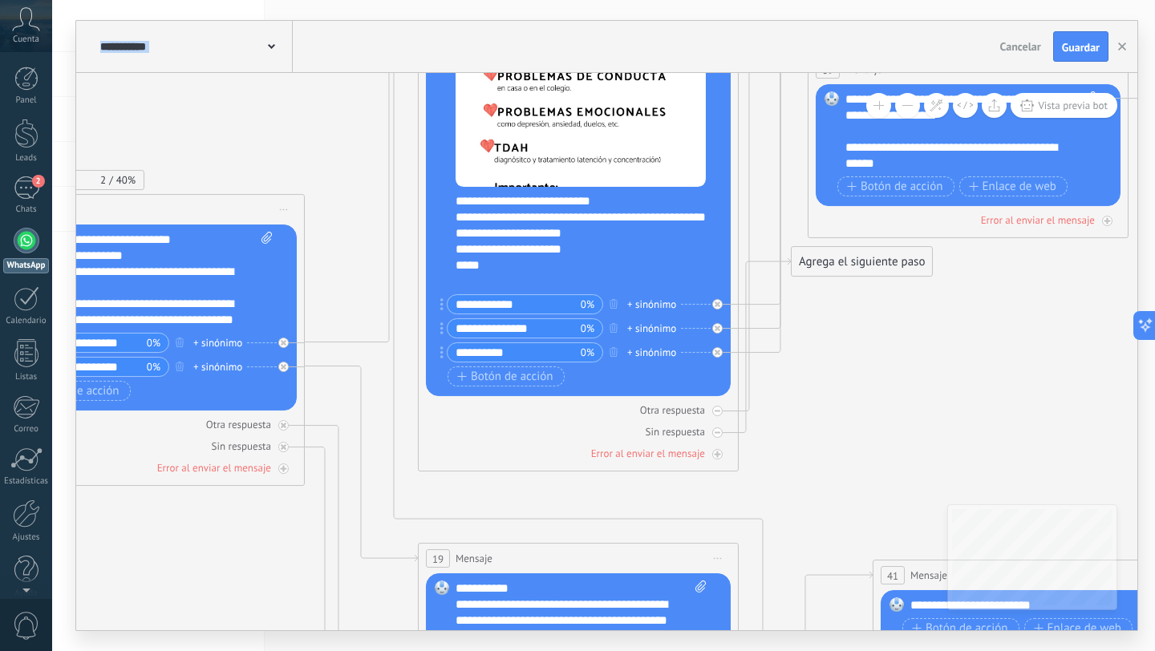
drag, startPoint x: 331, startPoint y: 138, endPoint x: 874, endPoint y: 154, distance: 544.2
click at [871, 155] on icon at bounding box center [1019, 493] width 6368 height 2015
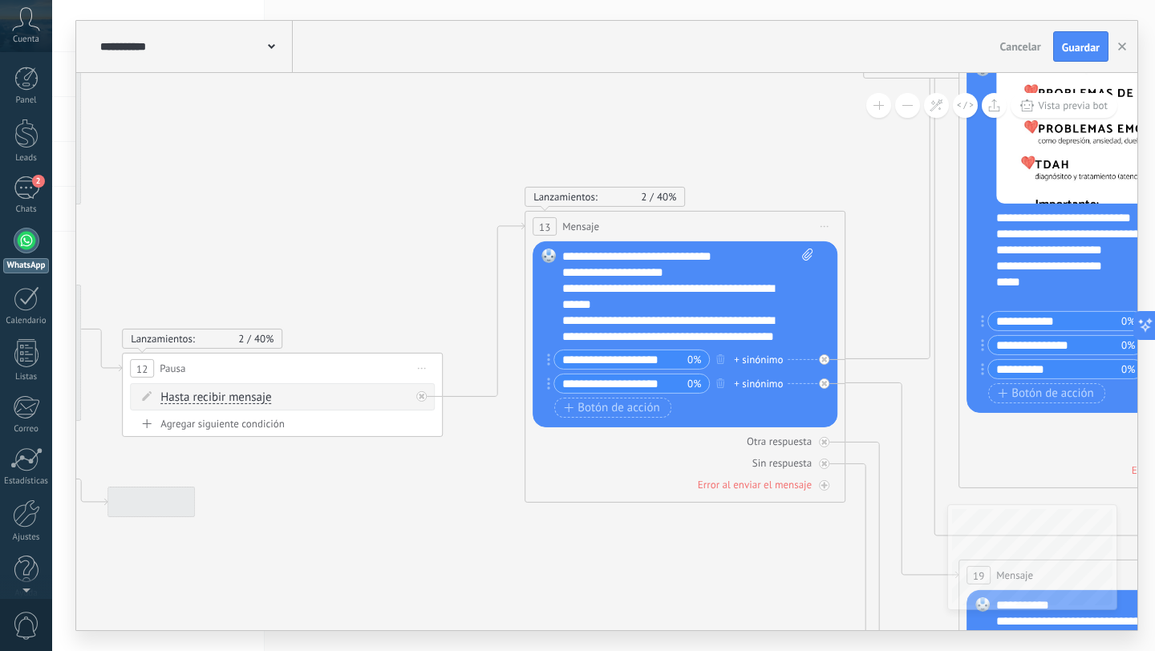
drag, startPoint x: 755, startPoint y: 138, endPoint x: 800, endPoint y: 141, distance: 45.0
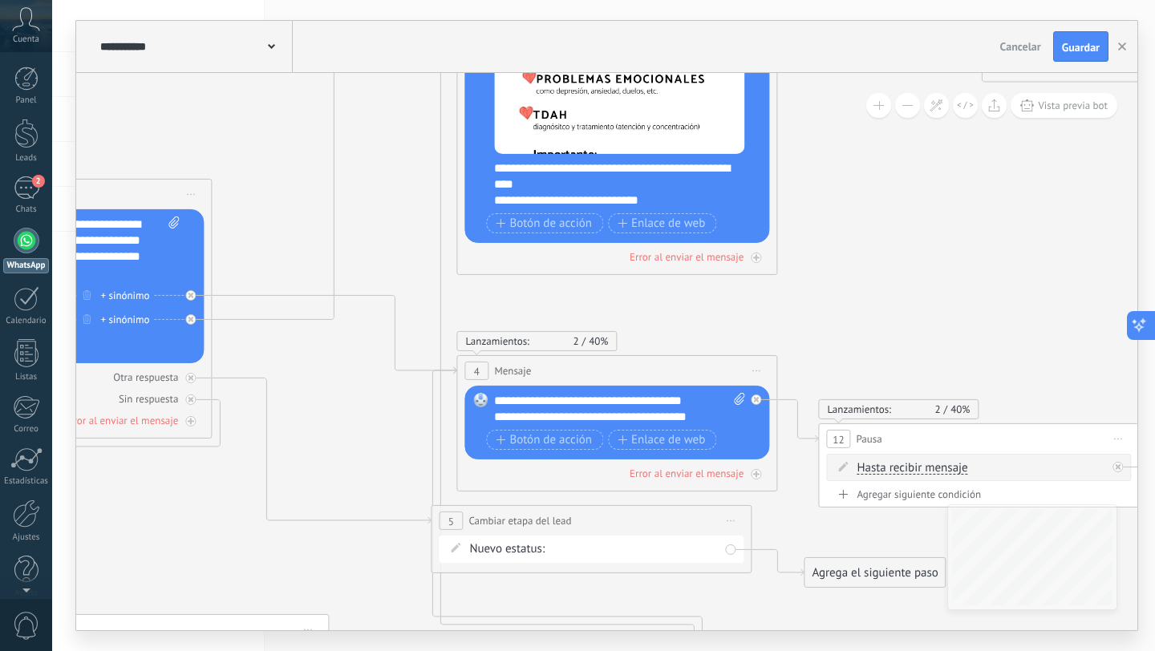
drag, startPoint x: 564, startPoint y: 156, endPoint x: 1154, endPoint y: 317, distance: 612.1
click at [1154, 317] on body ".abccls-1,.abccls-2{fill-rule:evenodd}.abccls-2{fill:#fff} .abfcls-1{fill:none}…" at bounding box center [577, 325] width 1155 height 651
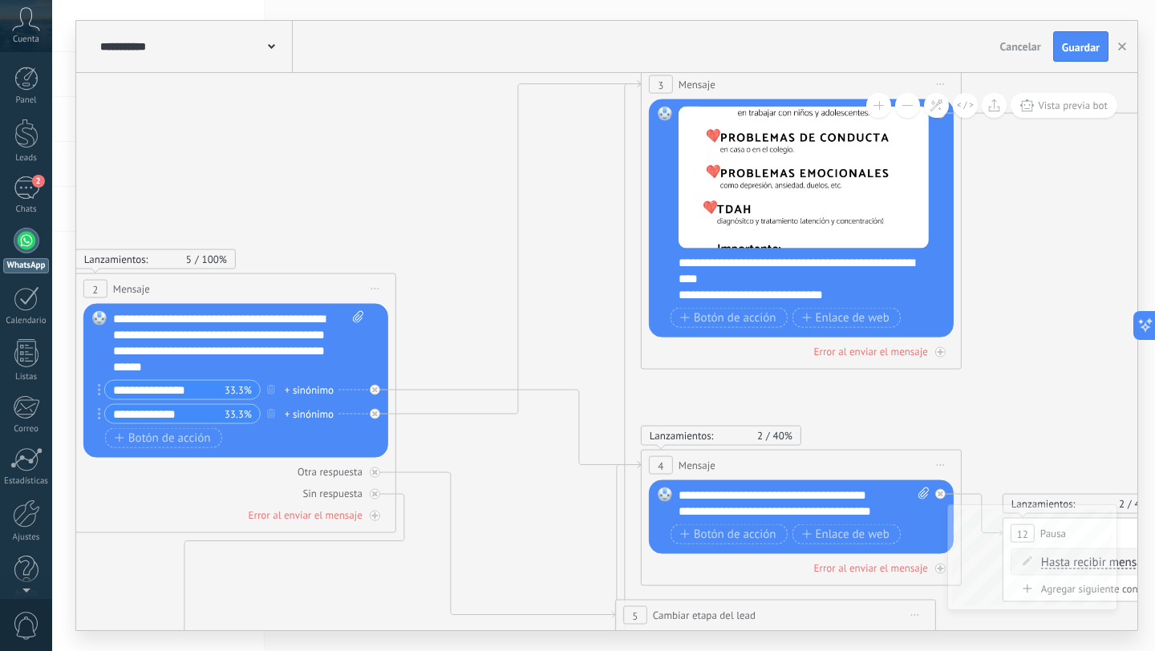
drag, startPoint x: 261, startPoint y: 165, endPoint x: 672, endPoint y: 255, distance: 421.3
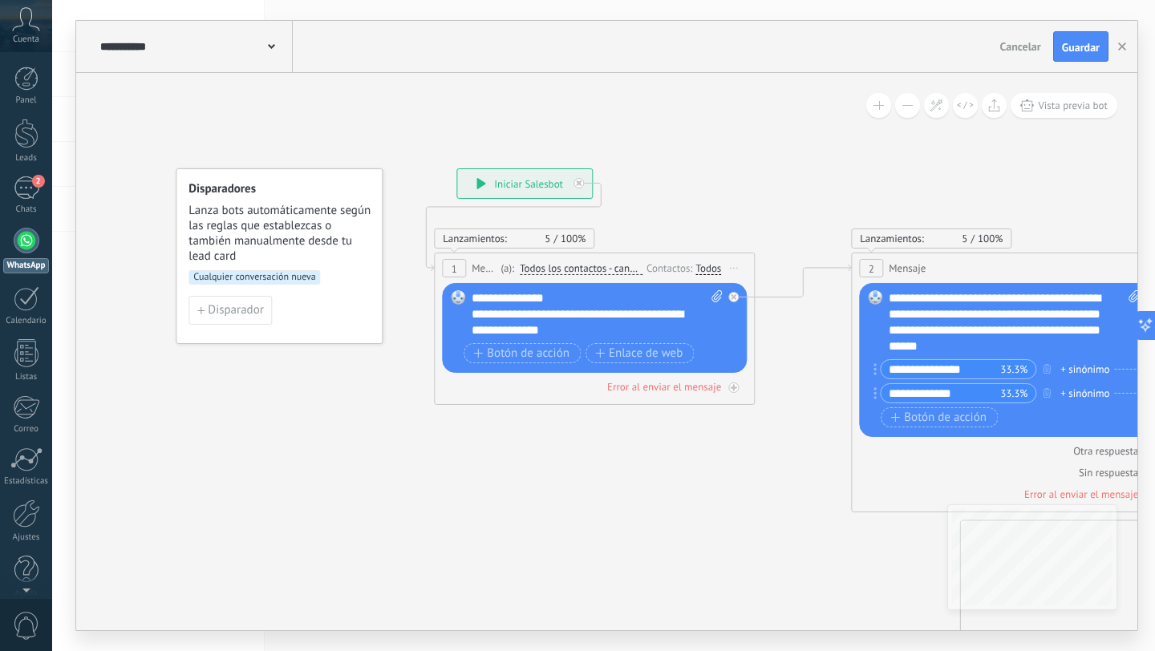
drag, startPoint x: 731, startPoint y: 124, endPoint x: 826, endPoint y: 87, distance: 102.4
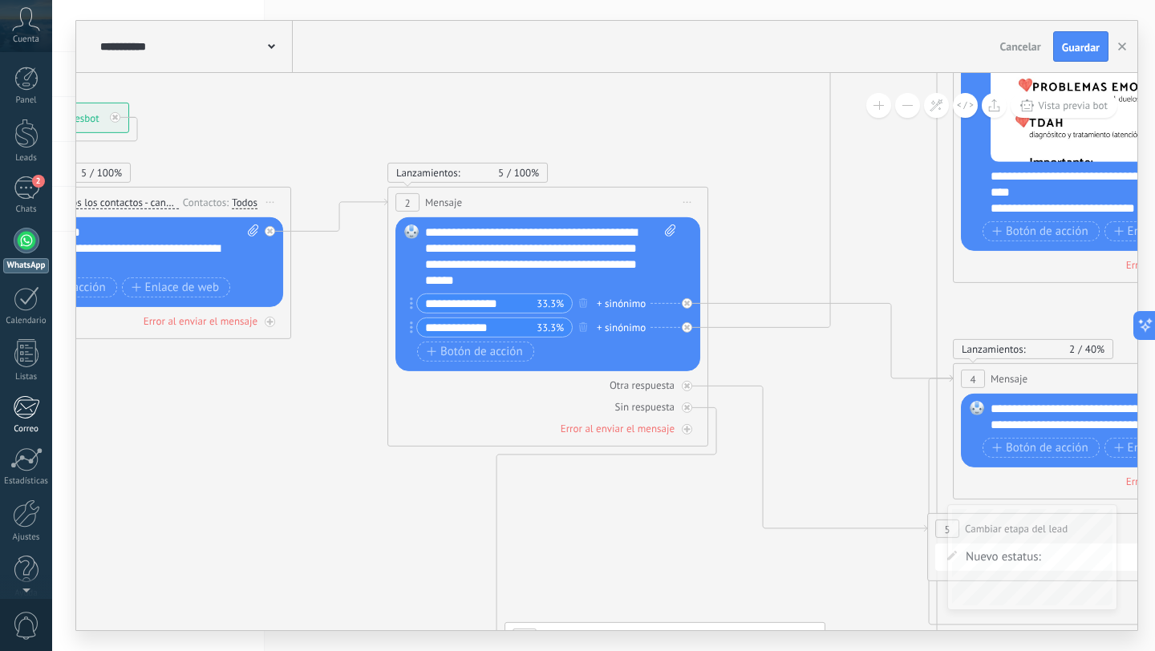
drag, startPoint x: 805, startPoint y: 439, endPoint x: 0, endPoint y: 400, distance: 806.4
click at [0, 400] on body ".abccls-1,.abccls-2{fill-rule:evenodd}.abccls-2{fill:#fff} .abfcls-1{fill:none}…" at bounding box center [577, 325] width 1155 height 651
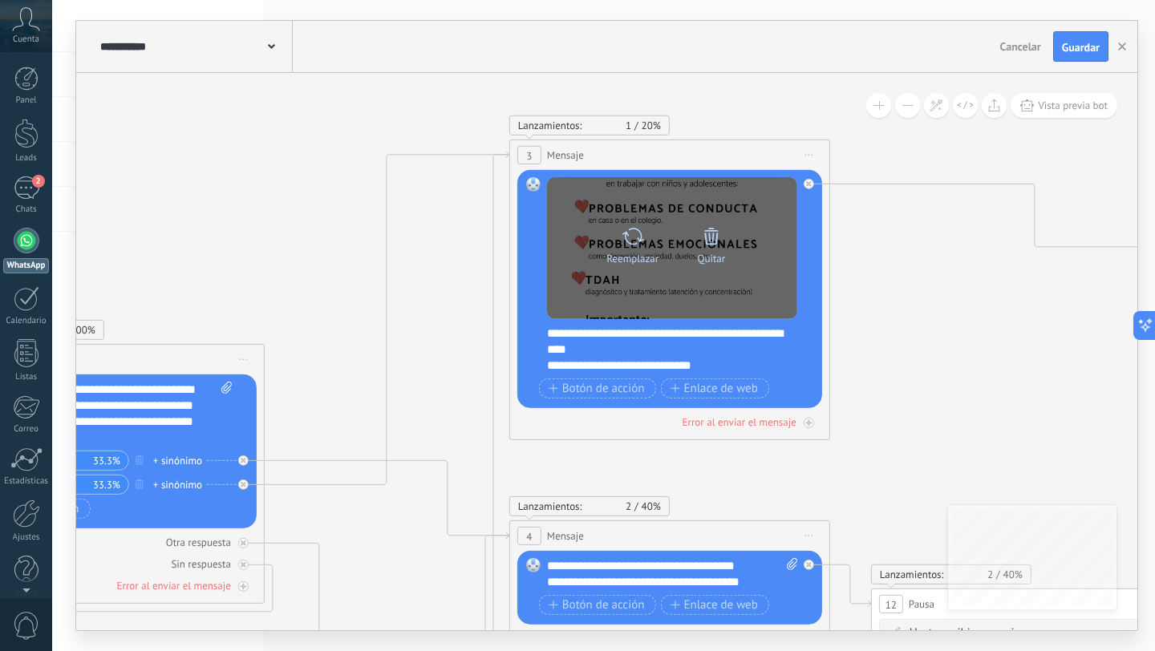
drag, startPoint x: 621, startPoint y: 244, endPoint x: 672, endPoint y: 204, distance: 65.2
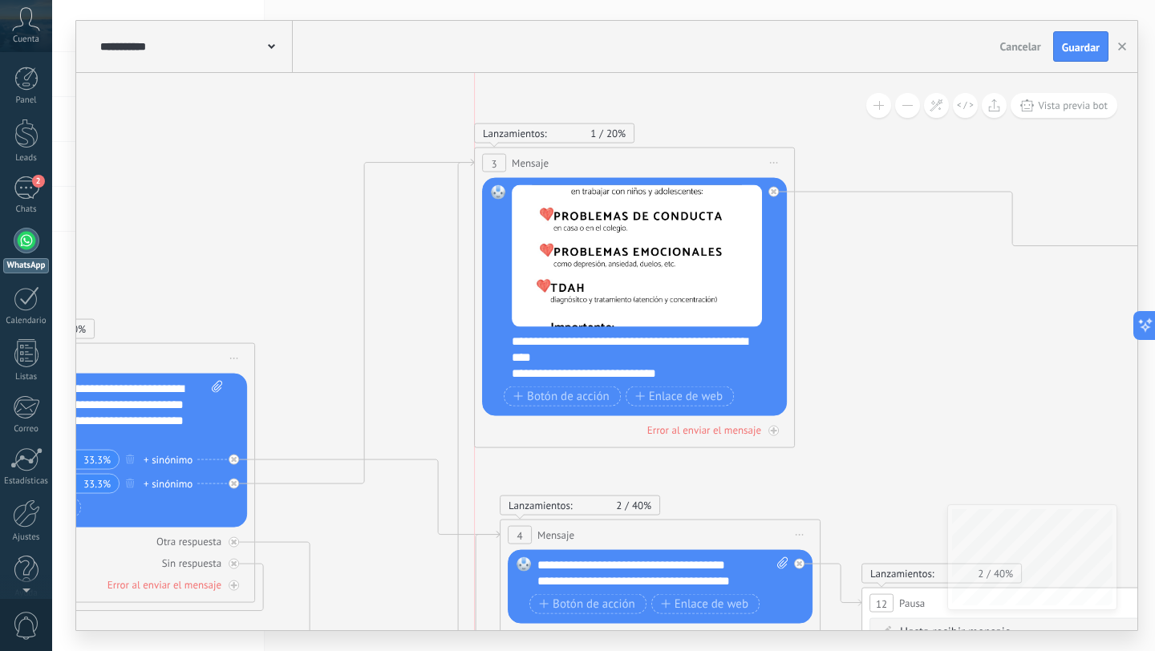
drag, startPoint x: 649, startPoint y: 146, endPoint x: 624, endPoint y: 157, distance: 27.3
click at [624, 157] on div "3 Mensaje ******* (a): Todos los contactos - canales seleccionados Todos los co…" at bounding box center [634, 163] width 319 height 30
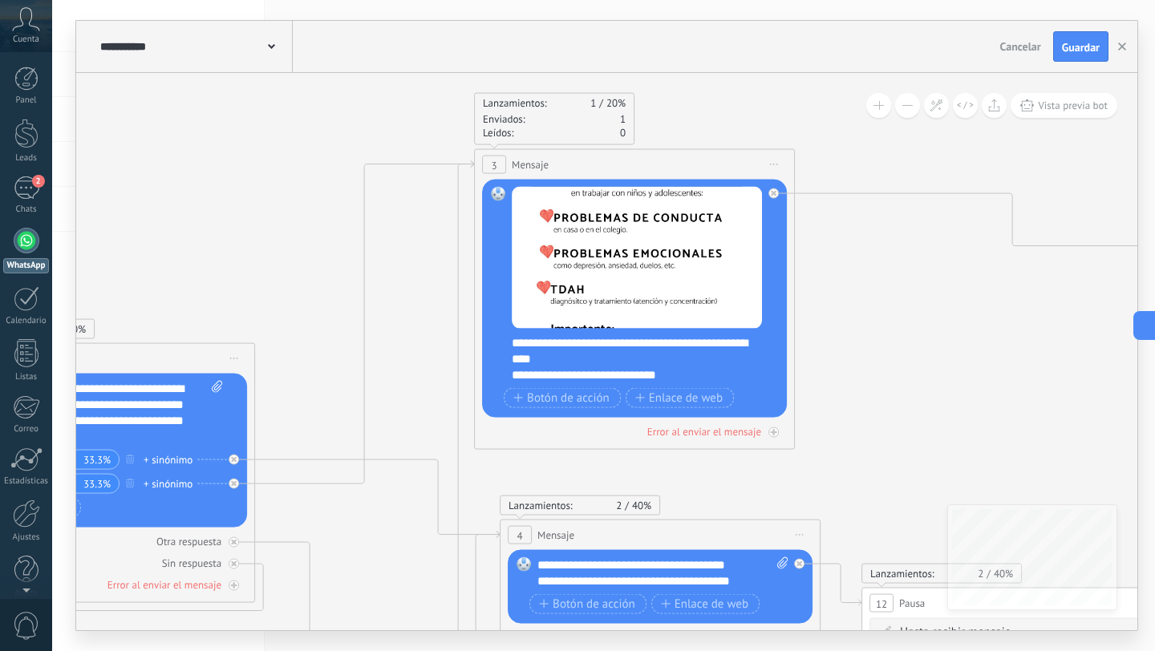
click at [774, 162] on span "Iniciar vista previa aquí Cambiar nombre Duplicar [GEOGRAPHIC_DATA]" at bounding box center [774, 164] width 26 height 23
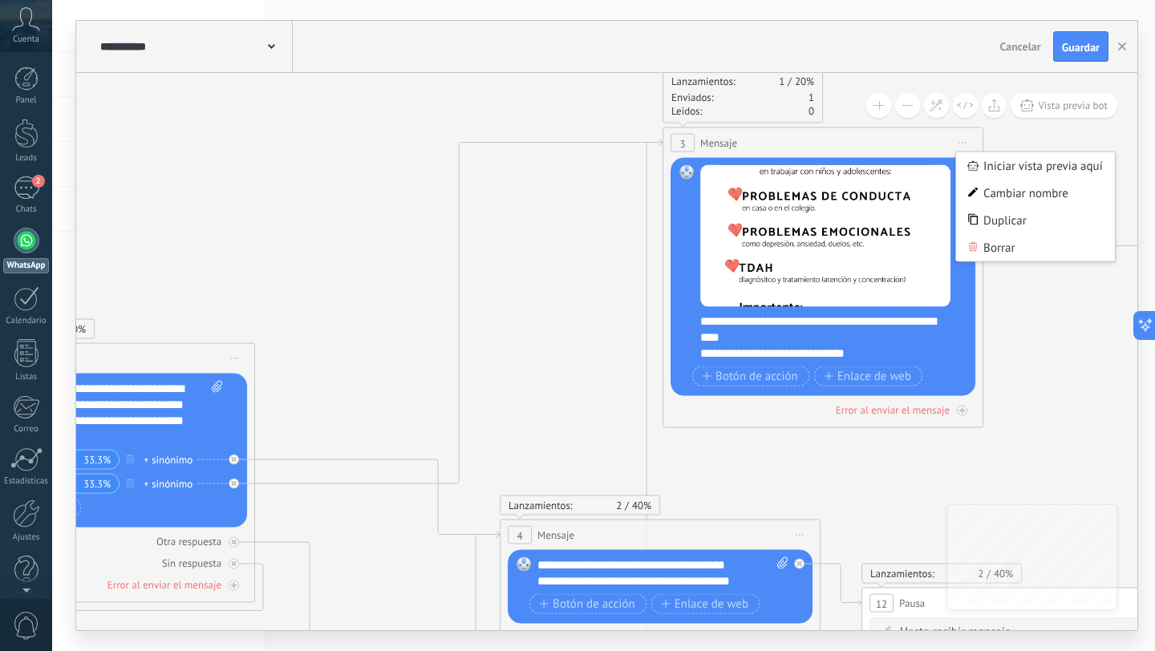
drag, startPoint x: 735, startPoint y: 156, endPoint x: 923, endPoint y: 134, distance: 189.8
click at [923, 134] on div "3 Mensaje ******* (a): Todos los contactos - canales seleccionados Todos los co…" at bounding box center [822, 143] width 319 height 30
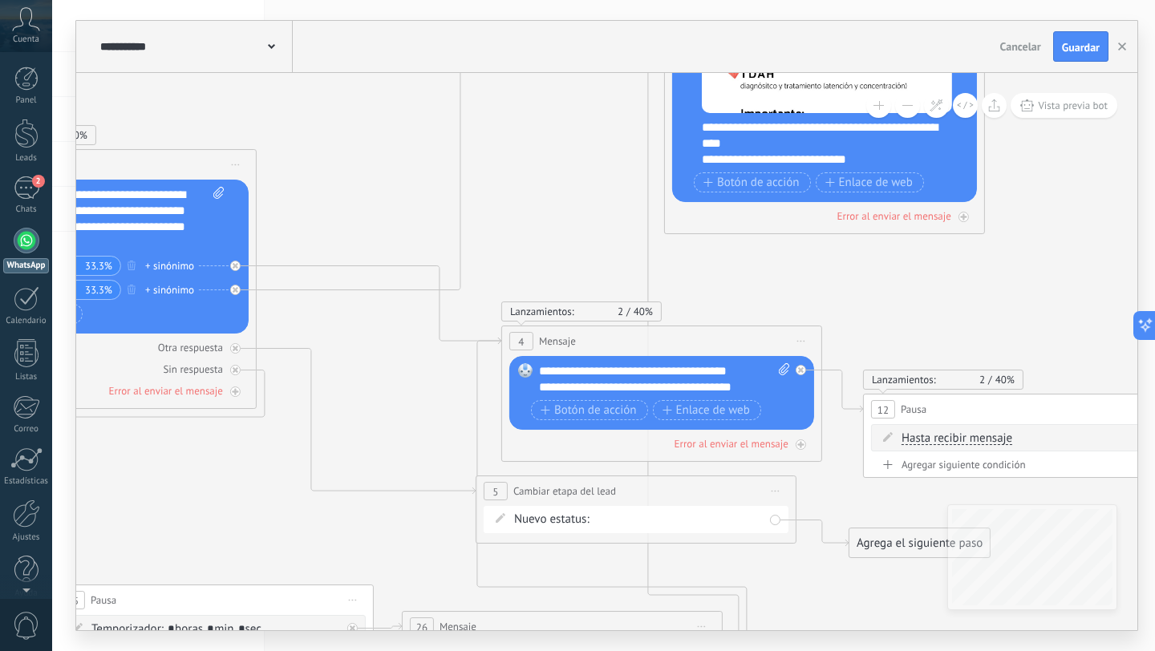
drag, startPoint x: 583, startPoint y: 331, endPoint x: 586, endPoint y: 124, distance: 207.0
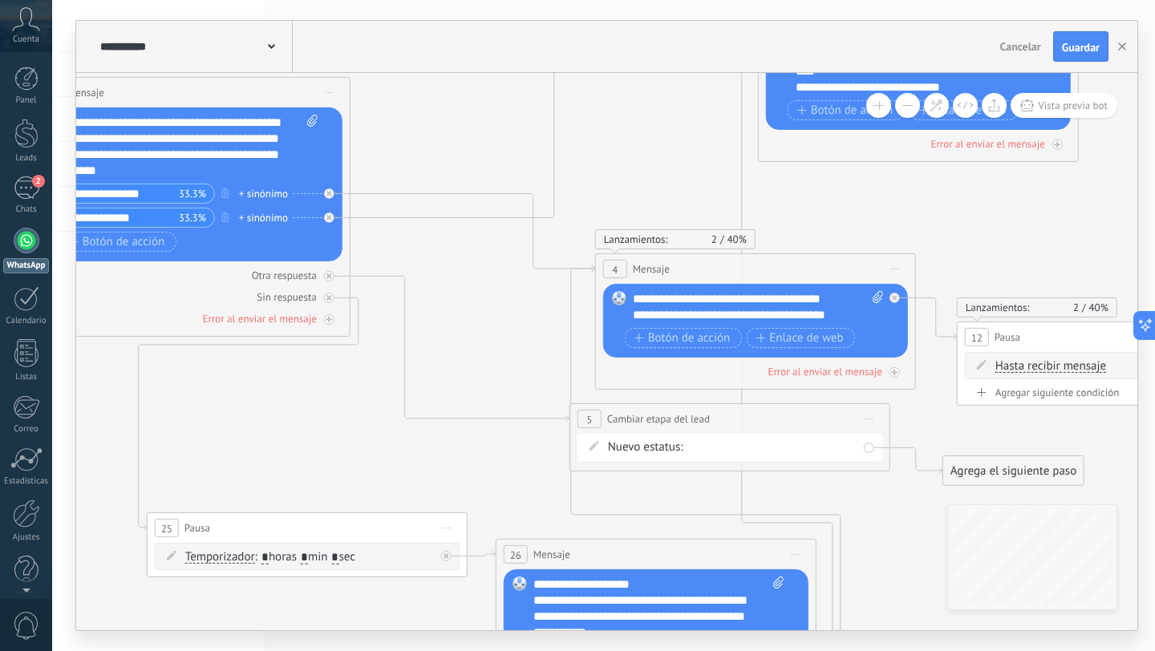
drag, startPoint x: 356, startPoint y: 525, endPoint x: 427, endPoint y: 639, distance: 134.0
click at [427, 639] on div "**********" at bounding box center [603, 325] width 1103 height 651
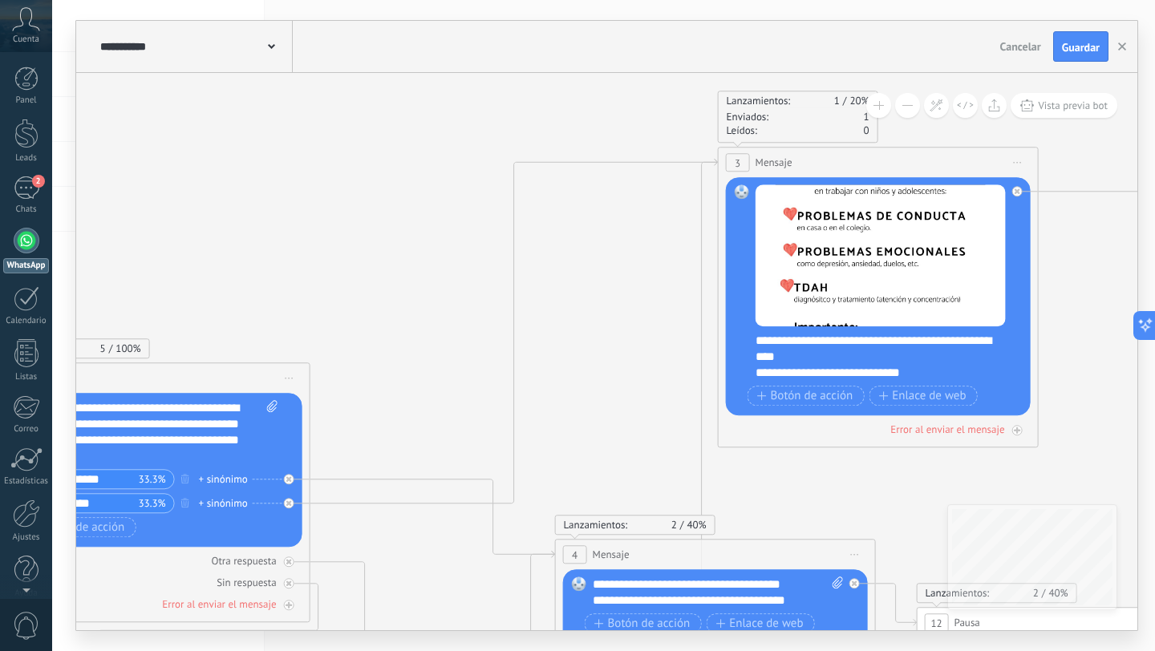
drag, startPoint x: 424, startPoint y: 264, endPoint x: 404, endPoint y: 371, distance: 109.4
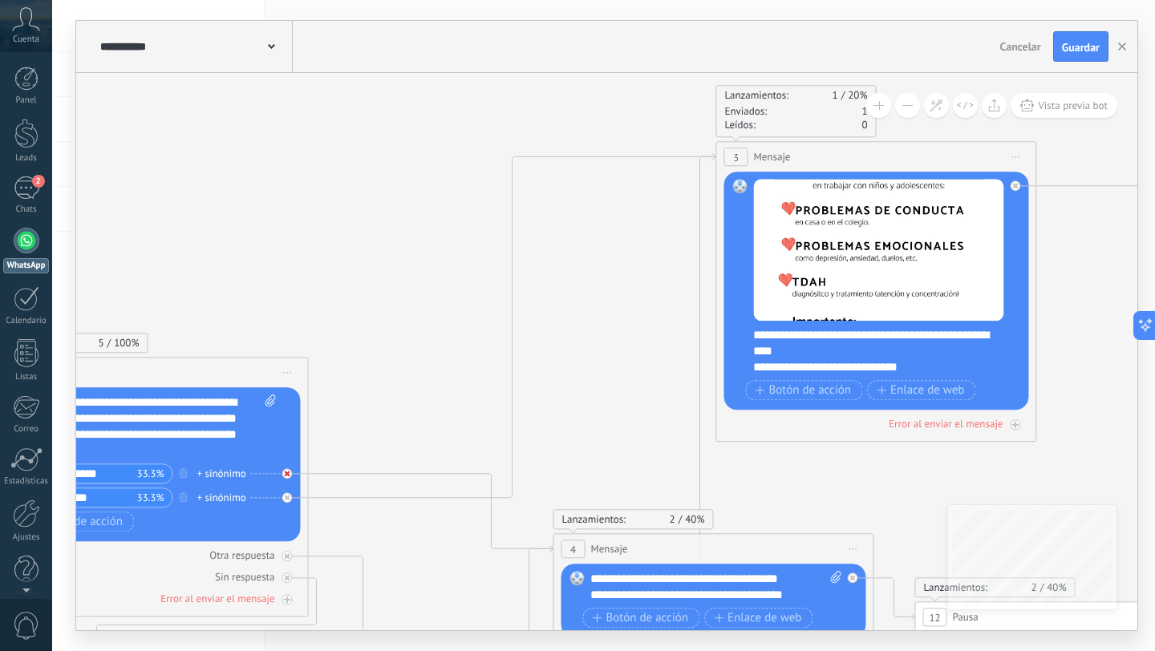
click at [289, 474] on icon at bounding box center [287, 474] width 6 height 6
drag, startPoint x: 430, startPoint y: 285, endPoint x: 437, endPoint y: 223, distance: 62.2
click at [437, 223] on div "Agrega el siguiente paso" at bounding box center [447, 230] width 140 height 26
click at [436, 231] on div "Agrega el siguiente paso" at bounding box center [447, 230] width 140 height 26
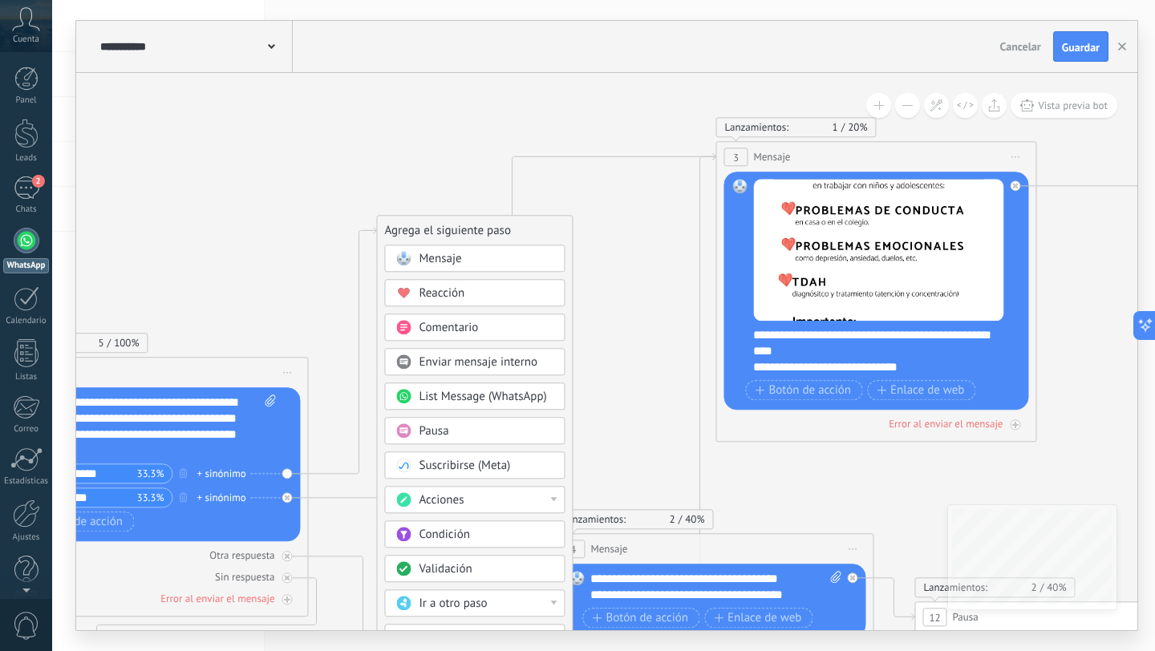
click at [464, 435] on div "Pausa" at bounding box center [486, 432] width 135 height 16
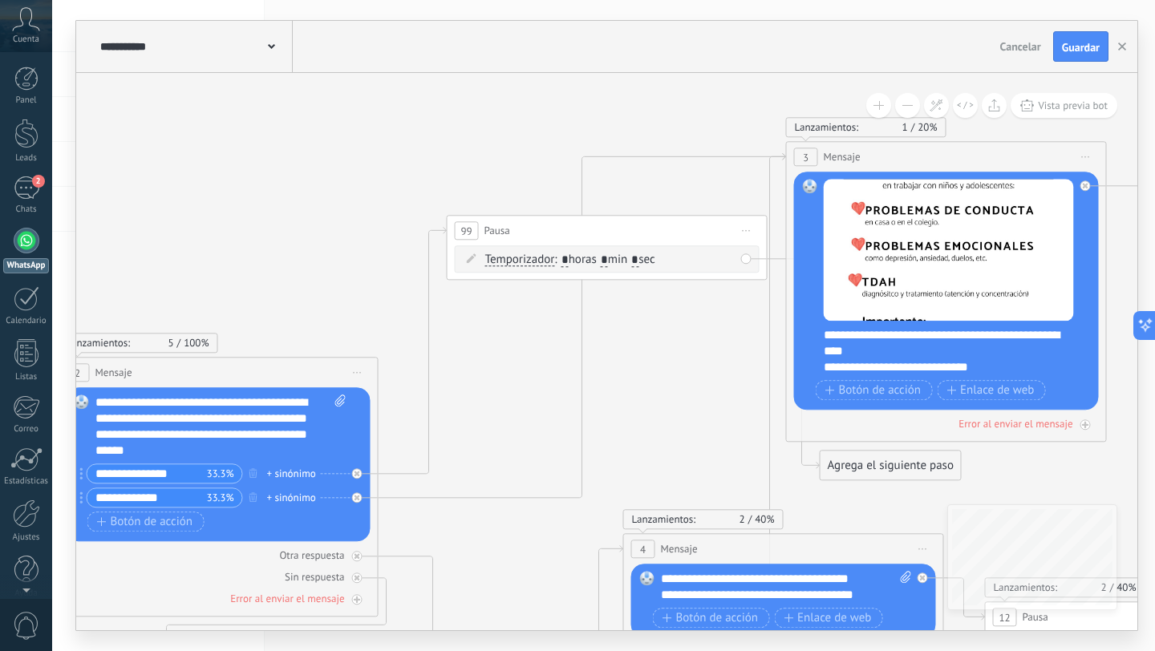
click at [608, 258] on input "*" at bounding box center [604, 260] width 7 height 13
click at [654, 259] on span ": * horas min * sec" at bounding box center [604, 259] width 100 height 15
click at [639, 265] on input "*" at bounding box center [634, 260] width 7 height 13
type input "*"
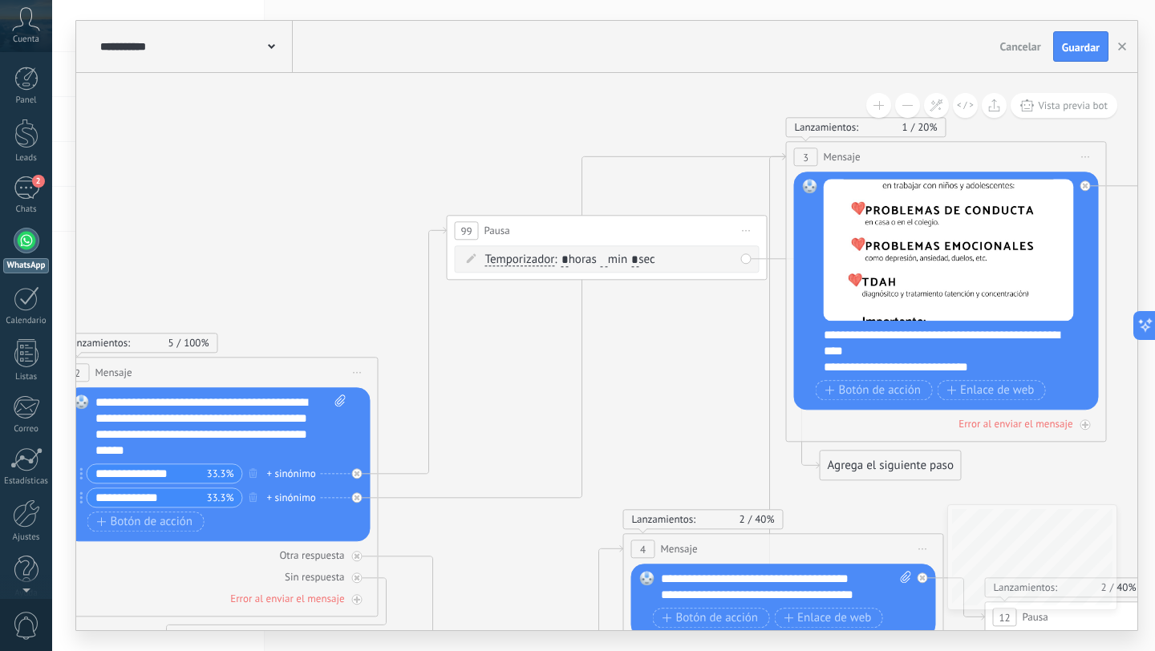
drag, startPoint x: 728, startPoint y: 233, endPoint x: 585, endPoint y: 233, distance: 142.8
click at [585, 233] on div "99 Pausa ***** Iniciar vista previa aquí Cambiar nombre Duplicar Borrar" at bounding box center [467, 231] width 319 height 30
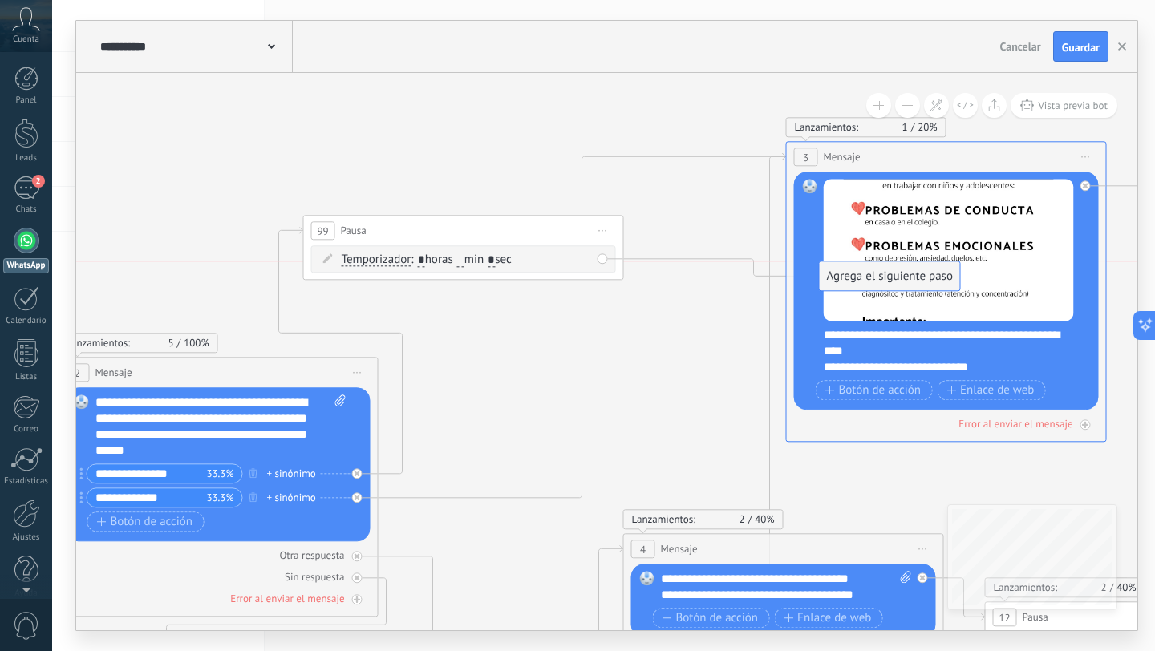
drag, startPoint x: 886, startPoint y: 463, endPoint x: 886, endPoint y: 277, distance: 186.1
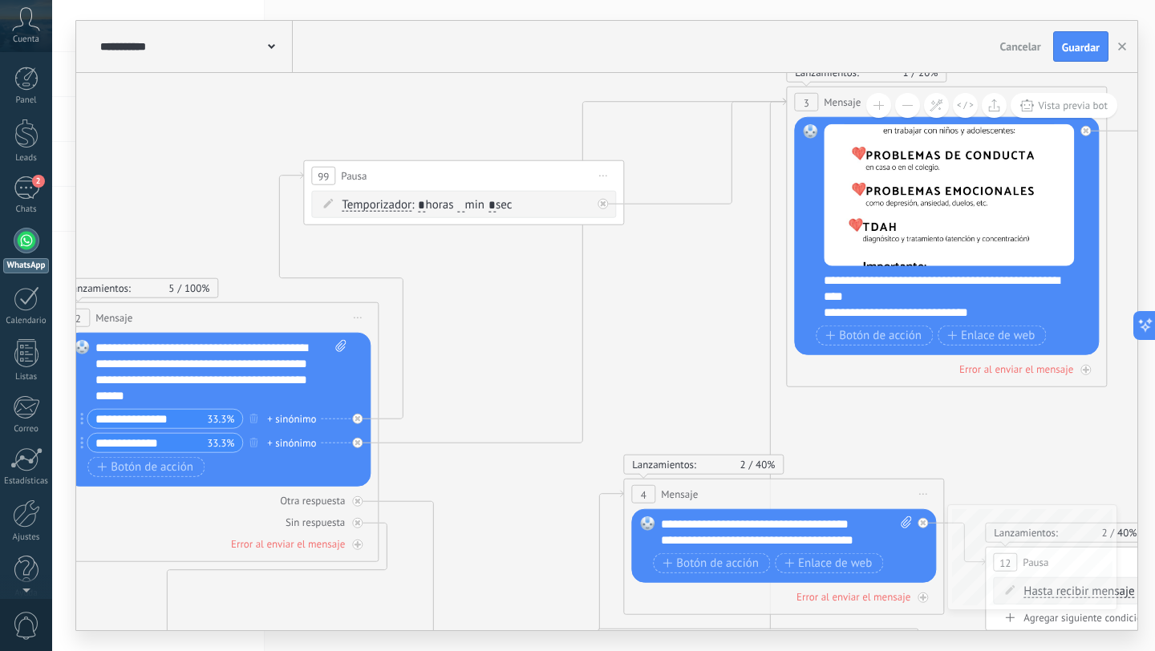
drag, startPoint x: 937, startPoint y: 460, endPoint x: 939, endPoint y: 405, distance: 54.6
click at [596, 168] on span "Iniciar vista previa aquí Cambiar nombre Duplicar [GEOGRAPHIC_DATA]" at bounding box center [603, 175] width 26 height 23
click at [641, 282] on div "Borrar" at bounding box center [676, 280] width 159 height 27
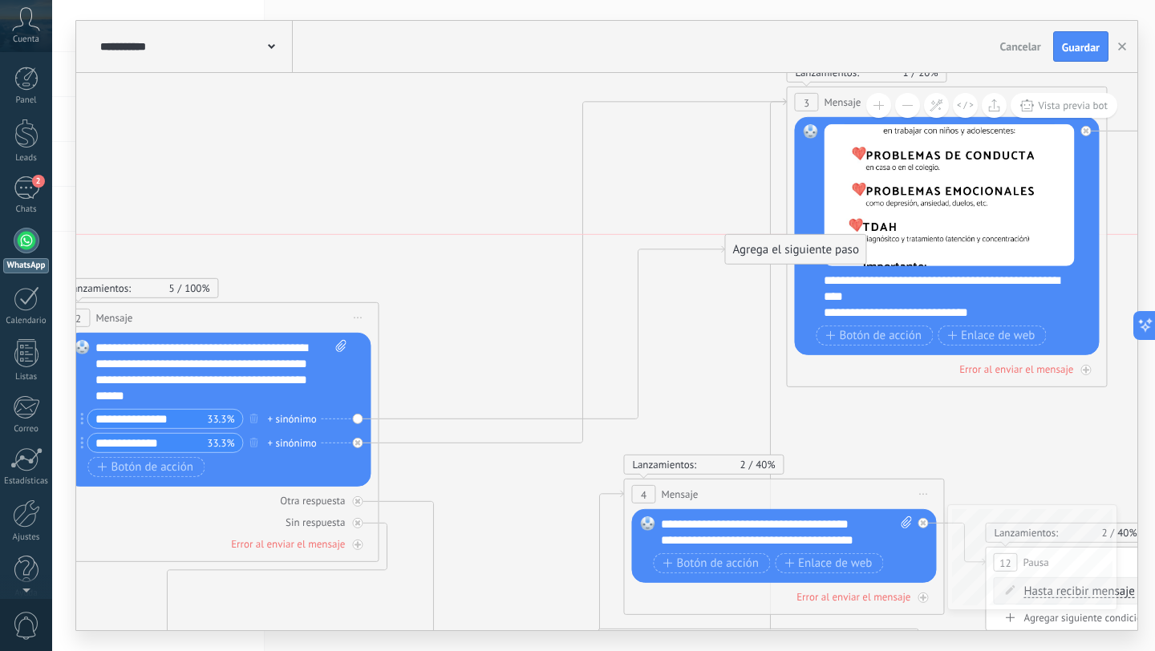
drag, startPoint x: 534, startPoint y: 430, endPoint x: 797, endPoint y: 250, distance: 318.0
click at [797, 250] on div "Agrega el siguiente paso" at bounding box center [795, 250] width 140 height 26
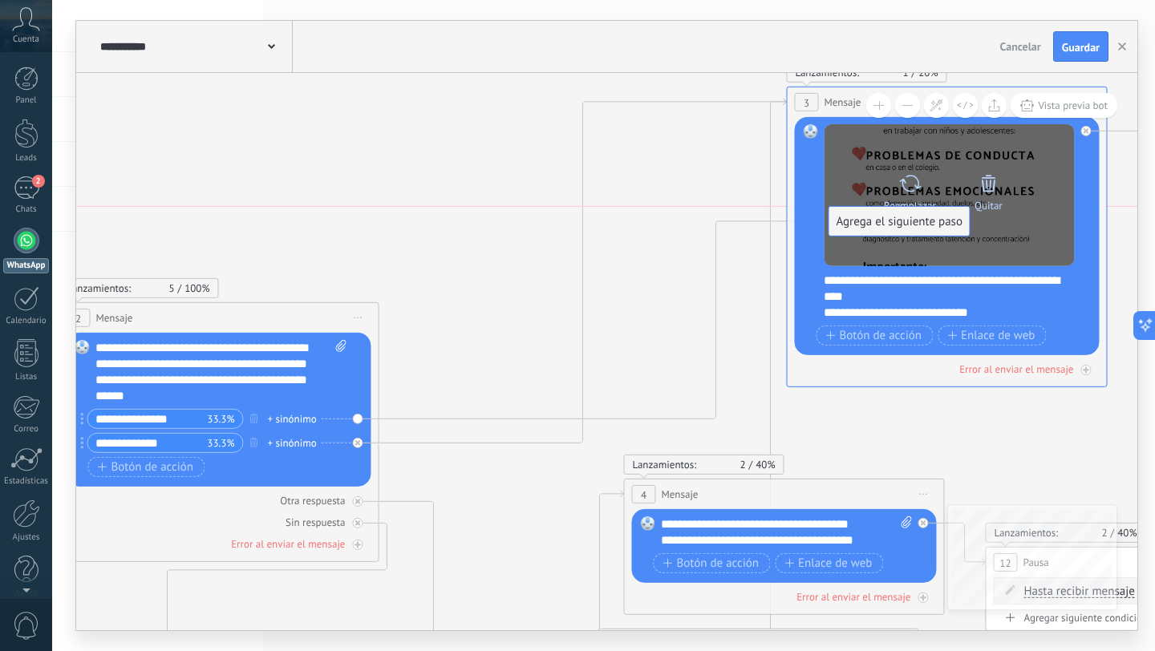
drag, startPoint x: 786, startPoint y: 412, endPoint x: 890, endPoint y: 215, distance: 222.1
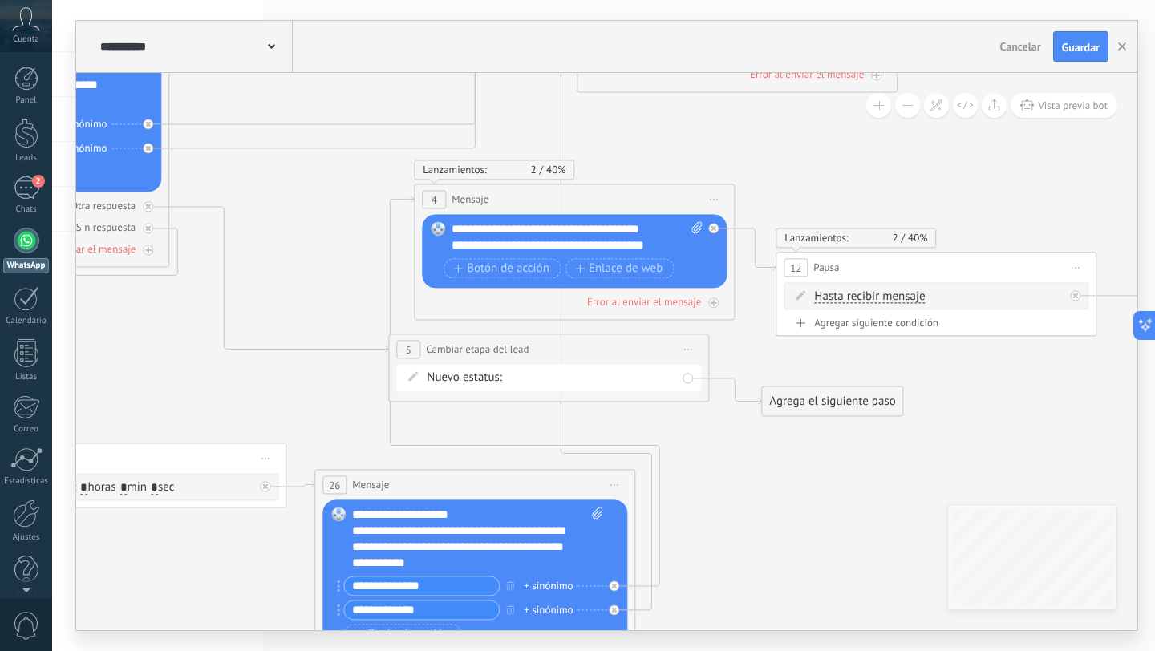
drag, startPoint x: 891, startPoint y: 452, endPoint x: 681, endPoint y: 158, distance: 360.6
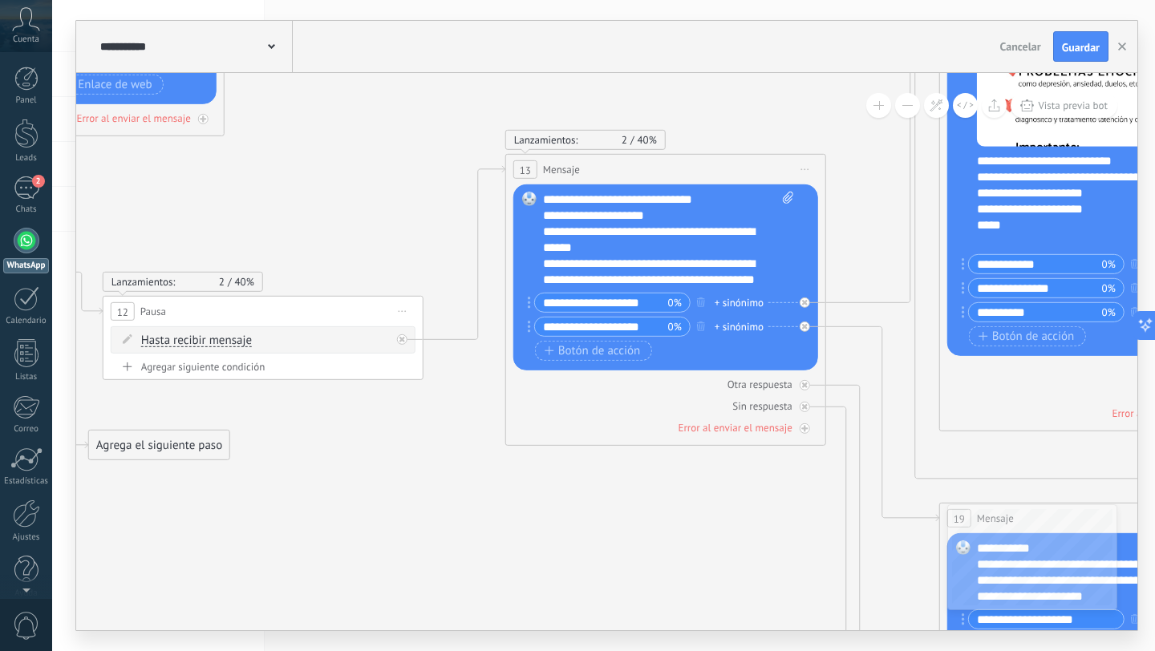
drag, startPoint x: 739, startPoint y: 525, endPoint x: 64, endPoint y: 569, distance: 676.1
click at [65, 569] on div "**********" at bounding box center [603, 325] width 1103 height 651
click at [810, 163] on span "Iniciar vista previa aquí Cambiar nombre Duplicar [GEOGRAPHIC_DATA]" at bounding box center [805, 169] width 26 height 23
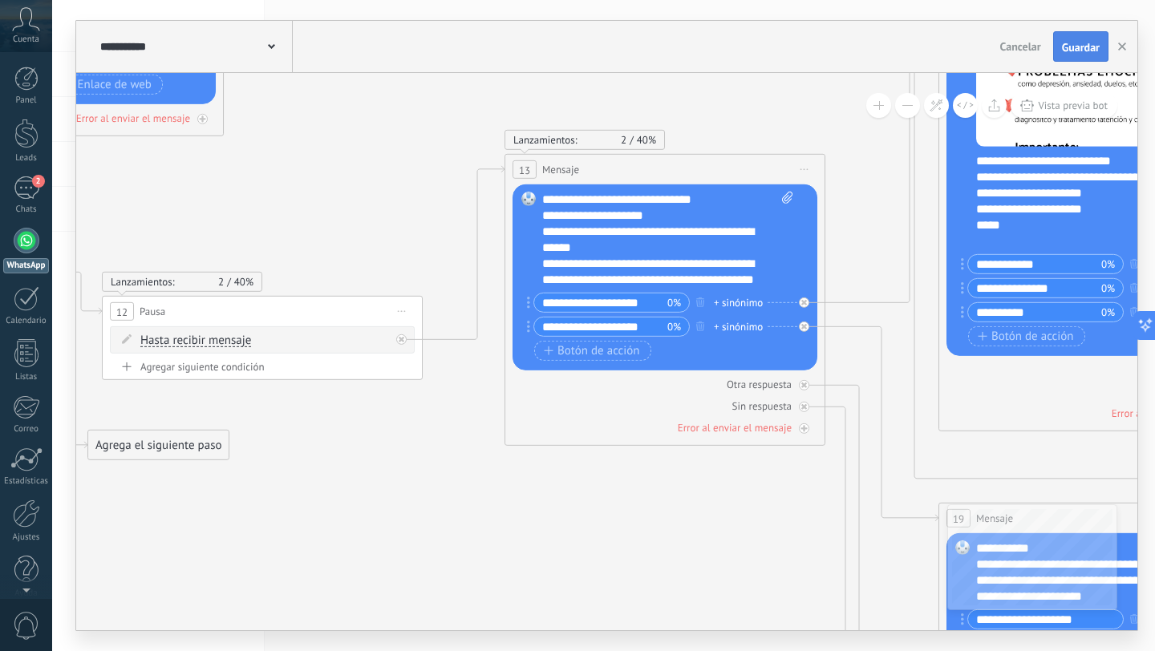
click at [1084, 47] on span "Guardar" at bounding box center [1081, 47] width 38 height 11
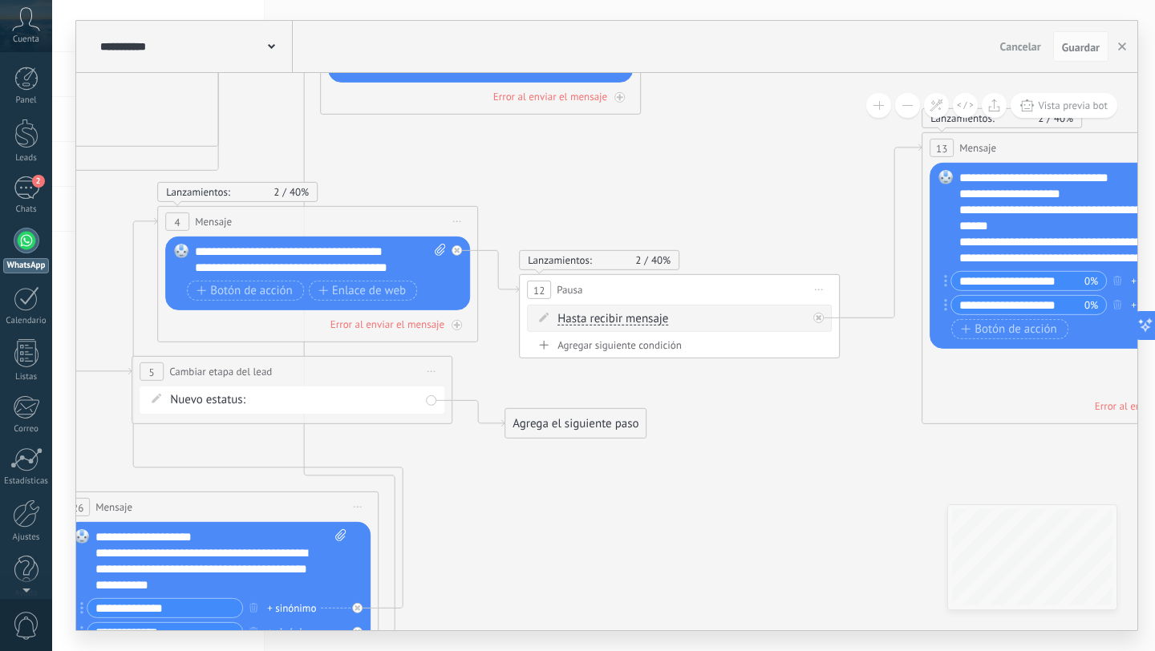
drag, startPoint x: 543, startPoint y: 493, endPoint x: 1012, endPoint y: 495, distance: 468.5
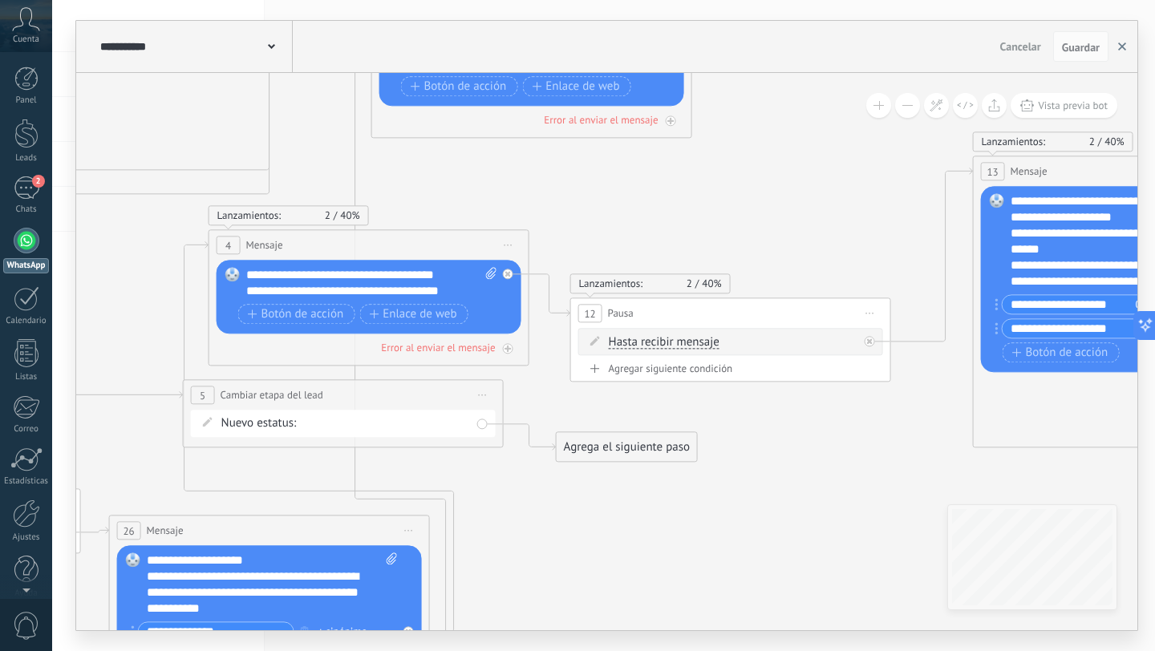
click at [1126, 44] on icon "button" at bounding box center [1122, 47] width 8 height 8
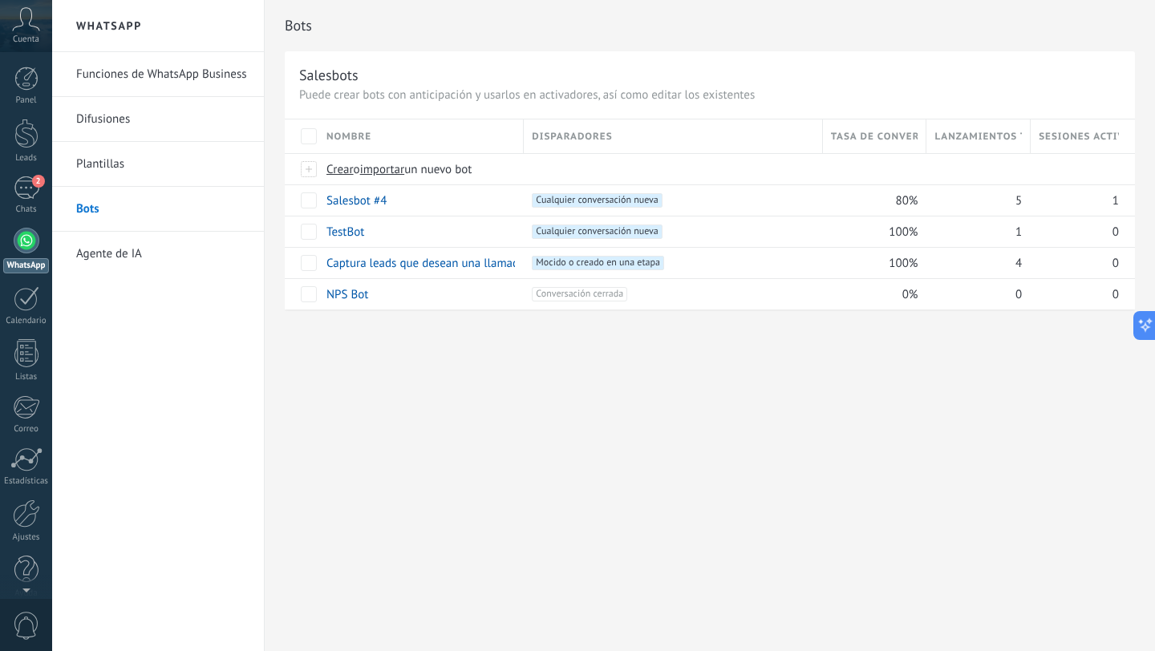
click at [620, 381] on div "Bots Salesbots Puede crear bots con anticipación y usarlos en activadores, así …" at bounding box center [710, 325] width 891 height 651
click at [348, 201] on link "Salesbot #4" at bounding box center [357, 200] width 60 height 15
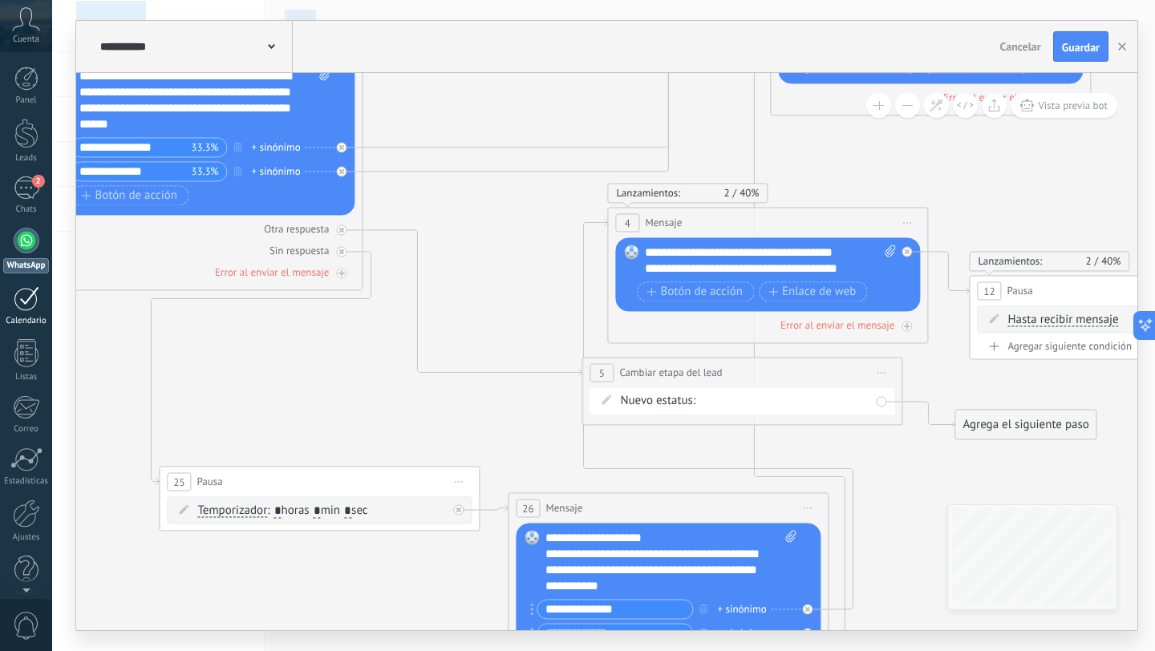
drag, startPoint x: 850, startPoint y: 558, endPoint x: 43, endPoint y: 307, distance: 845.2
click at [43, 307] on body ".abccls-1,.abccls-2{fill-rule:evenodd}.abccls-2{fill:#fff} .abfcls-1{fill:none}…" at bounding box center [577, 325] width 1155 height 651
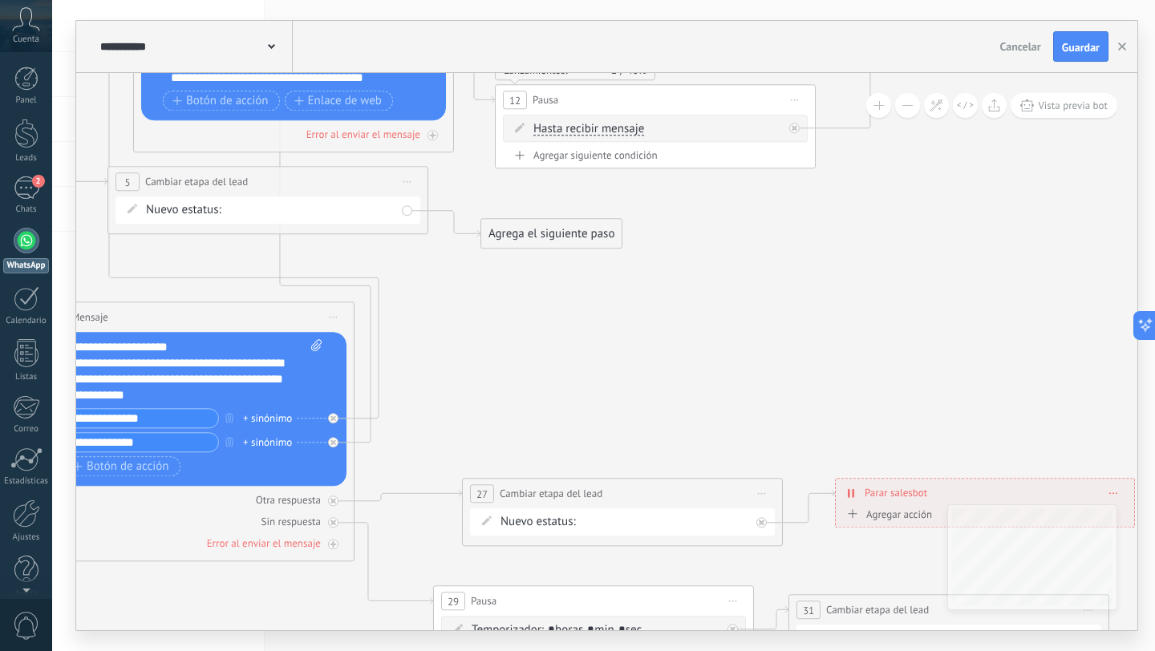
drag, startPoint x: 862, startPoint y: 485, endPoint x: 409, endPoint y: 282, distance: 496.2
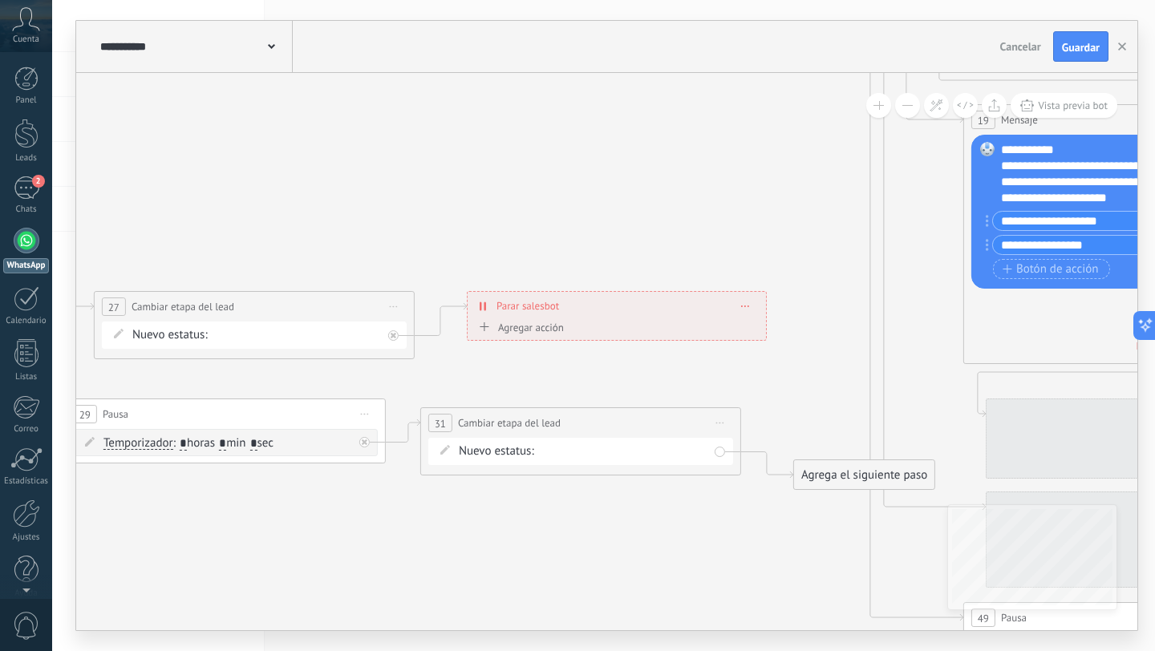
drag, startPoint x: 209, startPoint y: 163, endPoint x: 197, endPoint y: 152, distance: 15.3
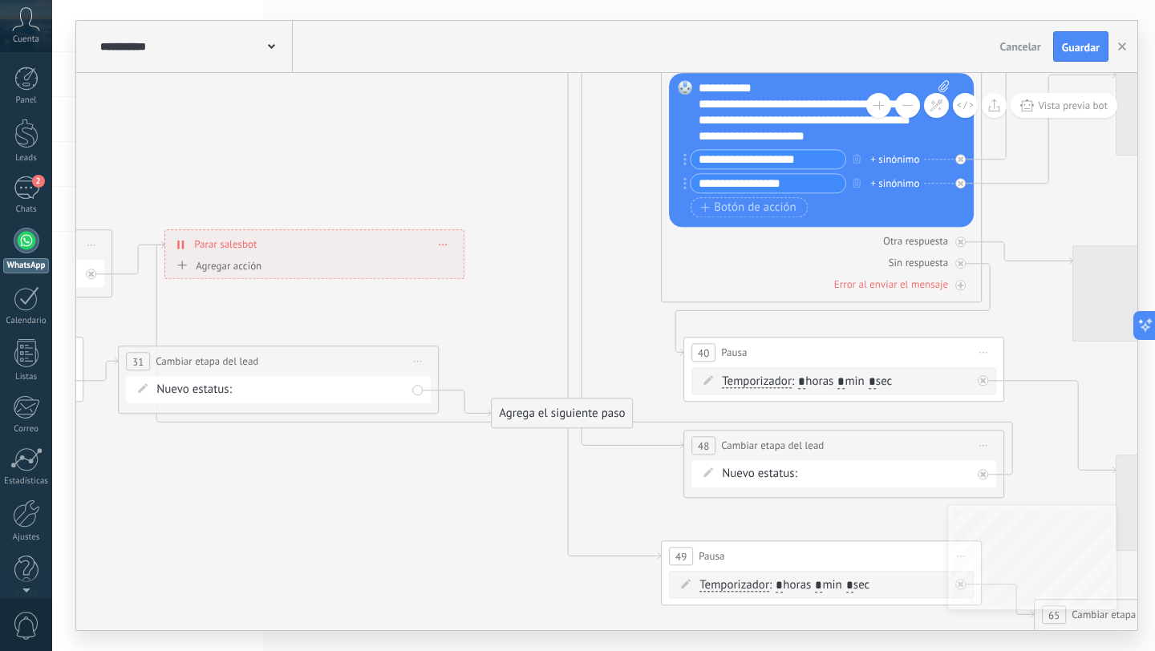
drag, startPoint x: 631, startPoint y: 558, endPoint x: 340, endPoint y: 507, distance: 295.6
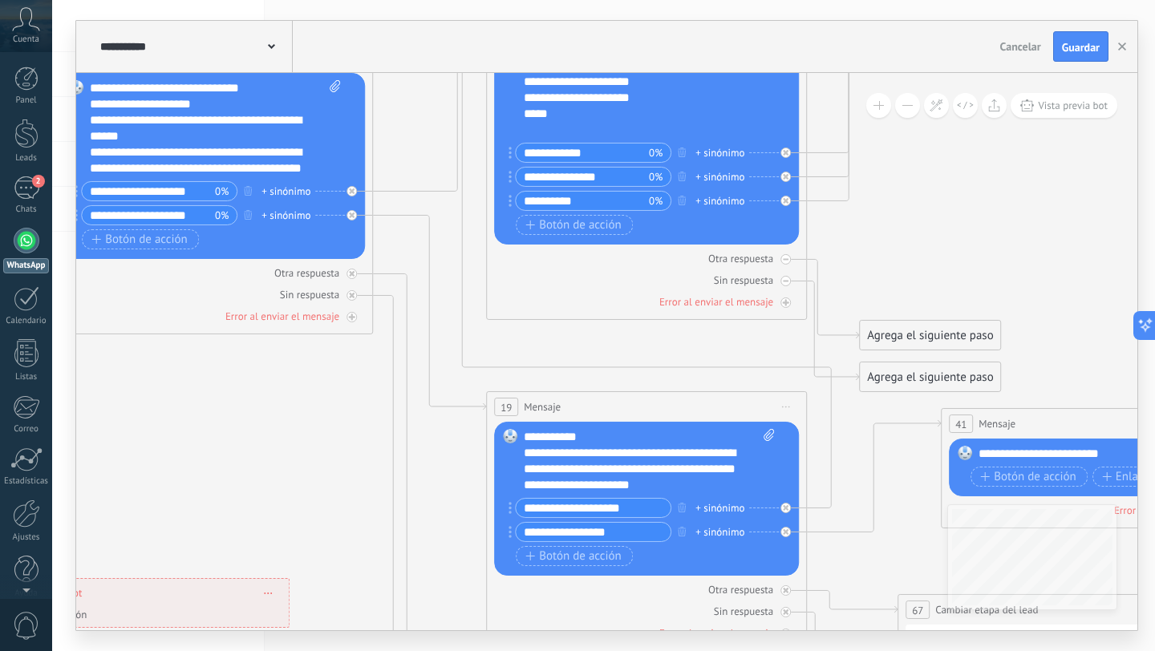
drag, startPoint x: 597, startPoint y: 305, endPoint x: 396, endPoint y: 651, distance: 399.7
click at [396, 651] on div "**********" at bounding box center [603, 325] width 1103 height 651
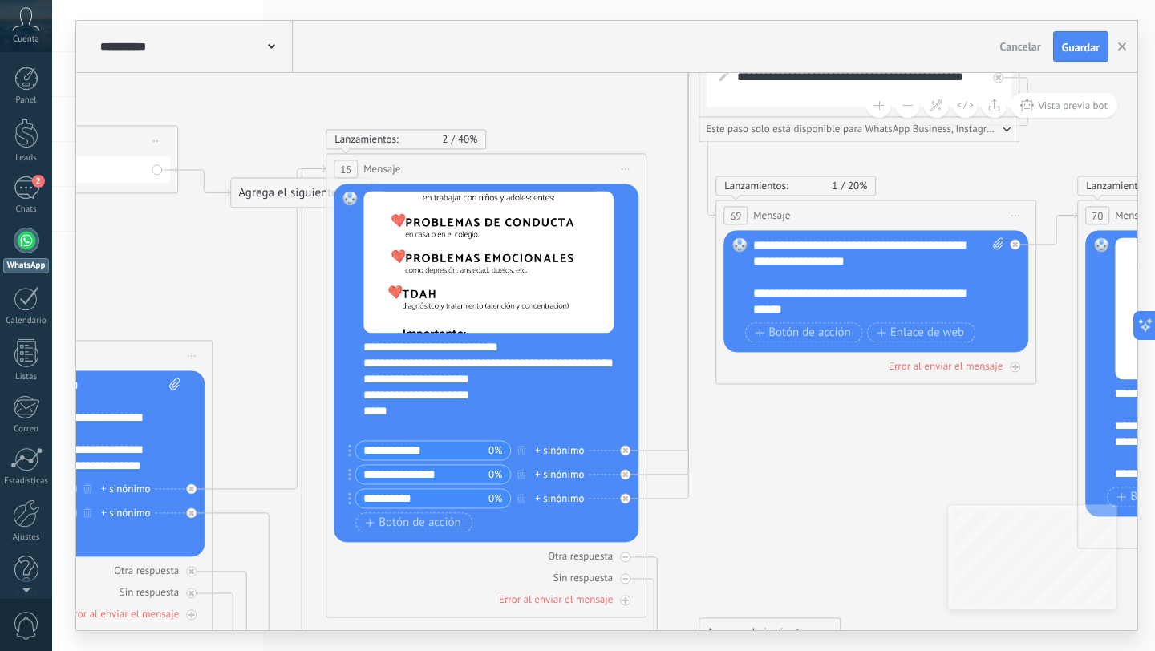
drag, startPoint x: 511, startPoint y: 394, endPoint x: 401, endPoint y: 651, distance: 279.3
click at [401, 651] on div "**********" at bounding box center [603, 325] width 1103 height 651
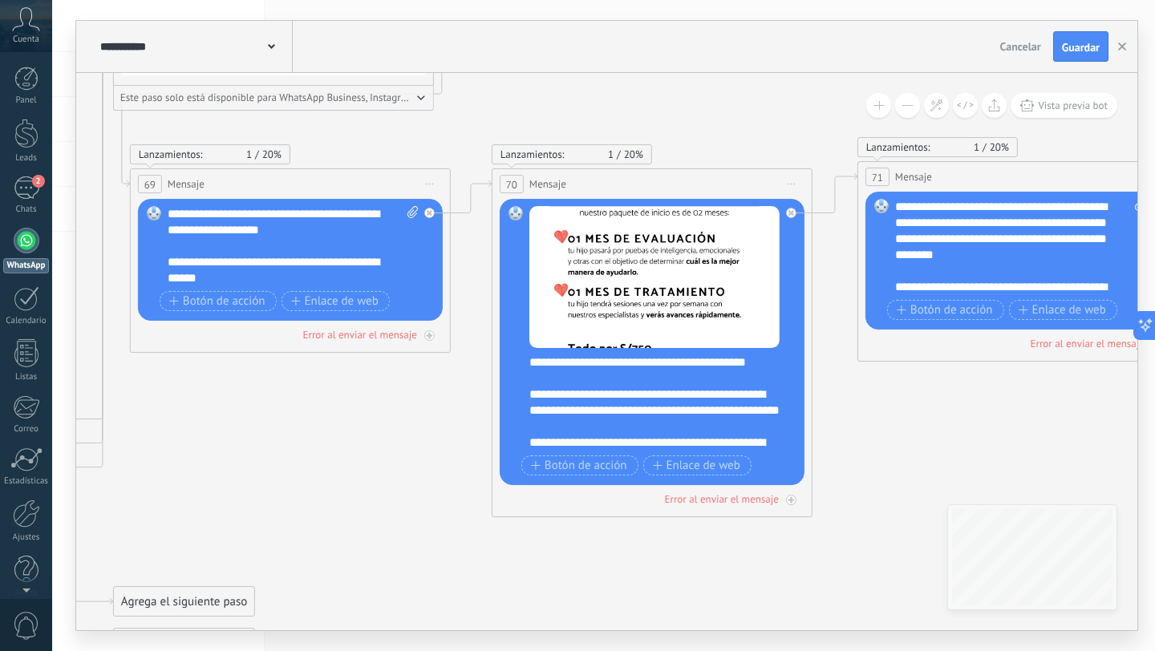
drag, startPoint x: 534, startPoint y: 518, endPoint x: 141, endPoint y: 462, distance: 396.3
click at [141, 462] on icon at bounding box center [342, 628] width 6368 height 2079
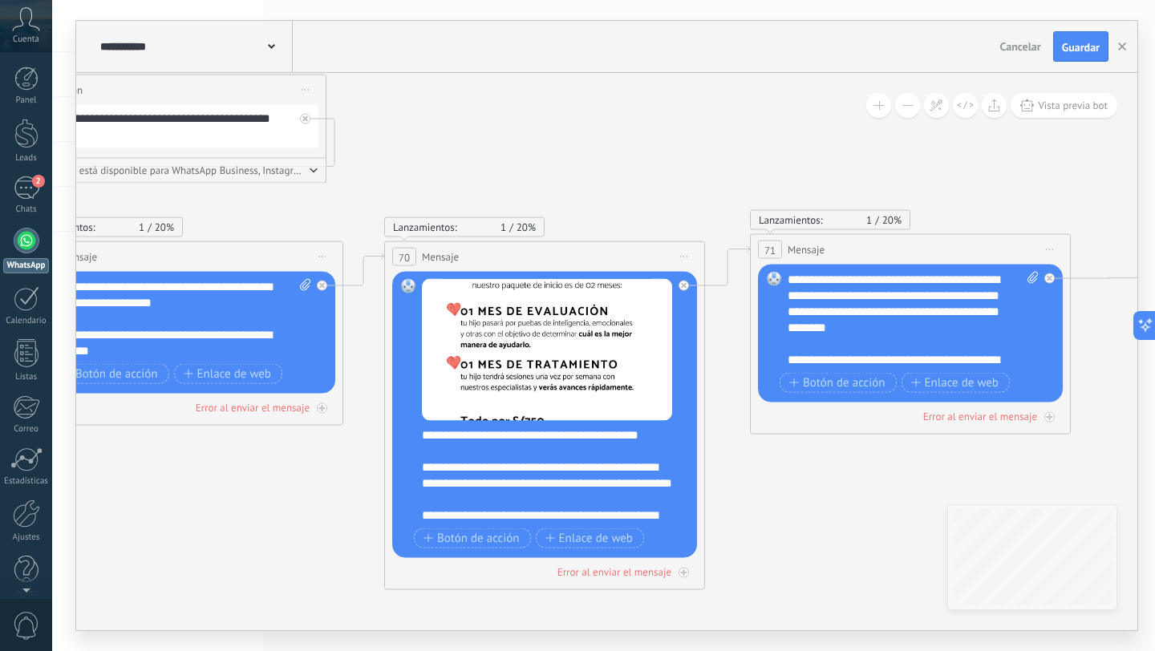
drag, startPoint x: 751, startPoint y: 368, endPoint x: 688, endPoint y: 498, distance: 144.6
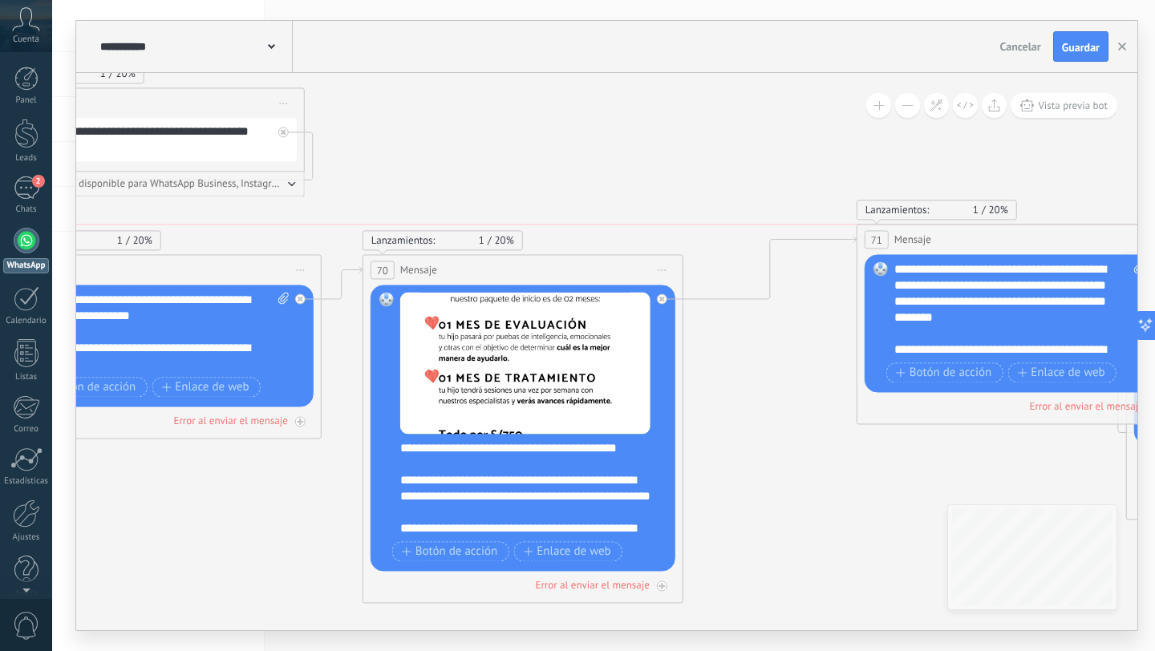
drag, startPoint x: 867, startPoint y: 266, endPoint x: 1000, endPoint y: 241, distance: 135.6
click at [1000, 241] on div "71 Mensaje ******* (a): Todos los contactos - canales seleccionados Todos los c…" at bounding box center [1017, 240] width 319 height 30
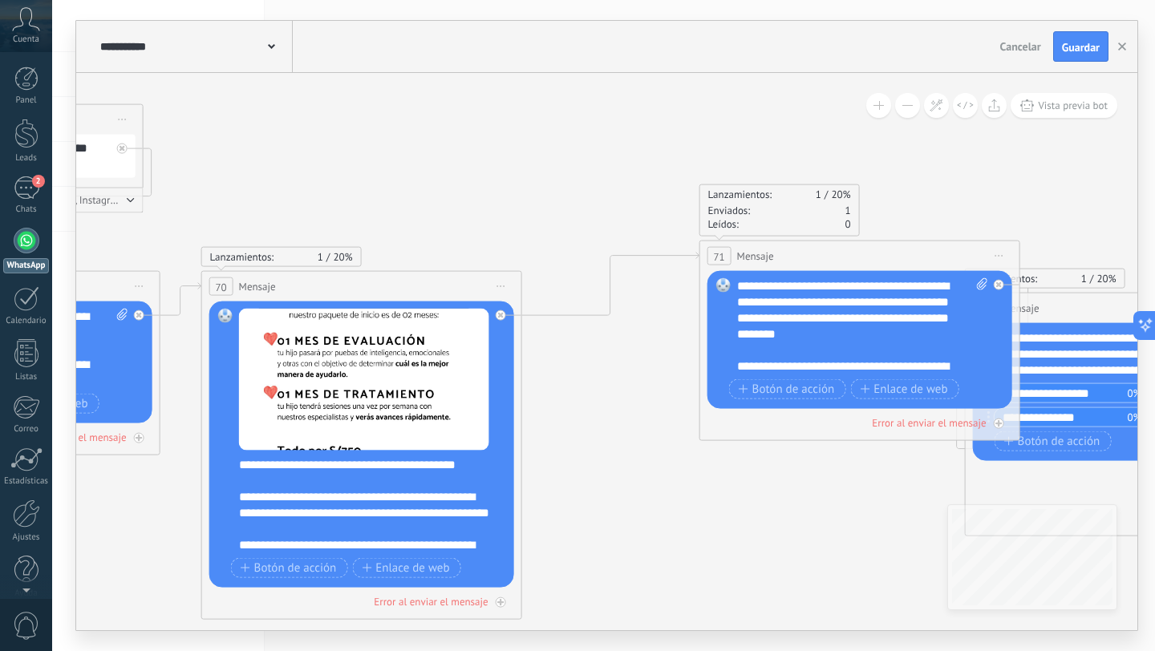
drag, startPoint x: 447, startPoint y: 132, endPoint x: 388, endPoint y: 136, distance: 58.7
click at [885, 104] on button at bounding box center [878, 105] width 25 height 25
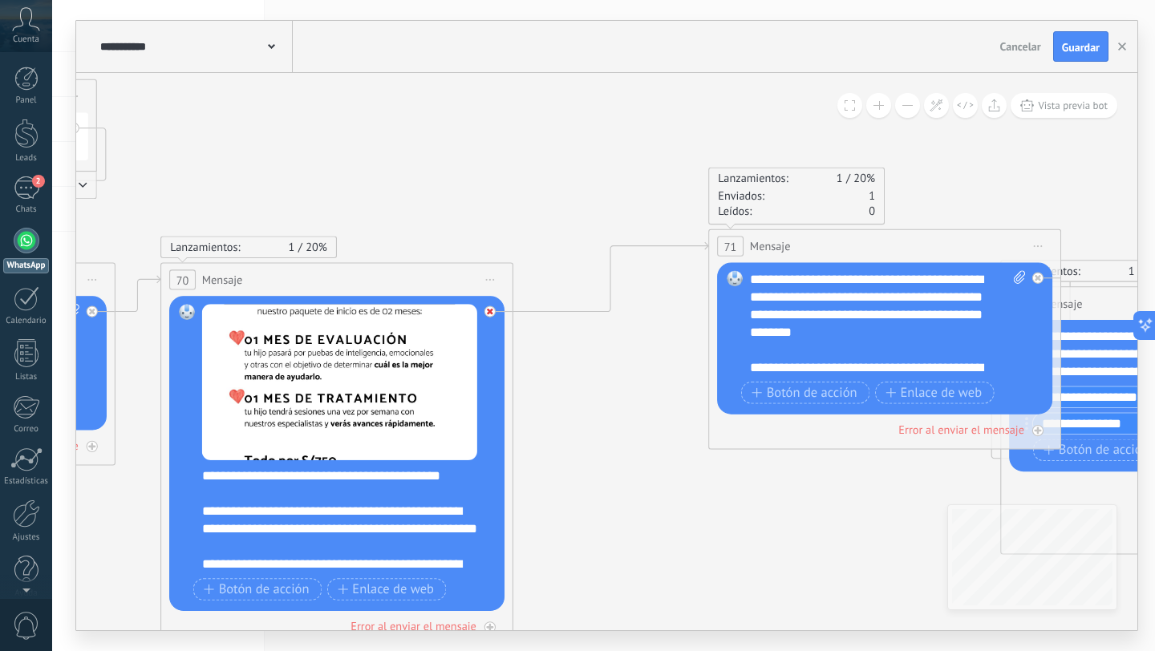
drag, startPoint x: 647, startPoint y: 335, endPoint x: 607, endPoint y: 359, distance: 46.1
click at [607, 359] on div "Agrega el siguiente paso" at bounding box center [613, 367] width 155 height 29
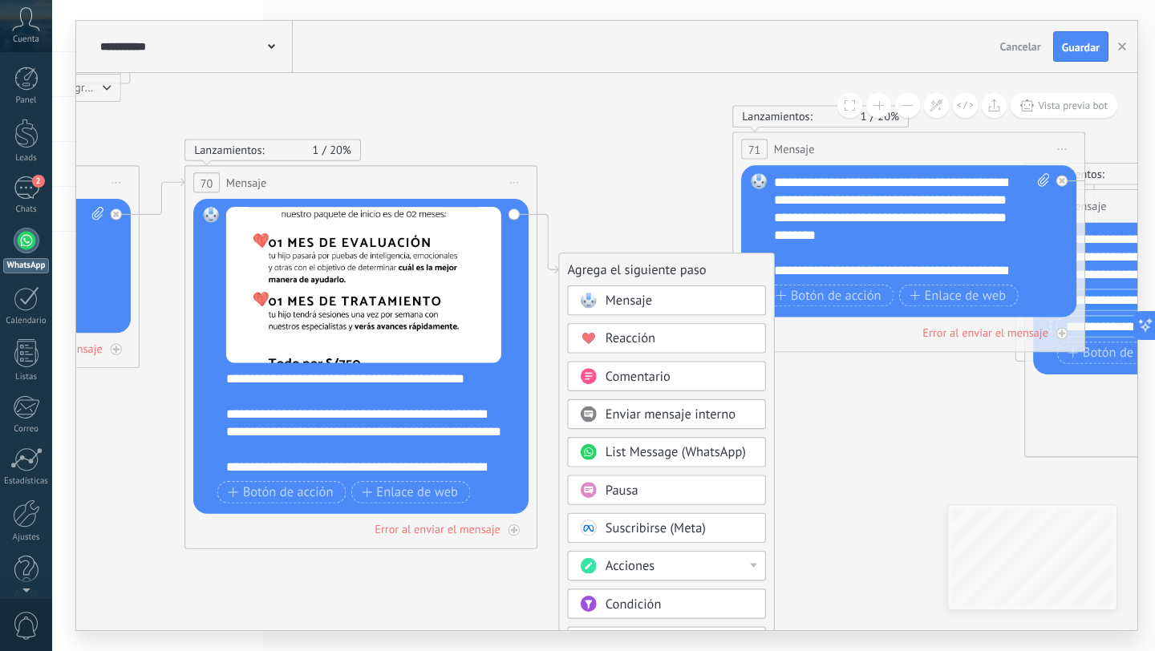
click at [613, 493] on span "Pausa" at bounding box center [622, 490] width 33 height 17
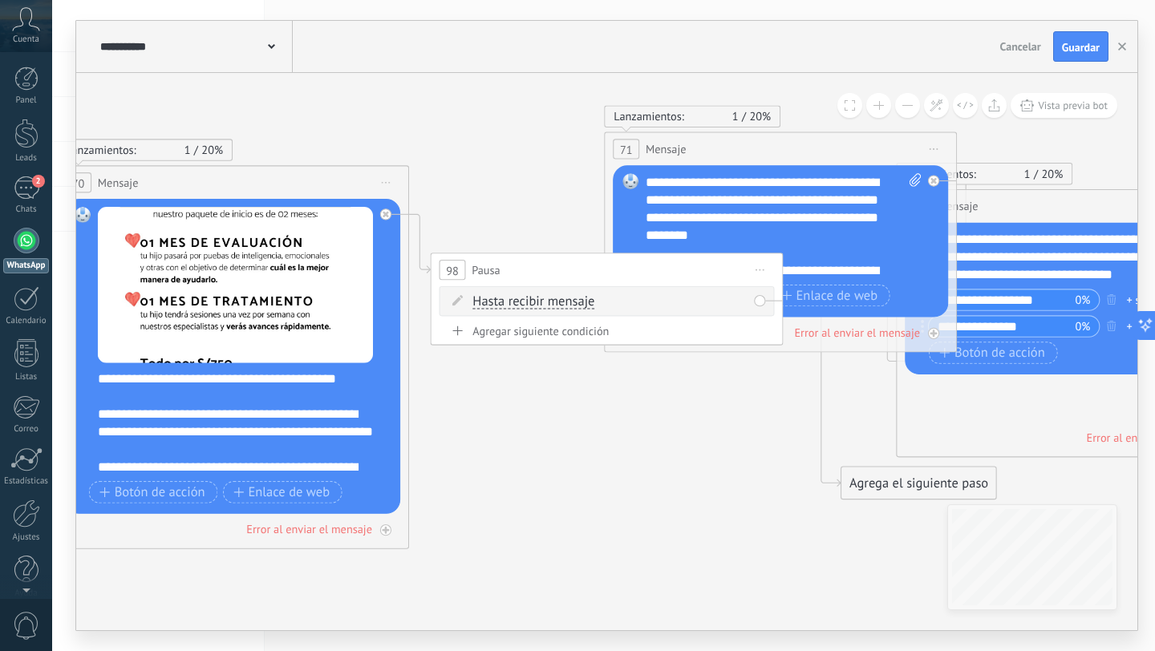
click at [619, 297] on div "Hasta recibir mensaje Hasta recibir mensaje Temporizador Excepto horas laborale…" at bounding box center [610, 303] width 274 height 18
click at [557, 304] on span "Hasta recibir mensaje" at bounding box center [534, 302] width 122 height 14
click at [557, 304] on button "Hasta recibir mensaje" at bounding box center [574, 302] width 221 height 32
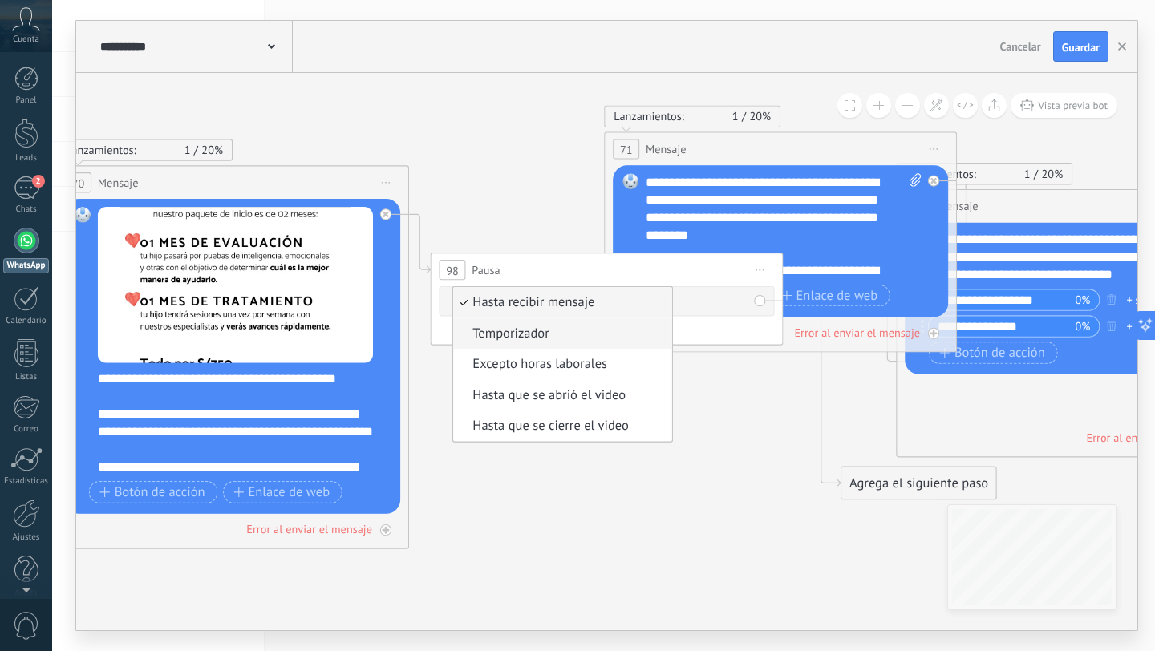
click at [551, 331] on span "Temporizador" at bounding box center [559, 334] width 213 height 18
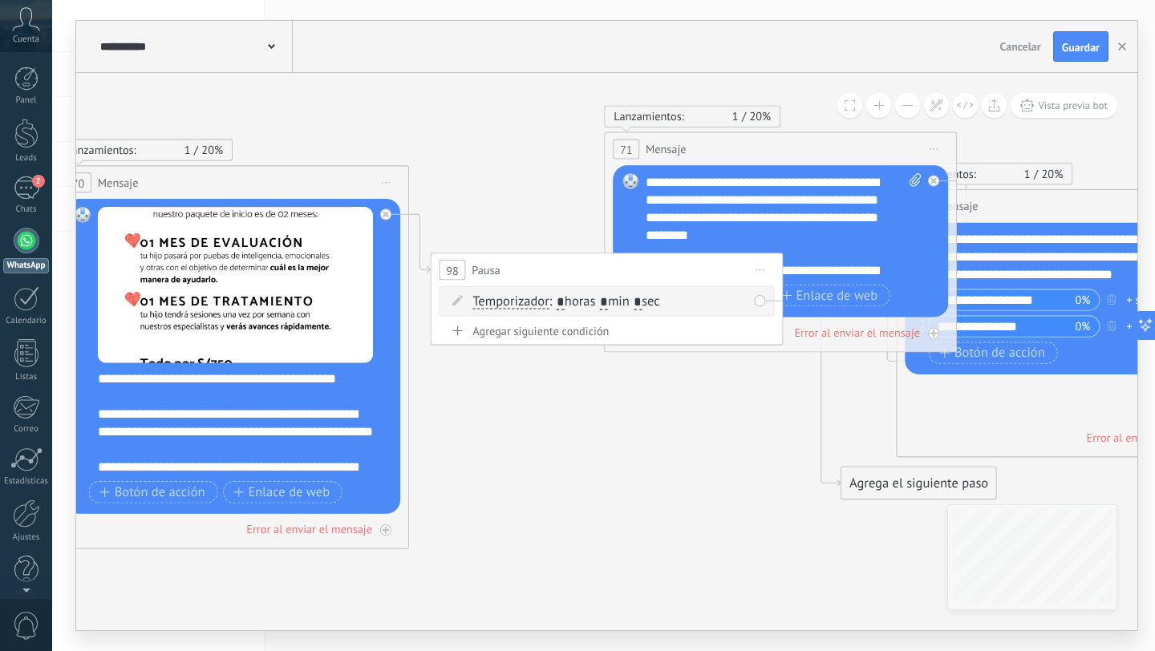
click at [608, 301] on input "*" at bounding box center [604, 303] width 8 height 14
click at [660, 299] on span ": * horas min * sec" at bounding box center [605, 302] width 111 height 17
click at [642, 302] on input "*" at bounding box center [638, 303] width 8 height 14
type input "*"
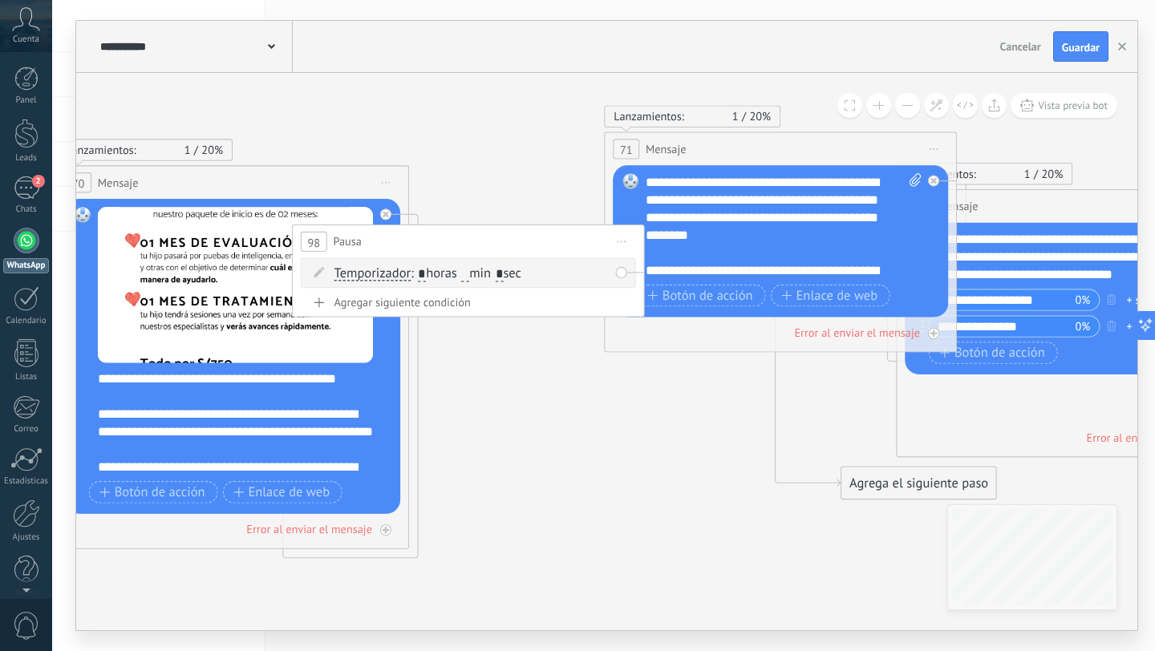
drag, startPoint x: 710, startPoint y: 274, endPoint x: 582, endPoint y: 254, distance: 129.8
click at [581, 254] on div "98 Pausa ***** Iniciar vista previa aquí Cambiar nombre Duplicar Borrar" at bounding box center [468, 241] width 351 height 33
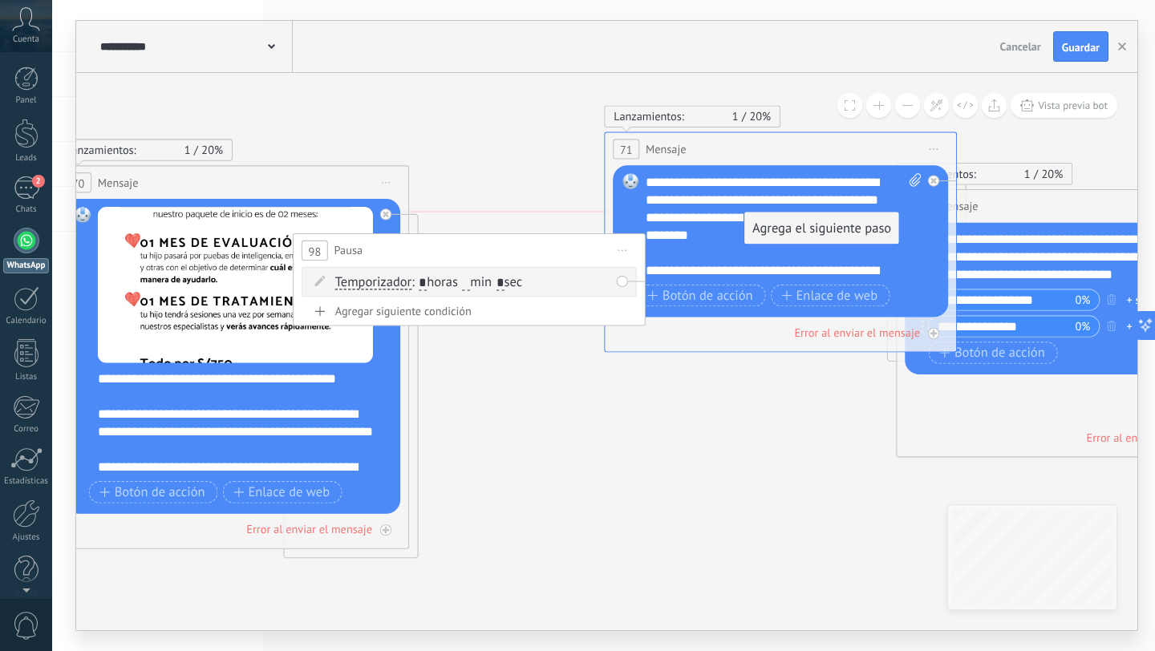
drag, startPoint x: 880, startPoint y: 497, endPoint x: 777, endPoint y: 237, distance: 279.5
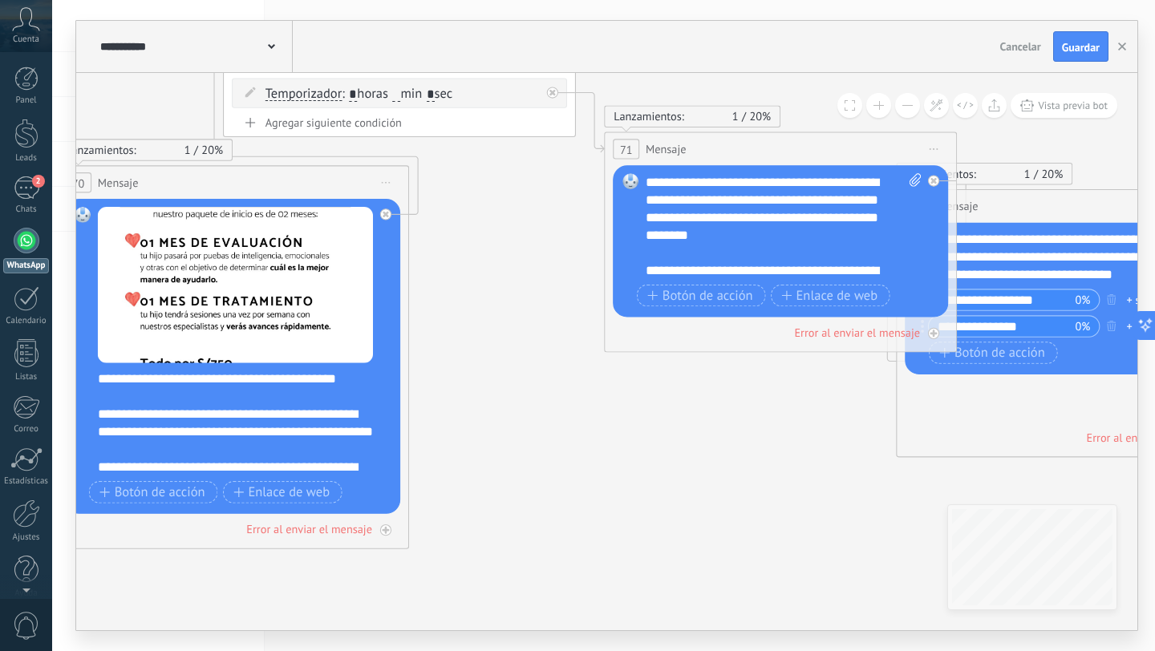
drag, startPoint x: 543, startPoint y: 253, endPoint x: 474, endPoint y: 64, distance: 200.8
click at [474, 64] on div "**********" at bounding box center [606, 326] width 1061 height 610
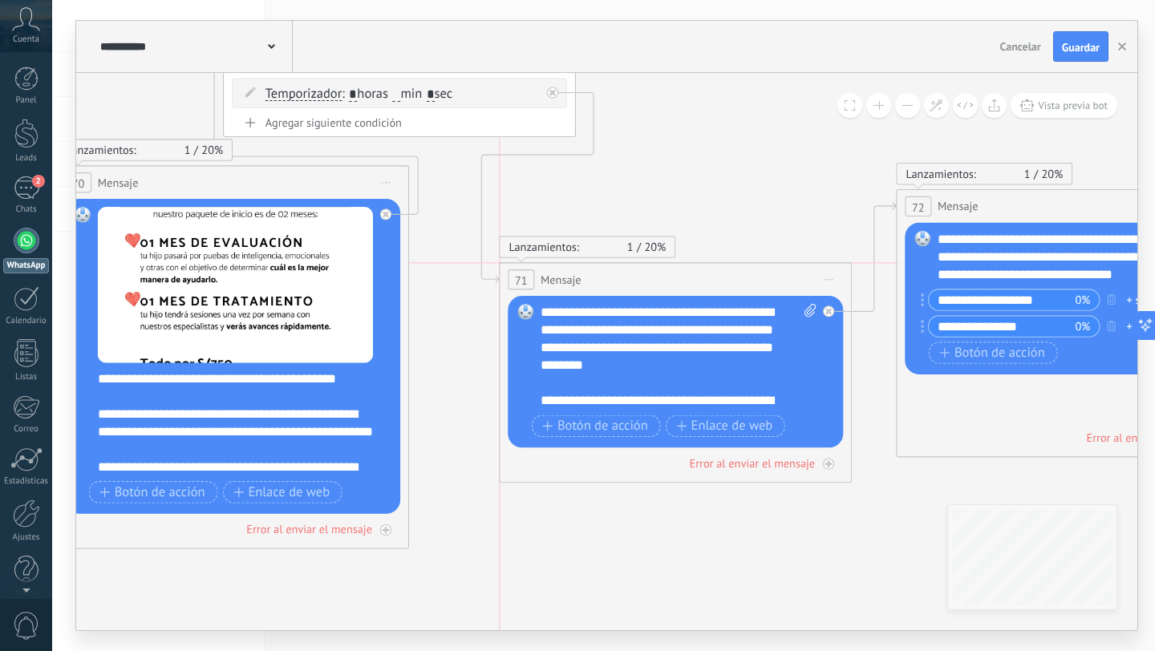
drag, startPoint x: 860, startPoint y: 144, endPoint x: 752, endPoint y: 270, distance: 165.5
click at [752, 270] on div "71 Mensaje ******* (a): Todos los contactos - canales seleccionados Todos los c…" at bounding box center [675, 279] width 351 height 33
click at [1082, 47] on span "Guardar" at bounding box center [1081, 47] width 38 height 11
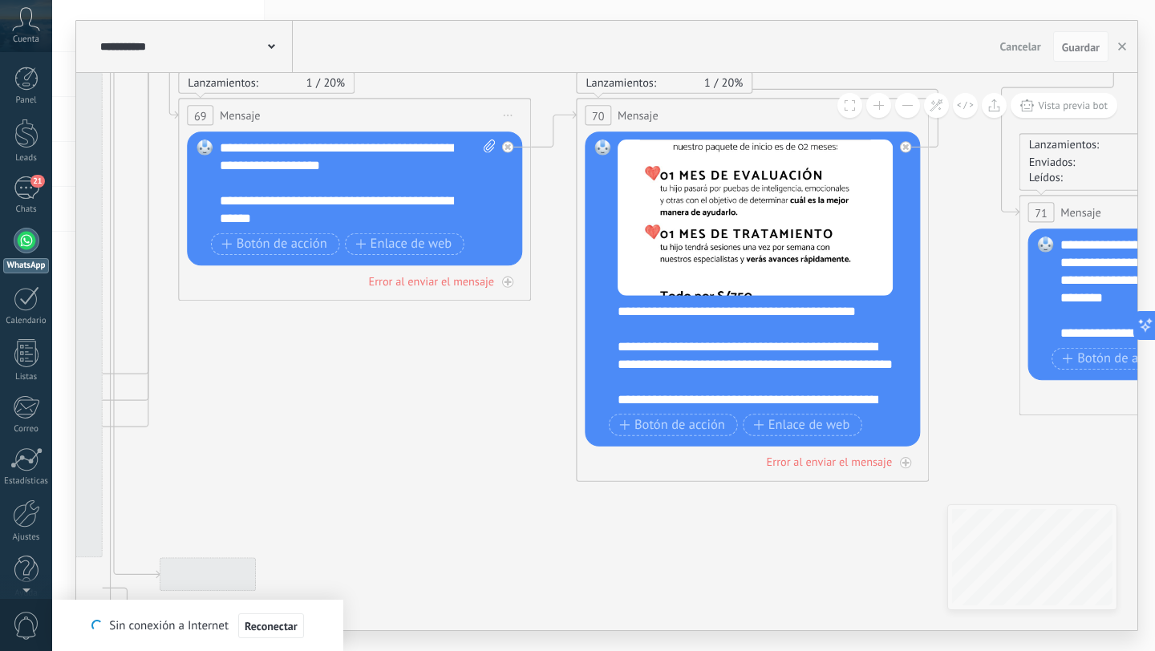
drag, startPoint x: 887, startPoint y: 434, endPoint x: 1010, endPoint y: 494, distance: 136.7
click at [1010, 494] on icon at bounding box center [411, 604] width 7005 height 2286
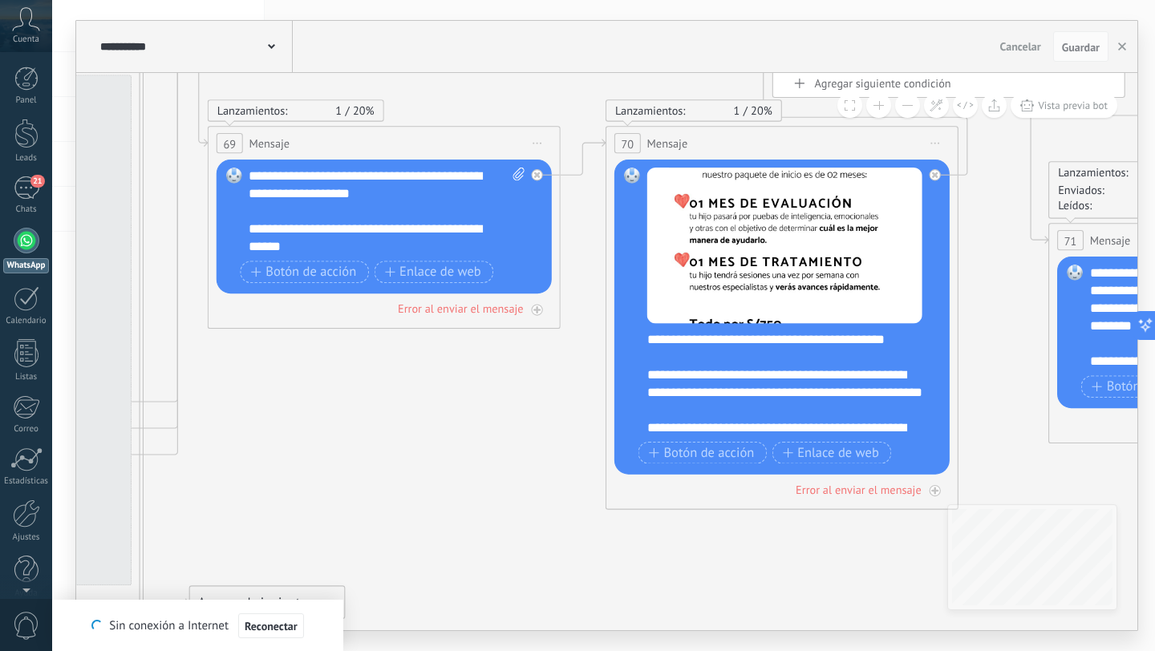
click at [812, 457] on icon at bounding box center [440, 632] width 7005 height 2286
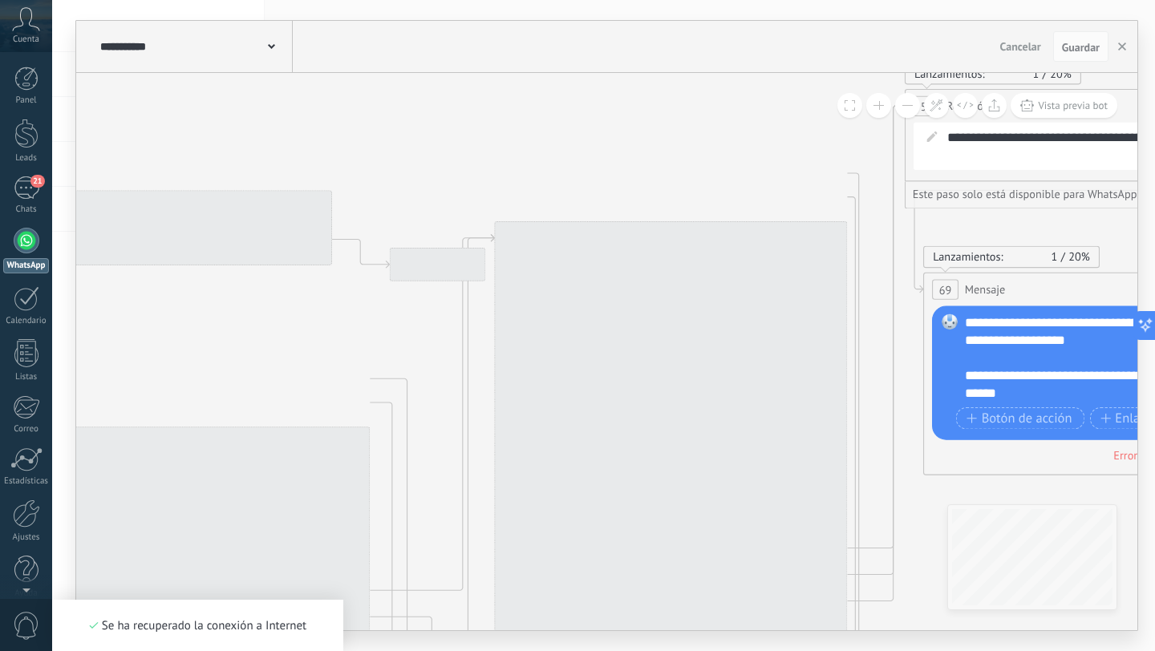
click at [847, 464] on div at bounding box center [670, 476] width 353 height 511
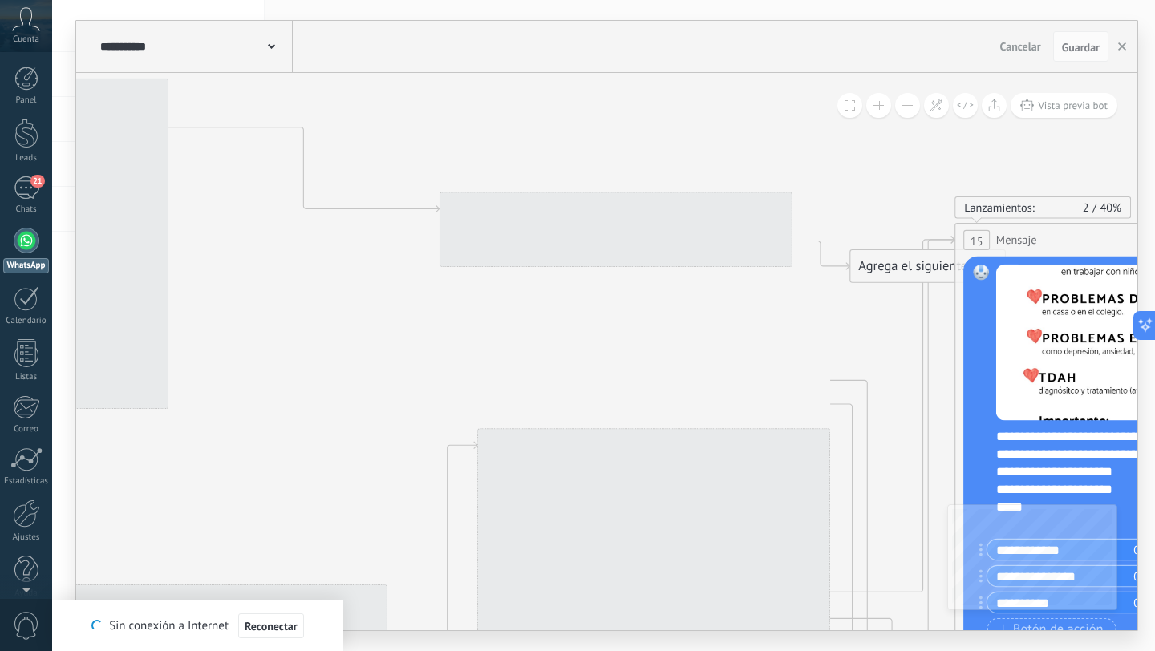
drag, startPoint x: 615, startPoint y: 200, endPoint x: 783, endPoint y: 132, distance: 180.7
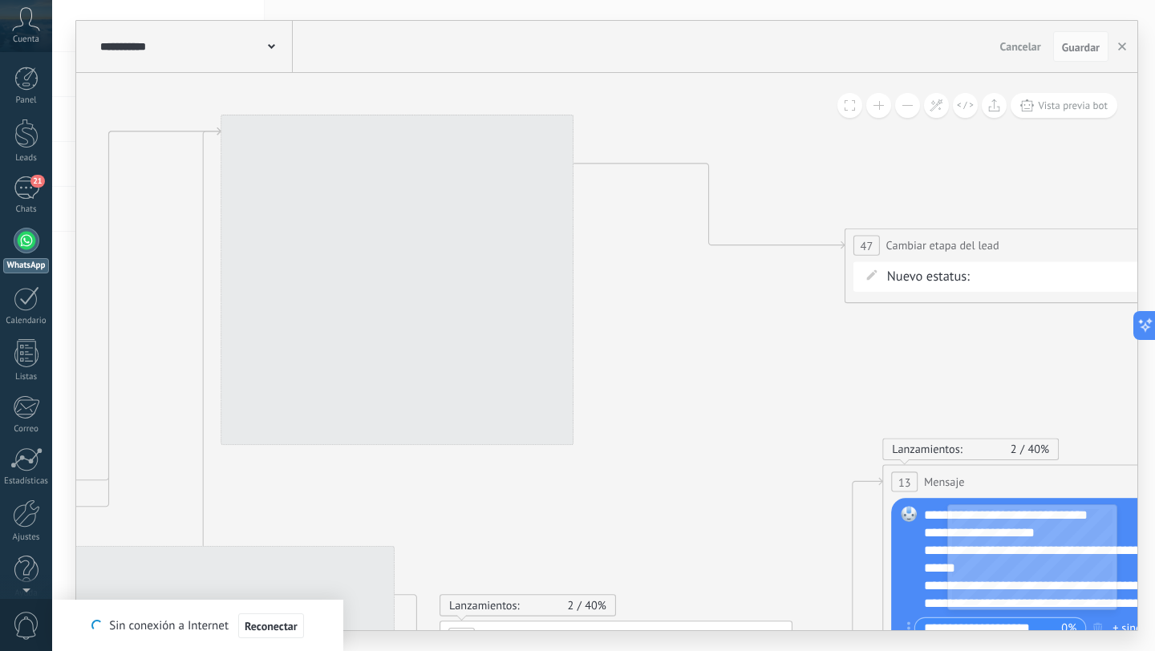
drag, startPoint x: 663, startPoint y: 324, endPoint x: 874, endPoint y: 296, distance: 212.9
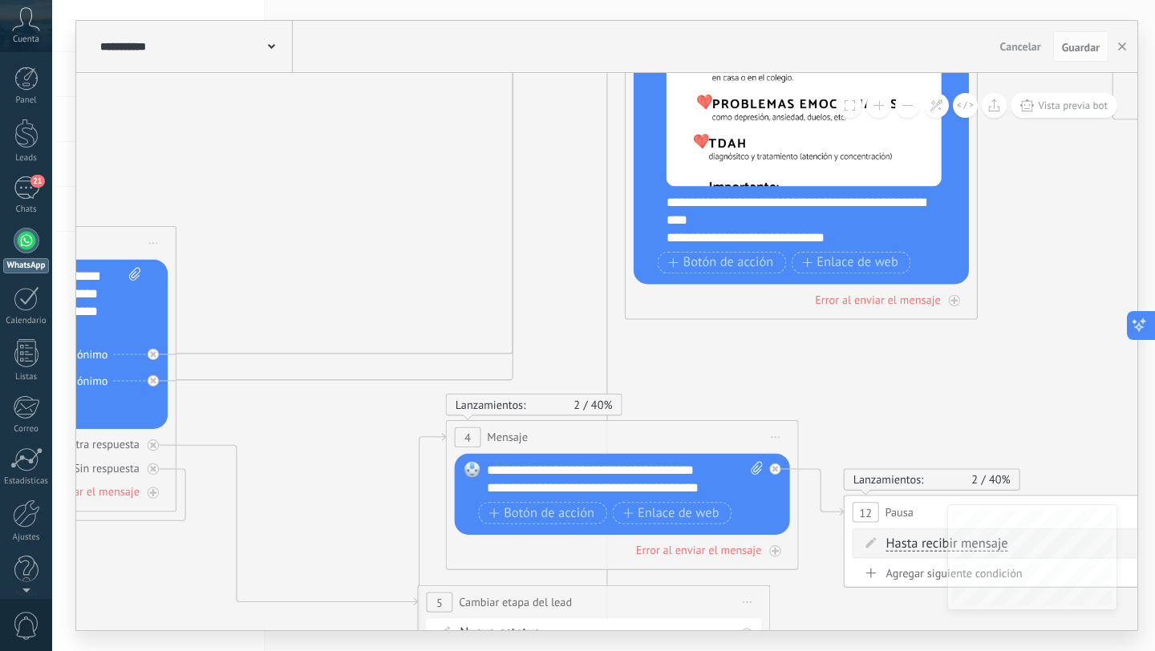
drag, startPoint x: 923, startPoint y: 341, endPoint x: 1154, endPoint y: 315, distance: 233.3
click at [1154, 315] on body ".abccls-1,.abccls-2{fill-rule:evenodd}.abccls-2{fill:#fff} .abfcls-1{fill:none}…" at bounding box center [577, 325] width 1155 height 651
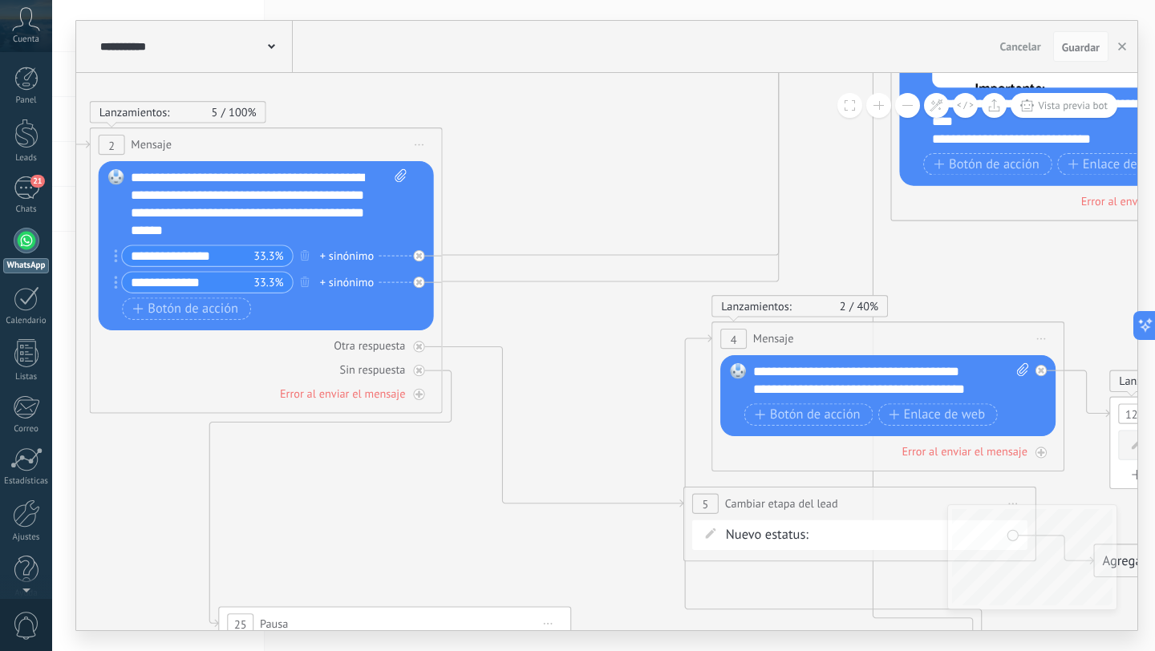
drag, startPoint x: 497, startPoint y: 290, endPoint x: 644, endPoint y: 153, distance: 201.0
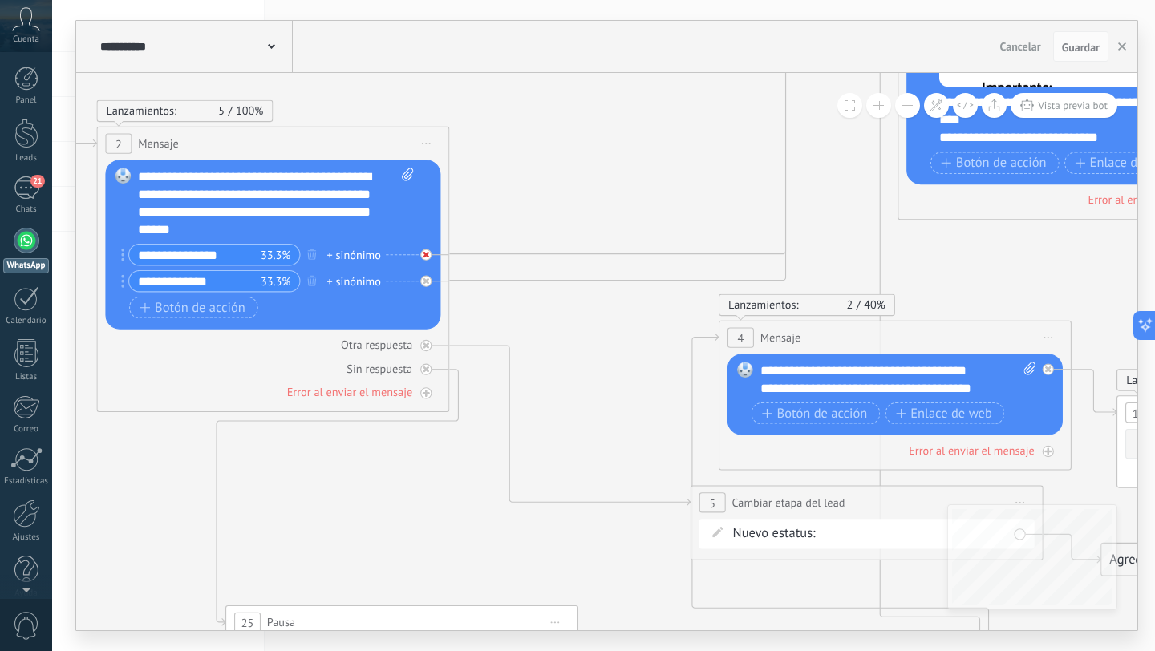
click at [430, 256] on div at bounding box center [425, 255] width 11 height 11
click at [0, 0] on icon at bounding box center [0, 0] width 0 height 0
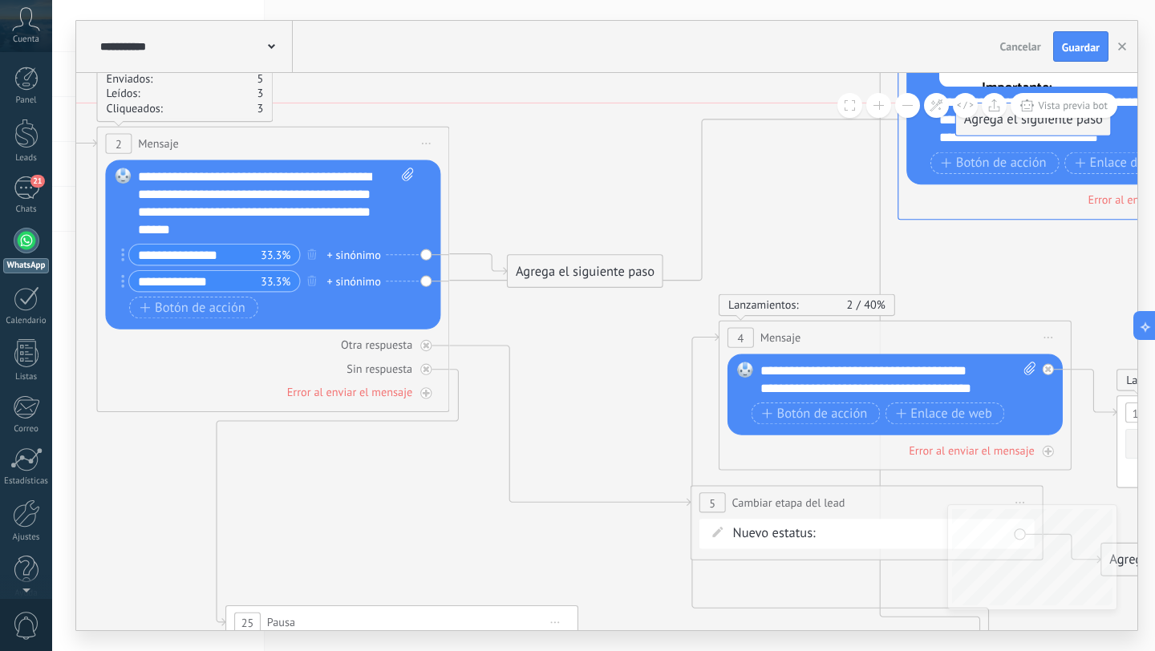
drag, startPoint x: 597, startPoint y: 314, endPoint x: 1037, endPoint y: 127, distance: 478.5
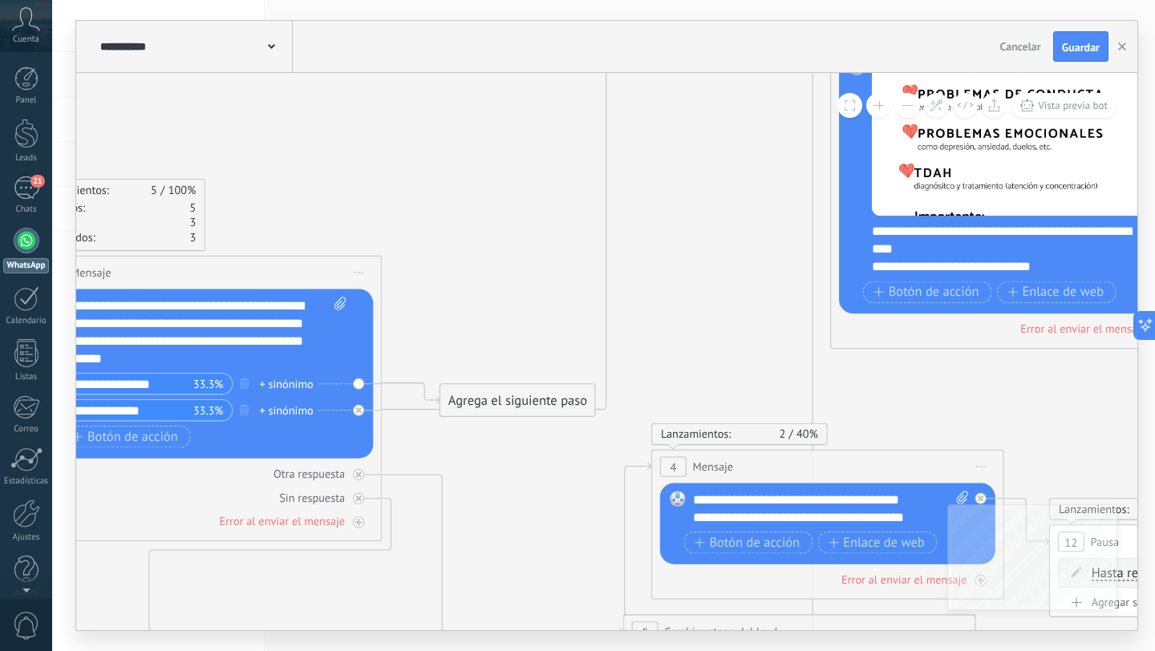
drag, startPoint x: 795, startPoint y: 161, endPoint x: 533, endPoint y: 290, distance: 292.4
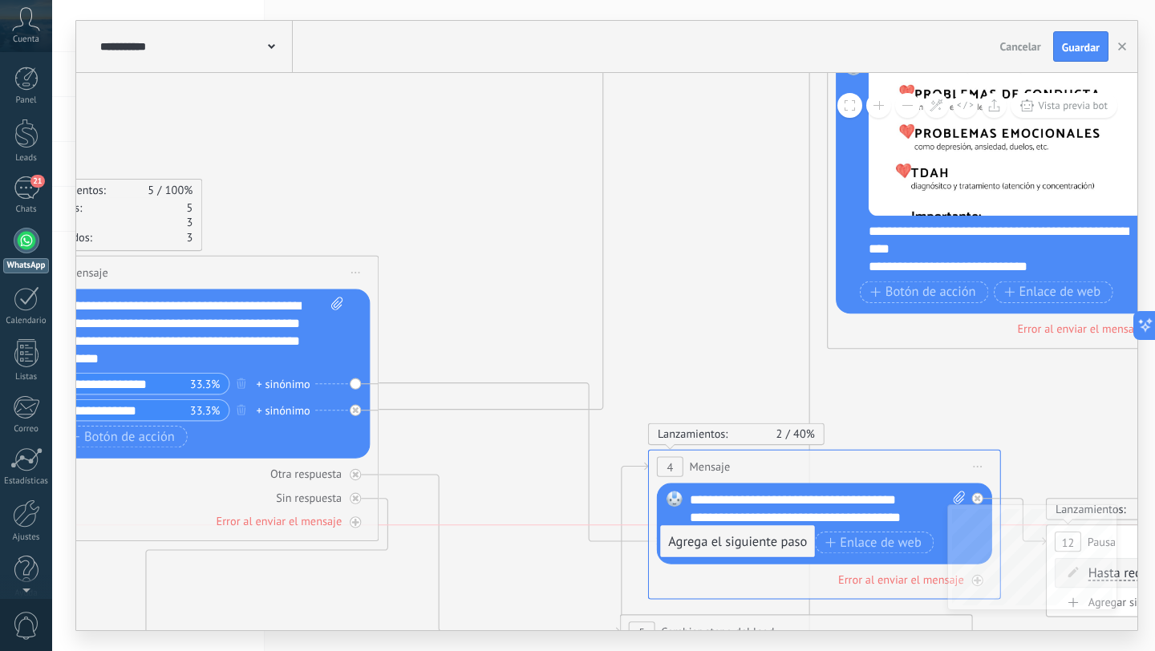
drag, startPoint x: 462, startPoint y: 395, endPoint x: 687, endPoint y: 534, distance: 264.1
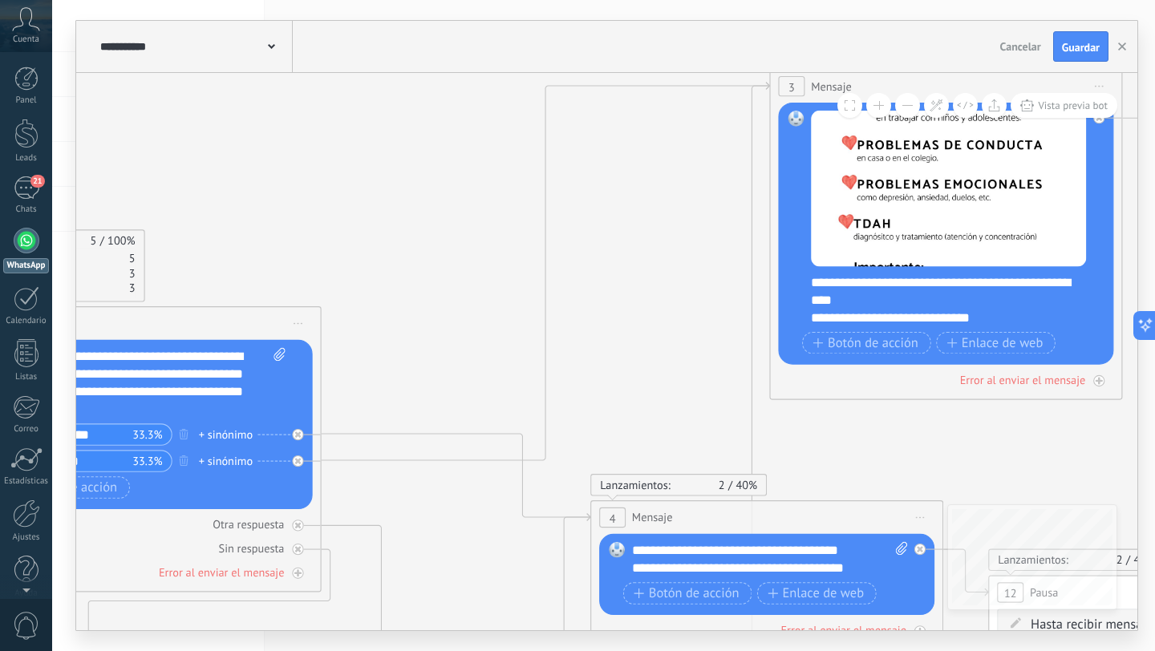
drag, startPoint x: 562, startPoint y: 524, endPoint x: 504, endPoint y: 574, distance: 76.8
click at [1073, 35] on button "Guardar" at bounding box center [1080, 46] width 55 height 30
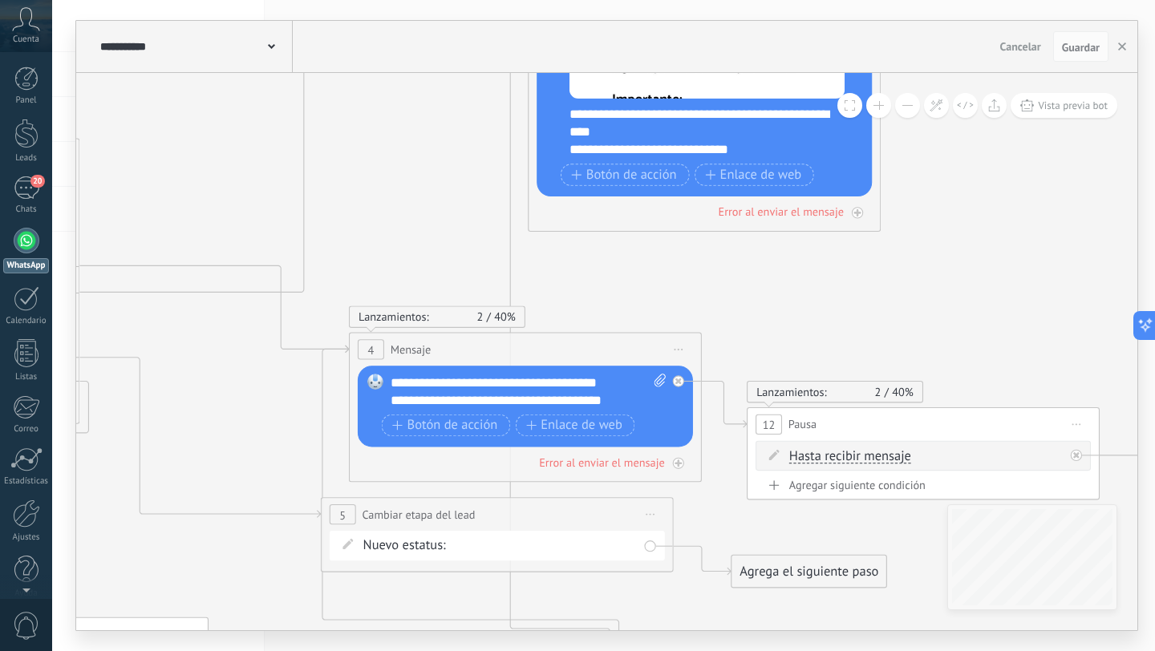
drag, startPoint x: 505, startPoint y: 294, endPoint x: 240, endPoint y: 156, distance: 298.5
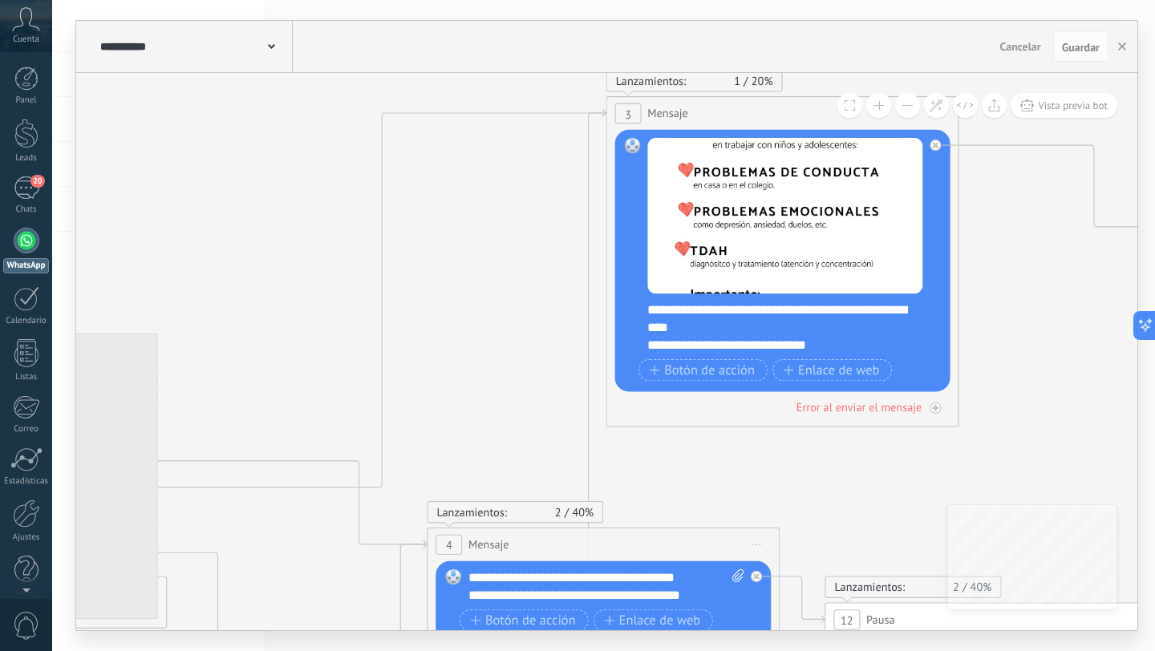
drag, startPoint x: 371, startPoint y: 193, endPoint x: 920, endPoint y: 578, distance: 669.9
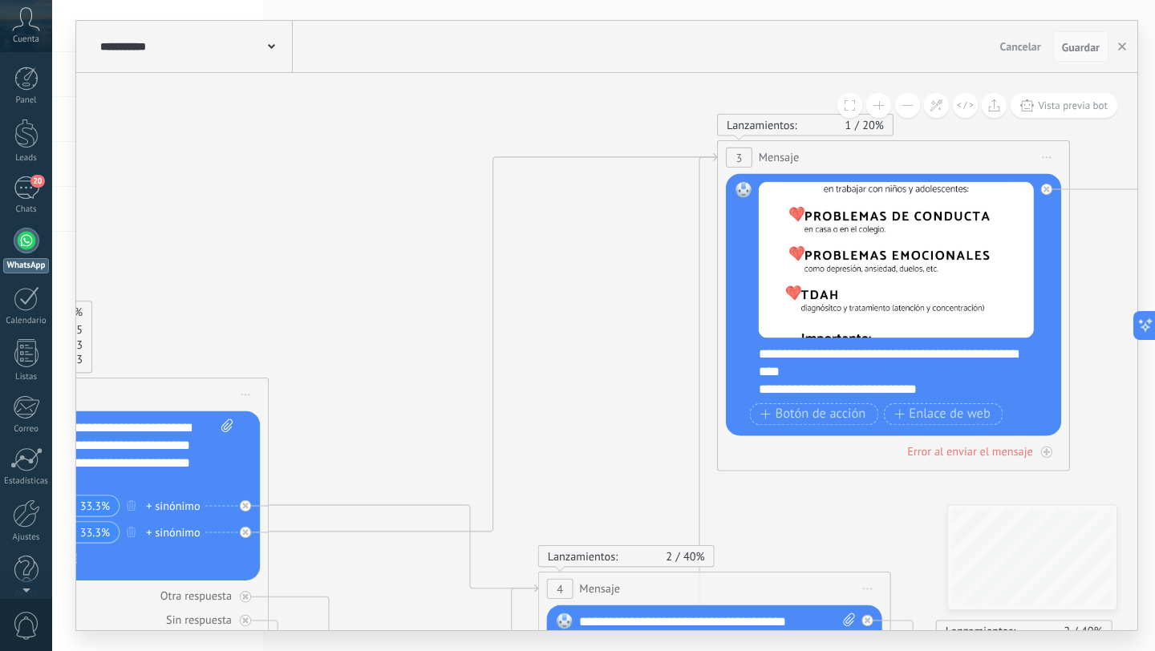
click at [1065, 45] on span "Guardar" at bounding box center [1081, 47] width 38 height 11
drag, startPoint x: 336, startPoint y: 161, endPoint x: 808, endPoint y: 125, distance: 473.1
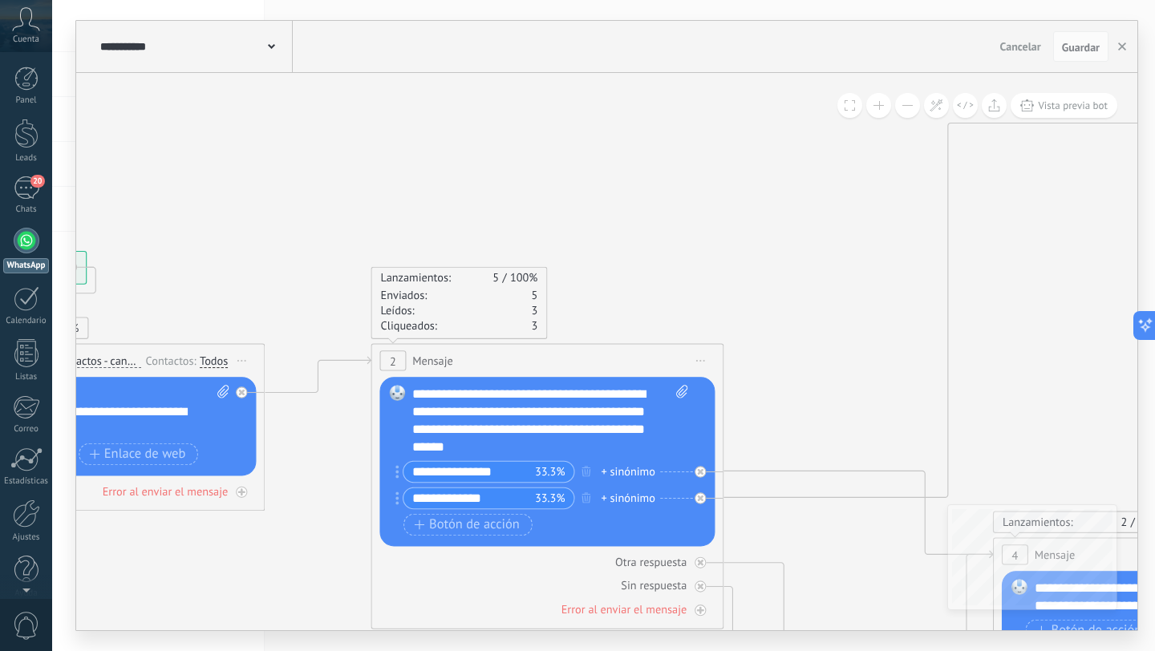
drag, startPoint x: 448, startPoint y: 144, endPoint x: 915, endPoint y: 100, distance: 468.9
click at [840, 116] on div "**********" at bounding box center [606, 352] width 1061 height 558
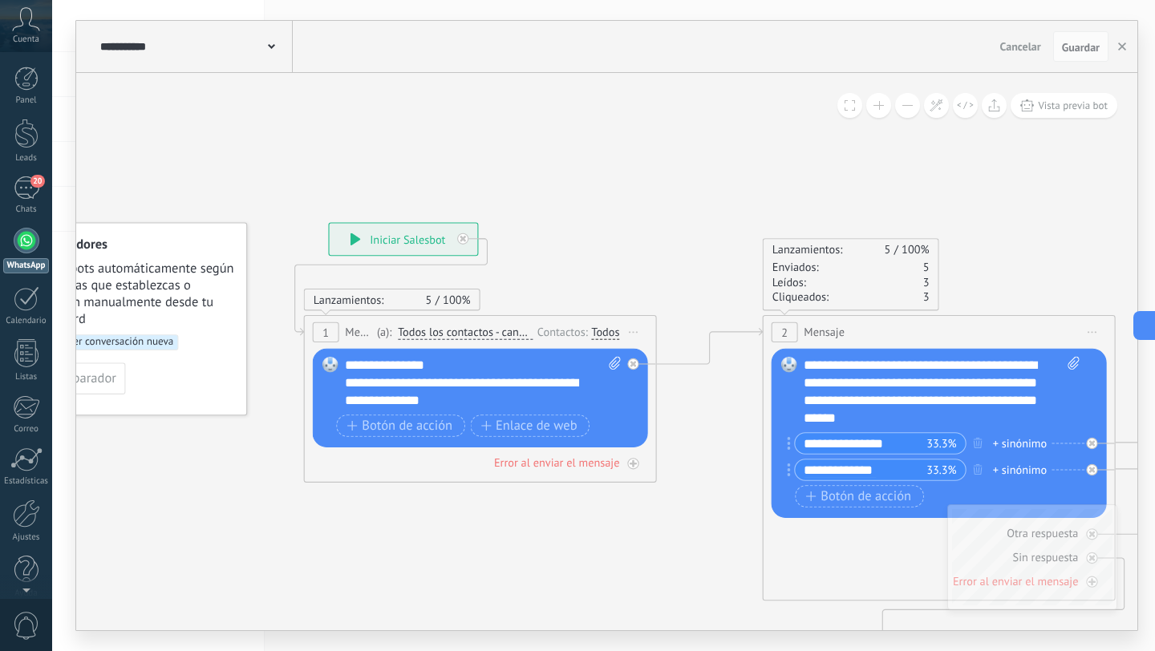
drag, startPoint x: 531, startPoint y: 160, endPoint x: 1034, endPoint y: 83, distance: 508.8
click at [959, 107] on div "**********" at bounding box center [606, 352] width 1061 height 558
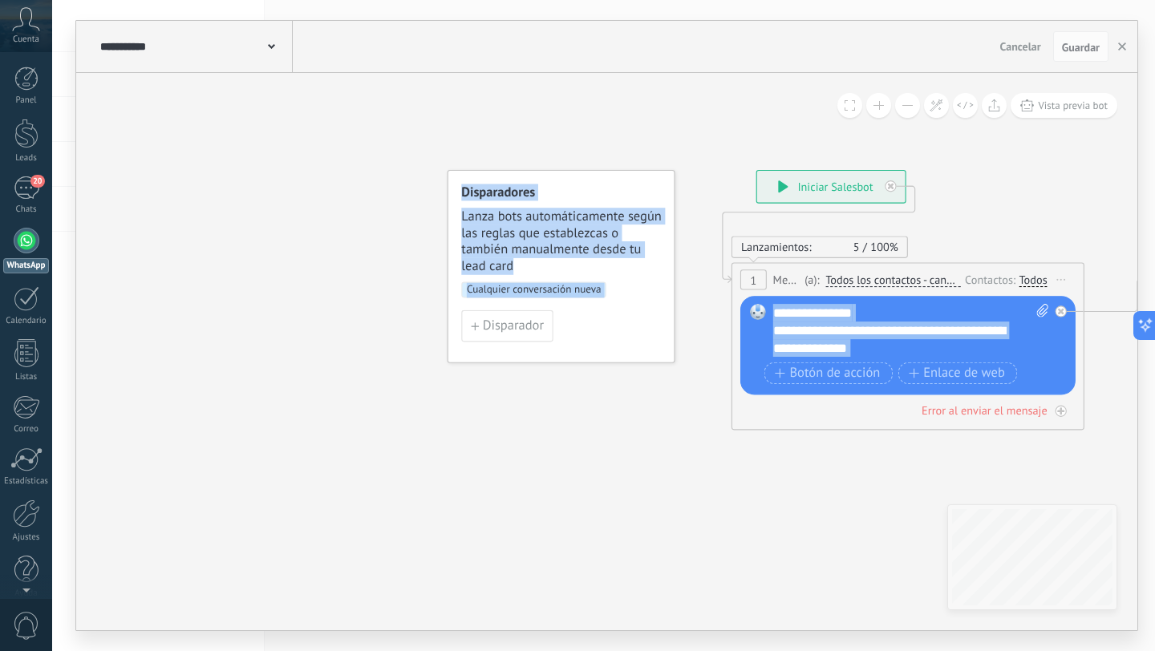
click at [520, 290] on span "Cualquier conversación nueva" at bounding box center [533, 290] width 145 height 16
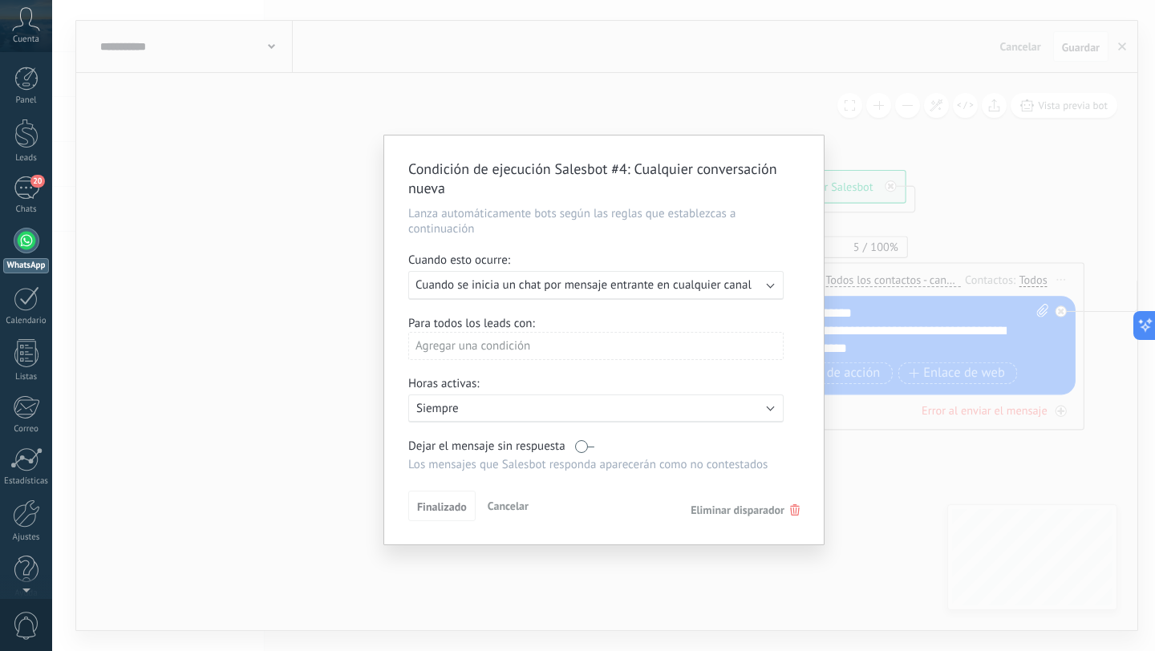
click at [721, 292] on span "Cuando se inicia un chat por mensaje entrante en cualquier canal" at bounding box center [584, 285] width 336 height 15
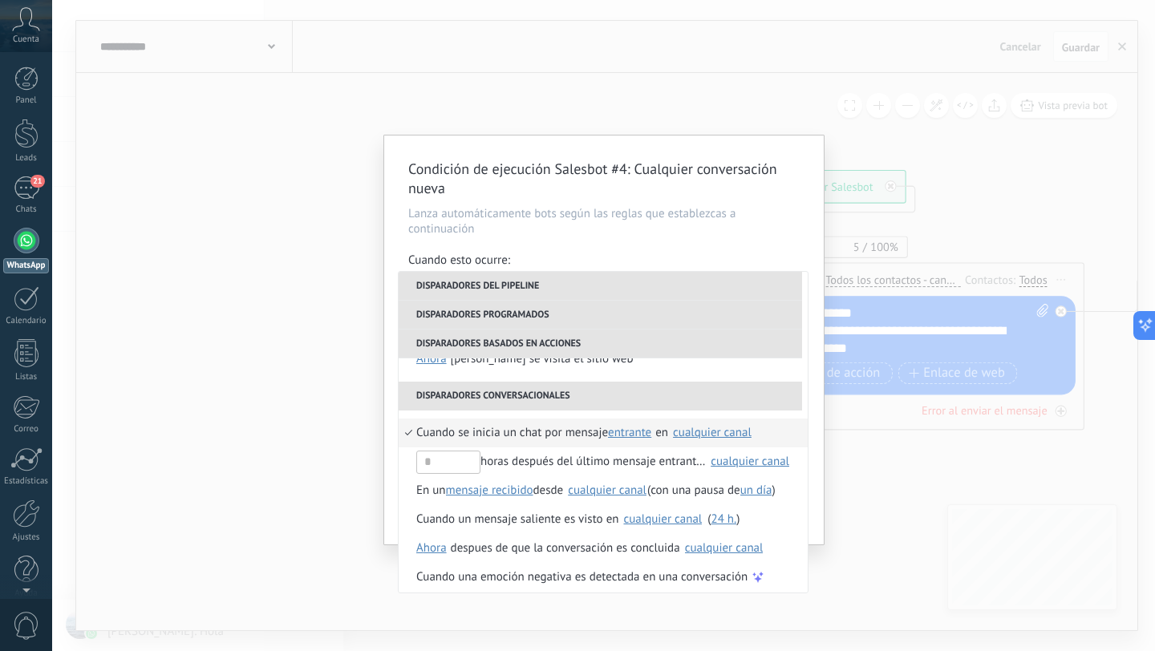
scroll to position [379, 0]
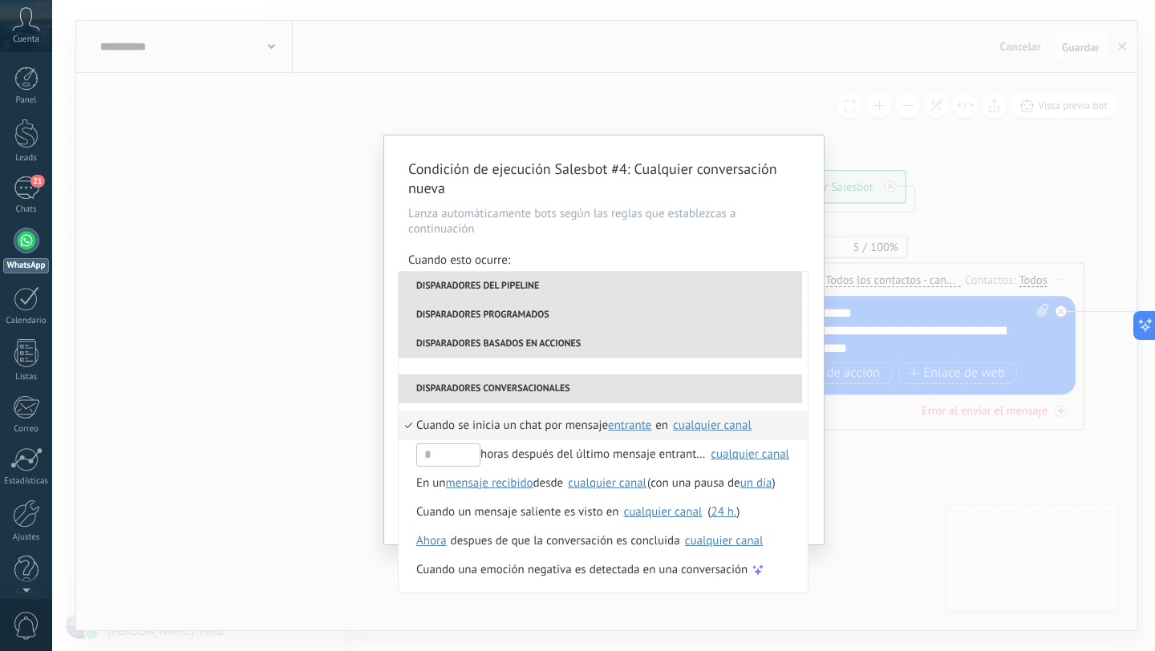
click at [196, 412] on div "Condición de ejecución Salesbot #4 : Cualquier conversación nueva Lanza automát…" at bounding box center [603, 325] width 1103 height 651
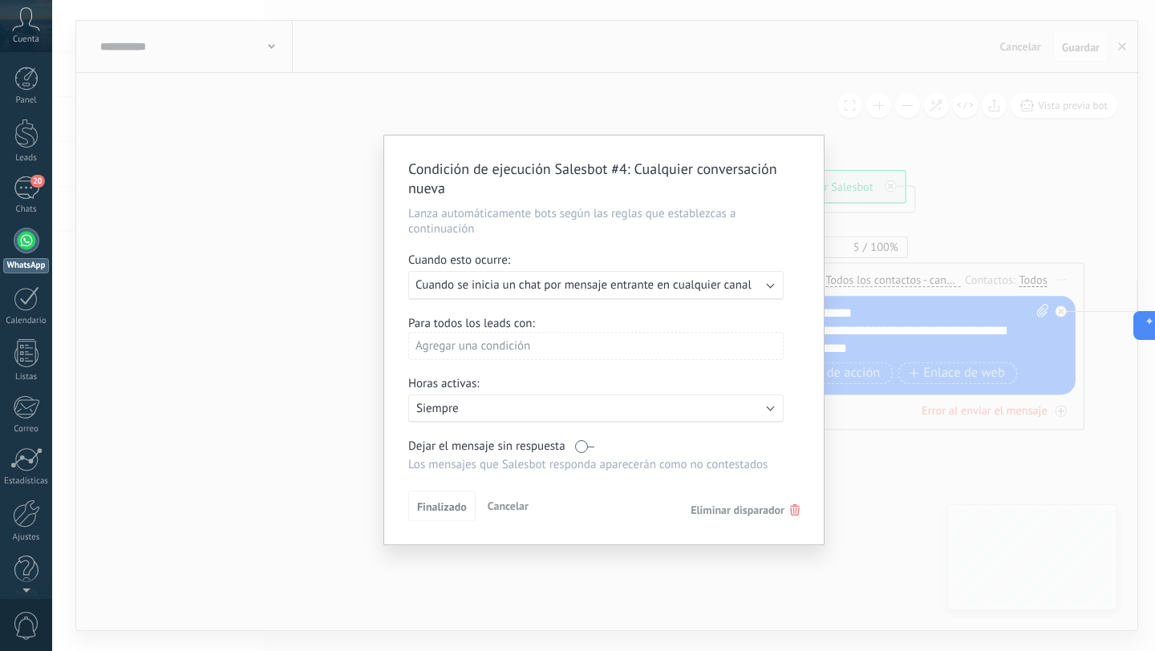
click at [517, 508] on span "Cancelar" at bounding box center [508, 506] width 41 height 14
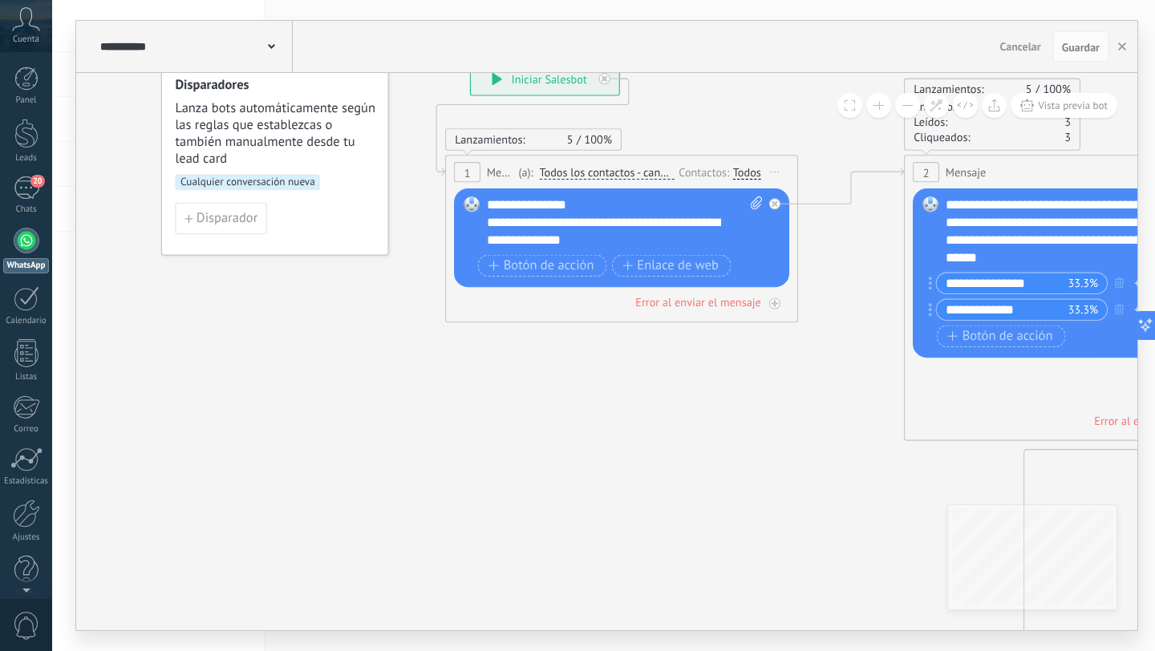
drag, startPoint x: 519, startPoint y: 449, endPoint x: 460, endPoint y: 339, distance: 124.9
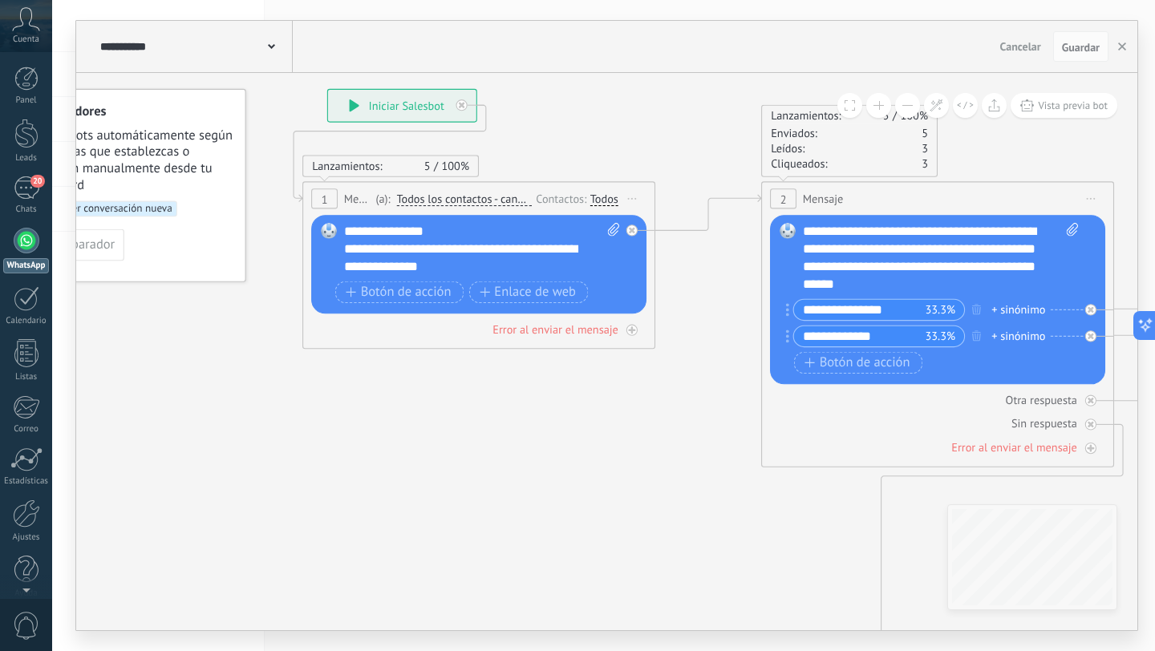
drag, startPoint x: 554, startPoint y: 424, endPoint x: 401, endPoint y: 469, distance: 159.9
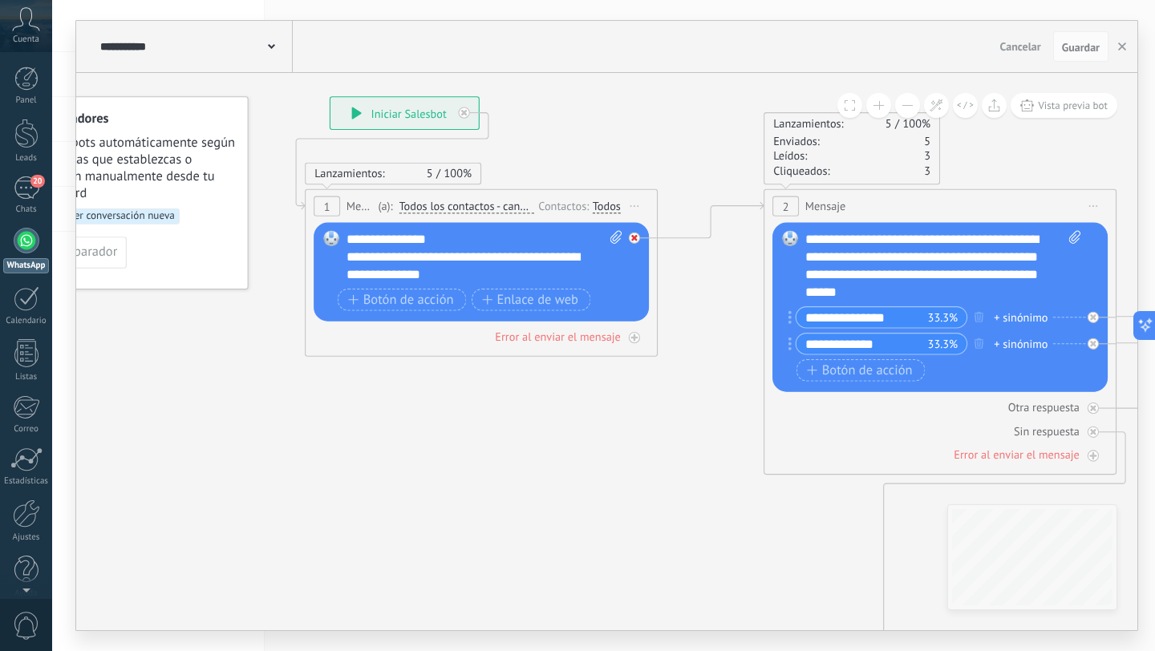
click at [0, 0] on icon at bounding box center [0, 0] width 0 height 0
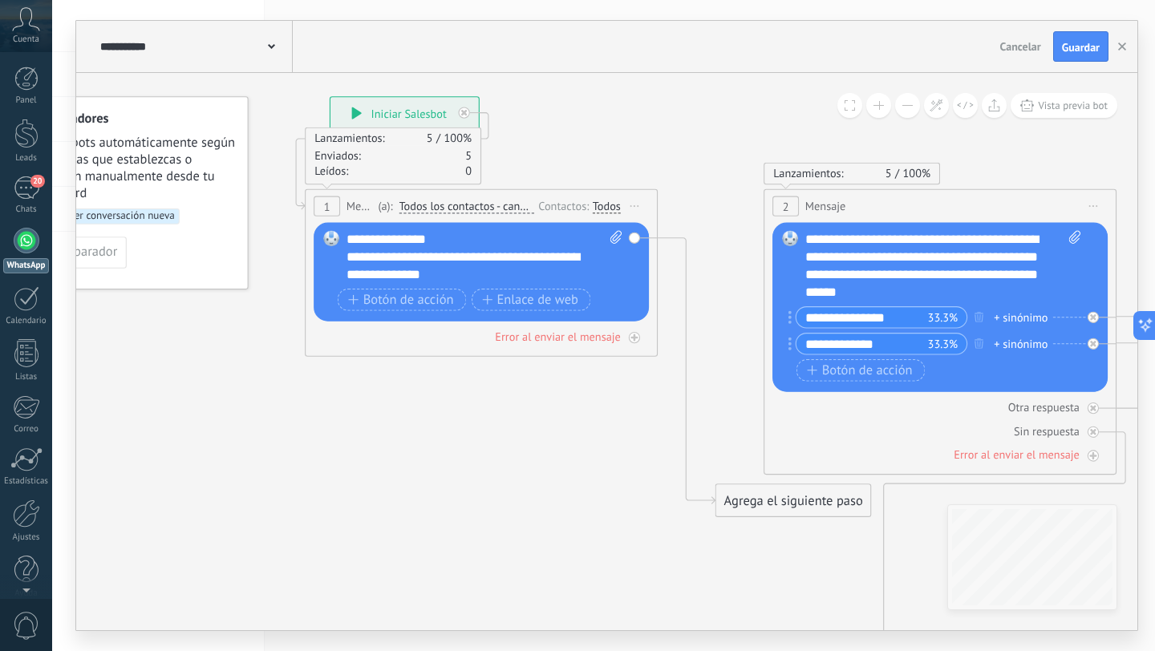
click at [750, 497] on div "Agrega el siguiente paso" at bounding box center [793, 500] width 155 height 29
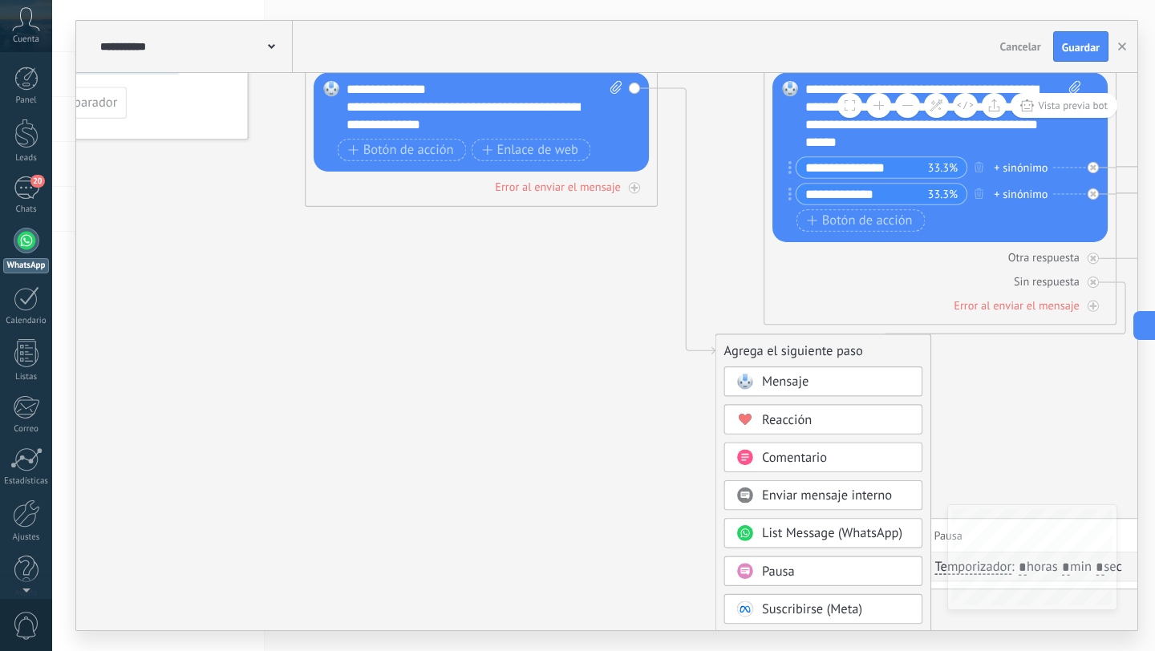
drag, startPoint x: 659, startPoint y: 552, endPoint x: 652, endPoint y: 402, distance: 150.2
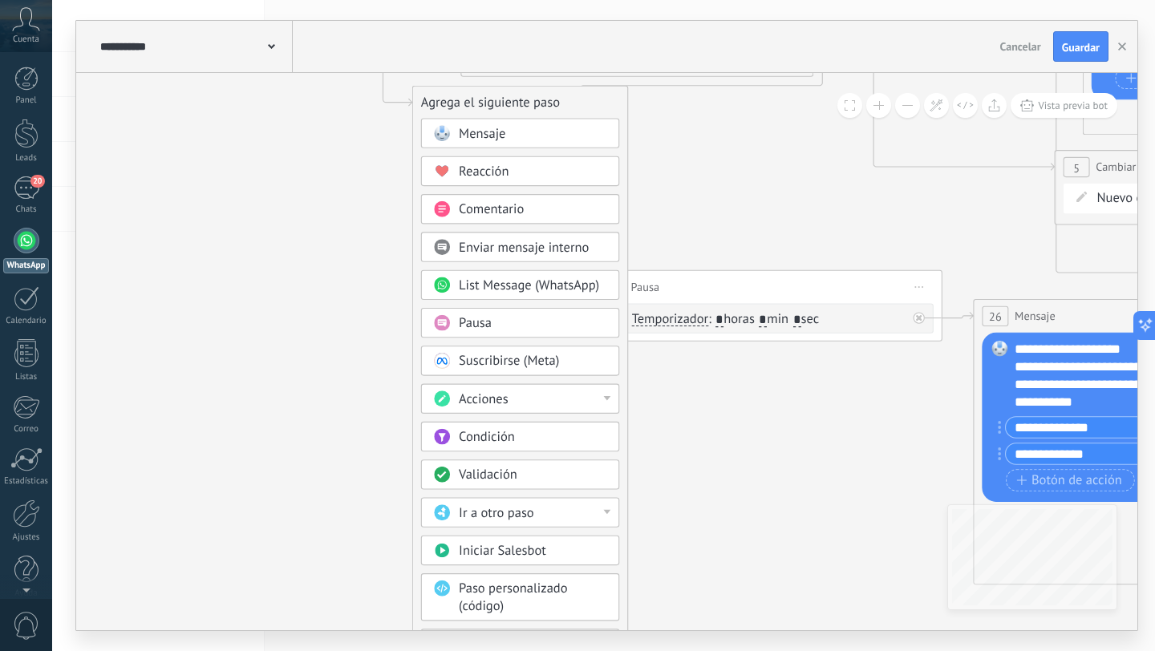
click at [611, 405] on div "Acciones" at bounding box center [520, 399] width 198 height 30
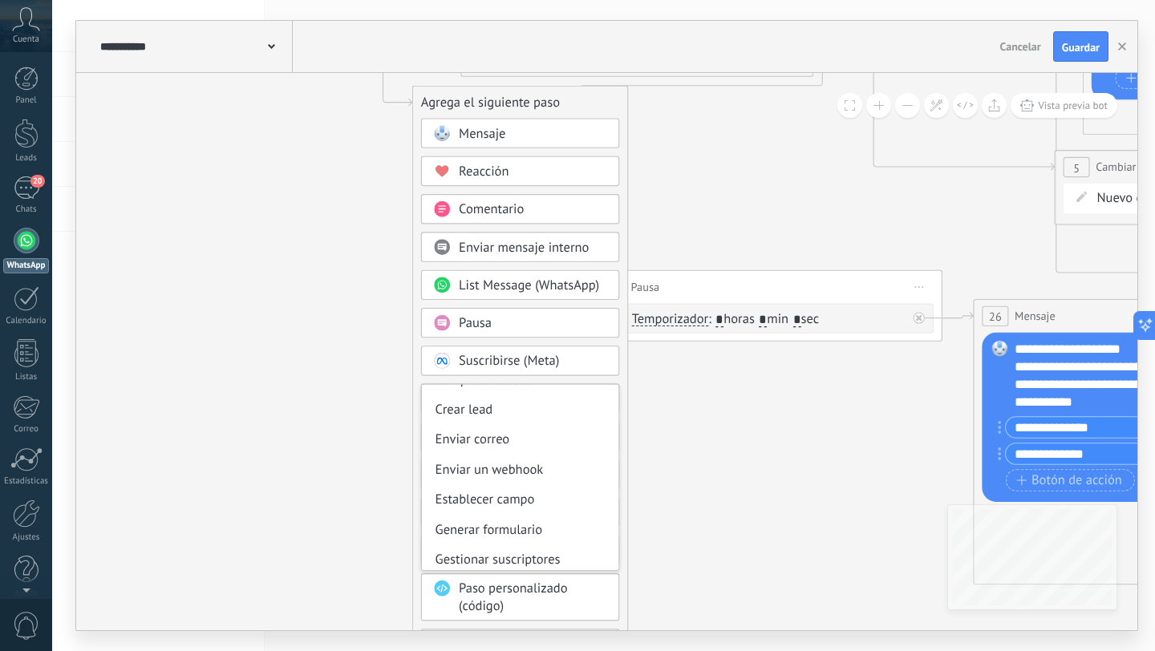
scroll to position [213, 0]
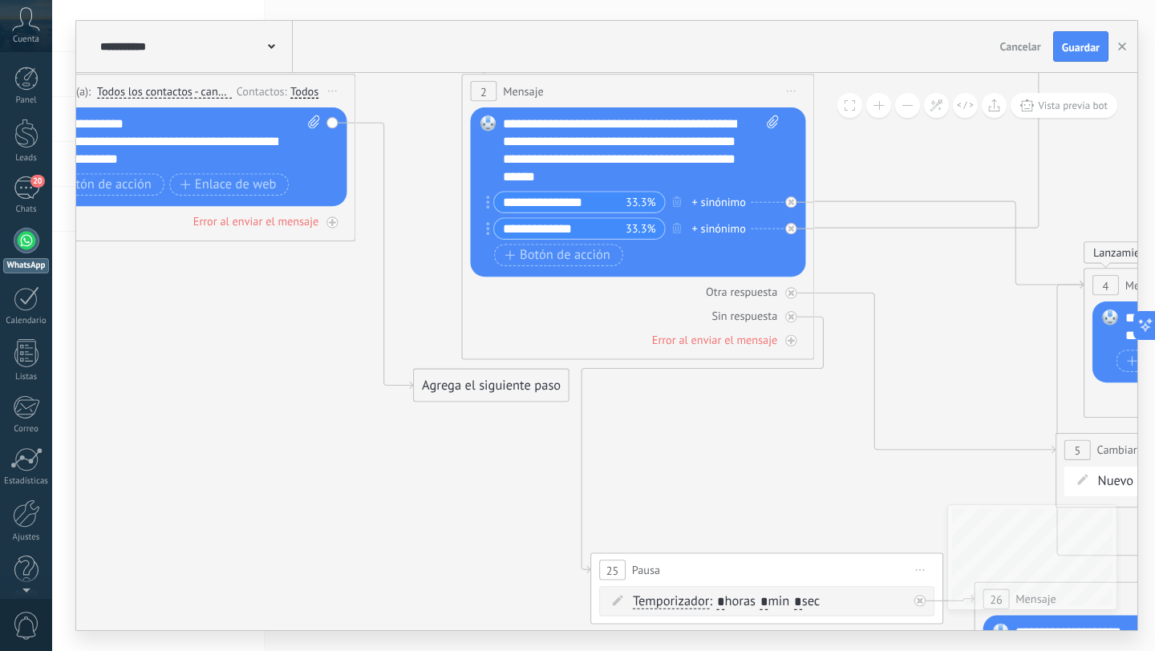
click at [495, 387] on div "Agrega el siguiente paso" at bounding box center [491, 385] width 155 height 29
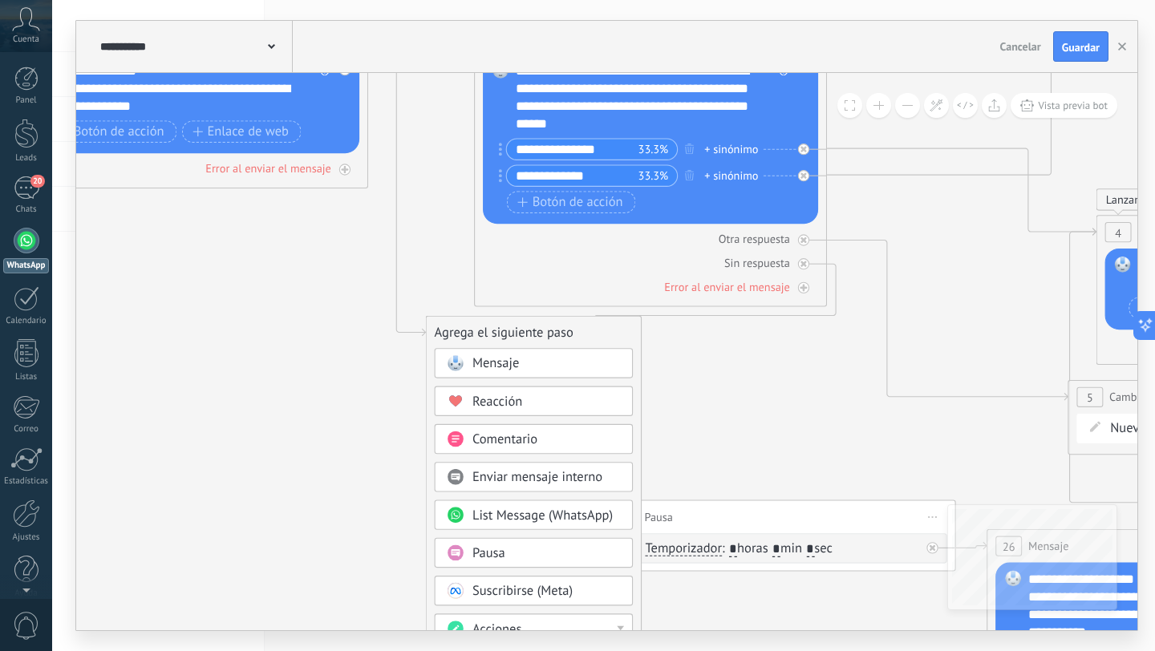
click at [502, 523] on span "List Message (WhatsApp)" at bounding box center [543, 515] width 140 height 17
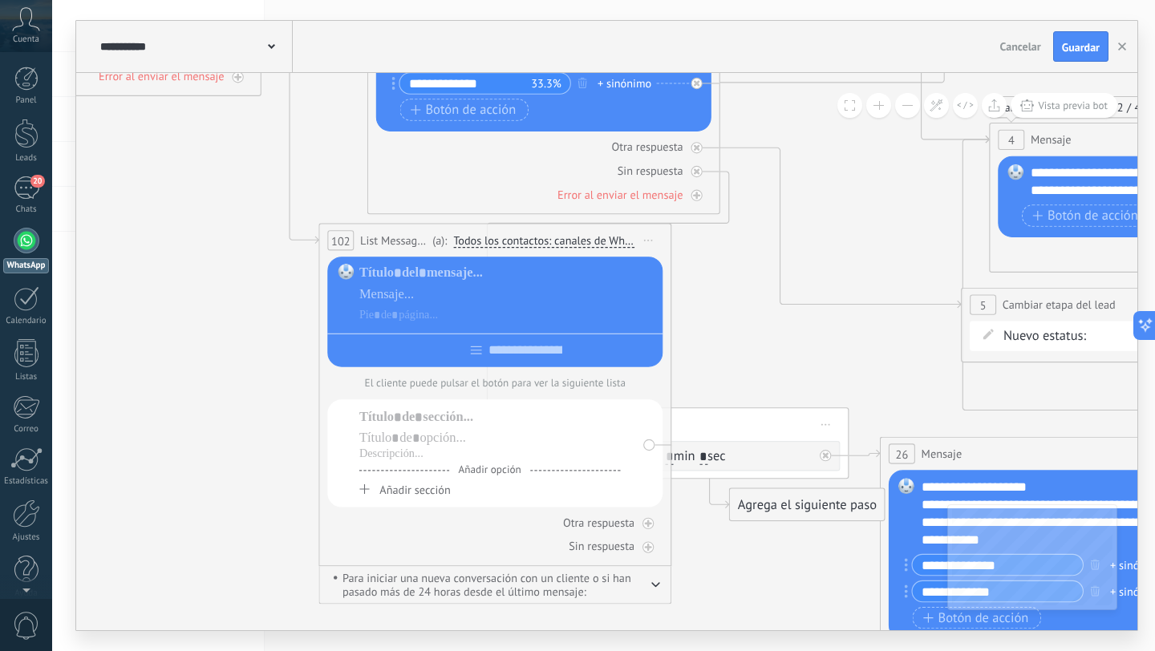
click at [655, 586] on icon "button" at bounding box center [655, 585] width 9 height 6
click at [654, 240] on span "Iniciar vista previa aquí Cambiar nombre Duplicar [GEOGRAPHIC_DATA]" at bounding box center [649, 241] width 28 height 26
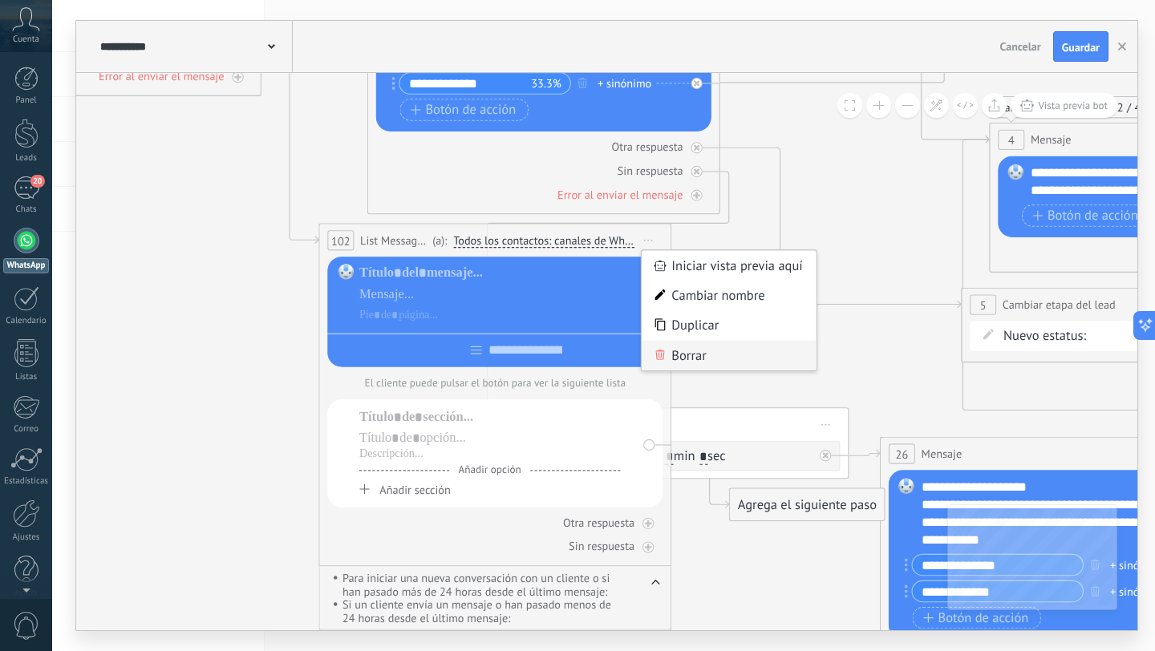
click at [668, 355] on div "Borrar" at bounding box center [729, 356] width 174 height 30
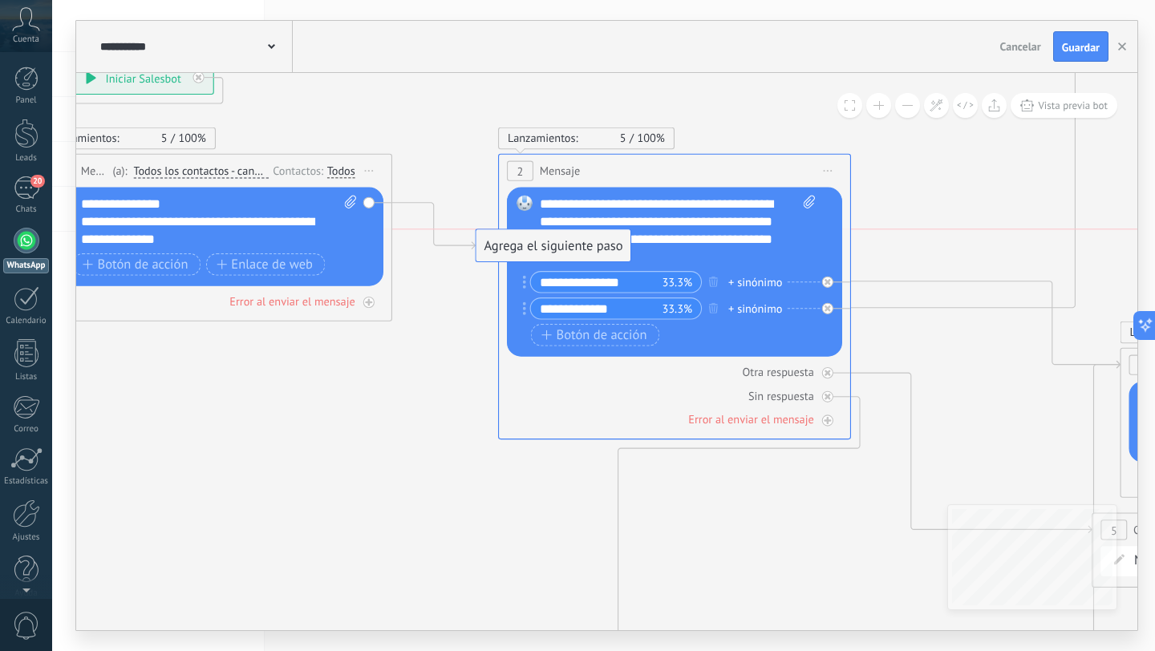
drag, startPoint x: 521, startPoint y: 465, endPoint x: 546, endPoint y: 245, distance: 221.3
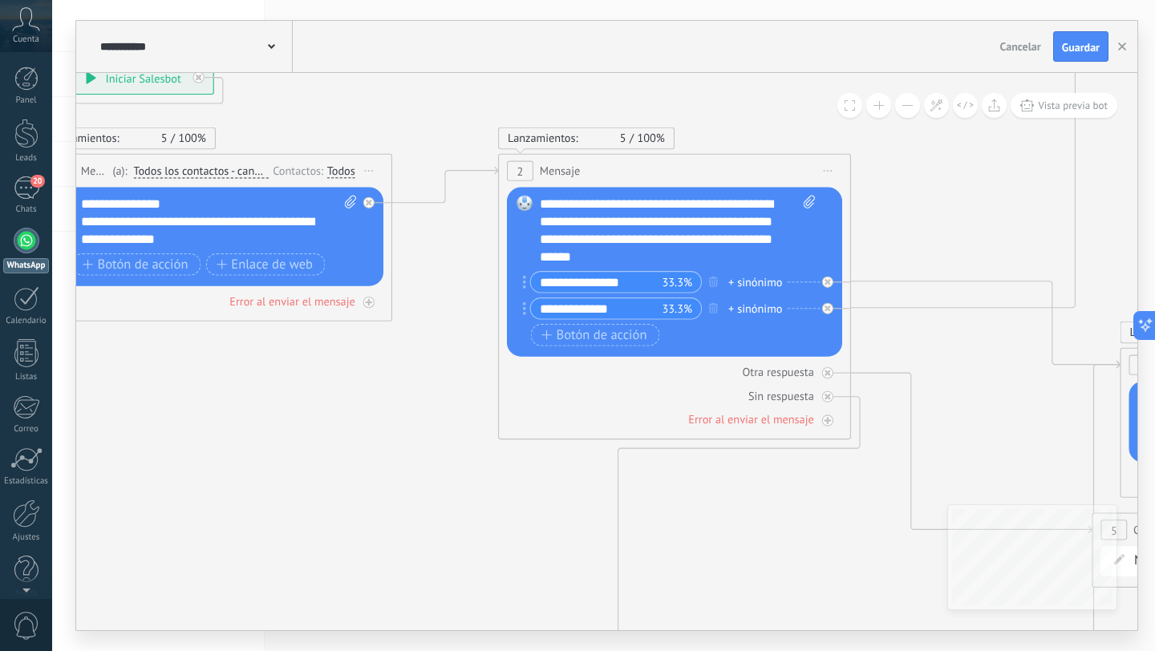
click at [826, 168] on span "Iniciar vista previa aquí Cambiar nombre Duplicar [GEOGRAPHIC_DATA]" at bounding box center [828, 171] width 28 height 26
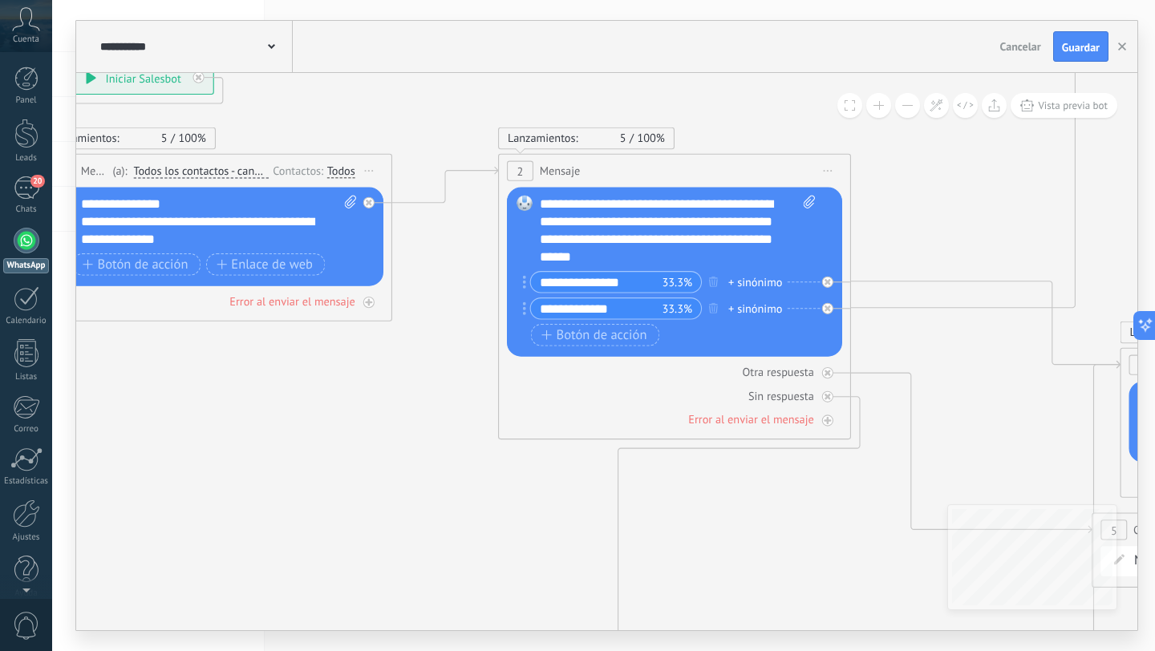
click at [537, 136] on span "Lanzamientos:" at bounding box center [543, 138] width 71 height 15
click at [308, 136] on div "Lanzamientos: 5 100% Enviados: 5 Leídos: 0" at bounding box center [215, 139] width 353 height 22
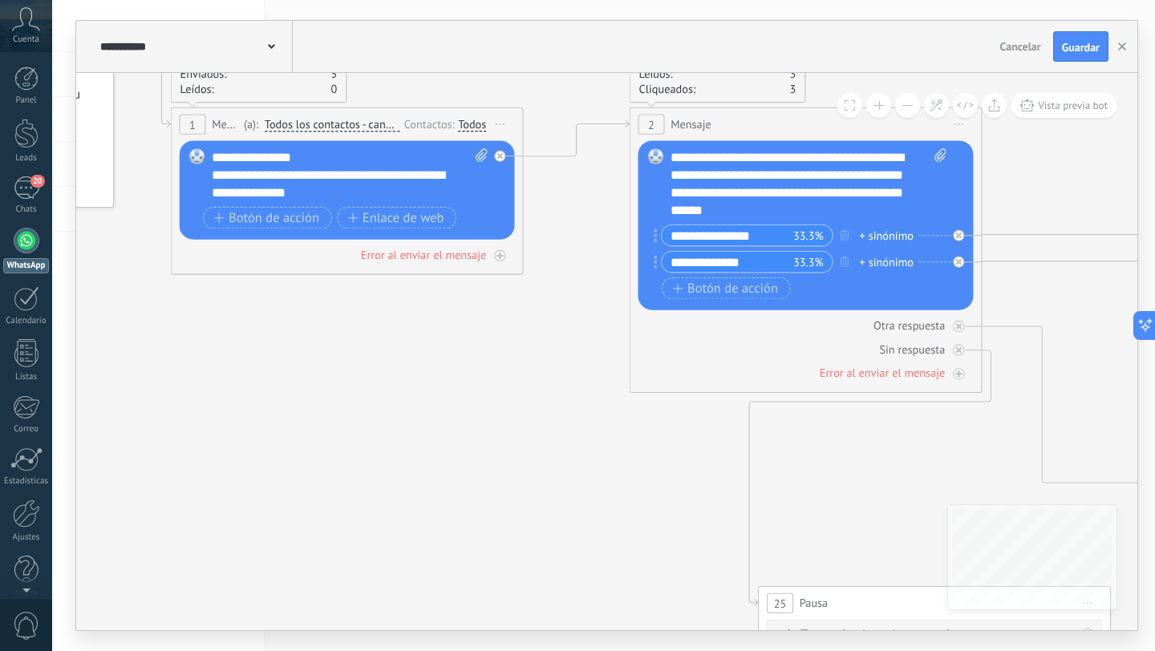
drag, startPoint x: 327, startPoint y: 378, endPoint x: 498, endPoint y: 331, distance: 177.9
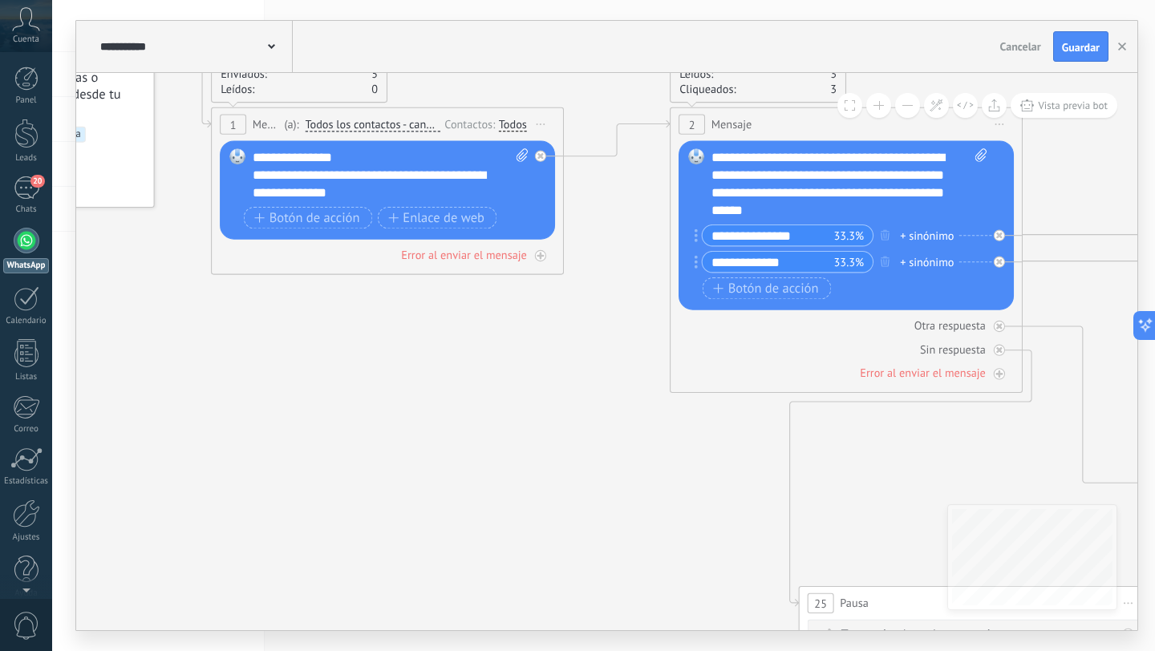
click at [0, 0] on icon at bounding box center [0, 0] width 0 height 0
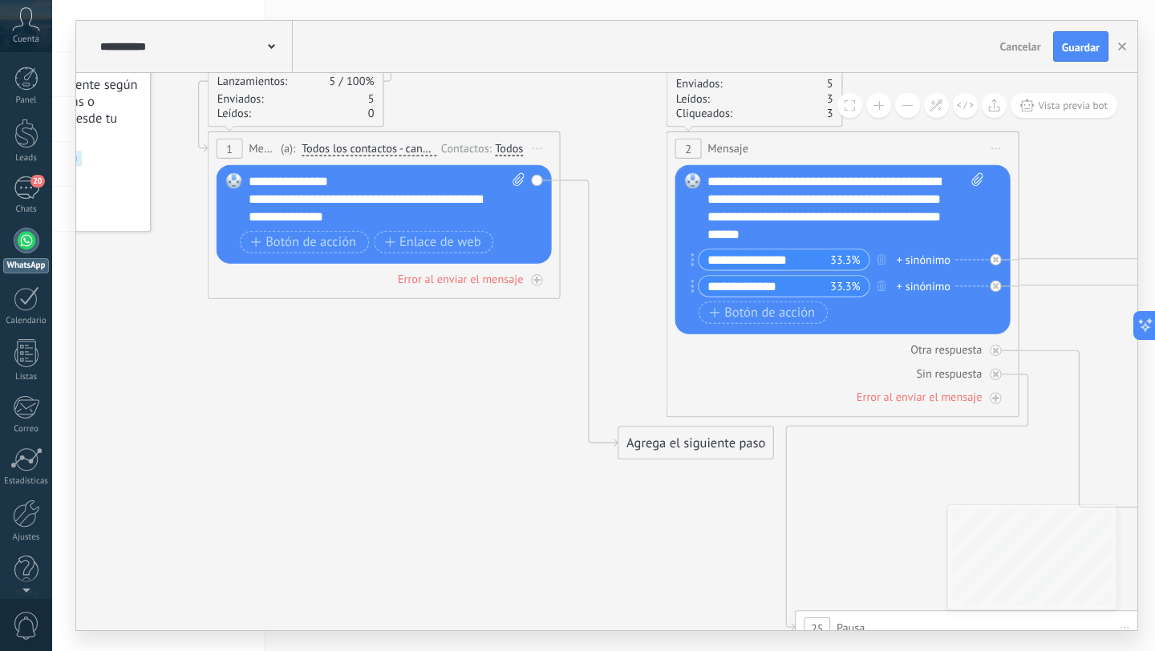
drag, startPoint x: 666, startPoint y: 442, endPoint x: 661, endPoint y: 467, distance: 25.3
click at [659, 445] on div "Agrega el siguiente paso" at bounding box center [695, 444] width 155 height 29
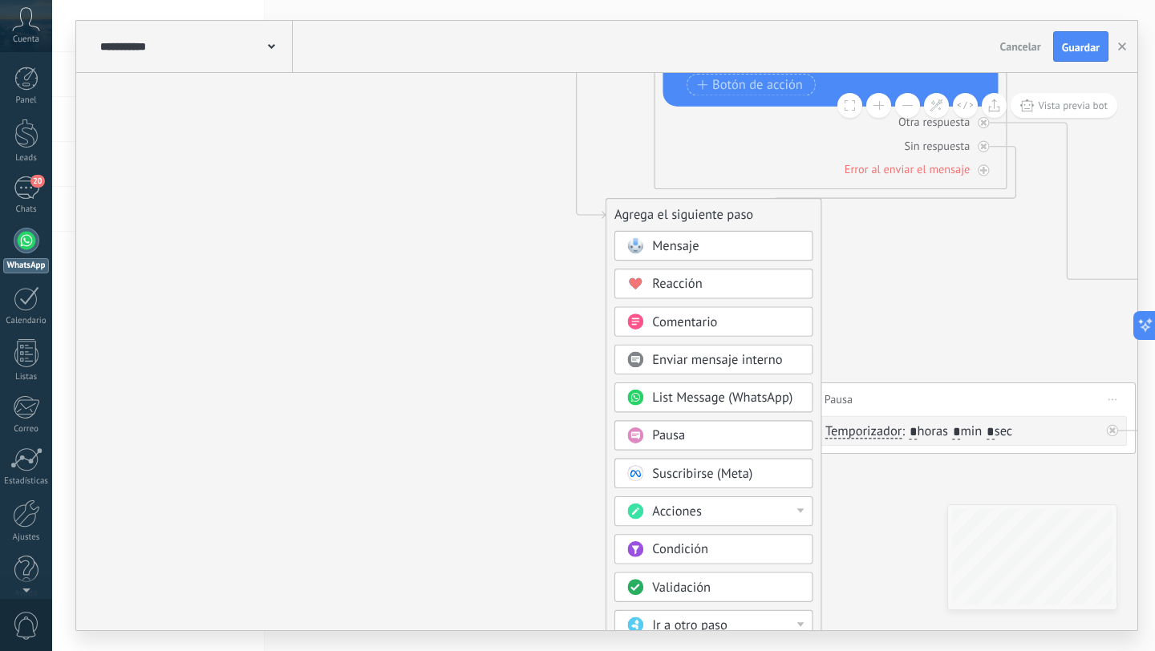
click at [671, 432] on span "Pausa" at bounding box center [668, 436] width 33 height 17
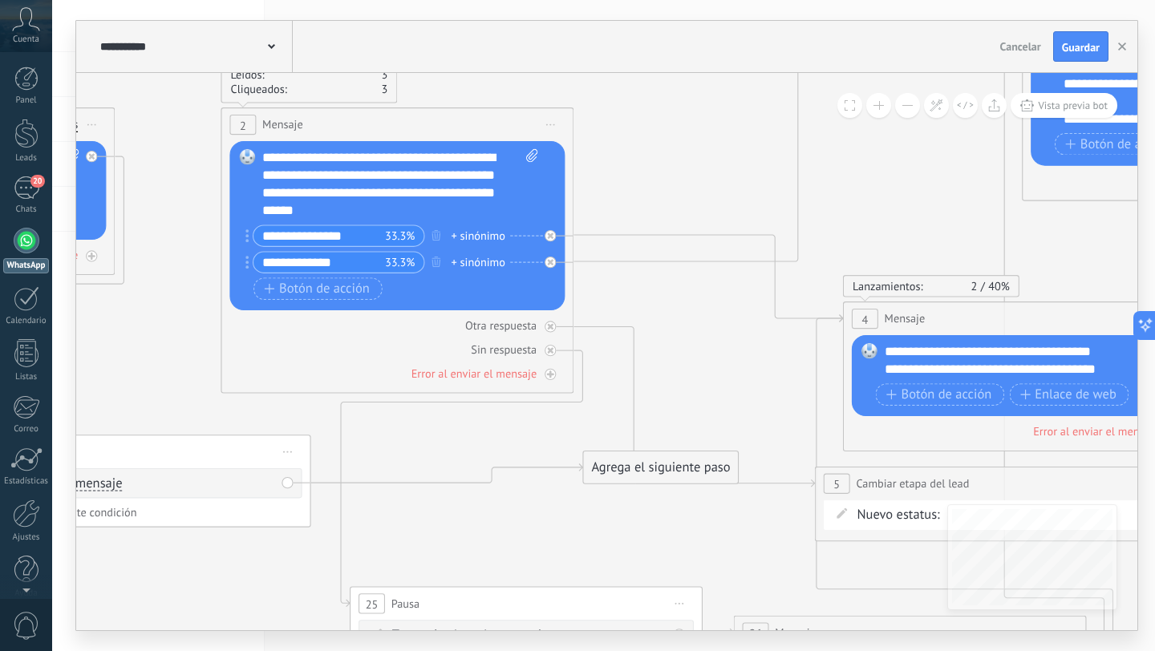
drag, startPoint x: 443, startPoint y: 415, endPoint x: 233, endPoint y: 448, distance: 212.0
click at [233, 448] on div "102 Pausa ***** Iniciar vista previa aquí Cambiar nombre Duplicar [GEOGRAPHIC_D…" at bounding box center [134, 452] width 351 height 33
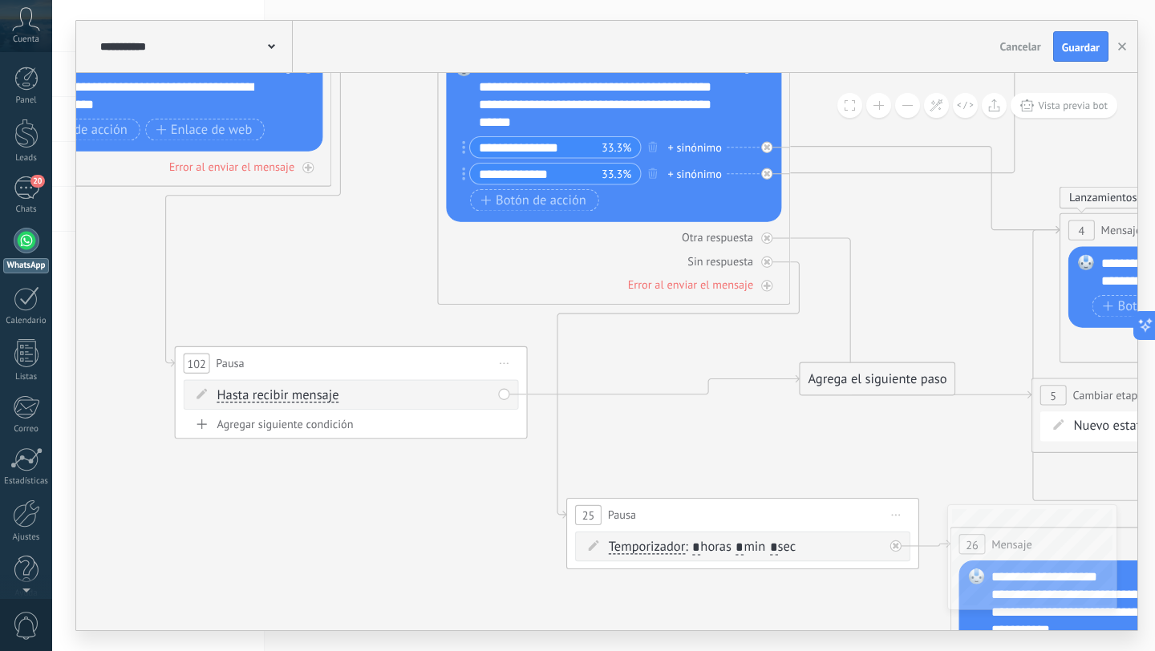
click at [287, 392] on span "Hasta recibir mensaje" at bounding box center [278, 396] width 122 height 14
click at [287, 392] on button "Hasta recibir mensaje" at bounding box center [318, 396] width 221 height 32
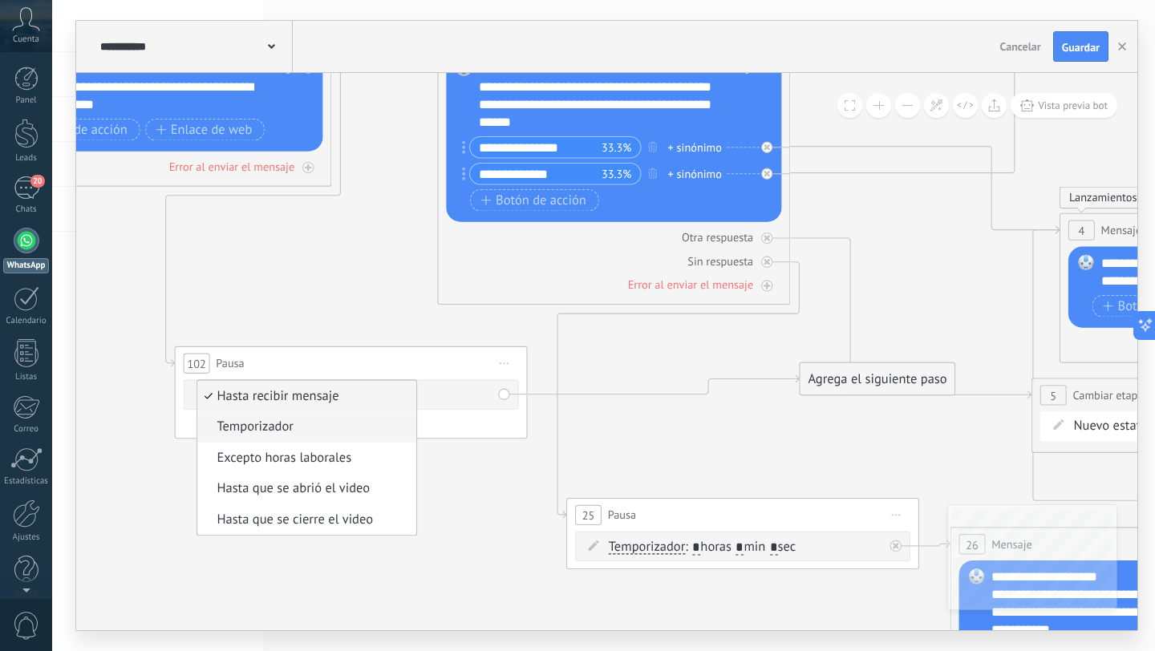
click at [253, 425] on span "Temporizador" at bounding box center [303, 428] width 213 height 18
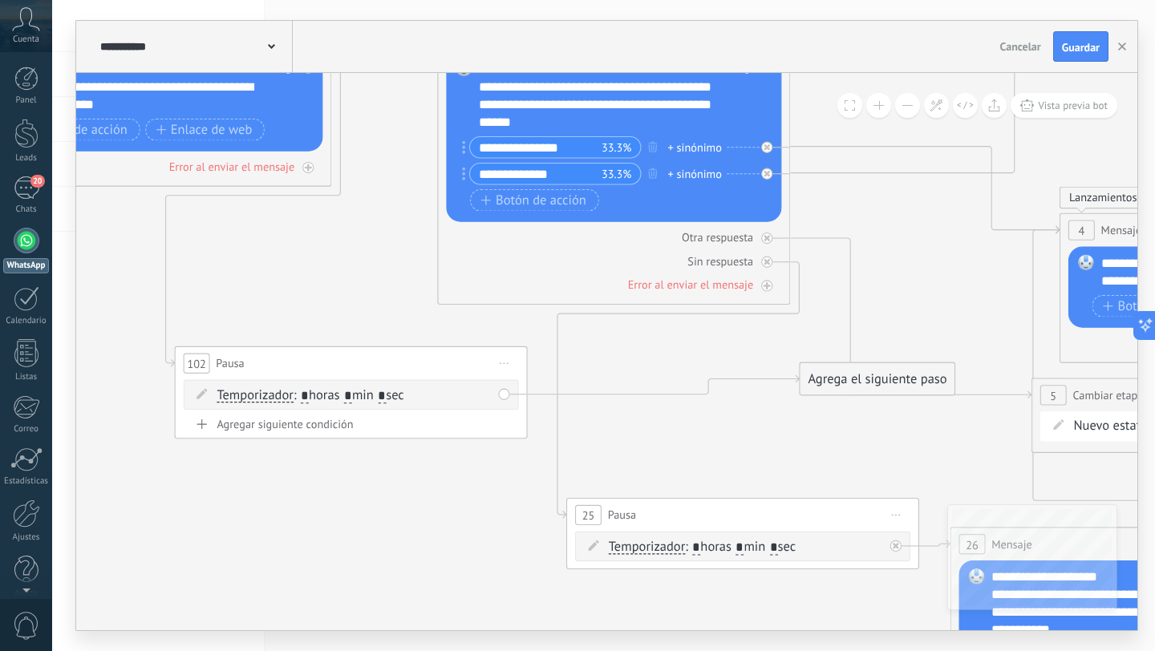
click at [282, 429] on div "Agregar siguiente condición" at bounding box center [351, 424] width 335 height 15
click at [482, 434] on div "Borrar" at bounding box center [485, 432] width 19 height 26
click at [369, 432] on div "Hasta recibir mensaje Hasta recibir mensaje Excepto horas laborales Hasta que s…" at bounding box center [354, 433] width 274 height 18
click at [296, 430] on span "Hasta recibir mensaje" at bounding box center [278, 433] width 122 height 14
click at [296, 430] on button "Hasta recibir mensaje" at bounding box center [318, 433] width 221 height 32
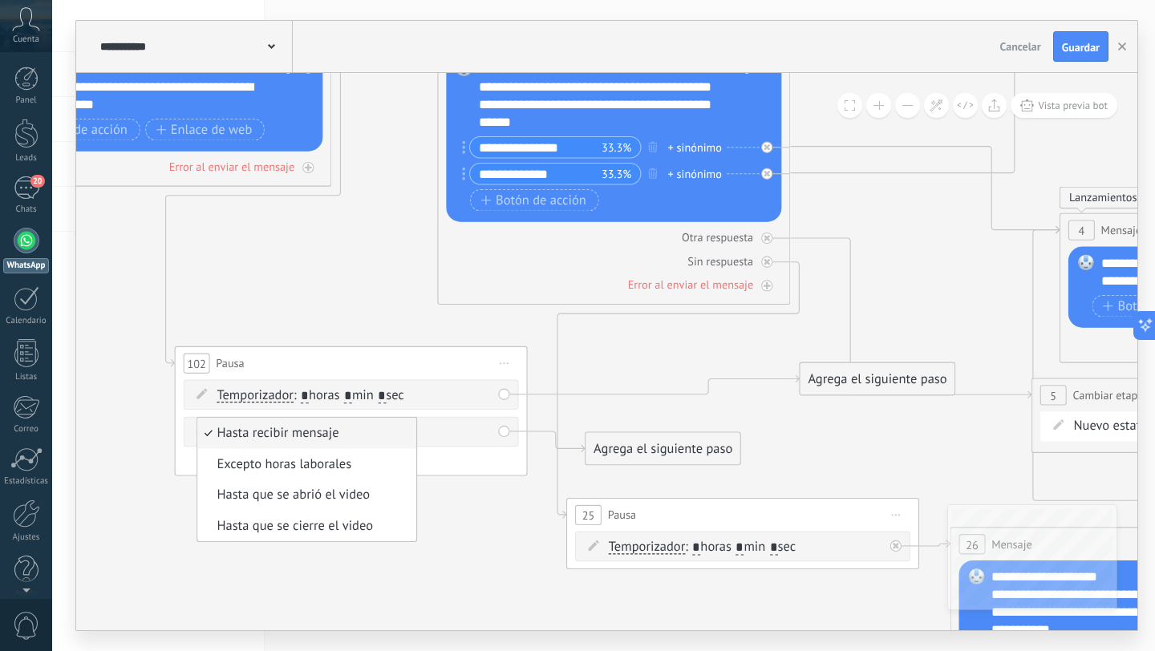
click at [503, 367] on span "Iniciar vista previa aquí Cambiar nombre Duplicar [GEOGRAPHIC_DATA]" at bounding box center [504, 364] width 28 height 26
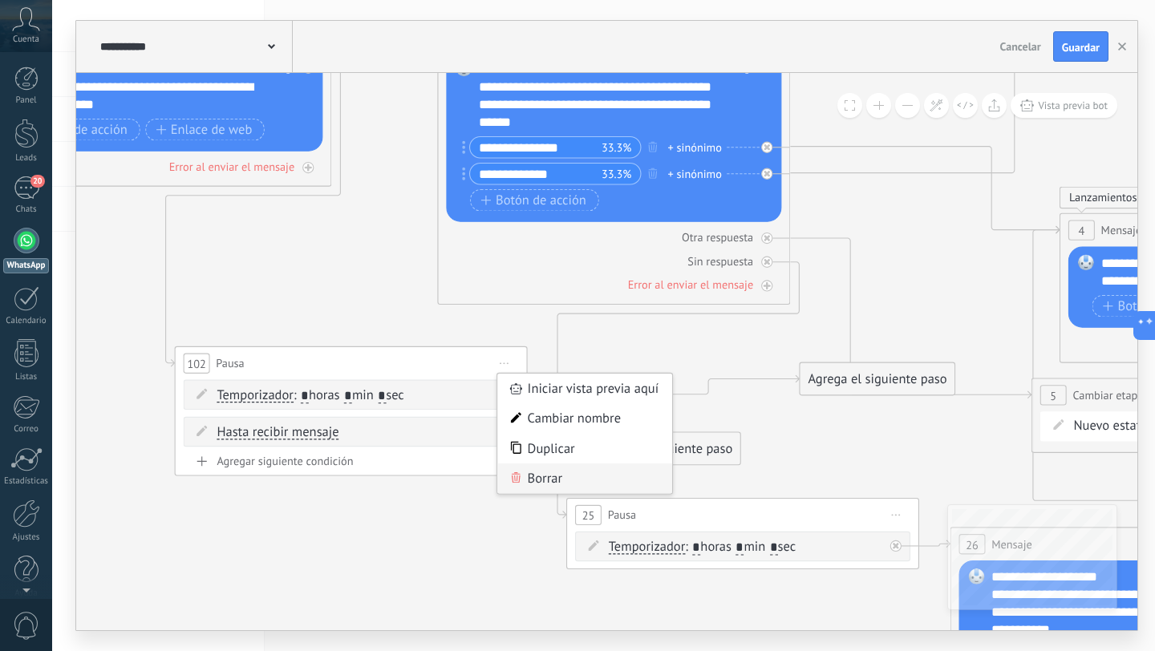
click at [541, 484] on div "Borrar" at bounding box center [584, 479] width 174 height 30
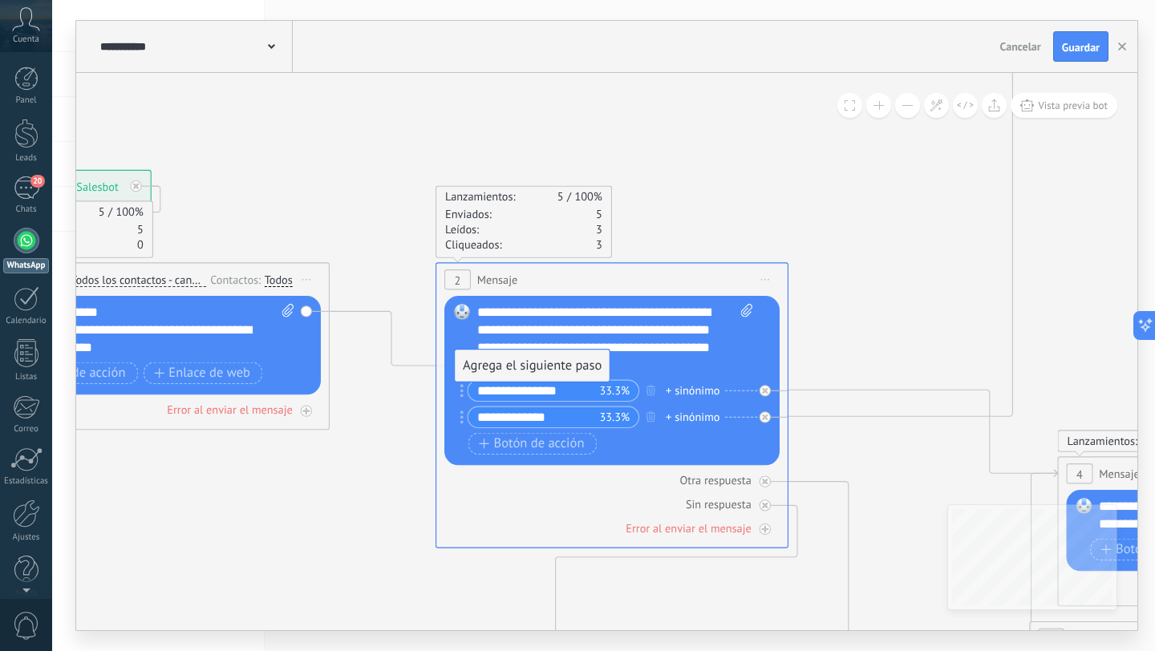
drag, startPoint x: 432, startPoint y: 573, endPoint x: 499, endPoint y: 365, distance: 218.4
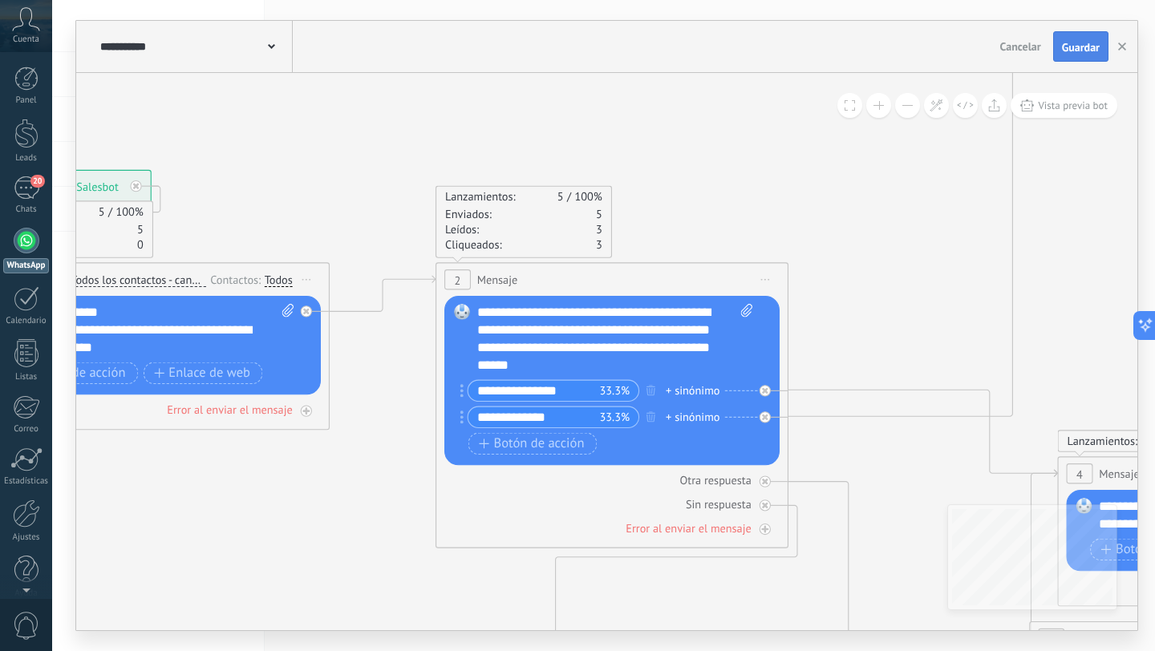
click at [1077, 51] on span "Guardar" at bounding box center [1081, 47] width 38 height 11
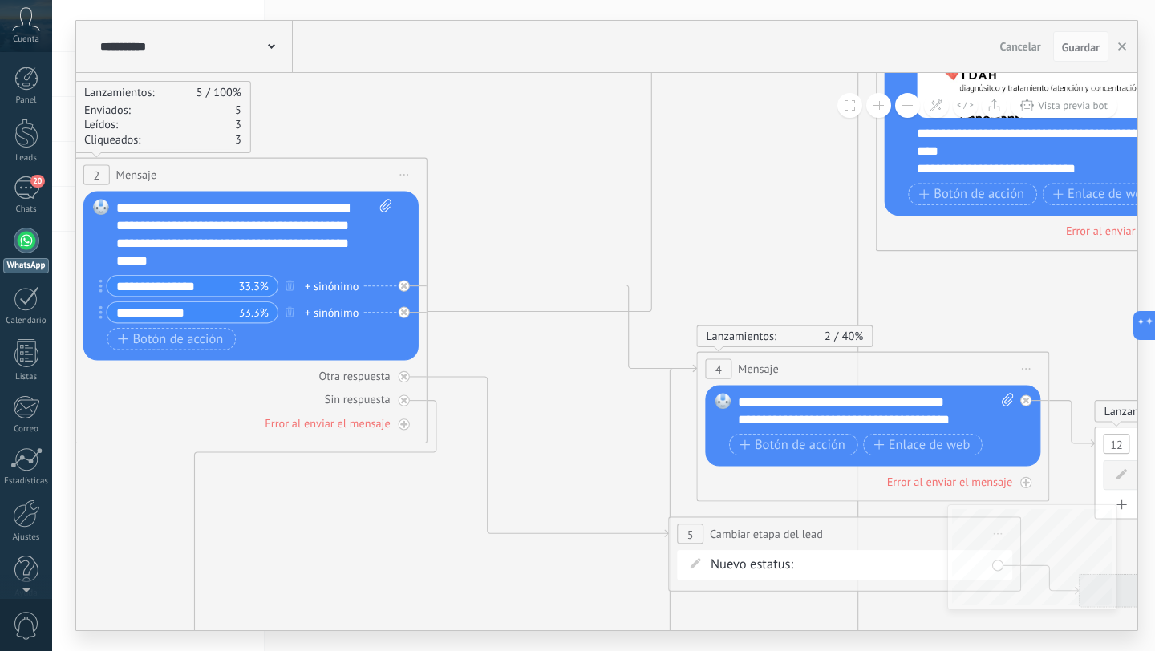
drag, startPoint x: 700, startPoint y: 191, endPoint x: 291, endPoint y: 185, distance: 409.2
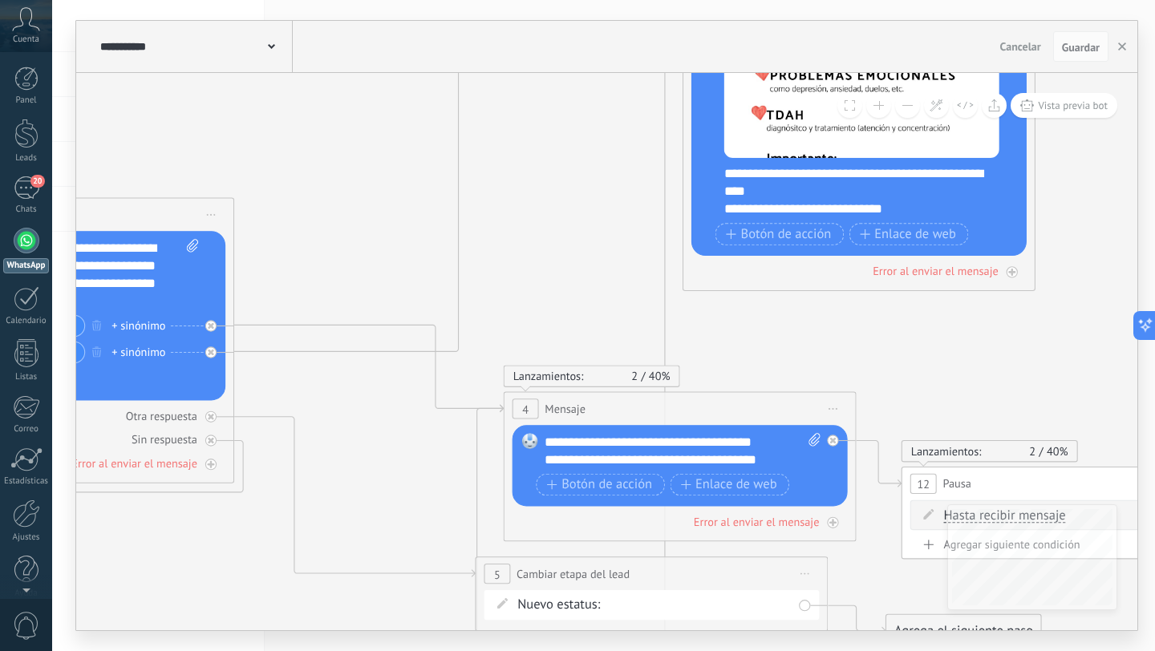
drag, startPoint x: 825, startPoint y: 323, endPoint x: 456, endPoint y: 299, distance: 369.0
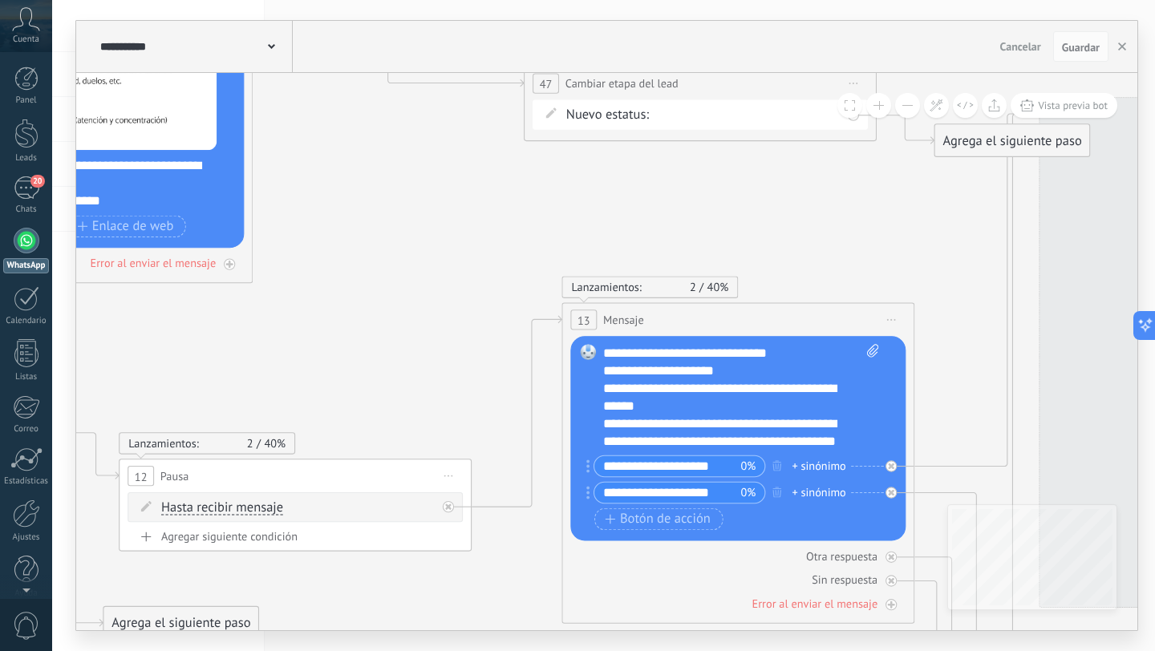
drag, startPoint x: 498, startPoint y: 336, endPoint x: 79, endPoint y: 258, distance: 426.9
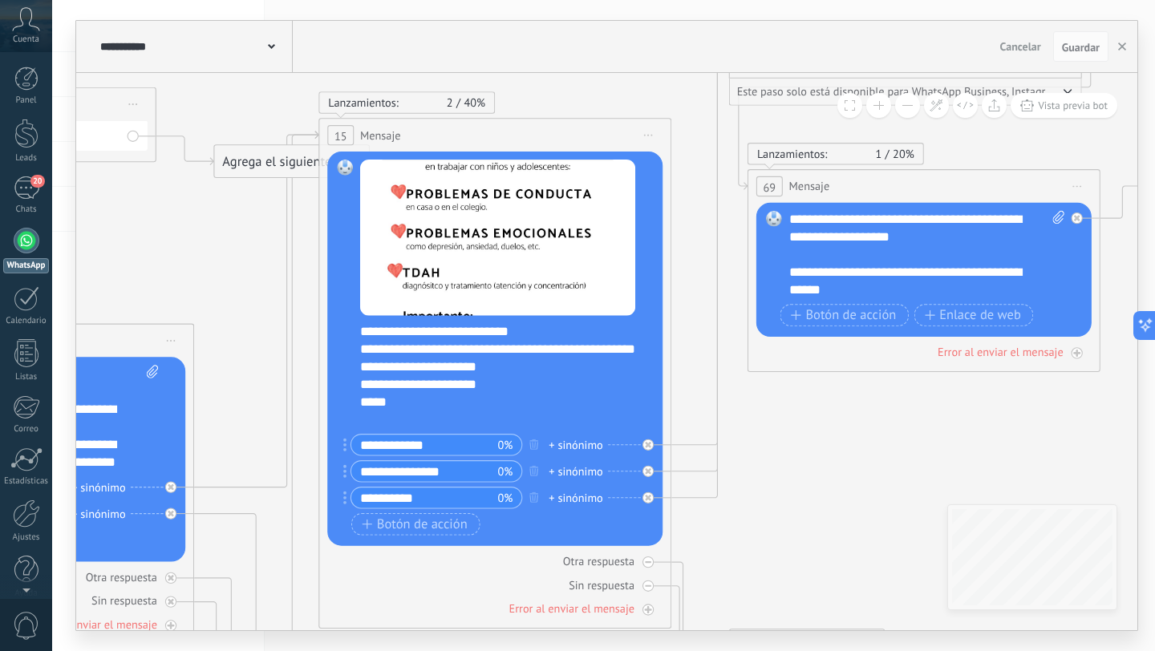
drag, startPoint x: 749, startPoint y: 212, endPoint x: 146, endPoint y: 281, distance: 607.2
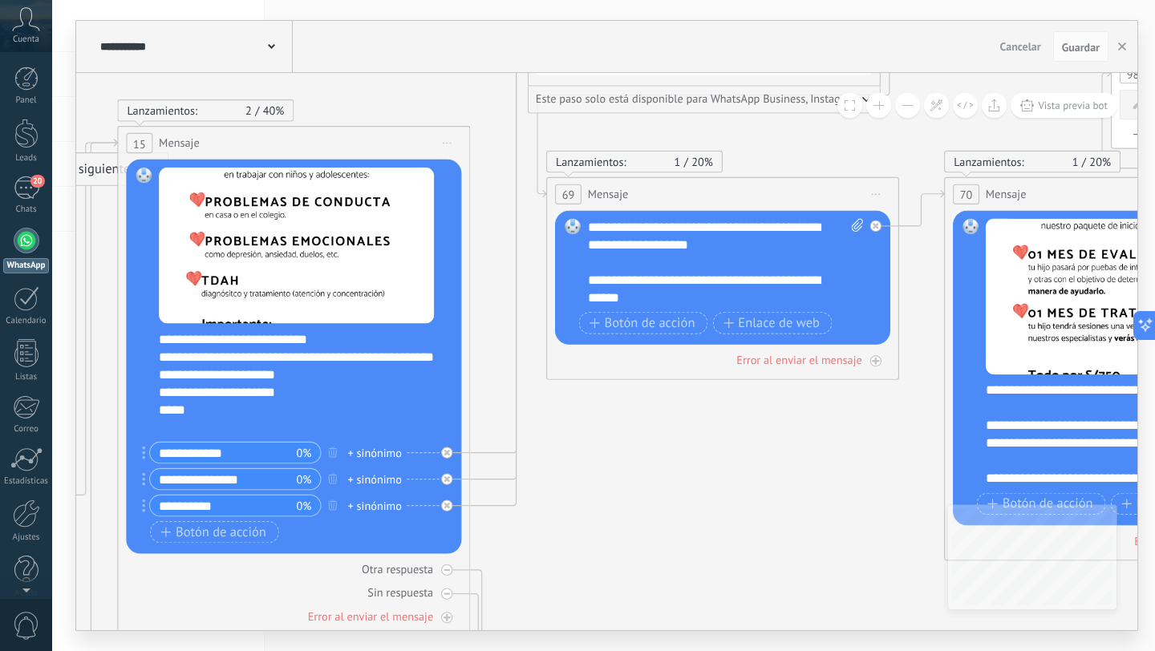
drag, startPoint x: 928, startPoint y: 481, endPoint x: 684, endPoint y: 496, distance: 244.4
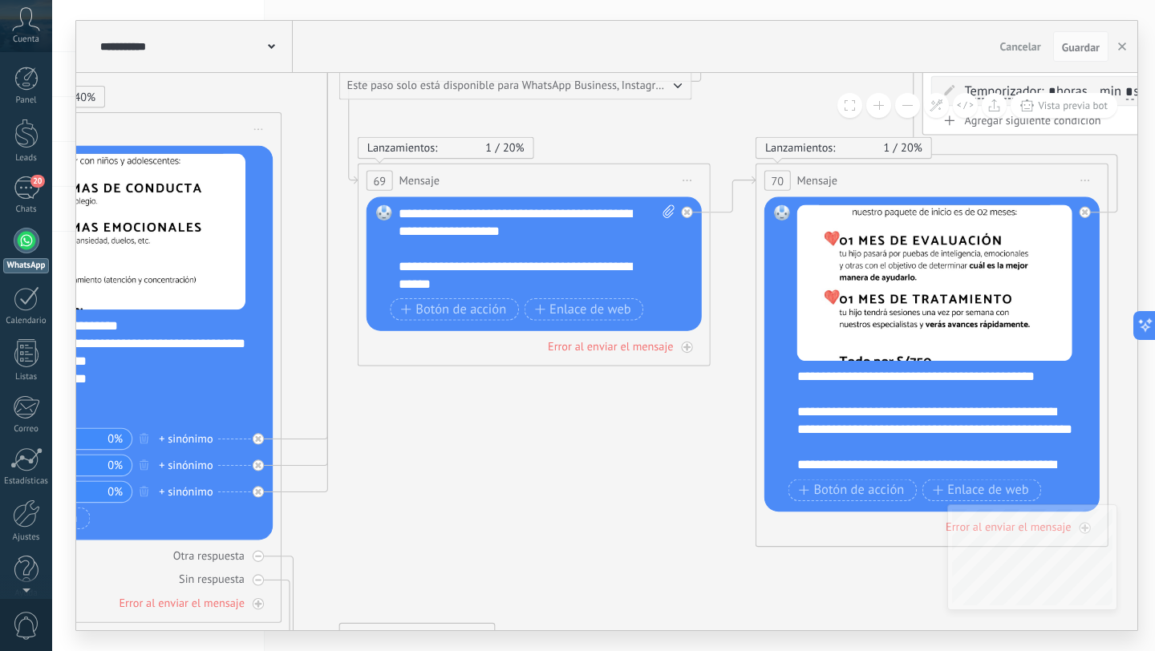
drag, startPoint x: 653, startPoint y: 496, endPoint x: 484, endPoint y: 465, distance: 172.1
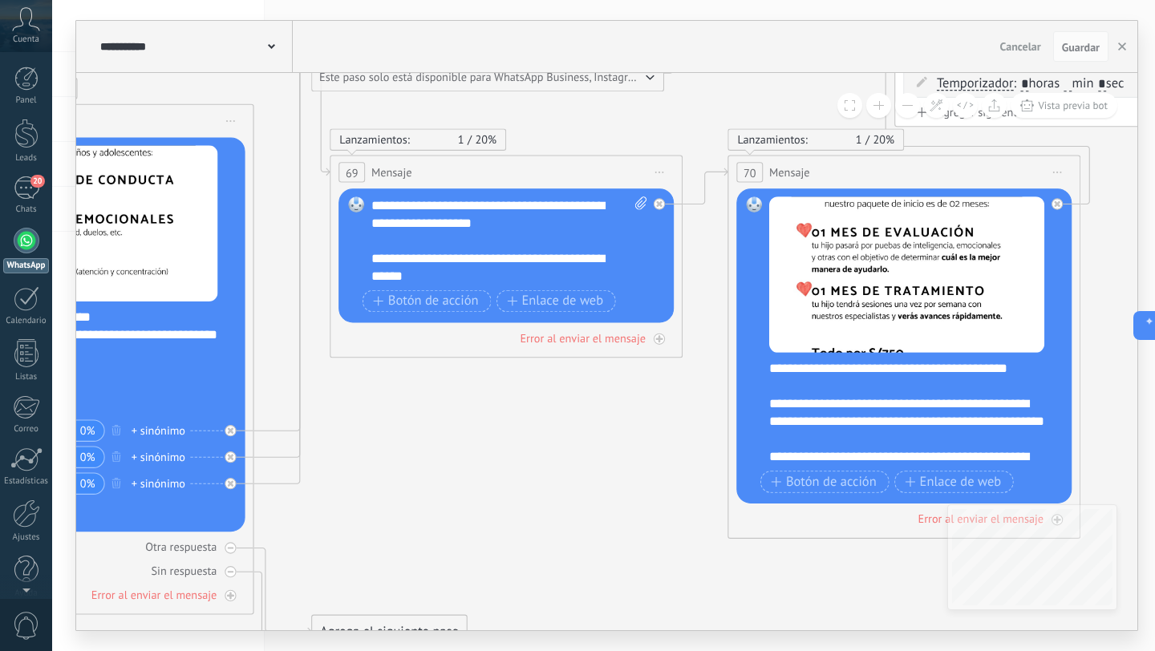
click at [288, 422] on icon at bounding box center [563, 661] width 7005 height 2286
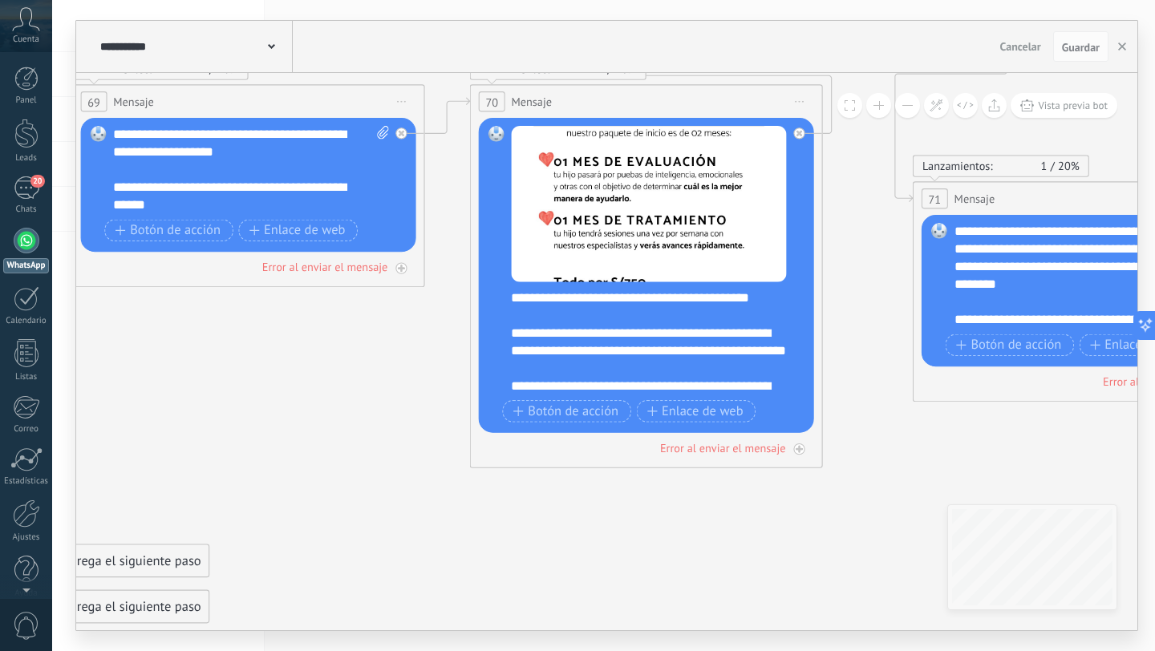
click at [751, 497] on icon at bounding box center [304, 590] width 7005 height 2286
drag, startPoint x: 537, startPoint y: 327, endPoint x: 501, endPoint y: 299, distance: 44.6
click at [501, 299] on div "Reemplazar Quitar Convertir a mensaje de voz Arrastre la imagen aquí para adjun…" at bounding box center [646, 275] width 335 height 315
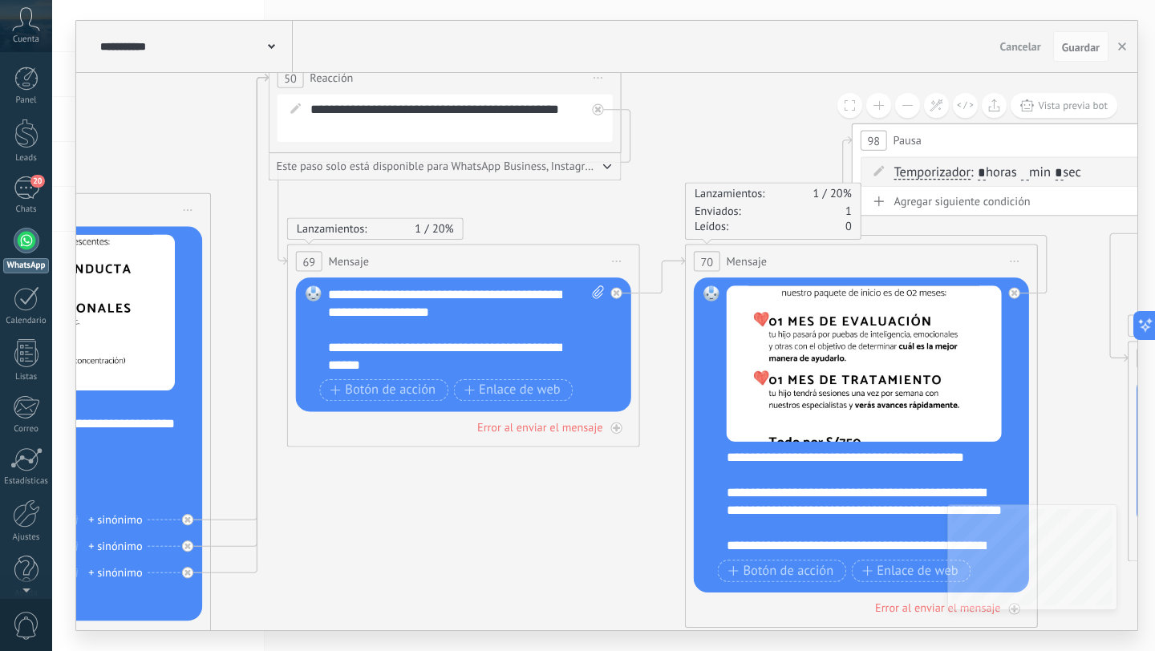
drag, startPoint x: 396, startPoint y: 334, endPoint x: 611, endPoint y: 494, distance: 268.3
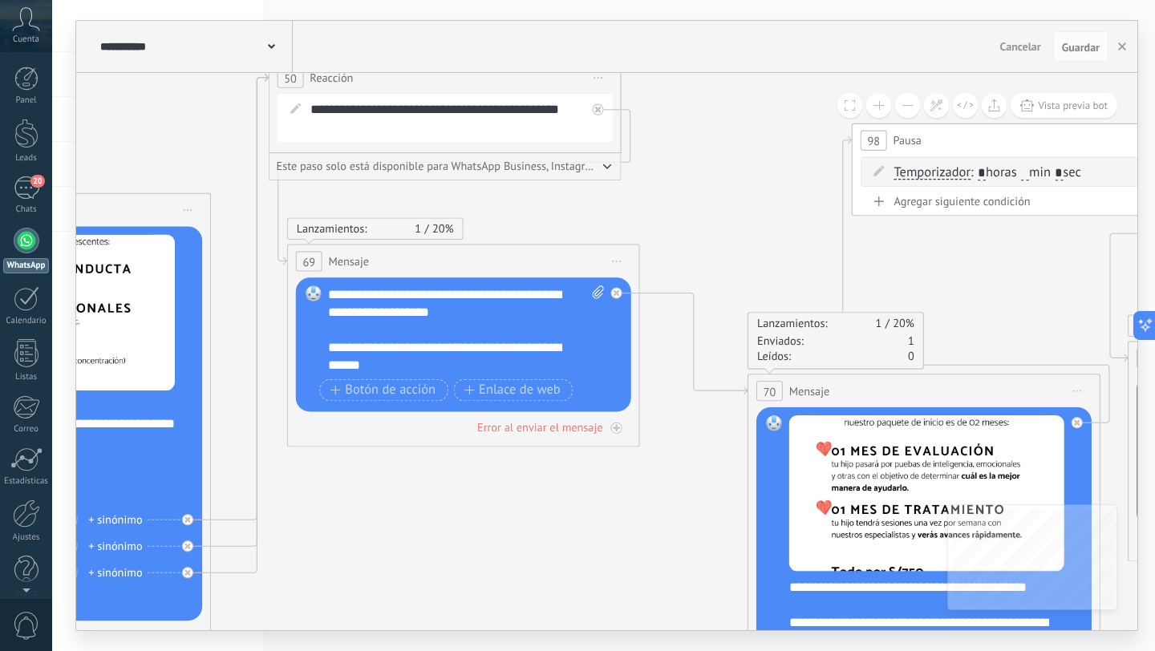
drag, startPoint x: 878, startPoint y: 245, endPoint x: 941, endPoint y: 375, distance: 144.6
click at [941, 375] on div "70 Mensaje ******* (a): Todos los contactos - canales seleccionados Todos los c…" at bounding box center [924, 391] width 351 height 33
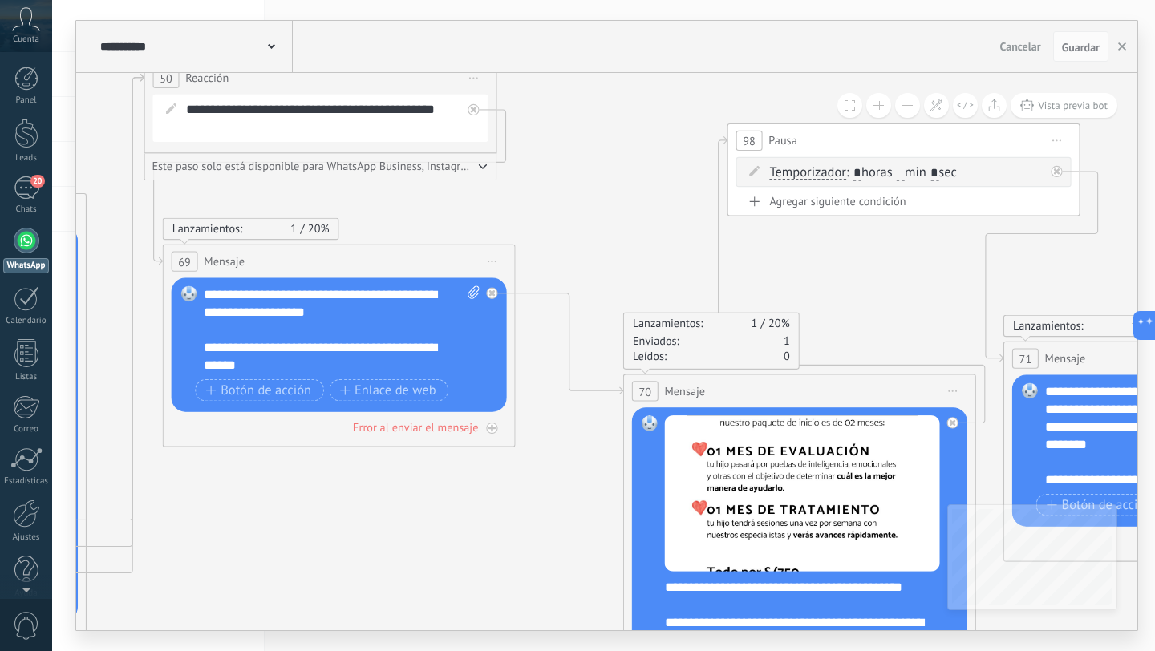
drag, startPoint x: 665, startPoint y: 457, endPoint x: 535, endPoint y: 470, distance: 130.6
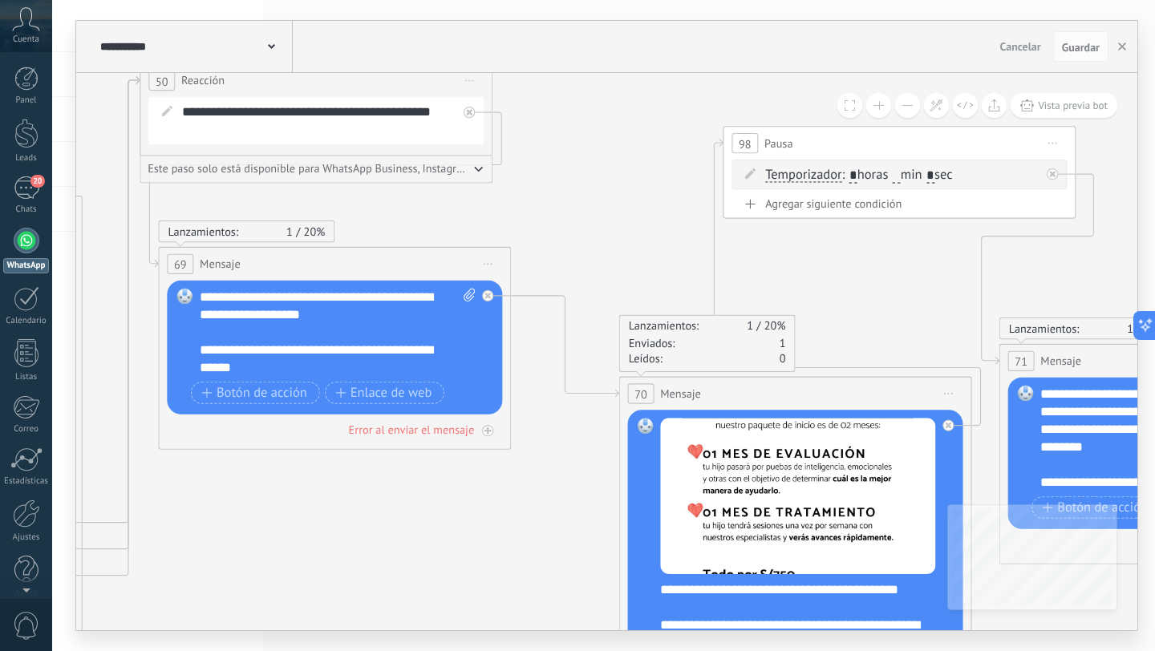
click at [1051, 143] on icon at bounding box center [1053, 144] width 9 height 2
click at [1082, 229] on div "Duplicar" at bounding box center [1133, 228] width 174 height 30
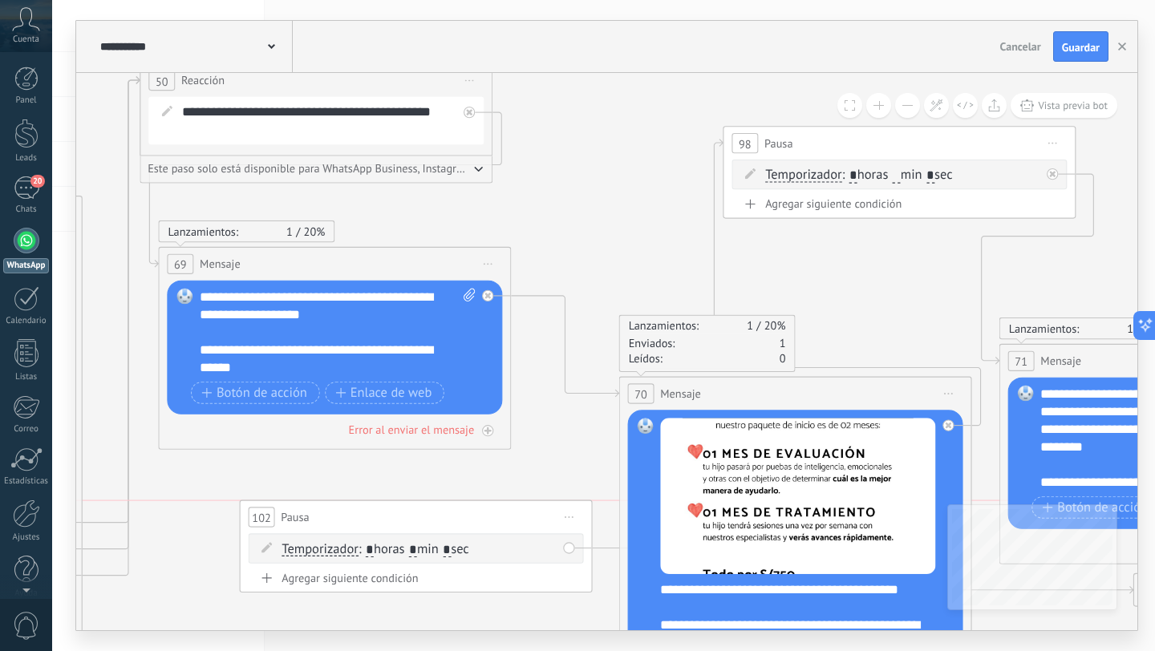
drag, startPoint x: 850, startPoint y: 286, endPoint x: 366, endPoint y: 514, distance: 534.7
click at [366, 514] on div "102 Pausa ***** Iniciar vista previa aquí Cambiar nombre Duplicar [GEOGRAPHIC_D…" at bounding box center [416, 517] width 351 height 33
click at [493, 296] on div at bounding box center [487, 295] width 11 height 11
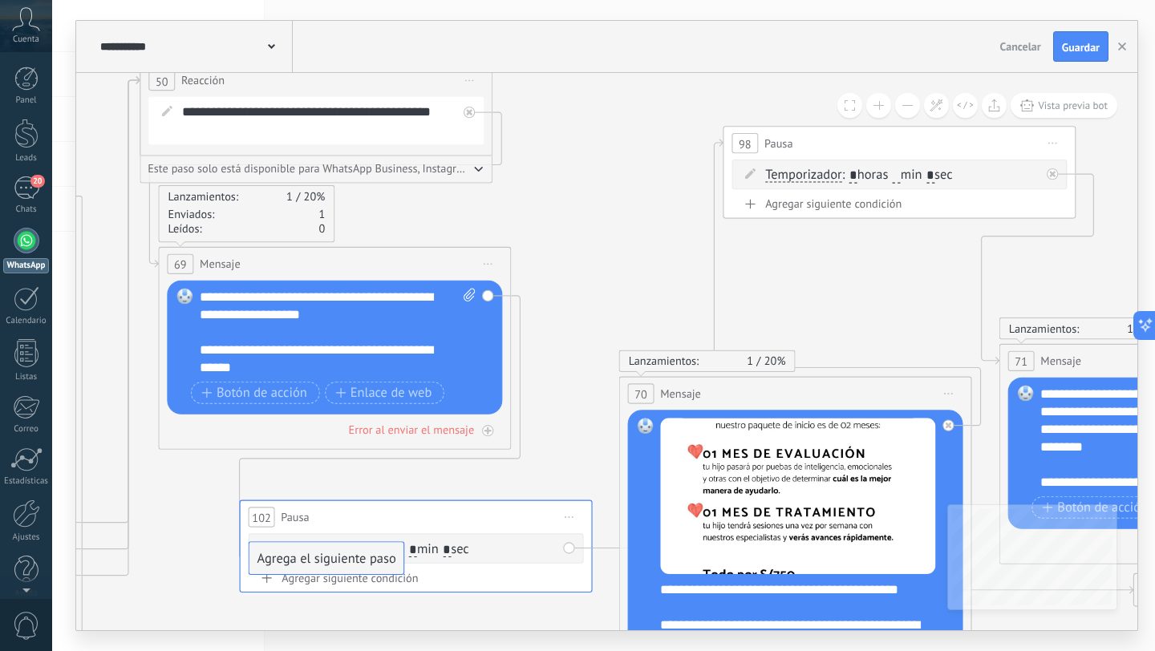
drag, startPoint x: 645, startPoint y: 316, endPoint x: 326, endPoint y: 554, distance: 397.9
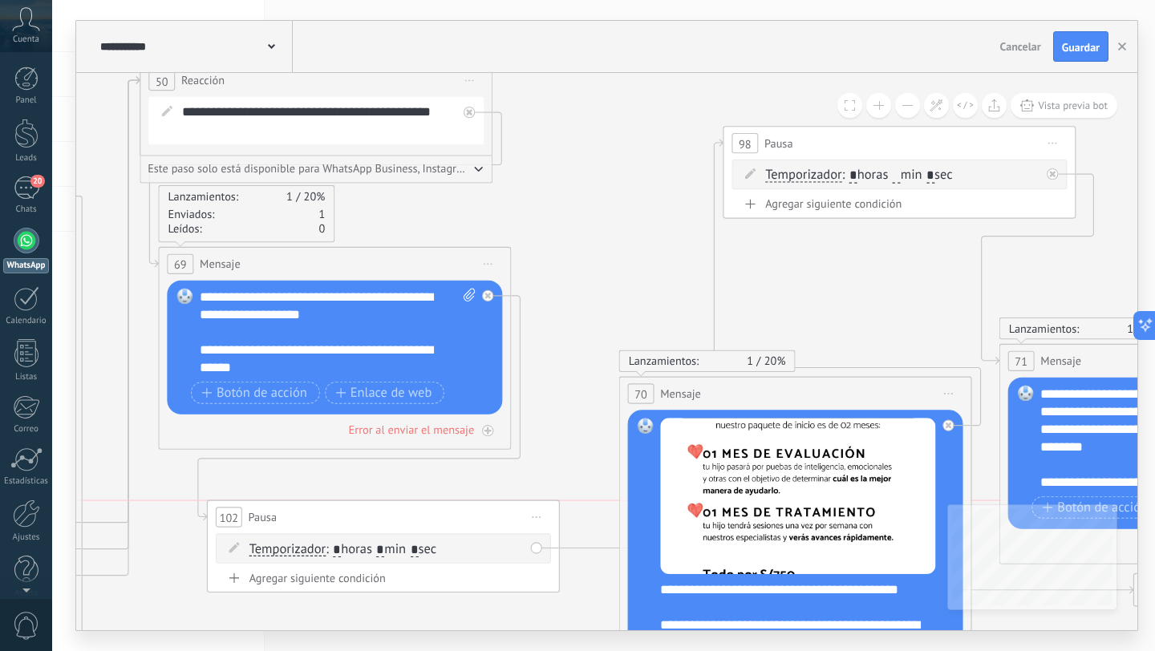
drag, startPoint x: 560, startPoint y: 509, endPoint x: 528, endPoint y: 504, distance: 32.6
click at [528, 505] on span "Iniciar vista previa aquí Cambiar nombre Duplicar [GEOGRAPHIC_DATA]" at bounding box center [537, 518] width 28 height 26
drag, startPoint x: 773, startPoint y: 433, endPoint x: 816, endPoint y: 384, distance: 65.4
click at [822, 383] on div "Lanzamientos: 1 20% Enviados: 1 Leídos: 0 70 Mensaje ******* (a): Todos los con…" at bounding box center [795, 568] width 353 height 383
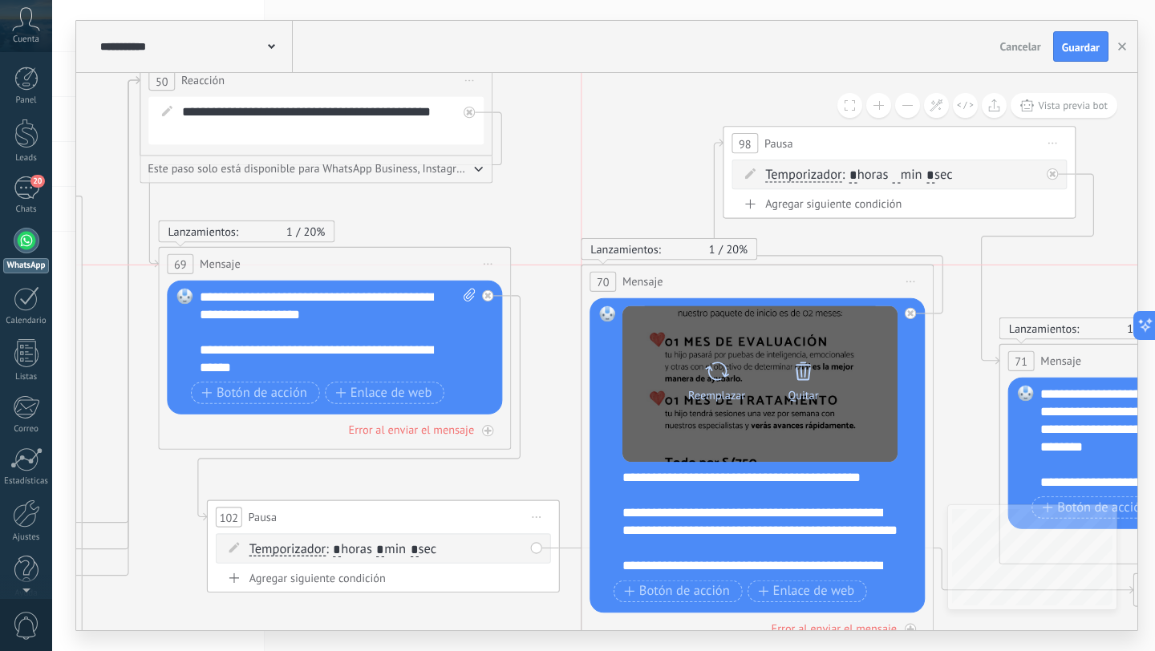
drag, startPoint x: 816, startPoint y: 384, endPoint x: 794, endPoint y: 386, distance: 21.7
click at [777, 273] on div "70 Mensaje ******* (a): Todos los contactos - canales seleccionados Todos los c…" at bounding box center [757, 282] width 351 height 33
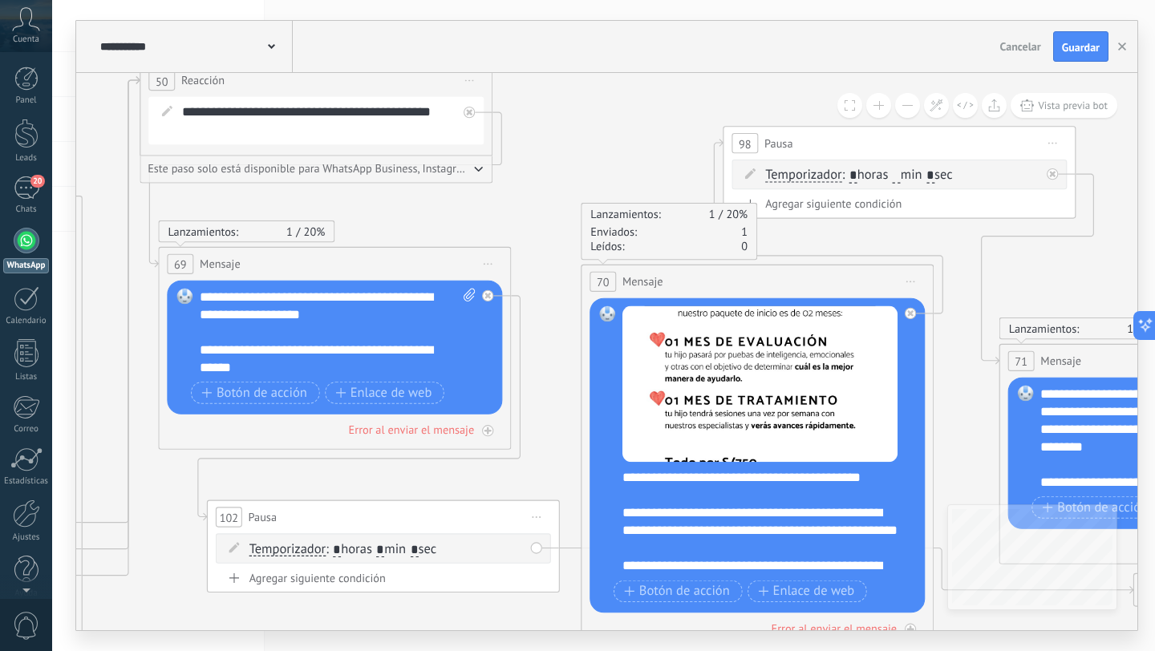
scroll to position [48, 0]
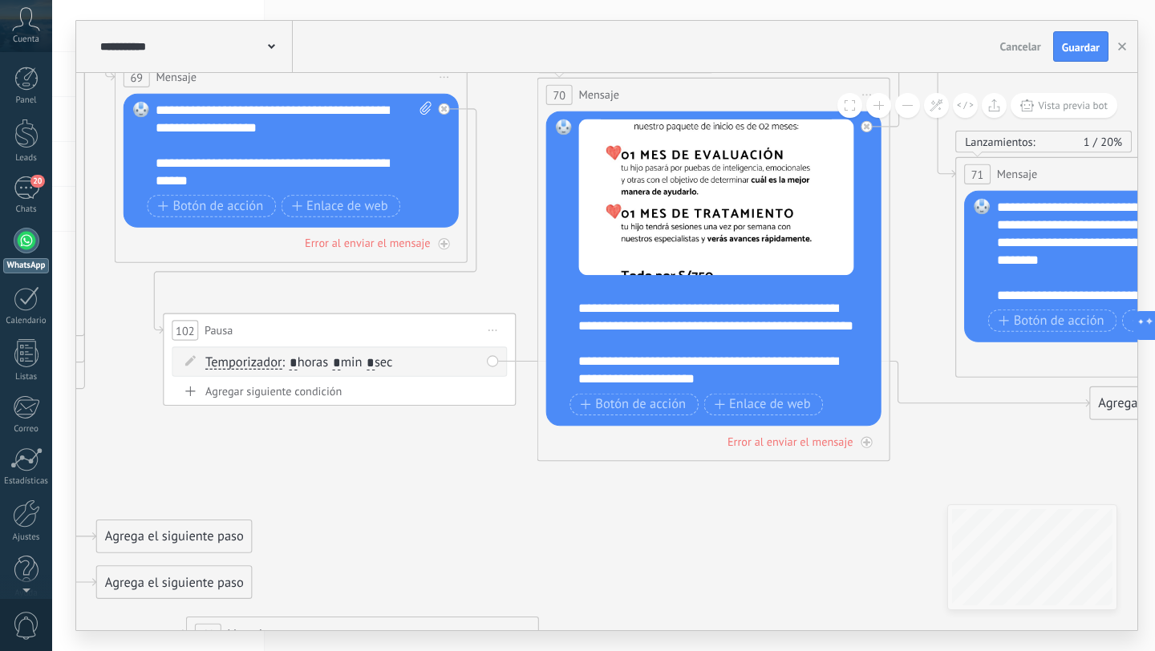
drag, startPoint x: 560, startPoint y: 442, endPoint x: 489, endPoint y: 237, distance: 216.4
click at [493, 236] on icon at bounding box center [347, 566] width 7005 height 2286
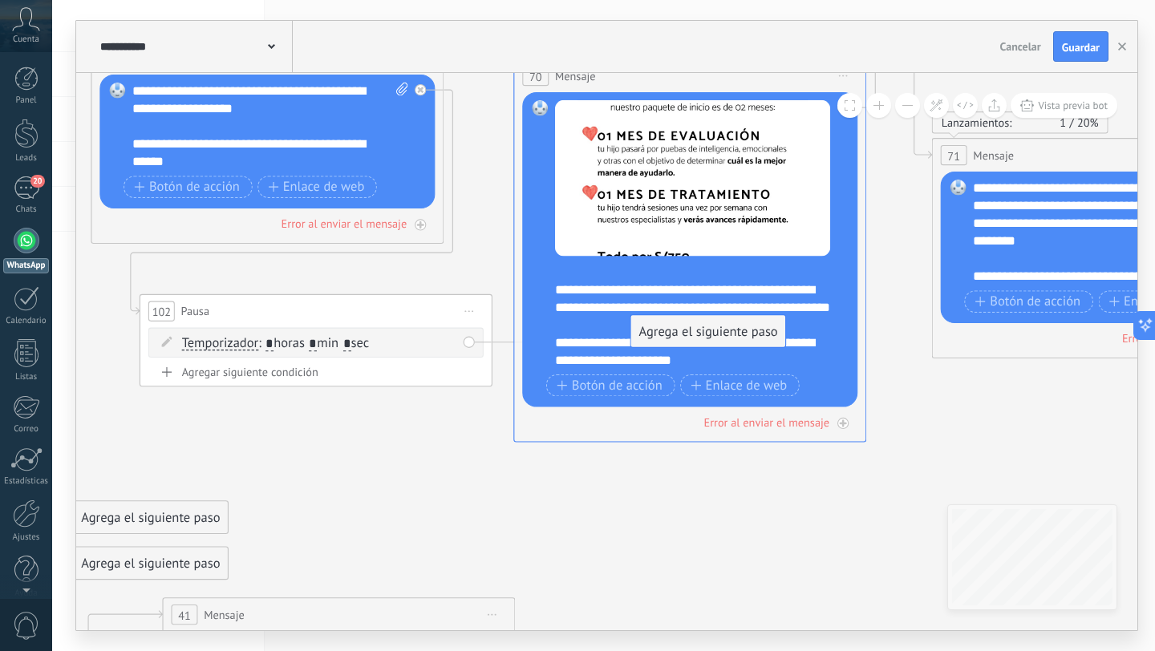
drag, startPoint x: 1084, startPoint y: 392, endPoint x: 645, endPoint y: 333, distance: 442.8
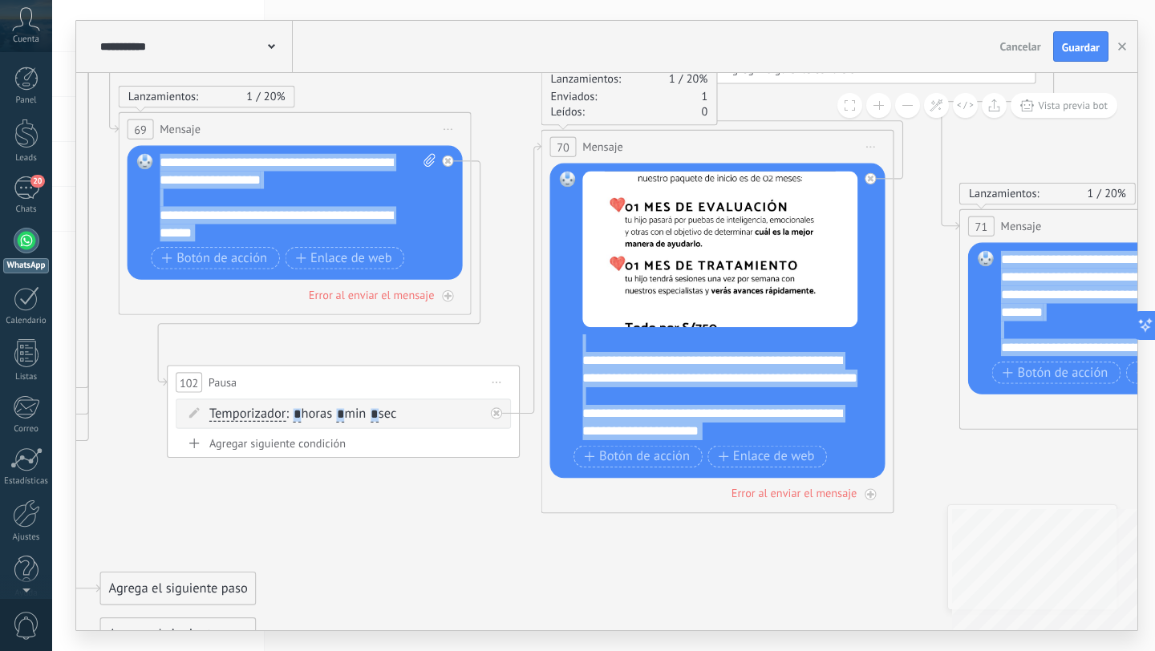
click at [984, 523] on div "**********" at bounding box center [606, 352] width 1061 height 558
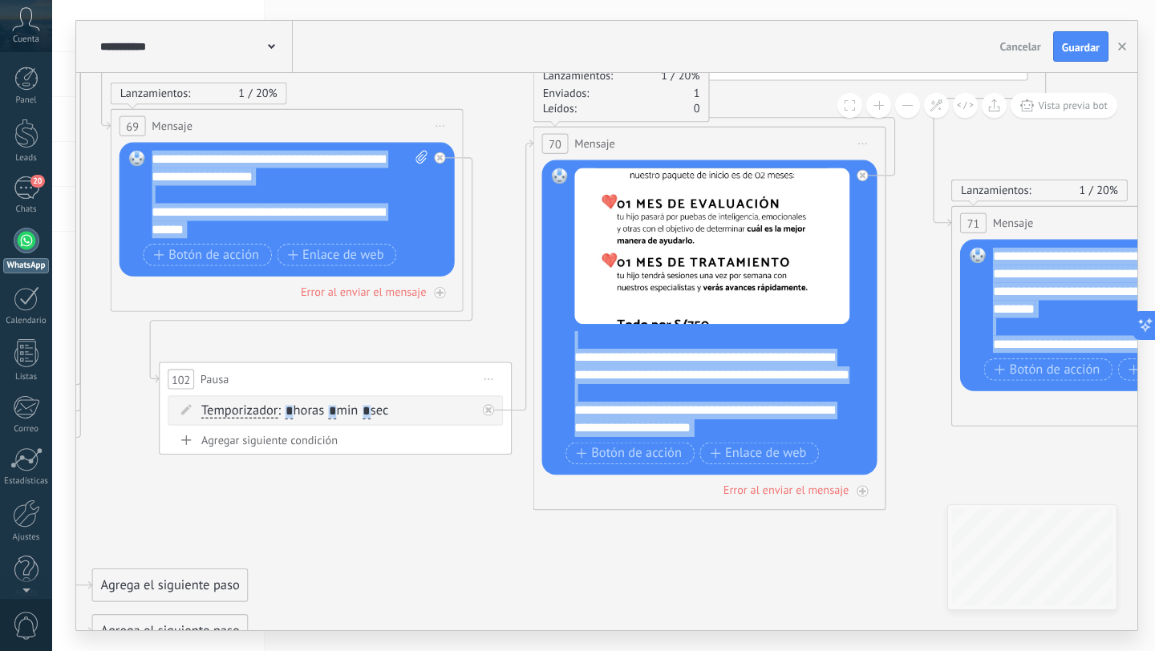
click at [646, 596] on icon at bounding box center [343, 615] width 7005 height 2286
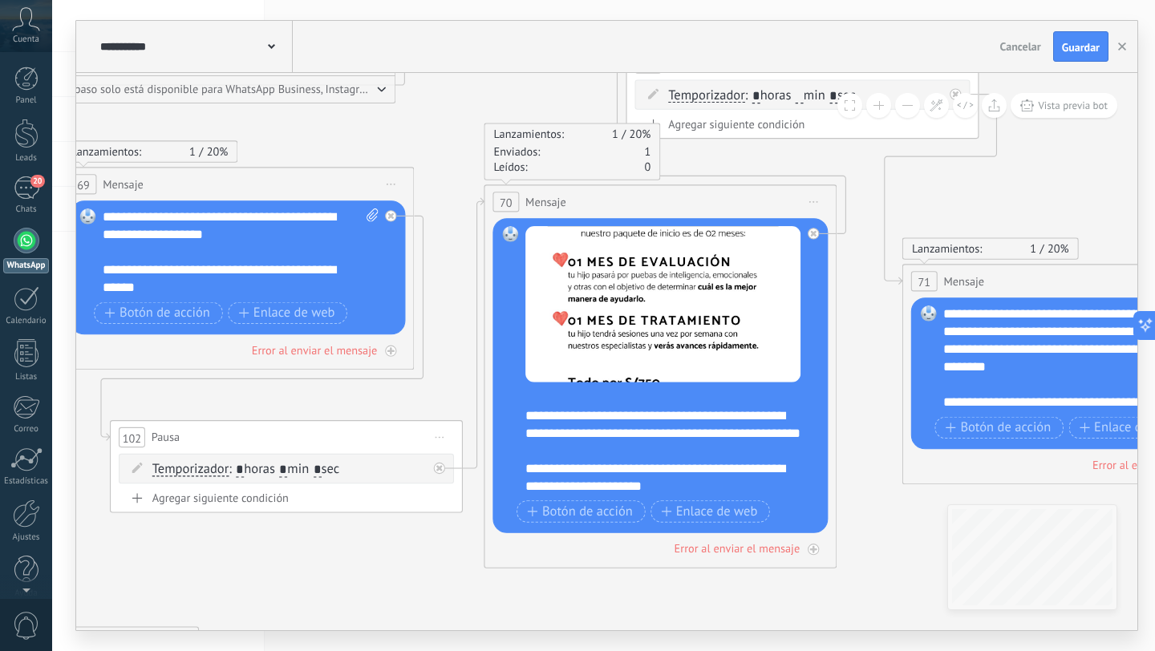
drag, startPoint x: 876, startPoint y: 571, endPoint x: 830, endPoint y: 619, distance: 66.4
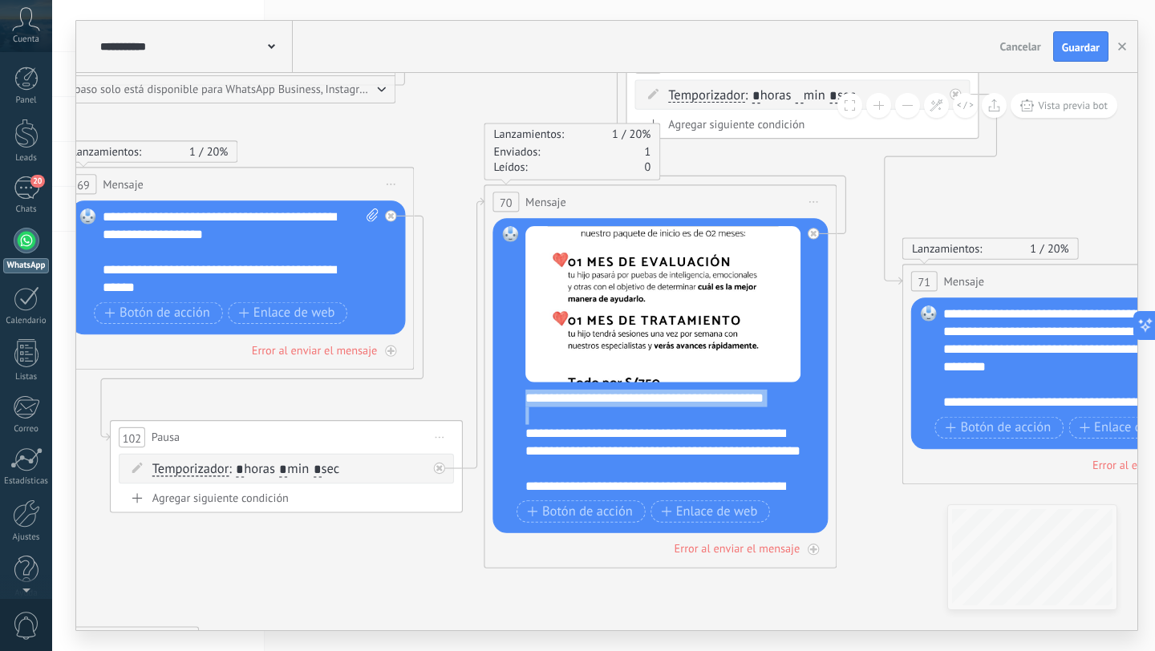
drag, startPoint x: 525, startPoint y: 452, endPoint x: 524, endPoint y: 400, distance: 51.4
click at [524, 400] on div "Reemplazar Quitar Convertir a mensaje de voz Arrastre la imagen aquí para adjun…" at bounding box center [660, 375] width 335 height 315
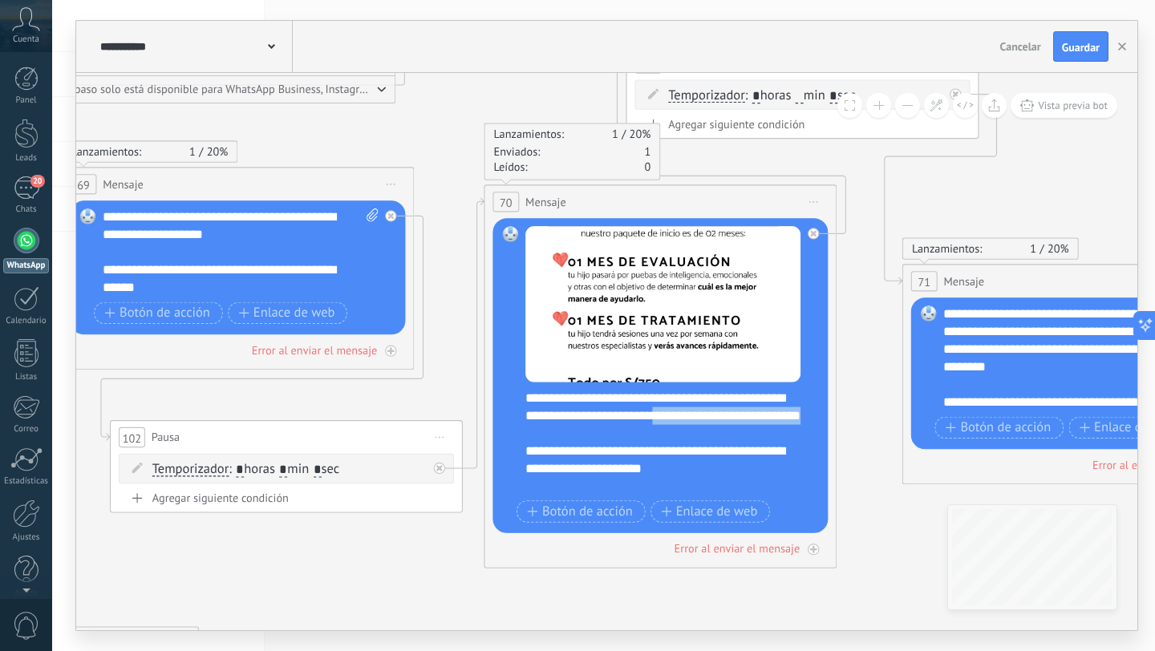
drag, startPoint x: 720, startPoint y: 456, endPoint x: 708, endPoint y: 425, distance: 32.8
click at [708, 425] on div "**********" at bounding box center [671, 443] width 293 height 106
click at [692, 444] on div "**********" at bounding box center [671, 443] width 293 height 106
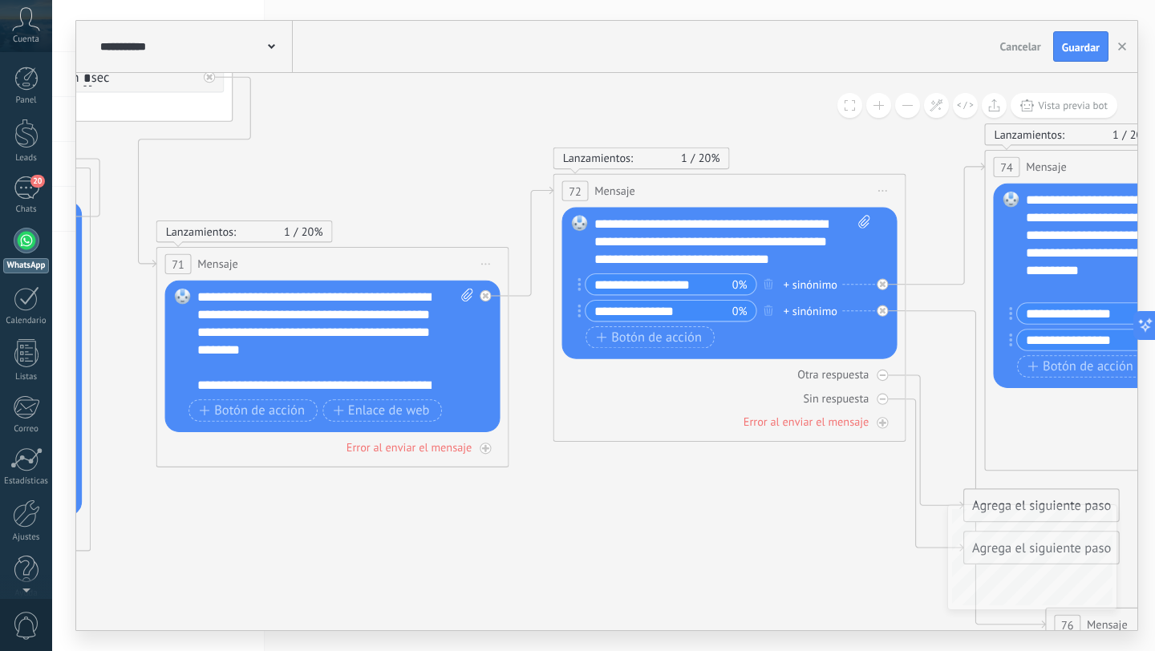
drag, startPoint x: 842, startPoint y: 382, endPoint x: 83, endPoint y: 363, distance: 760.0
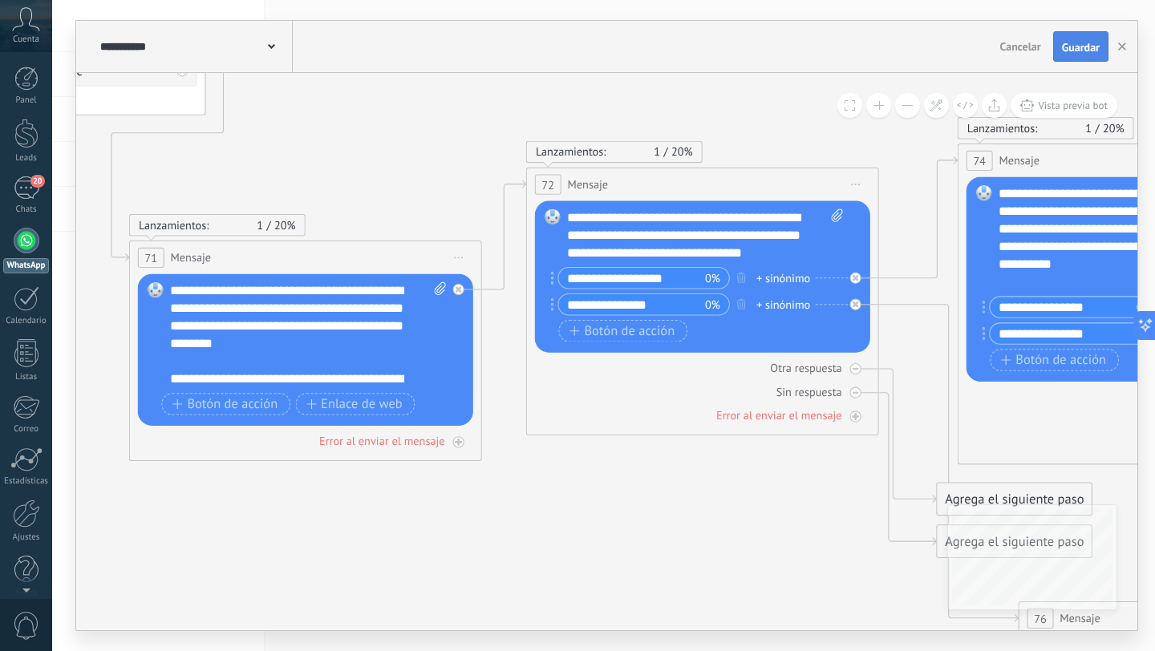
click at [1089, 43] on span "Guardar" at bounding box center [1081, 47] width 38 height 11
